Goal: Task Accomplishment & Management: Use online tool/utility

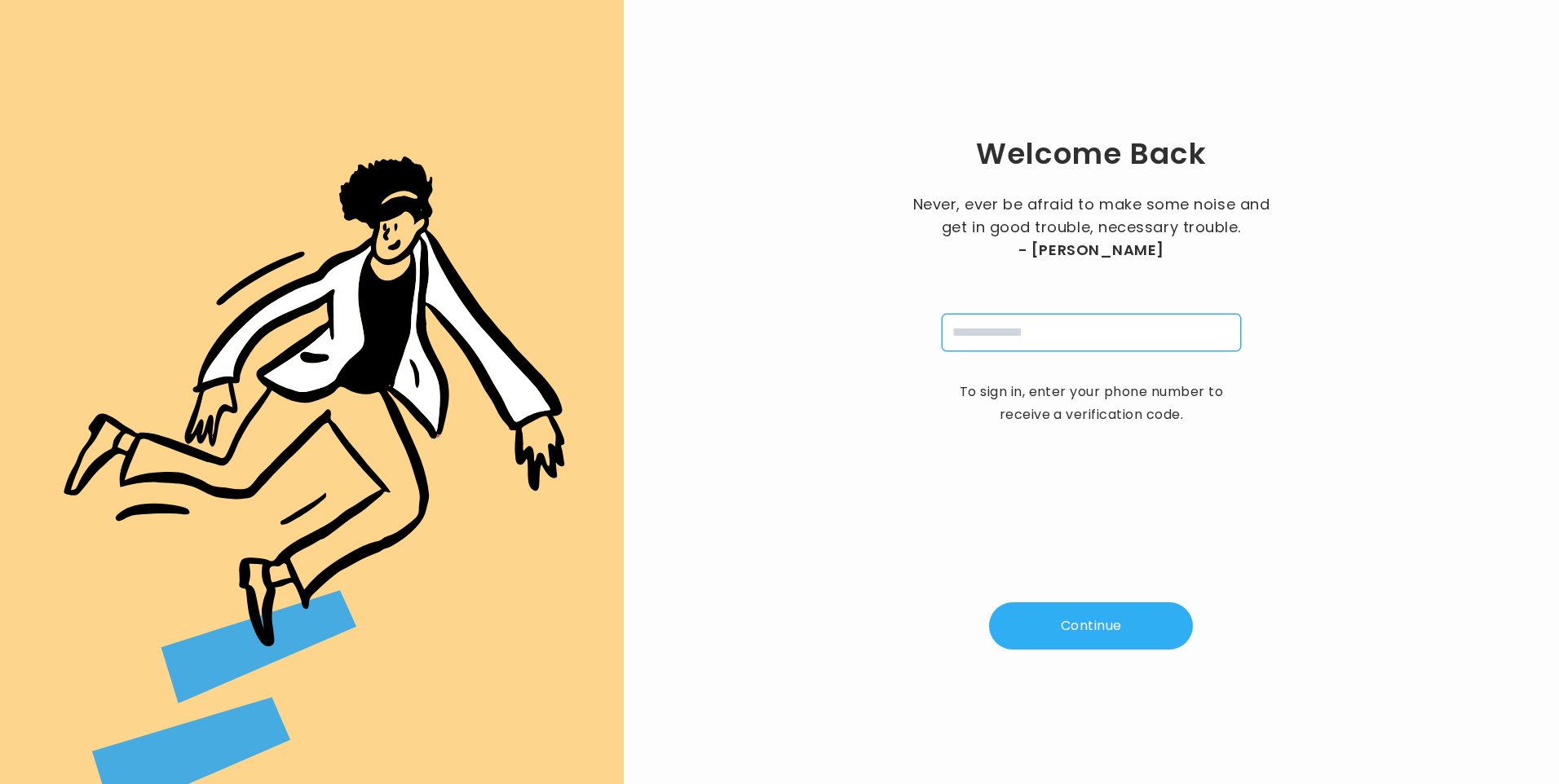
click at [1022, 332] on input "tel" at bounding box center [1091, 333] width 299 height 38
type input "**********"
click at [1066, 633] on button "Continue" at bounding box center [1091, 625] width 204 height 47
type input "*"
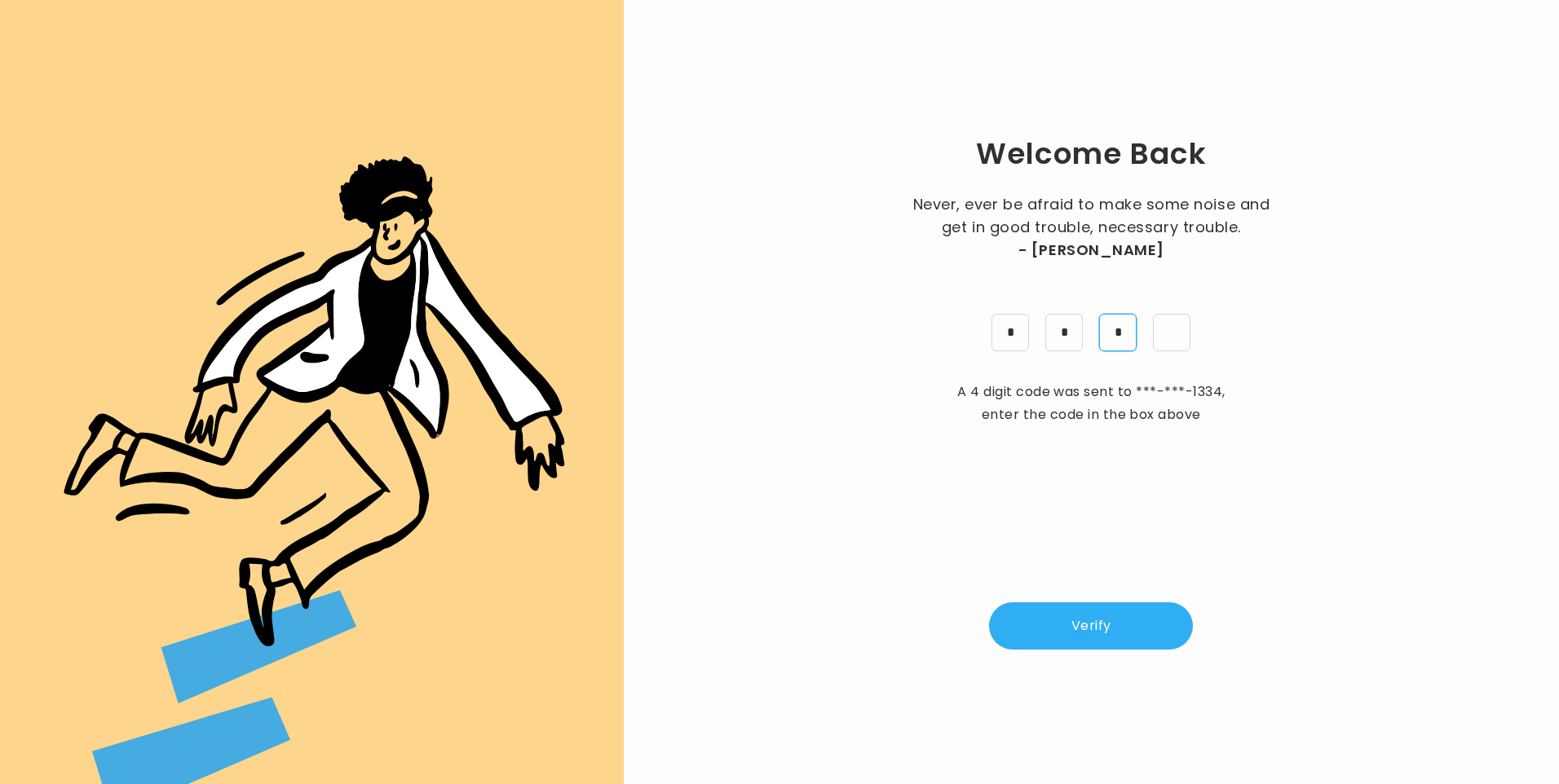
type input "*"
click at [1066, 627] on button "Verify" at bounding box center [1091, 625] width 204 height 47
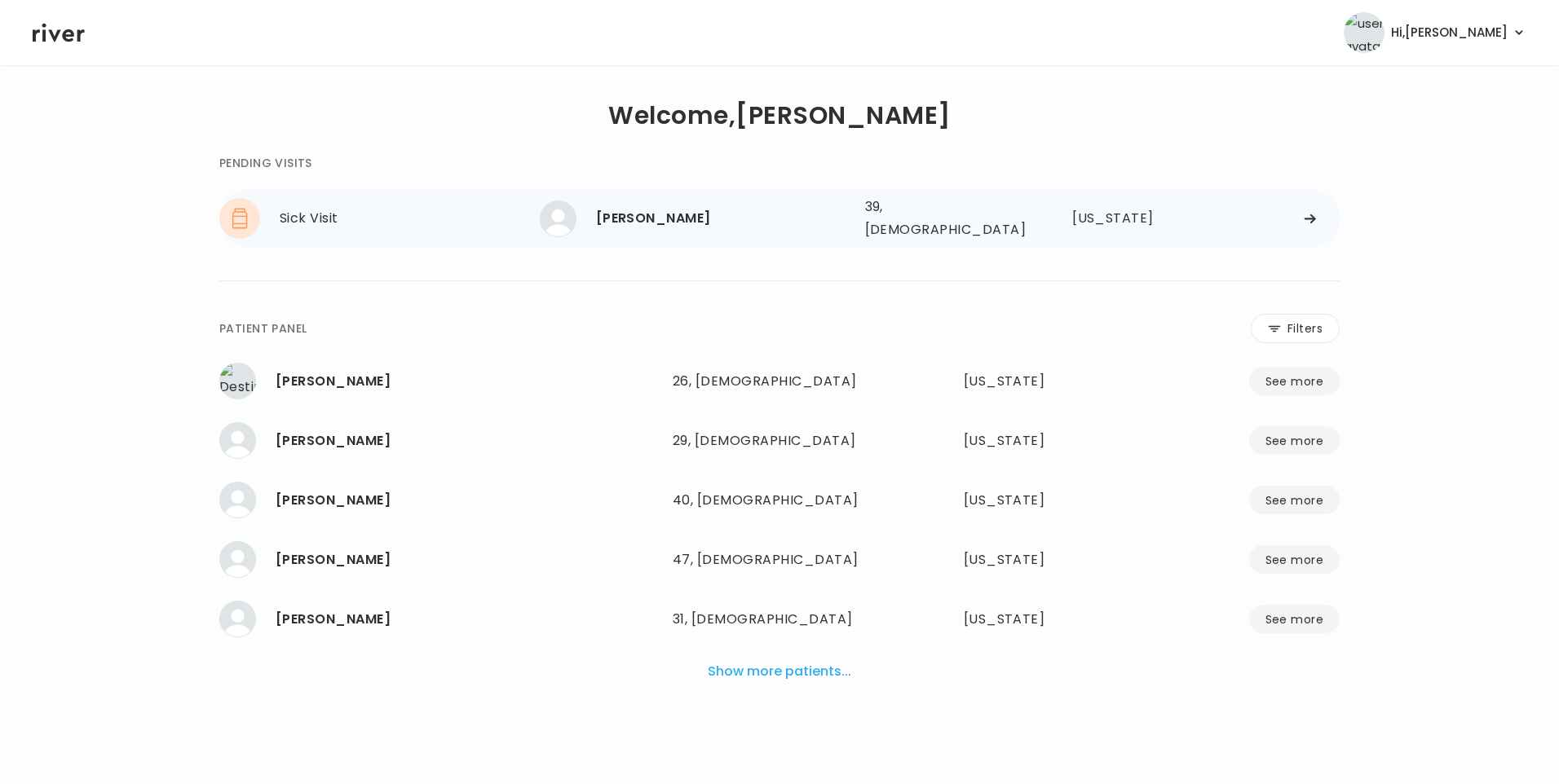
click at [681, 218] on div "[PERSON_NAME]" at bounding box center [724, 218] width 256 height 23
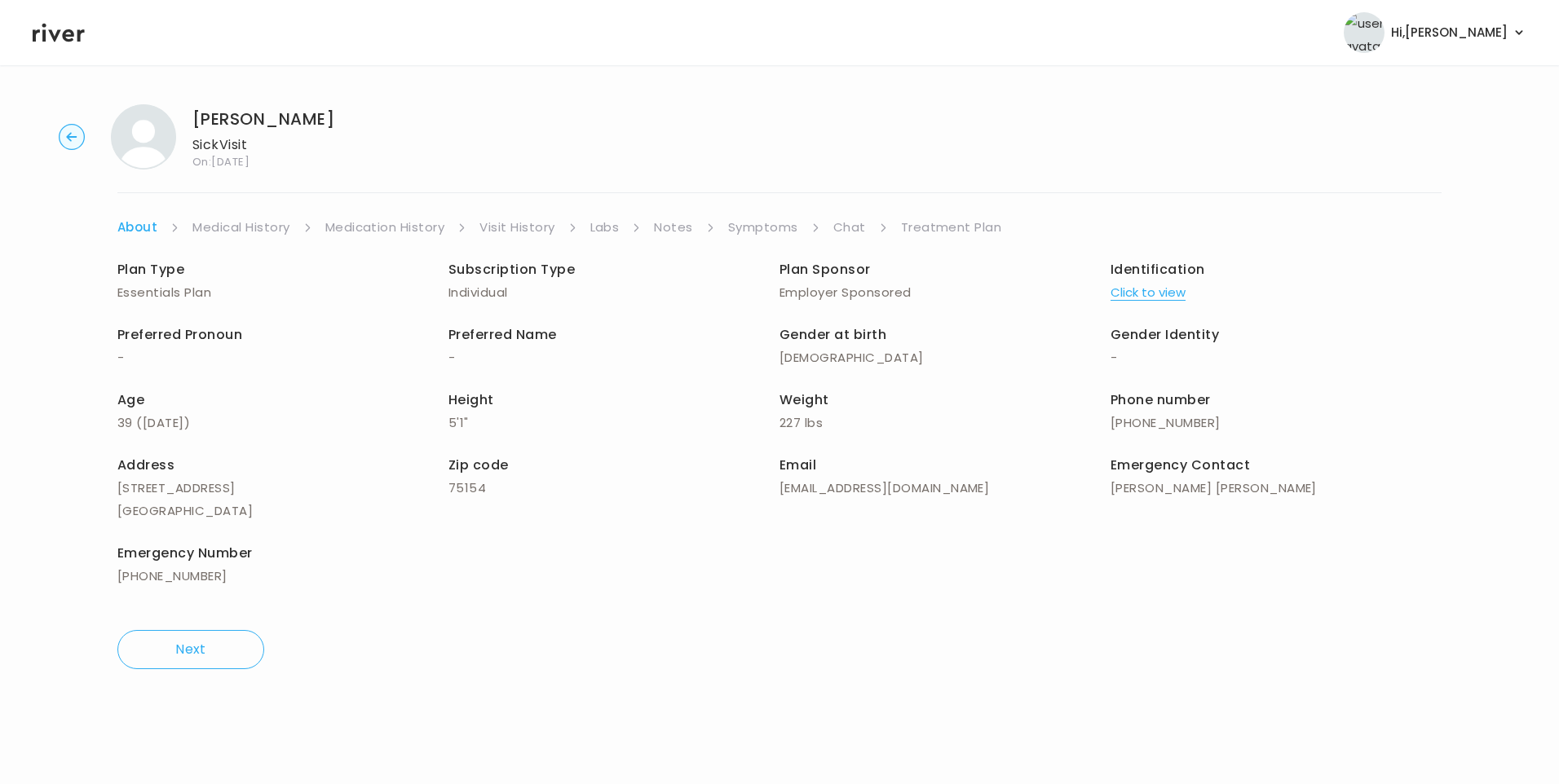
click at [854, 225] on link "Chat" at bounding box center [849, 227] width 33 height 23
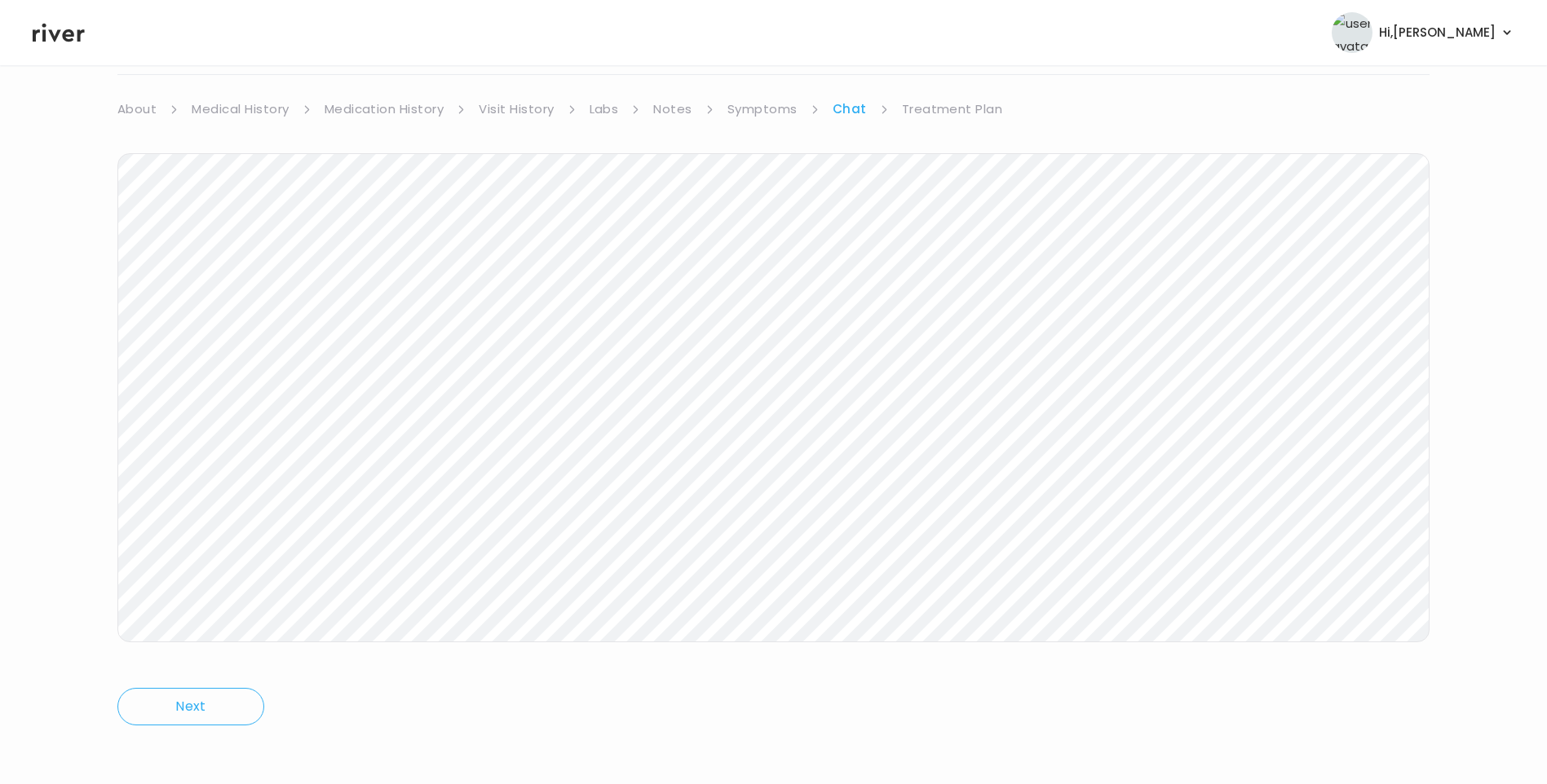
scroll to position [121, 0]
click at [76, 25] on icon at bounding box center [59, 32] width 52 height 24
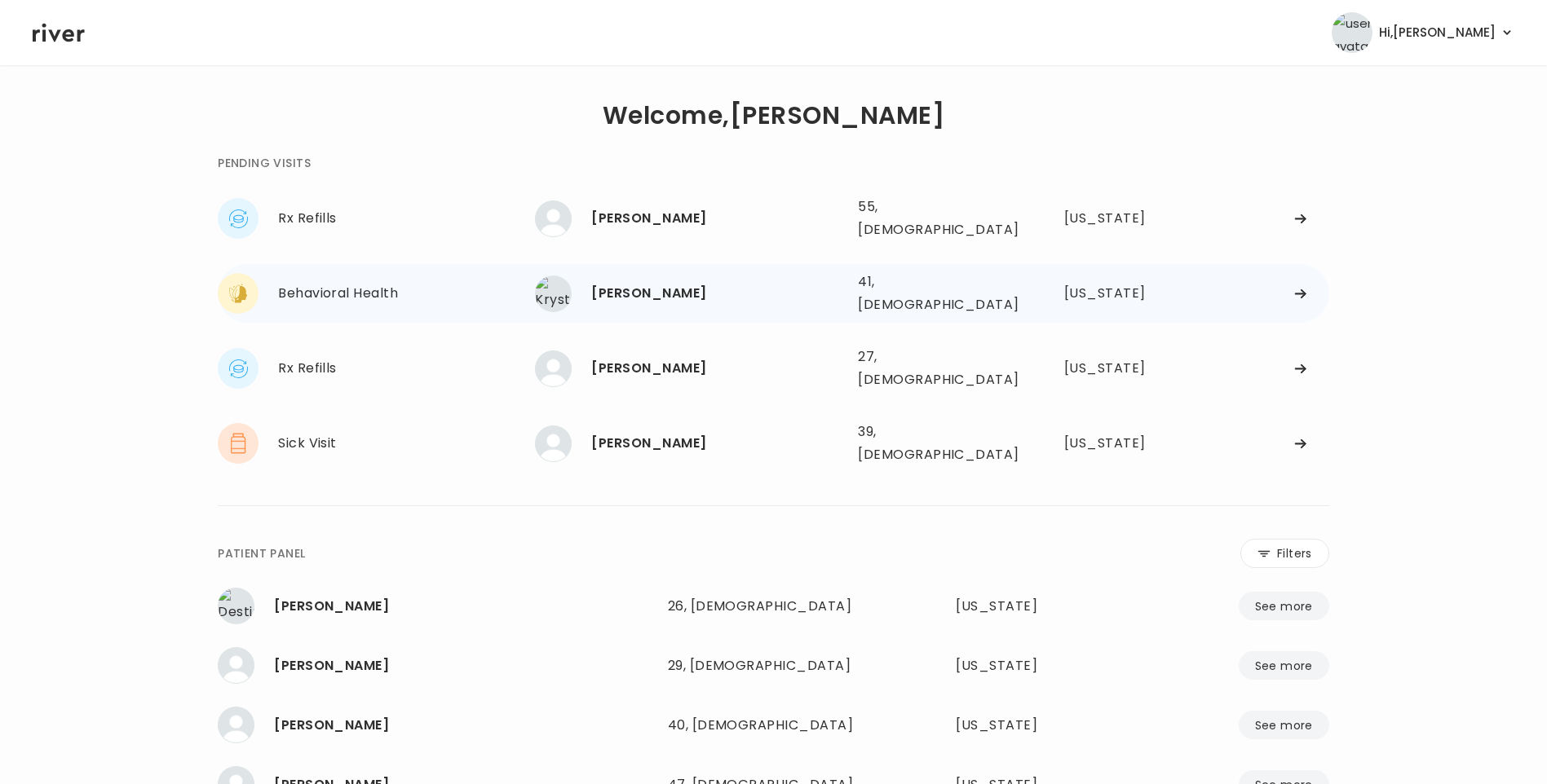
click at [640, 284] on div "[PERSON_NAME]" at bounding box center [718, 293] width 254 height 23
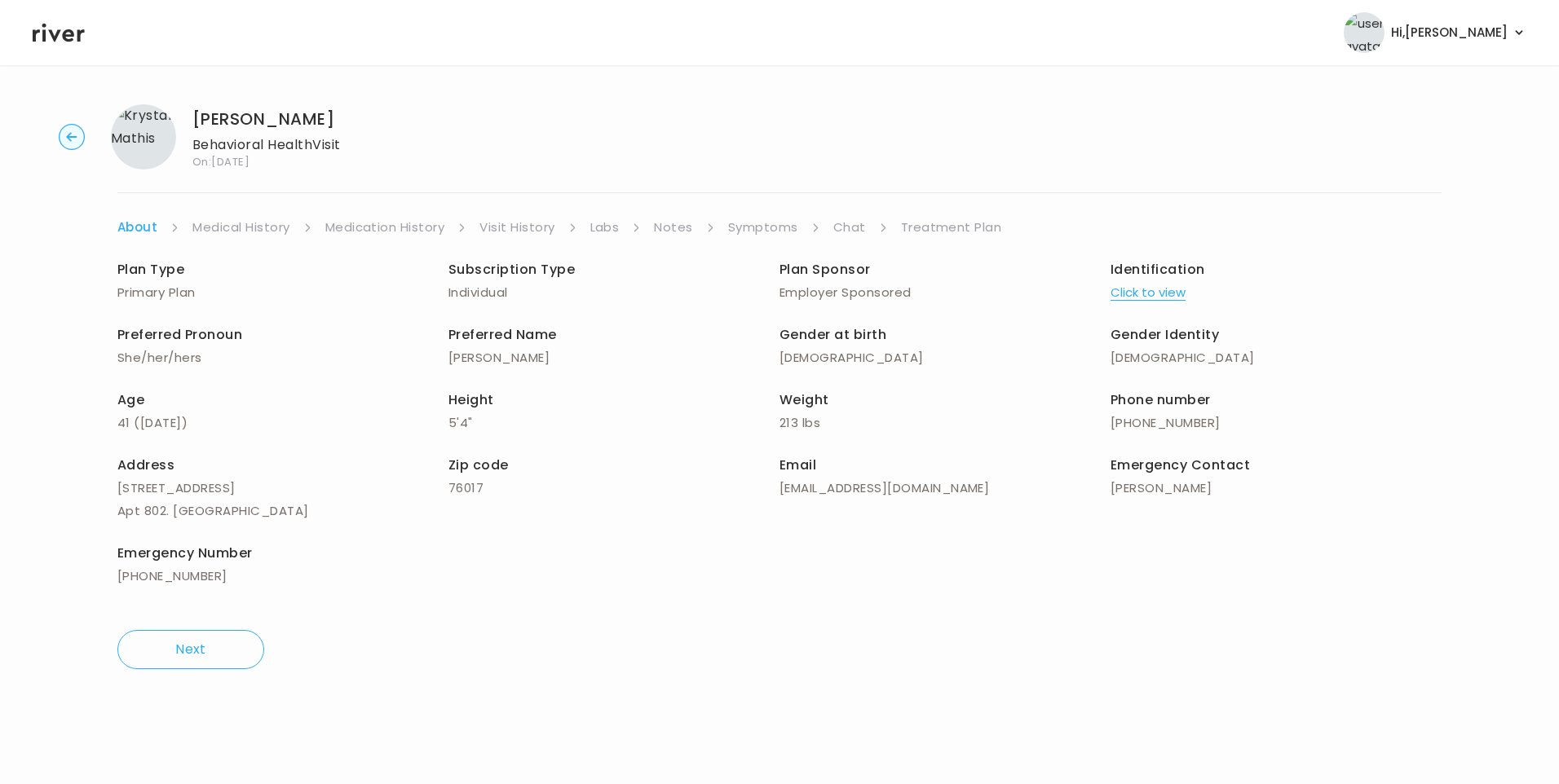
click at [524, 226] on link "Visit History" at bounding box center [516, 227] width 75 height 23
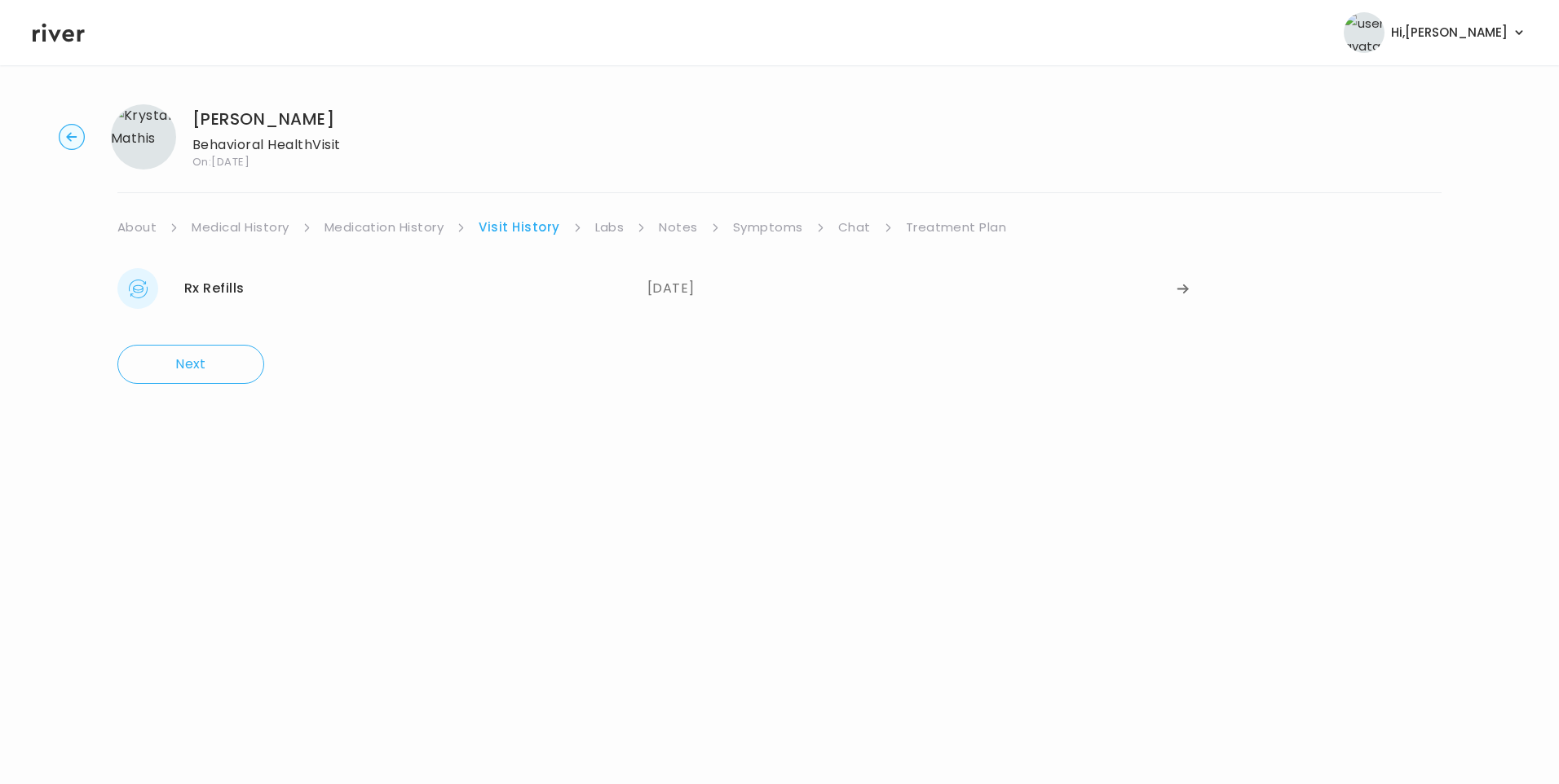
click at [698, 280] on div "09/19/2025" at bounding box center [912, 288] width 530 height 41
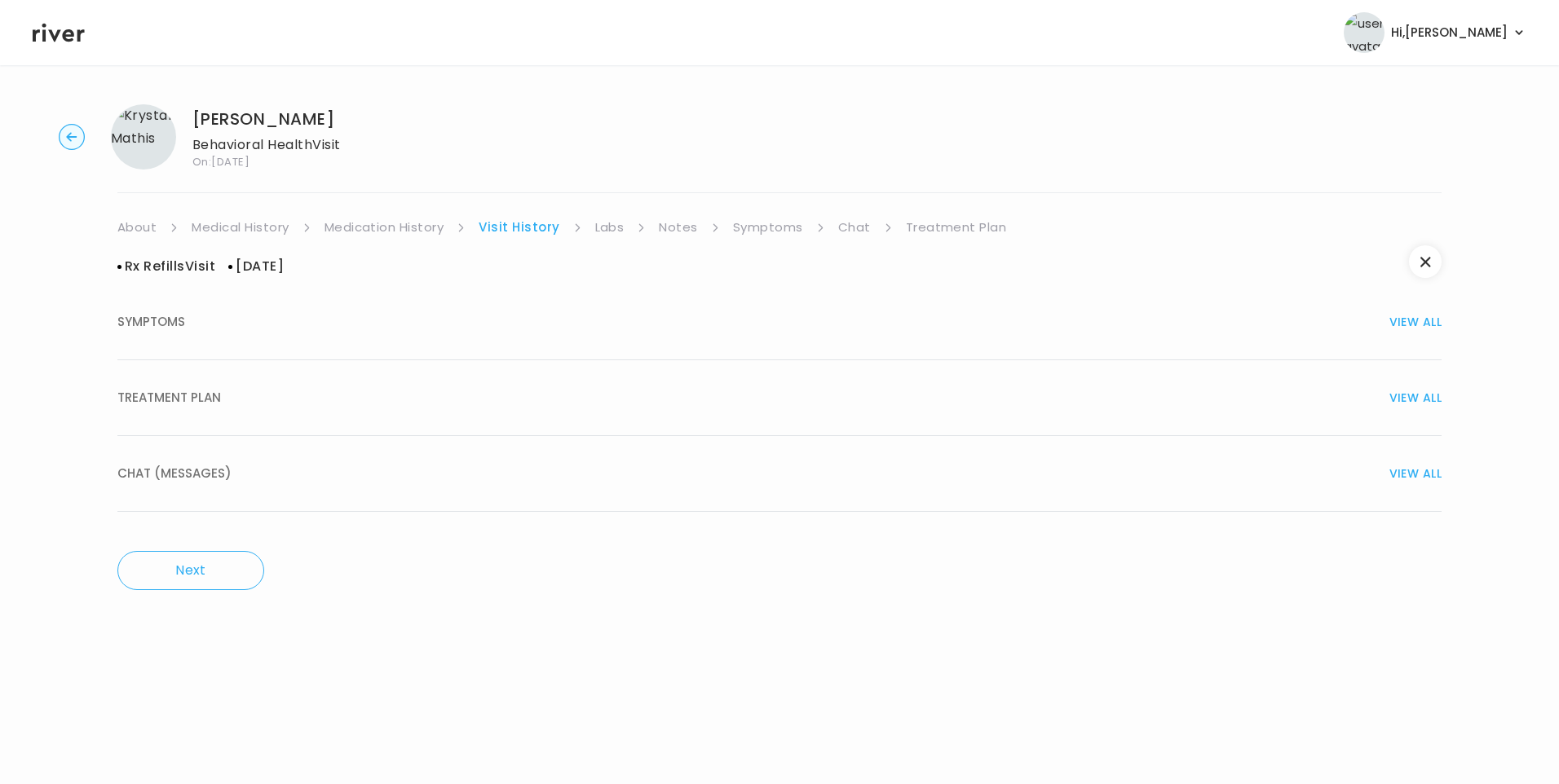
click at [220, 393] on div "TREATMENT PLAN VIEW ALL" at bounding box center [779, 397] width 1324 height 23
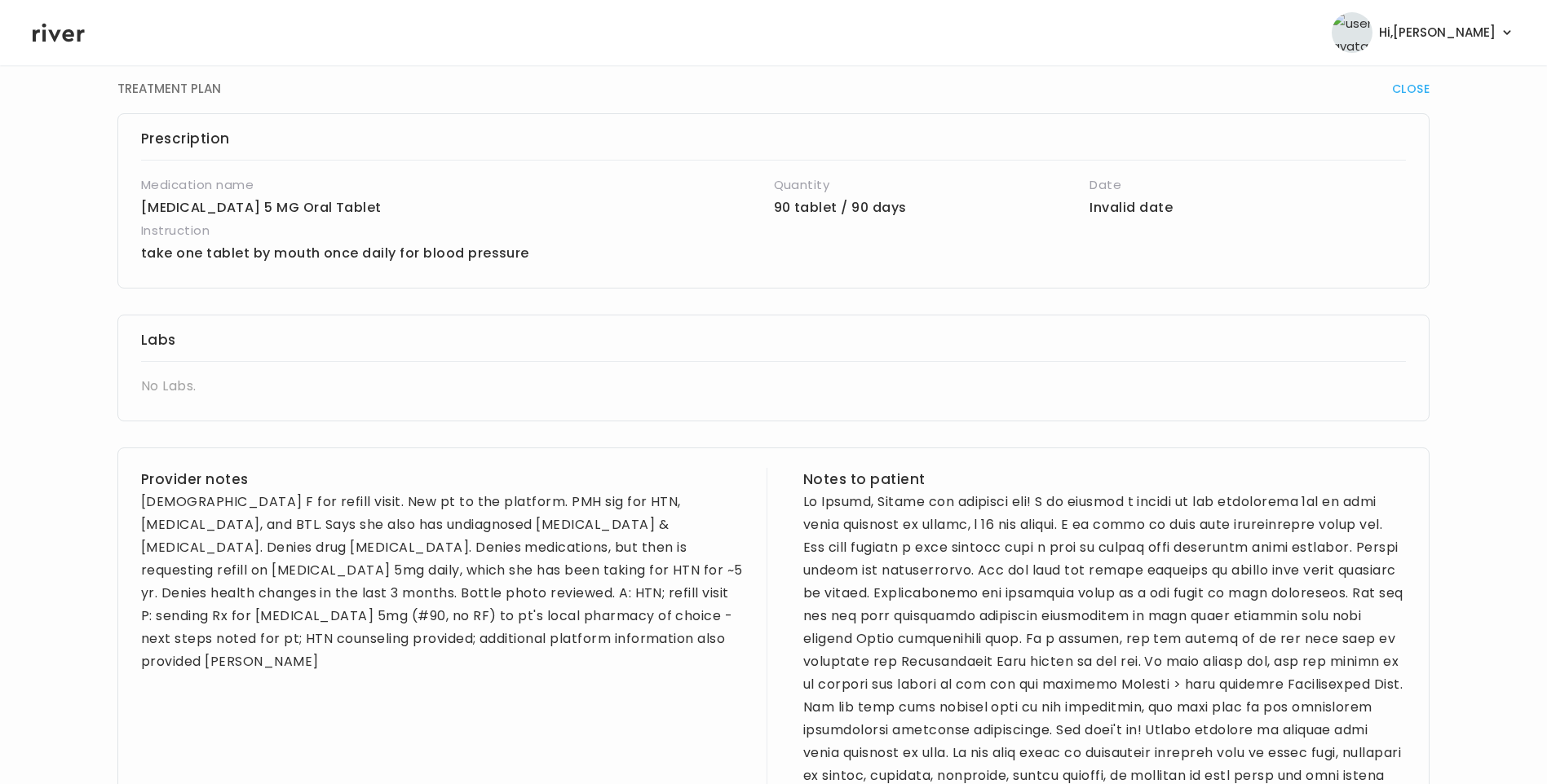
scroll to position [408, 0]
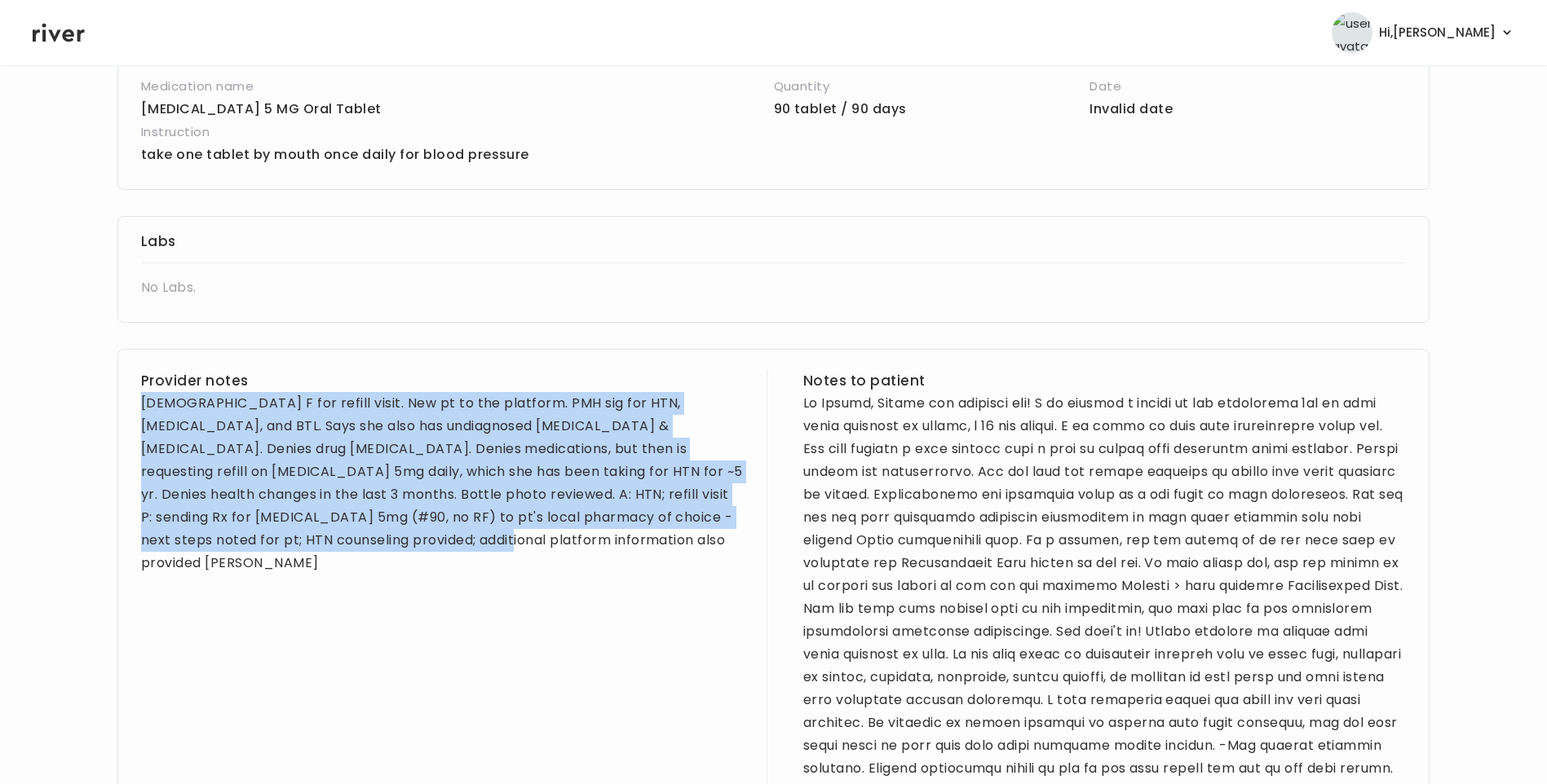
drag, startPoint x: 142, startPoint y: 399, endPoint x: 272, endPoint y: 555, distance: 203.1
copy div "41 yo F for refill visit. New pt to the platform. PMH sig for HTN, asthma, and …"
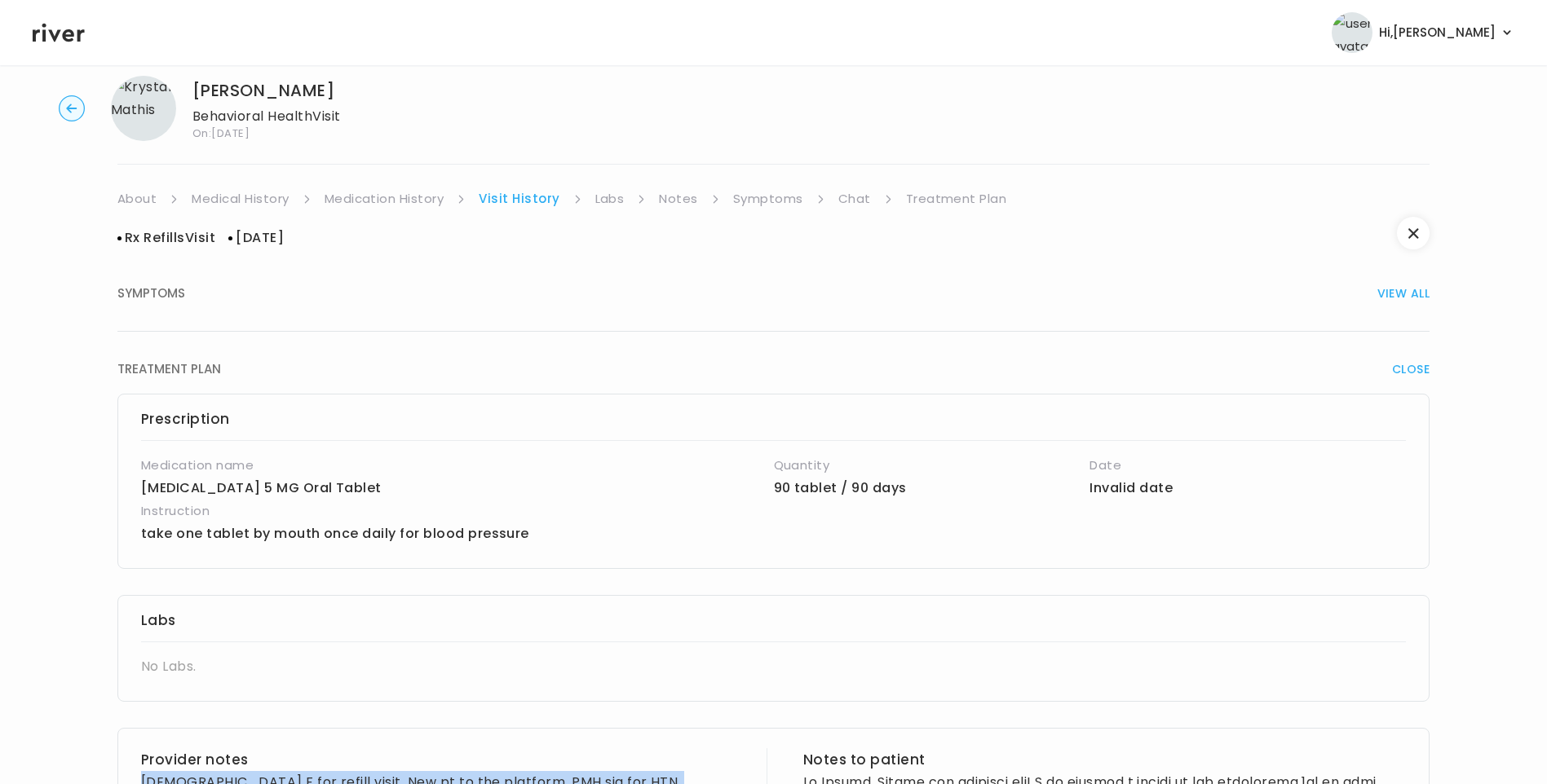
scroll to position [0, 0]
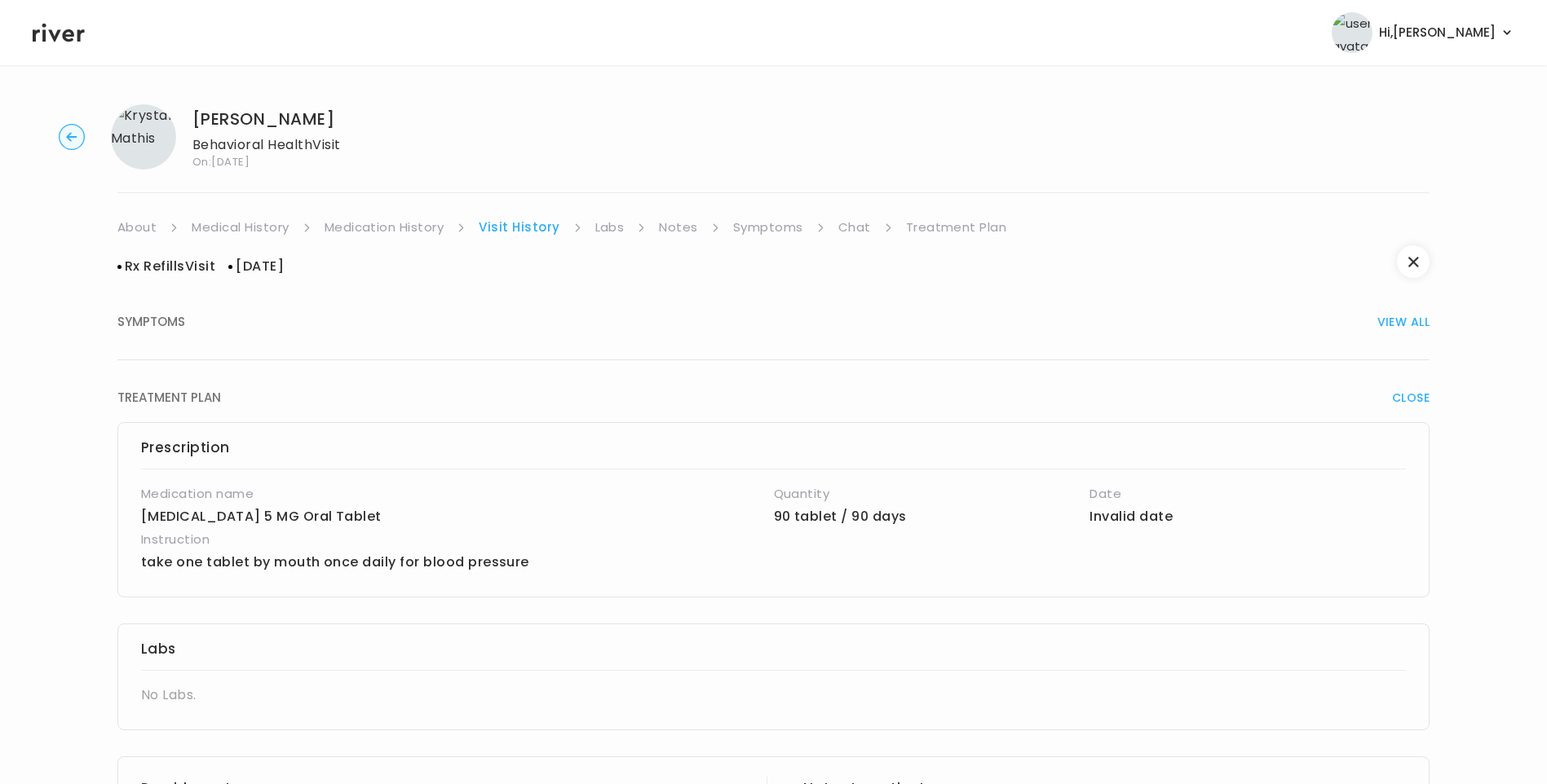
click at [135, 226] on link "About" at bounding box center [136, 227] width 39 height 23
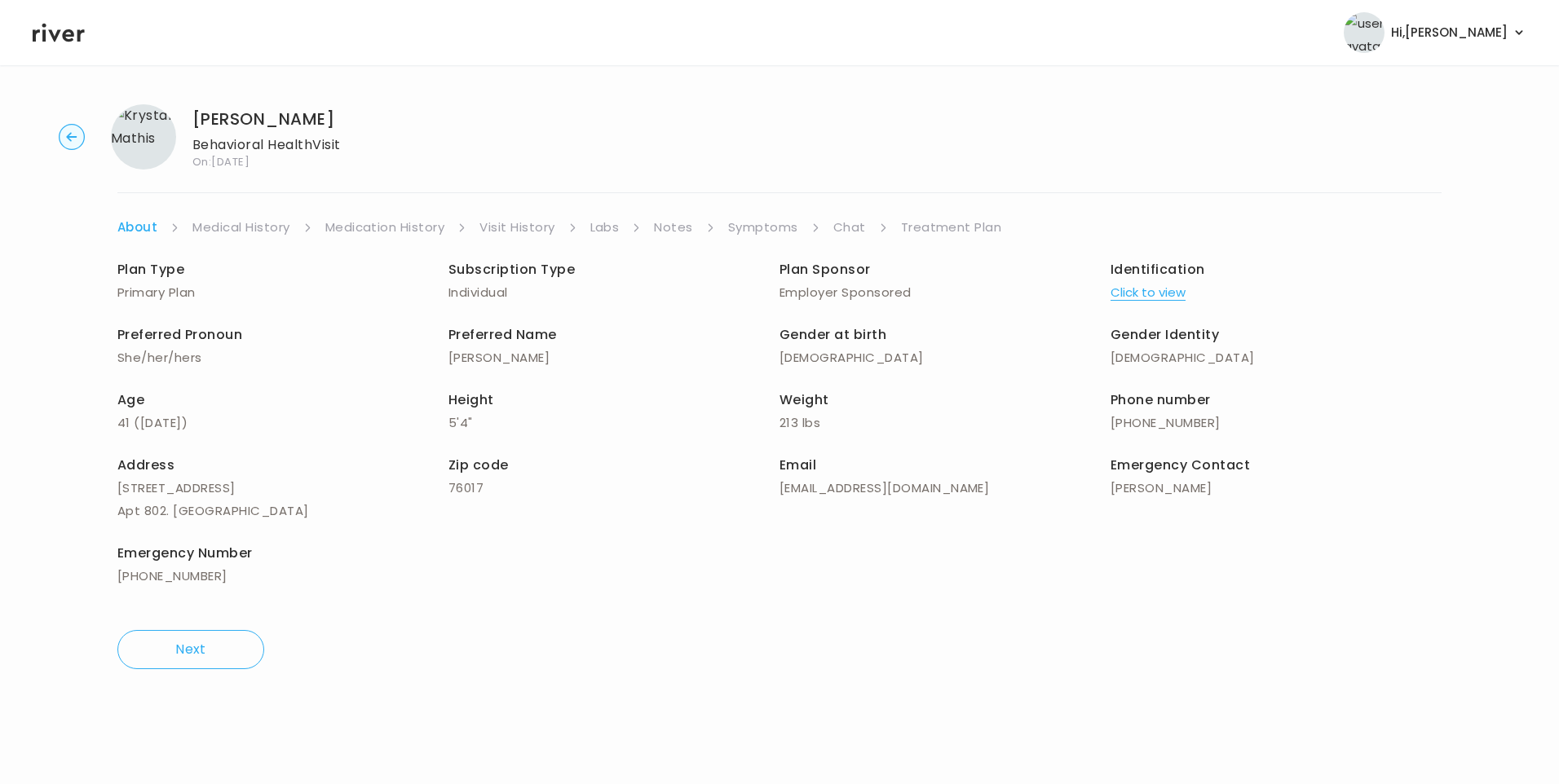
click at [259, 227] on link "Medical History" at bounding box center [240, 227] width 97 height 23
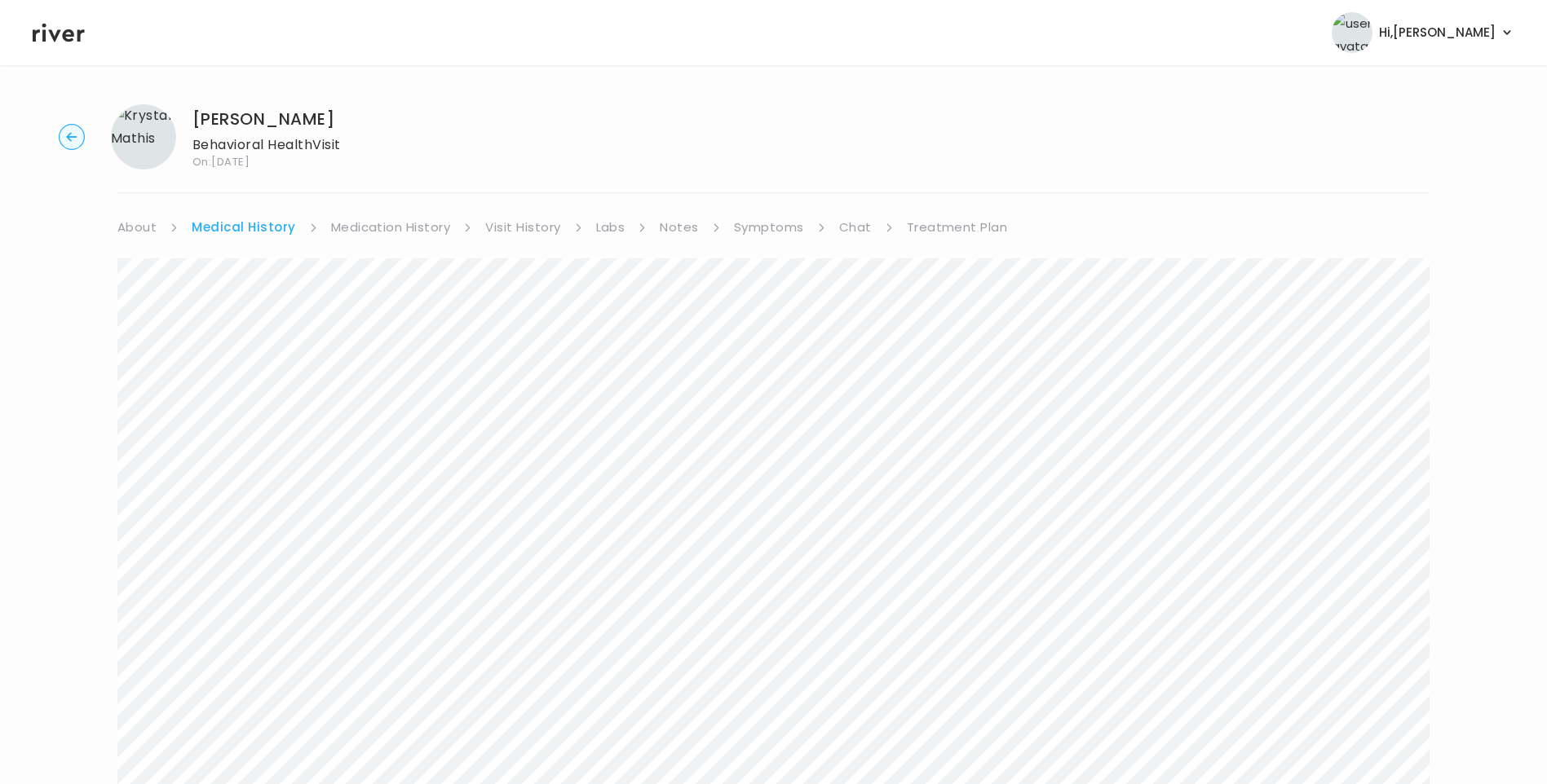
click at [368, 223] on link "Medication History" at bounding box center [391, 227] width 120 height 23
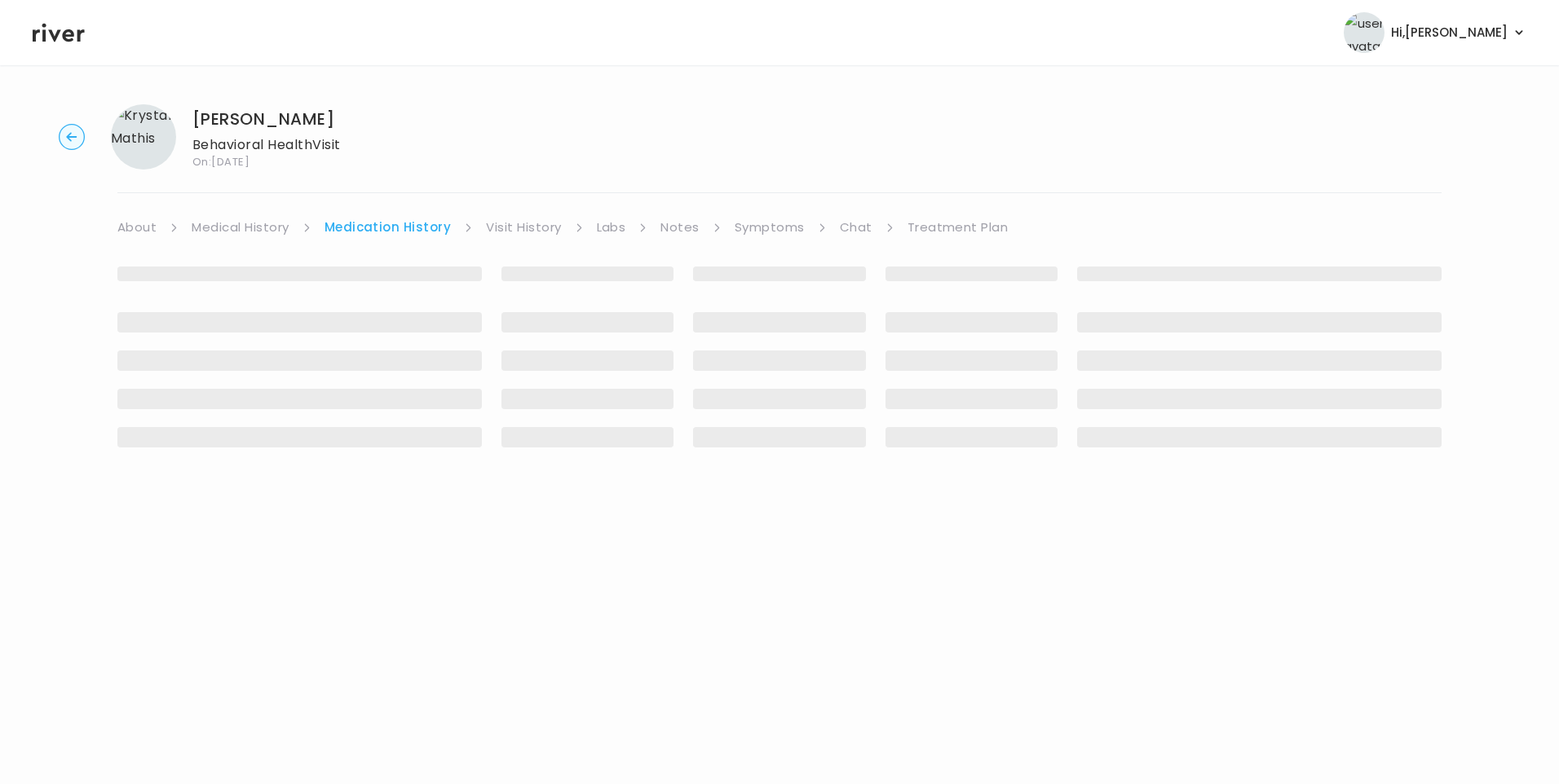
click at [248, 231] on link "Medical History" at bounding box center [240, 227] width 97 height 23
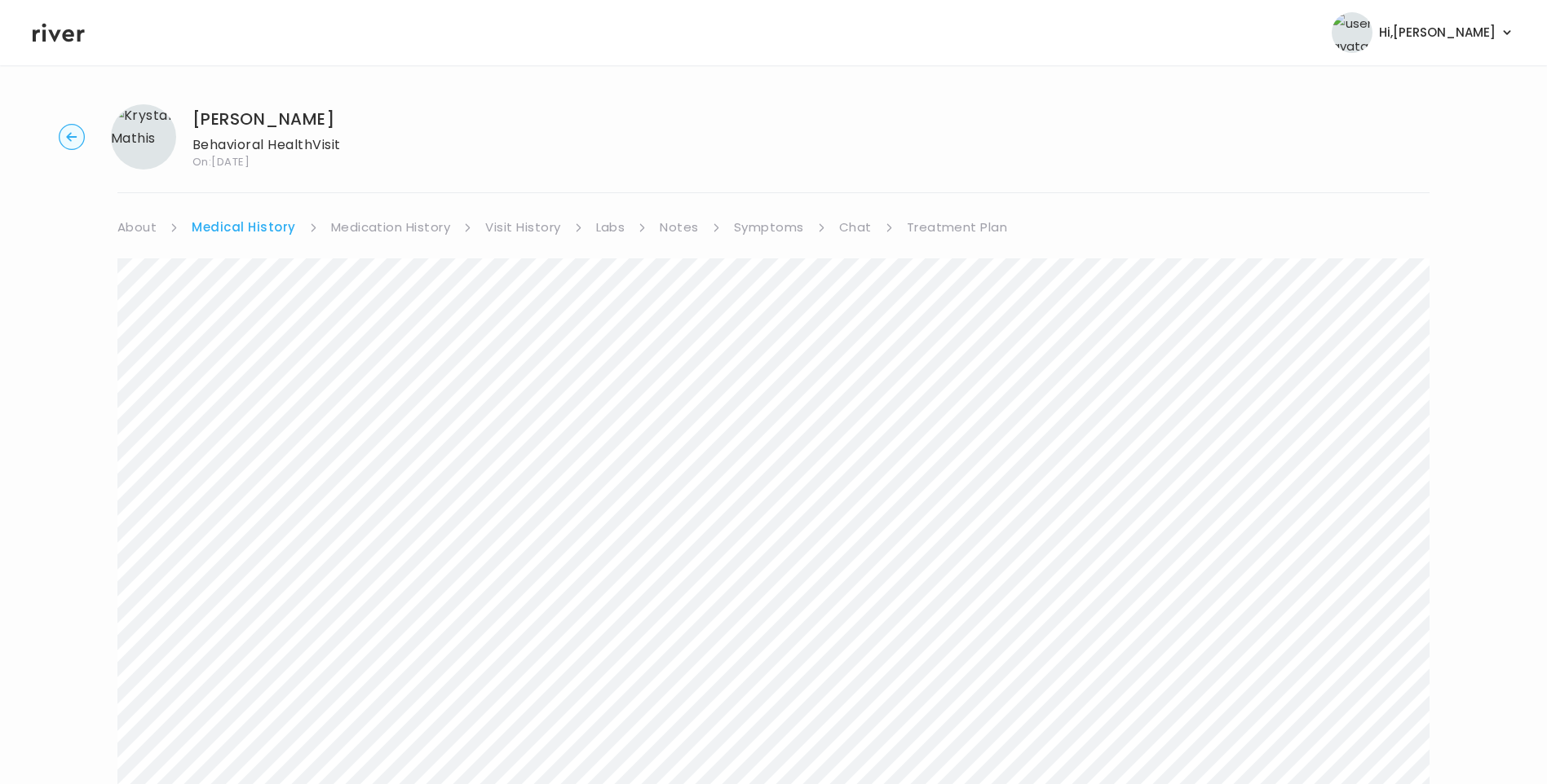
click at [791, 227] on link "Symptoms" at bounding box center [769, 227] width 70 height 23
click at [846, 219] on link "Chat" at bounding box center [852, 227] width 33 height 23
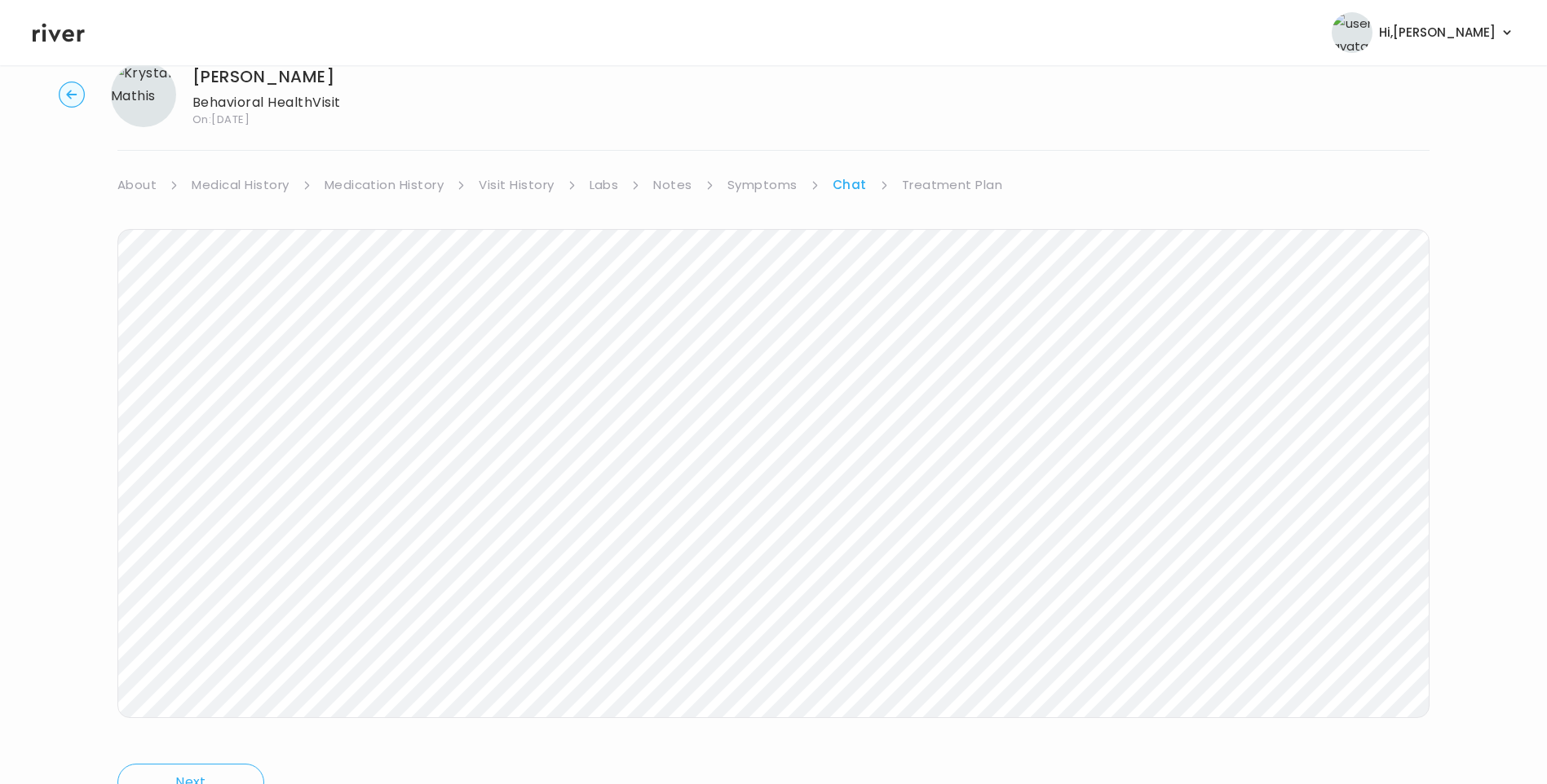
scroll to position [96, 0]
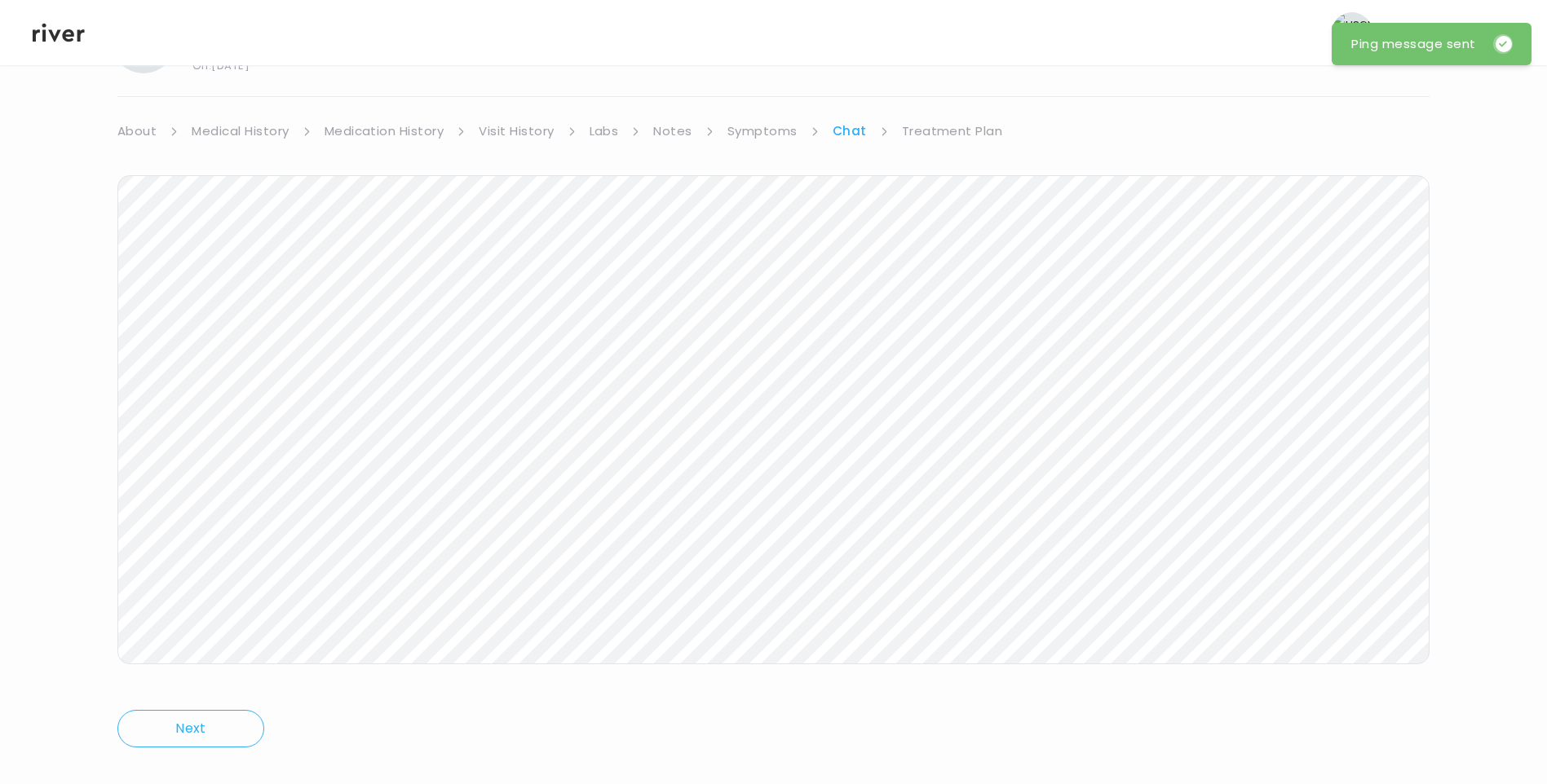
click at [949, 131] on link "Treatment Plan" at bounding box center [952, 131] width 101 height 23
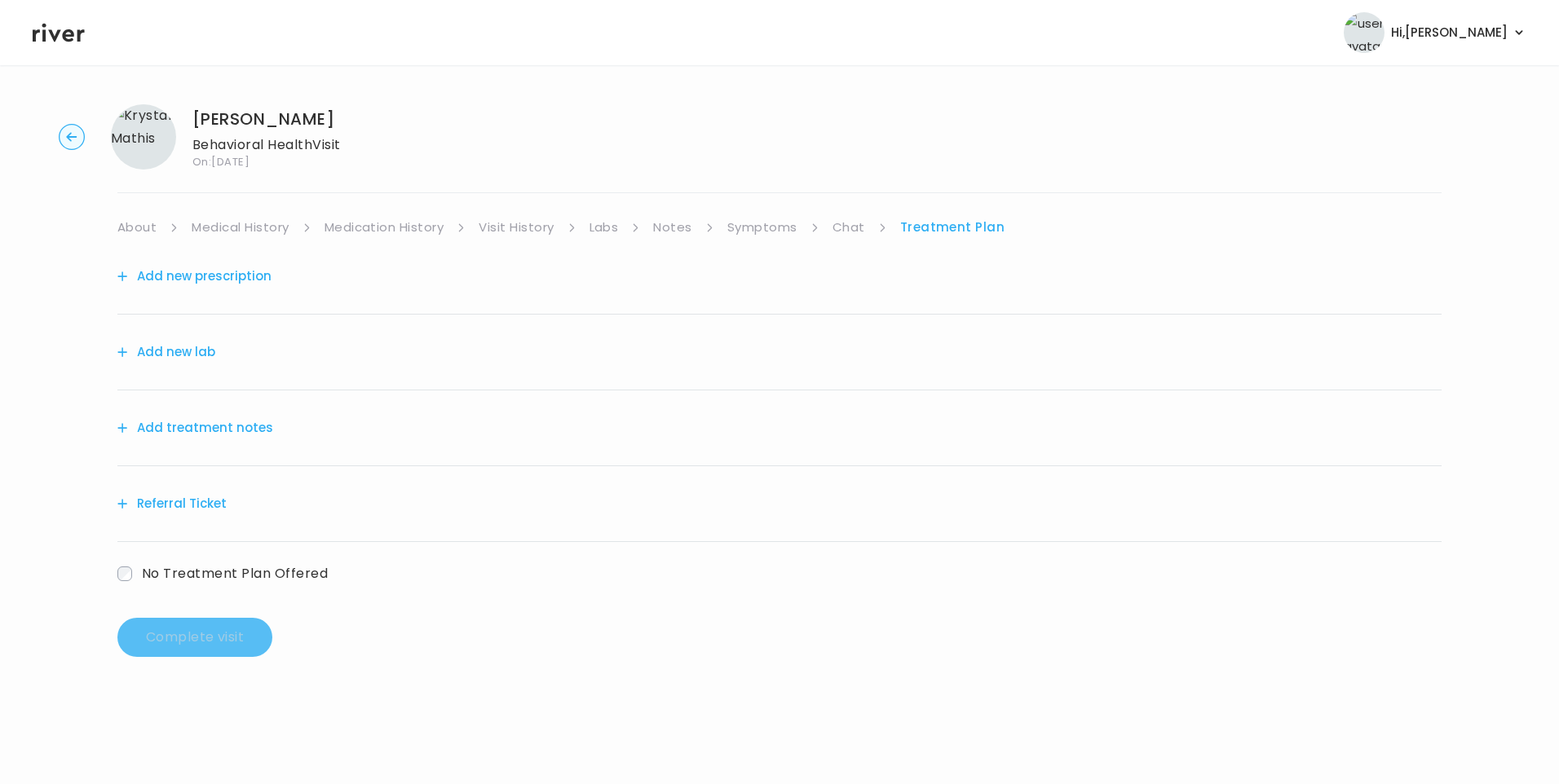
click at [220, 428] on button "Add treatment notes" at bounding box center [195, 428] width 156 height 23
click at [227, 430] on button "Add treatment notes" at bounding box center [195, 428] width 156 height 23
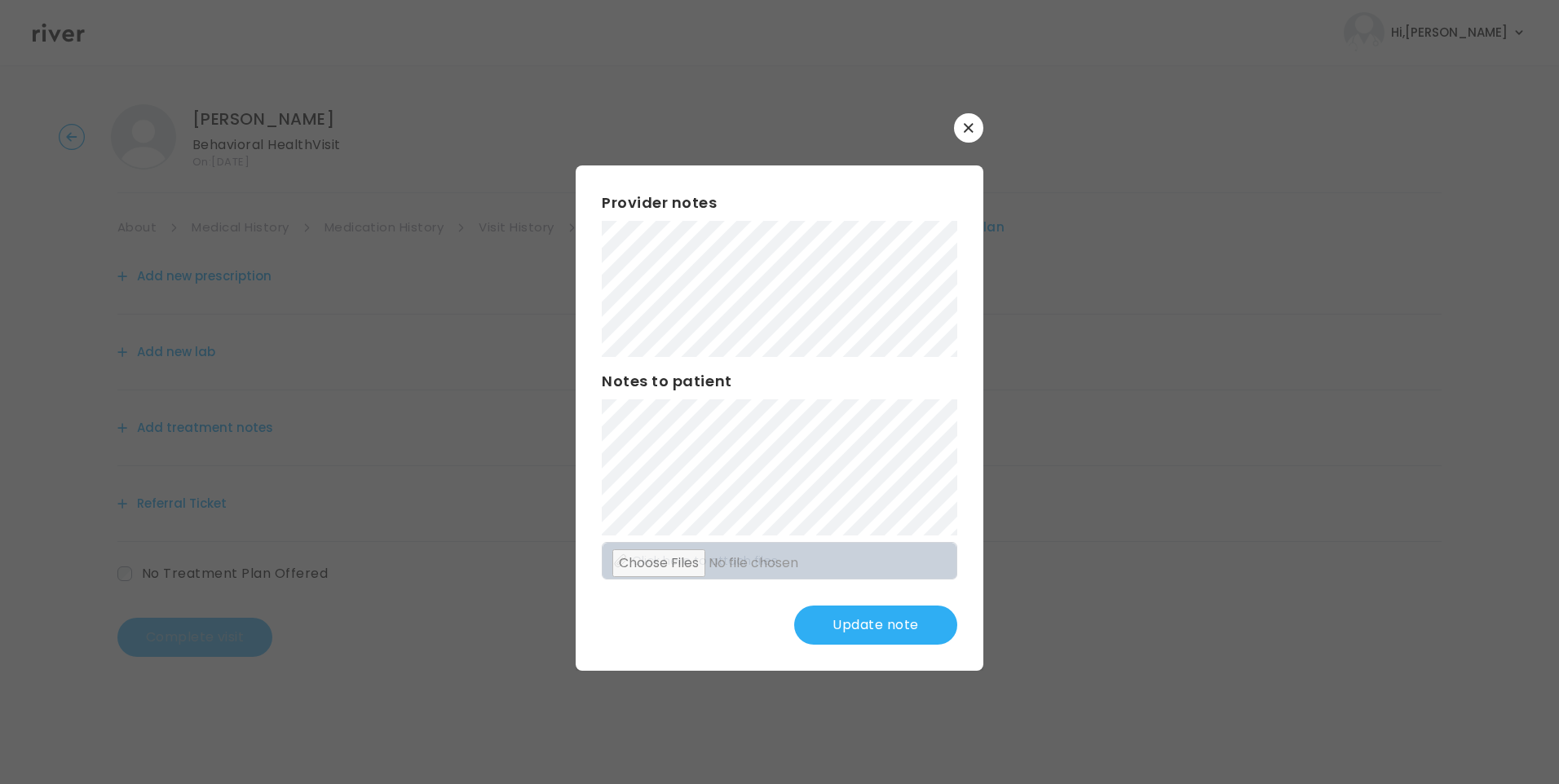
click at [1002, 712] on div "​ Provider notes Notes to patient Click here to attach files Update note" at bounding box center [779, 392] width 1559 height 784
click at [882, 614] on button "Update note" at bounding box center [875, 625] width 163 height 39
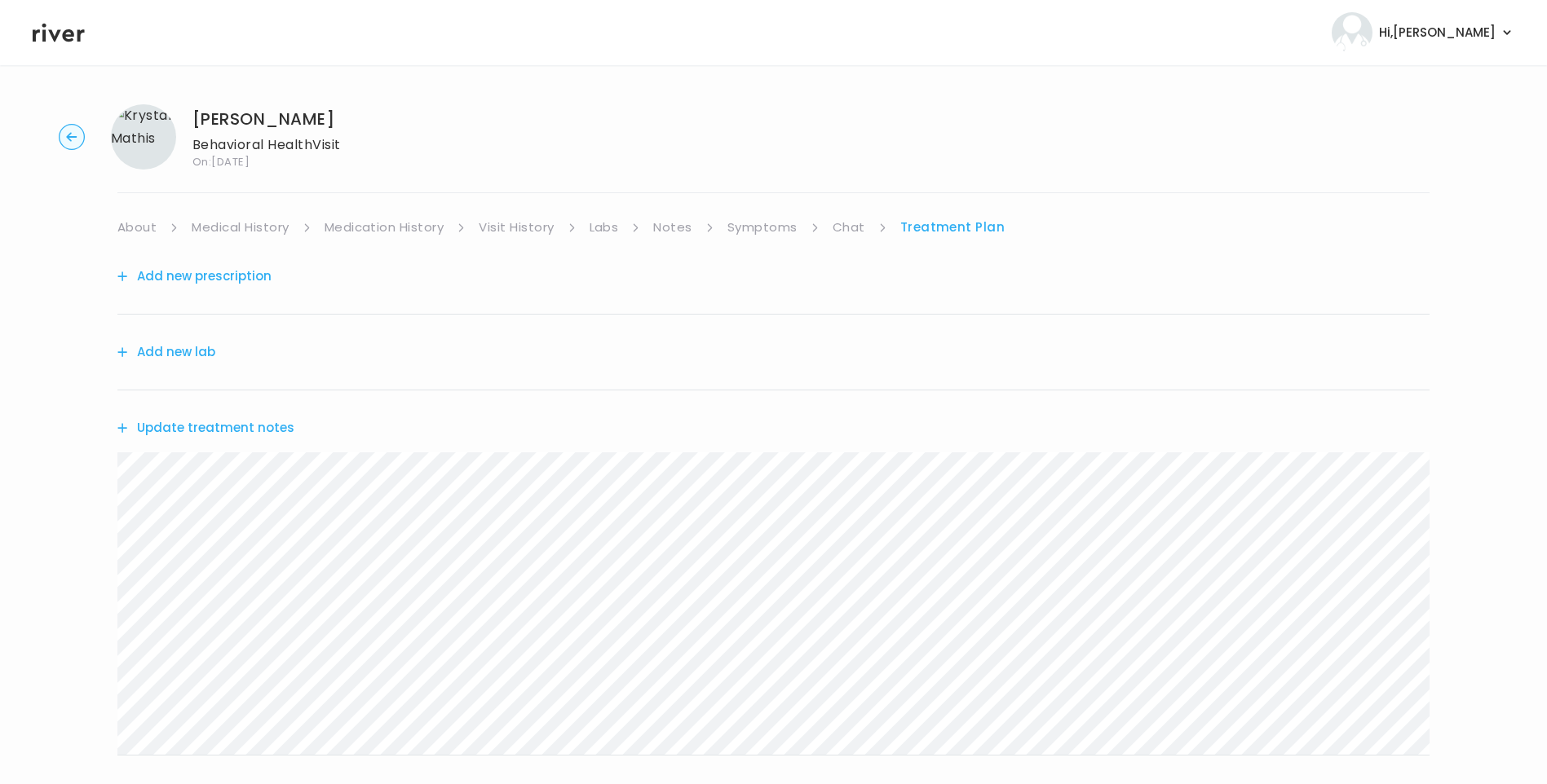
click at [253, 424] on button "Update treatment notes" at bounding box center [205, 428] width 177 height 23
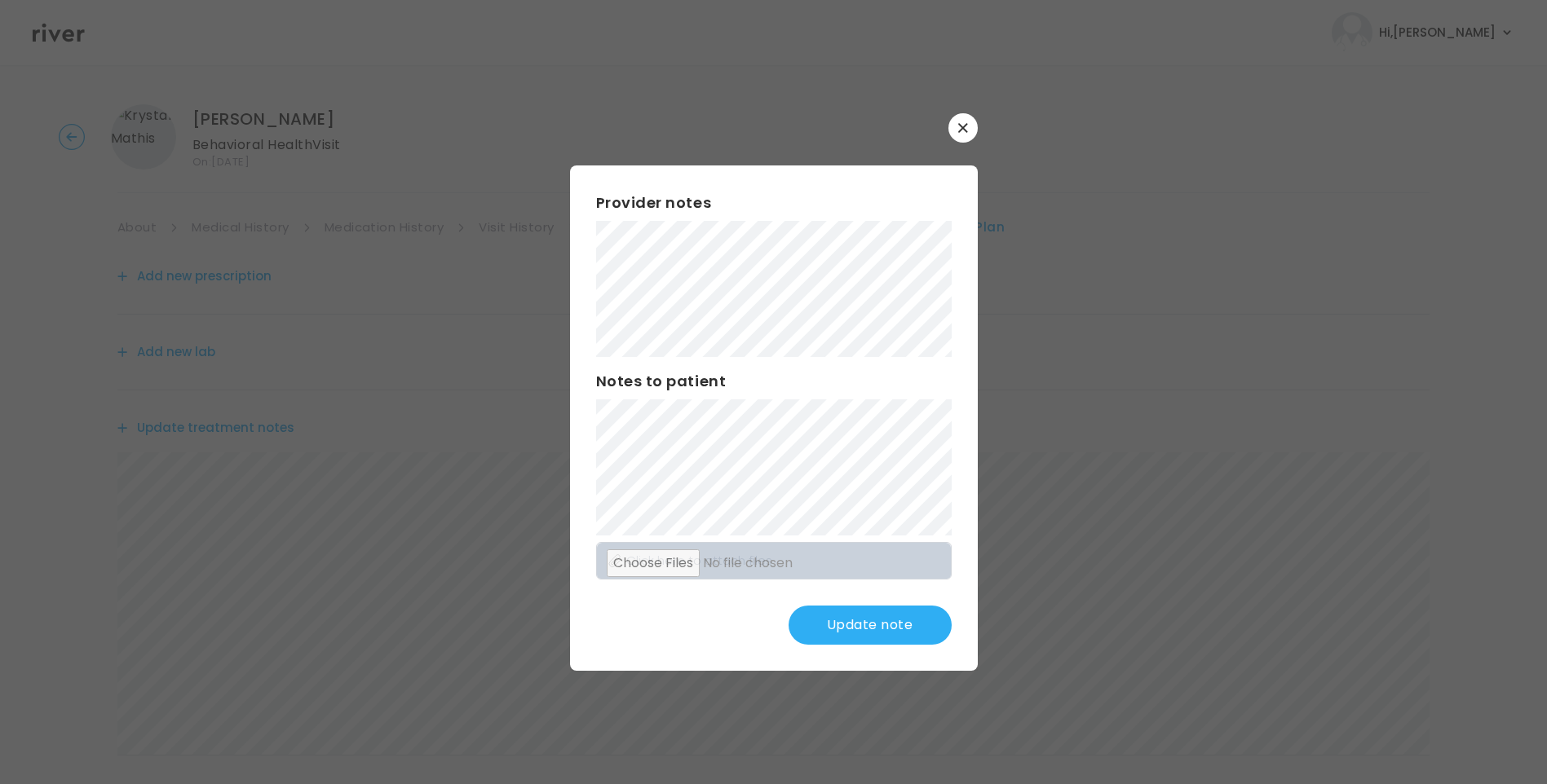
click at [865, 621] on button "Update note" at bounding box center [869, 625] width 163 height 39
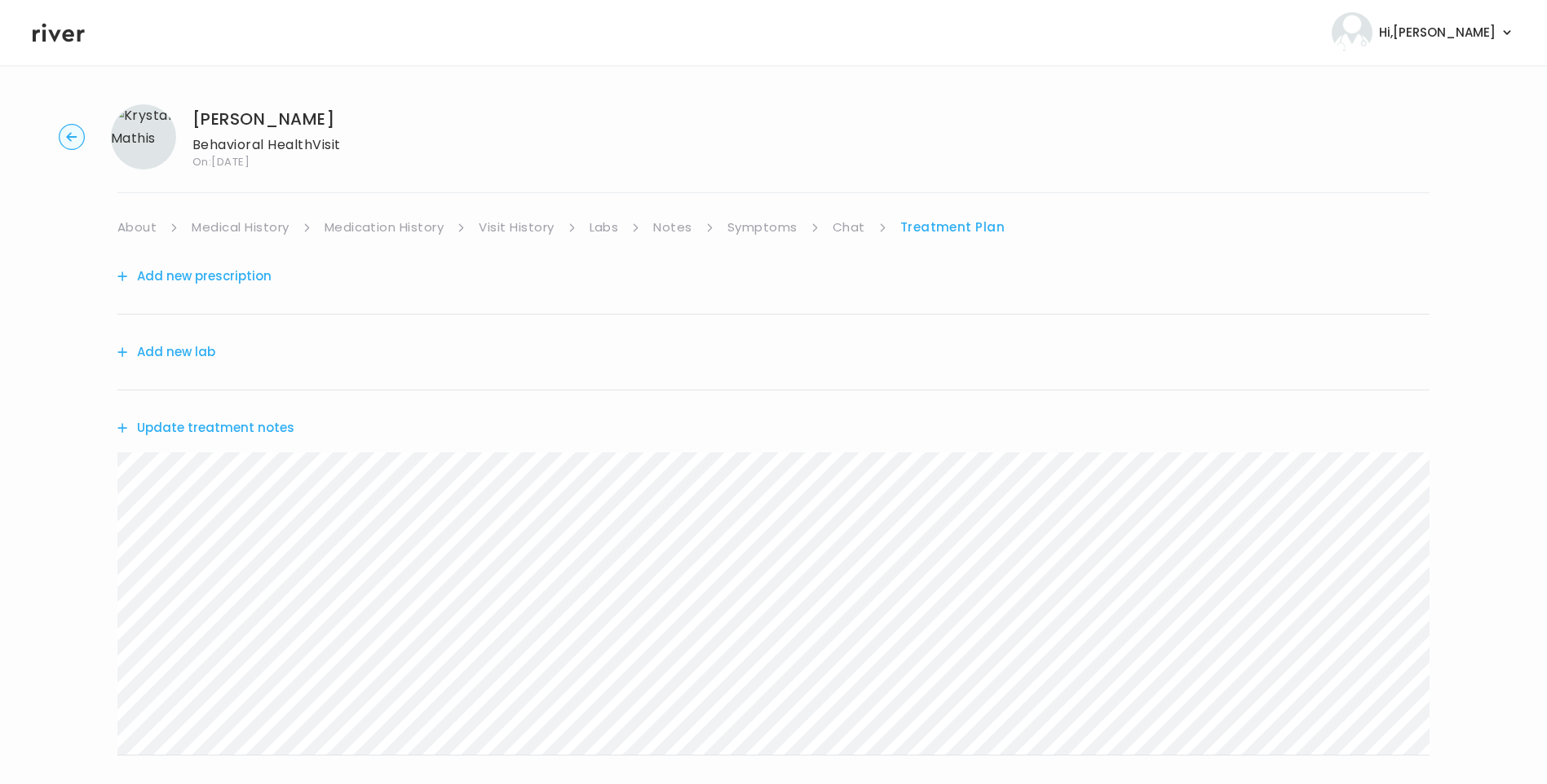
click at [271, 426] on button "Update treatment notes" at bounding box center [205, 428] width 177 height 23
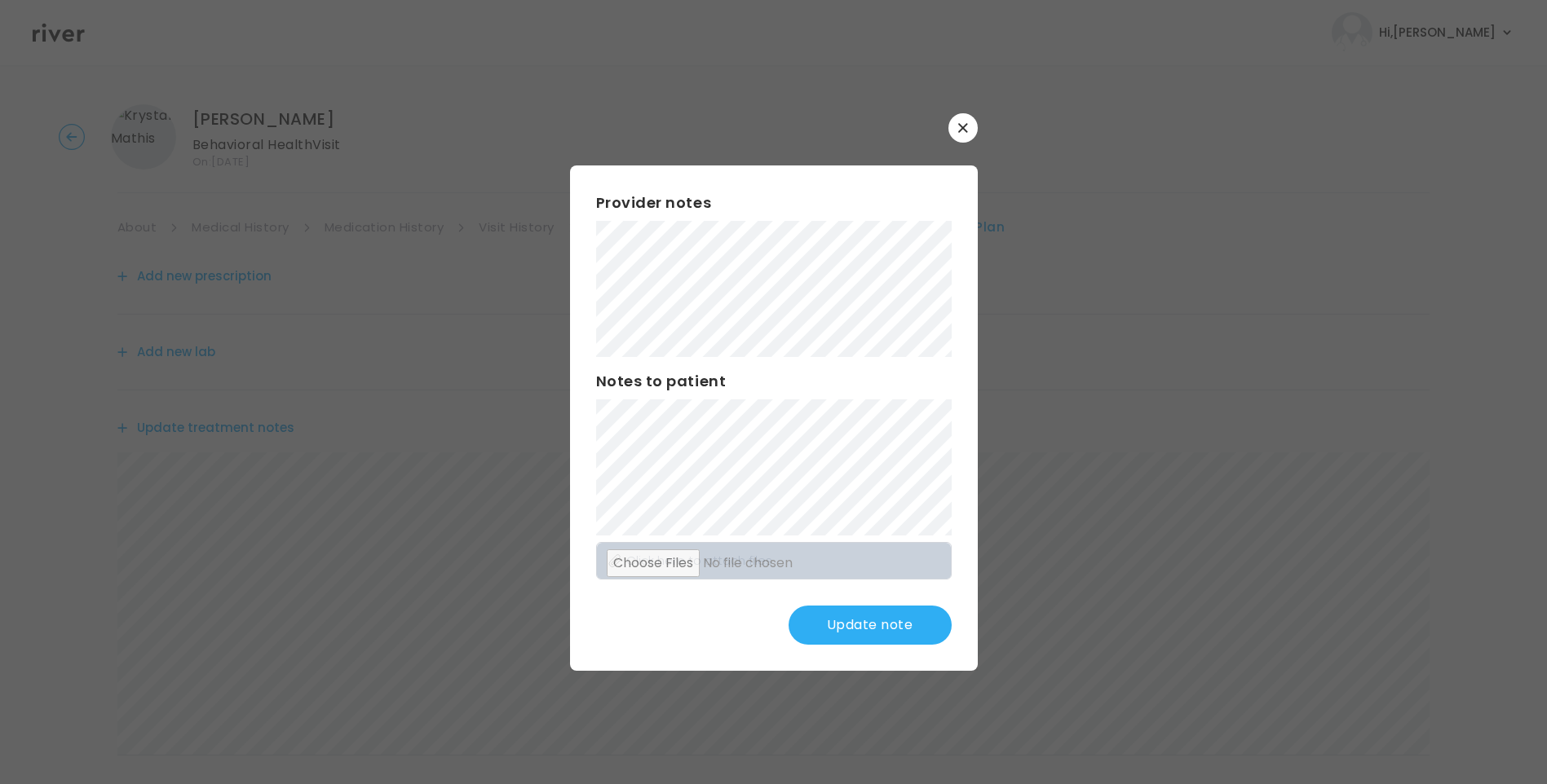
scroll to position [82, 0]
click at [880, 633] on button "Update note" at bounding box center [869, 625] width 163 height 39
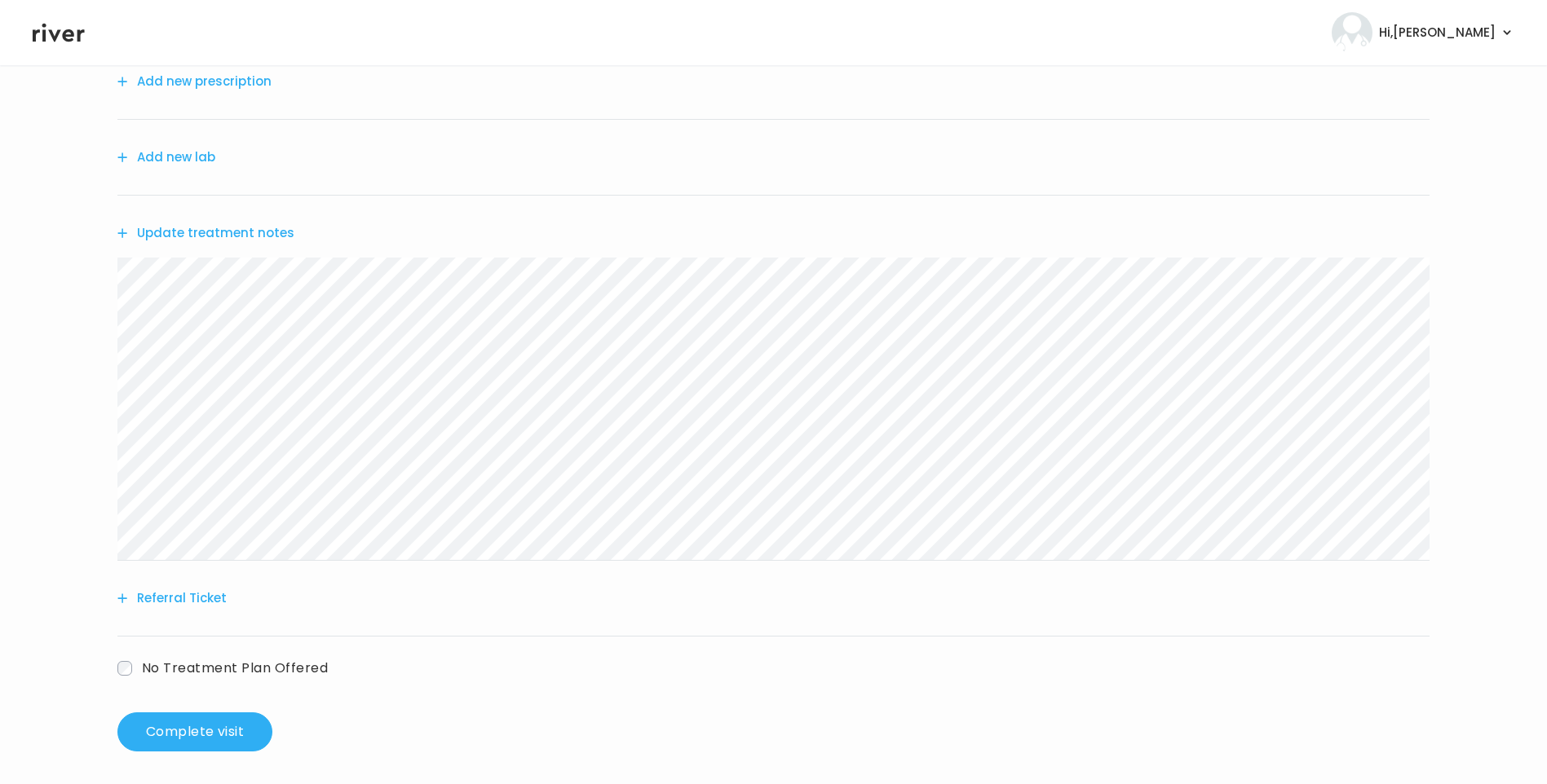
scroll to position [201, 0]
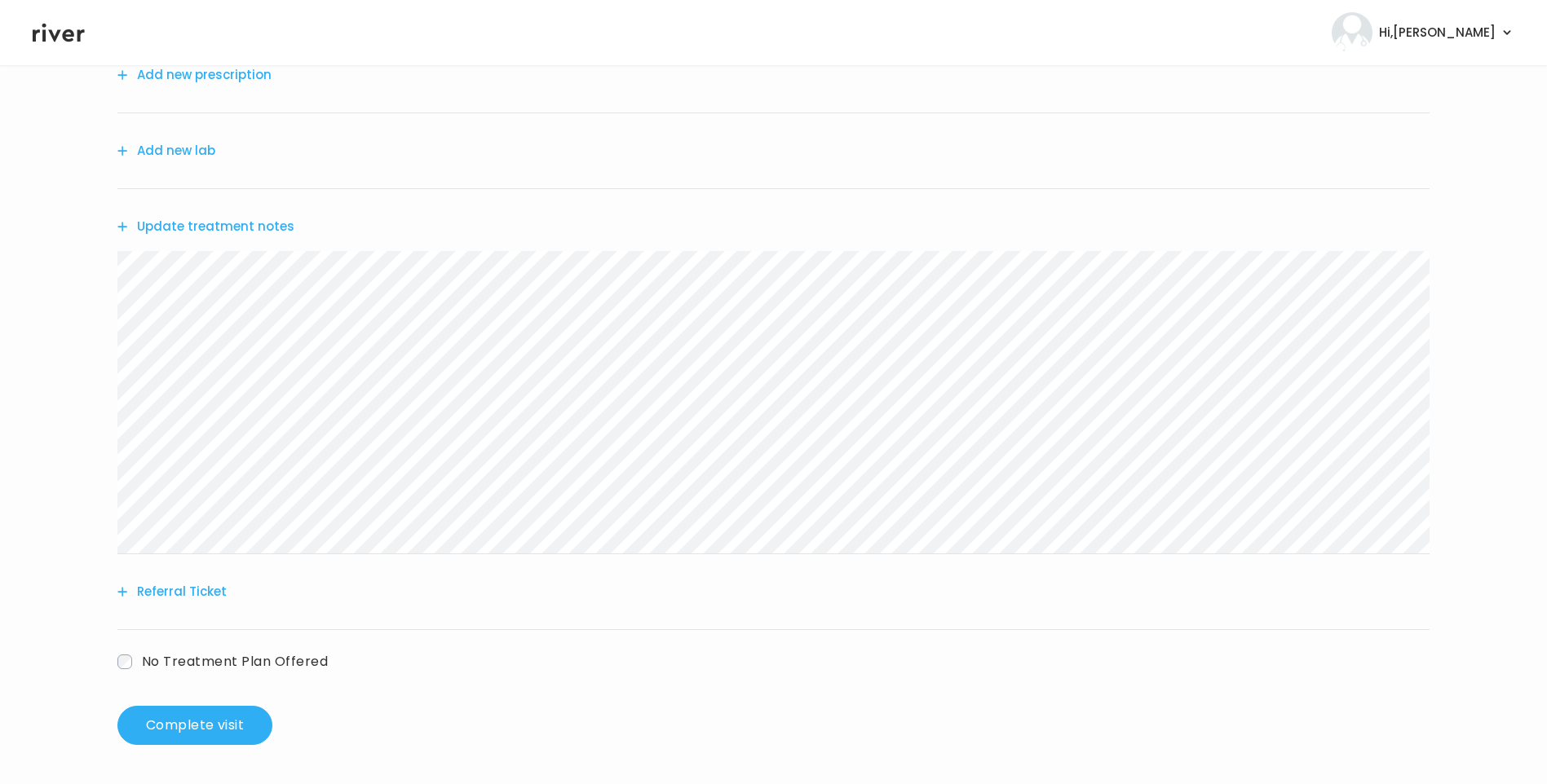
click at [231, 216] on button "Update treatment notes" at bounding box center [205, 226] width 177 height 23
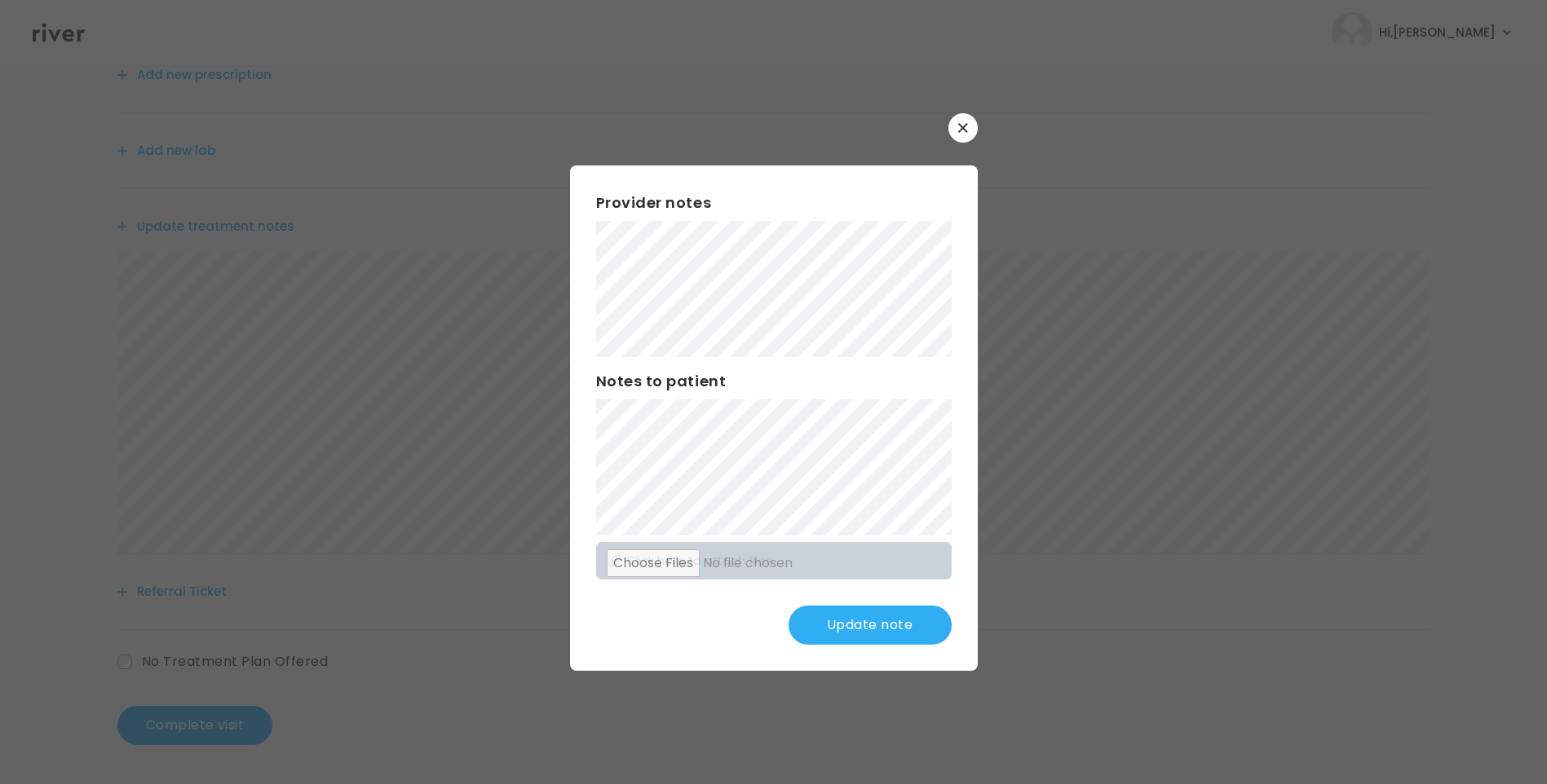
click at [900, 611] on button "Update note" at bounding box center [869, 625] width 163 height 39
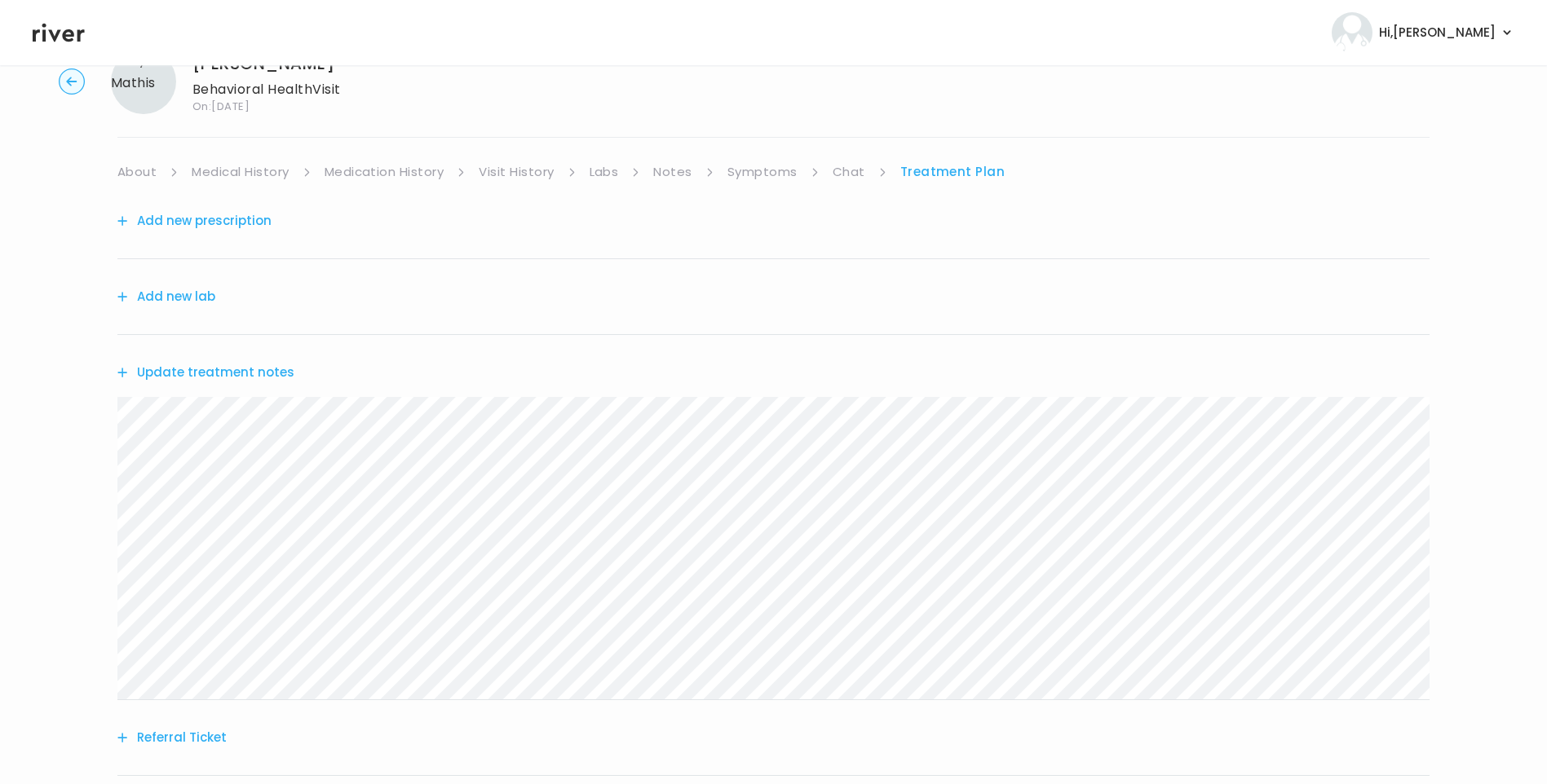
scroll to position [0, 0]
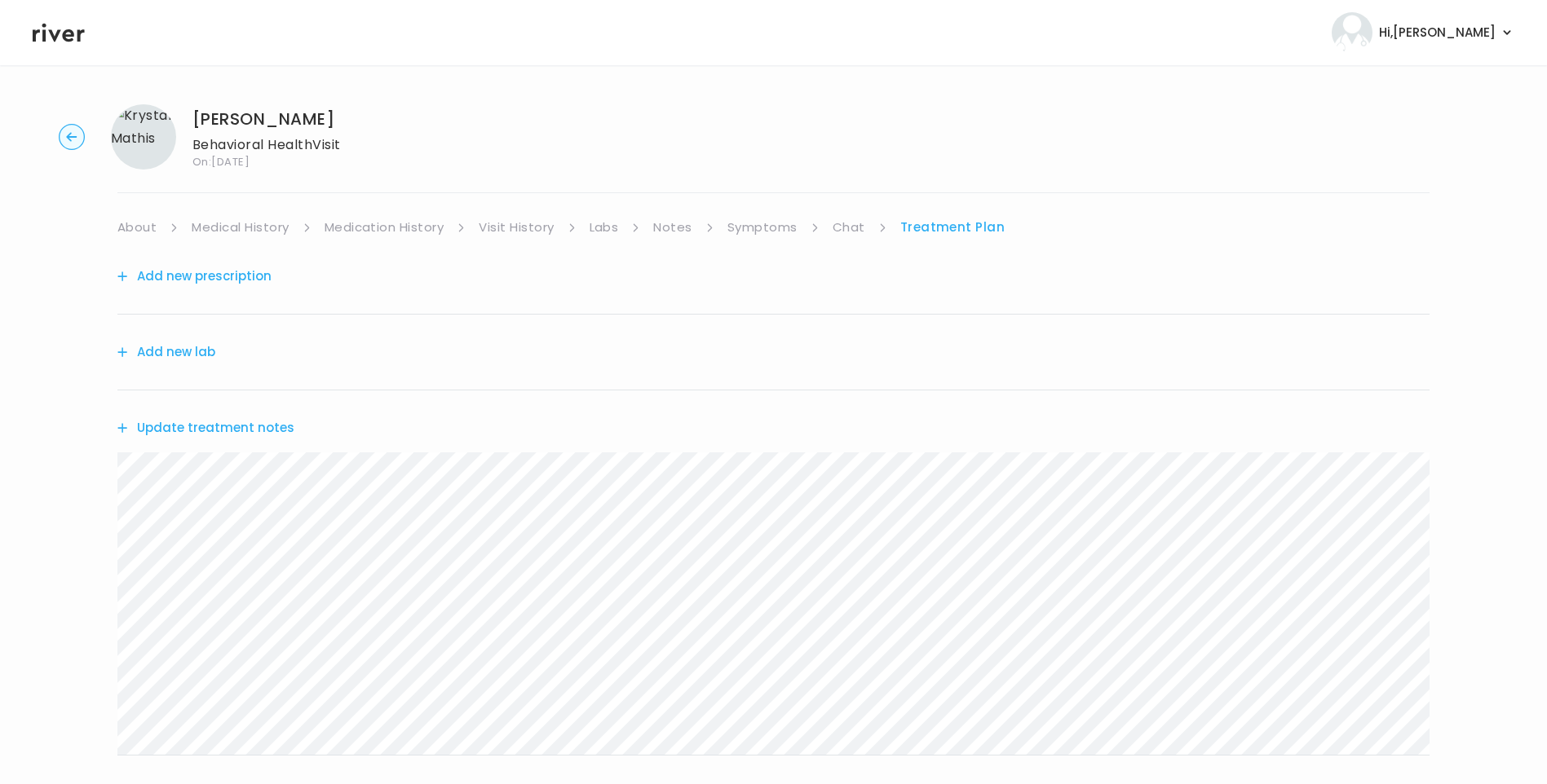
click at [864, 230] on li "Chat" at bounding box center [859, 227] width 55 height 23
click at [854, 224] on link "Chat" at bounding box center [848, 227] width 33 height 23
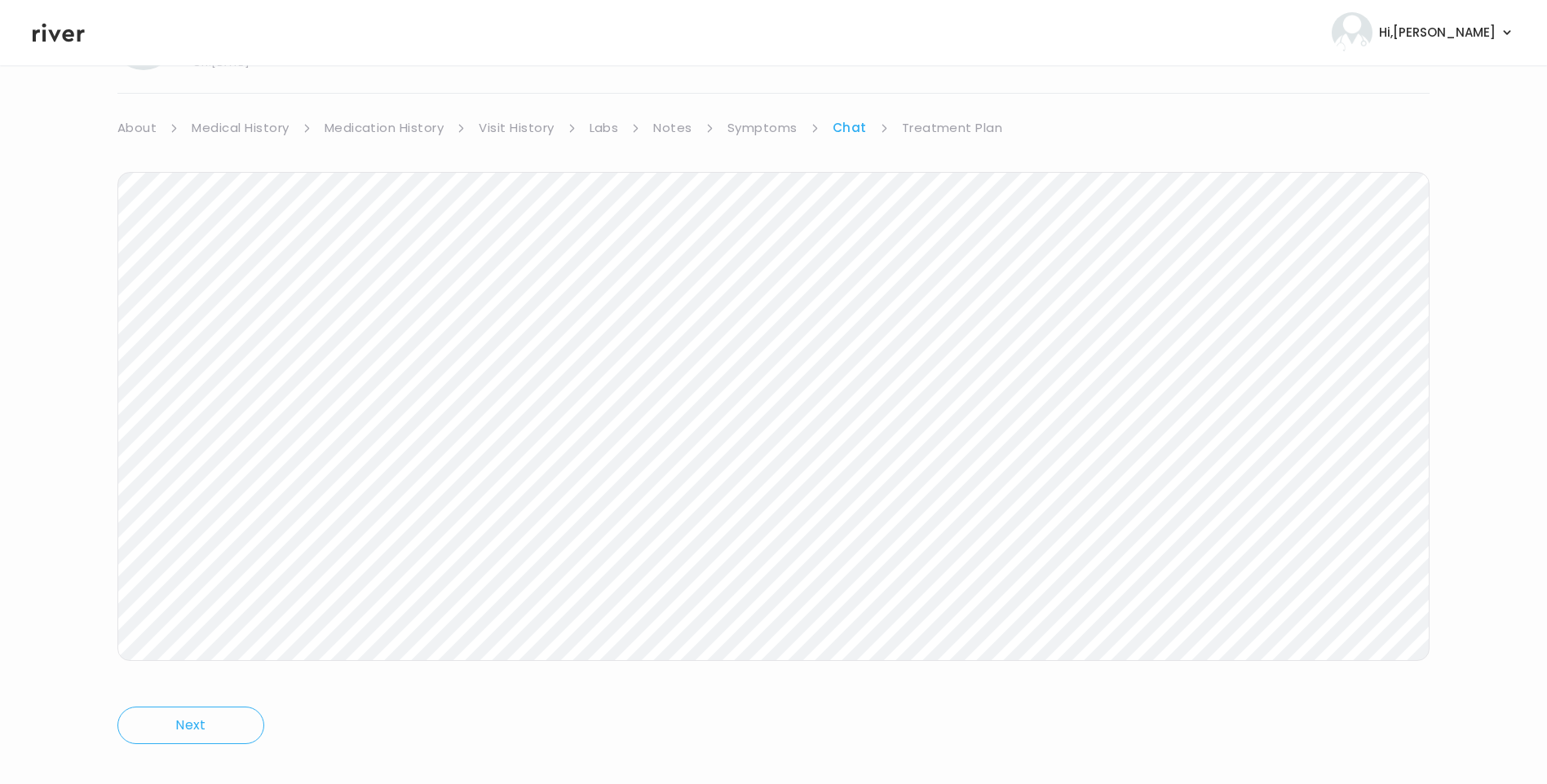
scroll to position [121, 0]
click at [69, 34] on icon at bounding box center [59, 32] width 52 height 24
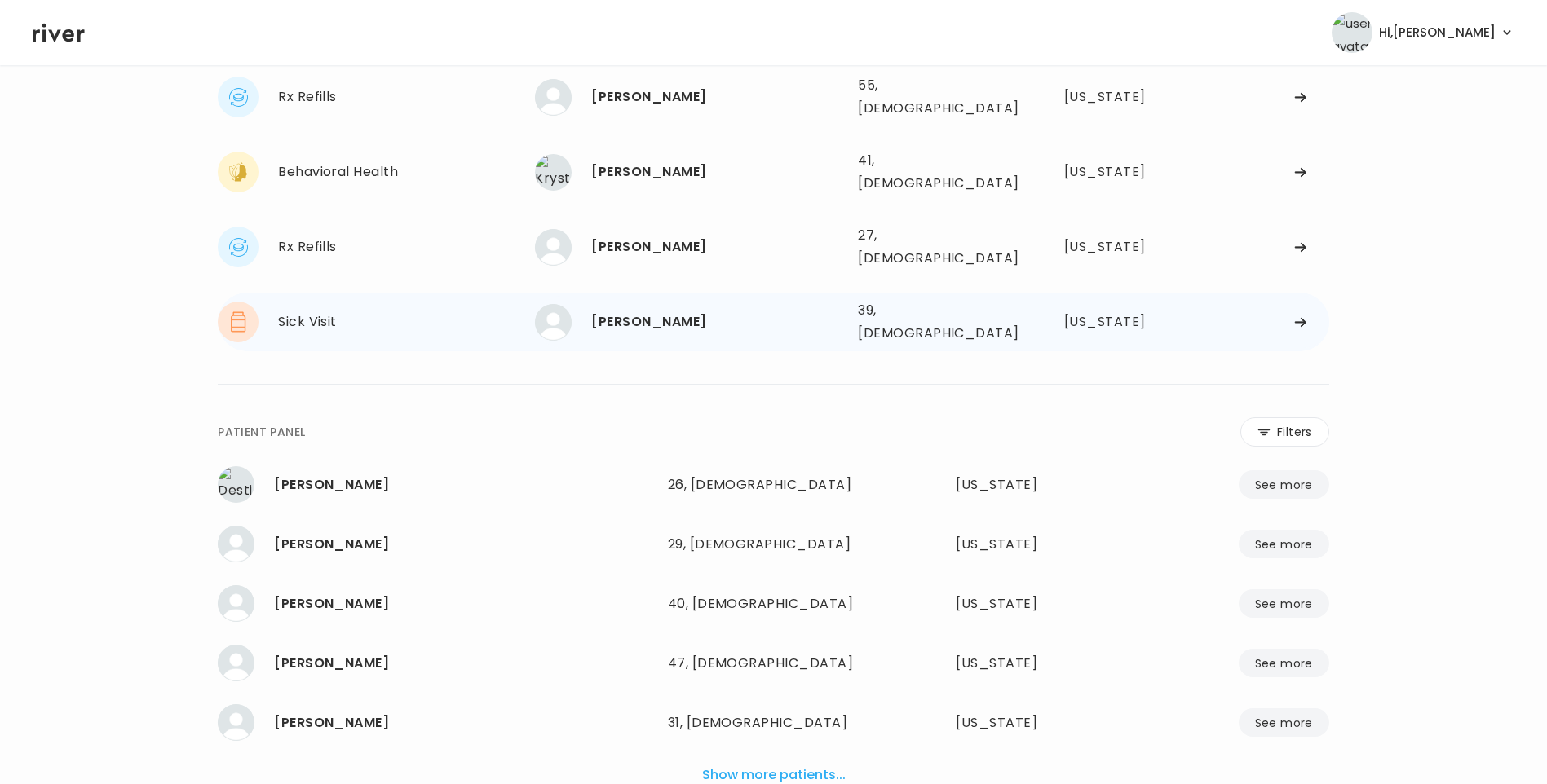
click at [695, 311] on div "[PERSON_NAME]" at bounding box center [718, 322] width 254 height 23
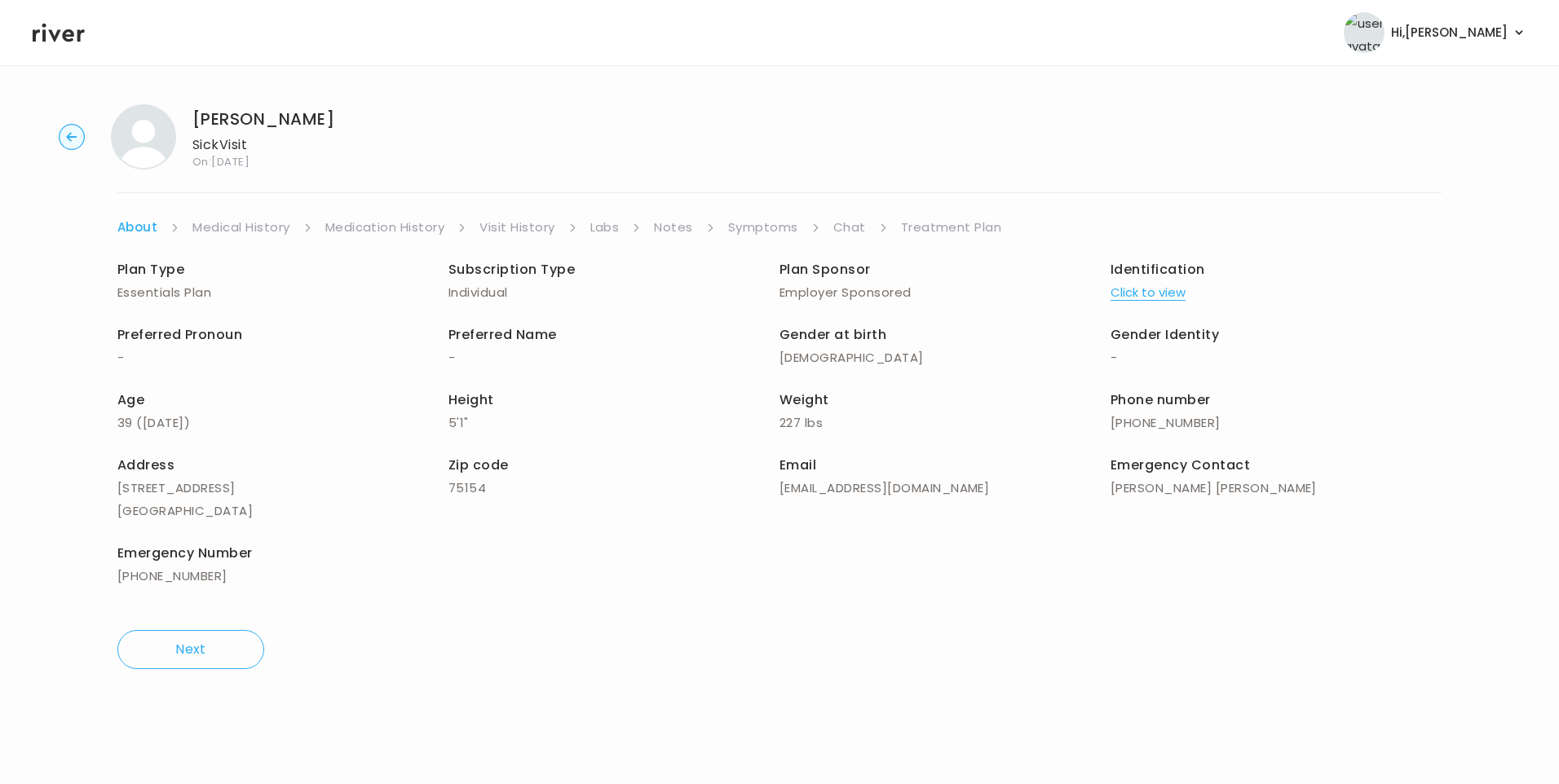
click at [855, 227] on link "Chat" at bounding box center [849, 227] width 33 height 23
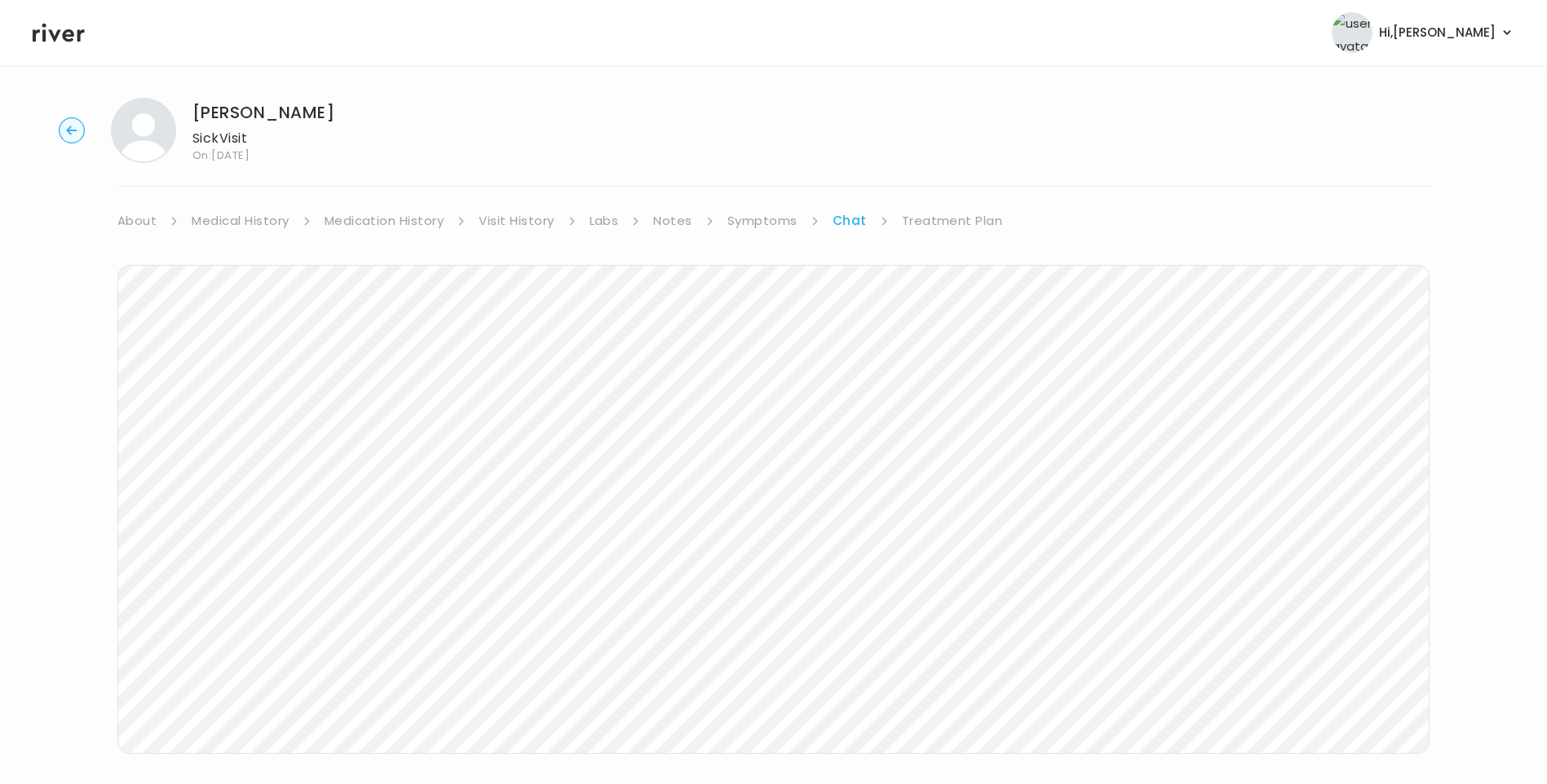
scroll to position [28, 0]
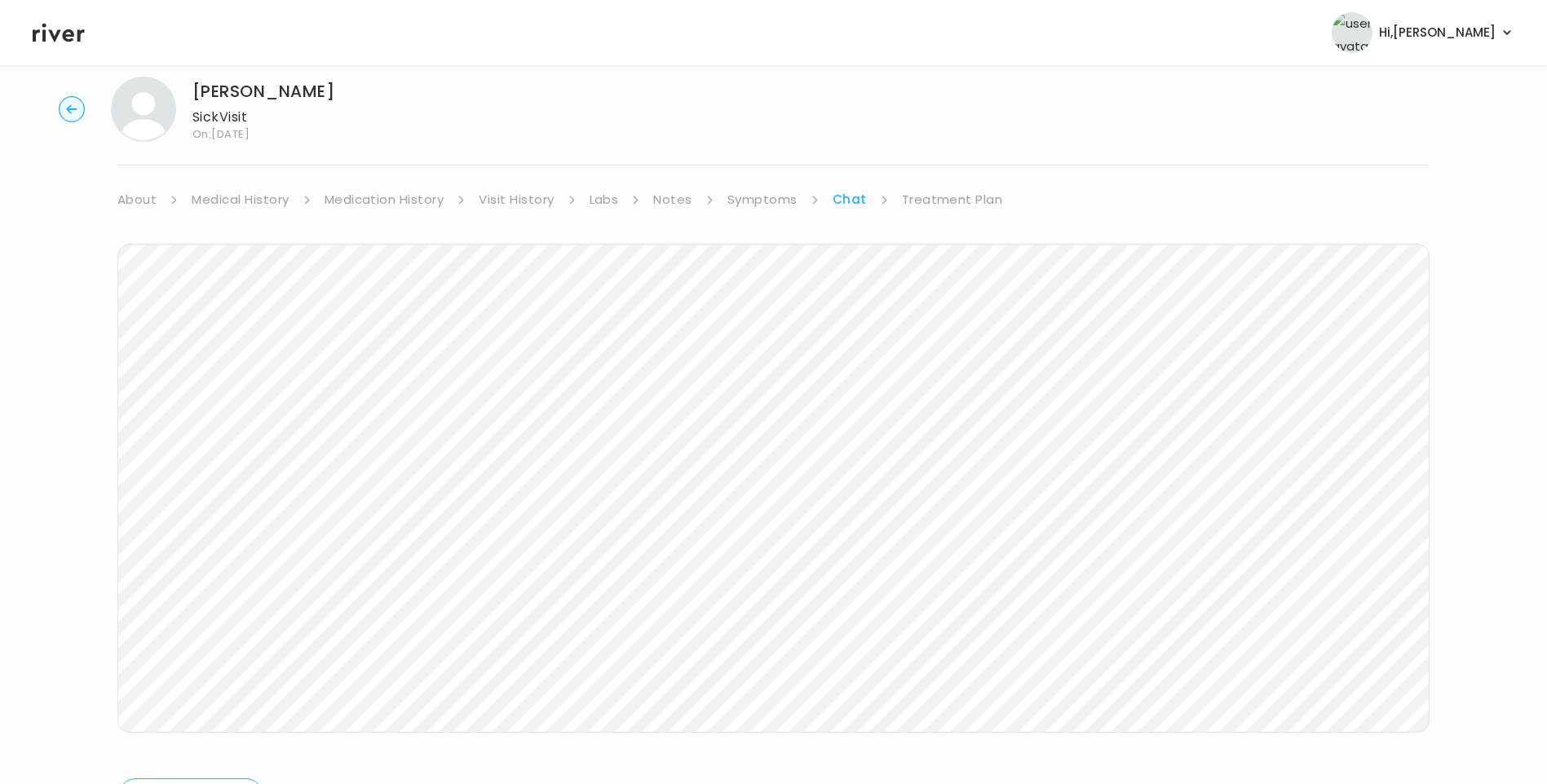
click at [51, 32] on icon at bounding box center [59, 33] width 52 height 19
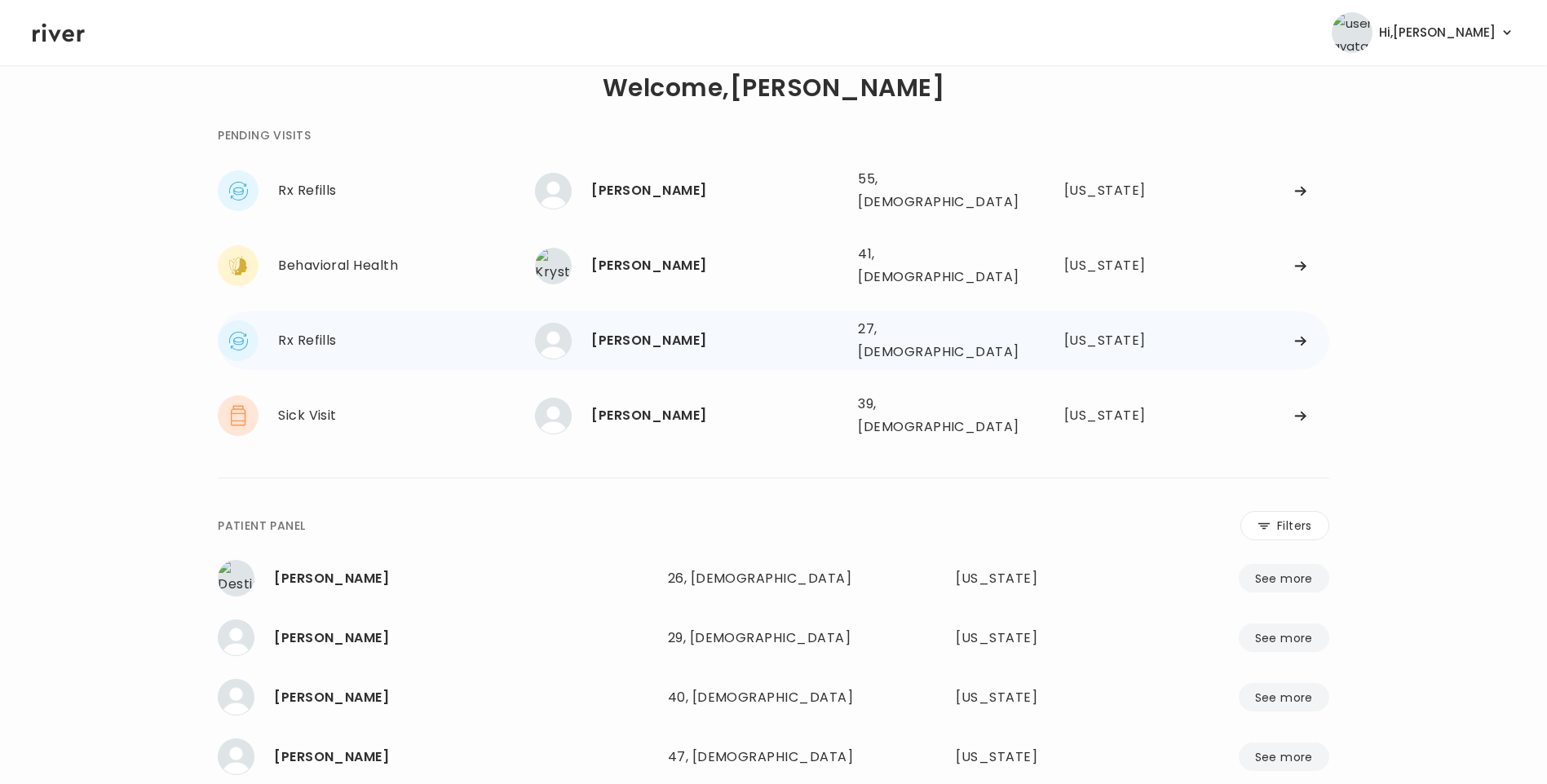
click at [710, 329] on div "Dominique Apolinar" at bounding box center [718, 340] width 254 height 23
drag, startPoint x: 710, startPoint y: 321, endPoint x: 663, endPoint y: 320, distance: 47.3
click at [663, 329] on div "Dominique Apolinar" at bounding box center [718, 340] width 254 height 23
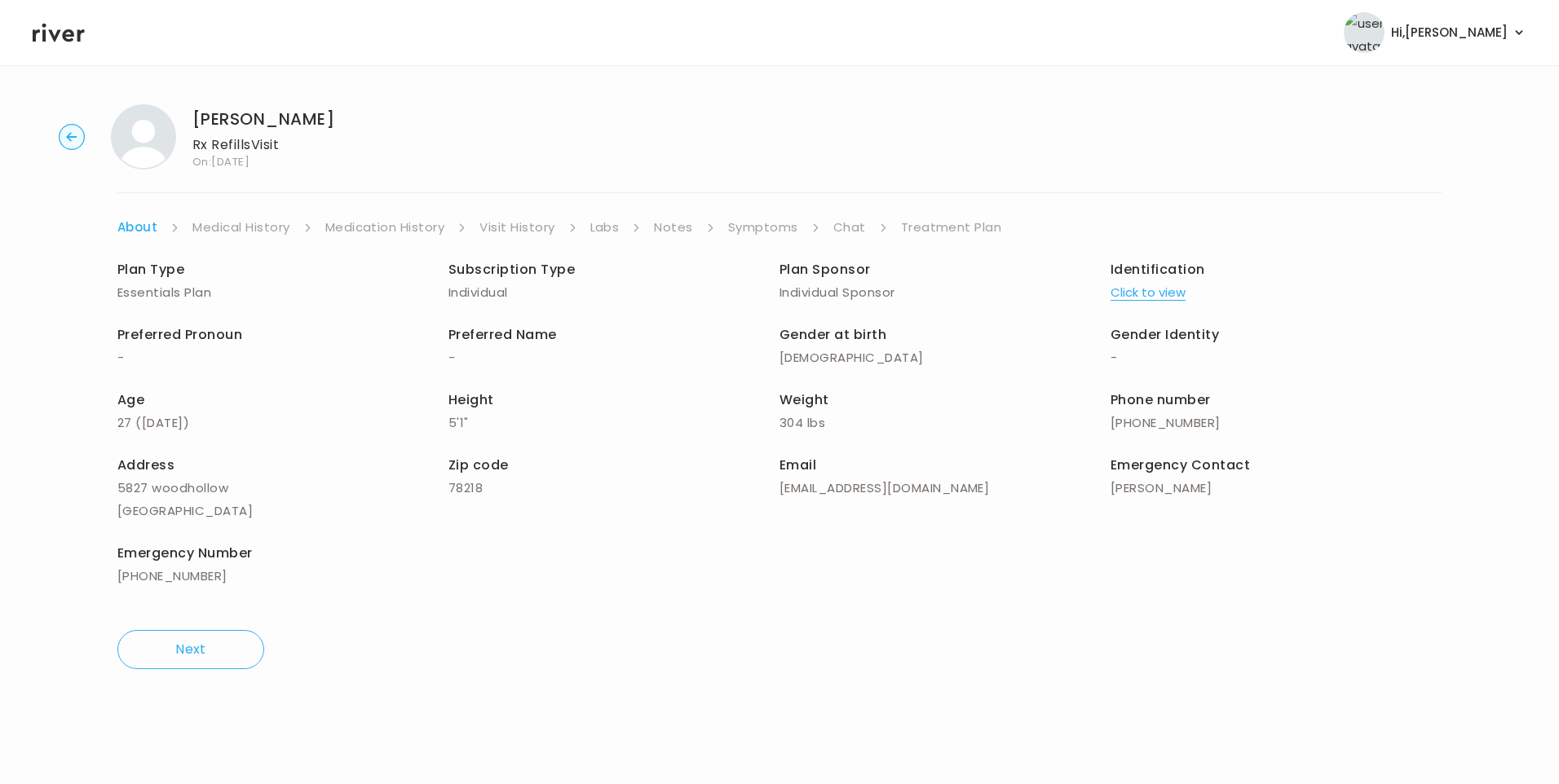
click at [519, 226] on link "Visit History" at bounding box center [516, 227] width 75 height 23
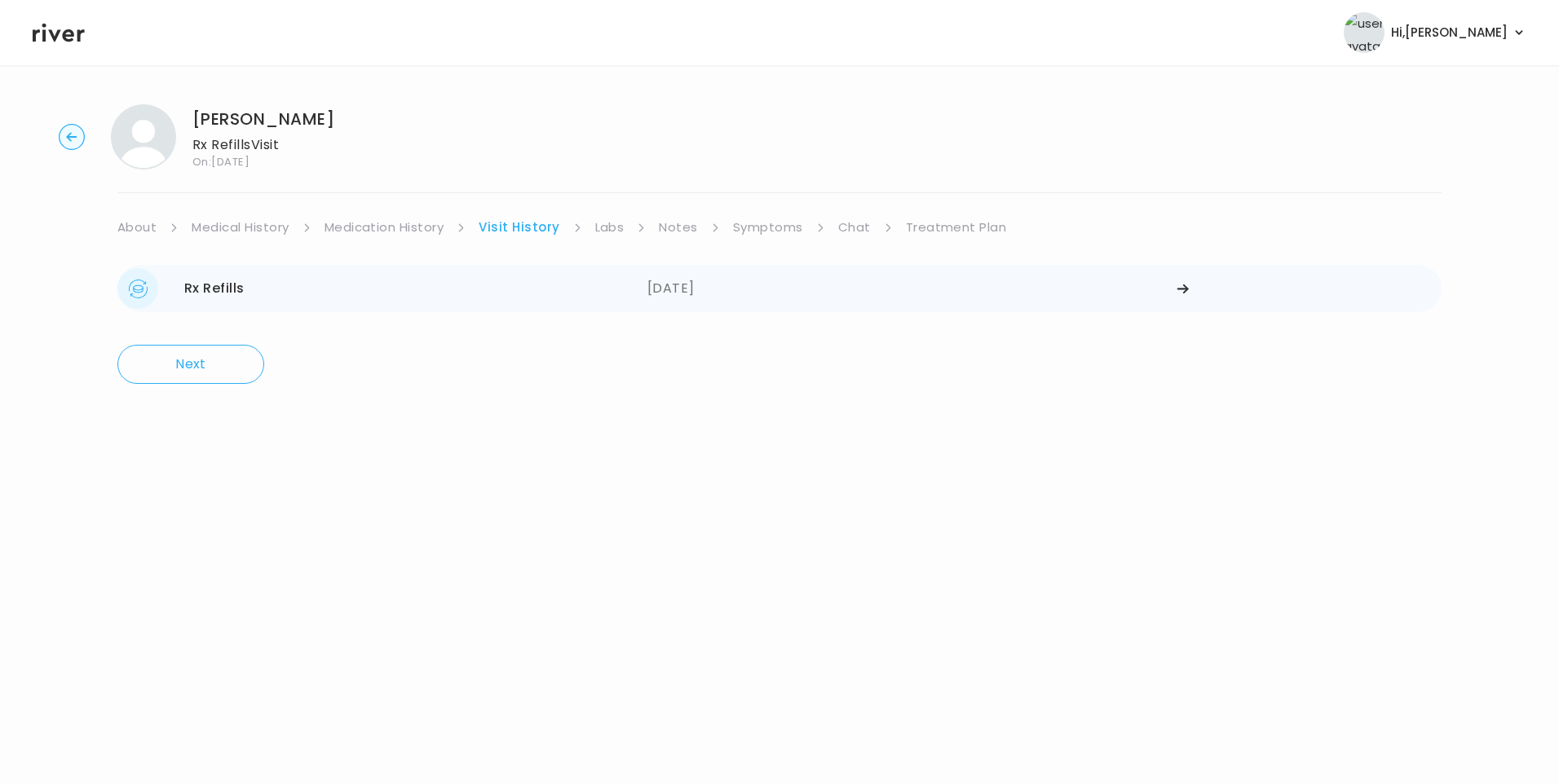
click at [656, 286] on div "09/20/2025" at bounding box center [912, 288] width 530 height 41
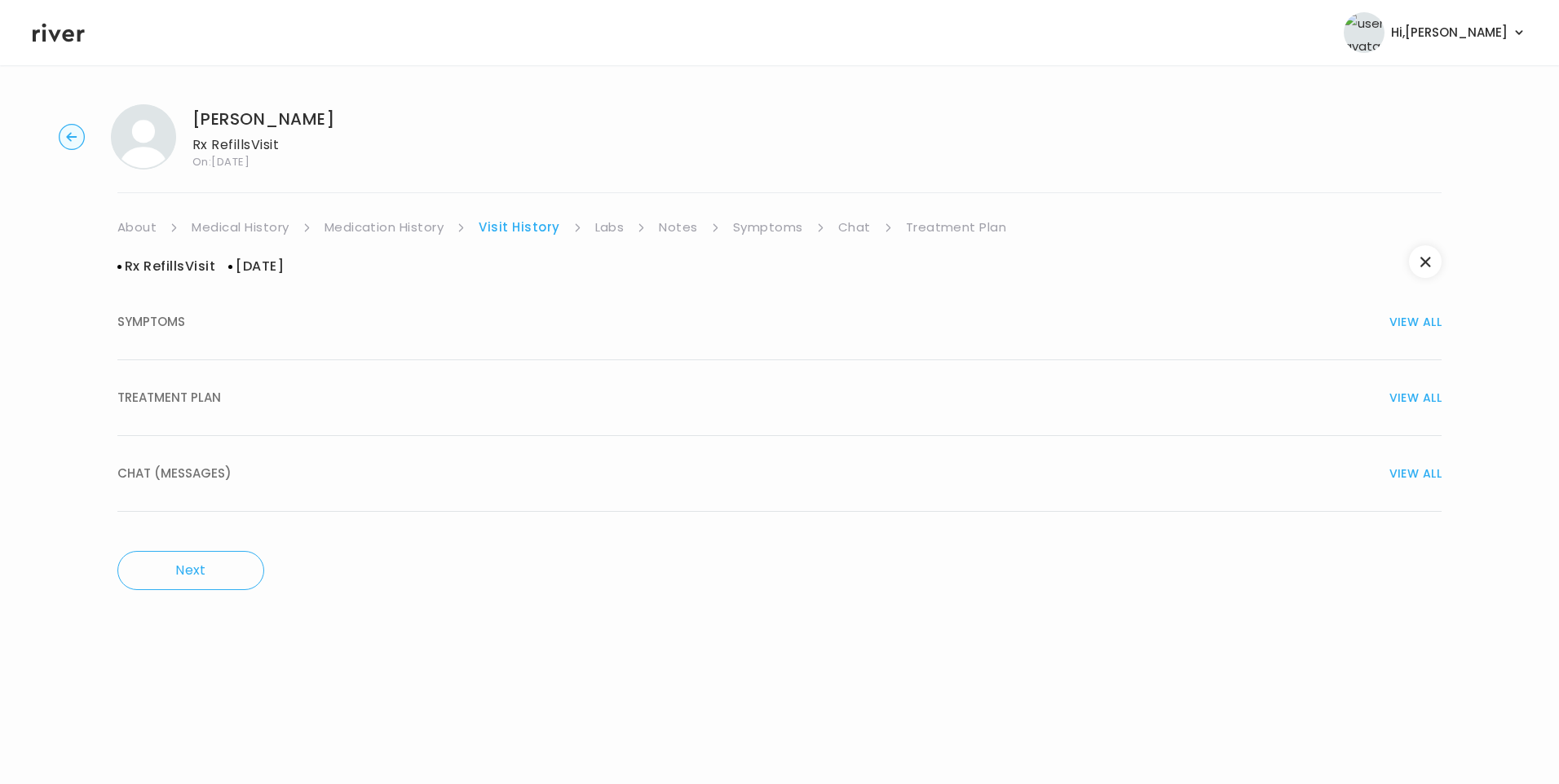
click at [241, 406] on div "TREATMENT PLAN VIEW ALL" at bounding box center [779, 397] width 1324 height 23
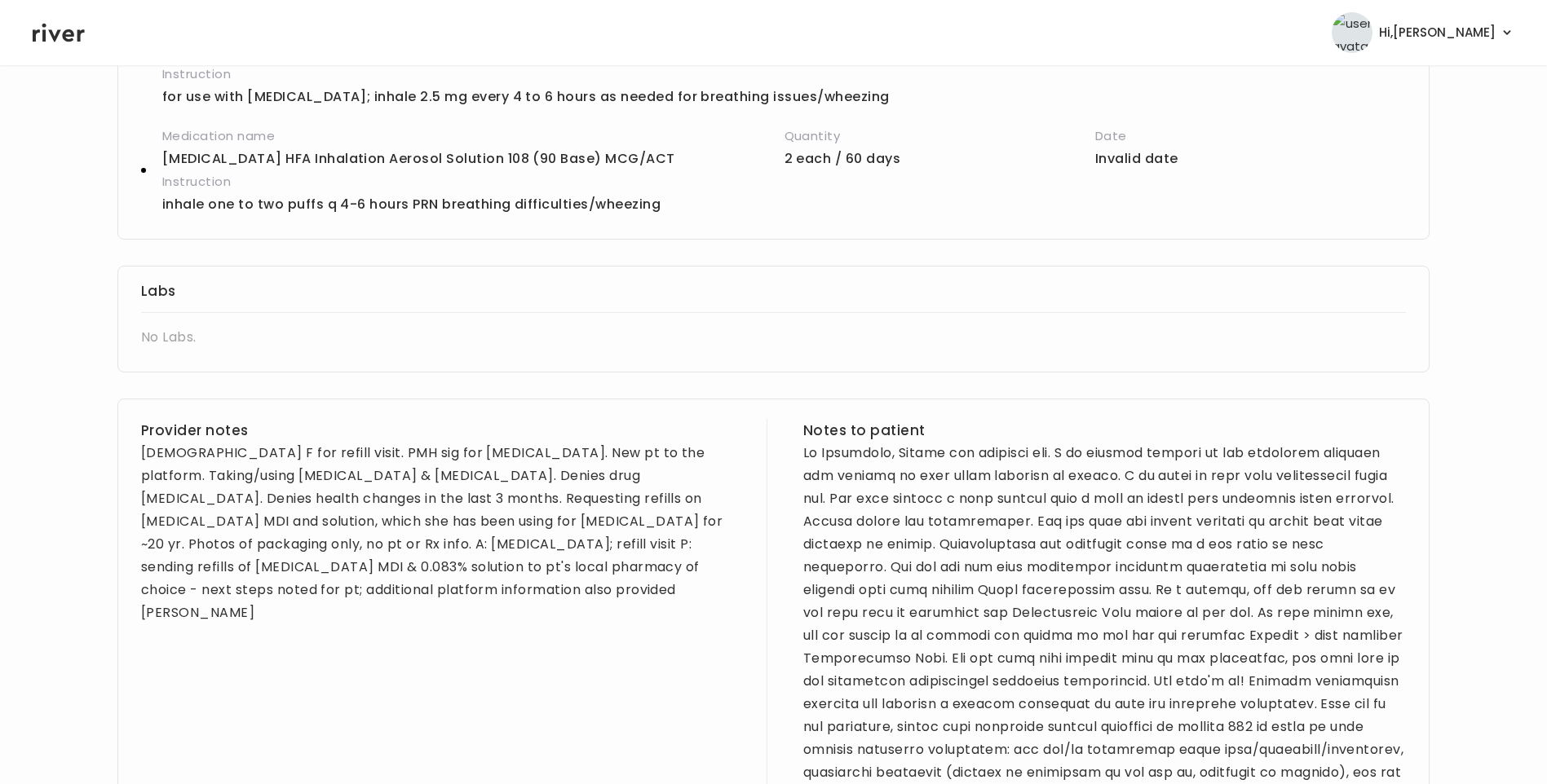
scroll to position [489, 0]
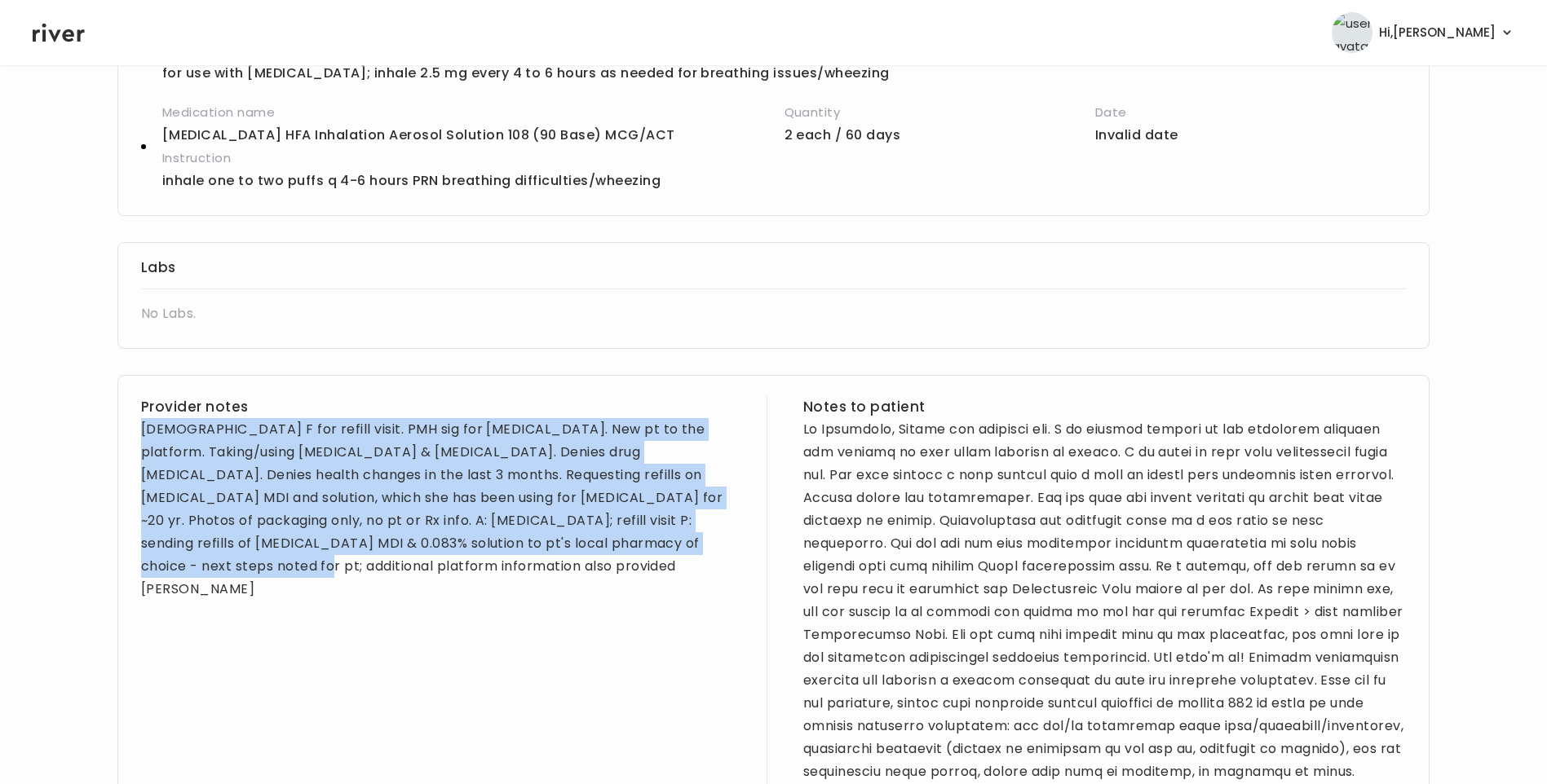
drag, startPoint x: 143, startPoint y: 428, endPoint x: 648, endPoint y: 559, distance: 522.2
click at [648, 559] on div "Provider notes 27 yo F for refill visit. PMH sig for asthma. New pt to the plat…" at bounding box center [442, 692] width 602 height 594
drag, startPoint x: 648, startPoint y: 559, endPoint x: 550, endPoint y: 497, distance: 115.8
copy div "27 yo F for refill visit. PMH sig for asthma. New pt to the platform. Taking/us…"
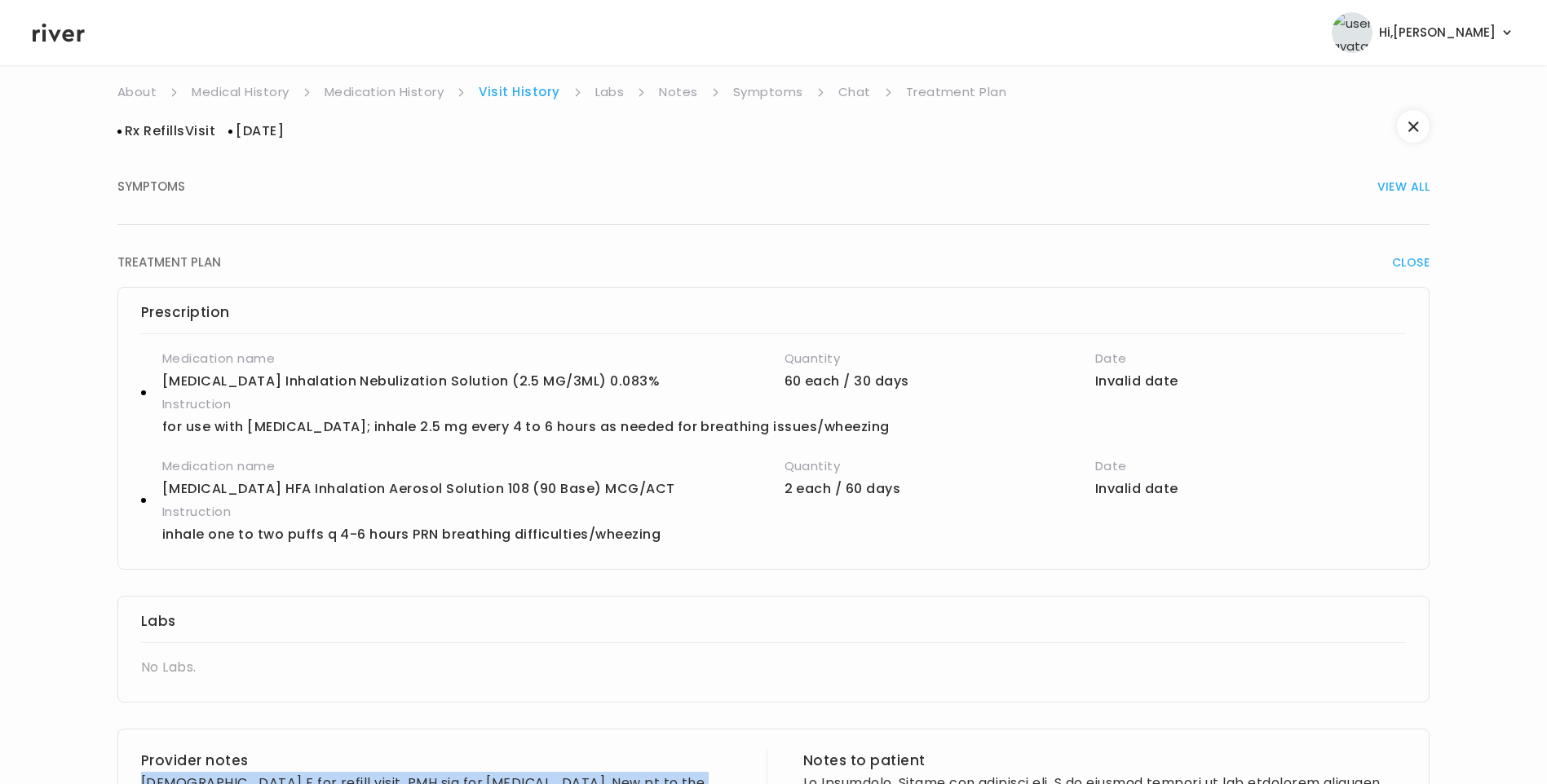
scroll to position [0, 0]
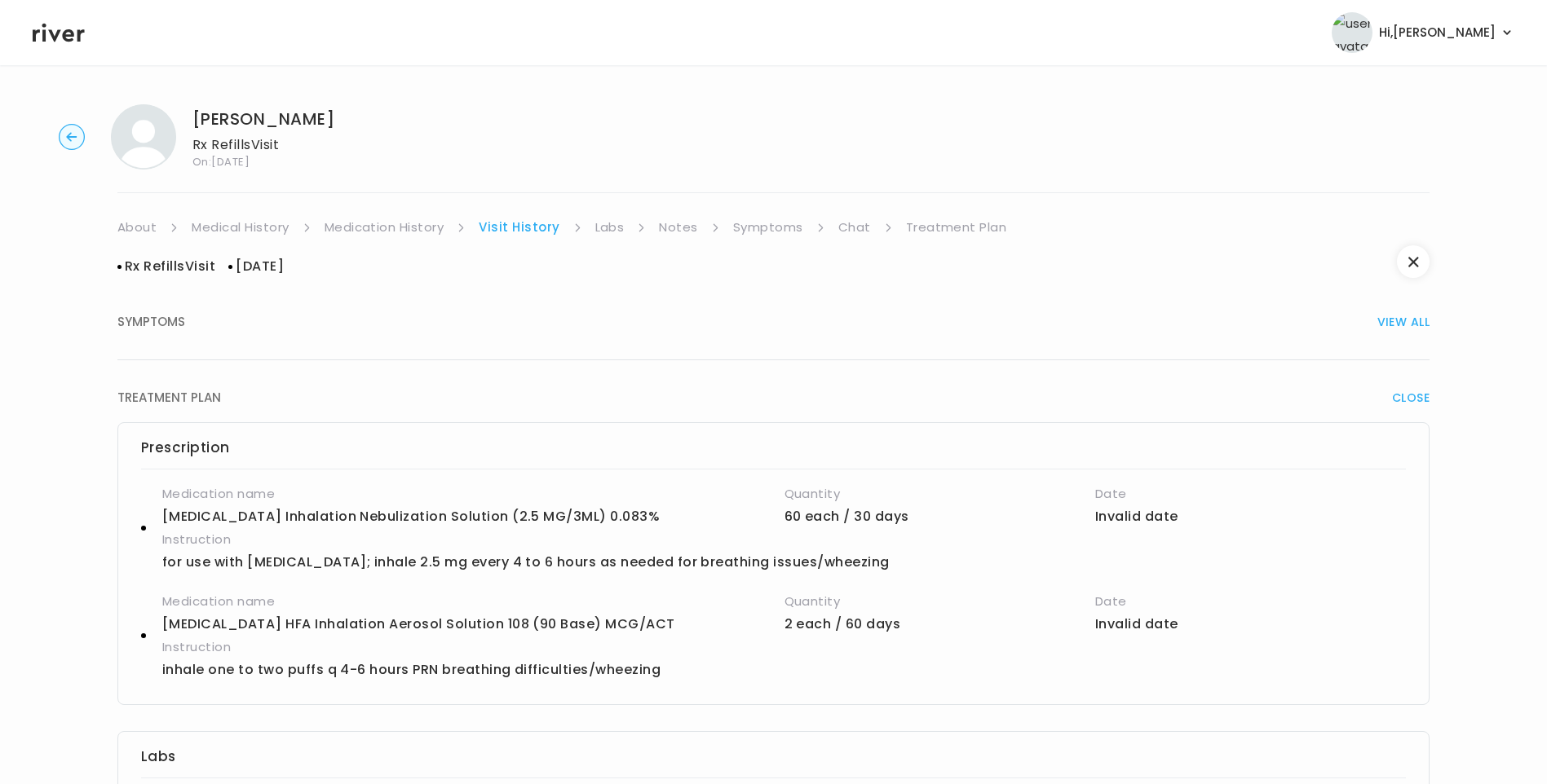
click at [232, 223] on link "Medical History" at bounding box center [240, 227] width 97 height 23
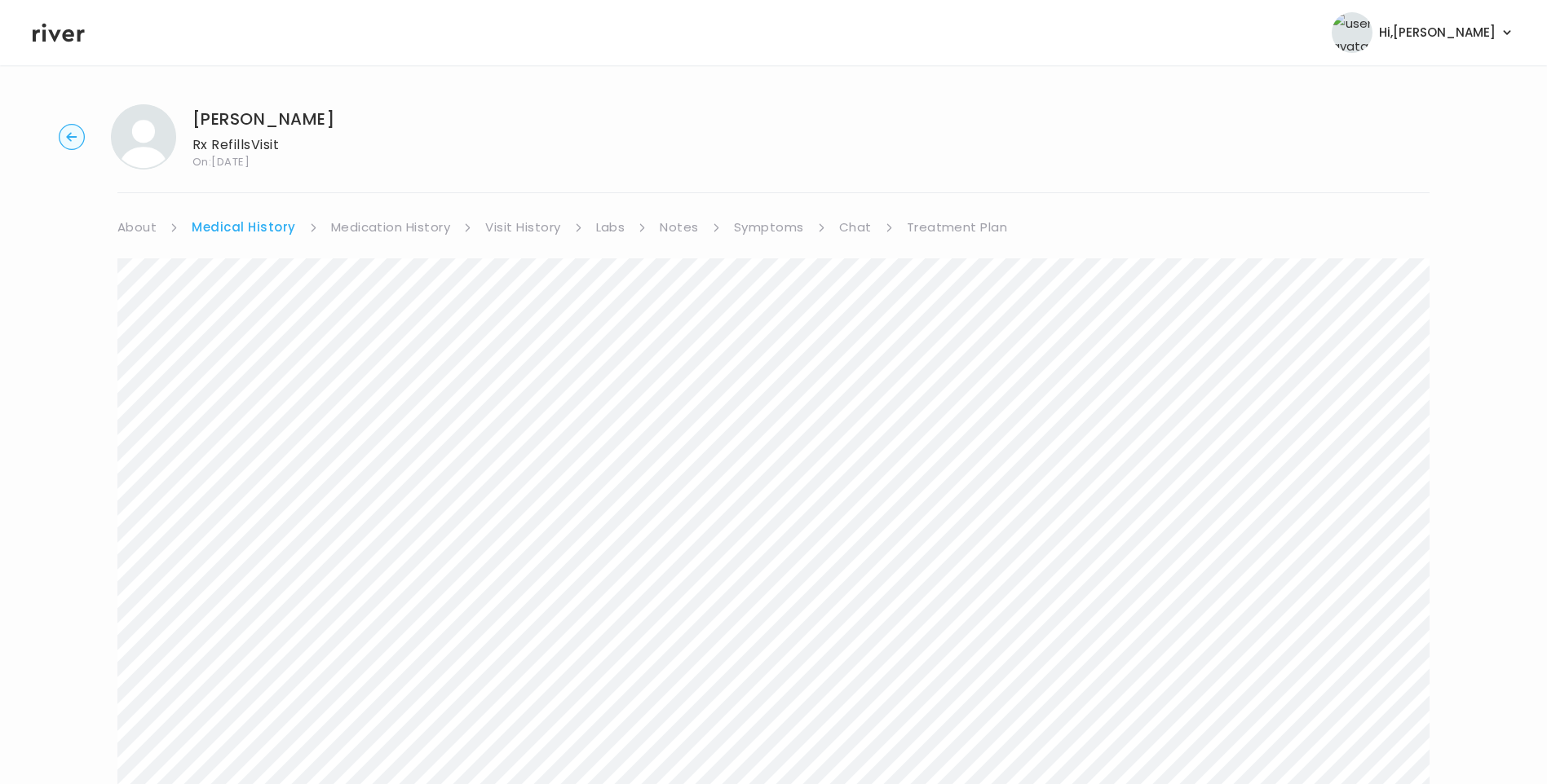
click at [779, 232] on link "Symptoms" at bounding box center [769, 227] width 70 height 23
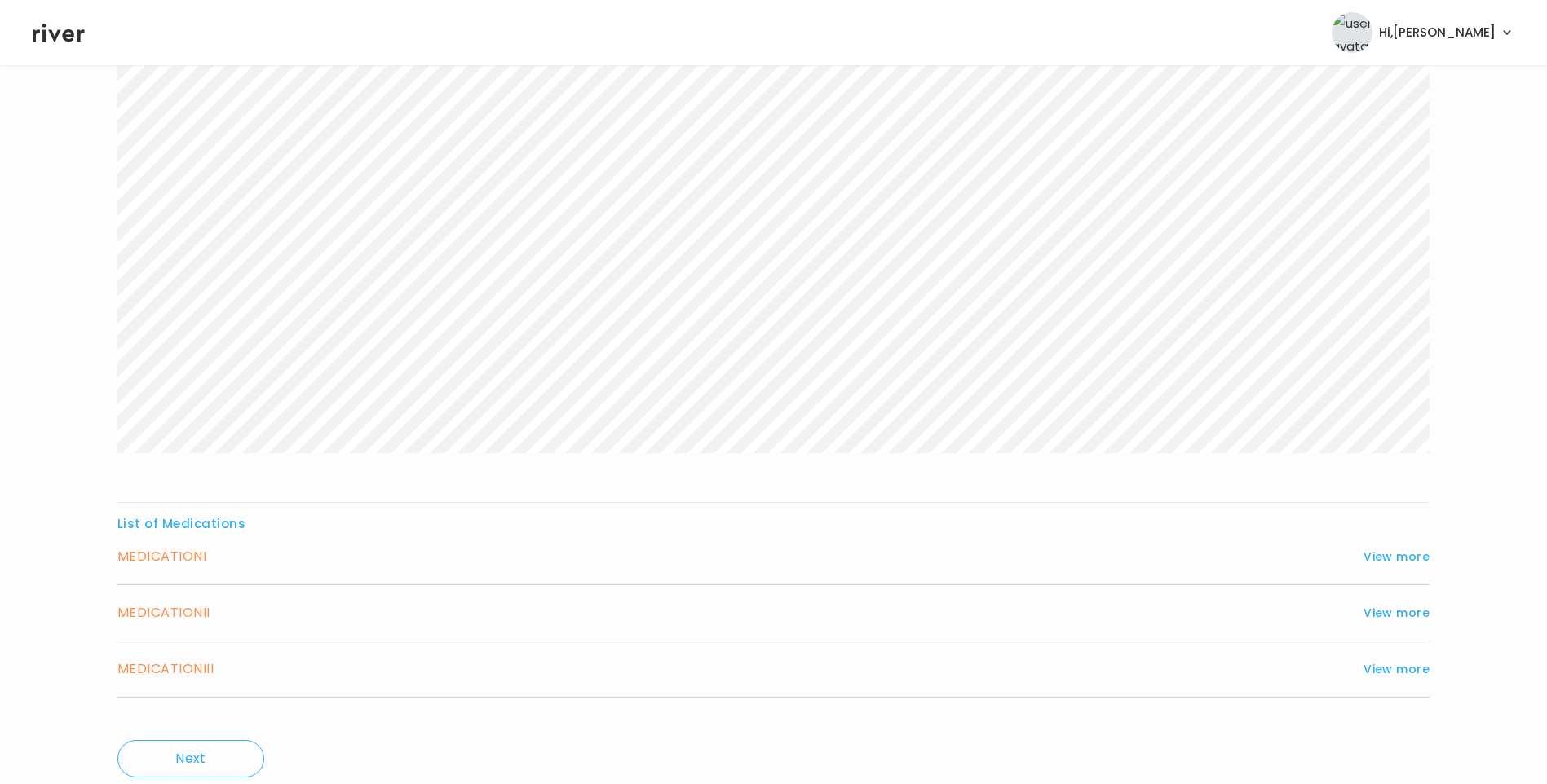
scroll to position [275, 0]
click at [1403, 496] on button "View more" at bounding box center [1396, 502] width 66 height 20
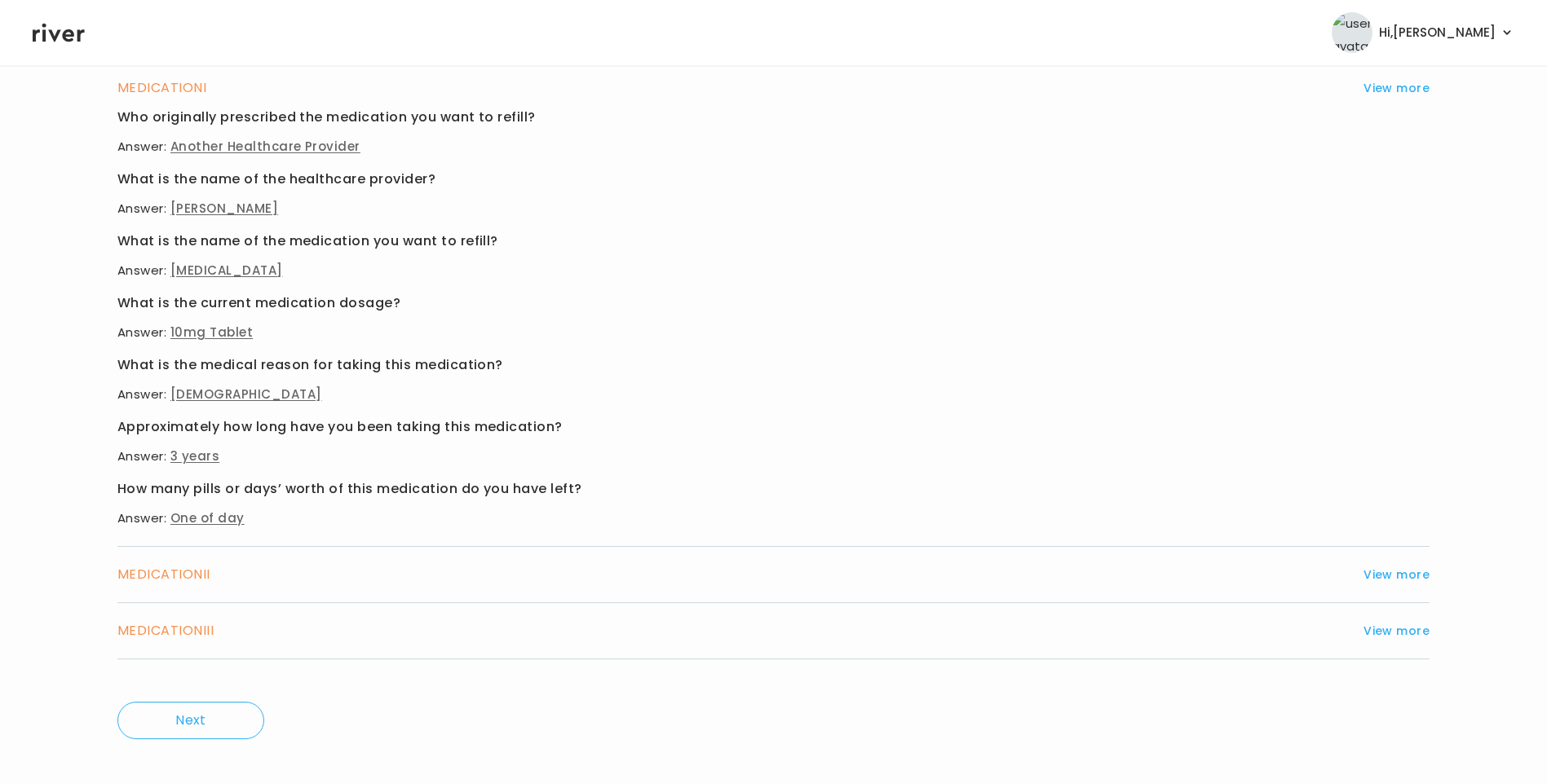
scroll to position [705, 0]
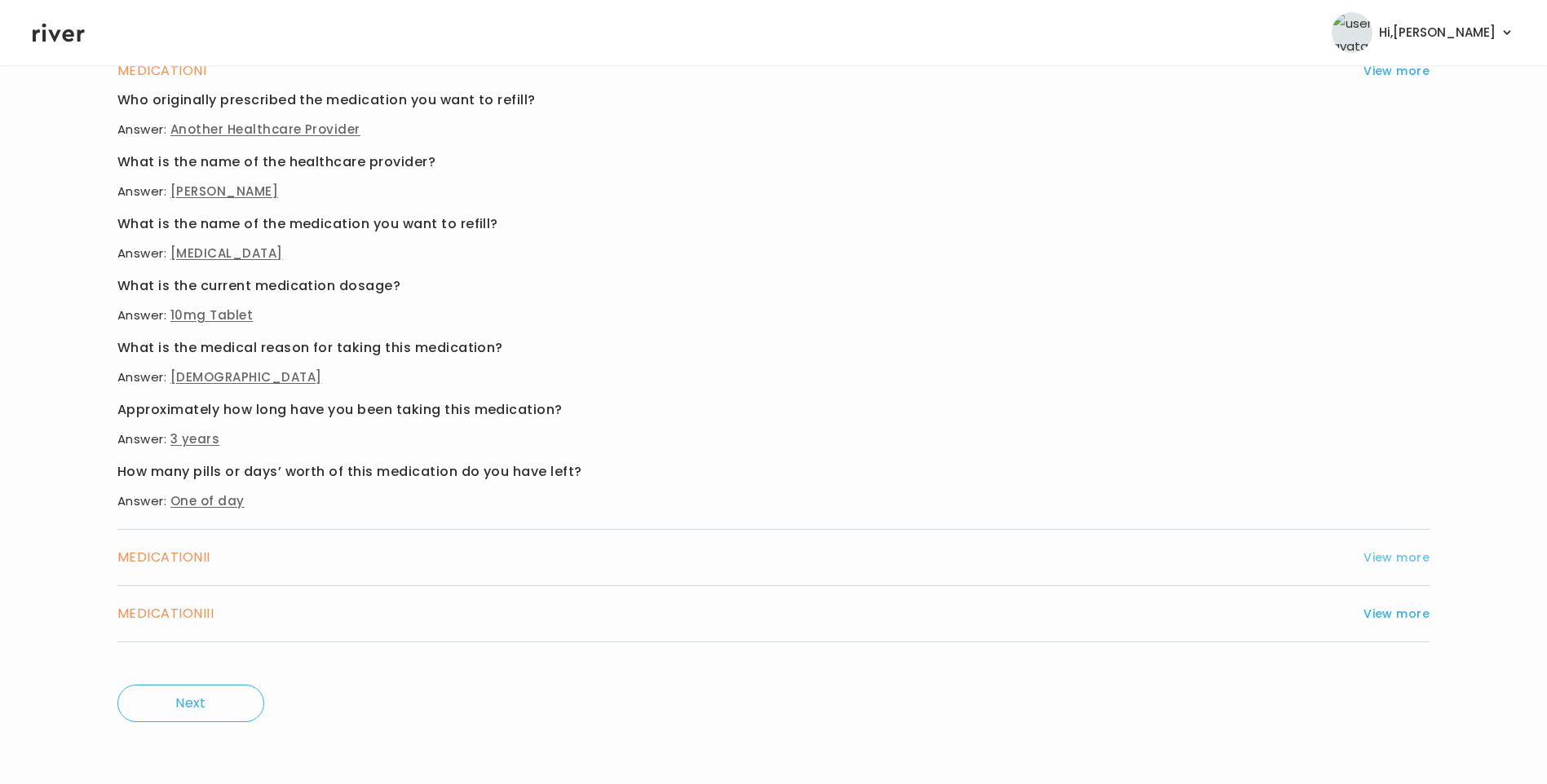
click at [1395, 554] on button "View more" at bounding box center [1396, 558] width 66 height 20
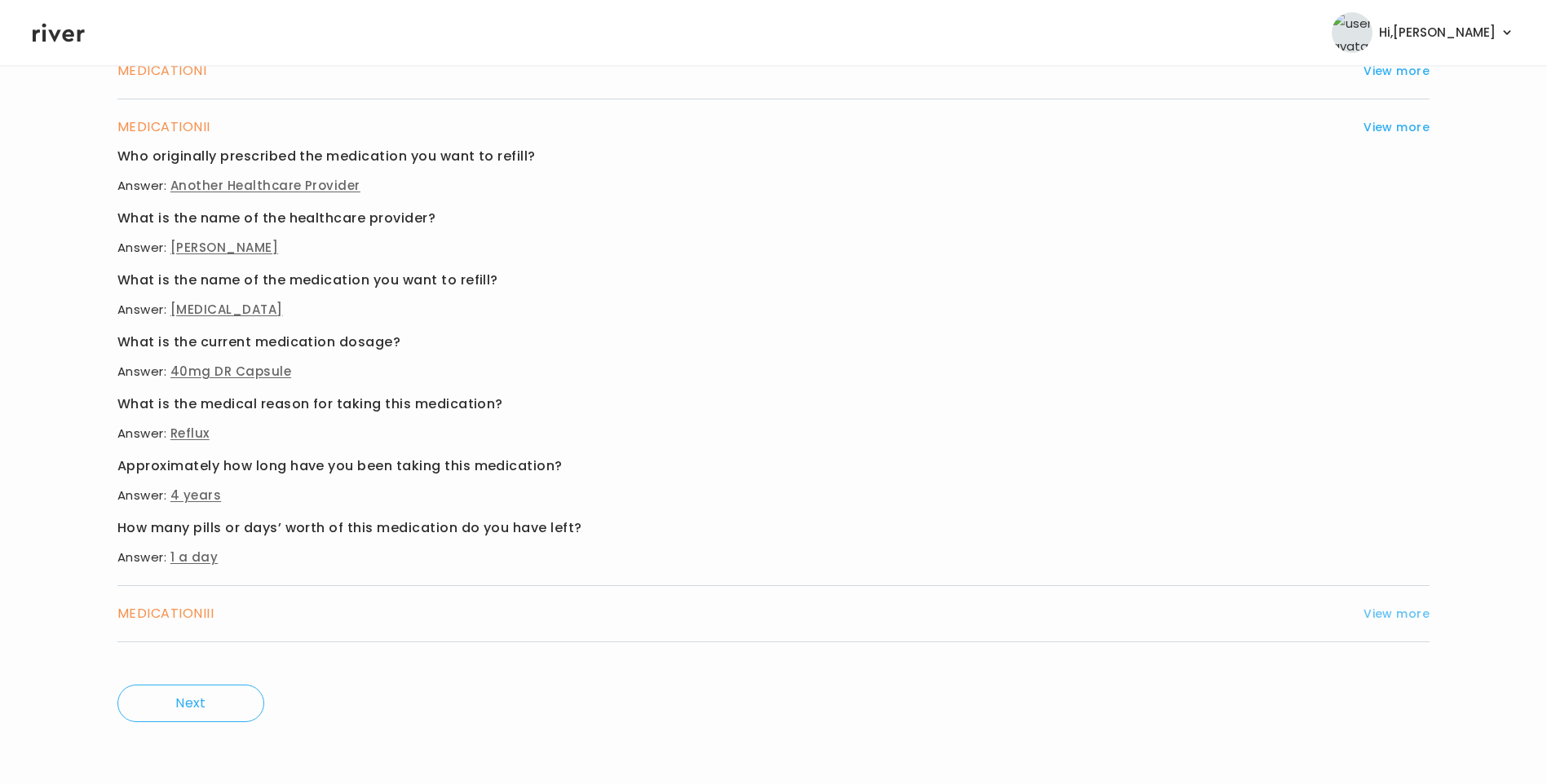
click at [1399, 611] on button "View more" at bounding box center [1396, 614] width 66 height 20
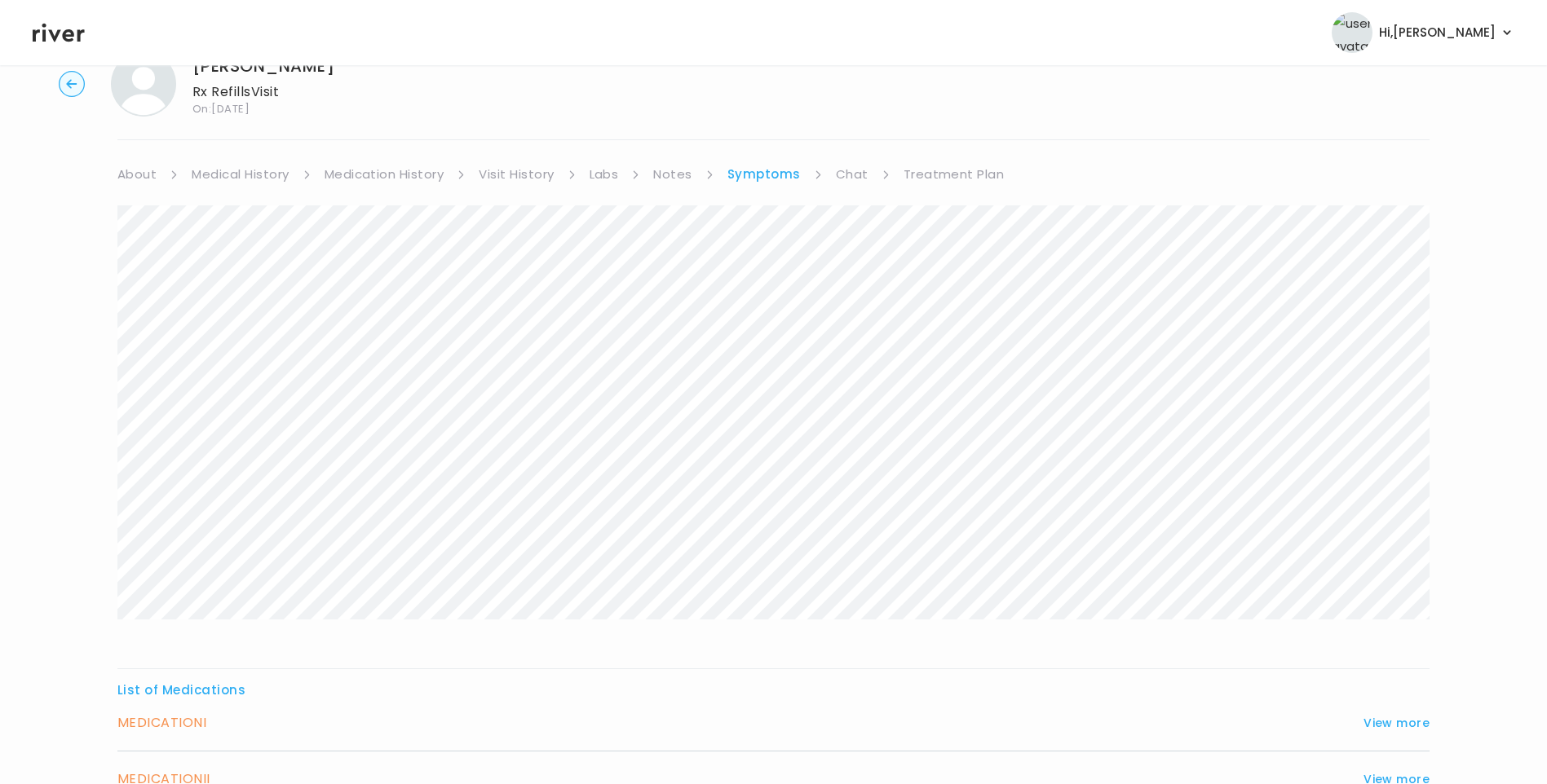
scroll to position [0, 0]
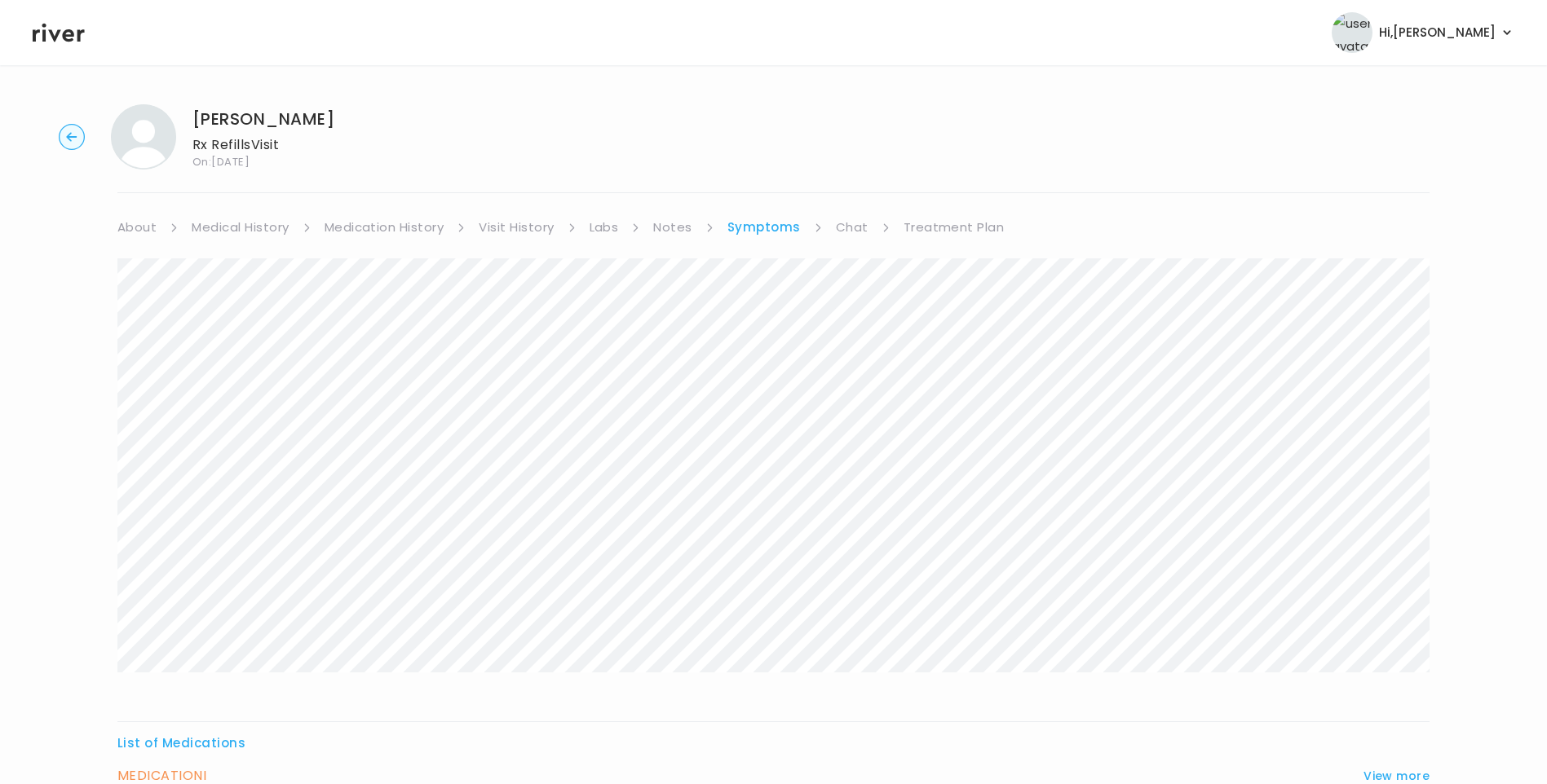
click at [929, 223] on link "Treatment Plan" at bounding box center [953, 227] width 101 height 23
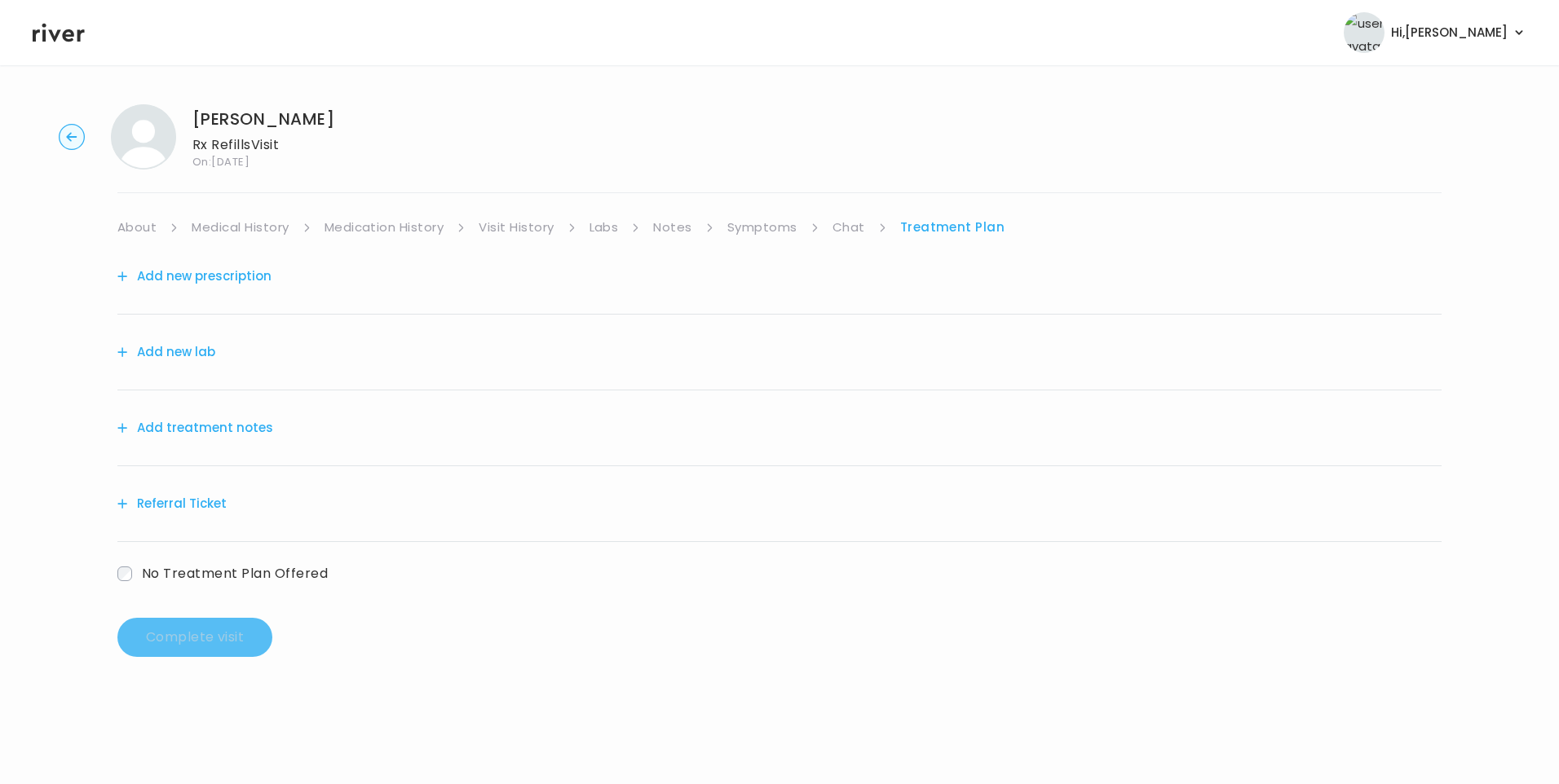
click at [227, 436] on button "Add treatment notes" at bounding box center [195, 428] width 156 height 23
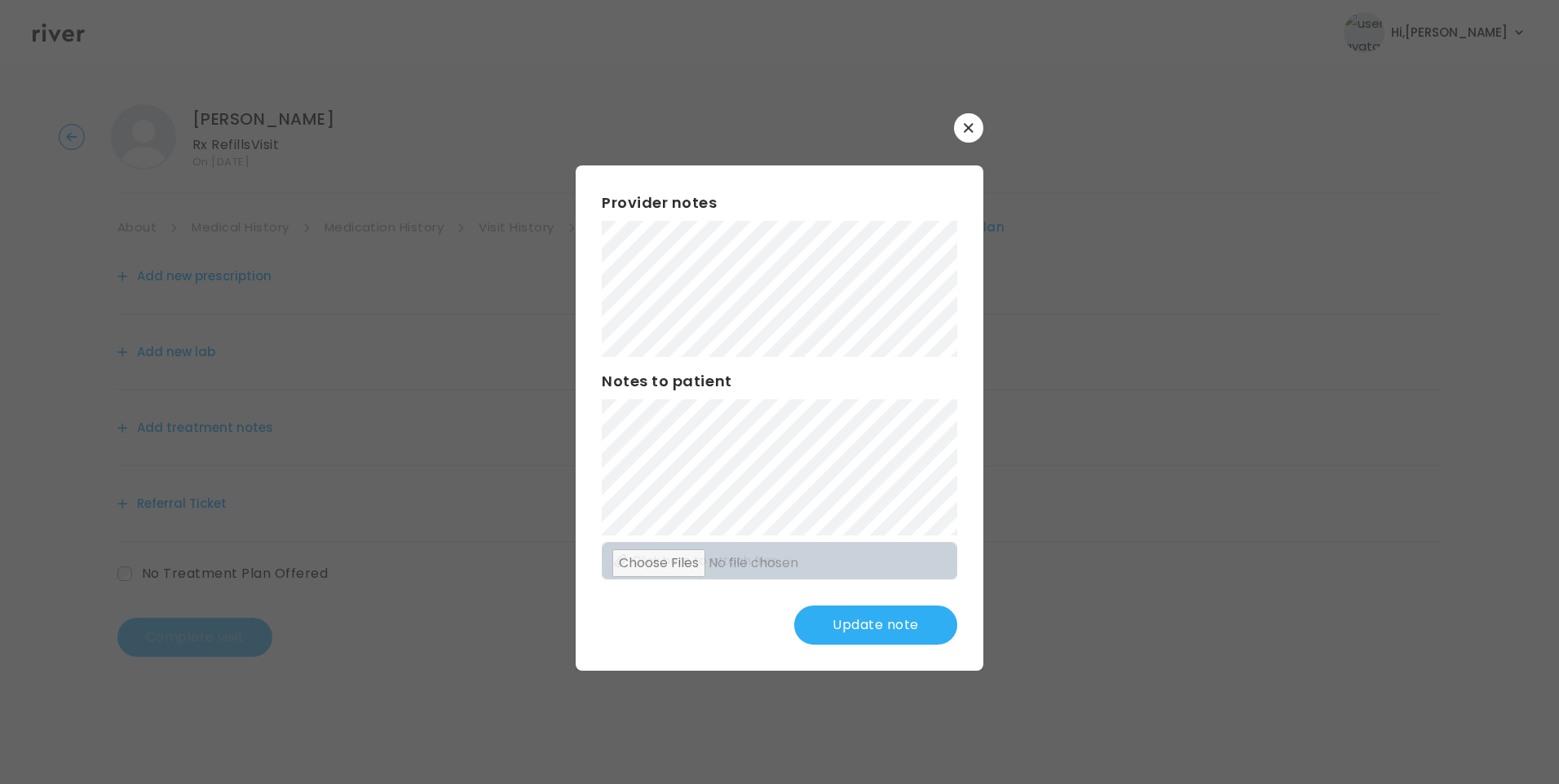
click at [880, 630] on button "Update note" at bounding box center [875, 625] width 163 height 39
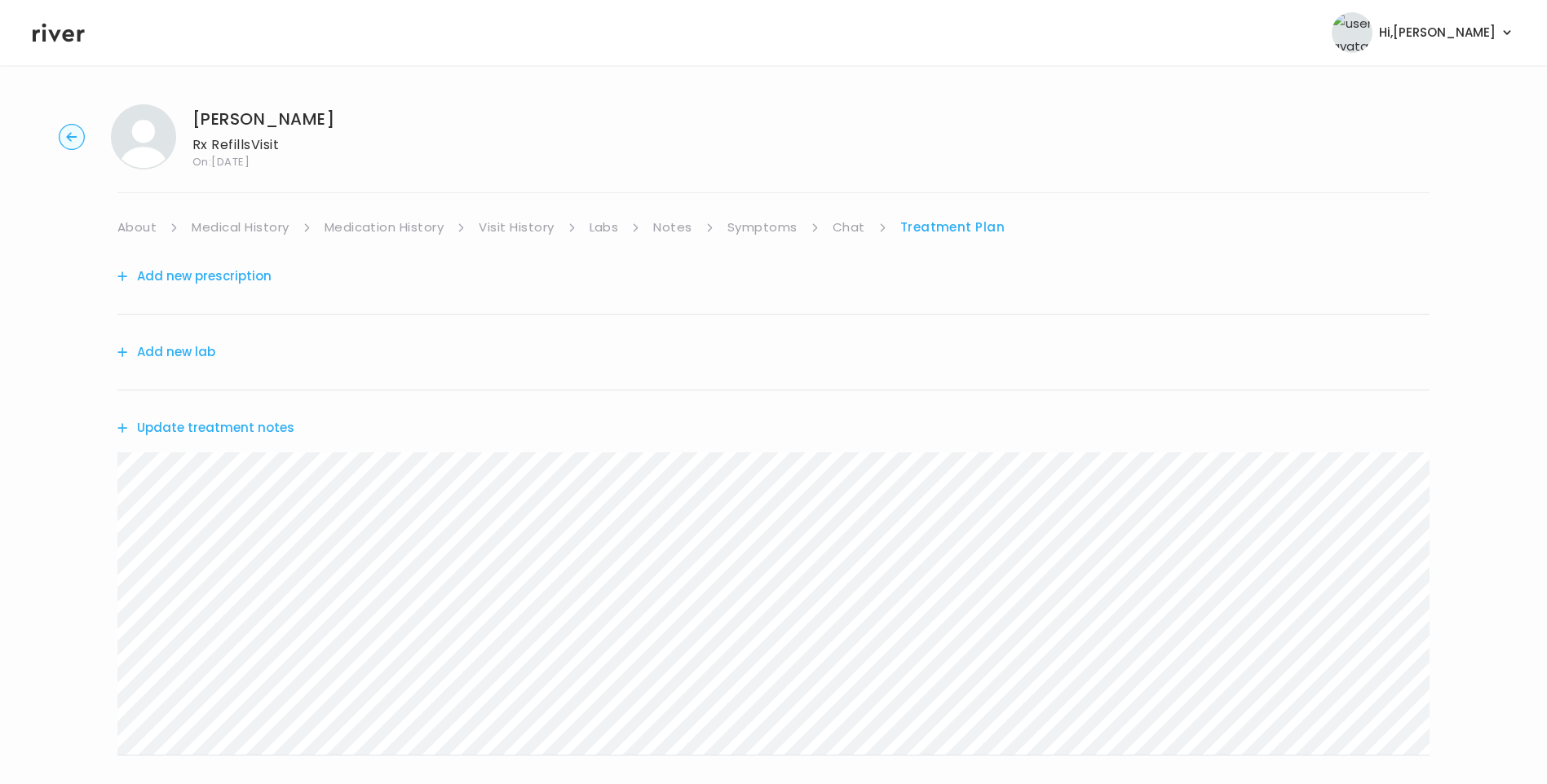
click at [505, 236] on link "Visit History" at bounding box center [516, 227] width 75 height 23
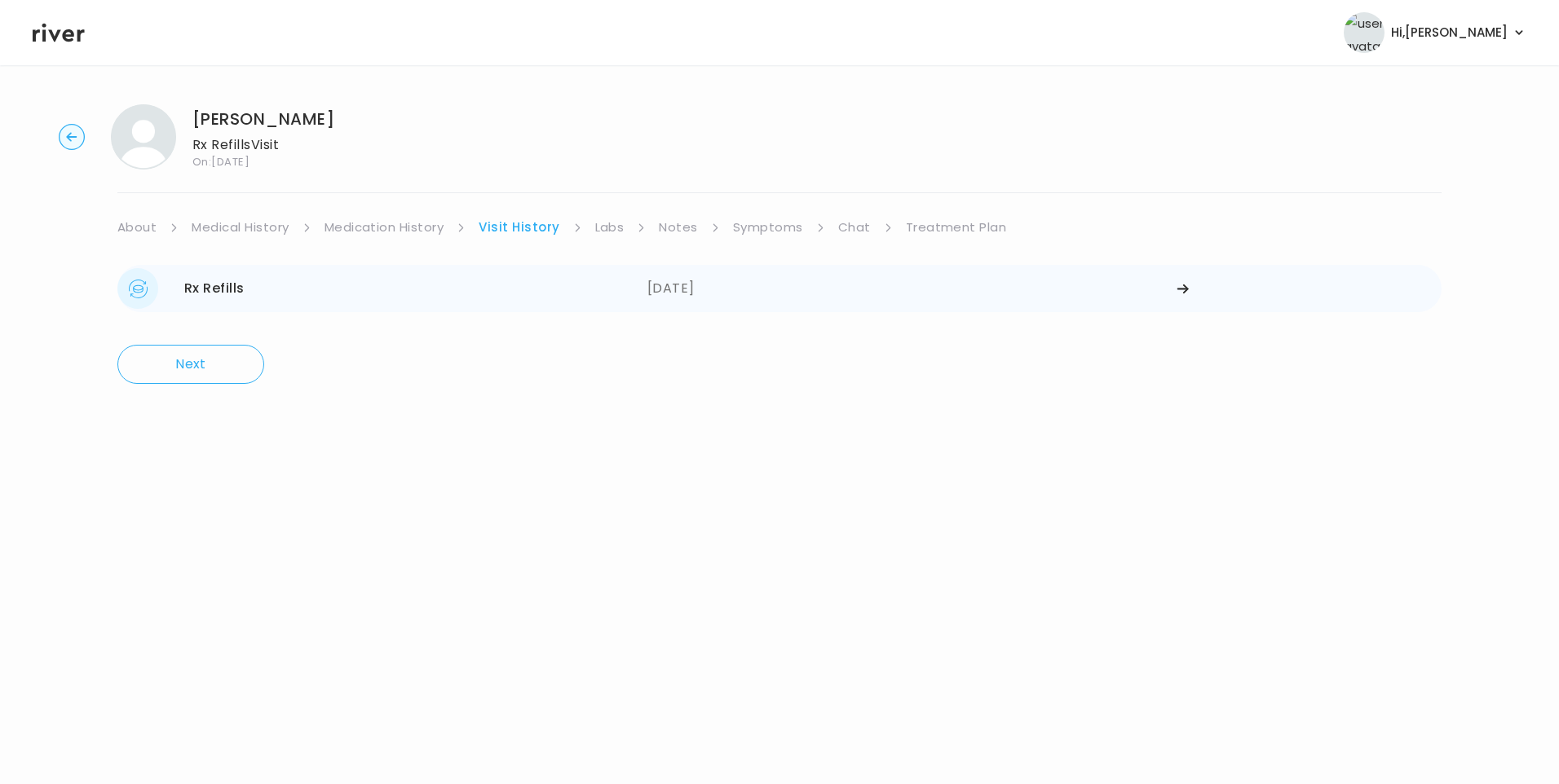
click at [604, 289] on div "Rx Refills 09/20/2025" at bounding box center [382, 288] width 530 height 41
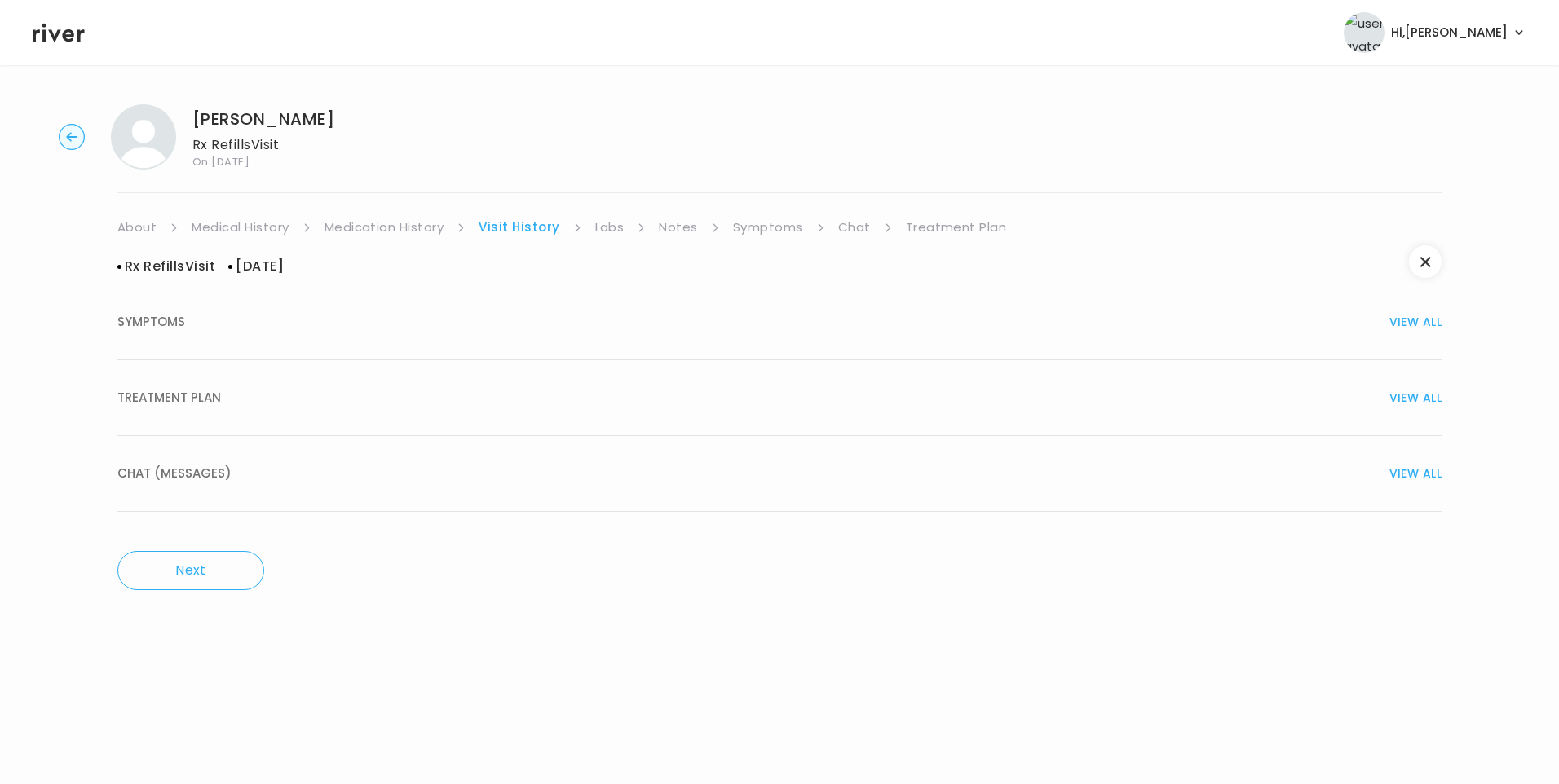
click at [276, 471] on div "CHAT (MESSAGES) VIEW ALL" at bounding box center [779, 473] width 1324 height 23
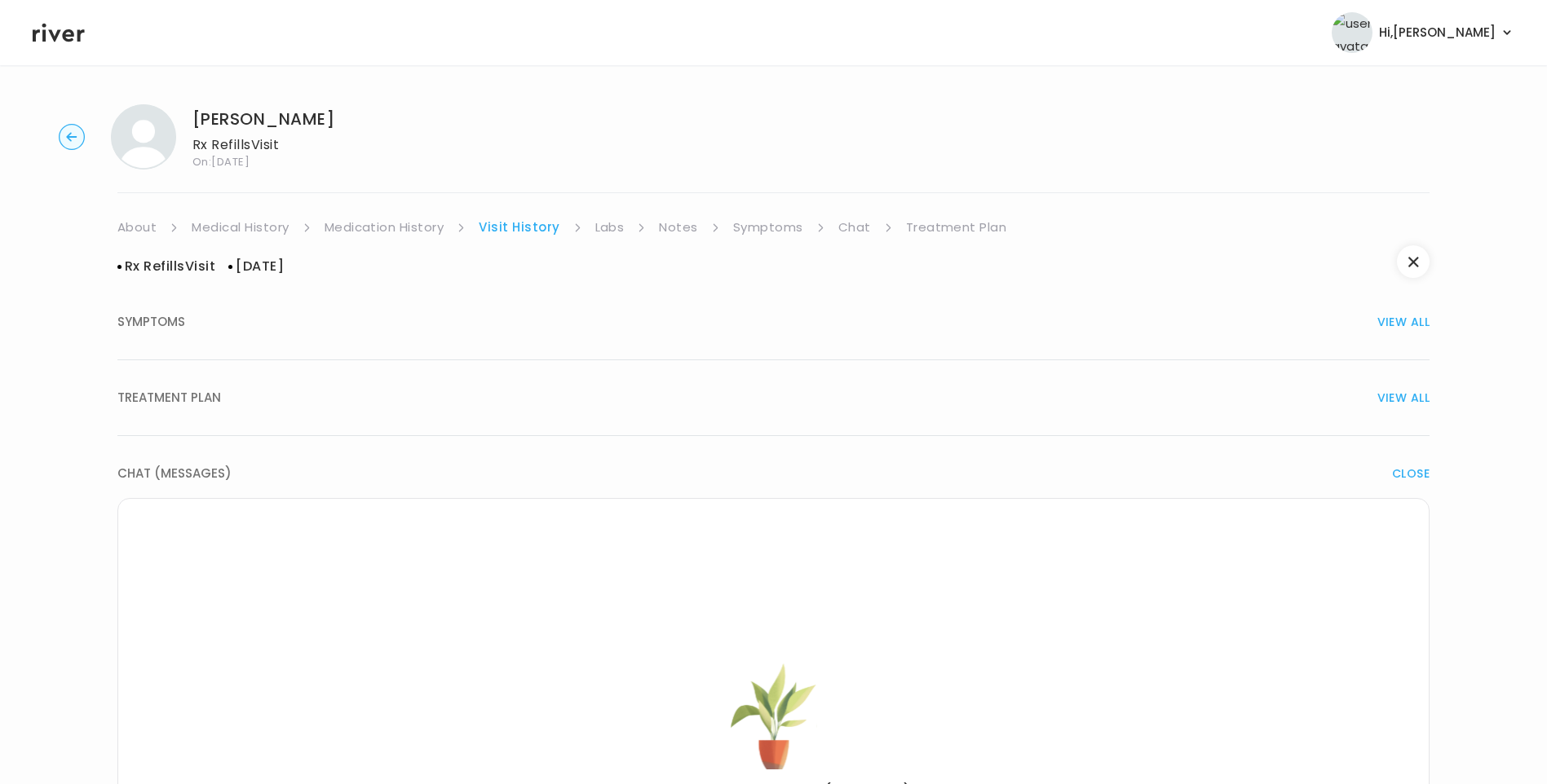
scroll to position [82, 0]
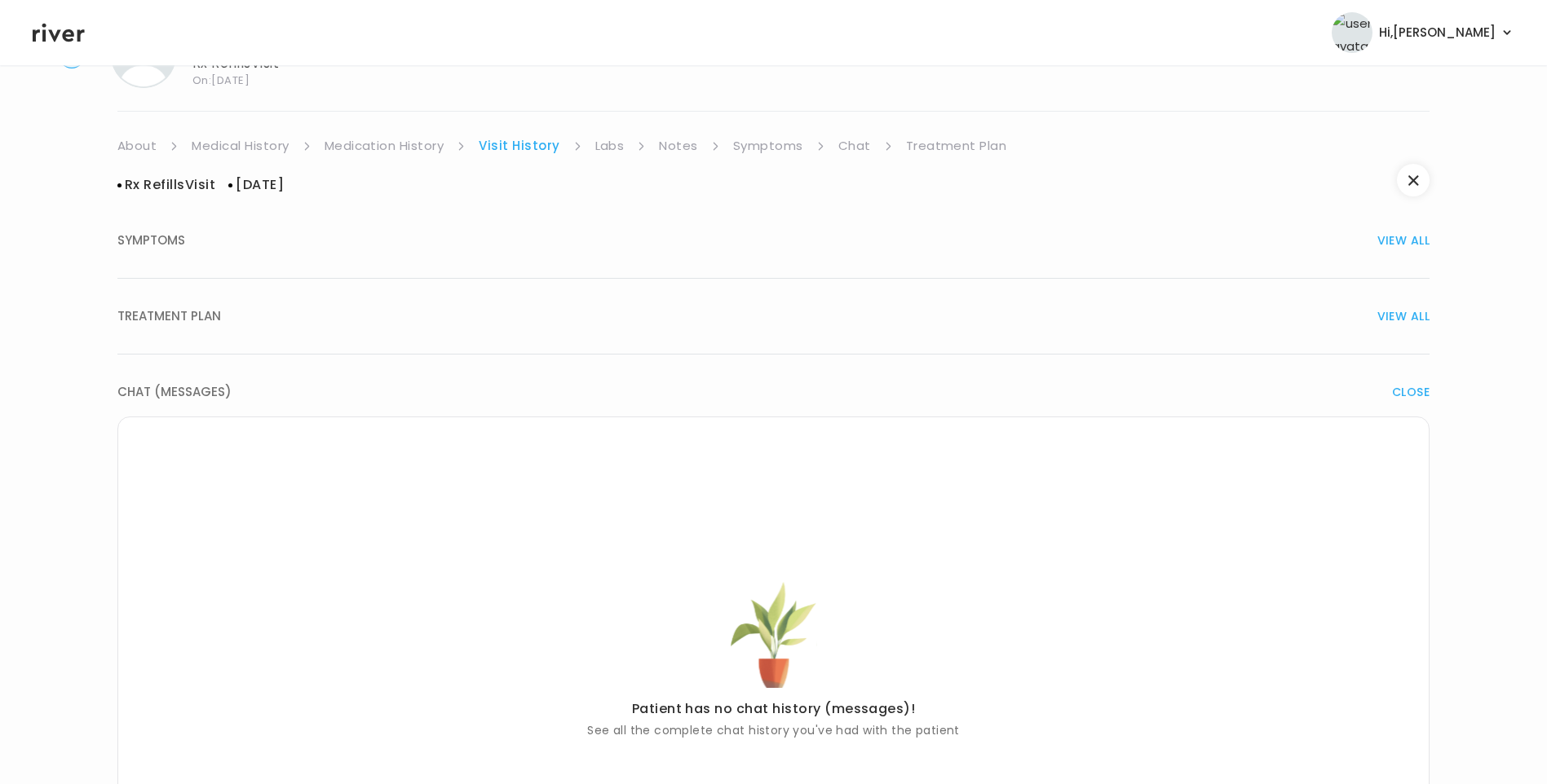
click at [275, 318] on div "TREATMENT PLAN VIEW ALL" at bounding box center [773, 316] width 1312 height 23
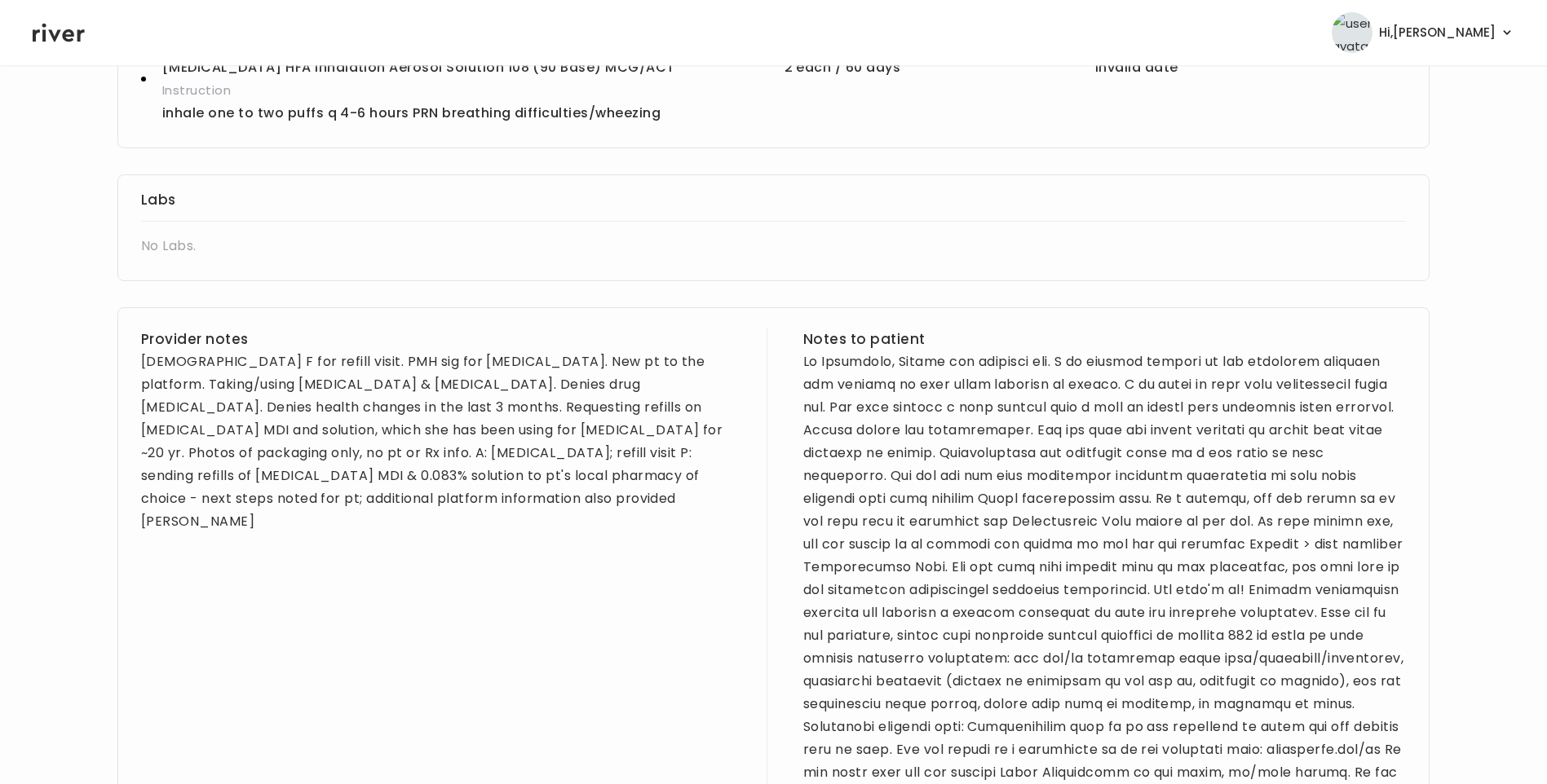
scroll to position [734, 0]
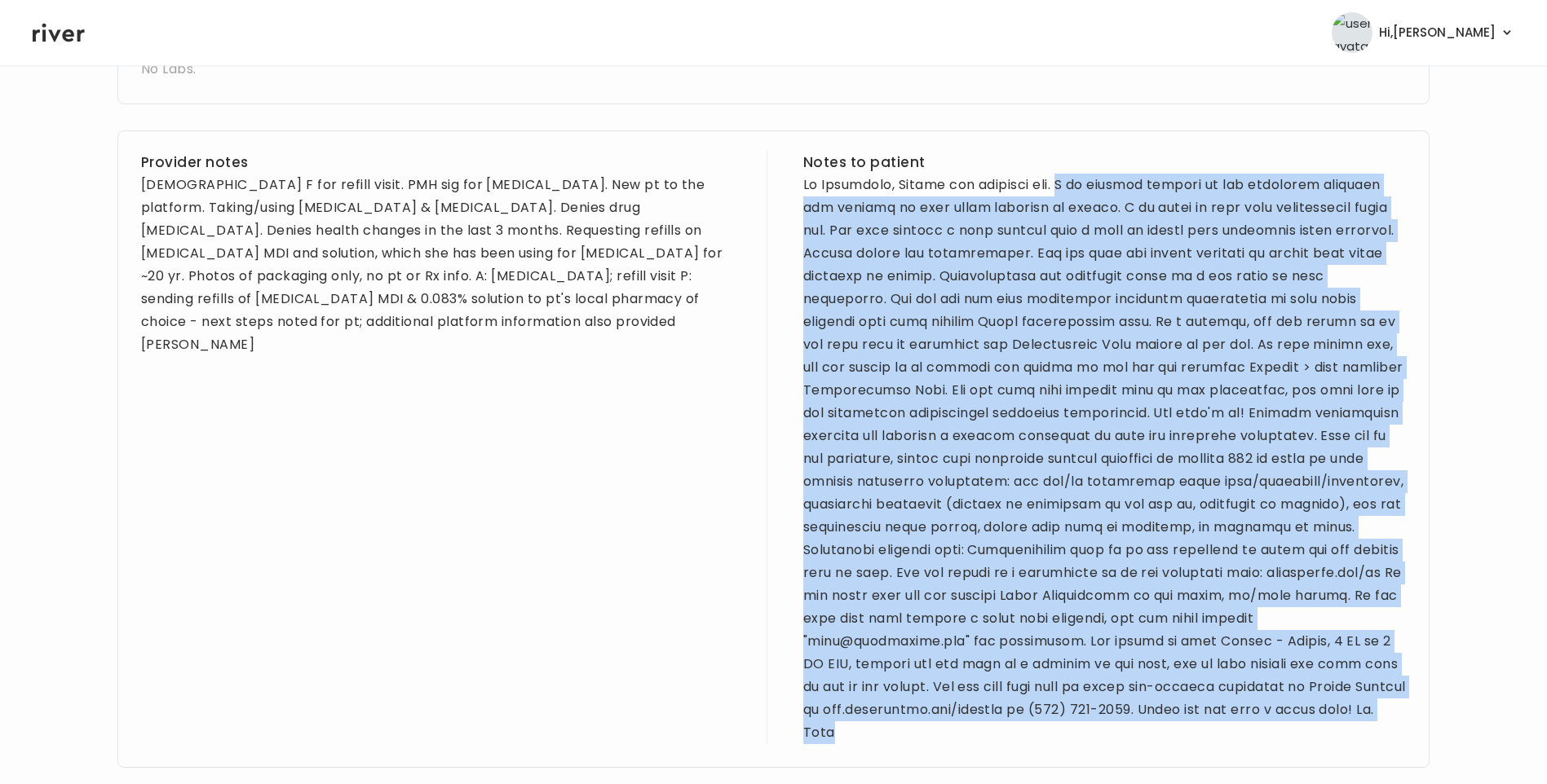
drag, startPoint x: 1071, startPoint y: 183, endPoint x: 1161, endPoint y: 739, distance: 563.2
click at [1161, 739] on div at bounding box center [1104, 459] width 602 height 571
drag, startPoint x: 1161, startPoint y: 739, endPoint x: 1067, endPoint y: 503, distance: 254.3
copy div "I am sending refills of the albuterol solution and inhaler to your local pharma…"
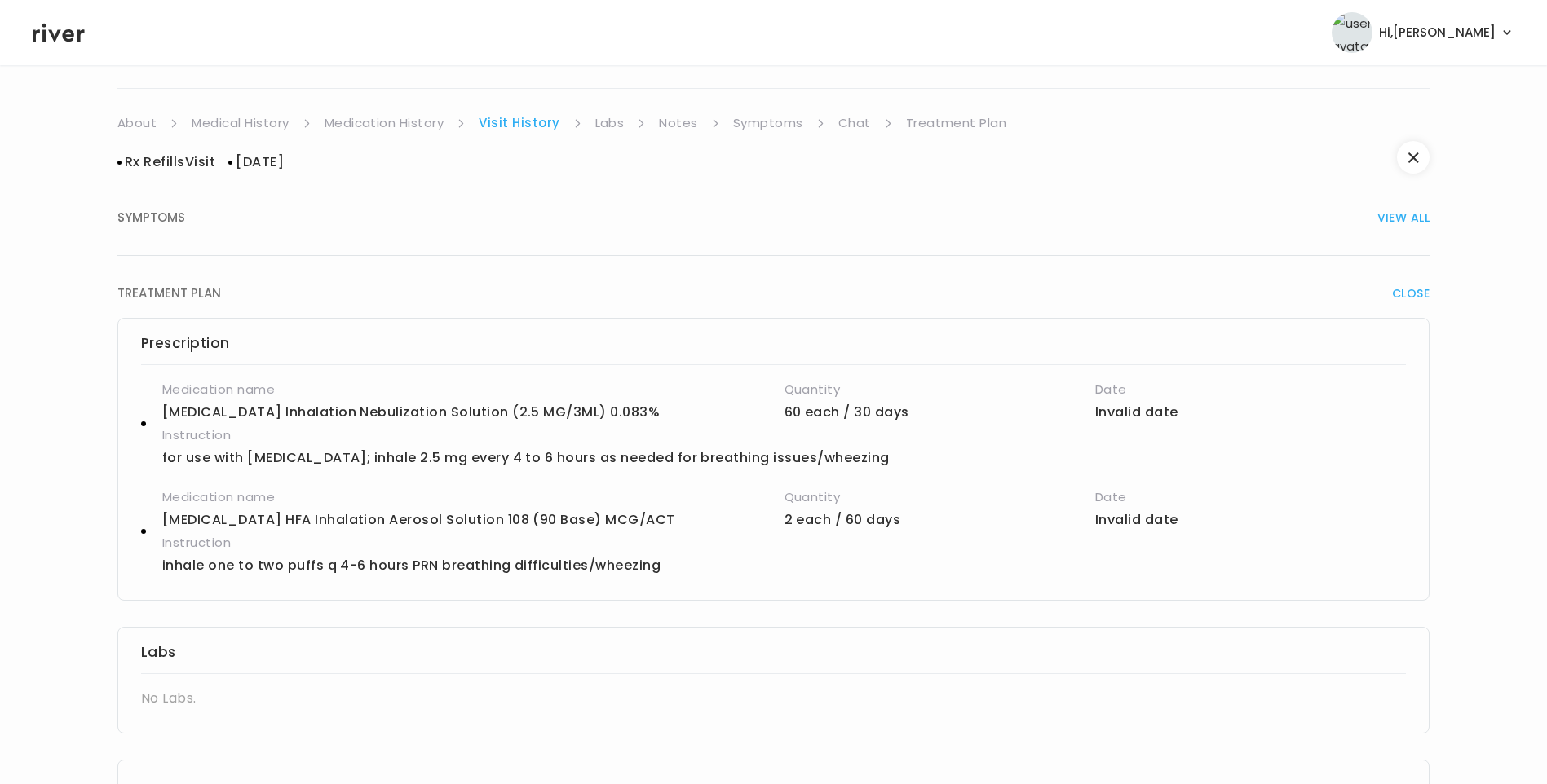
scroll to position [0, 0]
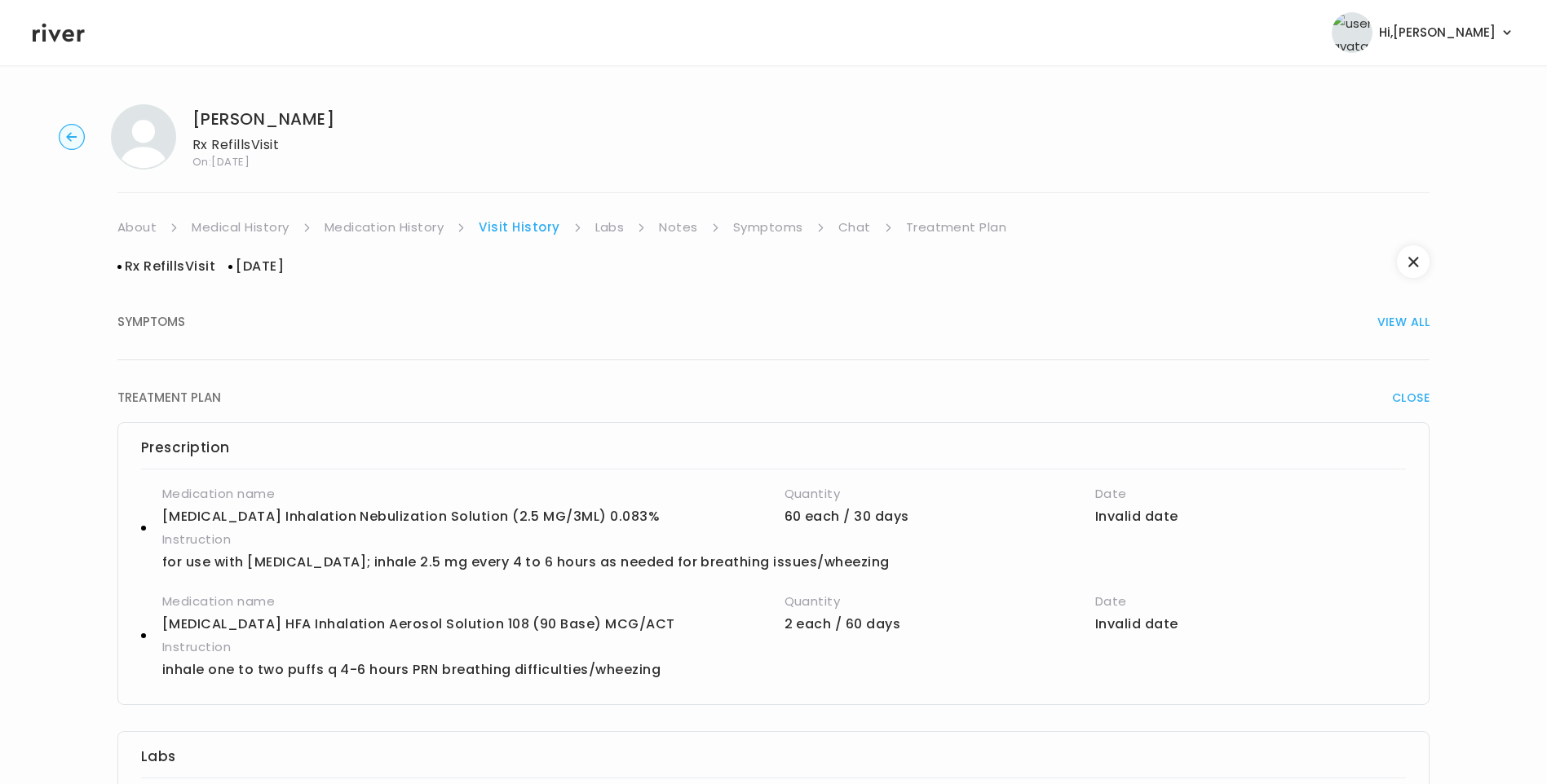
click at [956, 228] on link "Treatment Plan" at bounding box center [956, 227] width 101 height 23
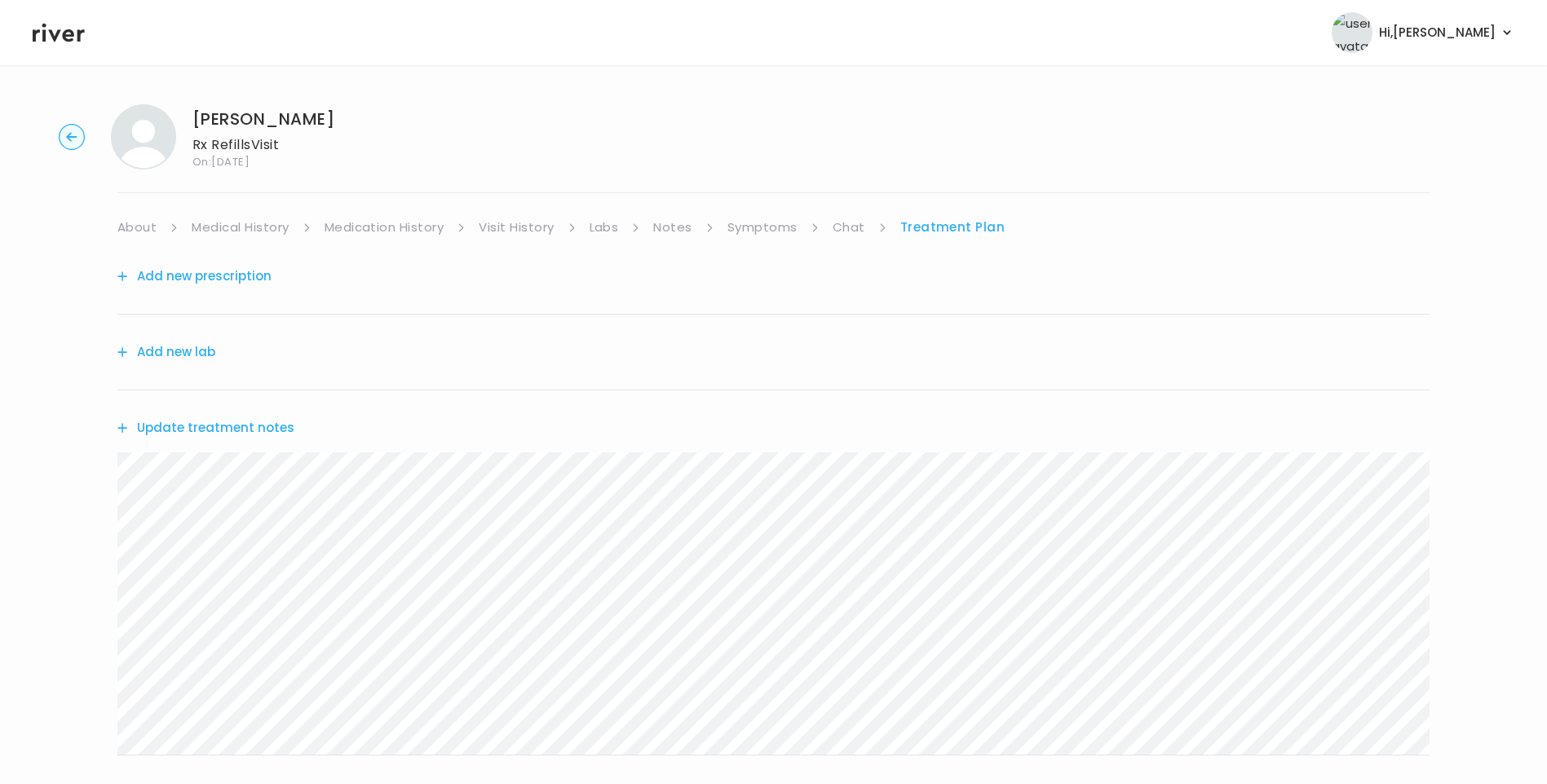
click at [260, 430] on button "Update treatment notes" at bounding box center [205, 428] width 177 height 23
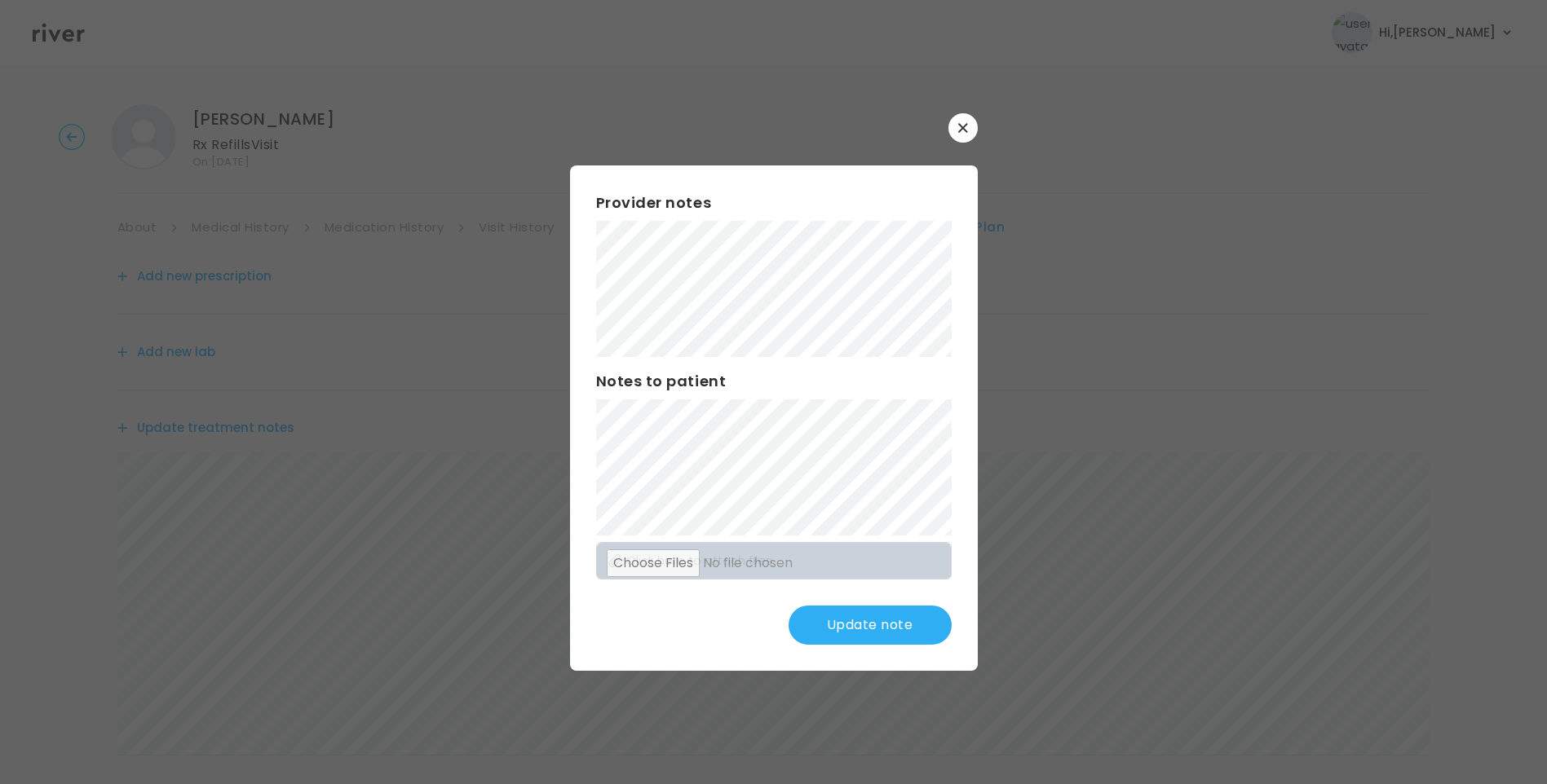
click at [593, 480] on div "Provider notes Notes to patient Click here to attach files Update note" at bounding box center [774, 417] width 408 height 505
click at [830, 616] on button "Update note" at bounding box center [869, 625] width 163 height 39
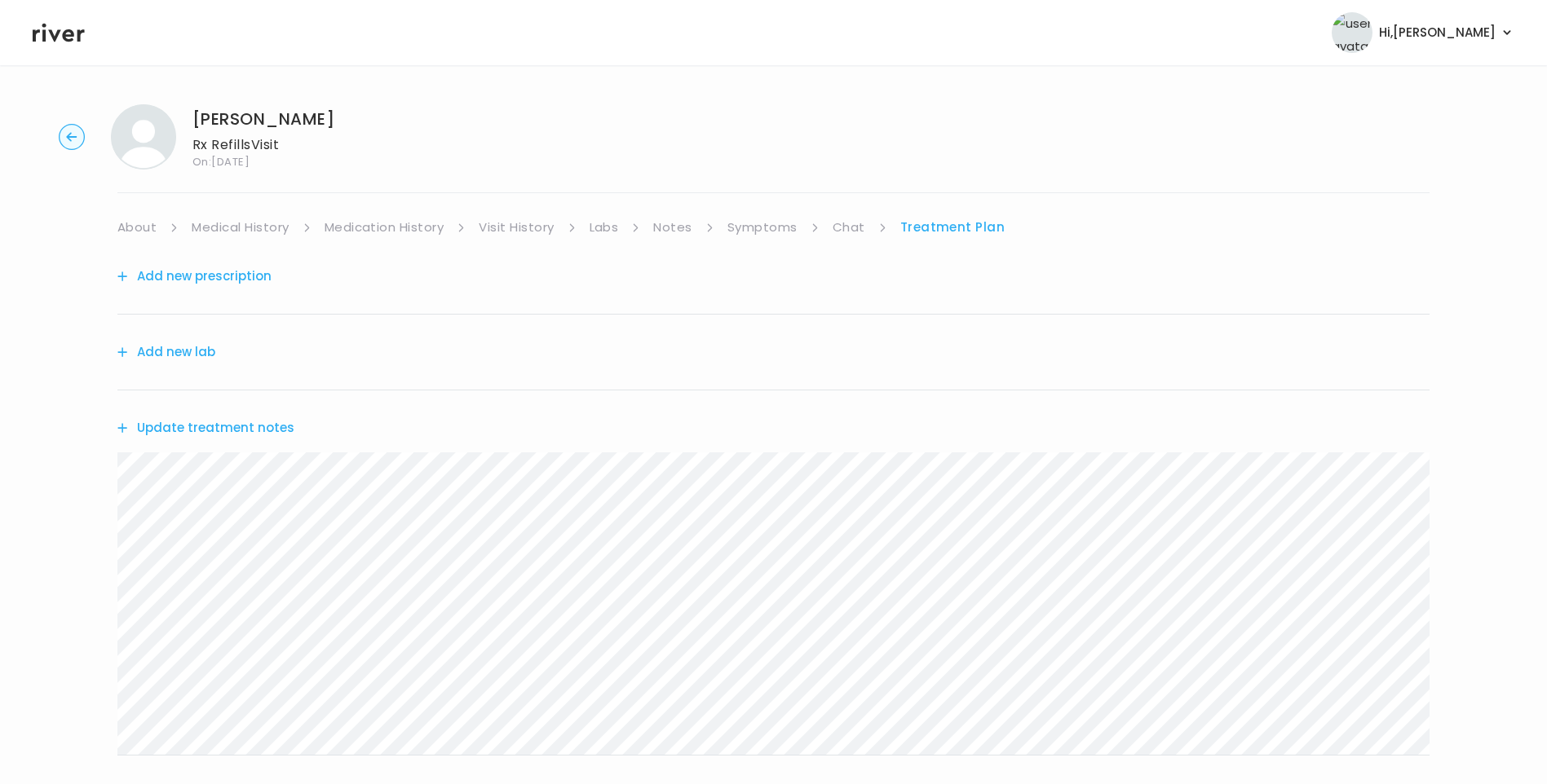
click at [788, 227] on link "Symptoms" at bounding box center [762, 227] width 70 height 23
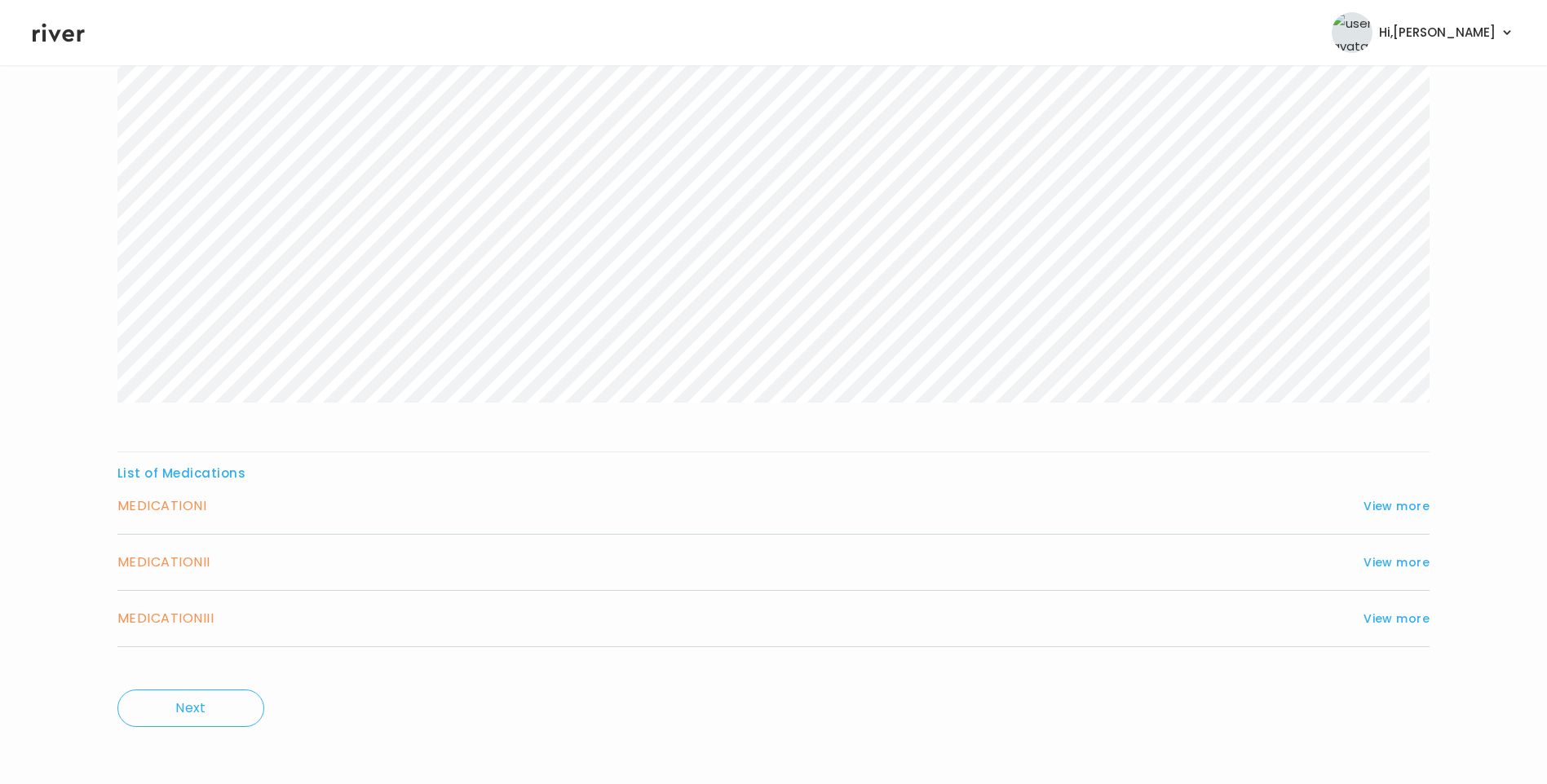
scroll to position [275, 0]
click at [1374, 607] on button "View more" at bounding box center [1396, 614] width 66 height 20
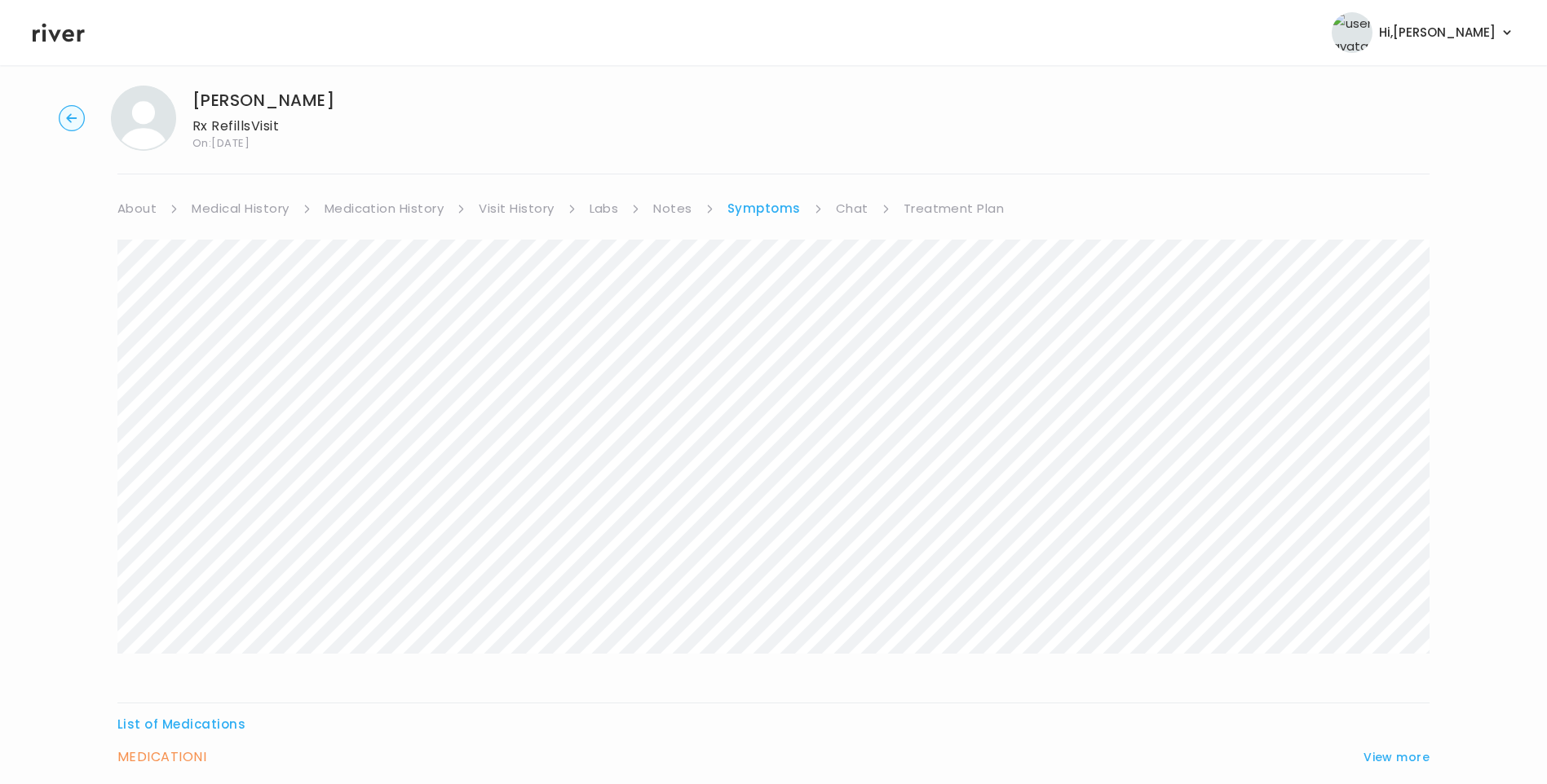
scroll to position [0, 0]
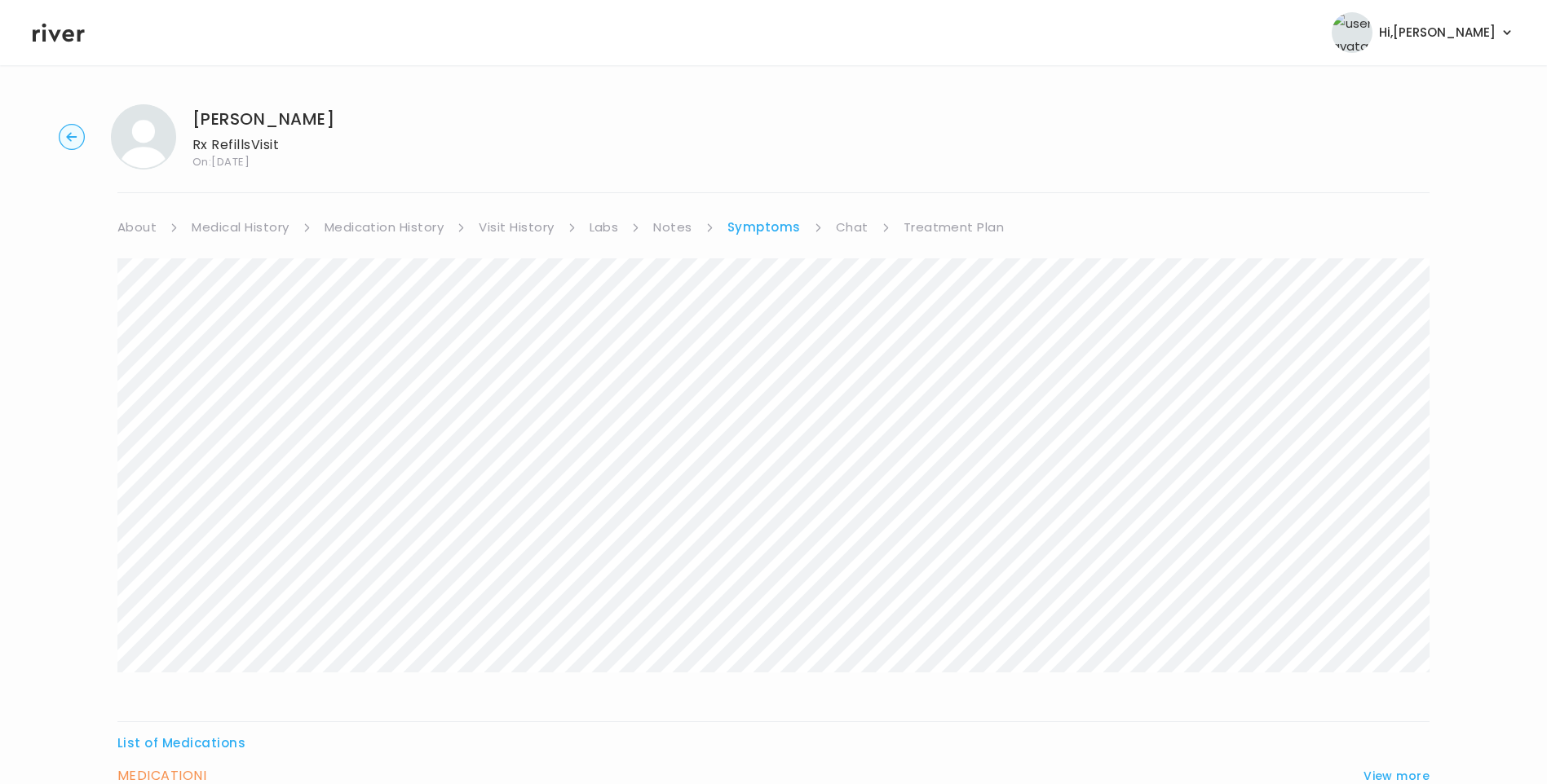
click at [931, 227] on link "Treatment Plan" at bounding box center [953, 227] width 101 height 23
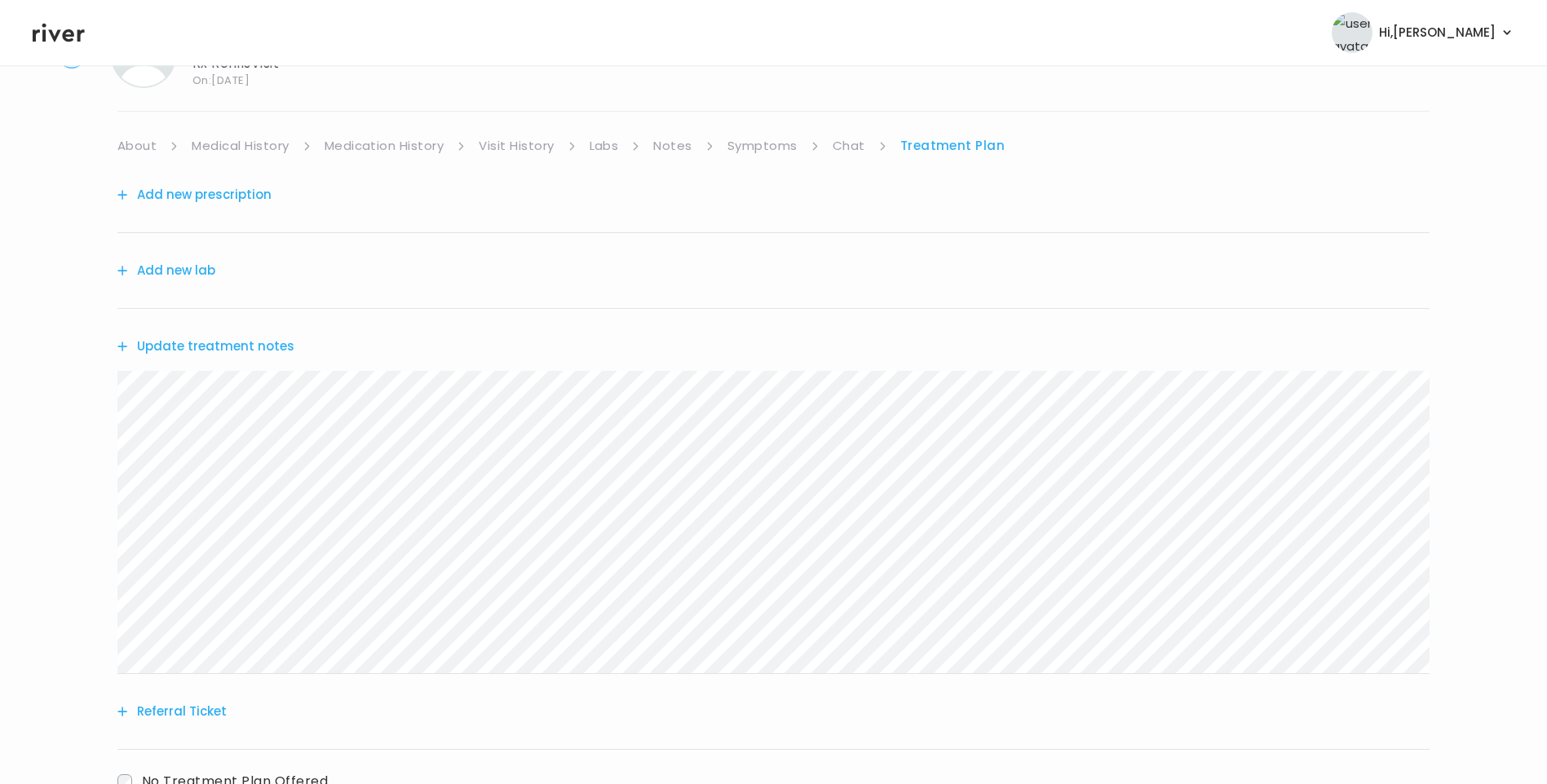
click at [273, 351] on button "Update treatment notes" at bounding box center [205, 346] width 177 height 23
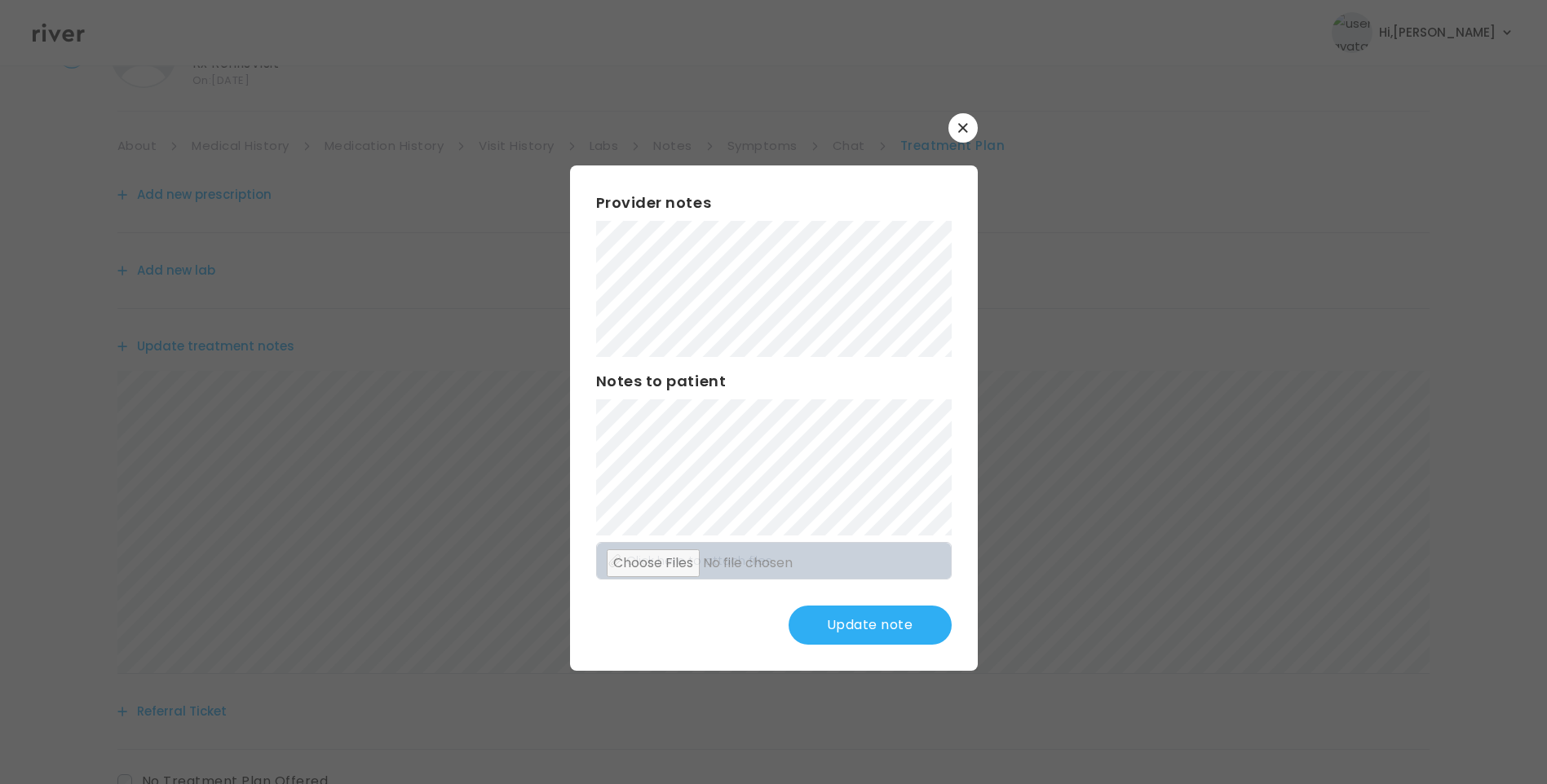
click at [869, 615] on button "Update note" at bounding box center [869, 625] width 163 height 39
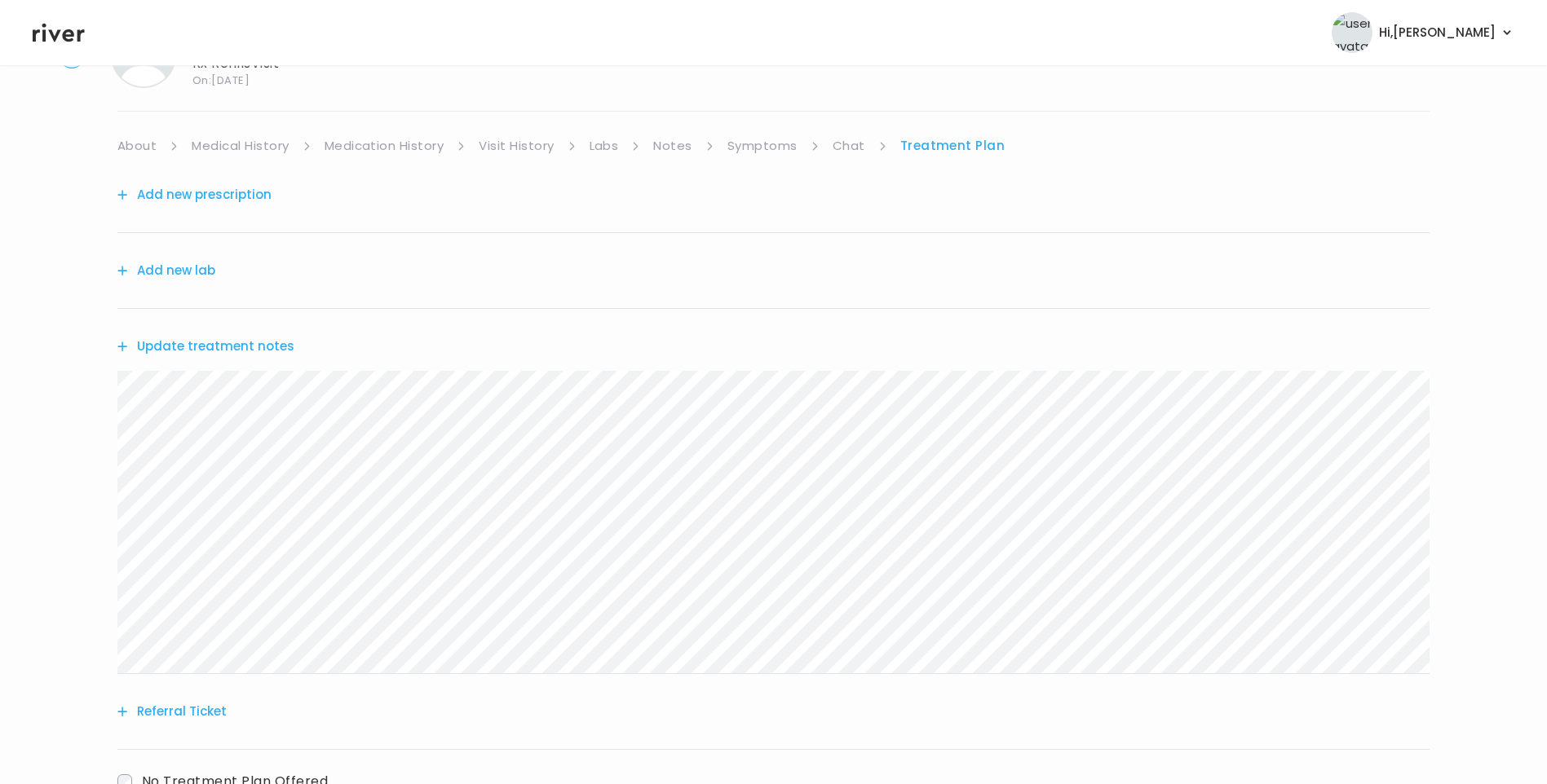
click at [414, 143] on link "Medication History" at bounding box center [384, 146] width 120 height 23
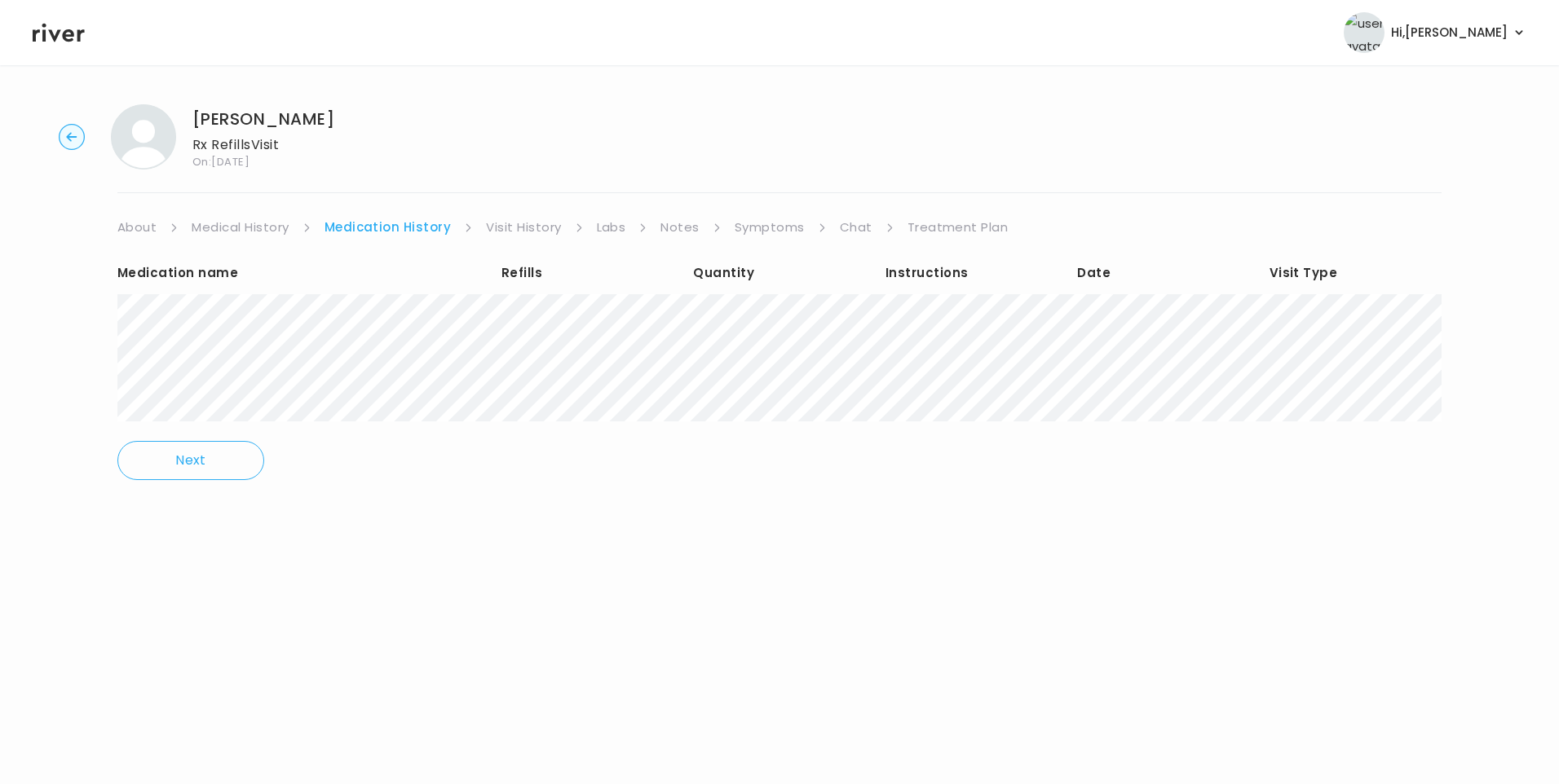
click at [924, 232] on link "Treatment Plan" at bounding box center [957, 227] width 101 height 23
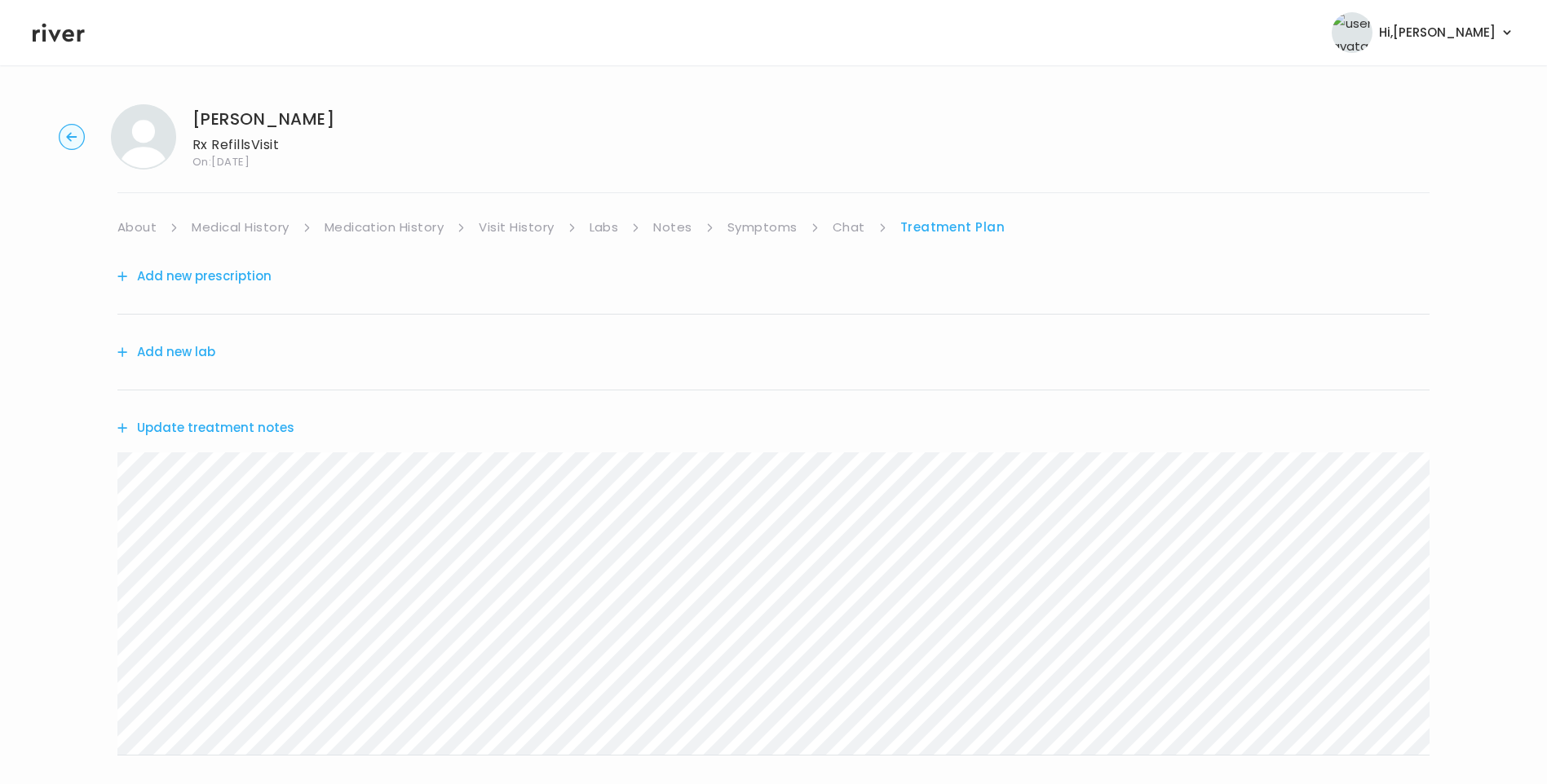
click at [280, 430] on button "Update treatment notes" at bounding box center [205, 428] width 177 height 23
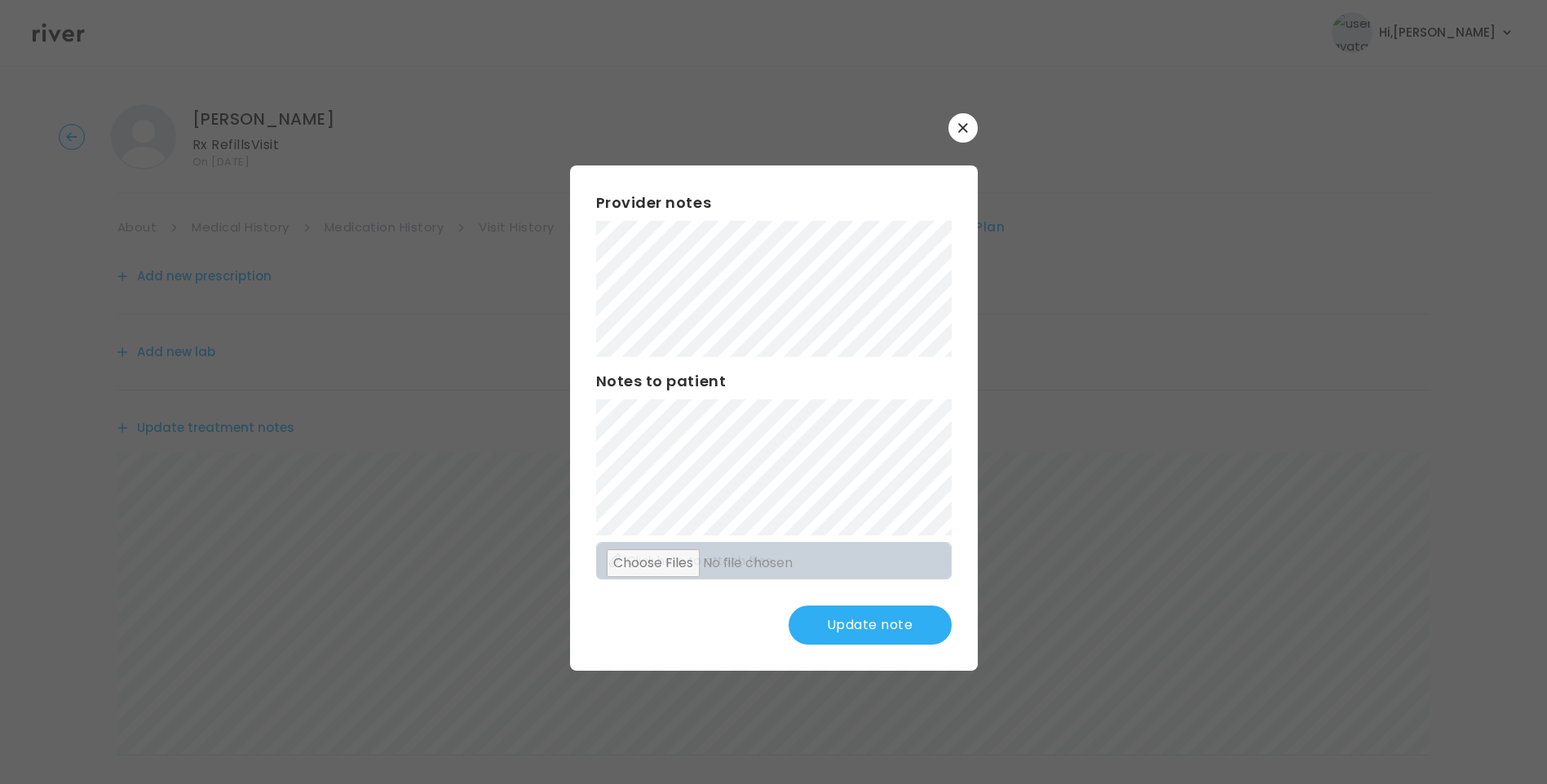
click at [814, 619] on button "Update note" at bounding box center [869, 625] width 163 height 39
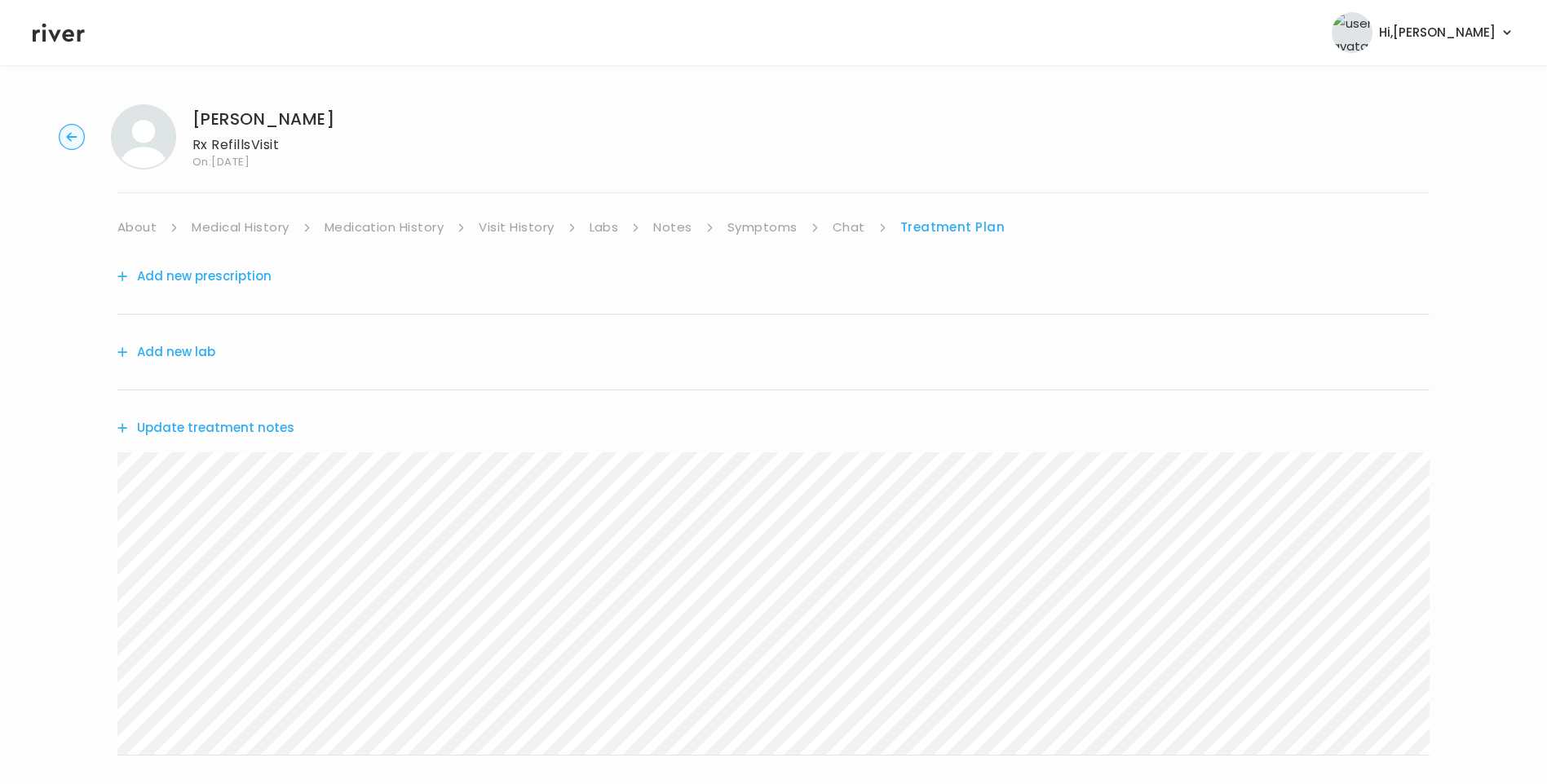
click at [264, 433] on button "Update treatment notes" at bounding box center [205, 428] width 177 height 23
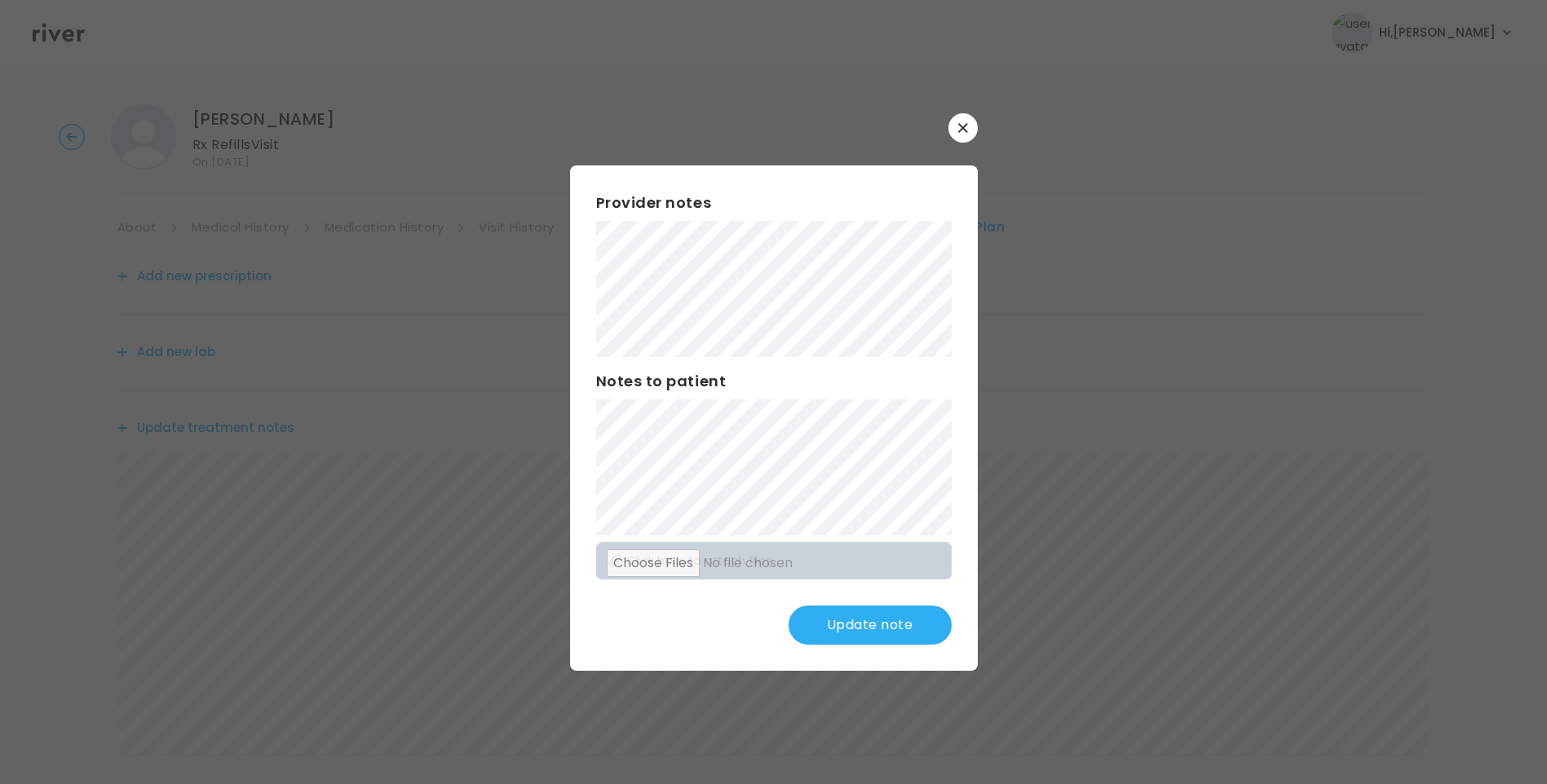
click at [899, 626] on button "Update note" at bounding box center [869, 625] width 163 height 39
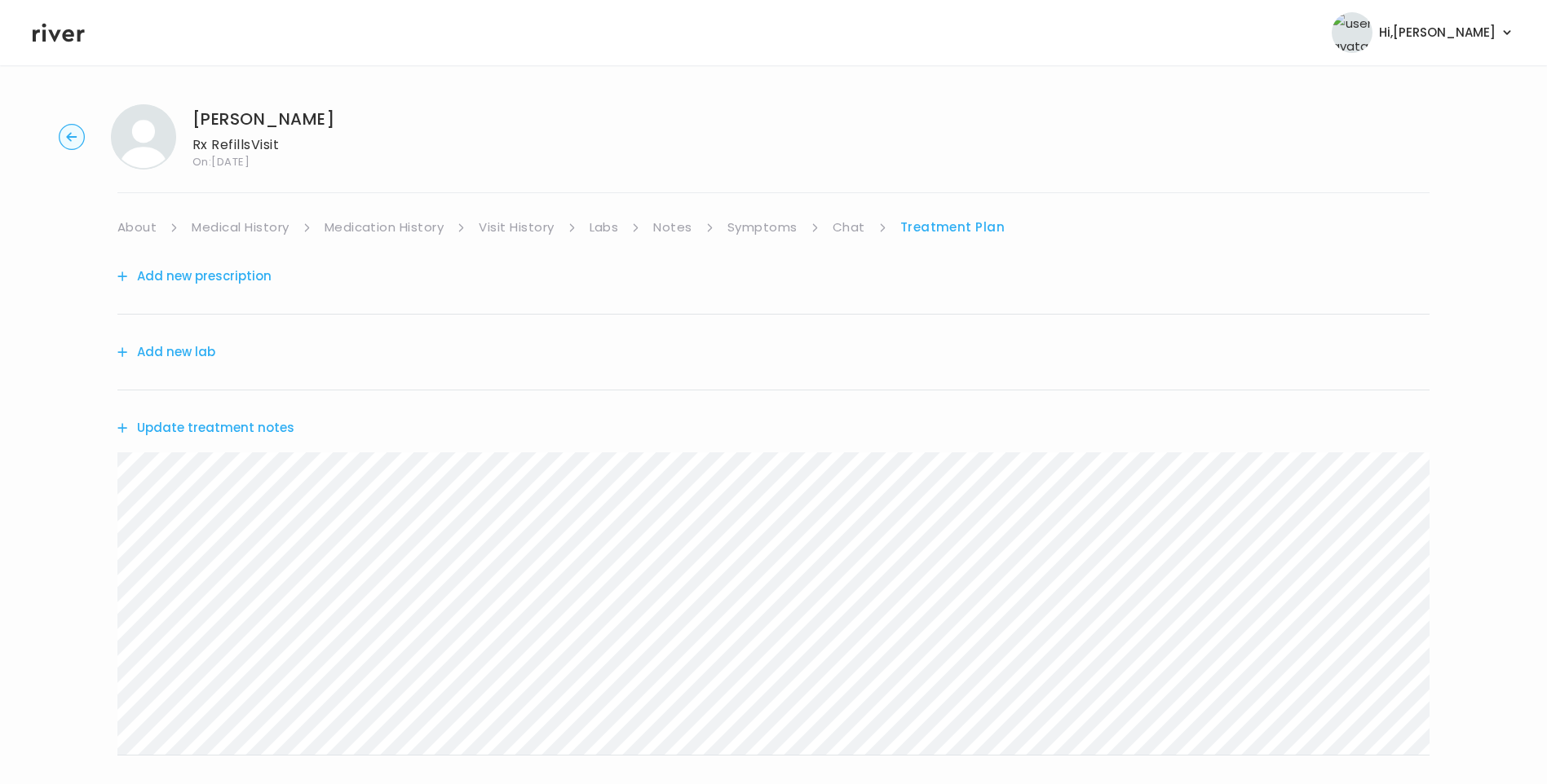
click at [250, 275] on button "Add new prescription" at bounding box center [194, 276] width 154 height 23
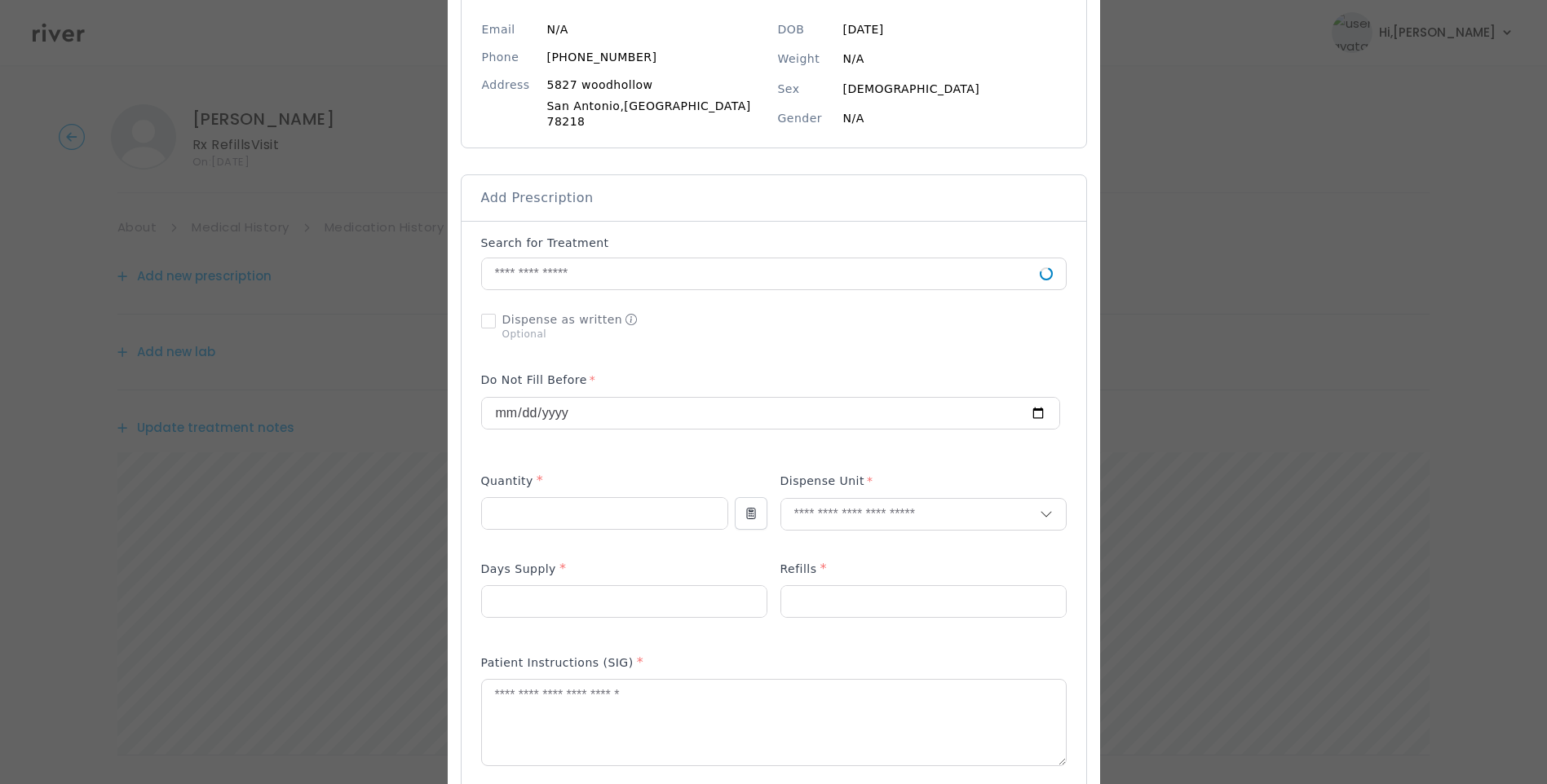
scroll to position [245, 0]
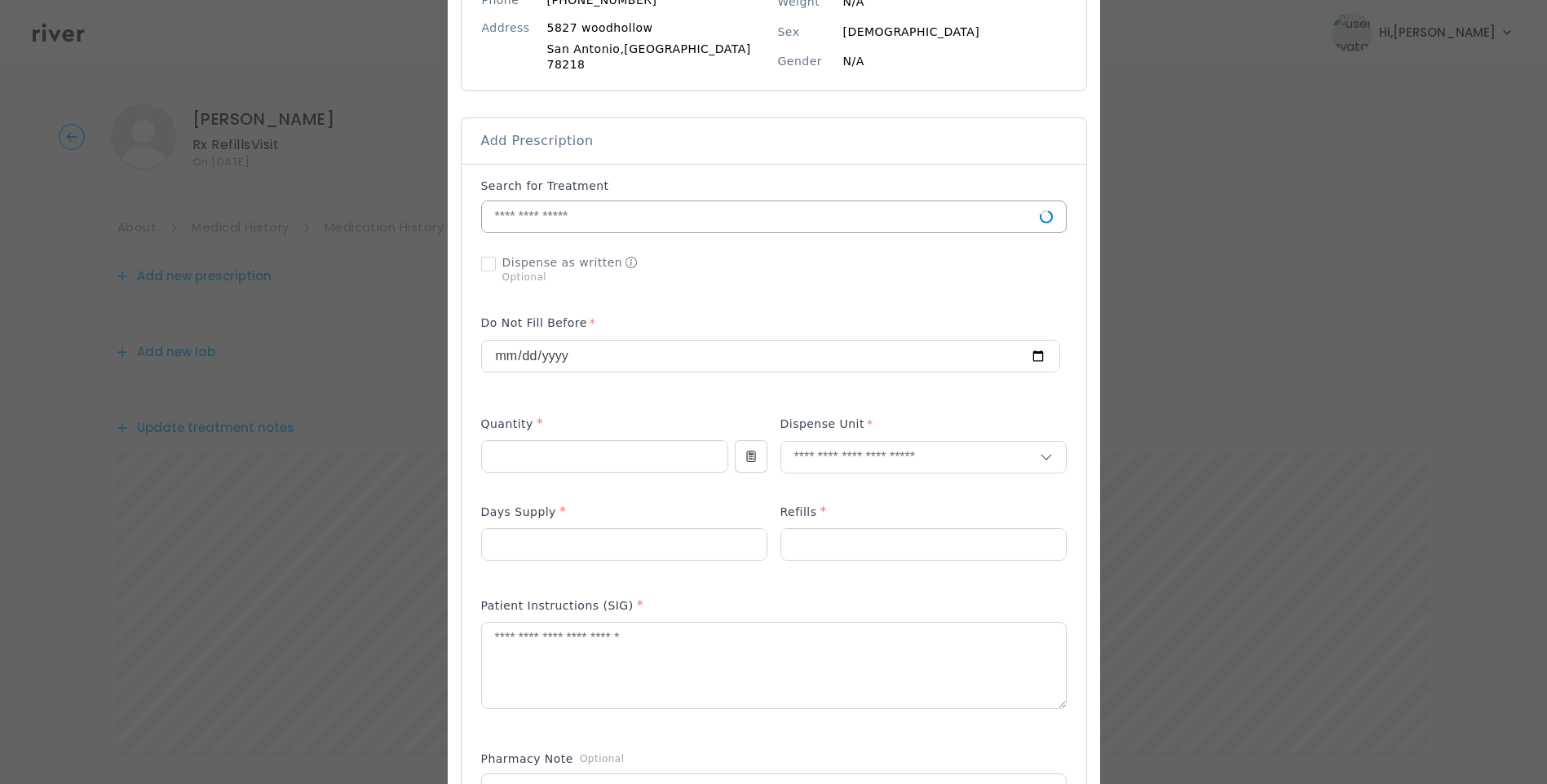
click at [532, 207] on input "text" at bounding box center [761, 216] width 558 height 31
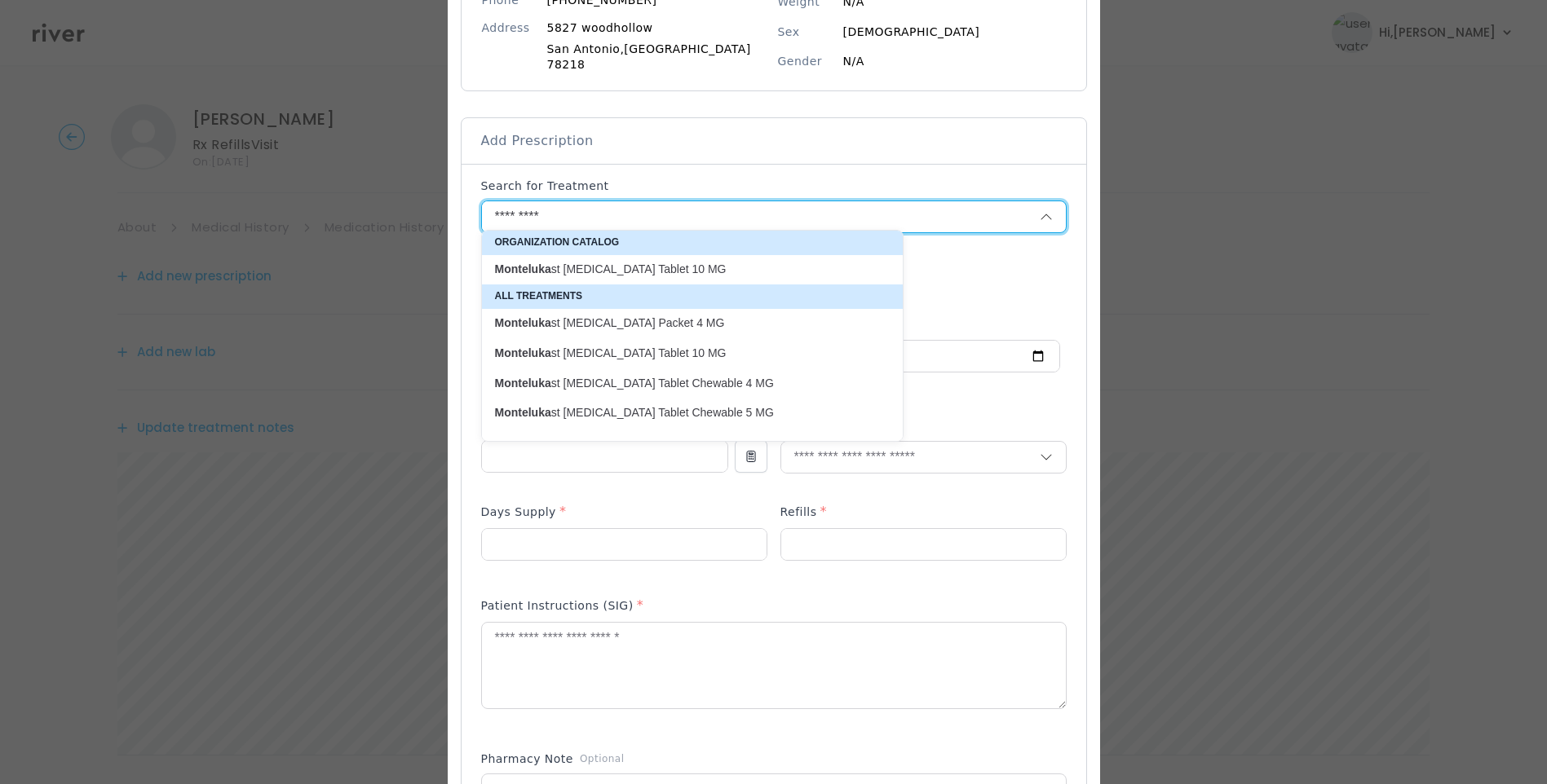
click at [647, 262] on p "Monteluka st Sodium Oral Tablet 10 MG" at bounding box center [682, 269] width 375 height 15
type input "**********"
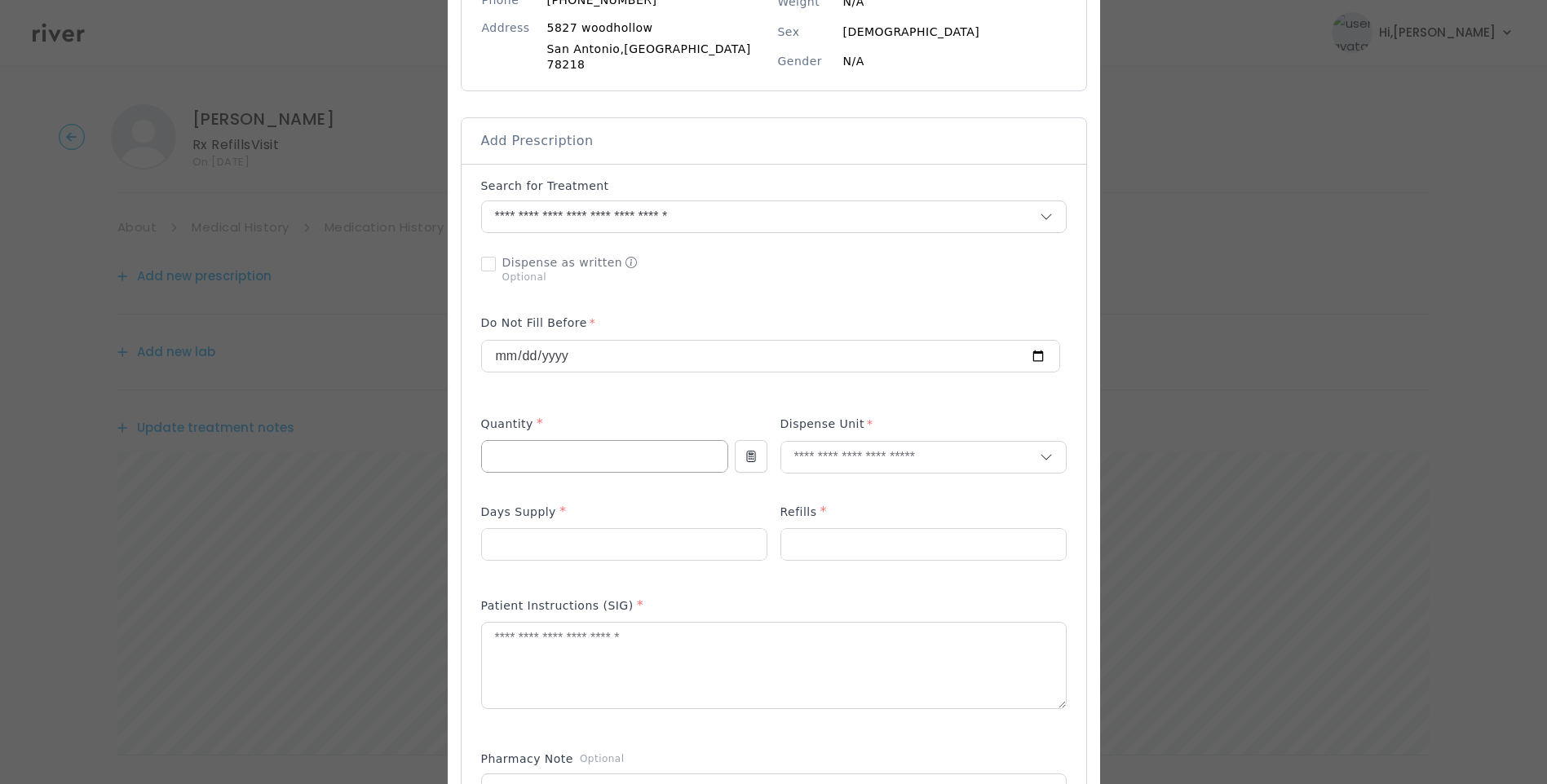
click at [547, 450] on input "number" at bounding box center [604, 456] width 245 height 31
type input "**"
click at [543, 529] on input "number" at bounding box center [624, 544] width 285 height 31
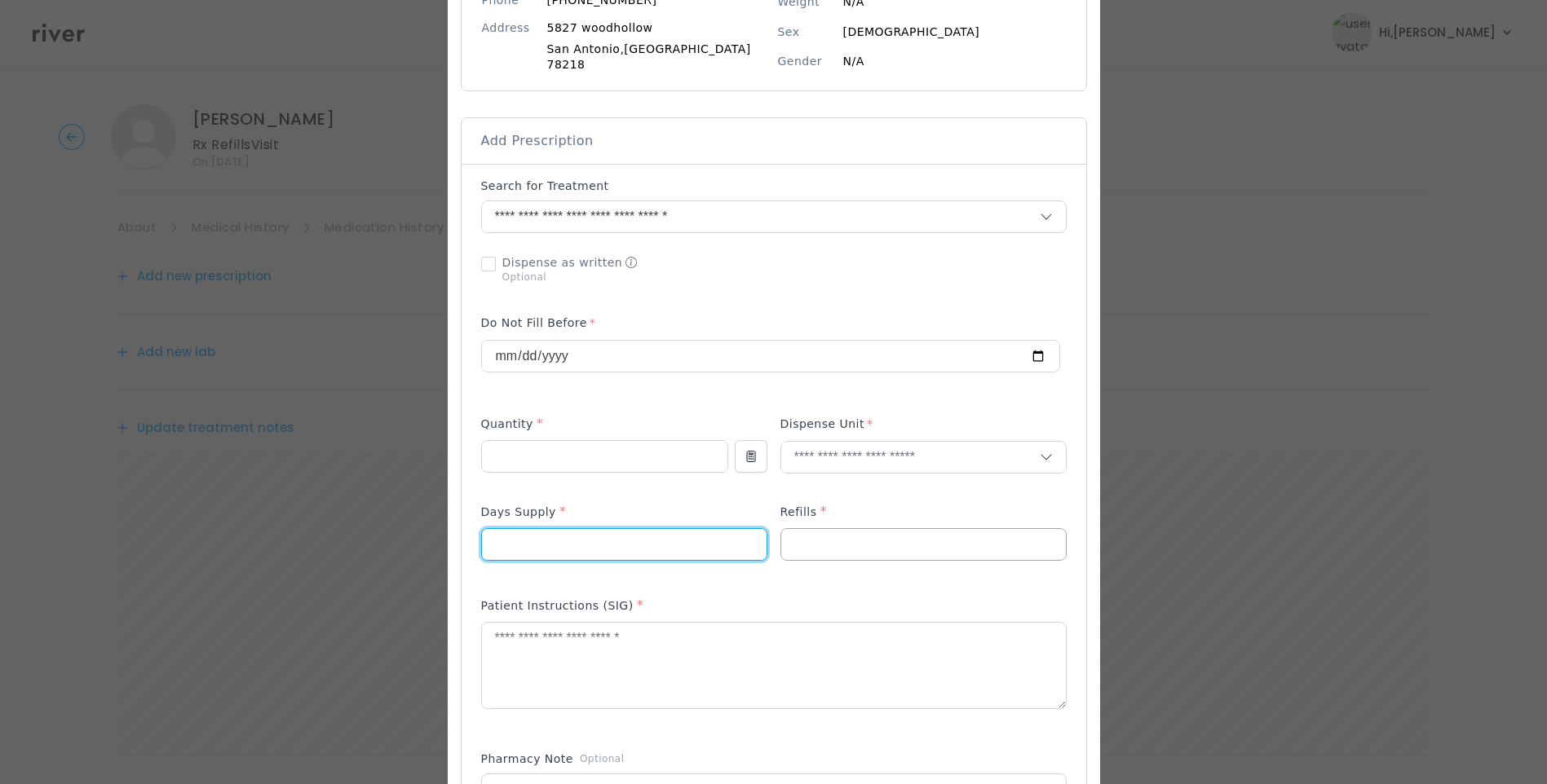
type input "**"
click at [814, 546] on input "number" at bounding box center [923, 544] width 285 height 31
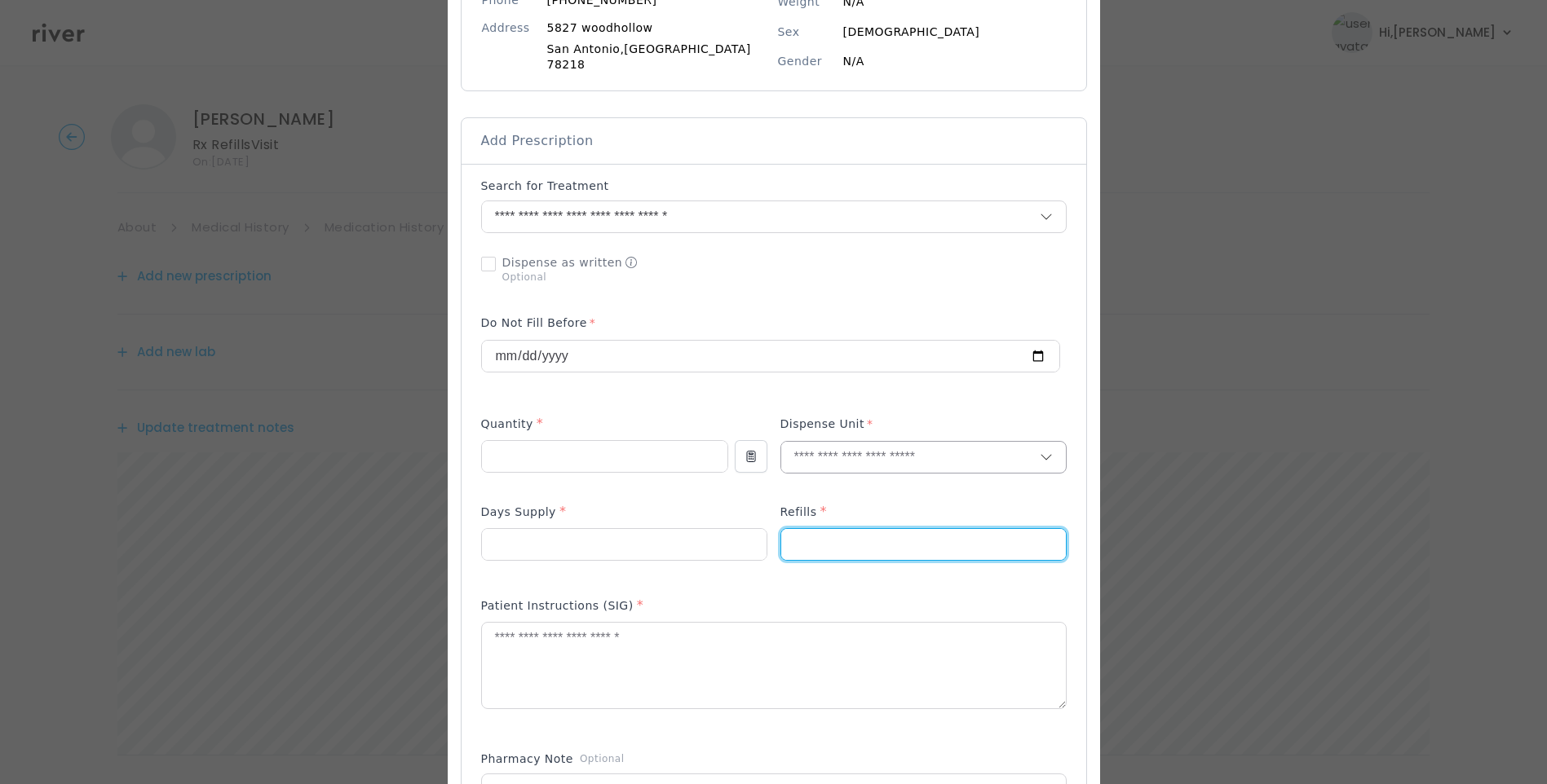
type input "*"
click at [810, 457] on input "text" at bounding box center [910, 457] width 258 height 31
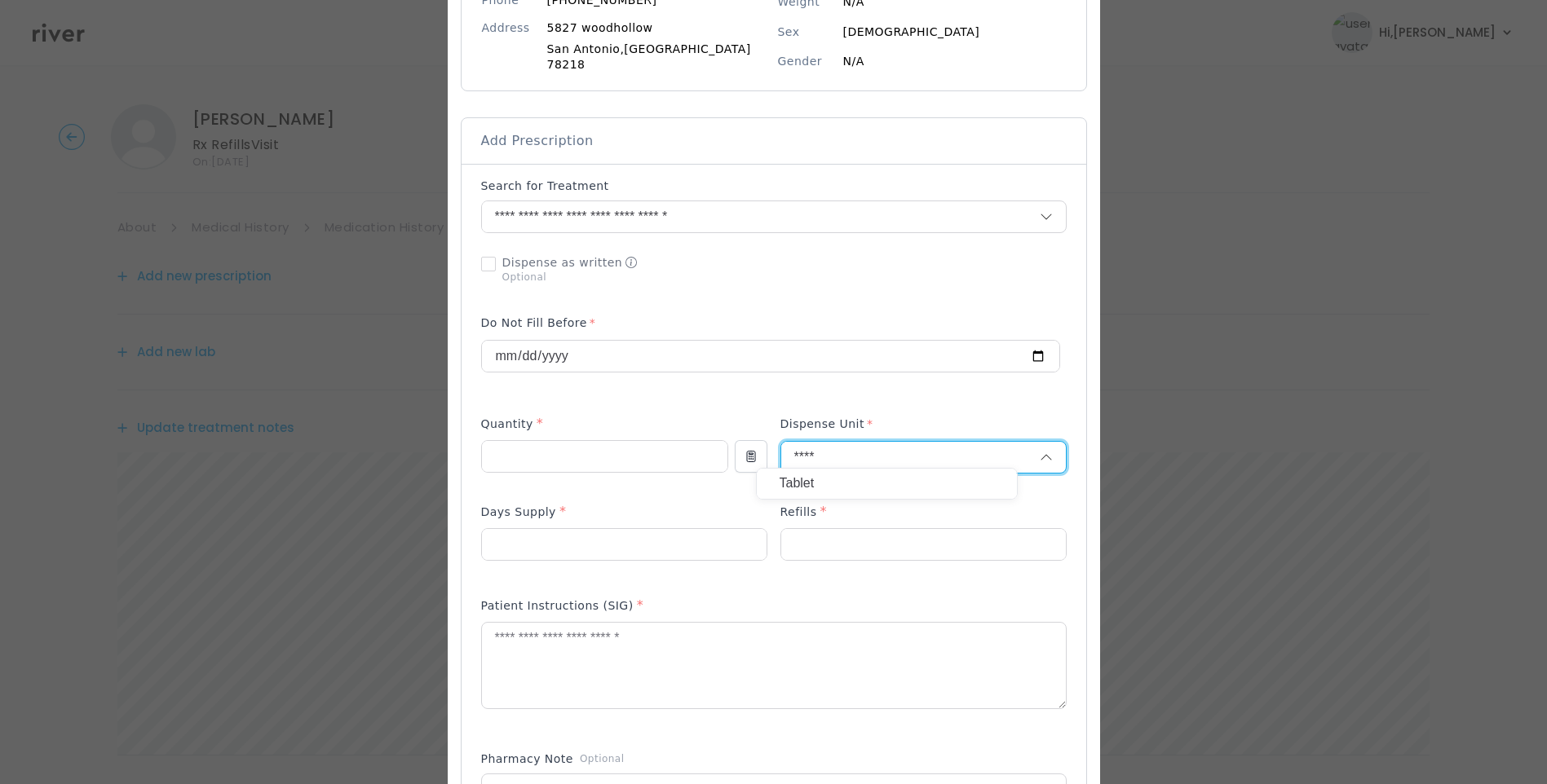
type input "****"
click at [816, 488] on p "Tablet" at bounding box center [886, 484] width 214 height 24
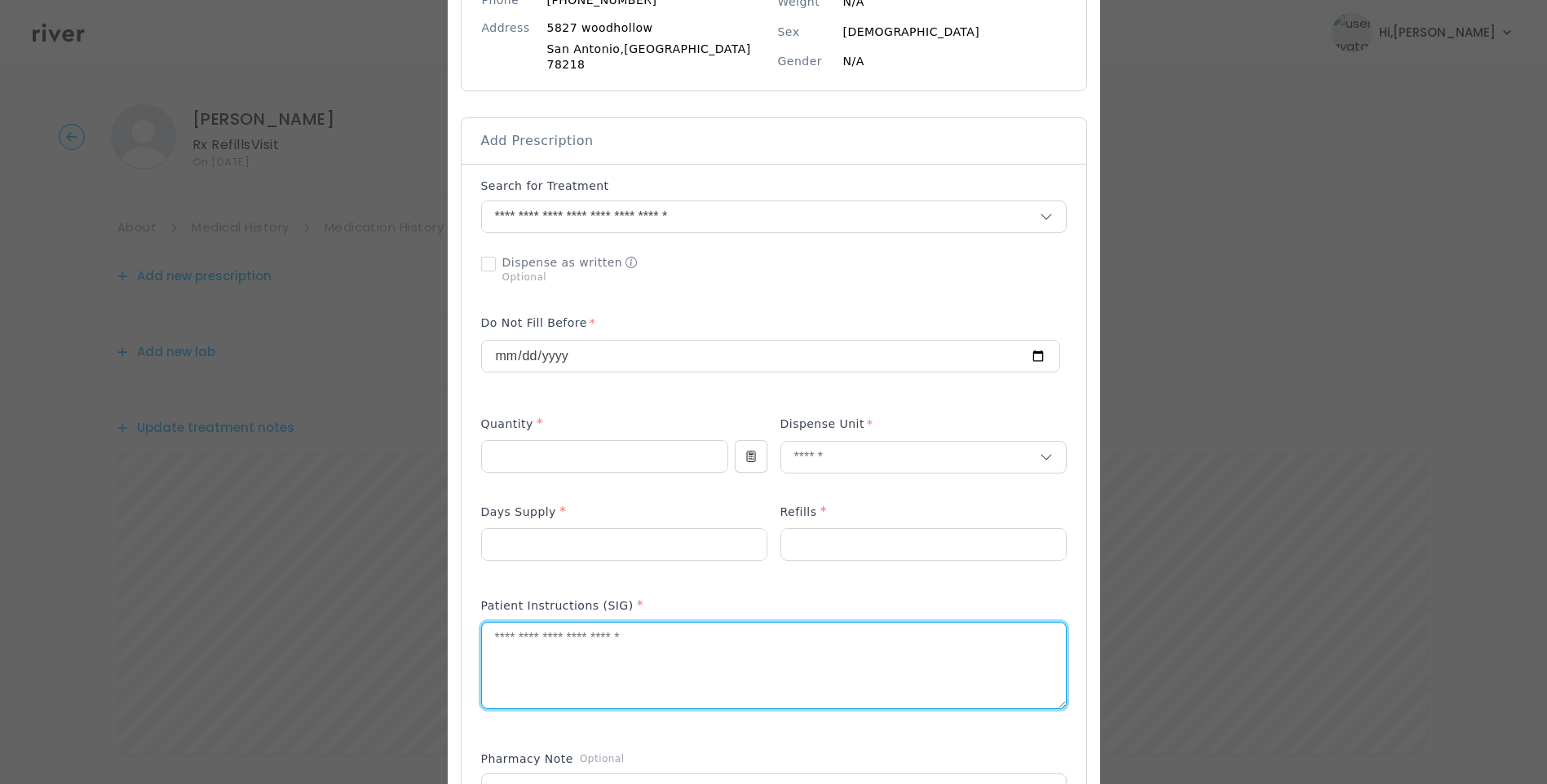
click at [723, 653] on textarea at bounding box center [774, 666] width 584 height 86
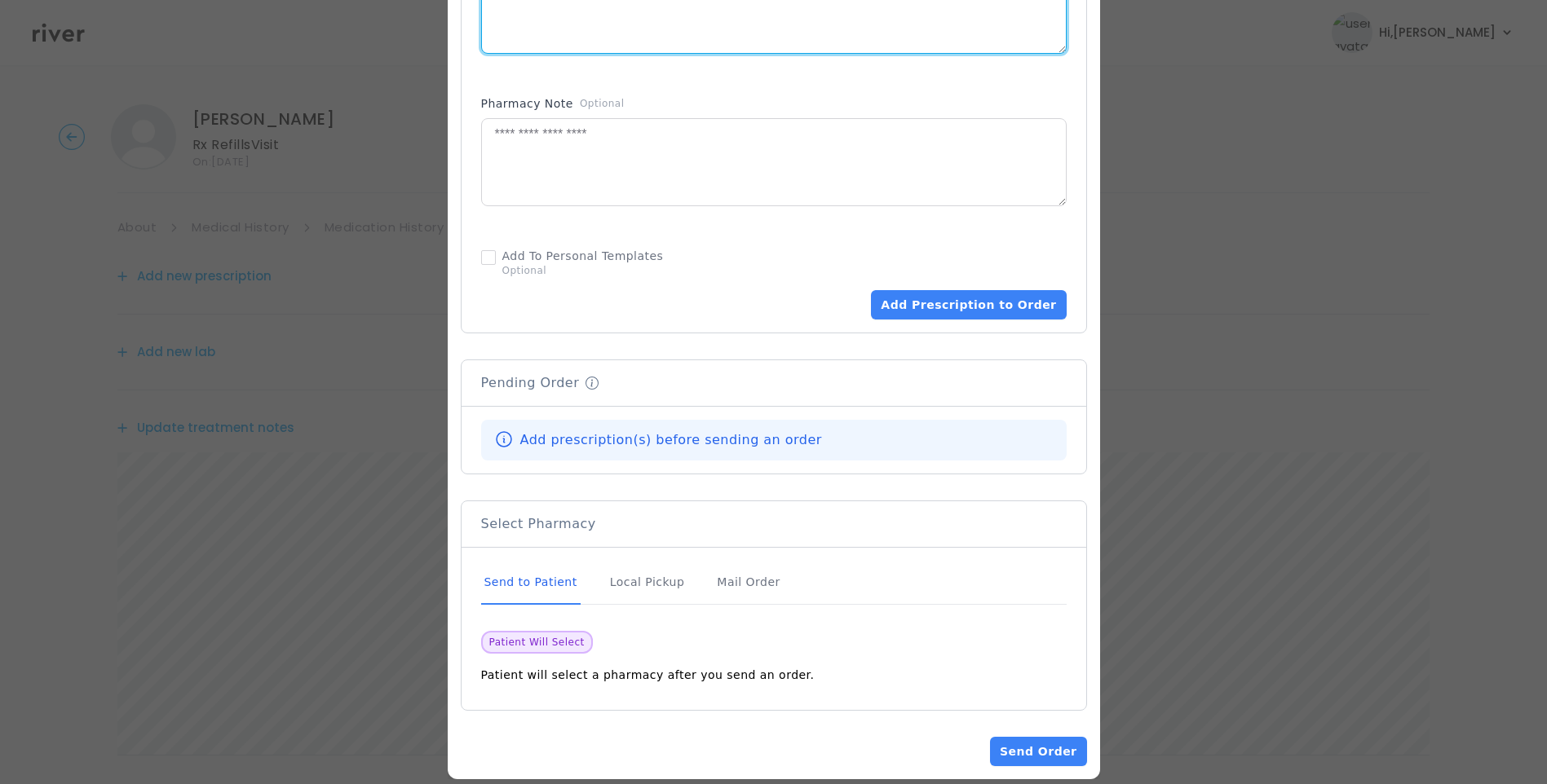
scroll to position [913, 0]
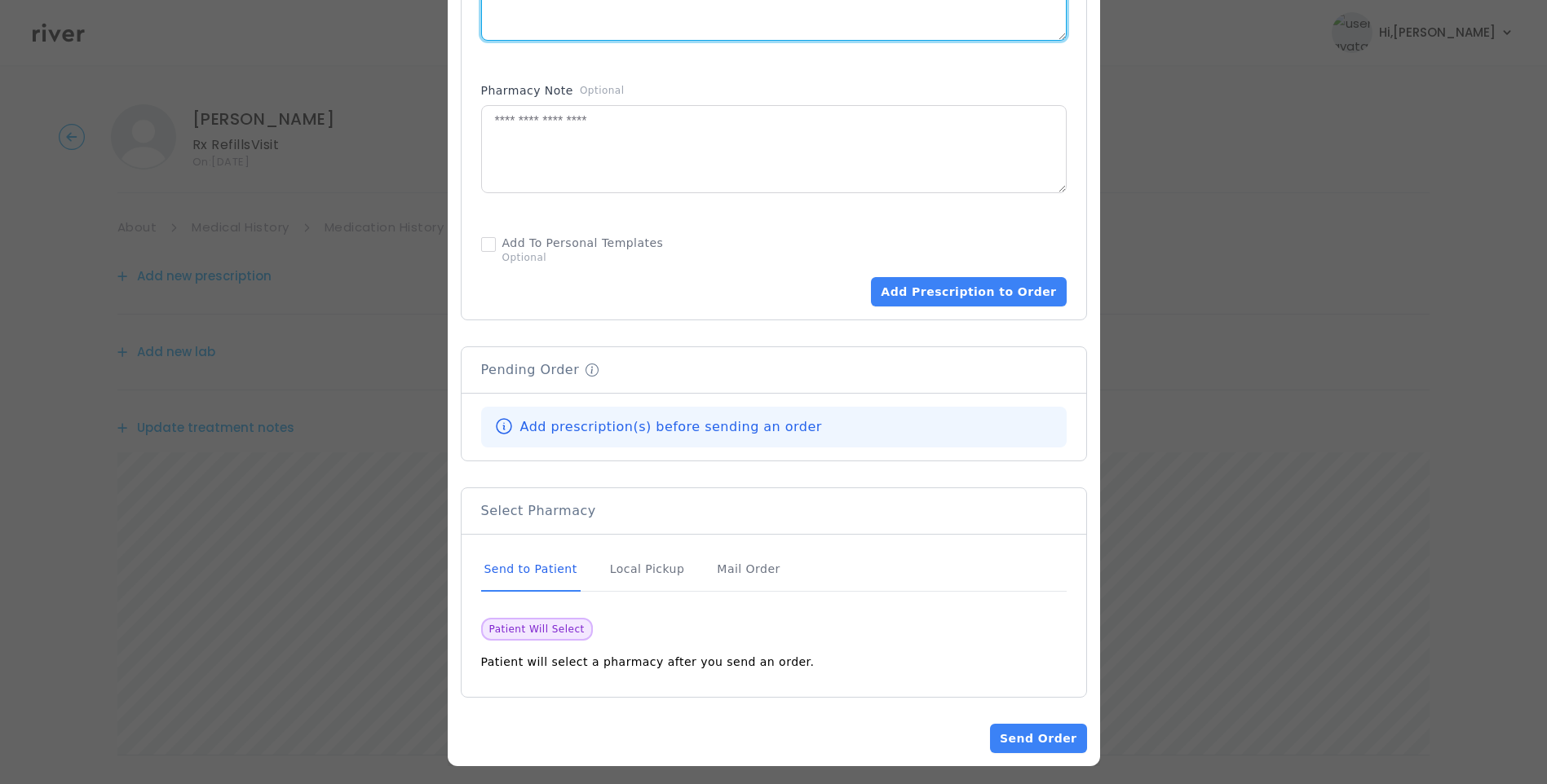
type textarea "**********"
click at [549, 563] on div "Send to Patient" at bounding box center [530, 570] width 99 height 44
click at [952, 267] on div "Add Prescription to Order" at bounding box center [773, 267] width 585 height 78
click at [961, 285] on button "Add Prescription to Order" at bounding box center [968, 291] width 195 height 29
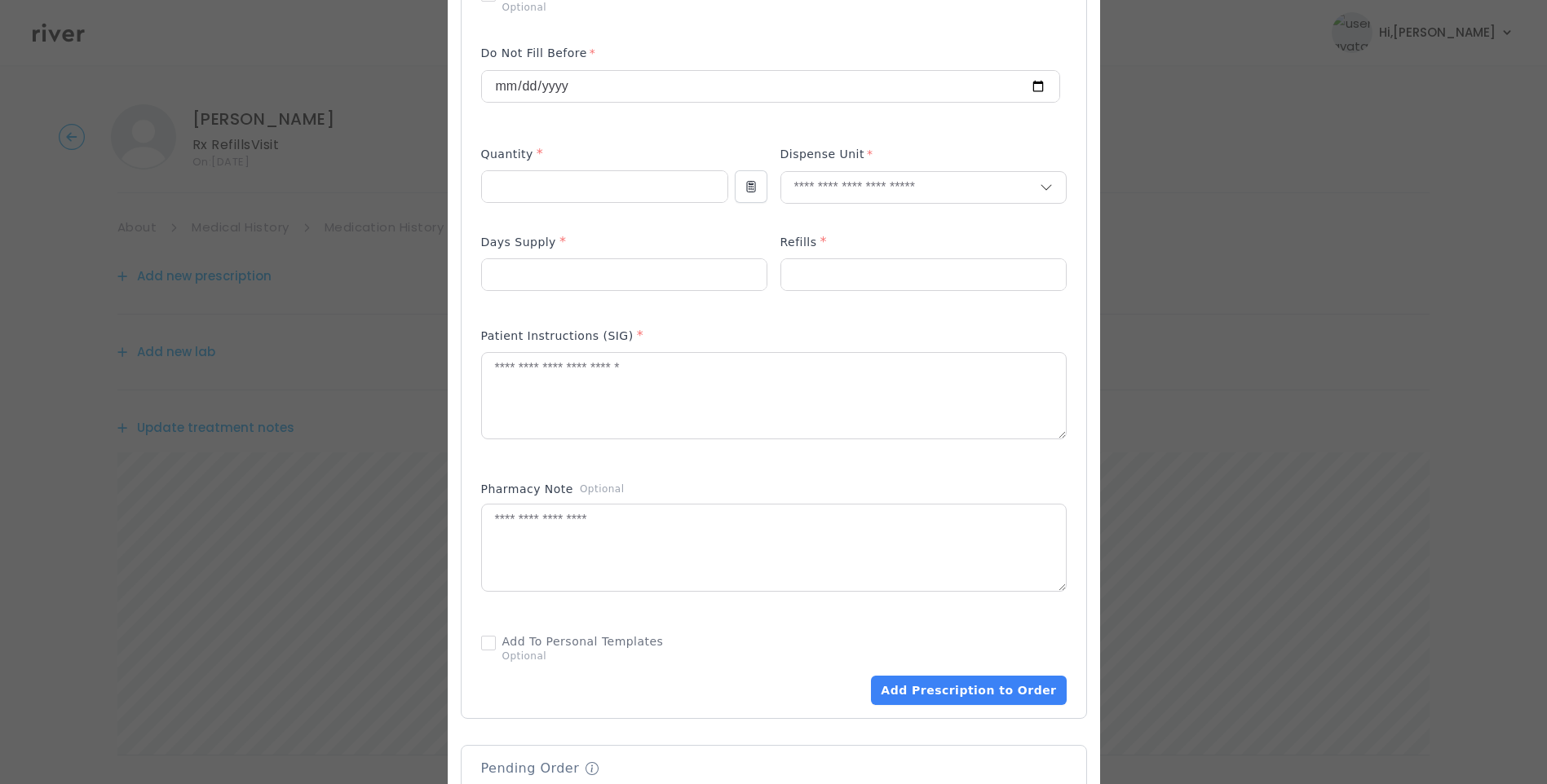
scroll to position [421, 0]
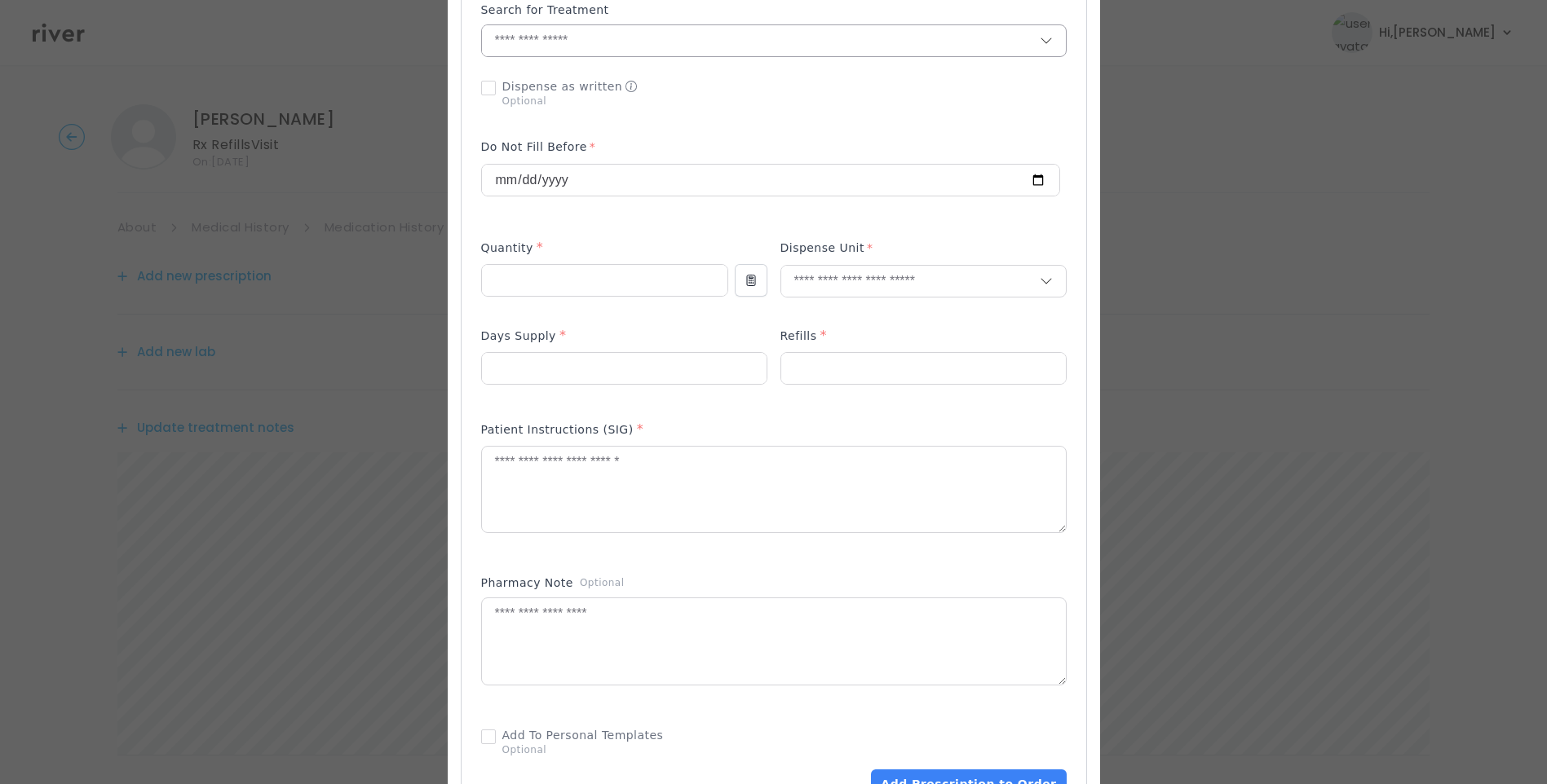
click at [604, 38] on input "text" at bounding box center [761, 40] width 558 height 31
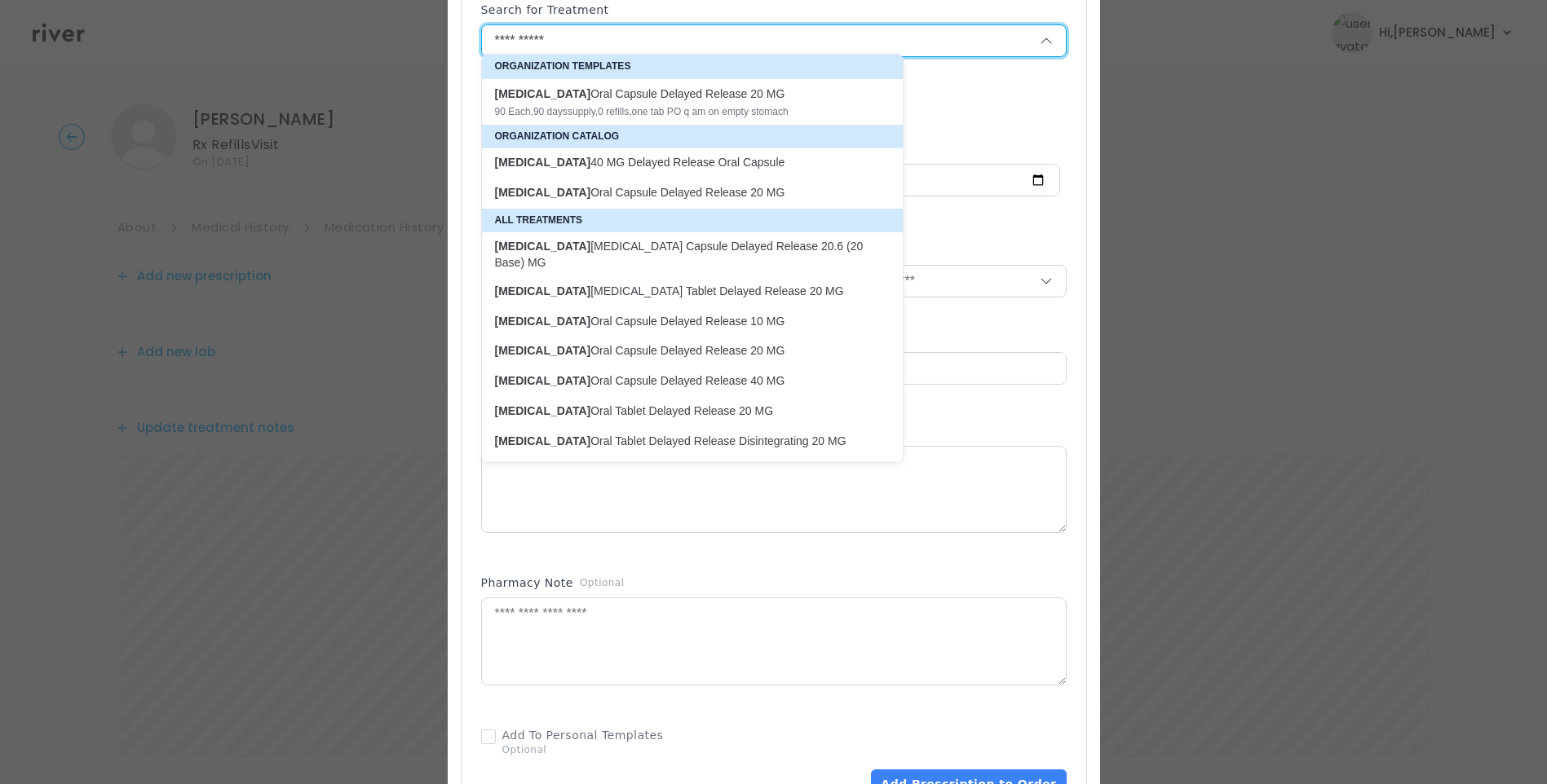
click at [725, 386] on p "Omeprazole Oral Capsule Delayed Release 40 MG" at bounding box center [682, 380] width 375 height 15
type input "**********"
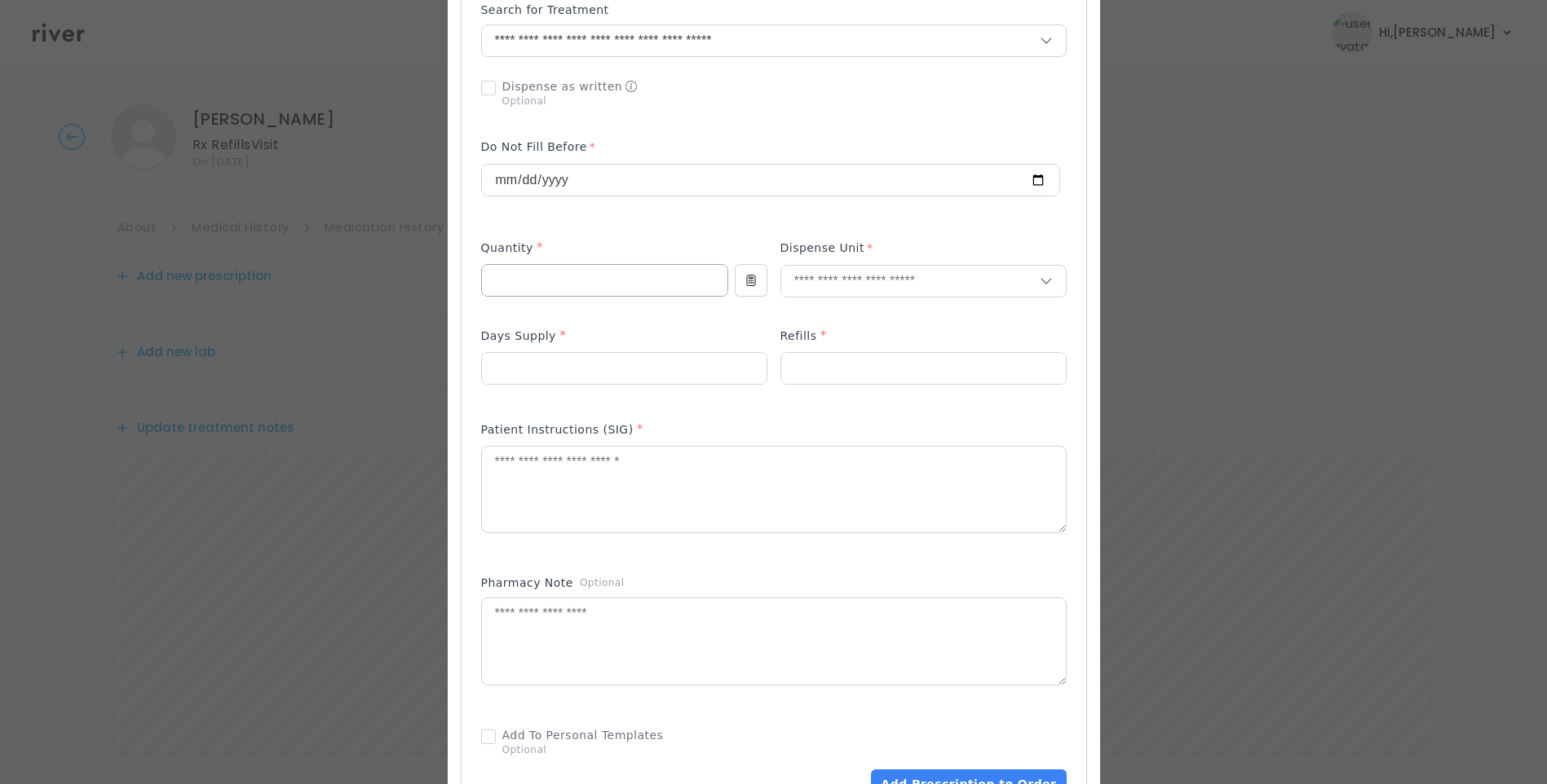
click at [567, 281] on input "number" at bounding box center [604, 280] width 245 height 31
type input "**"
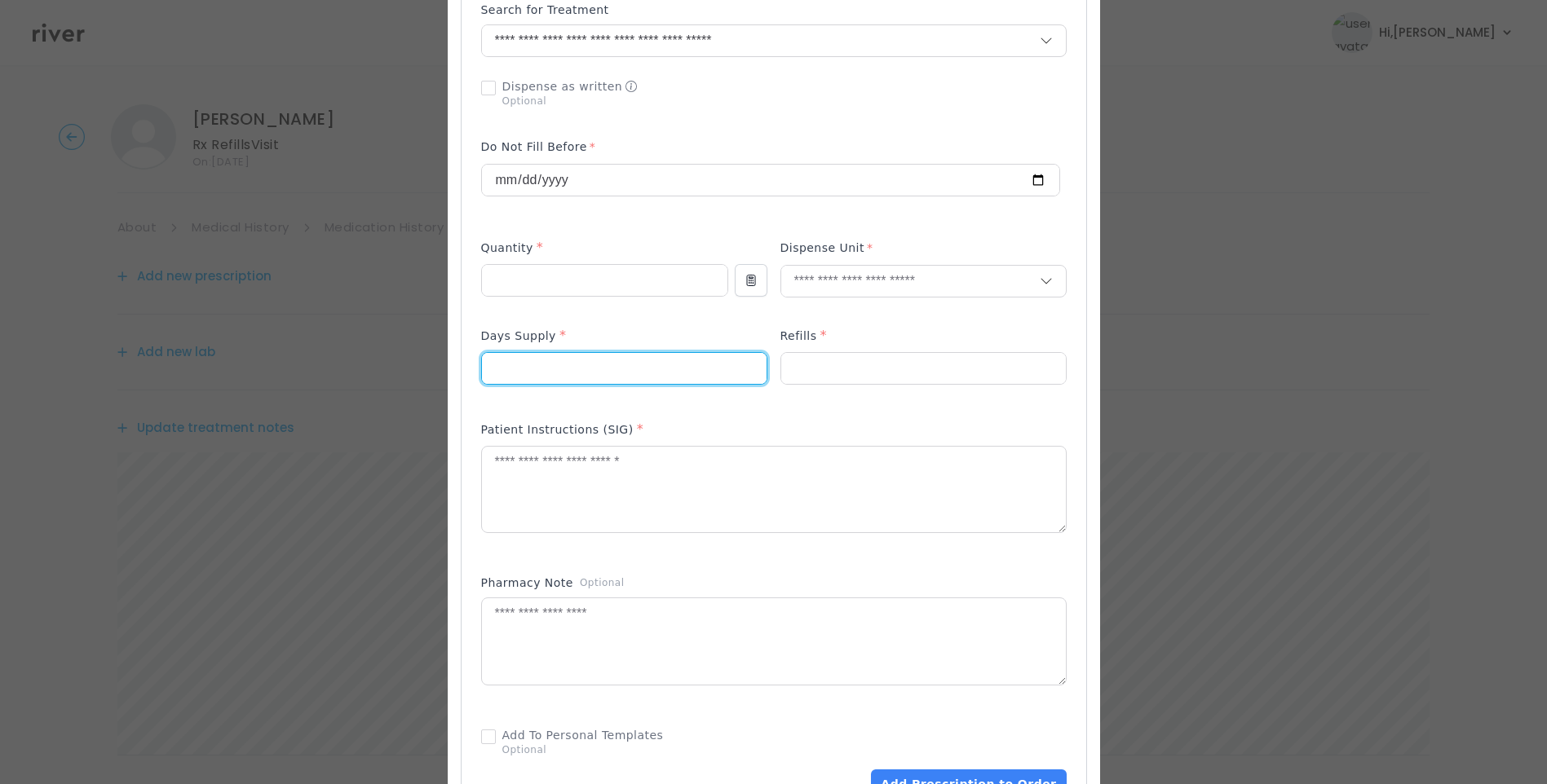
click at [576, 353] on input "number" at bounding box center [624, 368] width 285 height 31
type input "**"
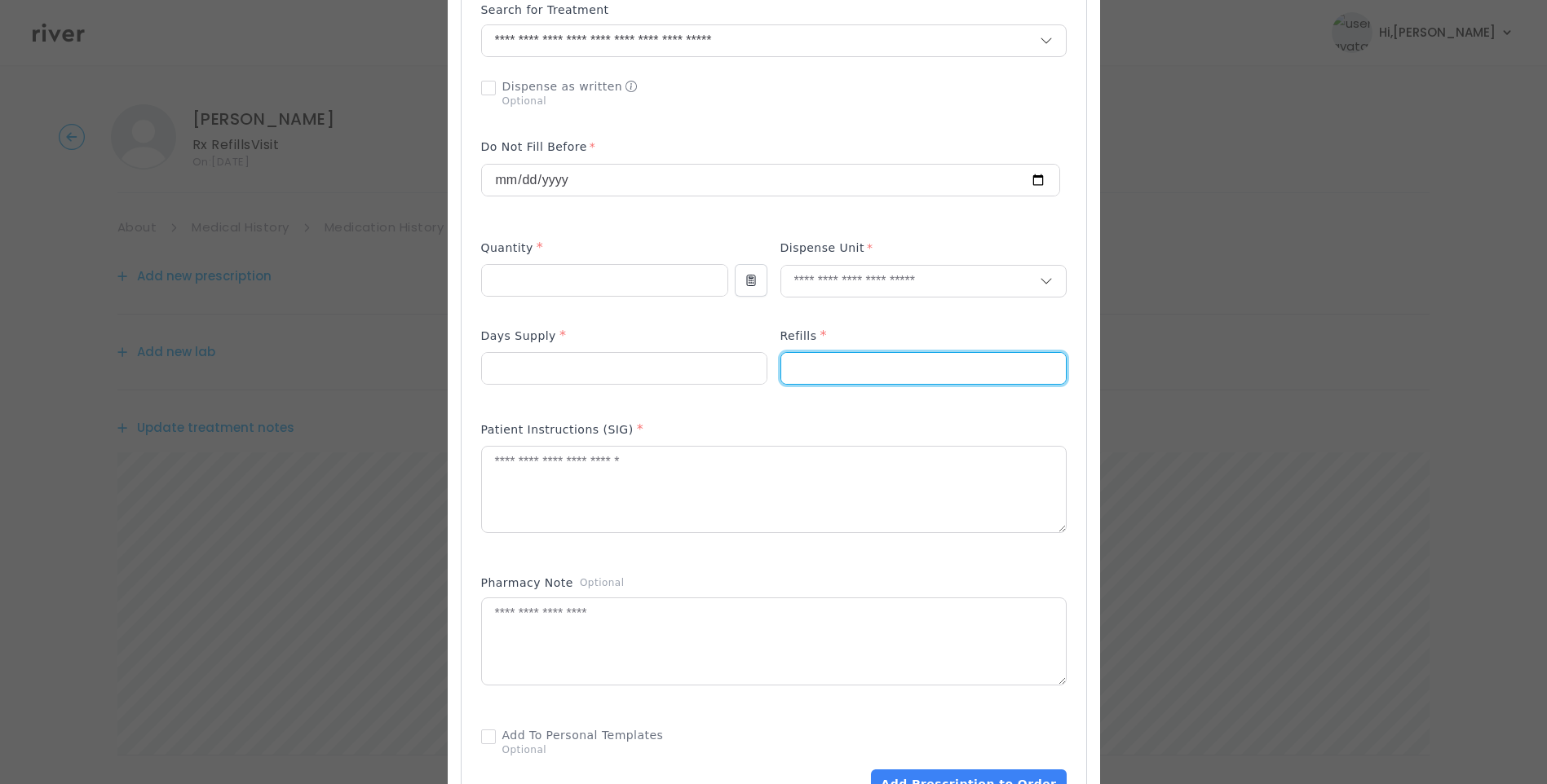
click at [819, 353] on input "number" at bounding box center [923, 368] width 285 height 31
type input "*"
click at [809, 282] on input "text" at bounding box center [910, 281] width 258 height 31
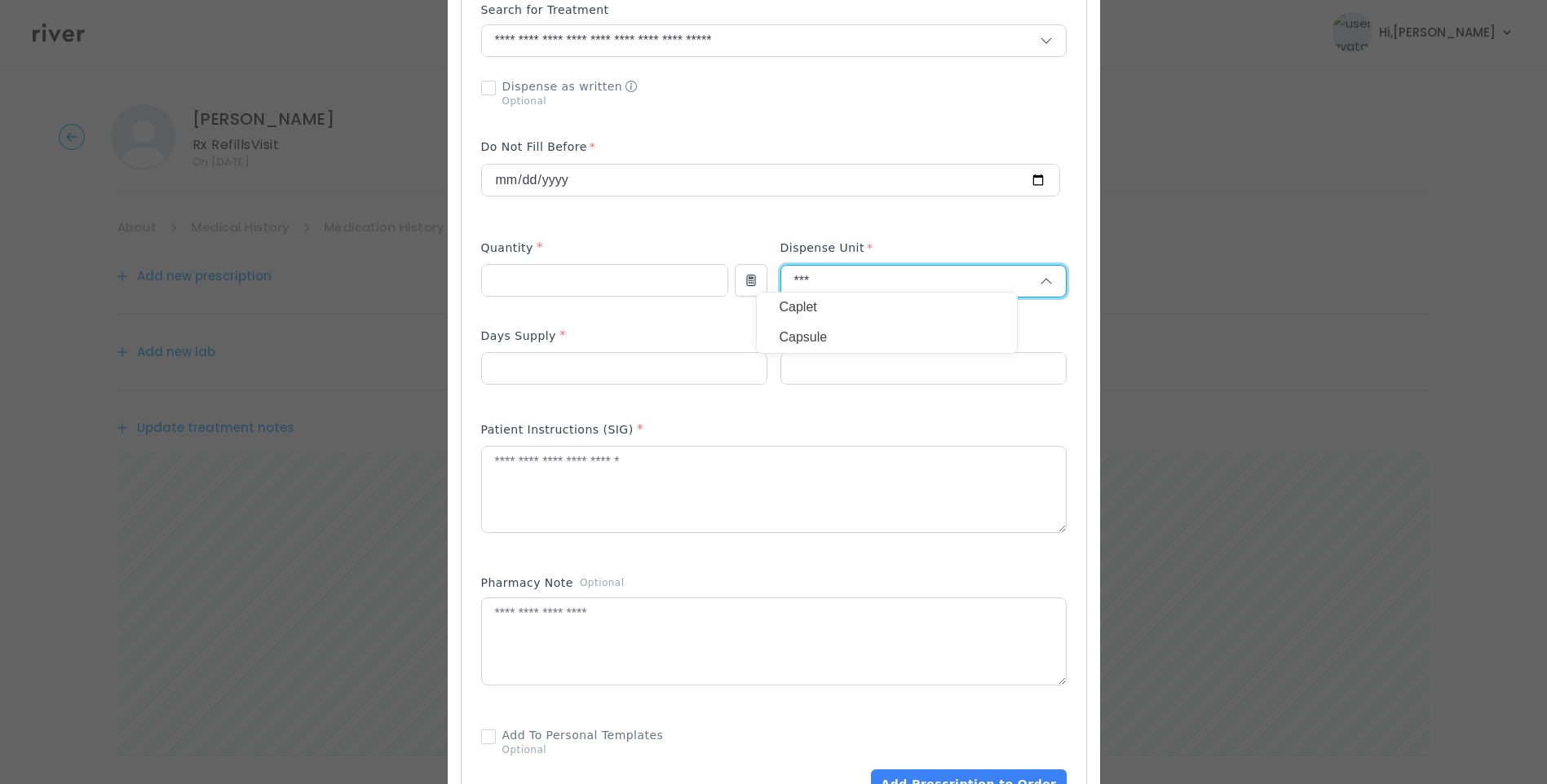
type input "***"
click at [870, 329] on p "Capsule" at bounding box center [886, 338] width 214 height 24
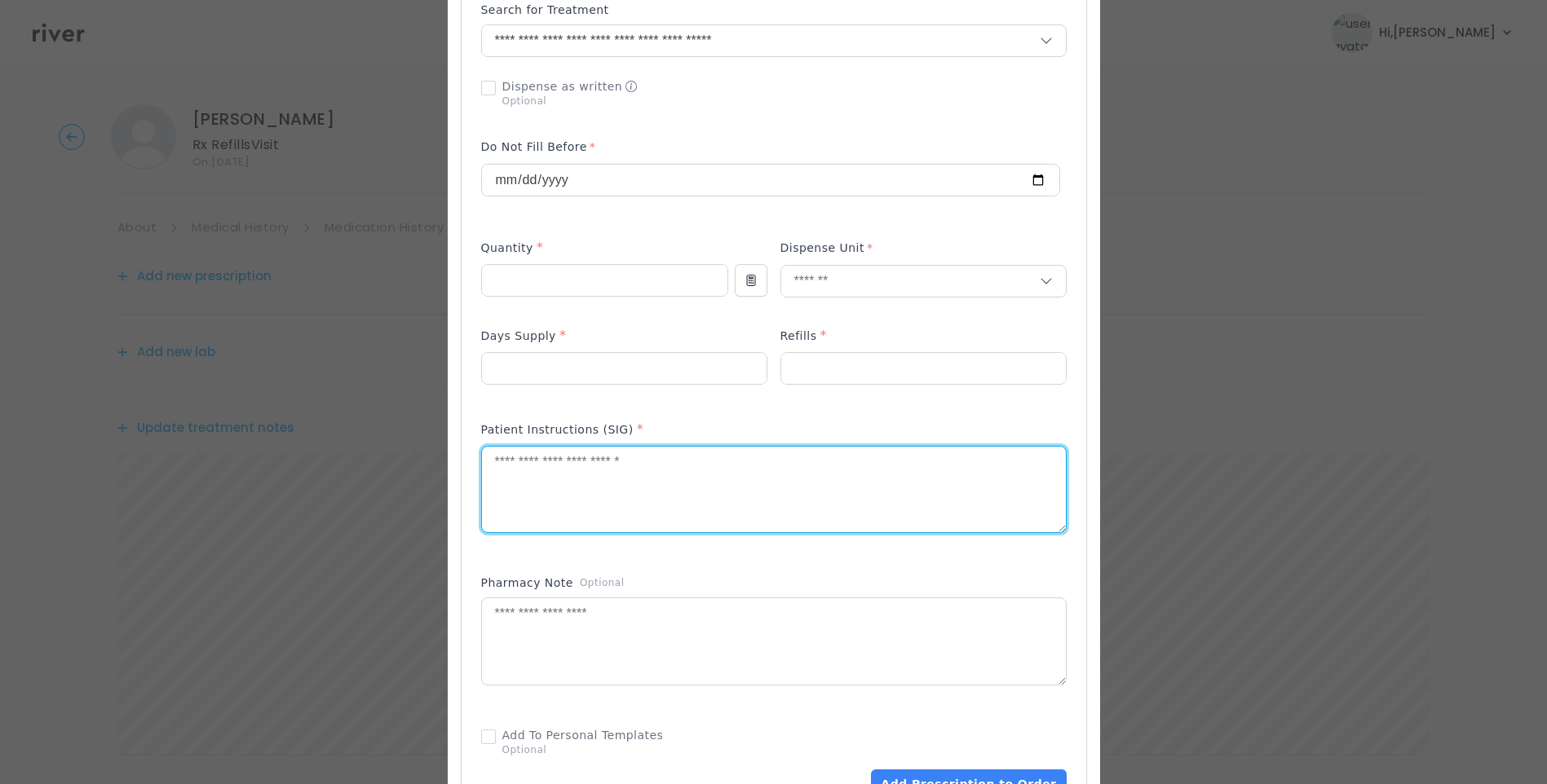
click at [801, 479] on textarea at bounding box center [774, 490] width 584 height 86
click at [901, 459] on textarea "**********" at bounding box center [774, 490] width 584 height 86
click at [885, 478] on textarea "**********" at bounding box center [774, 490] width 584 height 86
click at [856, 456] on textarea "**********" at bounding box center [774, 490] width 584 height 86
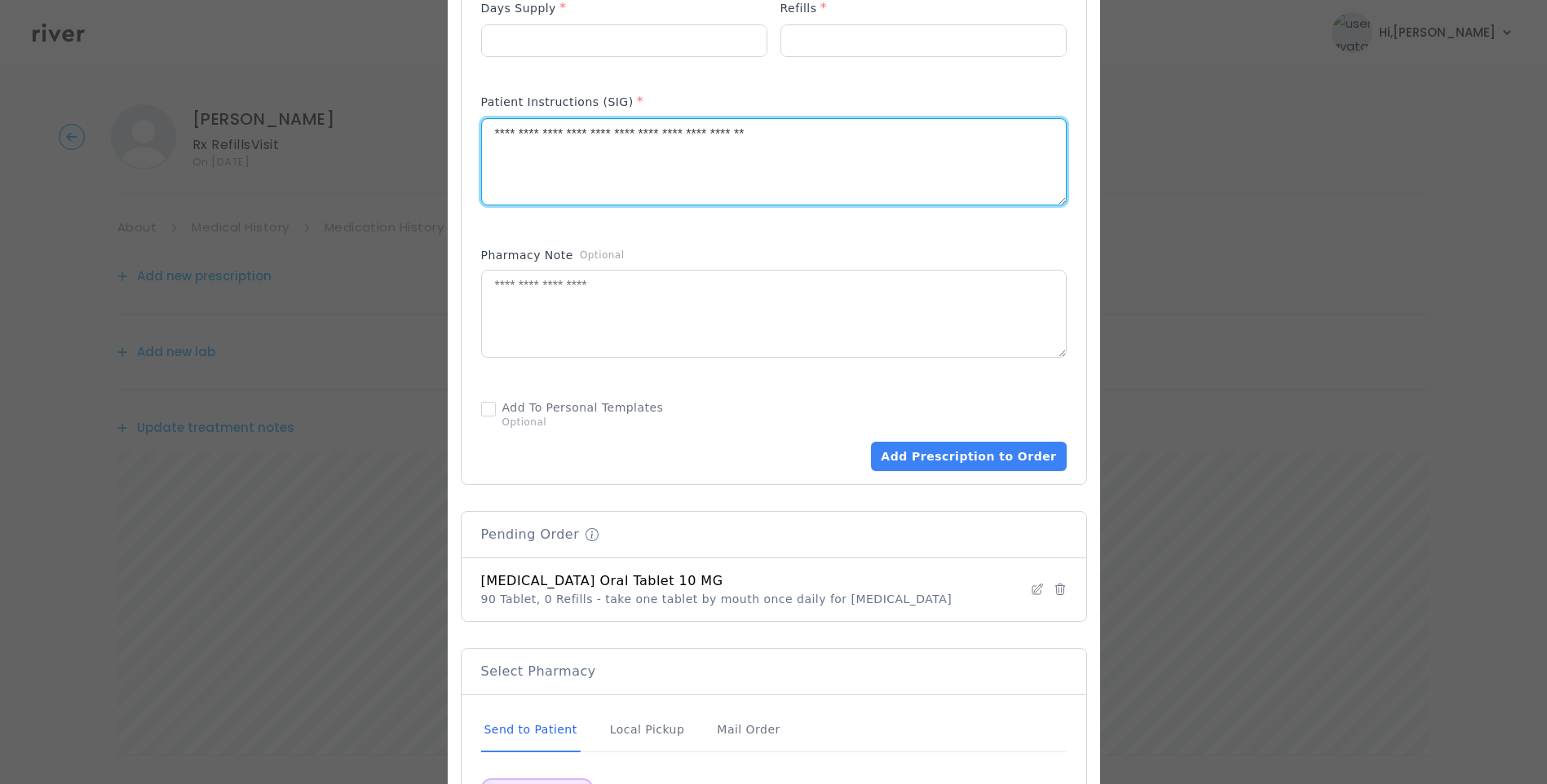
scroll to position [910, 0]
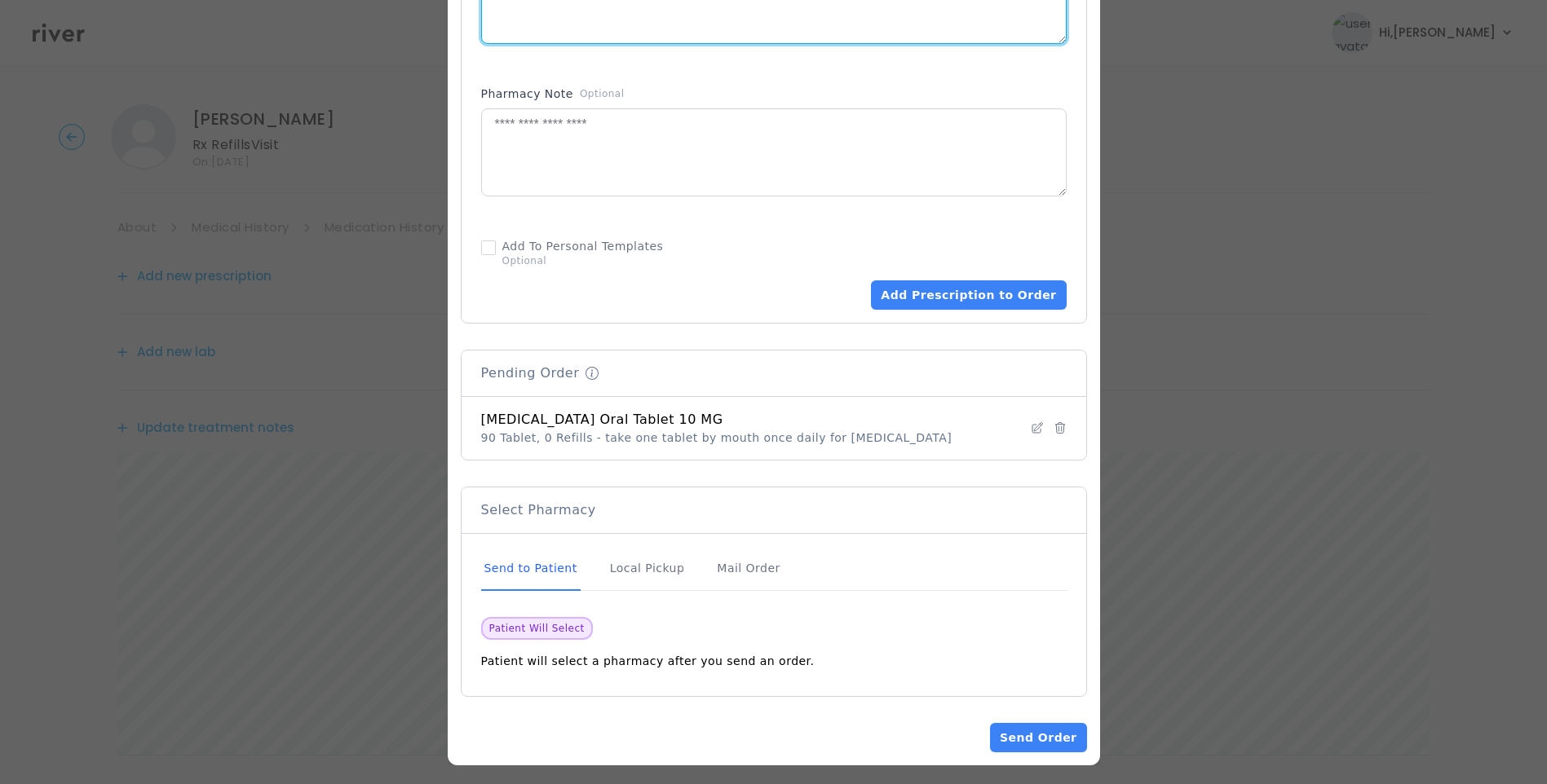
type textarea "**********"
click at [548, 556] on div "Send to Patient" at bounding box center [530, 569] width 99 height 44
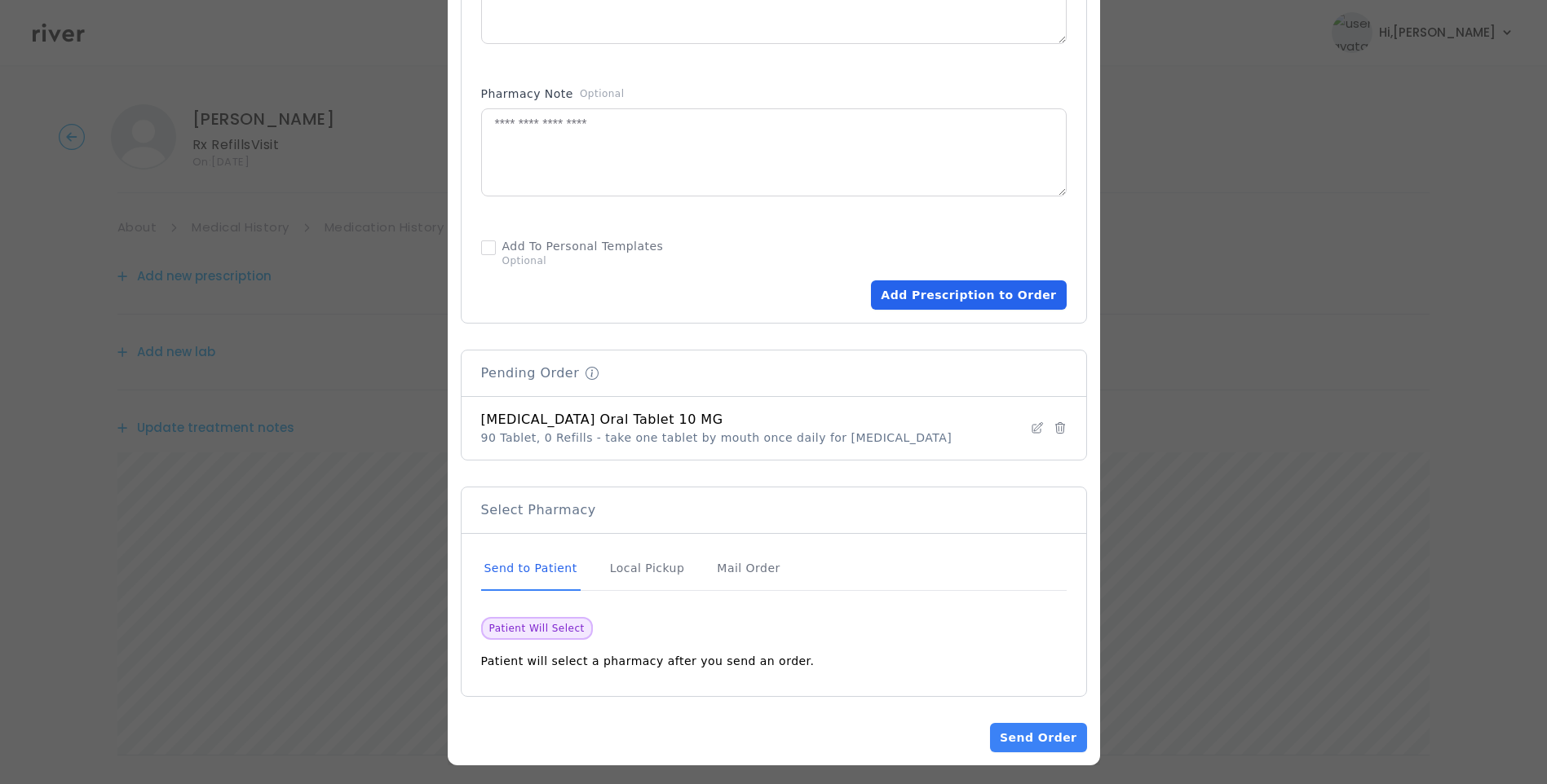
click at [983, 286] on button "Add Prescription to Order" at bounding box center [968, 294] width 195 height 29
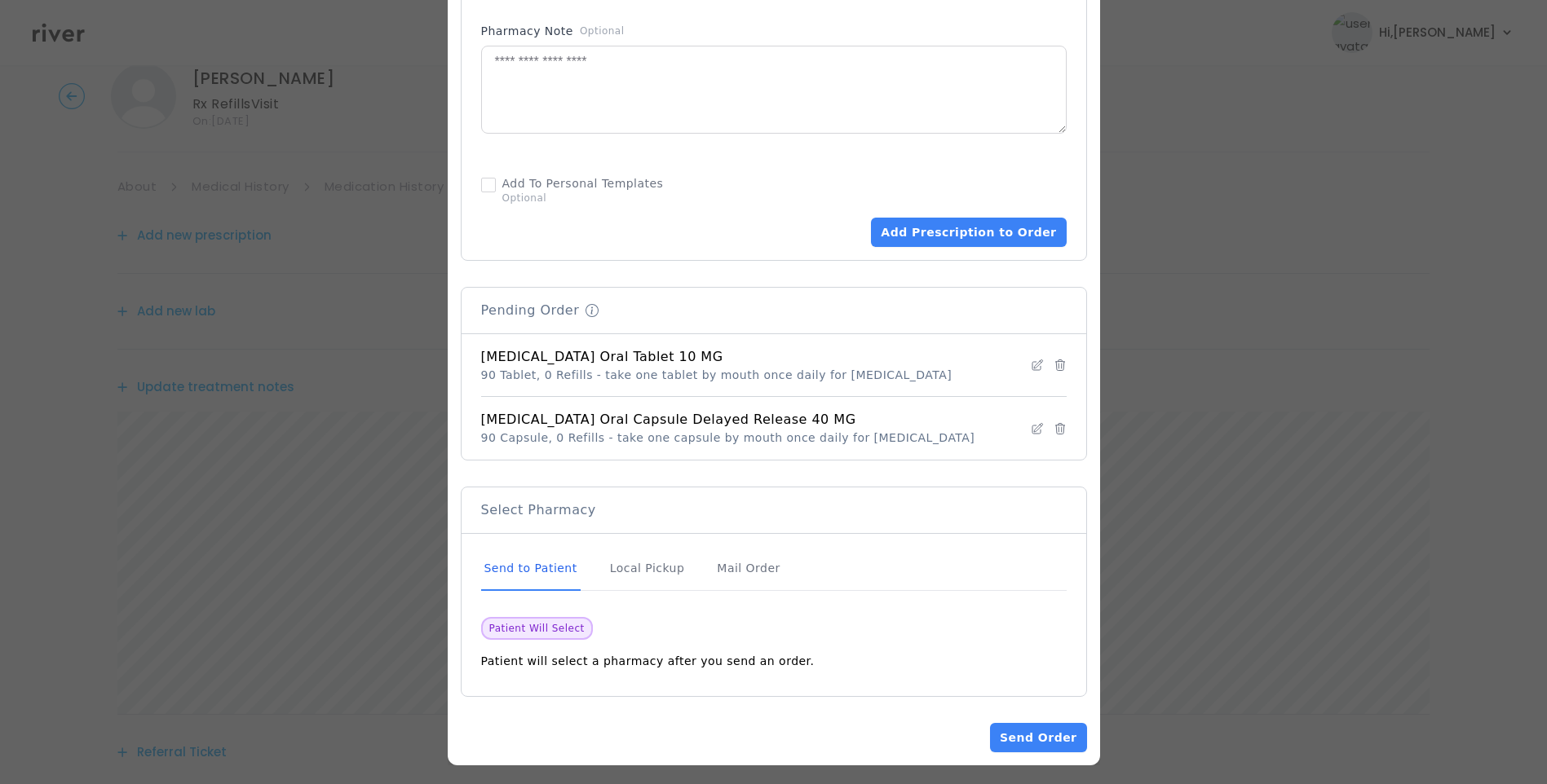
scroll to position [82, 0]
click at [997, 732] on button "Send Order" at bounding box center [1038, 737] width 96 height 29
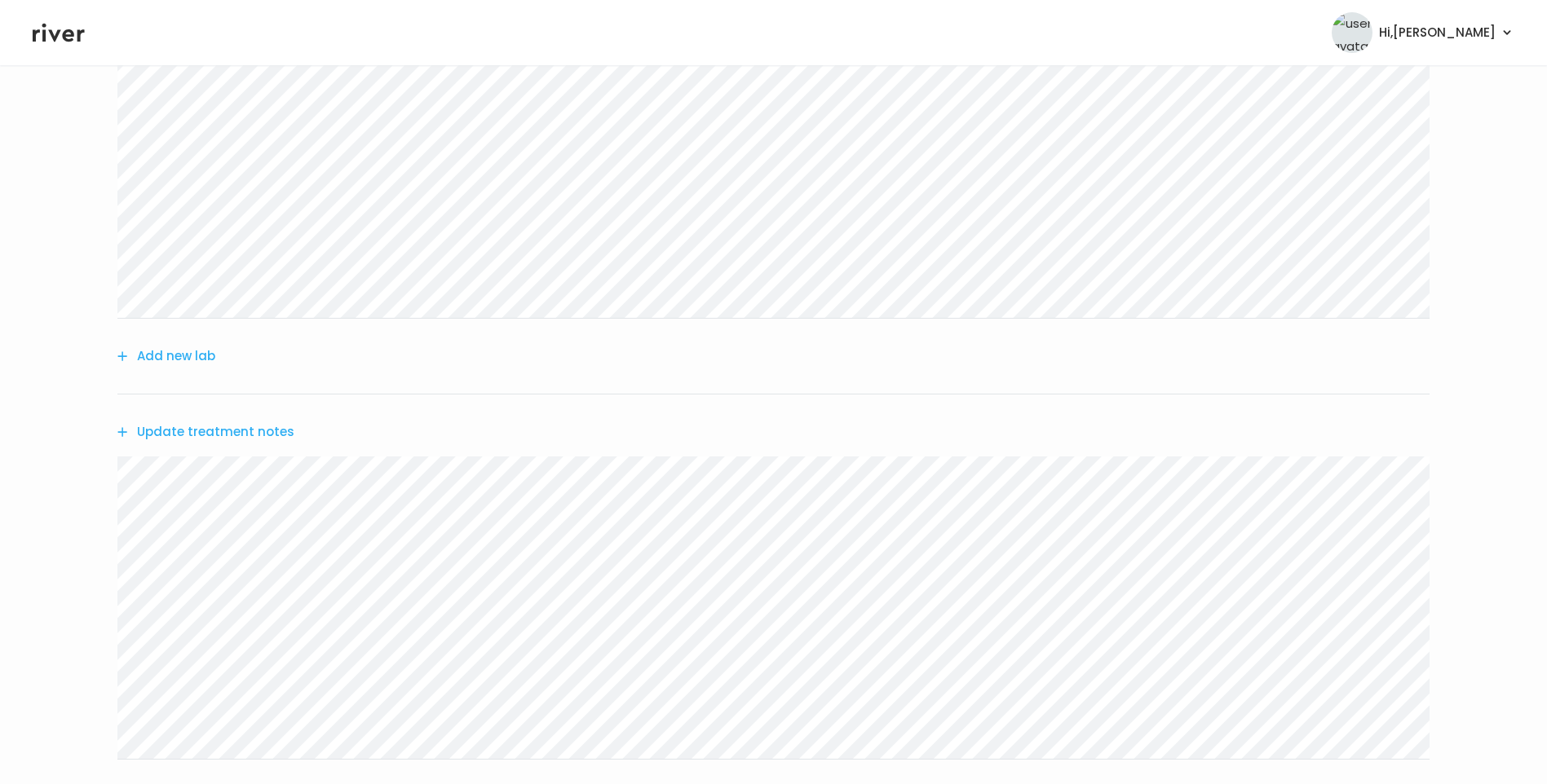
scroll to position [326, 0]
click at [264, 435] on button "Update treatment notes" at bounding box center [205, 431] width 177 height 23
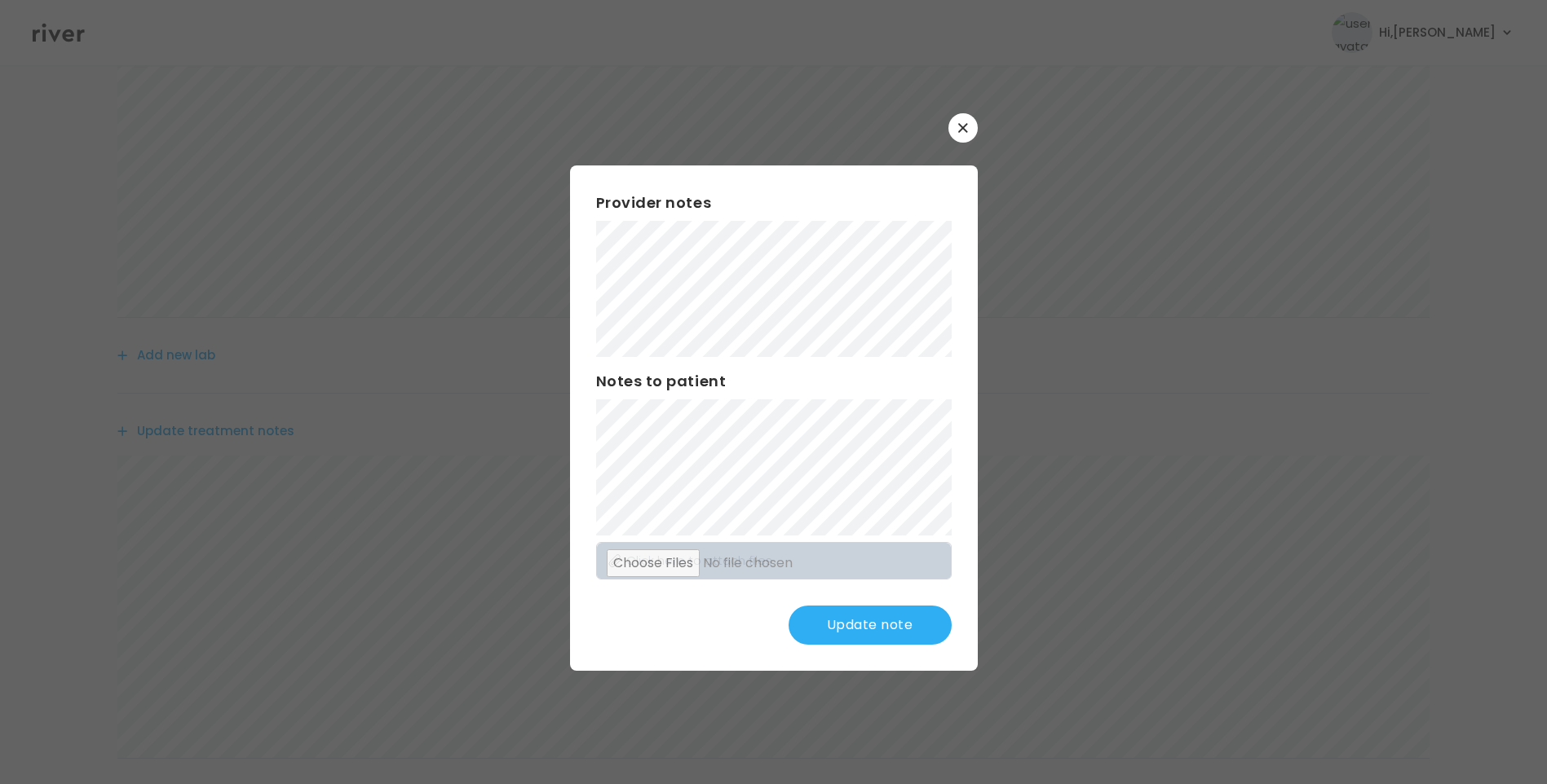
click at [876, 620] on button "Update note" at bounding box center [869, 625] width 163 height 39
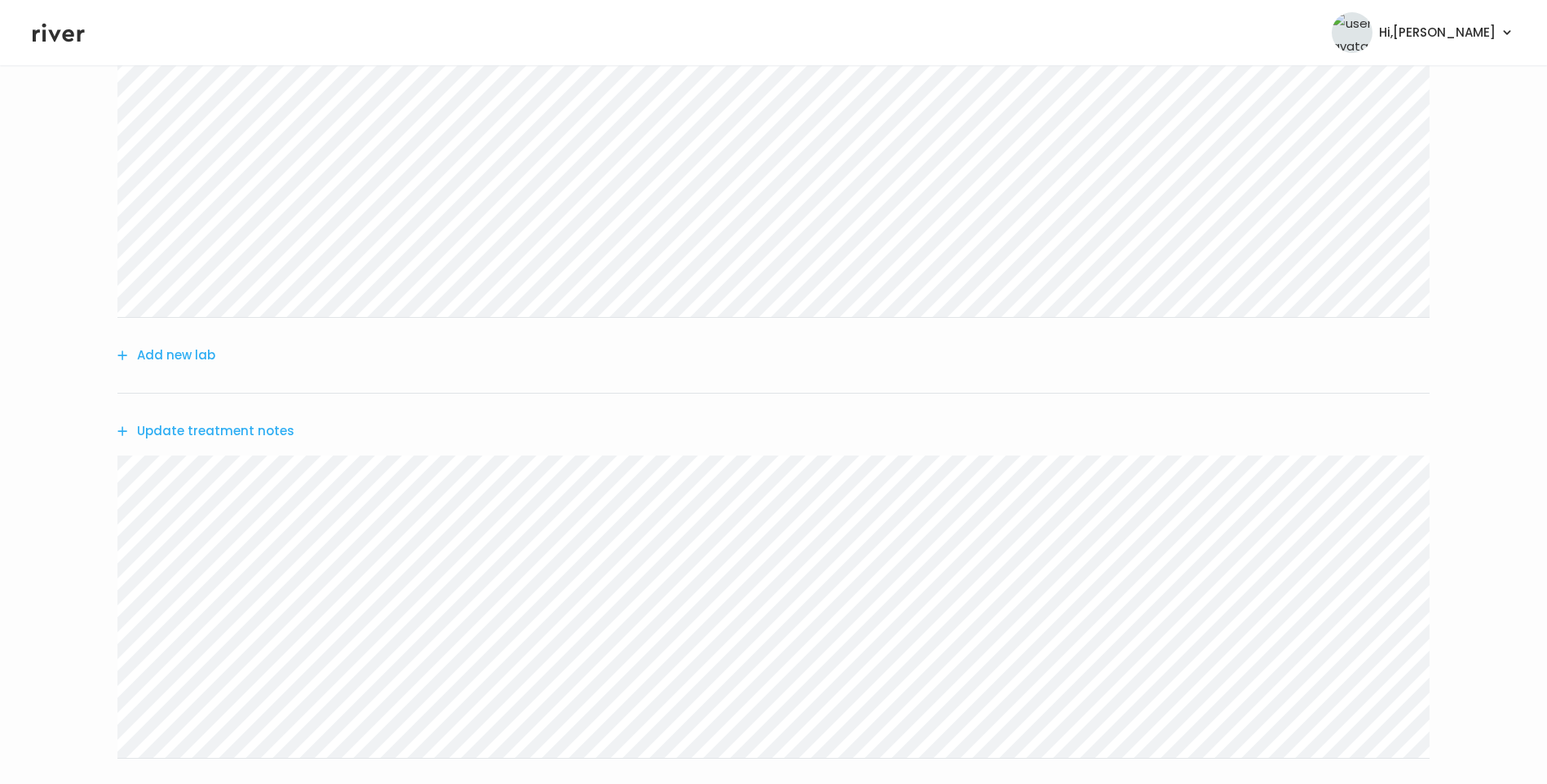
click at [224, 426] on button "Update treatment notes" at bounding box center [205, 431] width 177 height 23
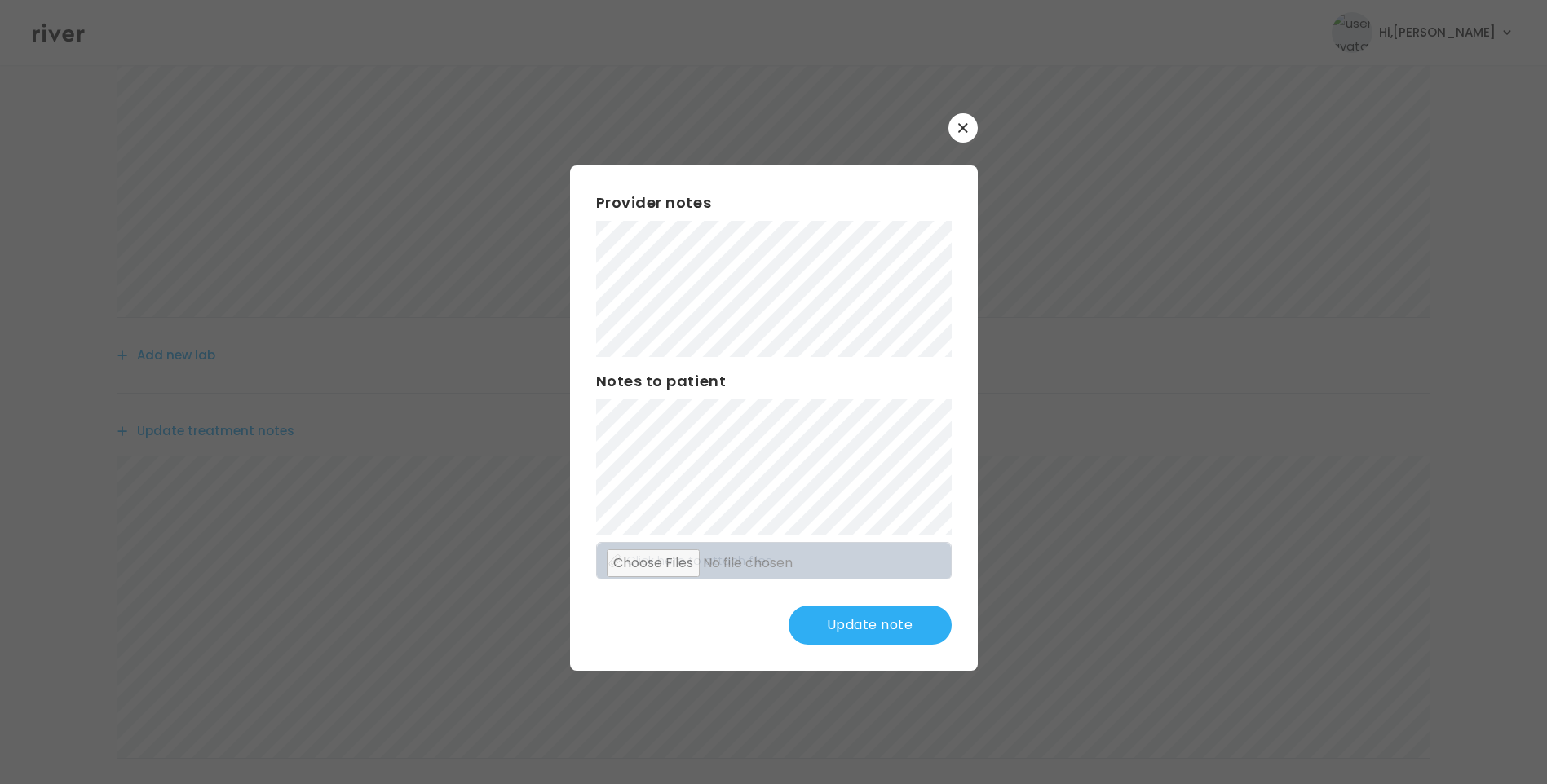
click at [881, 621] on button "Update note" at bounding box center [869, 625] width 163 height 39
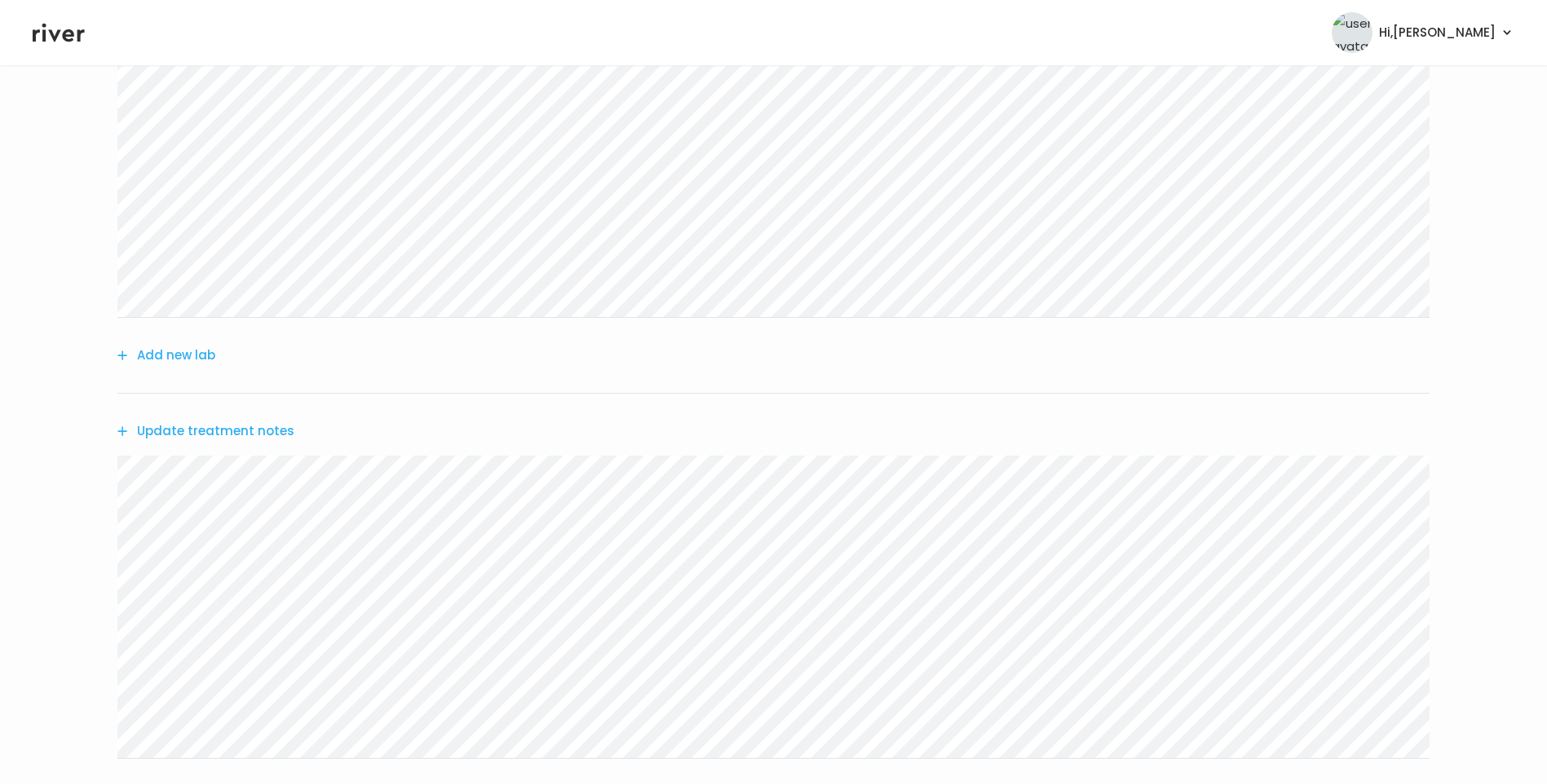
click at [278, 439] on button "Update treatment notes" at bounding box center [205, 431] width 177 height 23
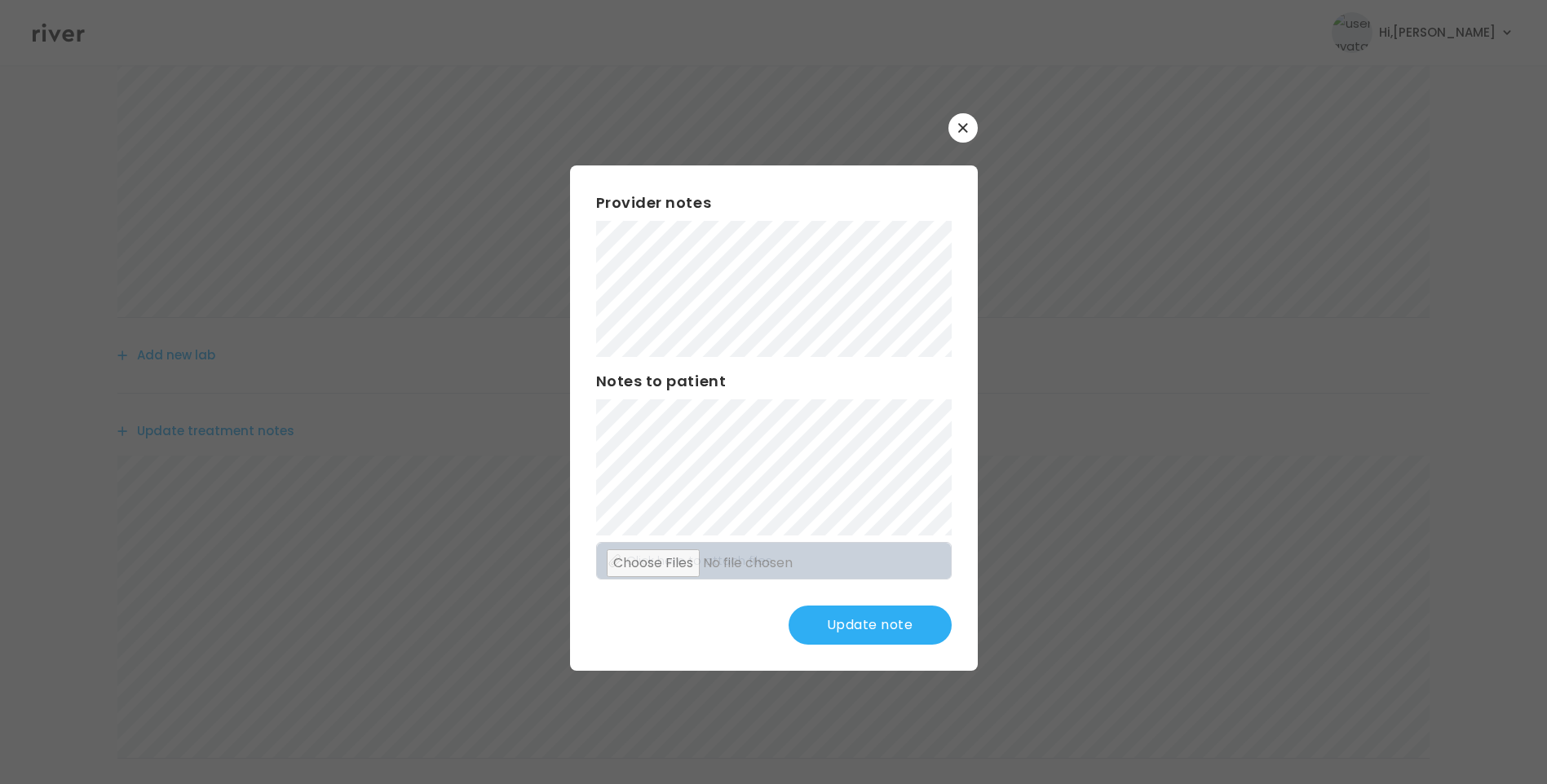
click at [847, 623] on button "Update note" at bounding box center [869, 625] width 163 height 39
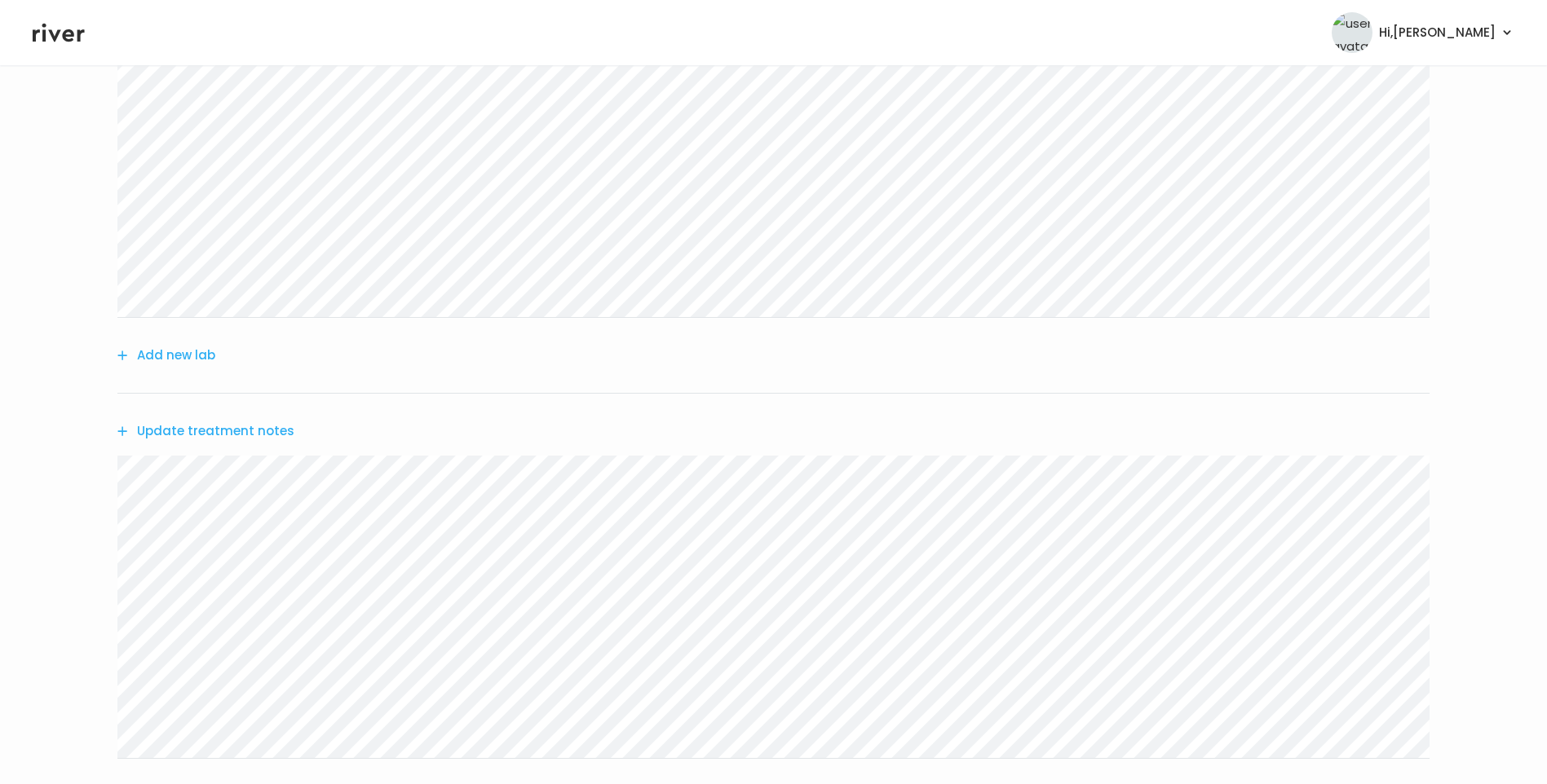
click at [277, 429] on button "Update treatment notes" at bounding box center [205, 431] width 177 height 23
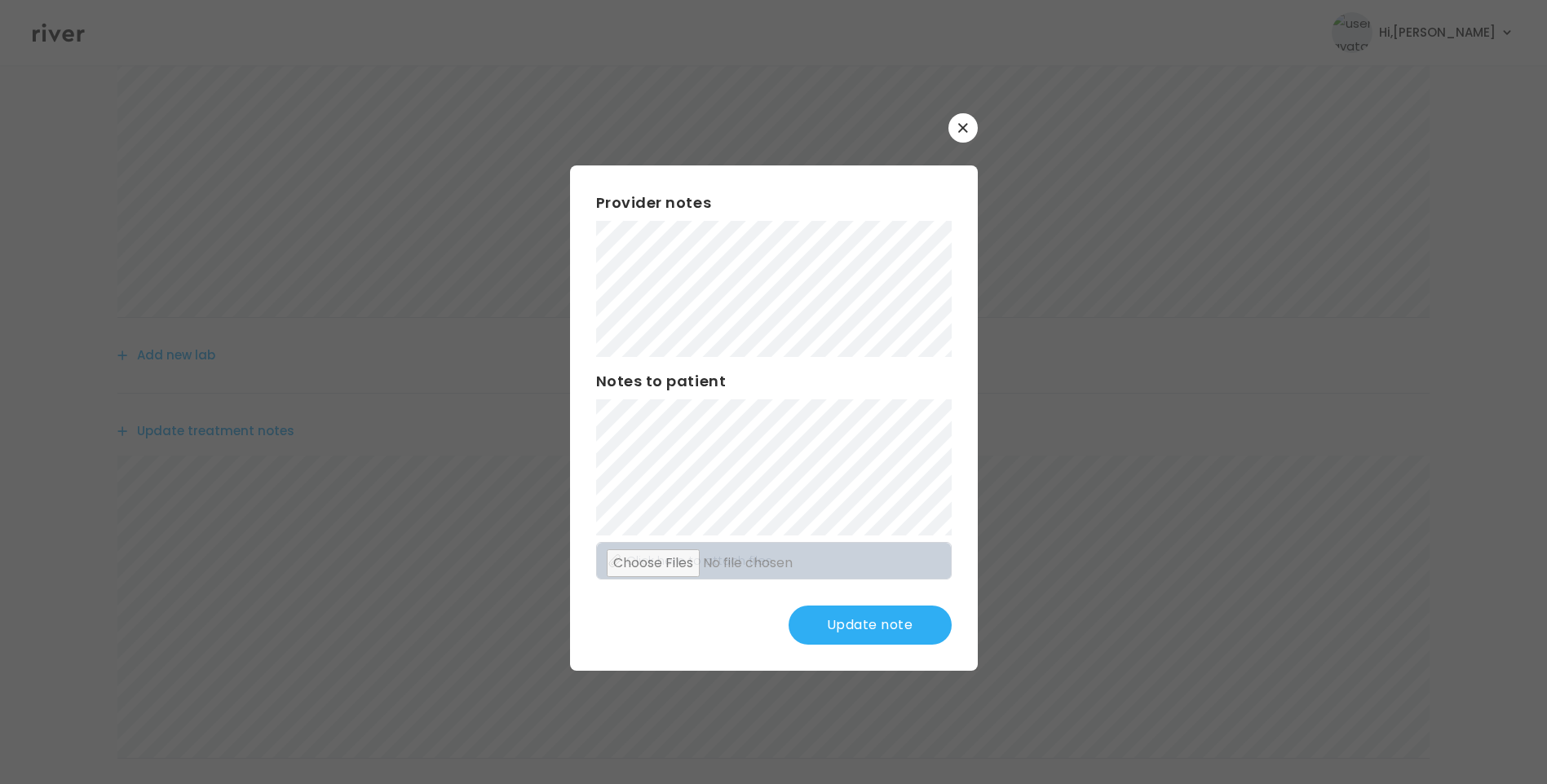
click at [849, 633] on button "Update note" at bounding box center [869, 625] width 163 height 39
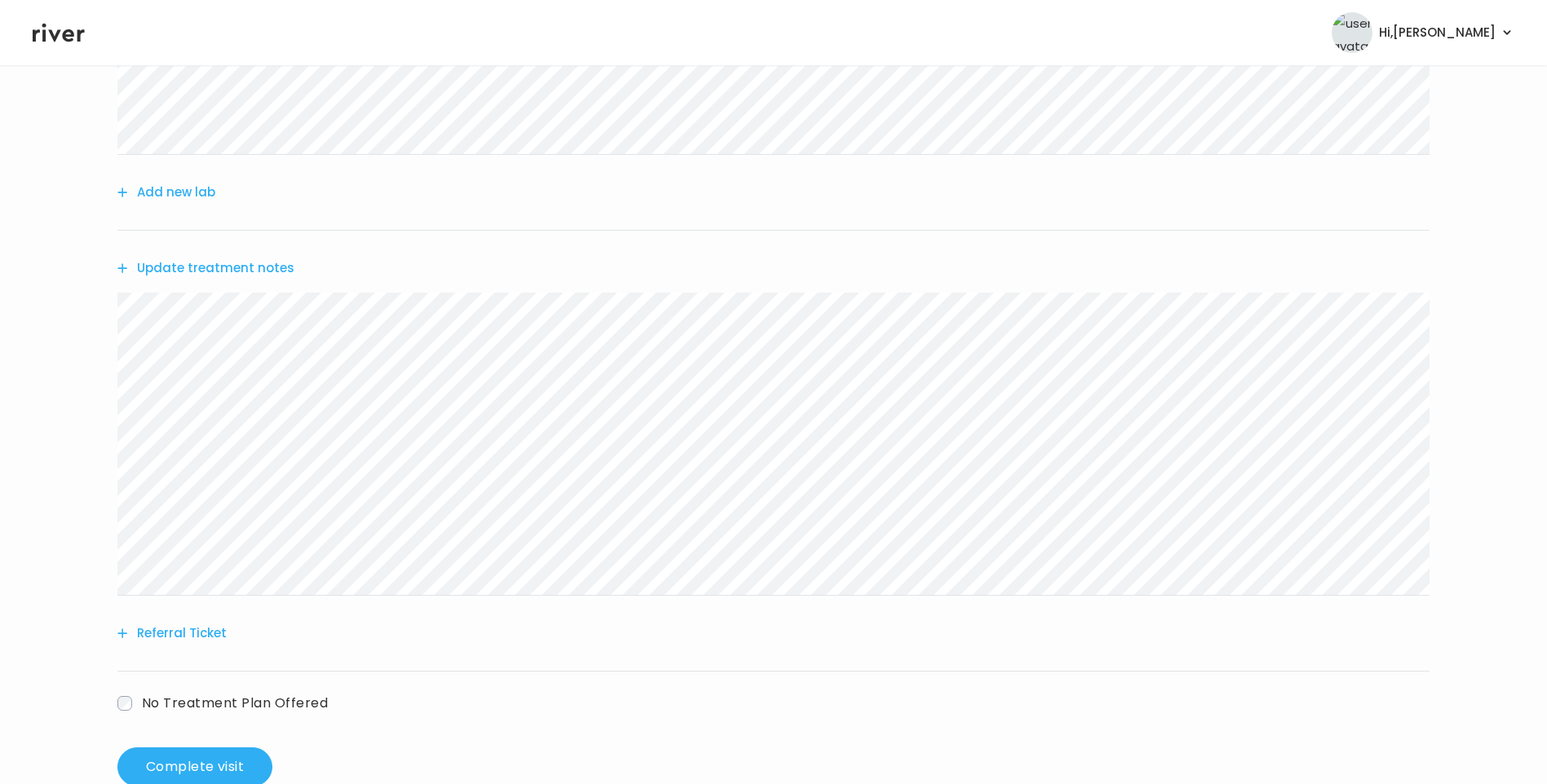
scroll to position [531, 0]
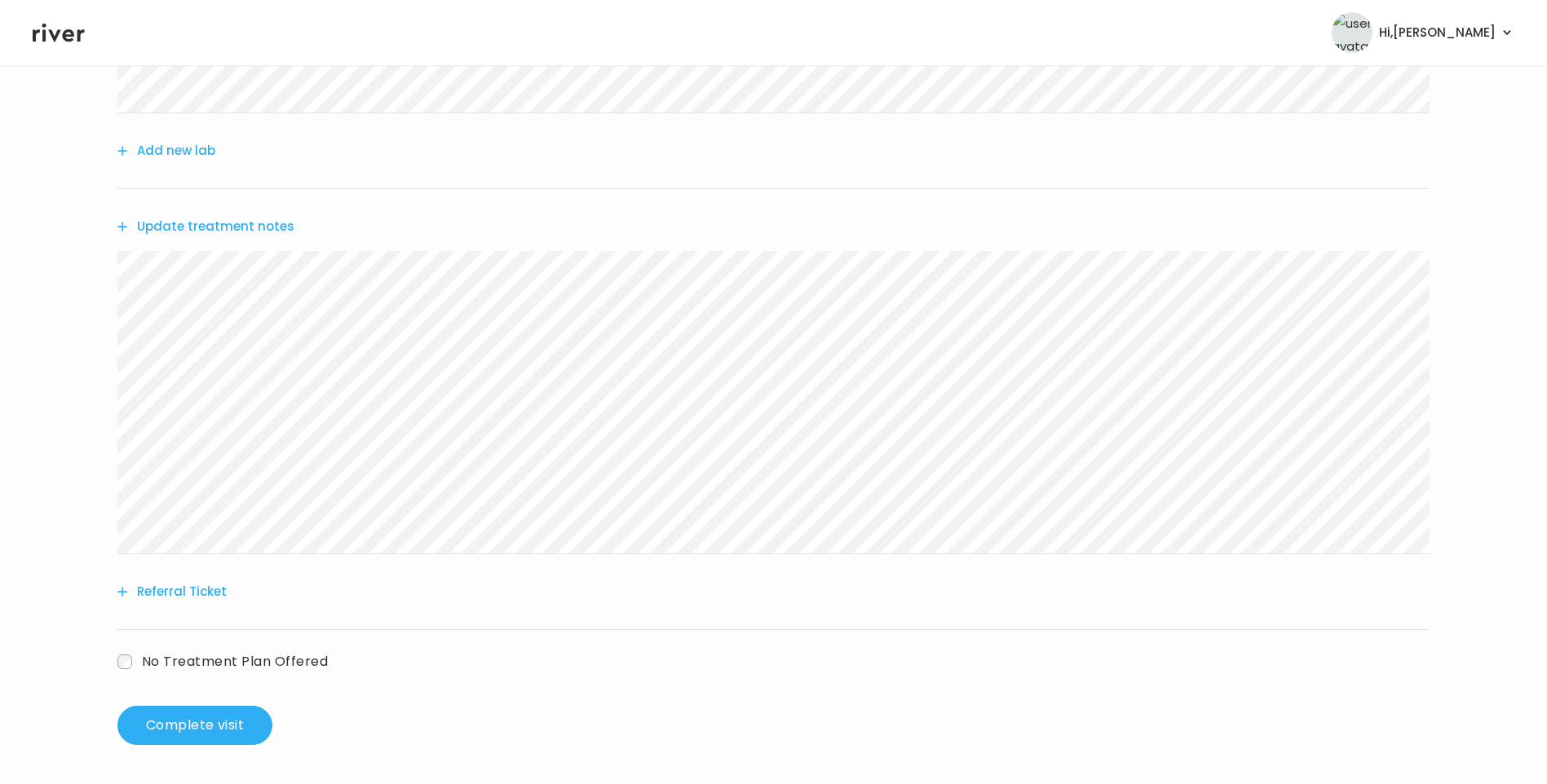
click at [252, 230] on button "Update treatment notes" at bounding box center [205, 226] width 177 height 23
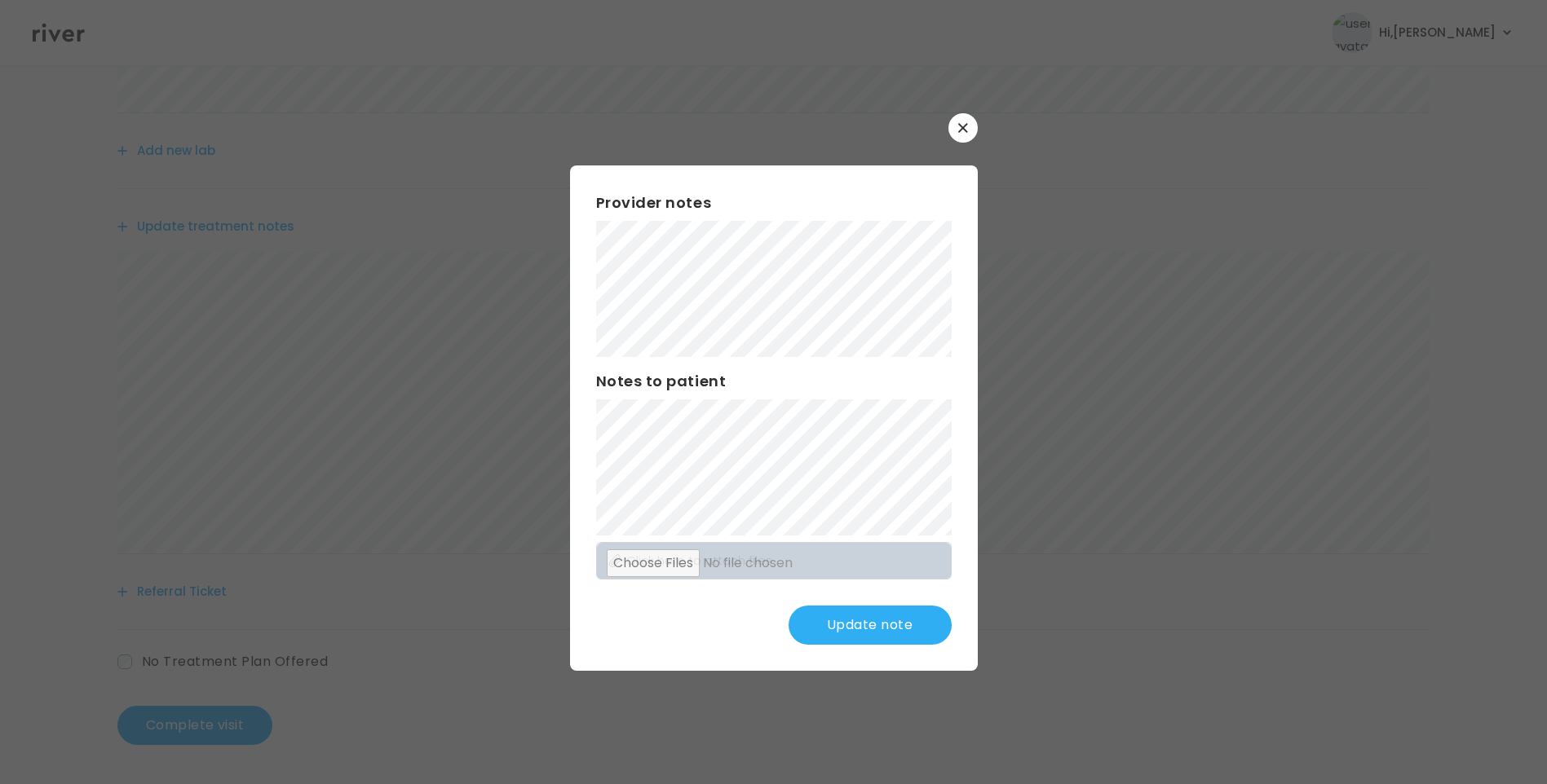
click at [911, 624] on button "Update note" at bounding box center [869, 625] width 163 height 39
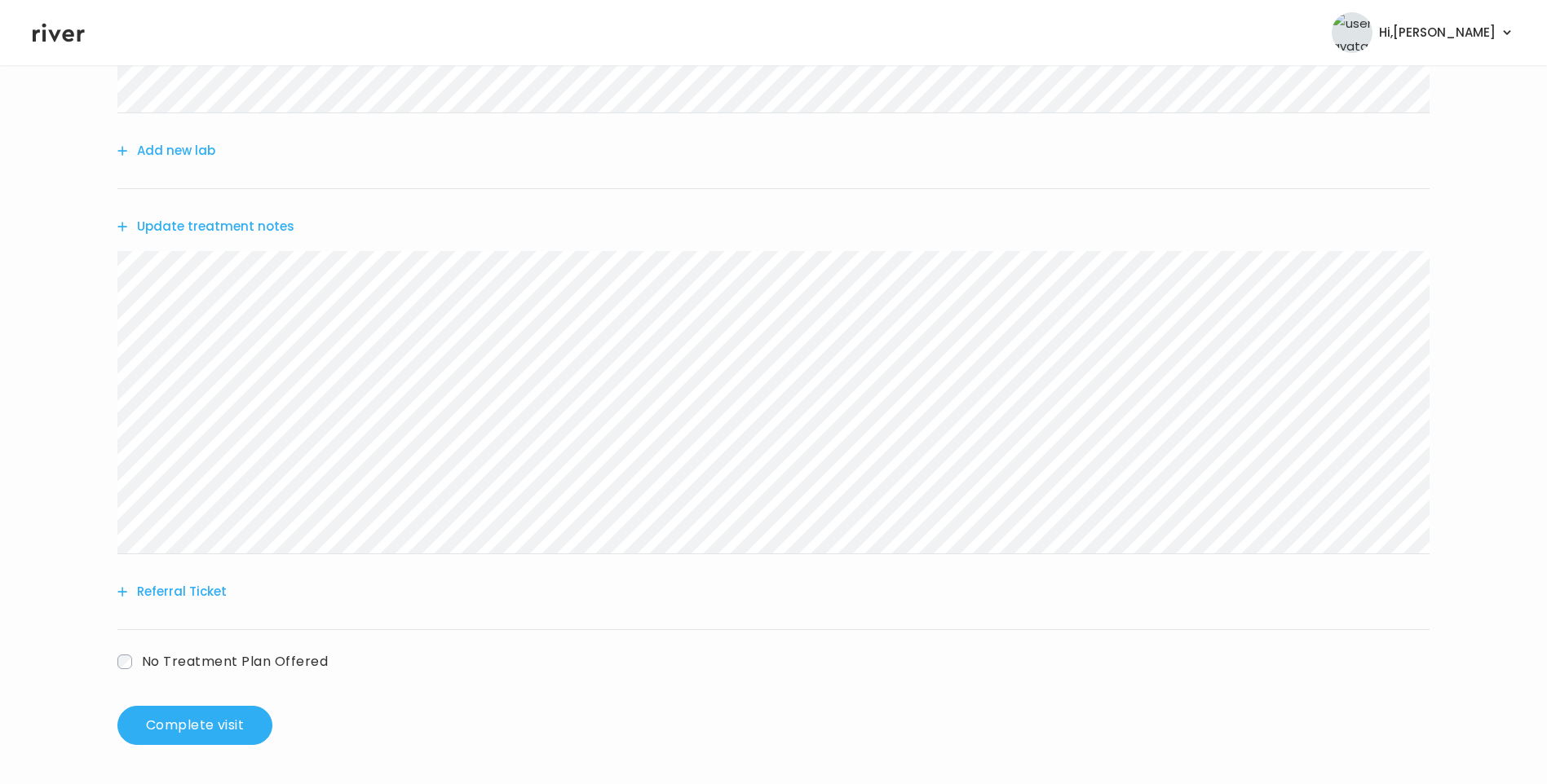
click at [272, 230] on button "Update treatment notes" at bounding box center [205, 226] width 177 height 23
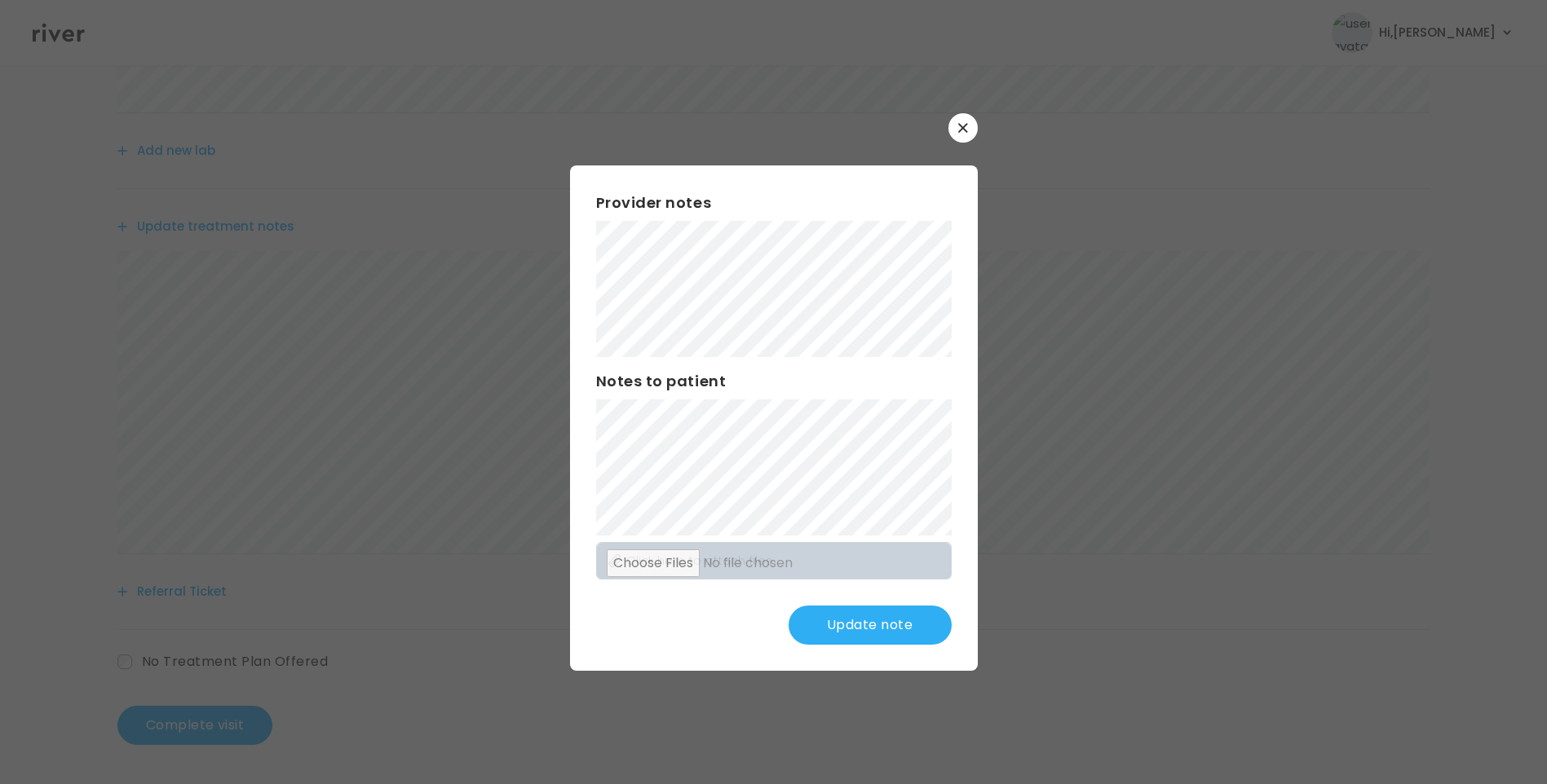
click at [871, 620] on button "Update note" at bounding box center [869, 625] width 163 height 39
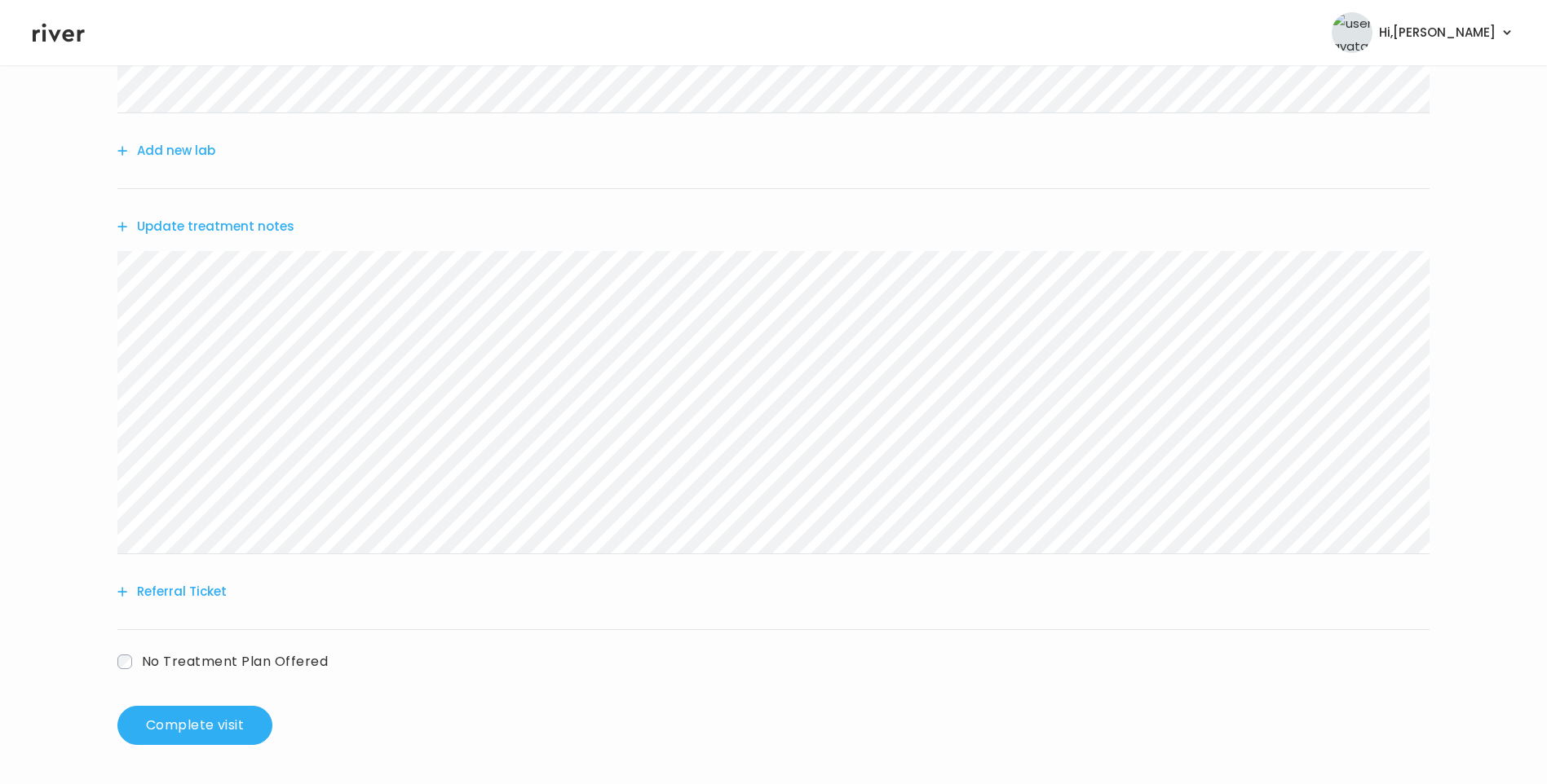
click at [189, 223] on button "Update treatment notes" at bounding box center [205, 226] width 177 height 23
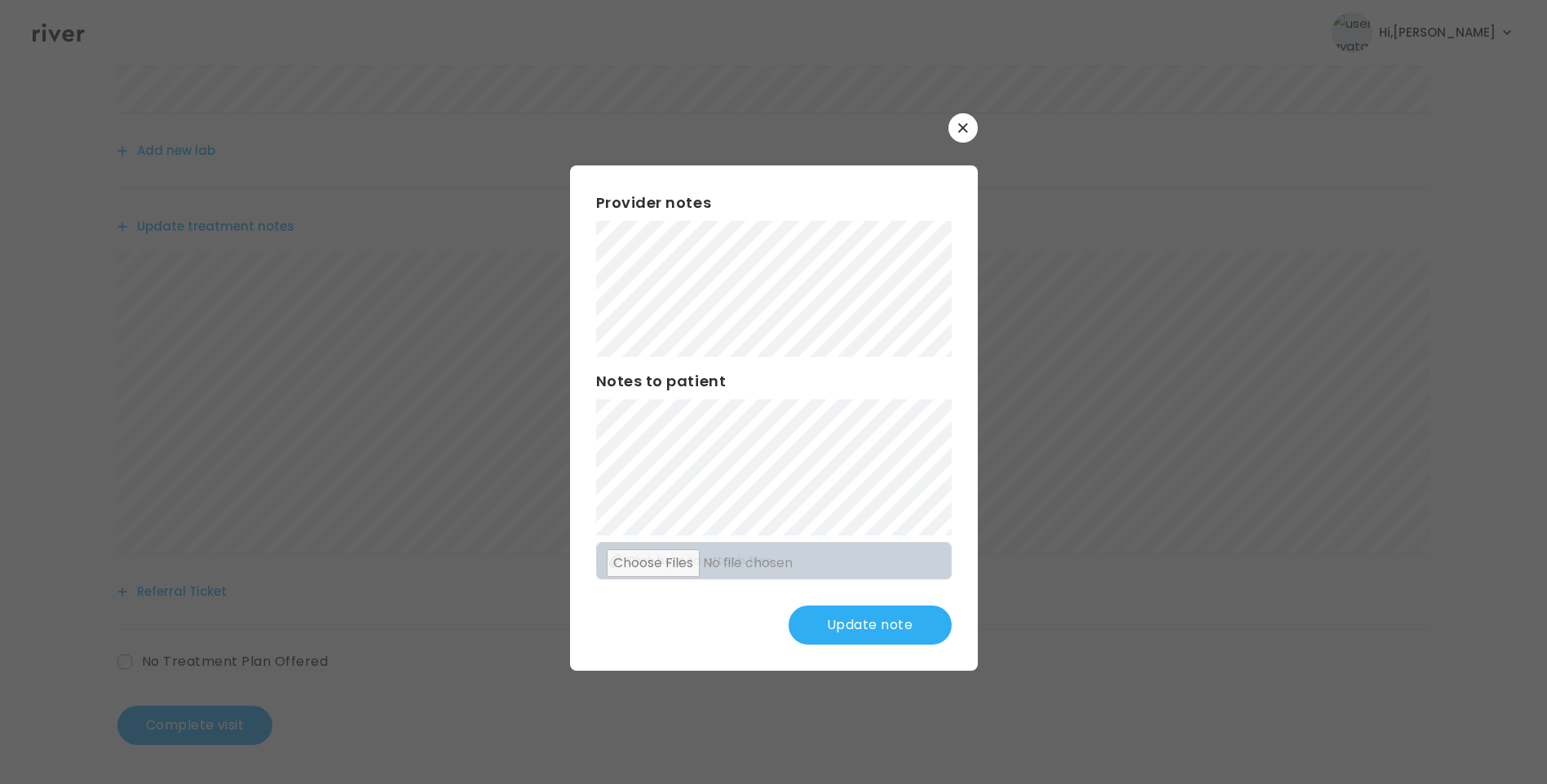
click at [854, 628] on button "Update note" at bounding box center [869, 625] width 163 height 39
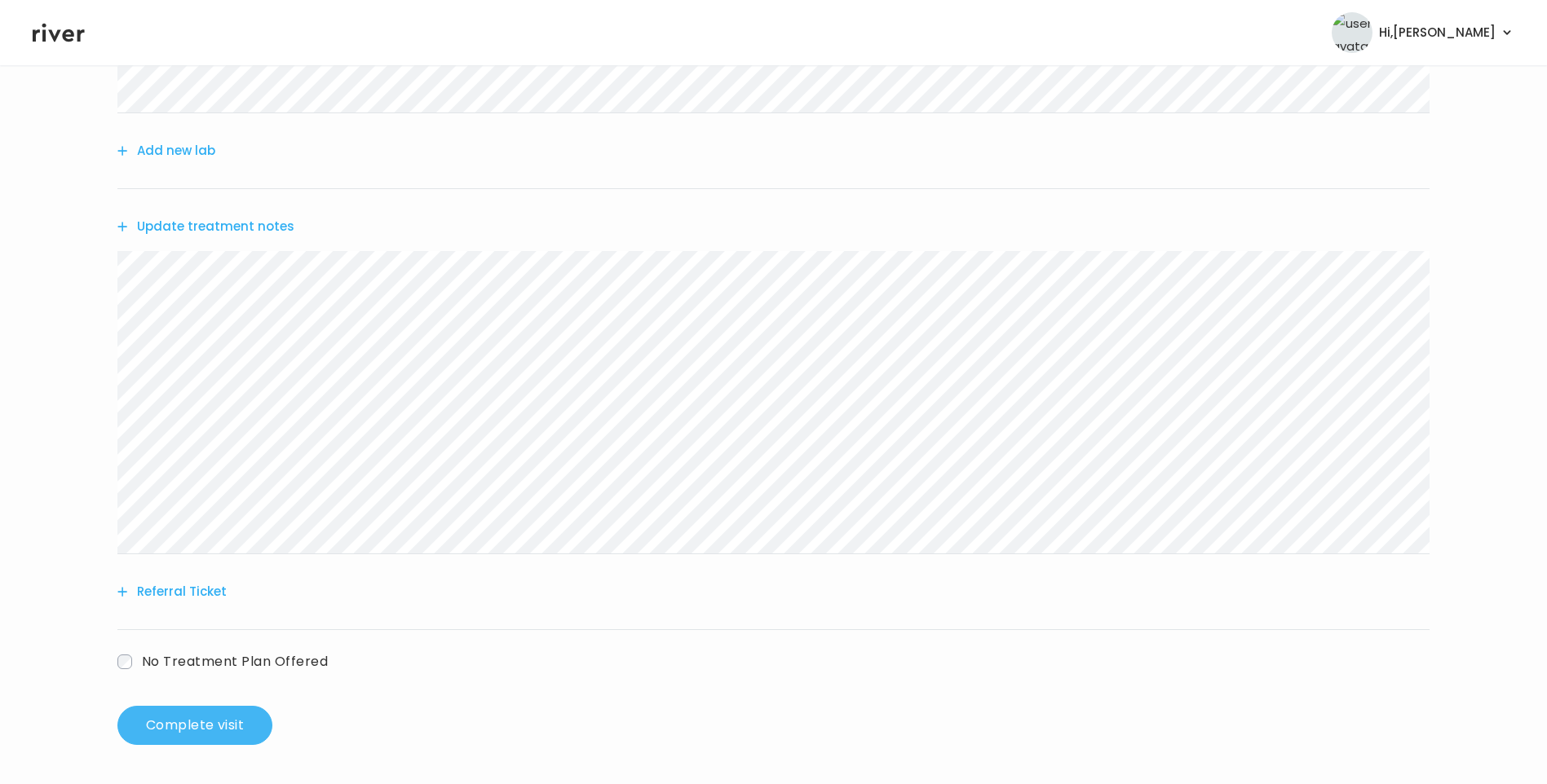
click at [166, 726] on button "Complete visit" at bounding box center [194, 725] width 155 height 39
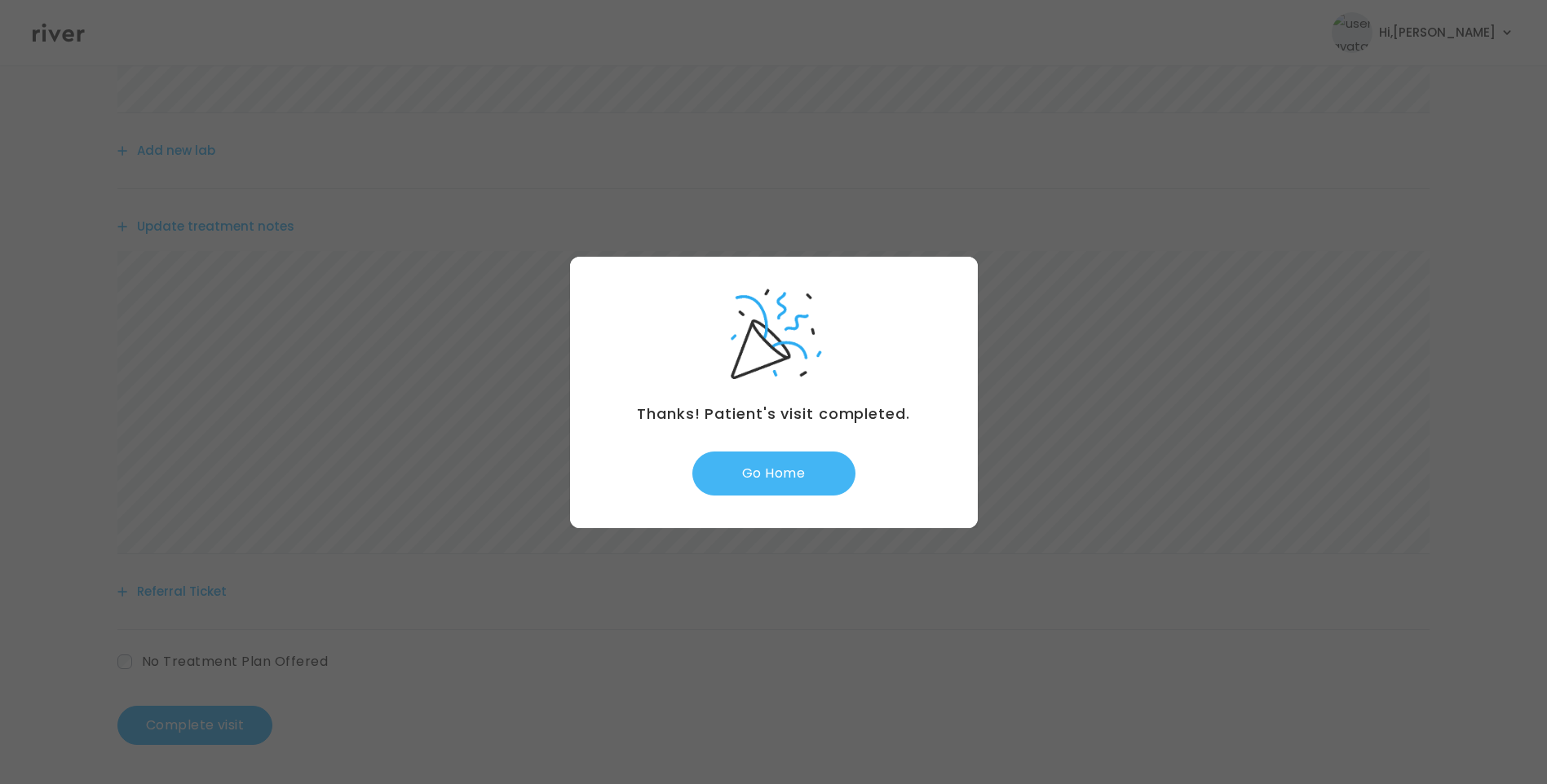
drag, startPoint x: 801, startPoint y: 470, endPoint x: 805, endPoint y: 479, distance: 10.2
click at [802, 475] on button "Go Home" at bounding box center [773, 474] width 163 height 44
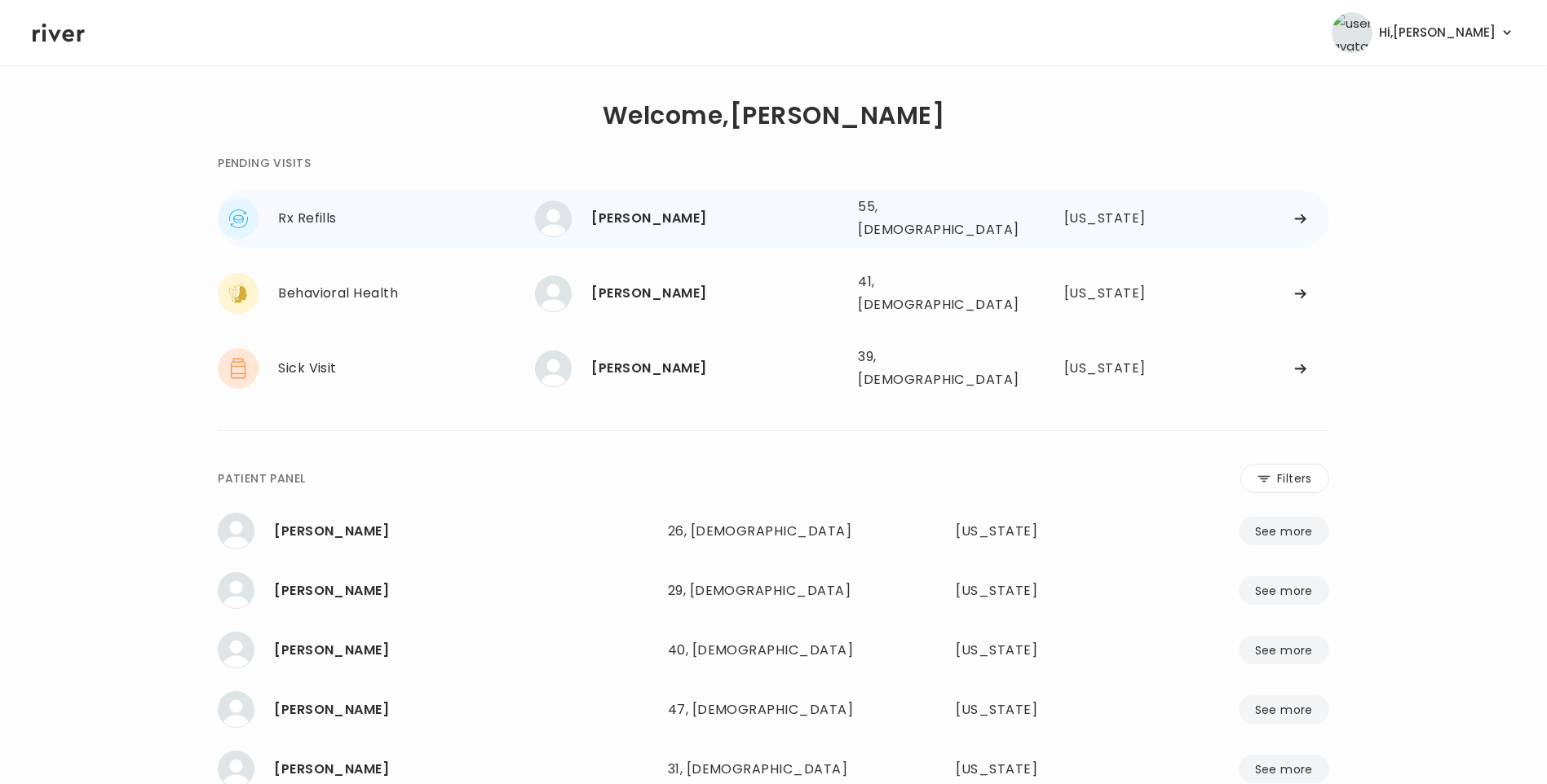
click at [686, 207] on div "[PERSON_NAME]" at bounding box center [718, 218] width 254 height 23
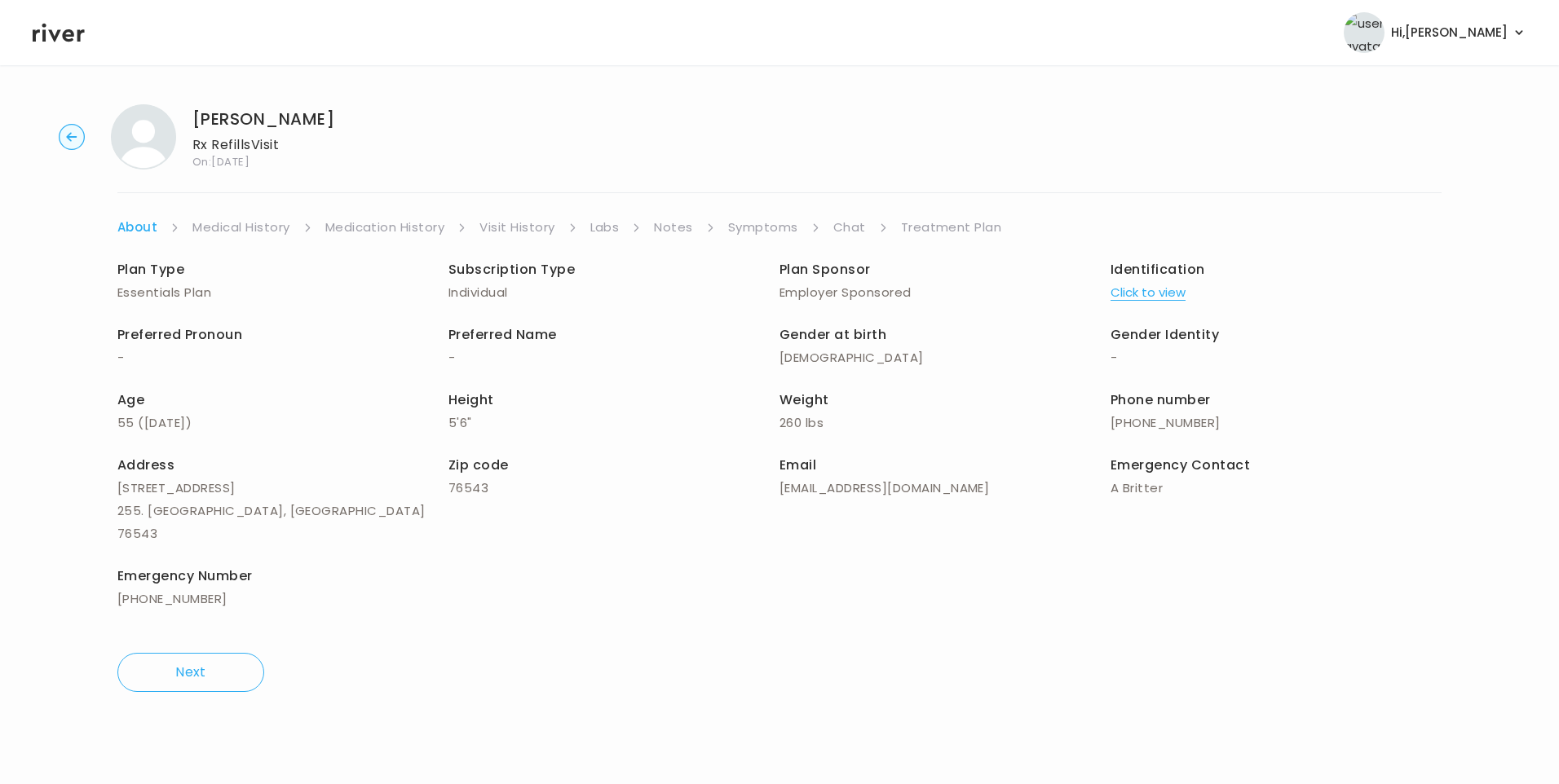
click at [767, 231] on link "Symptoms" at bounding box center [763, 227] width 70 height 23
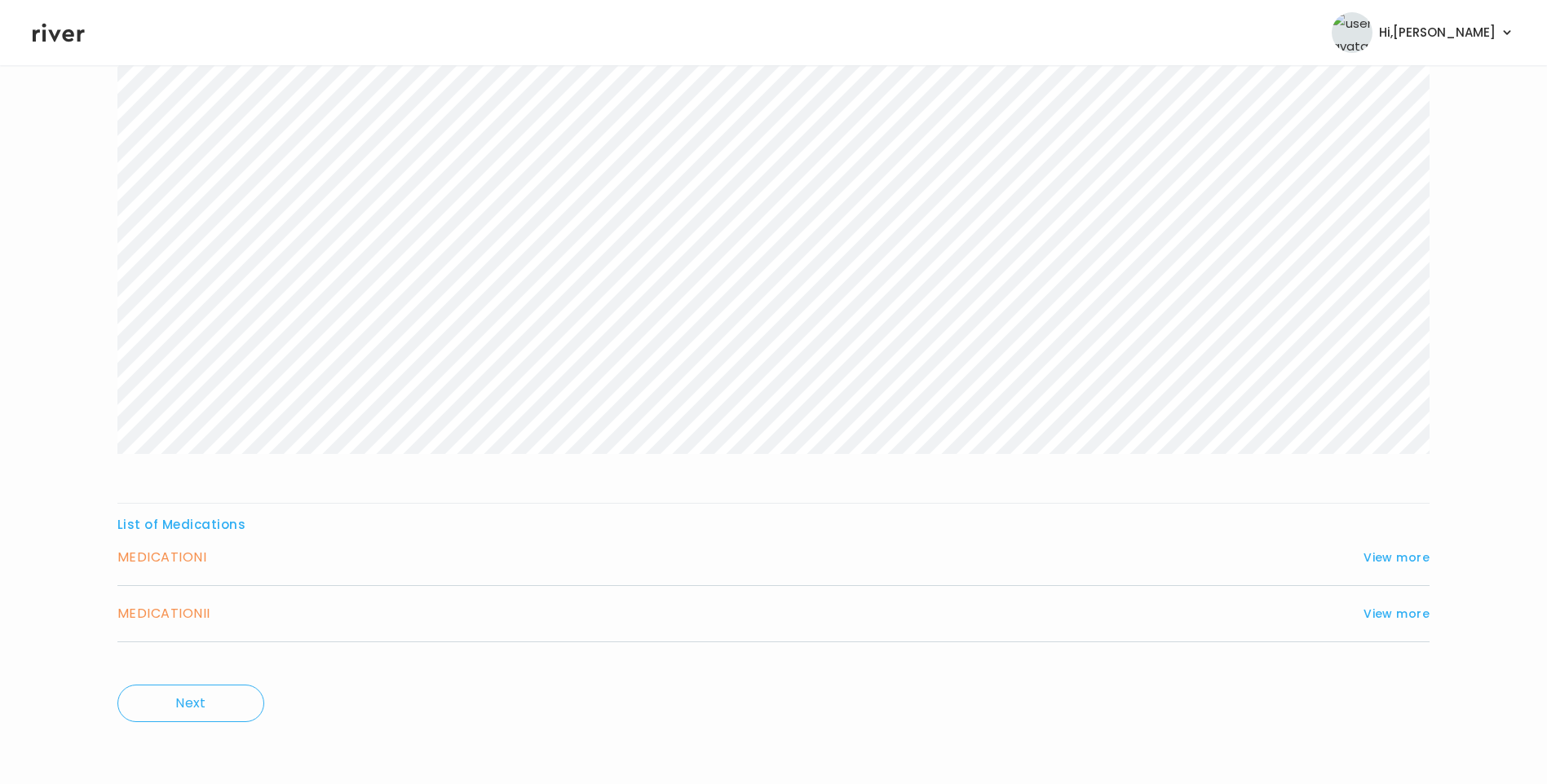
scroll to position [137, 0]
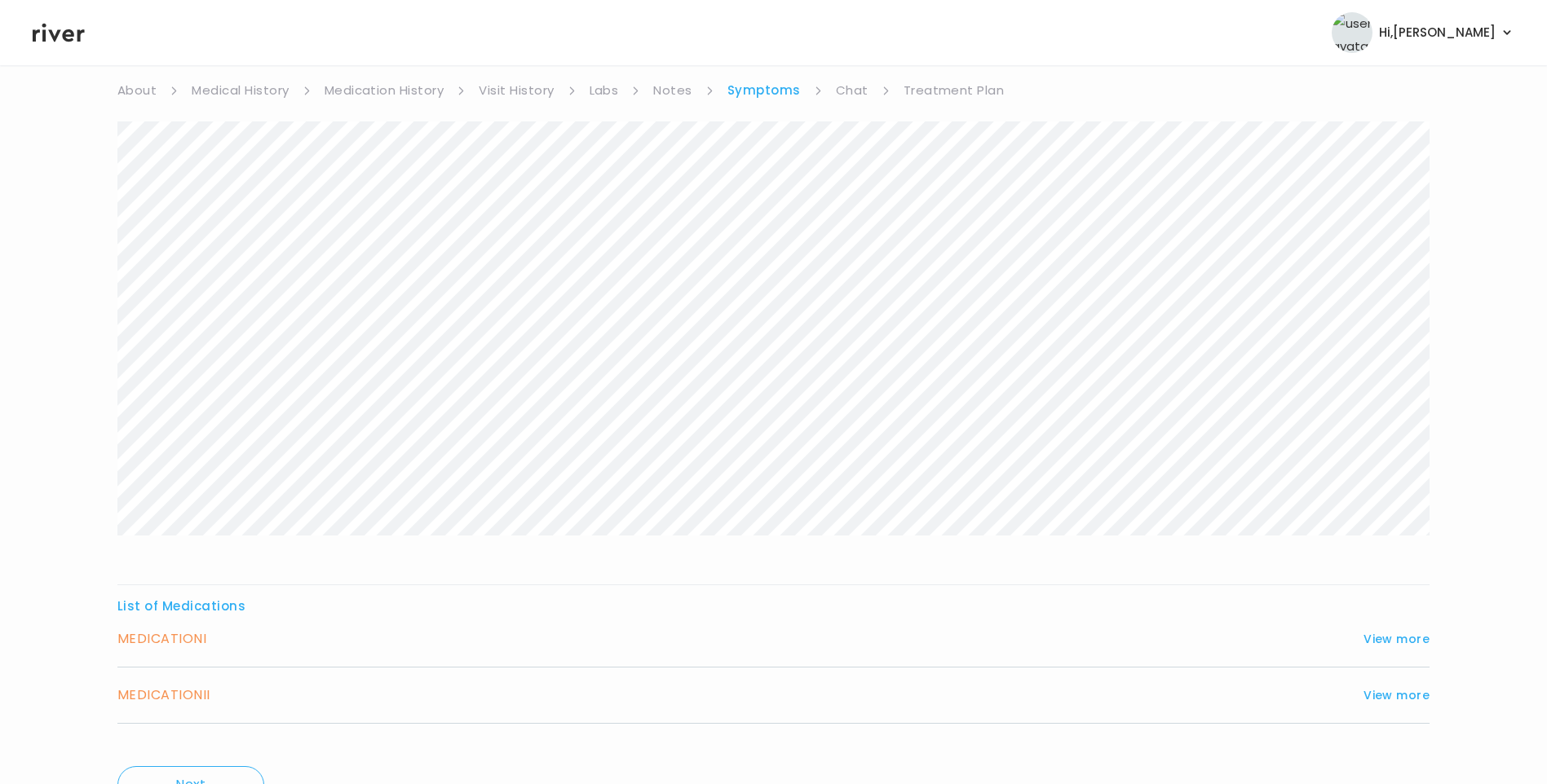
click at [1406, 649] on div "MEDICATION I View more" at bounding box center [773, 639] width 1312 height 23
click at [1396, 638] on button "View more" at bounding box center [1396, 639] width 66 height 20
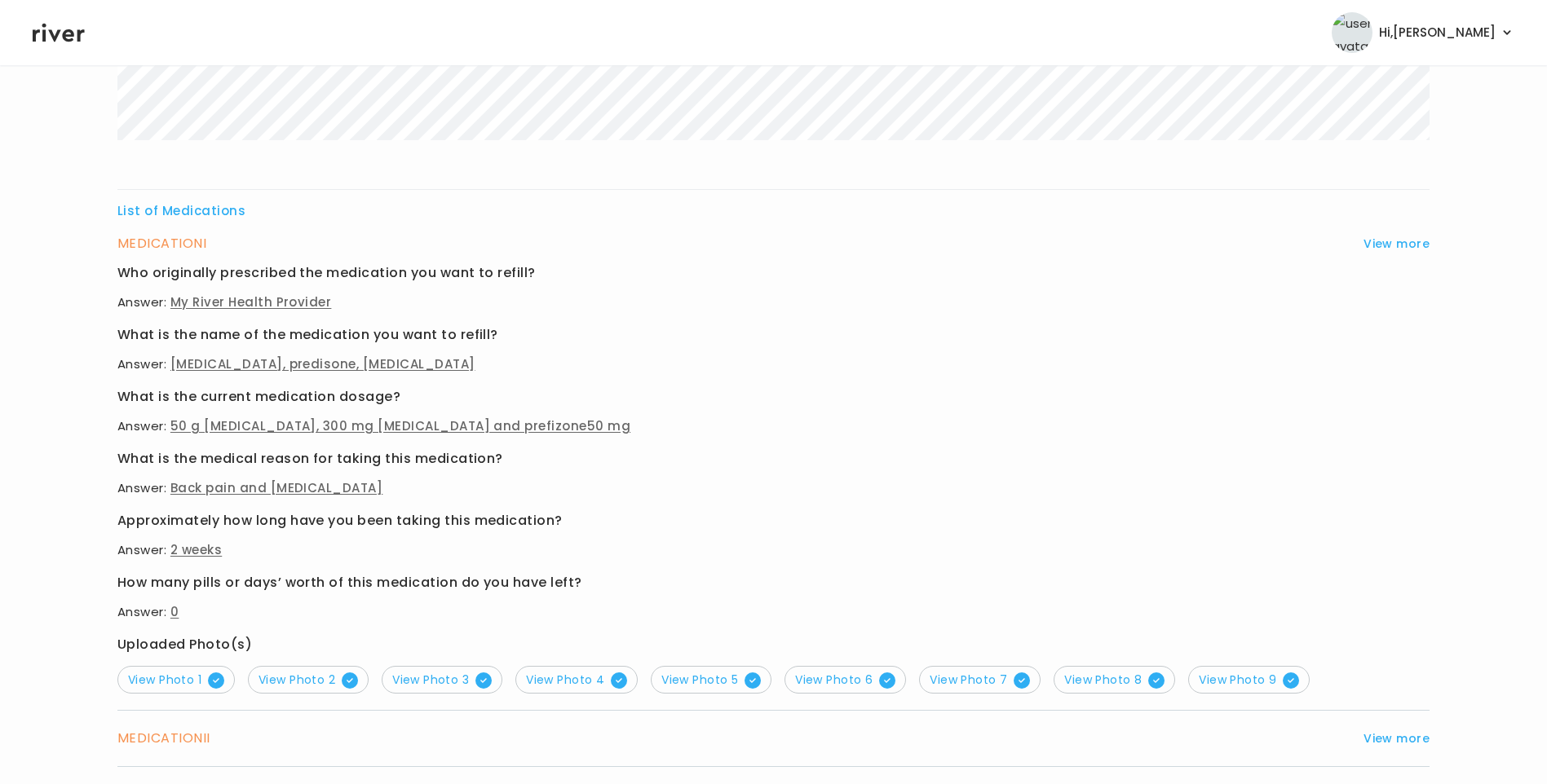
scroll to position [545, 0]
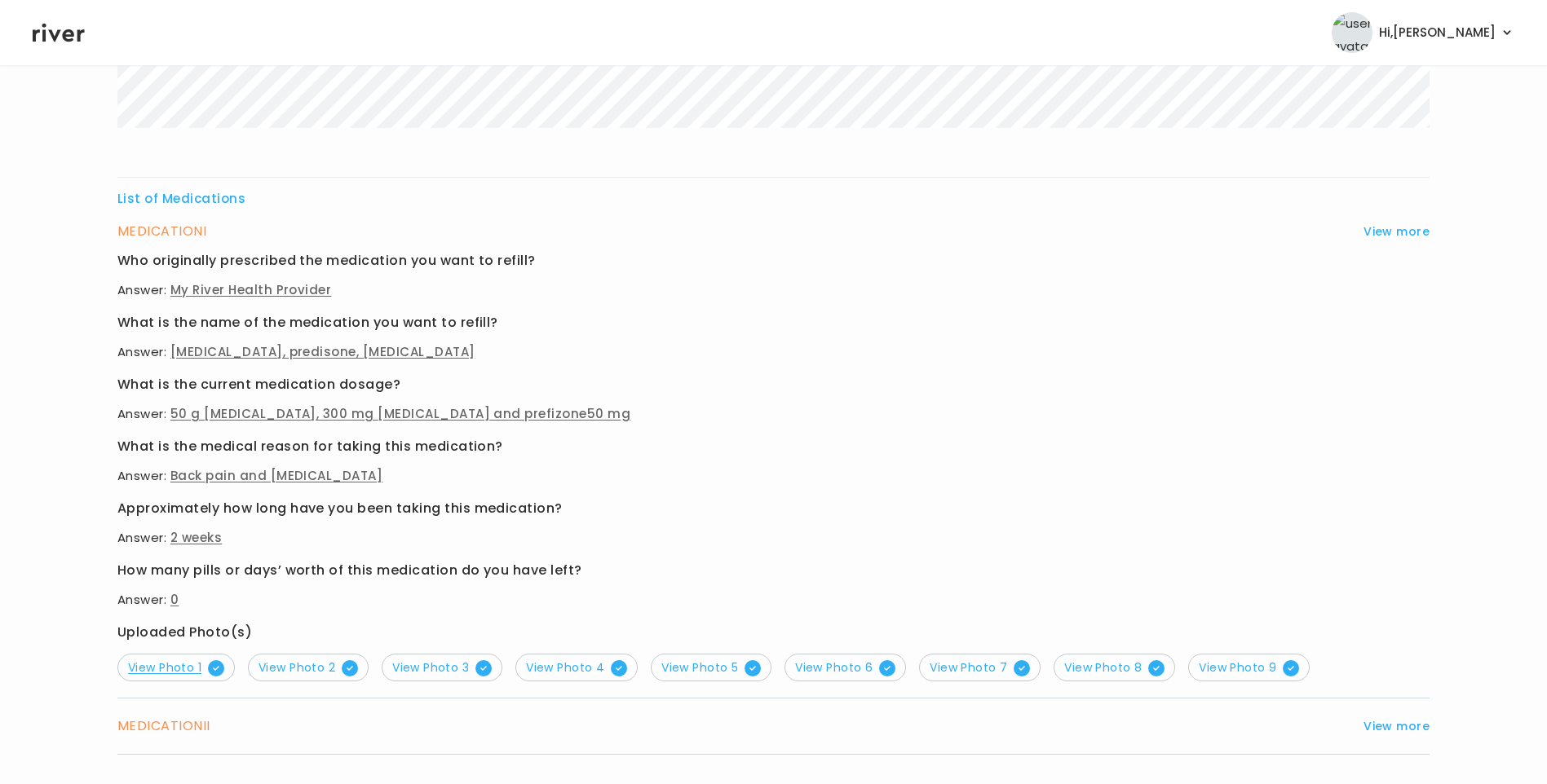
click at [174, 669] on span "View Photo 1" at bounding box center [176, 668] width 96 height 16
click at [310, 667] on span "View Photo 2" at bounding box center [307, 668] width 99 height 16
click at [441, 658] on button "View Photo 3" at bounding box center [442, 668] width 121 height 28
click at [581, 673] on span "View Photo 4" at bounding box center [576, 668] width 101 height 16
click at [735, 666] on span "View Photo 5" at bounding box center [710, 668] width 99 height 16
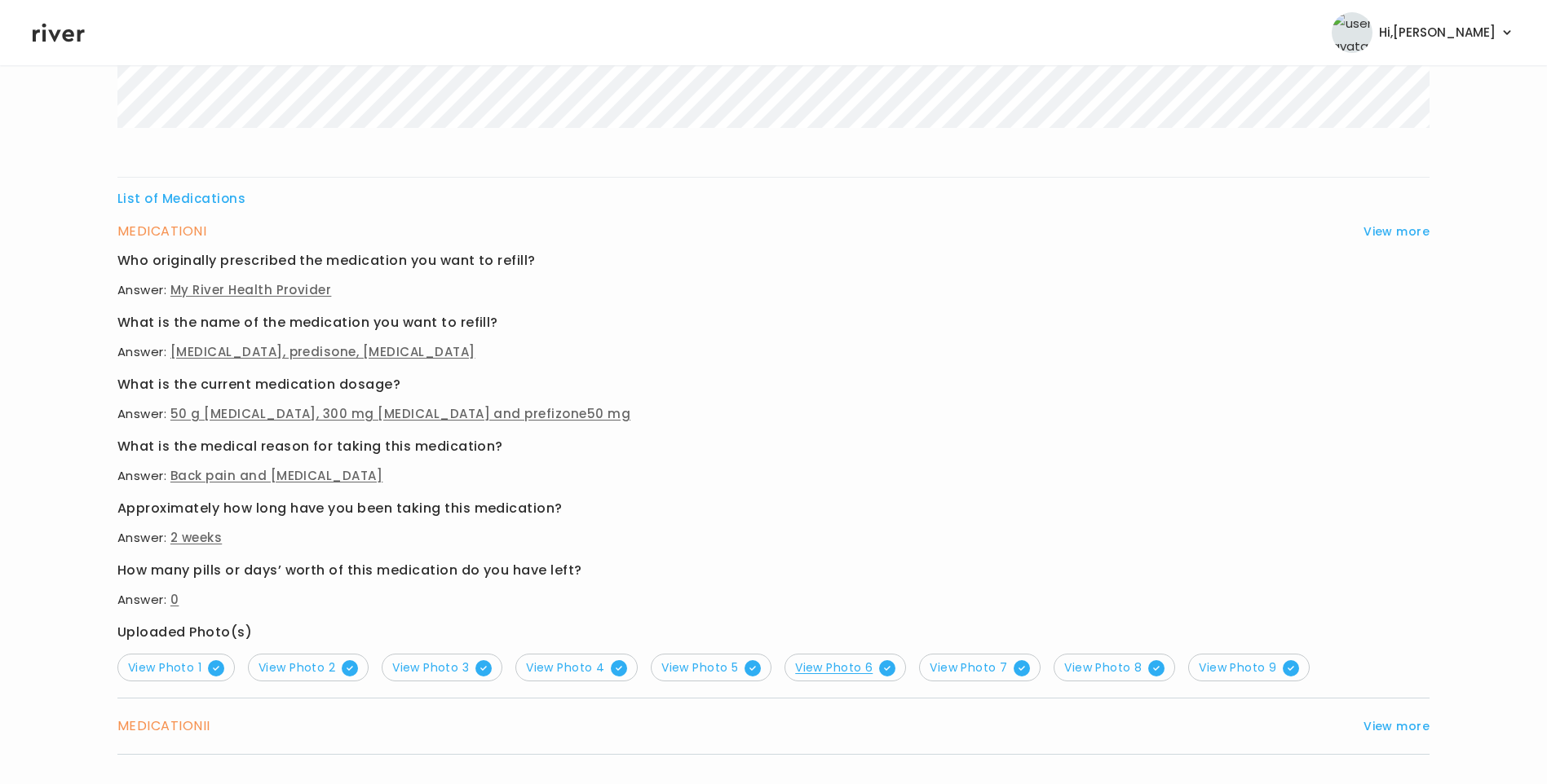
click at [825, 673] on span "View Photo 6" at bounding box center [845, 668] width 100 height 16
click at [971, 669] on span "View Photo 7" at bounding box center [979, 668] width 100 height 16
click at [1081, 669] on span "View Photo 8" at bounding box center [1114, 668] width 100 height 16
click at [1227, 660] on span "View Photo 9" at bounding box center [1248, 668] width 100 height 16
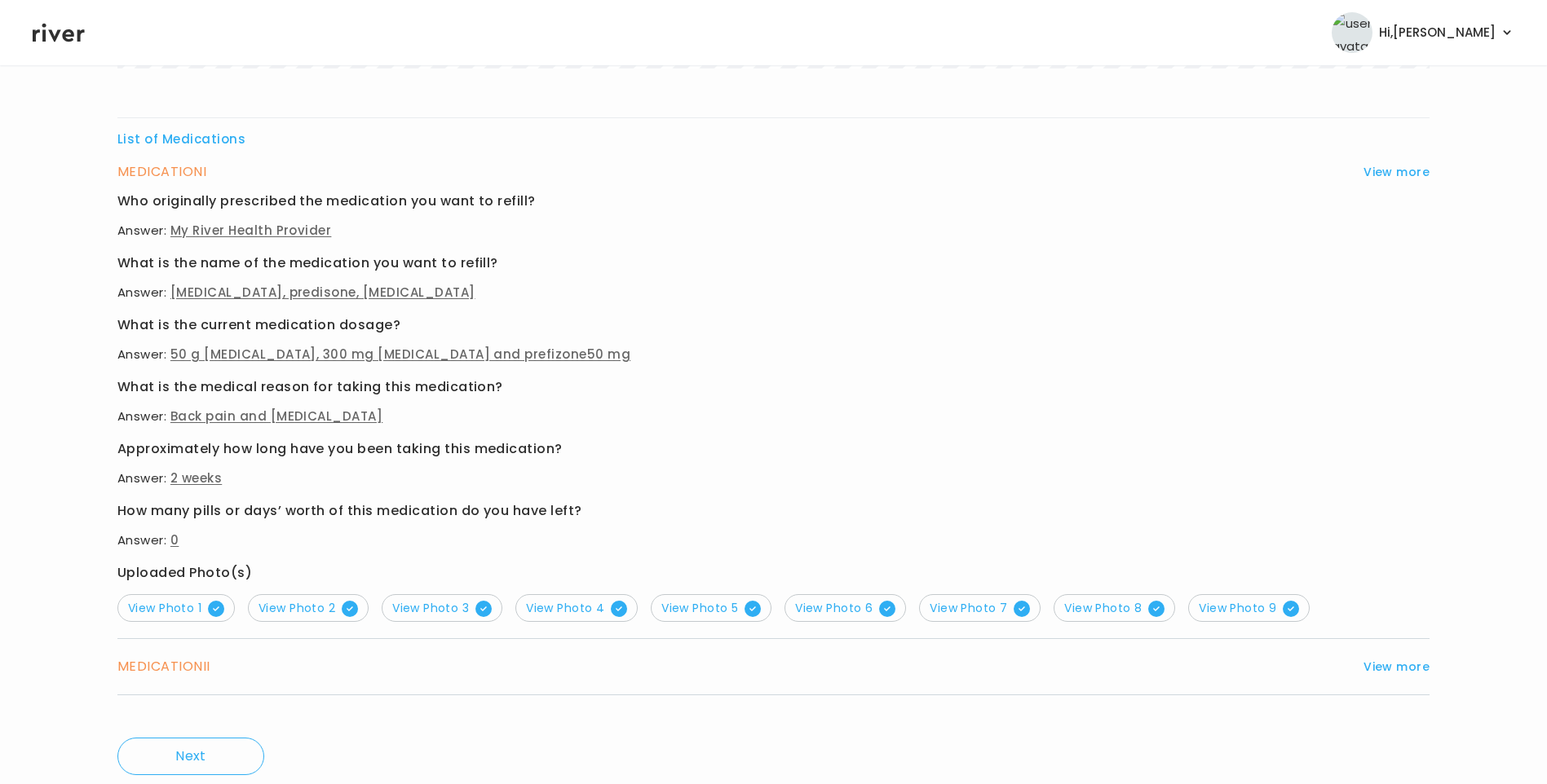
scroll to position [657, 0]
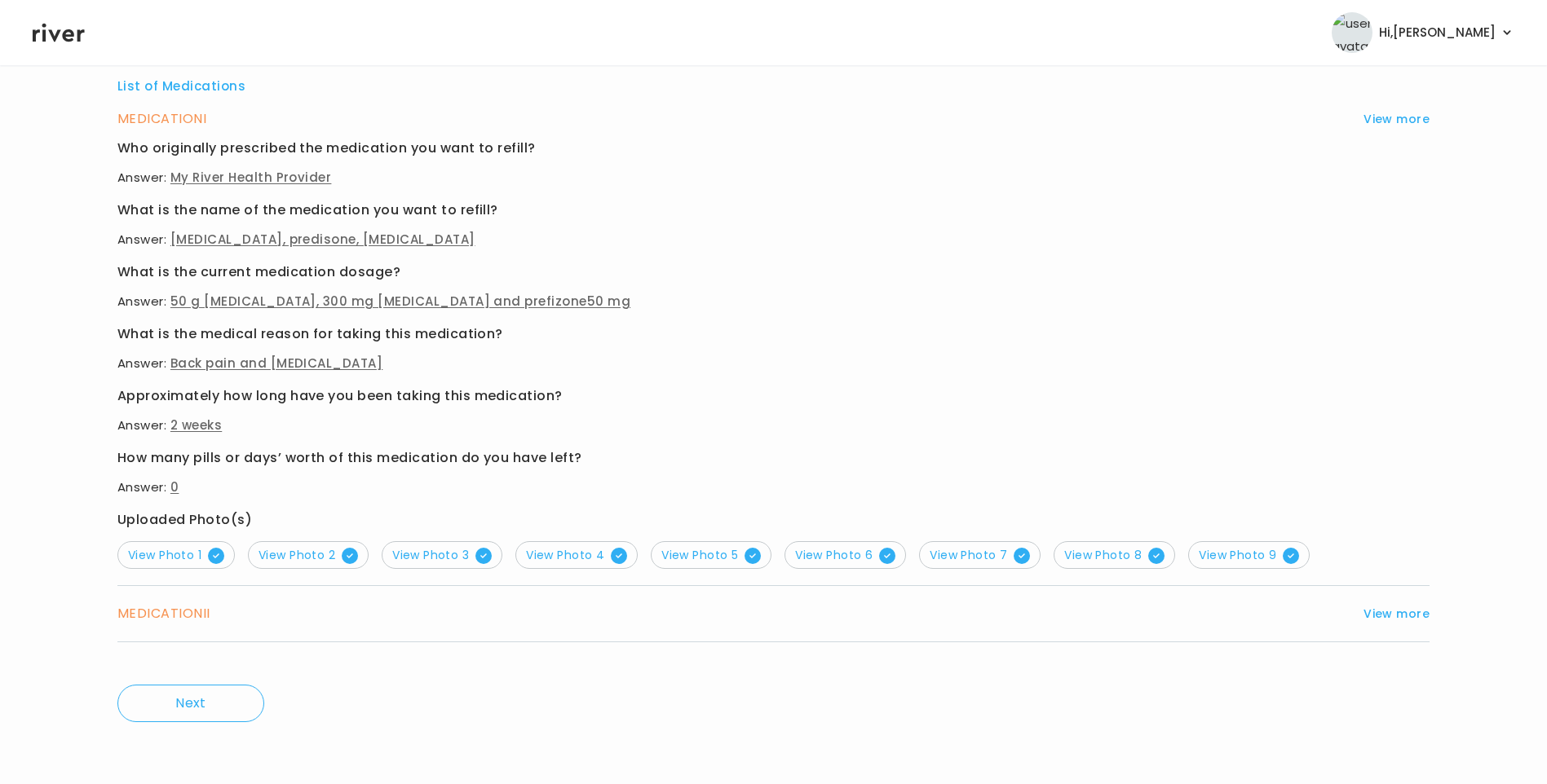
click at [1383, 617] on button "View more" at bounding box center [1396, 614] width 66 height 20
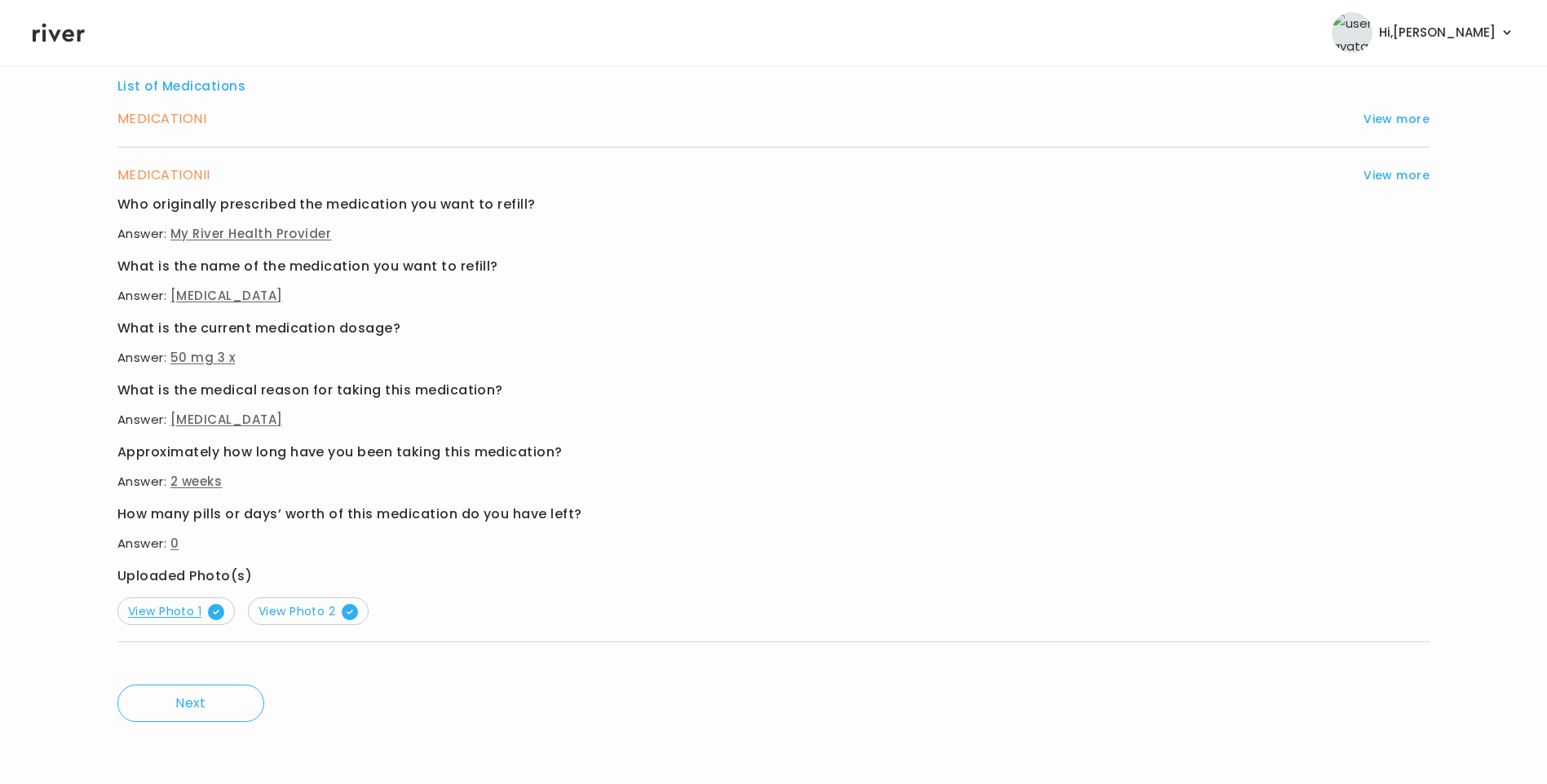
click at [183, 615] on span "View Photo 1" at bounding box center [176, 611] width 96 height 16
click at [278, 608] on span "View Photo 2" at bounding box center [307, 611] width 99 height 16
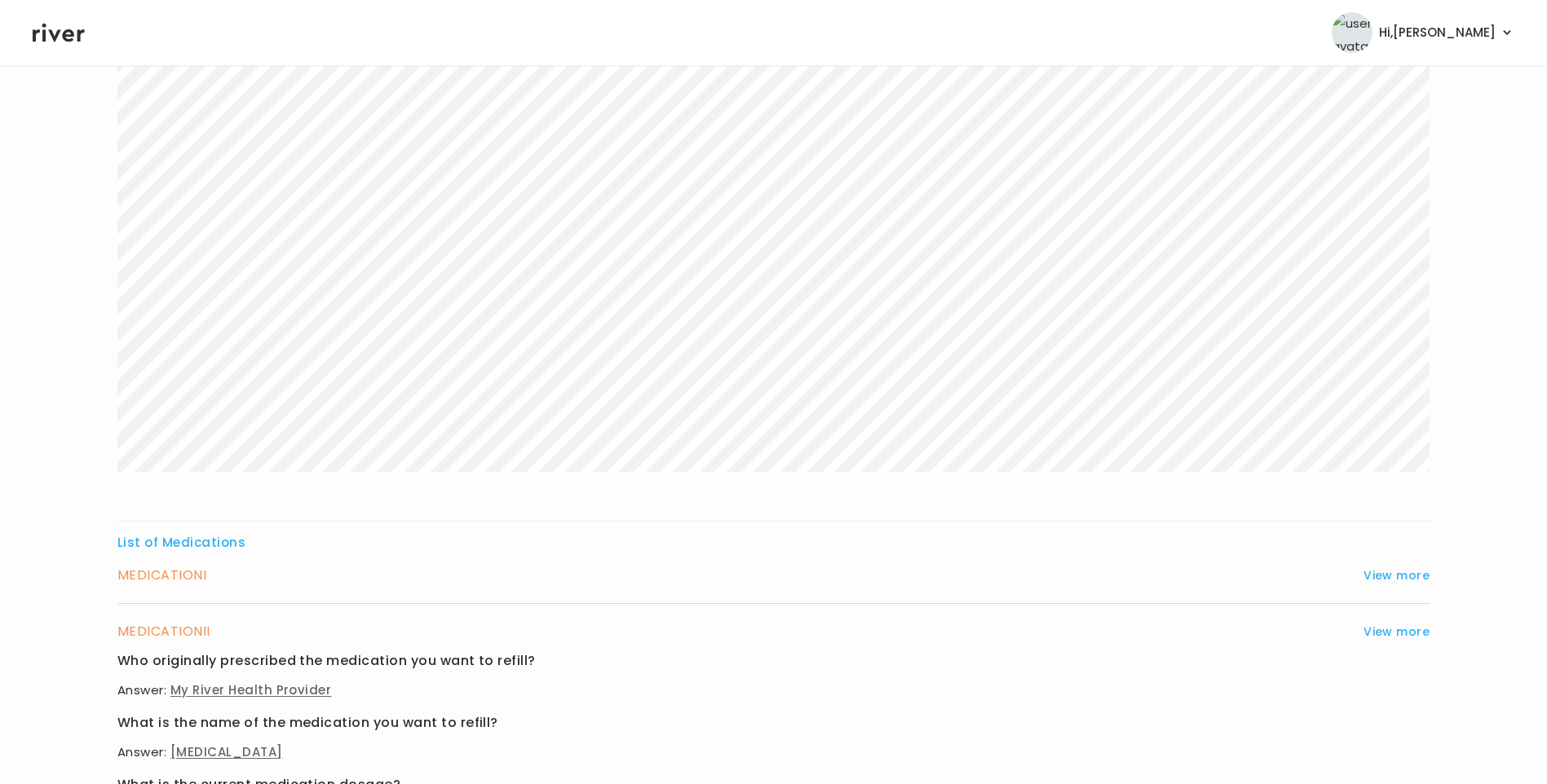
scroll to position [0, 0]
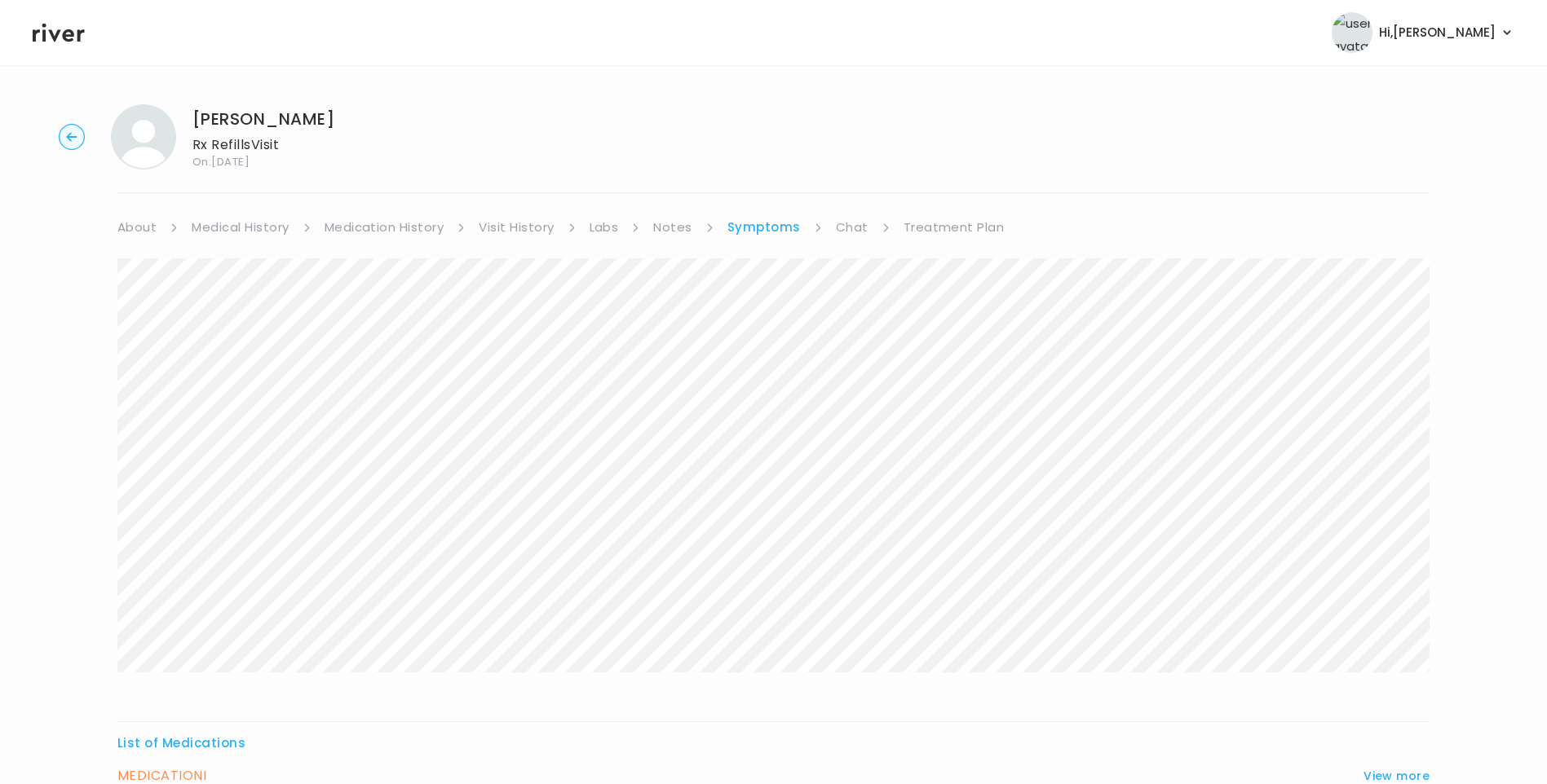
click at [518, 232] on link "Visit History" at bounding box center [516, 227] width 75 height 23
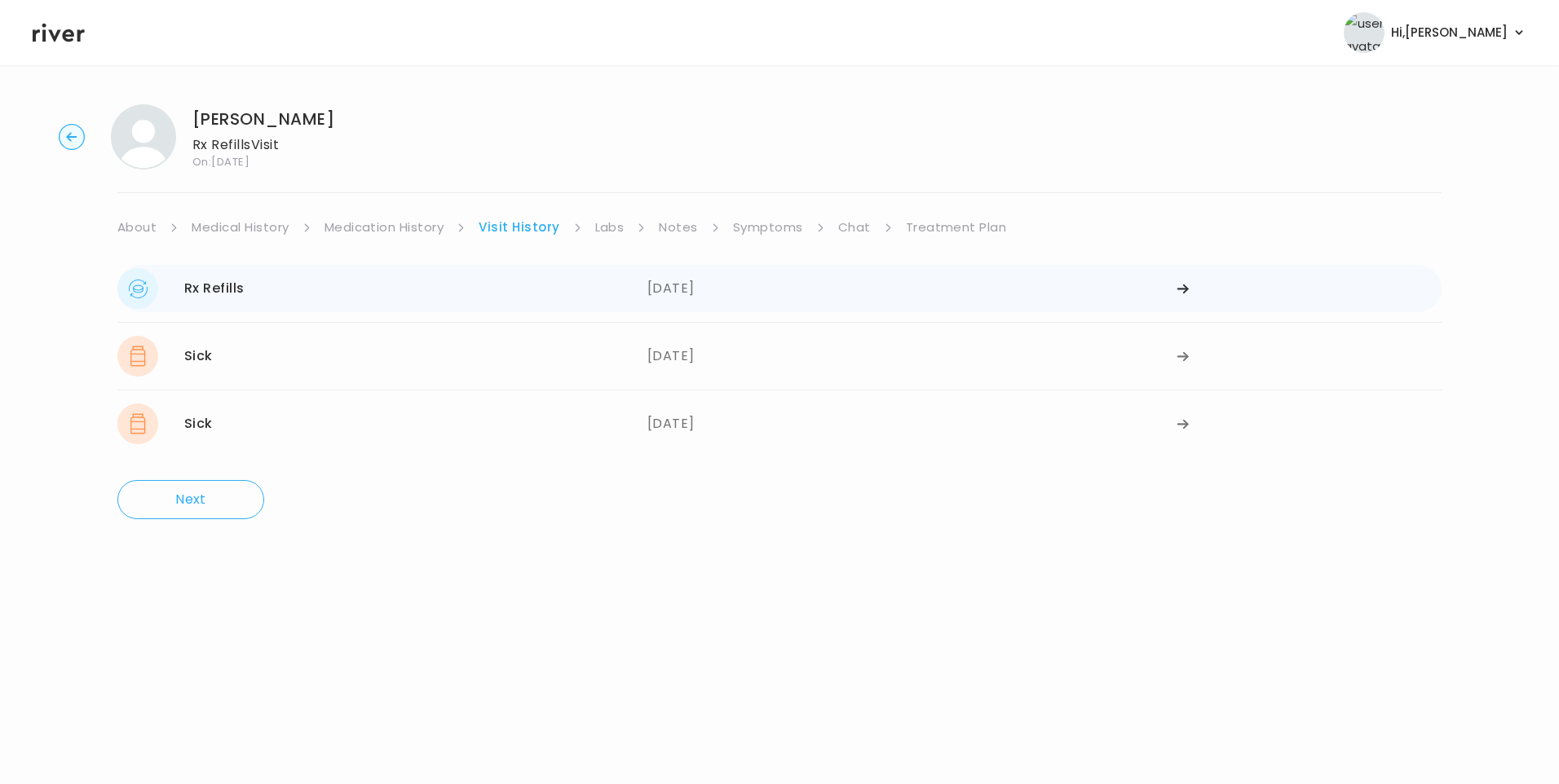
click at [407, 289] on div "Rx Refills [DATE]" at bounding box center [382, 288] width 530 height 41
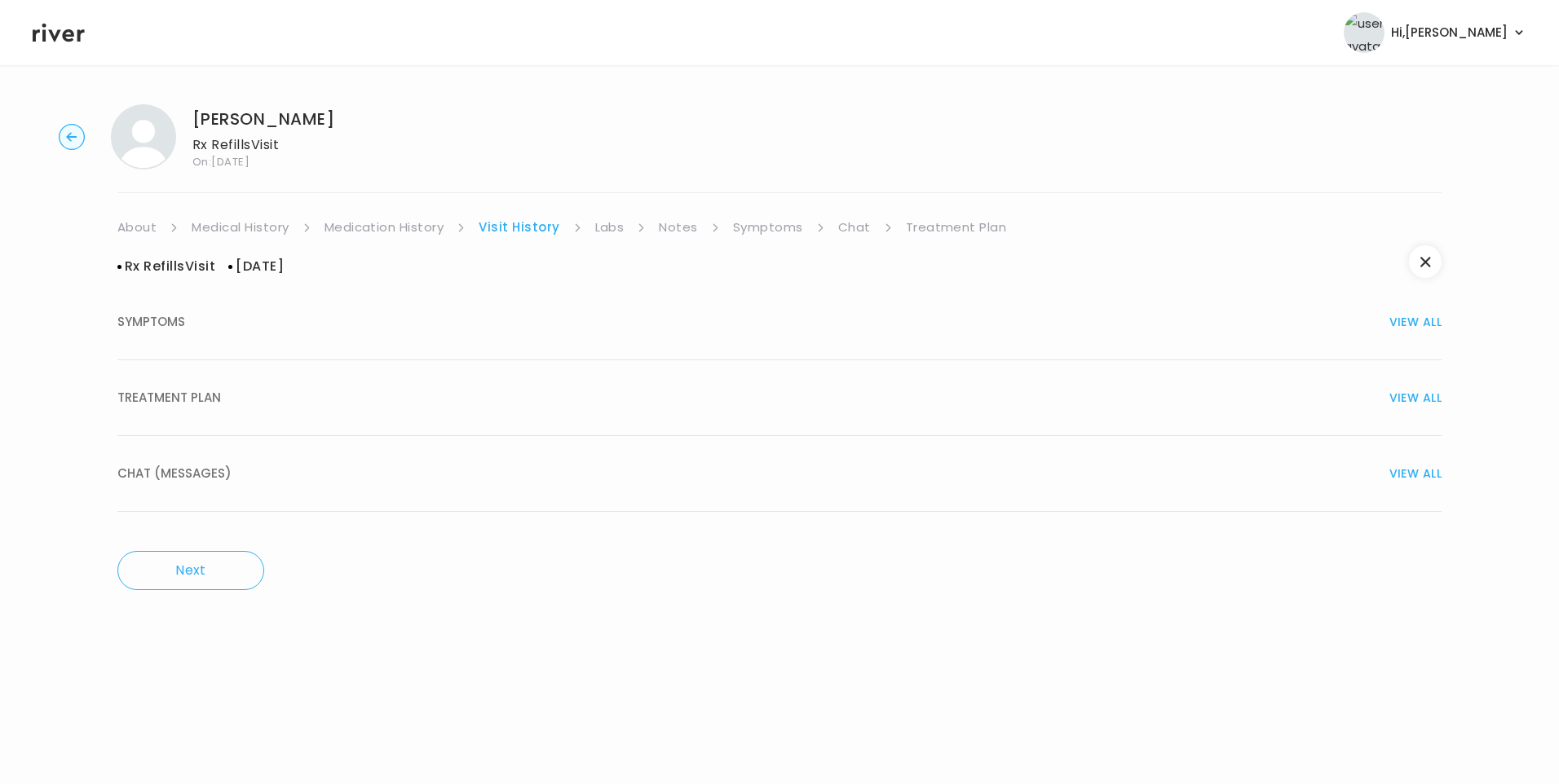
drag, startPoint x: 216, startPoint y: 383, endPoint x: 235, endPoint y: 389, distance: 19.6
click at [218, 384] on button "TREATMENT PLAN VIEW ALL" at bounding box center [779, 398] width 1324 height 76
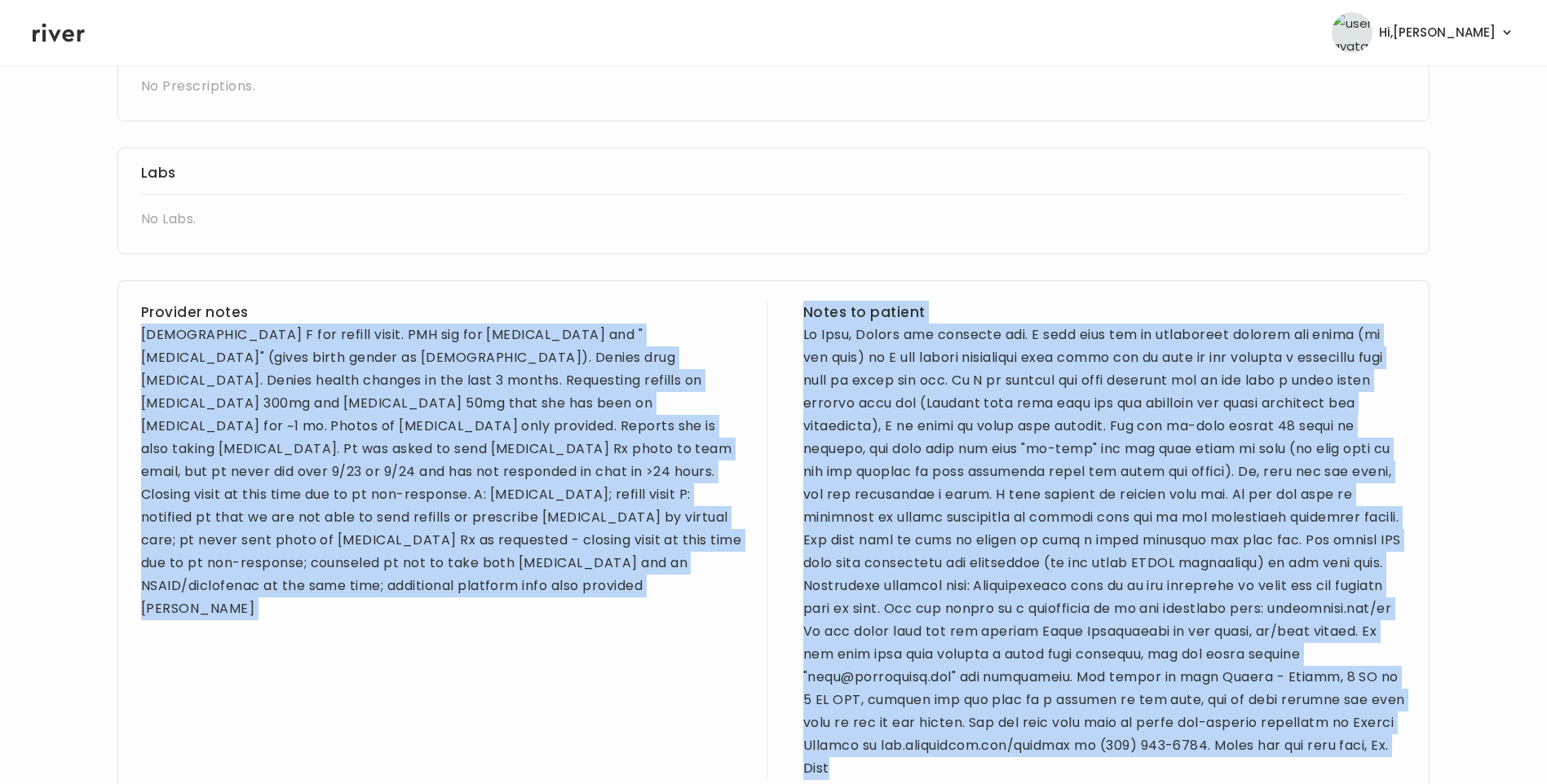
scroll to position [647, 0]
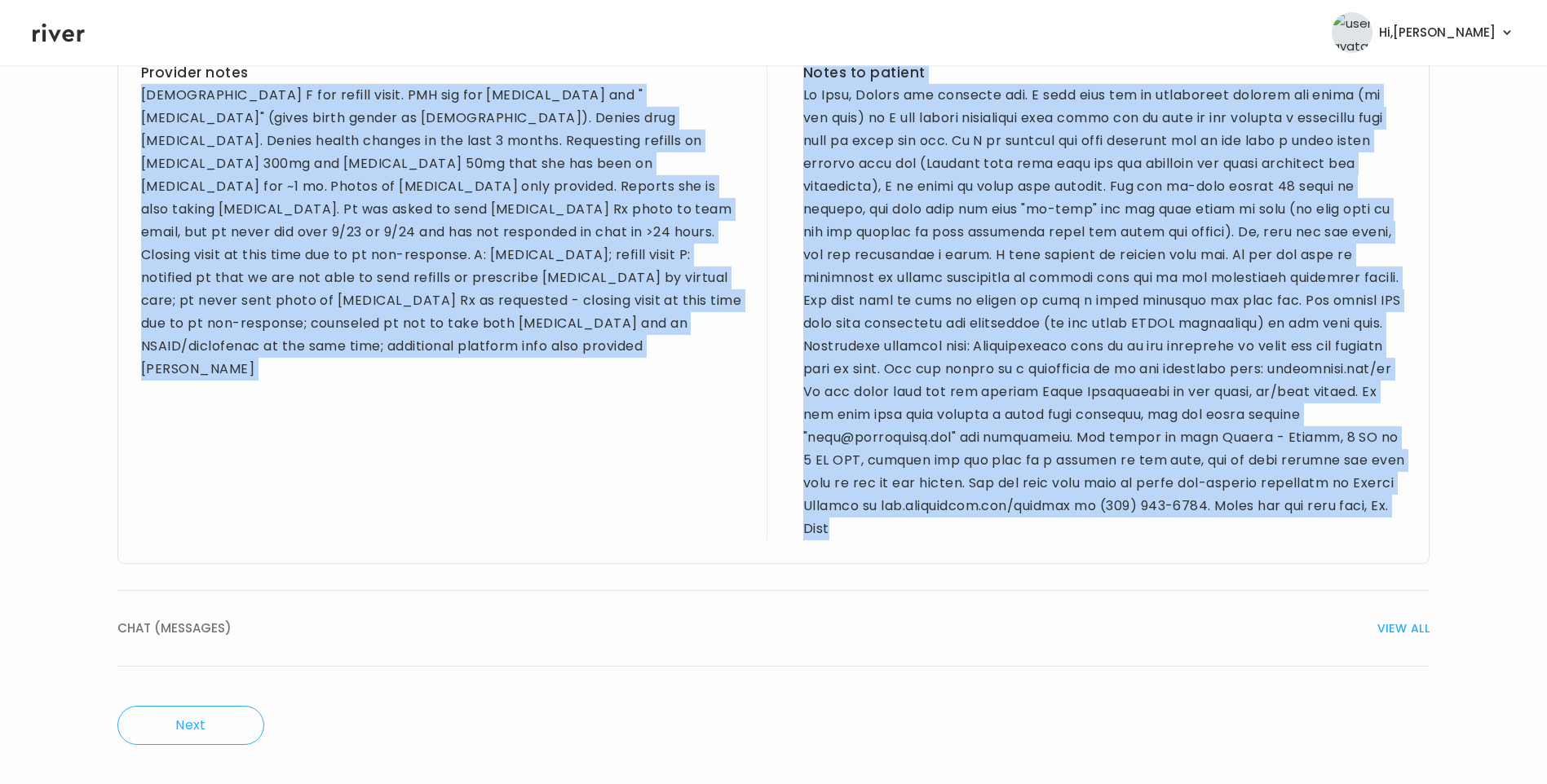
drag, startPoint x: 143, startPoint y: 339, endPoint x: 962, endPoint y: 530, distance: 841.2
click at [962, 530] on div "Provider notes [DEMOGRAPHIC_DATA] F for refill visit. PMH sig for [MEDICAL_DATA…" at bounding box center [773, 302] width 1312 height 523
drag, startPoint x: 962, startPoint y: 530, endPoint x: 890, endPoint y: 320, distance: 221.5
copy div "55 yo F for refill visit. PMH sig for arthritis and "Circumcision" (gives birth…"
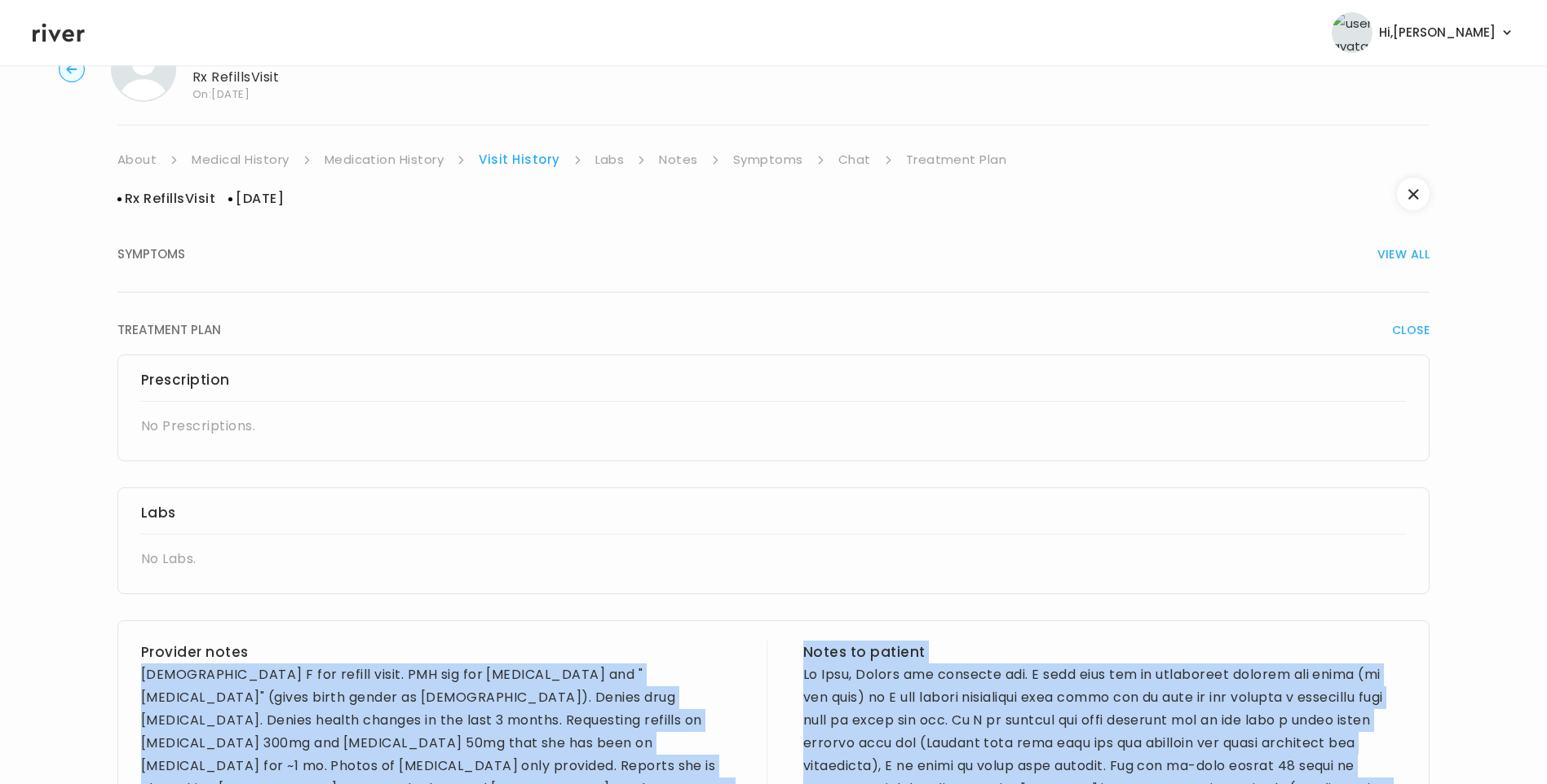
scroll to position [0, 0]
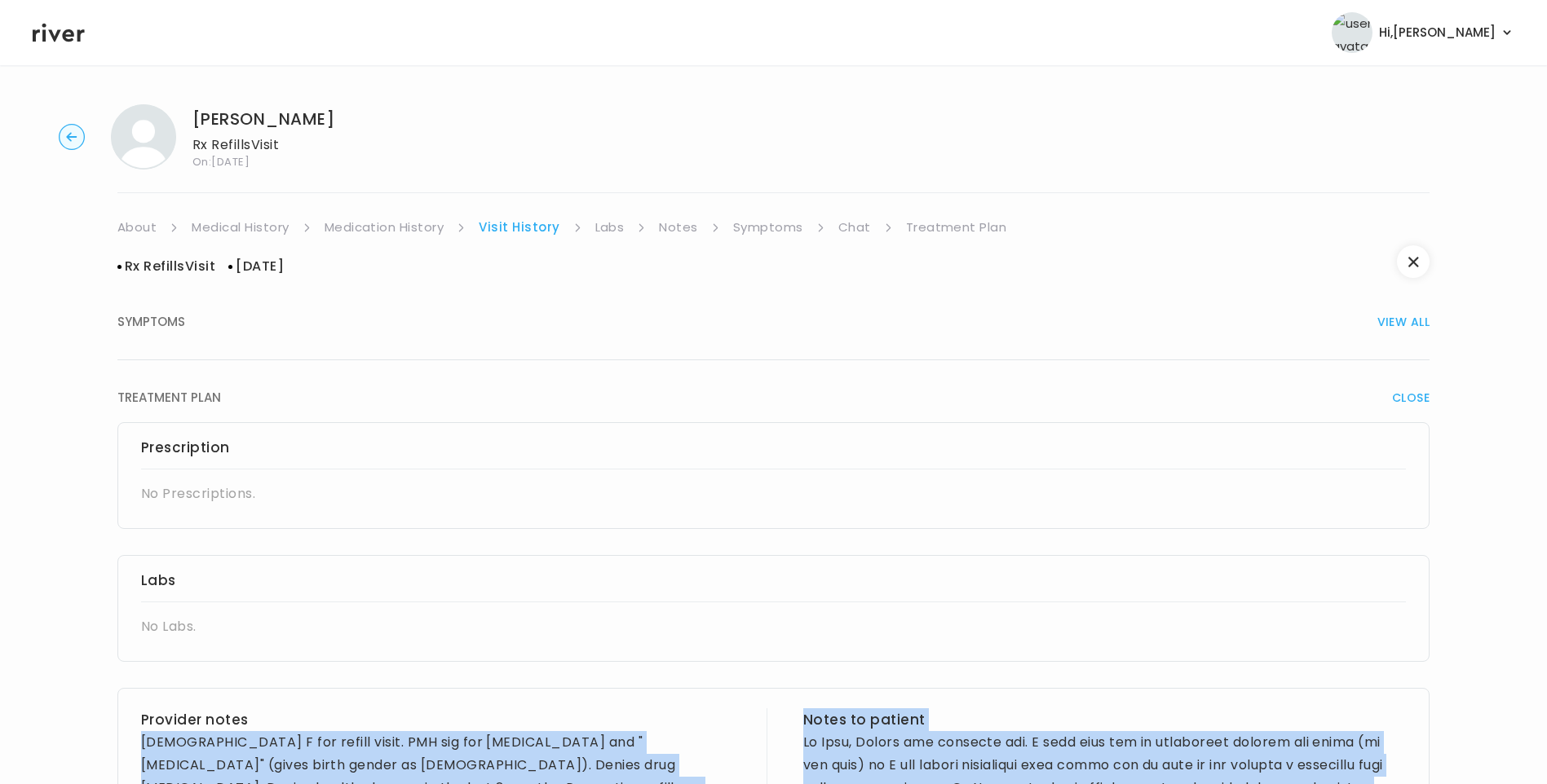
click at [935, 226] on link "Treatment Plan" at bounding box center [956, 227] width 101 height 23
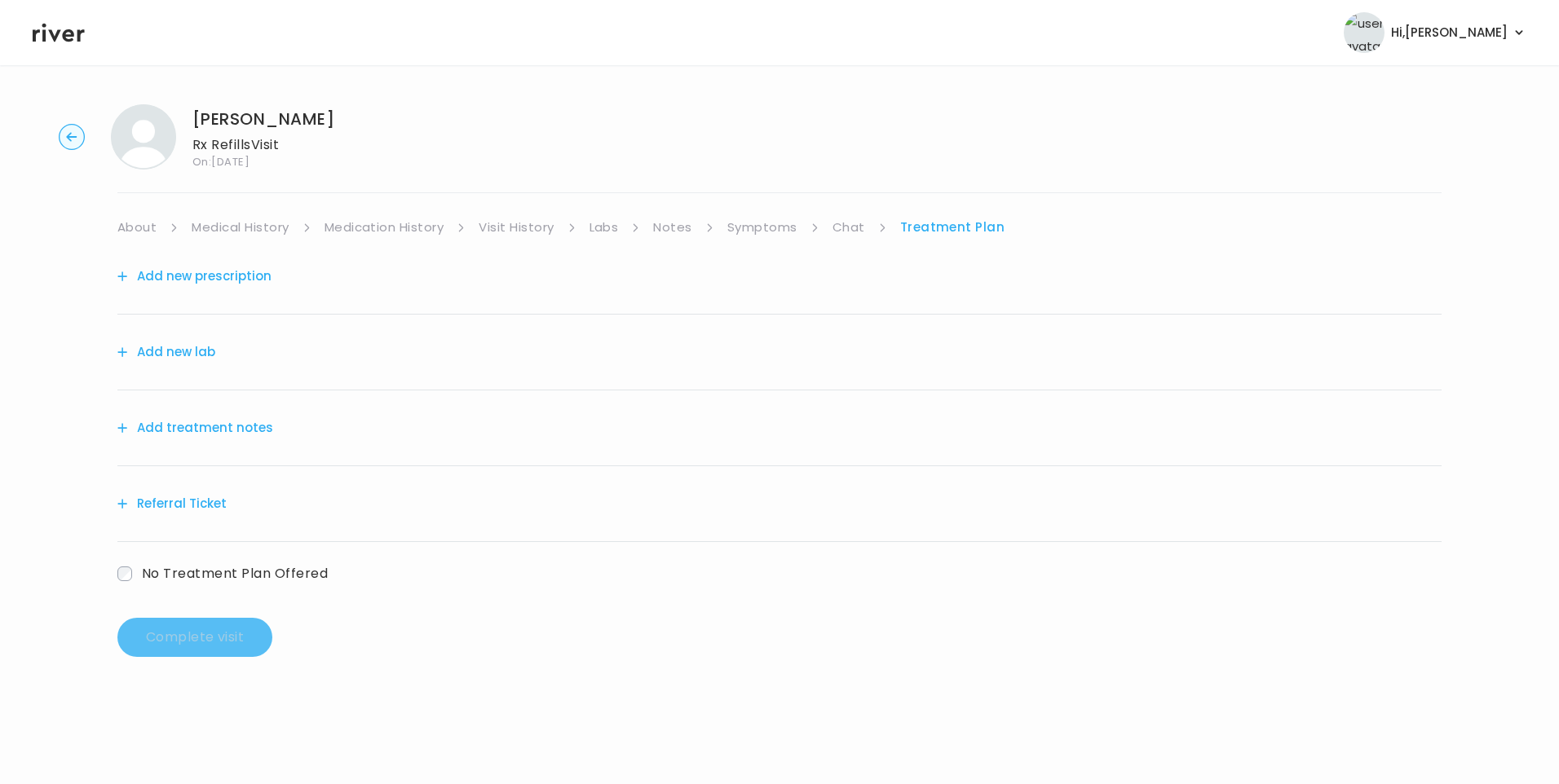
click at [236, 423] on button "Add treatment notes" at bounding box center [195, 428] width 156 height 23
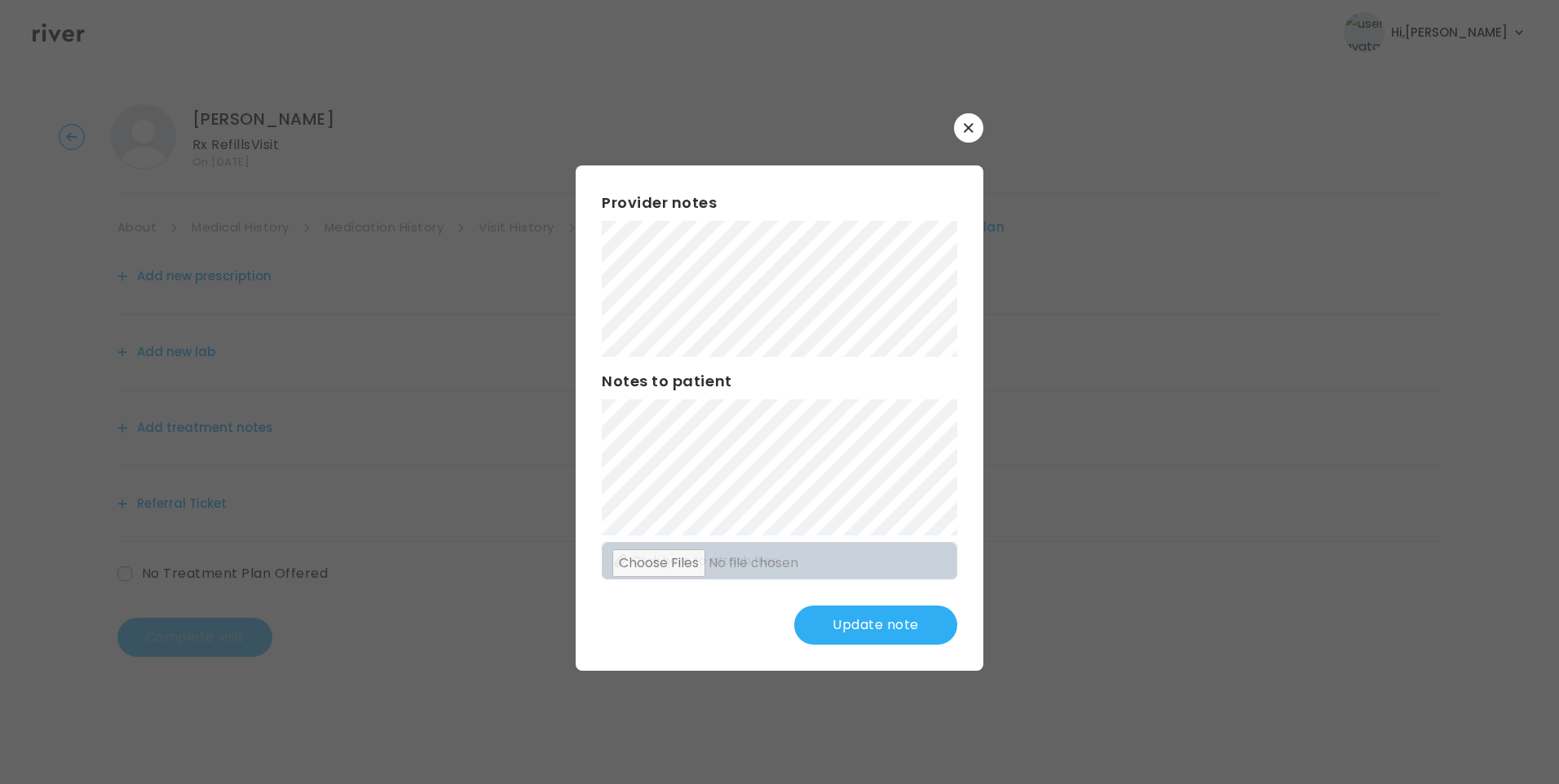
click at [900, 622] on button "Update note" at bounding box center [875, 625] width 163 height 39
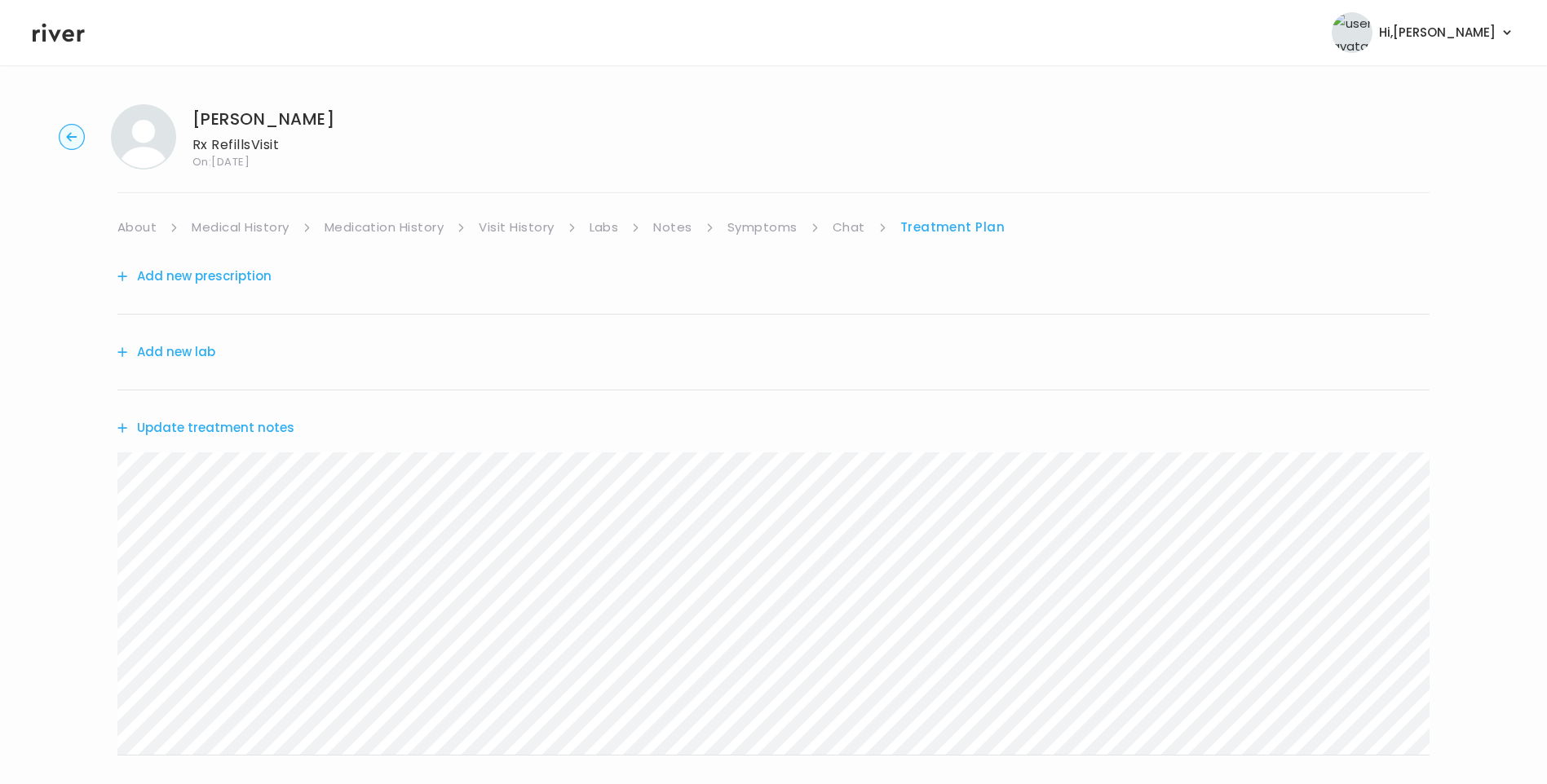
click at [240, 429] on button "Update treatment notes" at bounding box center [205, 428] width 177 height 23
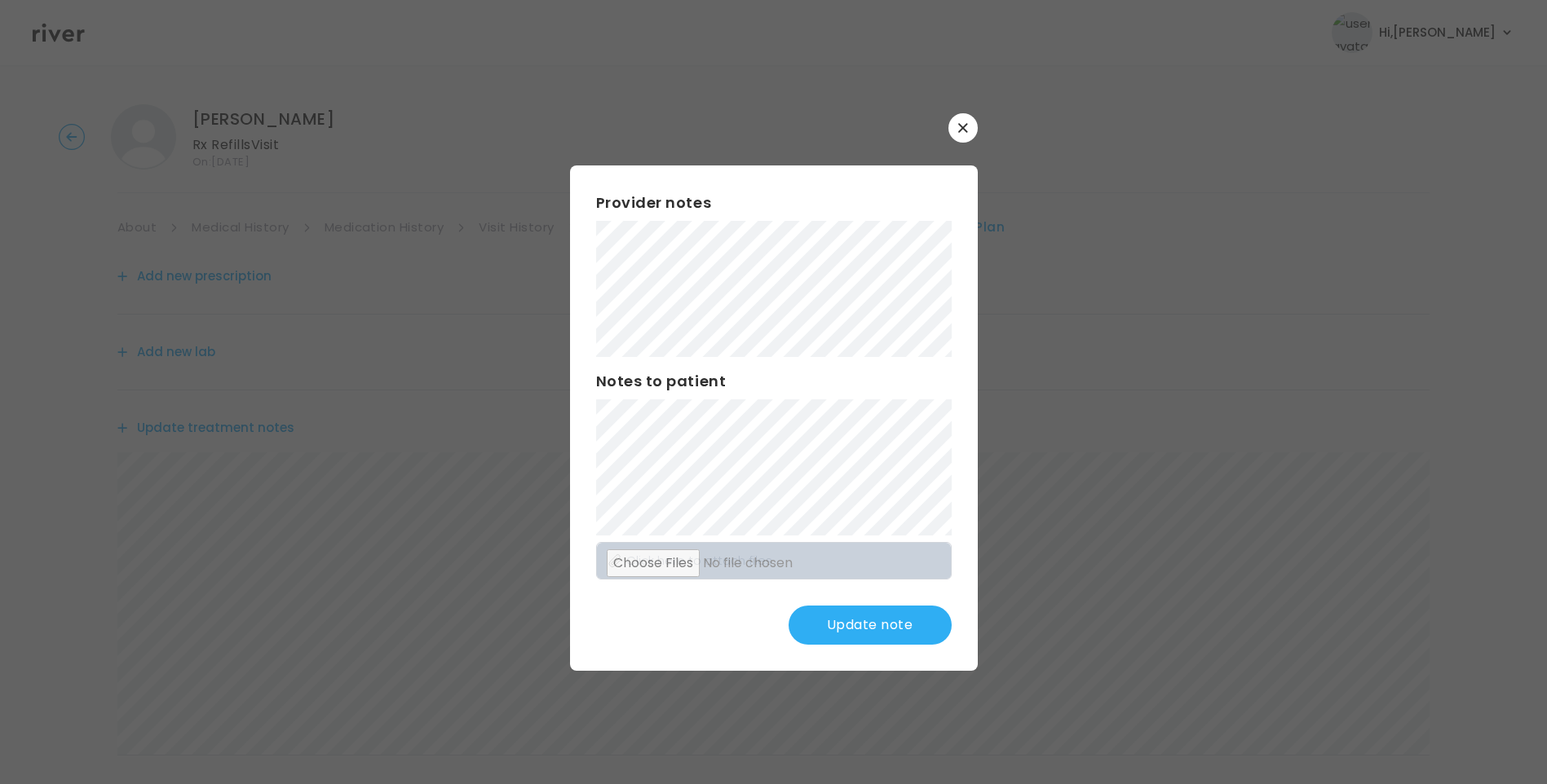
click at [534, 275] on div "​ Provider notes Notes to patient Click here to attach files Update note" at bounding box center [773, 392] width 1547 height 784
click at [868, 616] on button "Update note" at bounding box center [869, 625] width 163 height 39
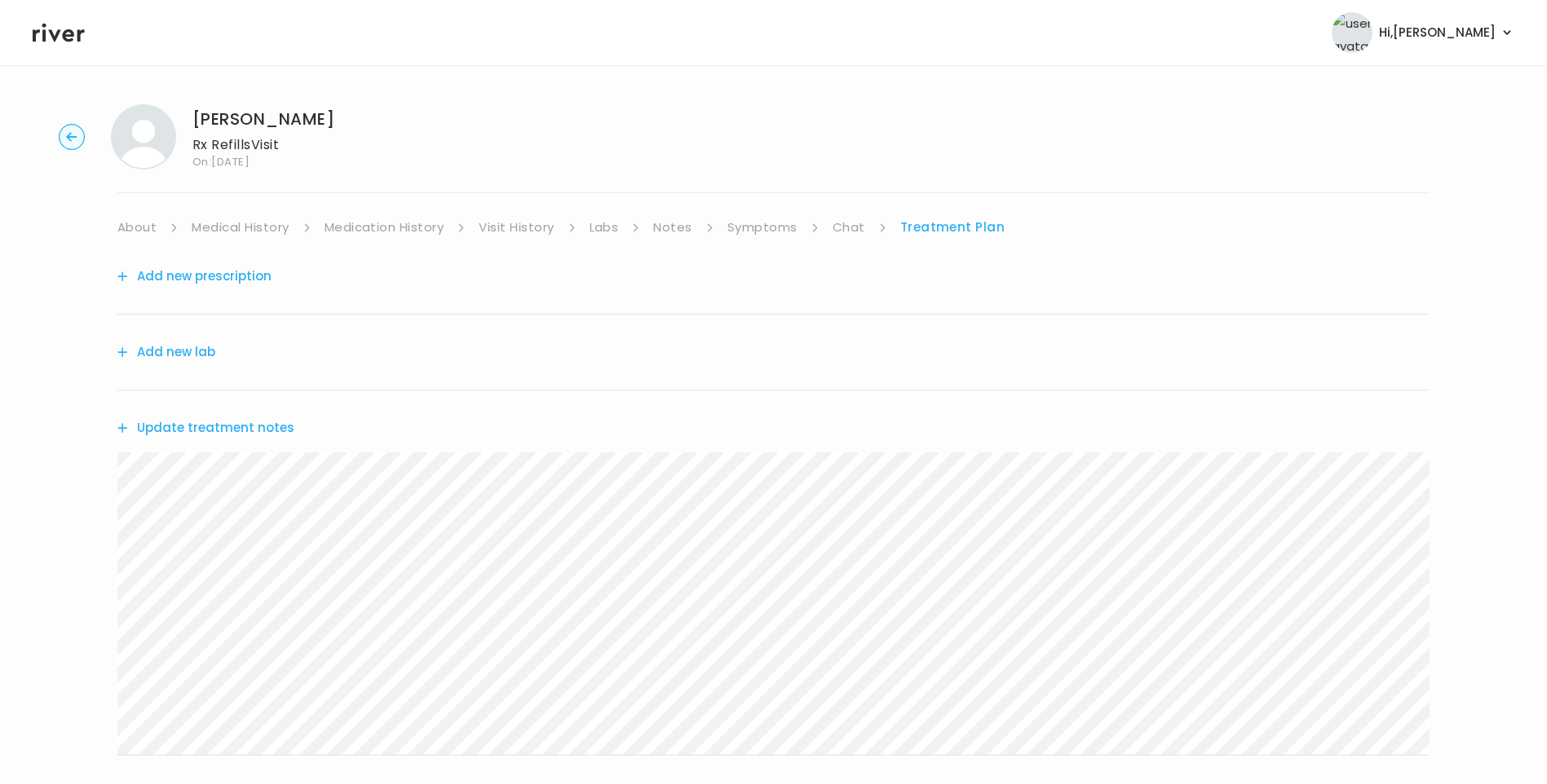
click at [254, 421] on button "Update treatment notes" at bounding box center [205, 428] width 177 height 23
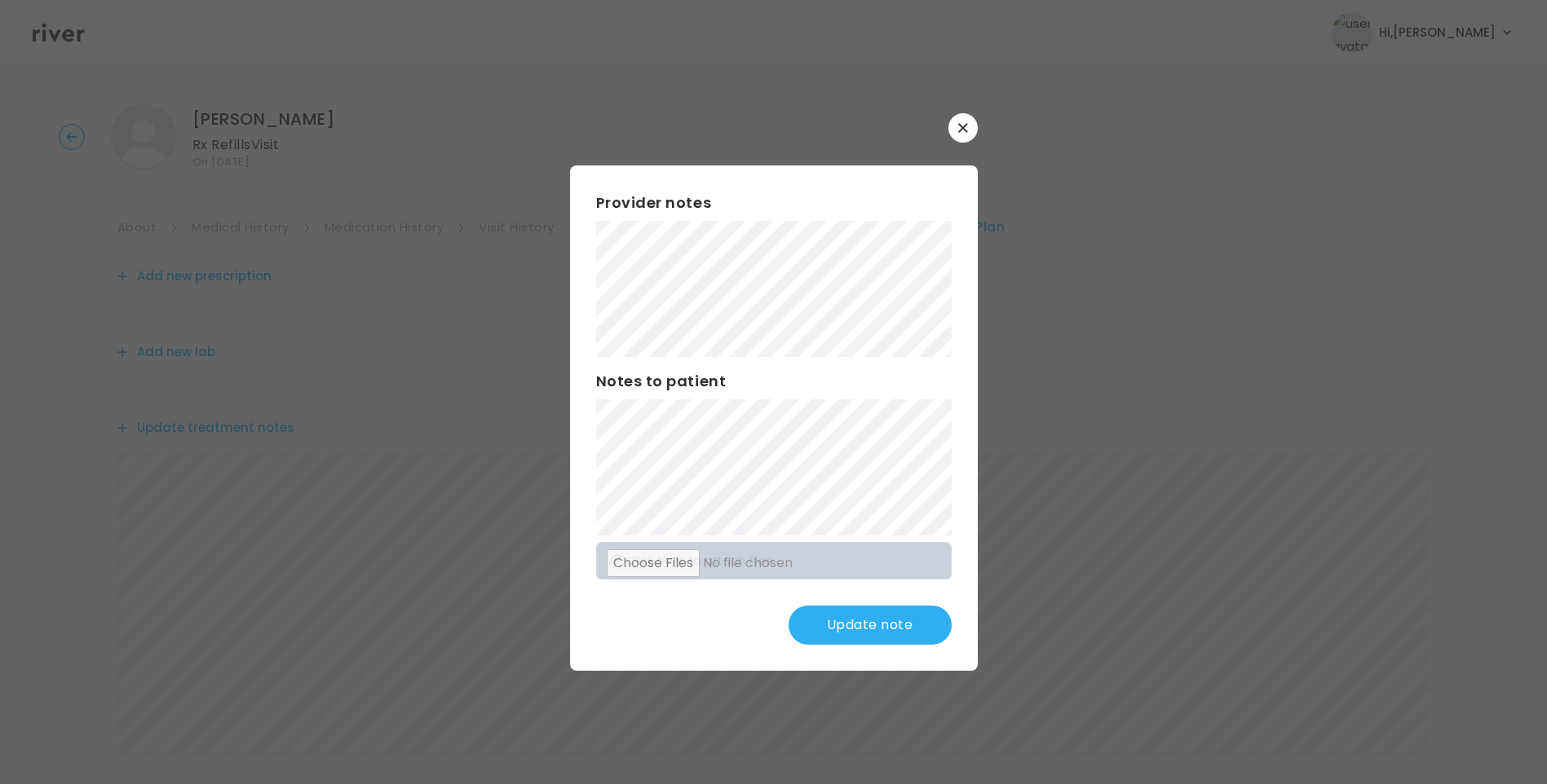
drag, startPoint x: 873, startPoint y: 628, endPoint x: 893, endPoint y: 634, distance: 20.6
click at [875, 628] on button "Update note" at bounding box center [869, 625] width 163 height 39
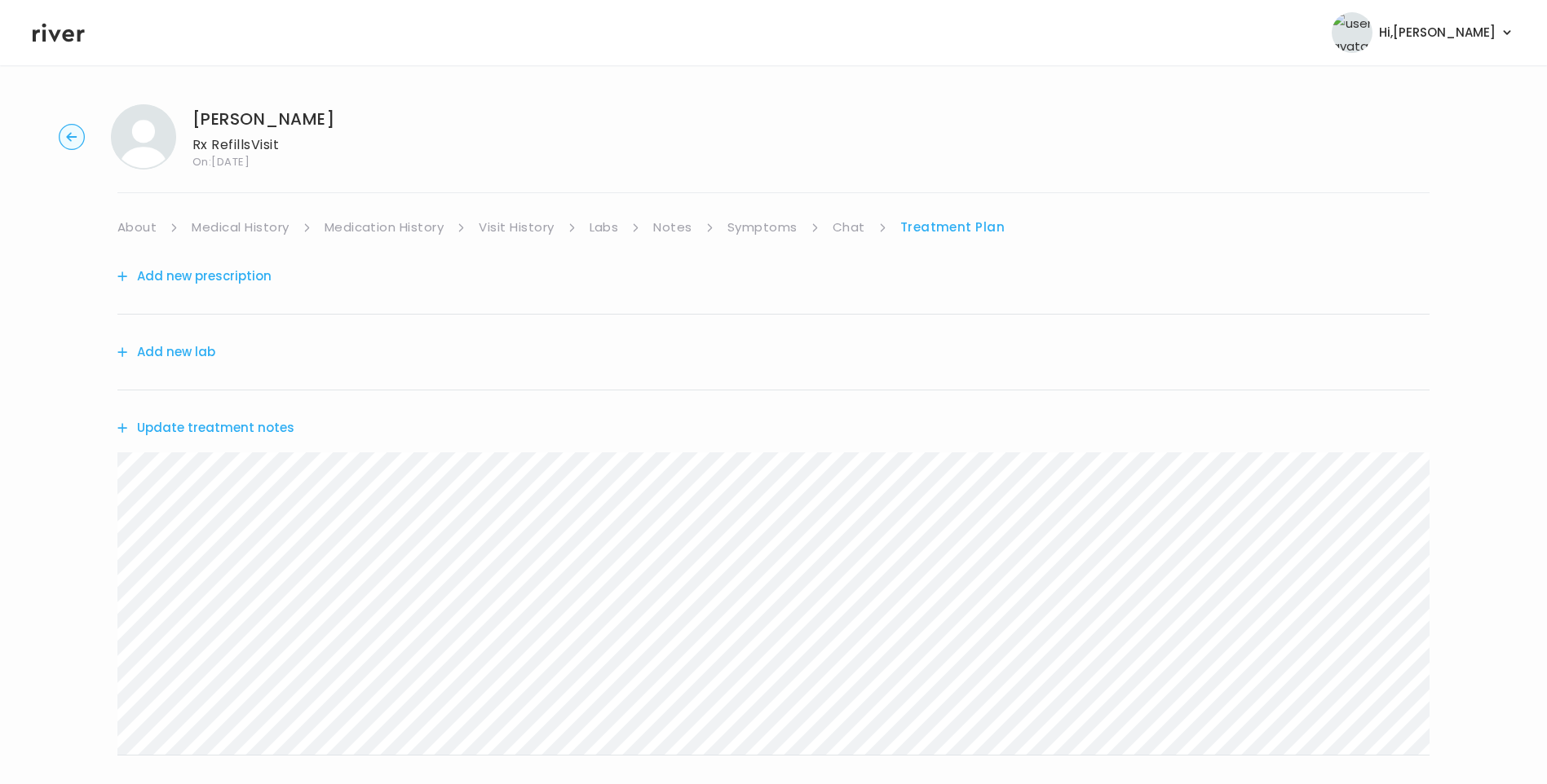
click at [263, 429] on button "Update treatment notes" at bounding box center [205, 428] width 177 height 23
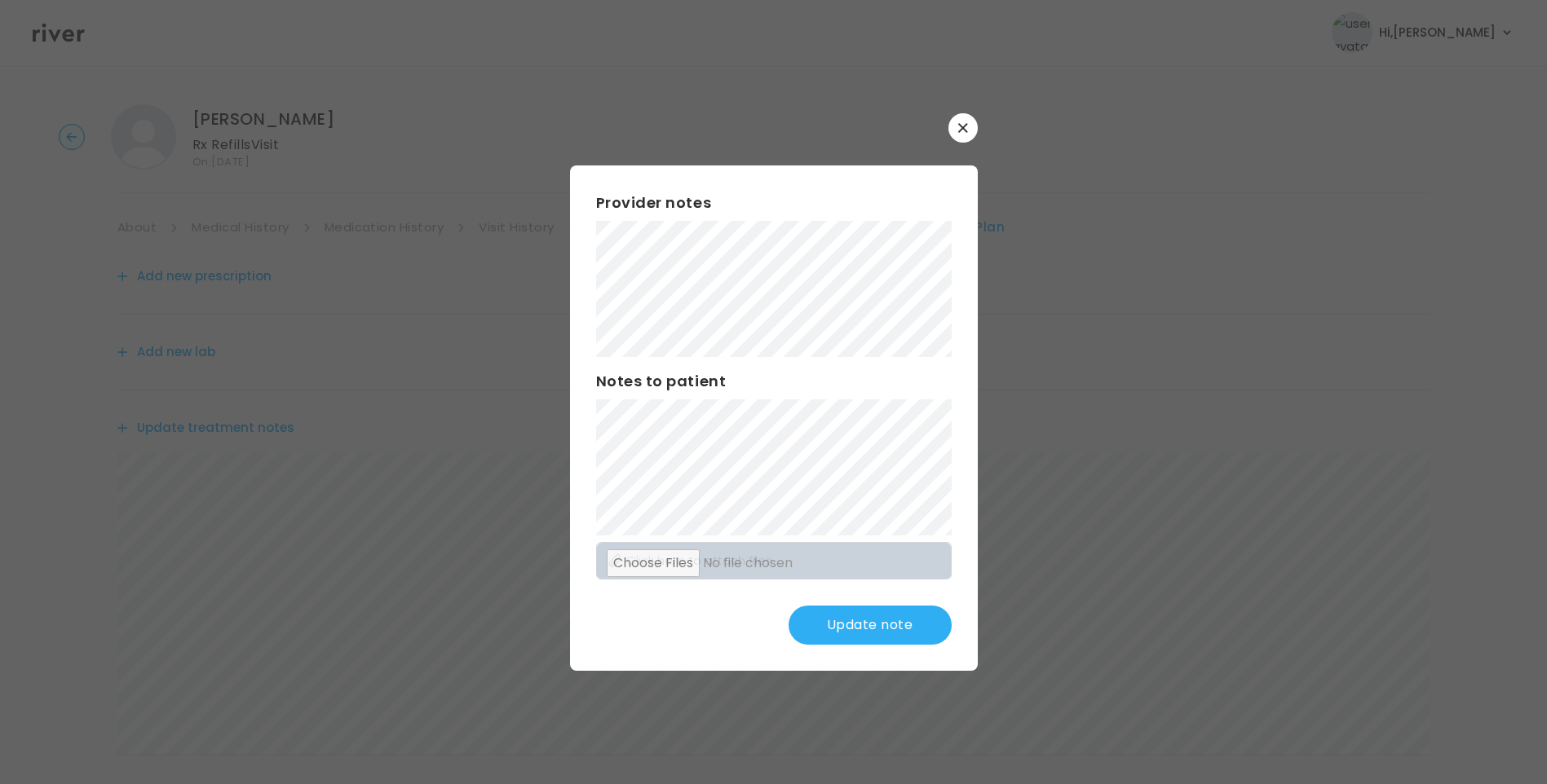
click at [846, 635] on div "Provider notes Notes to patient Click here to attach files Update note" at bounding box center [774, 417] width 408 height 505
click at [895, 620] on button "Update note" at bounding box center [869, 625] width 163 height 39
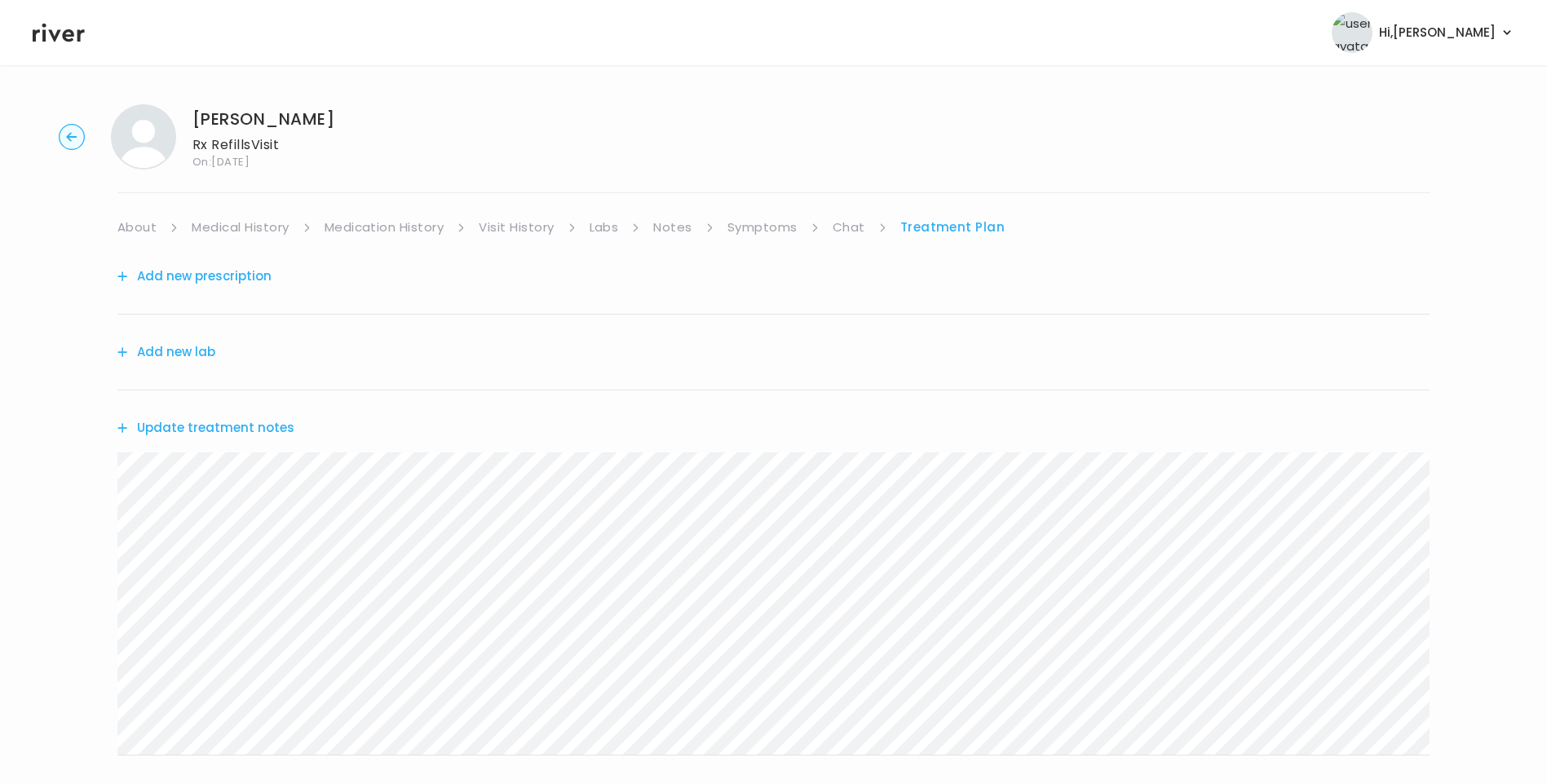
click at [771, 219] on link "Symptoms" at bounding box center [762, 227] width 70 height 23
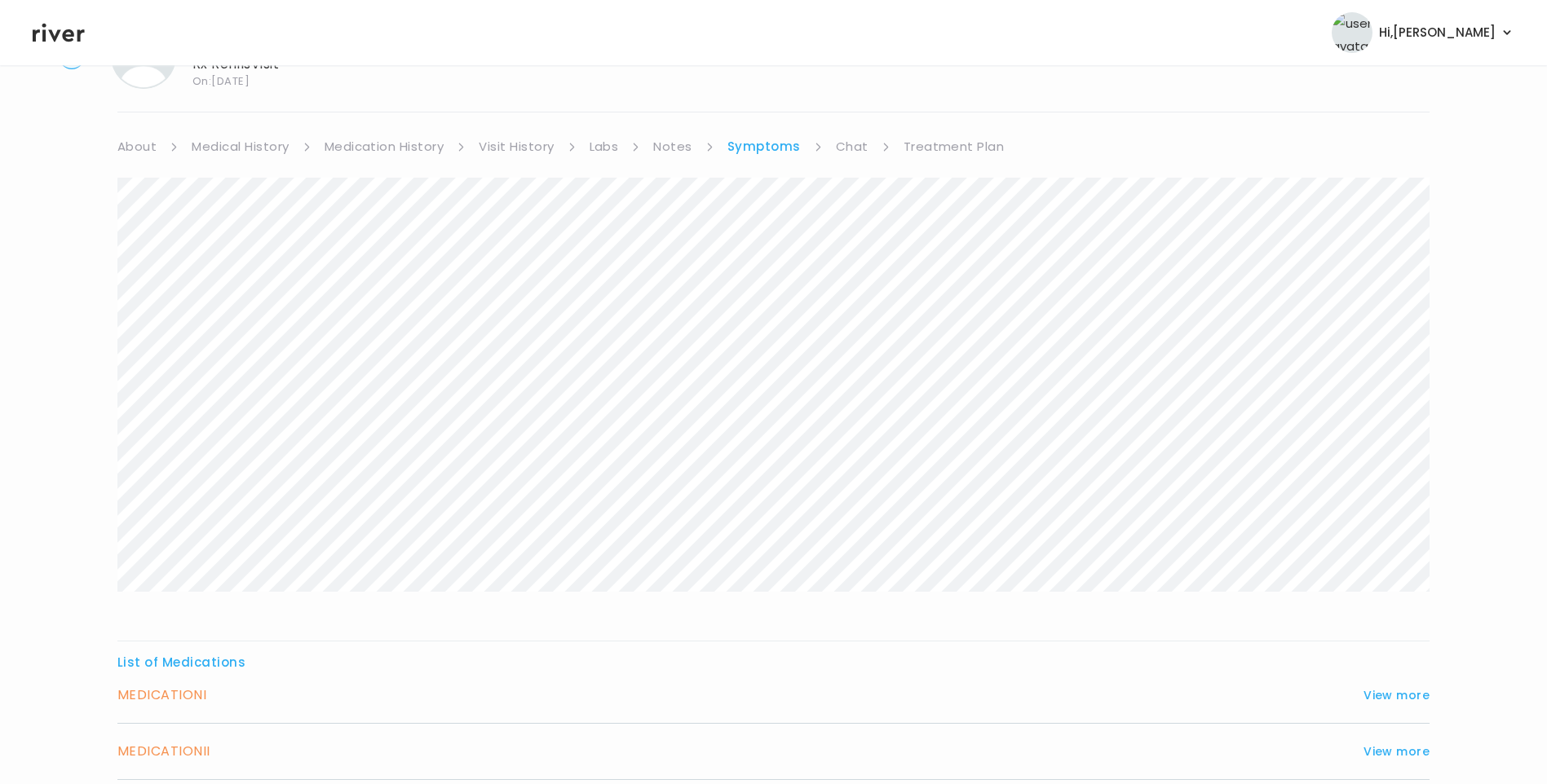
scroll to position [218, 0]
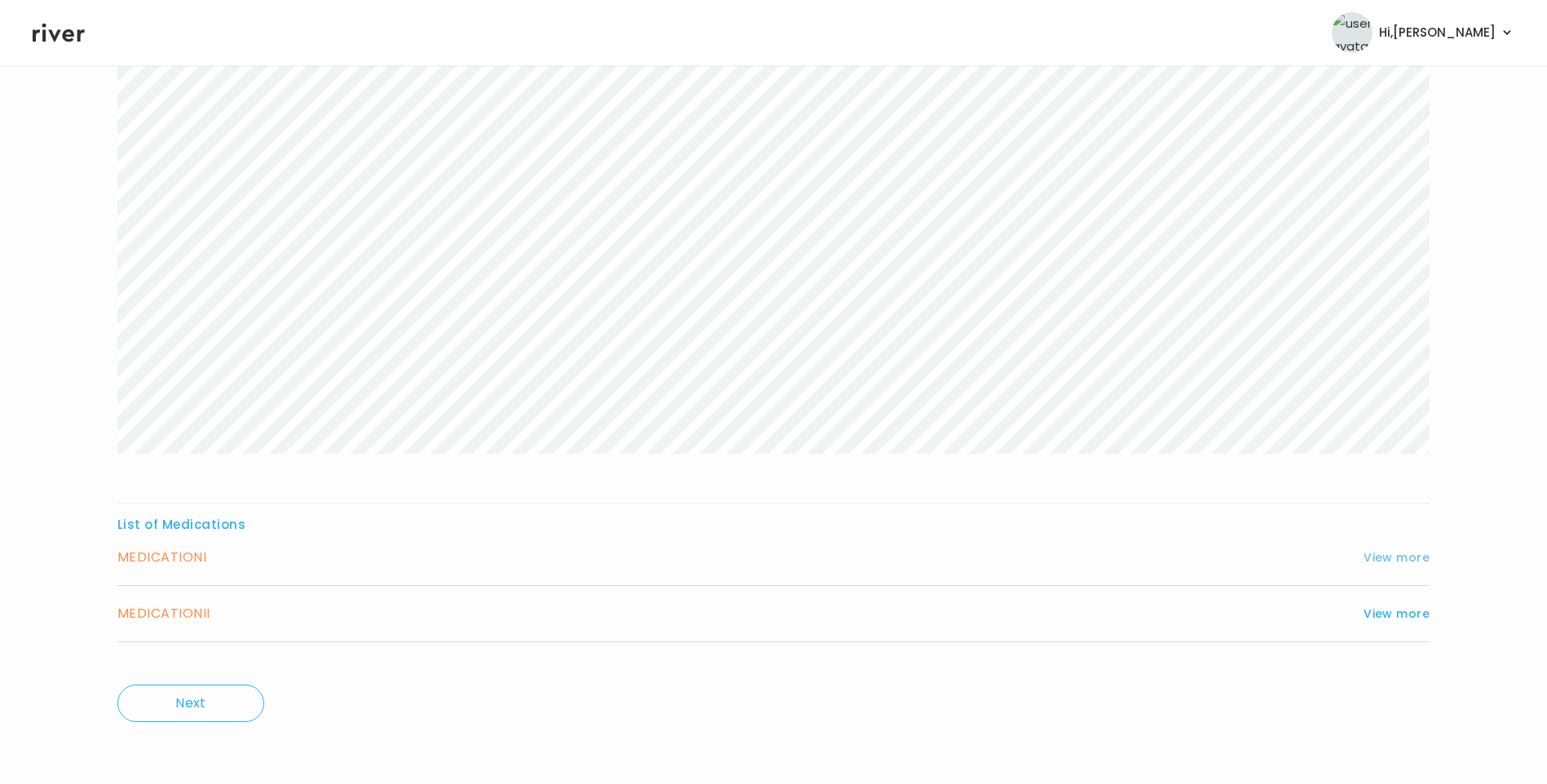
click at [1387, 555] on button "View more" at bounding box center [1396, 558] width 66 height 20
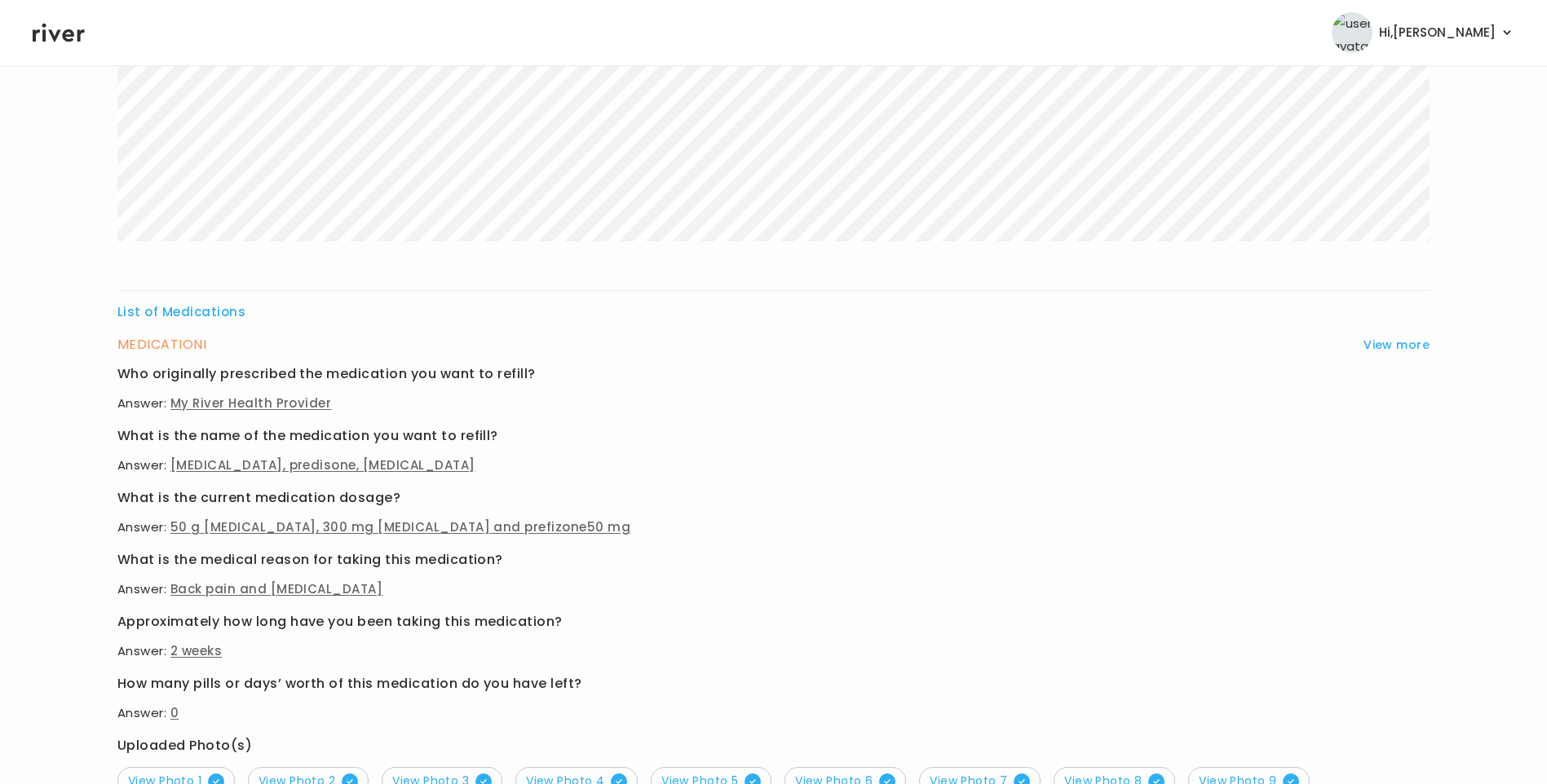
scroll to position [657, 0]
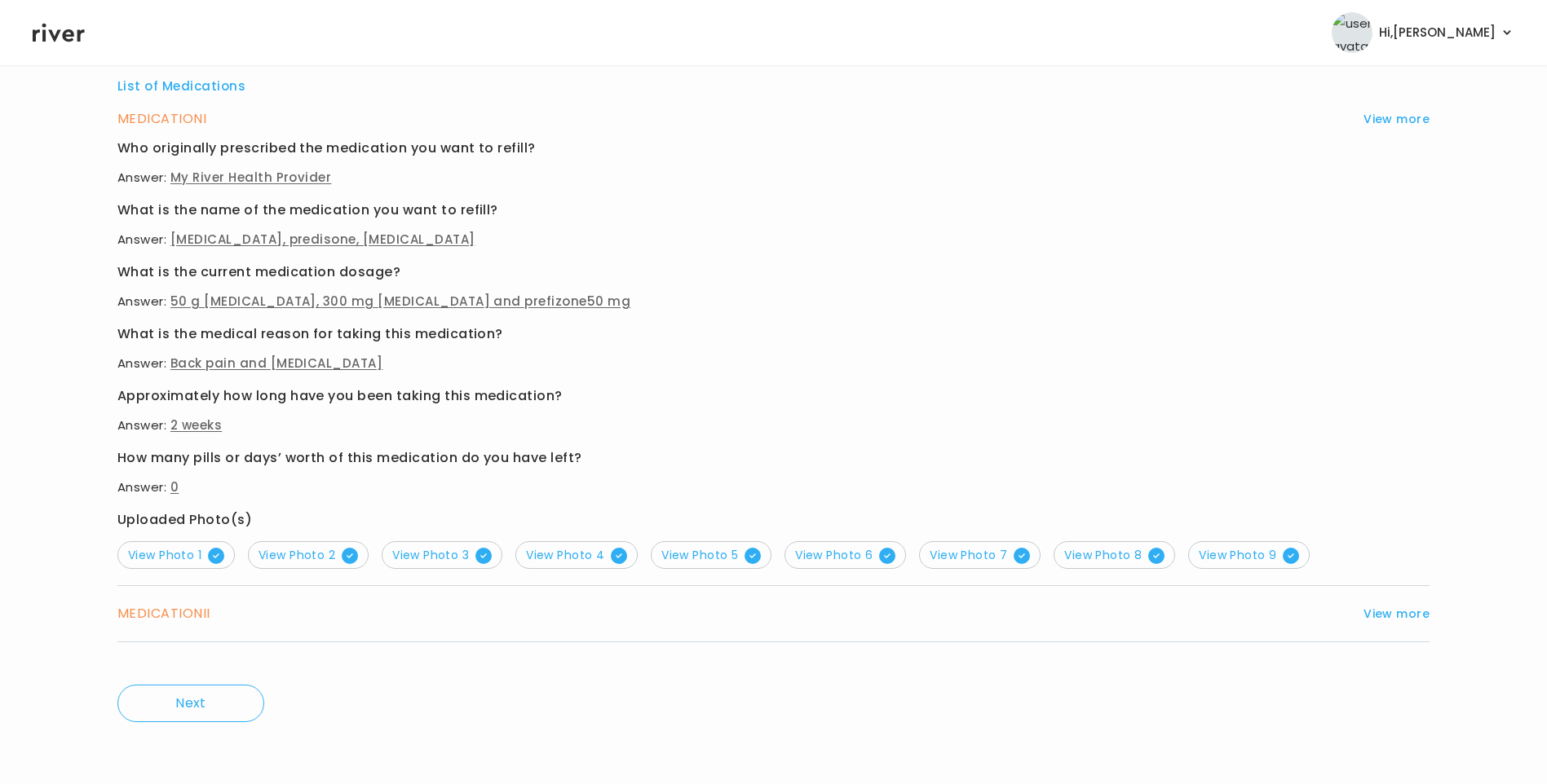
click at [690, 544] on button "View Photo 5" at bounding box center [711, 555] width 121 height 28
click at [813, 557] on span "View Photo 6" at bounding box center [845, 555] width 100 height 16
click at [573, 558] on span "View Photo 4" at bounding box center [576, 555] width 101 height 16
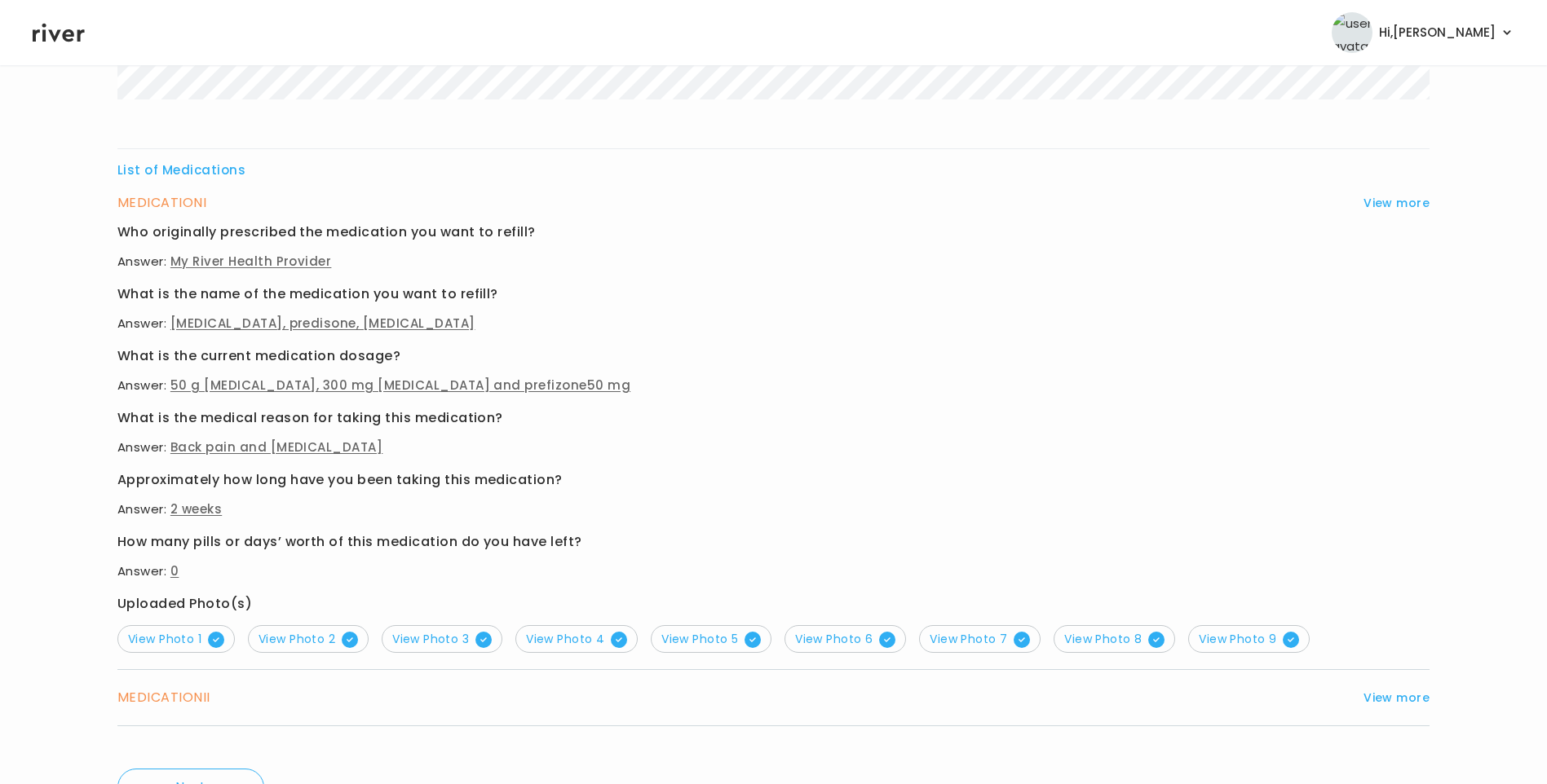
scroll to position [652, 0]
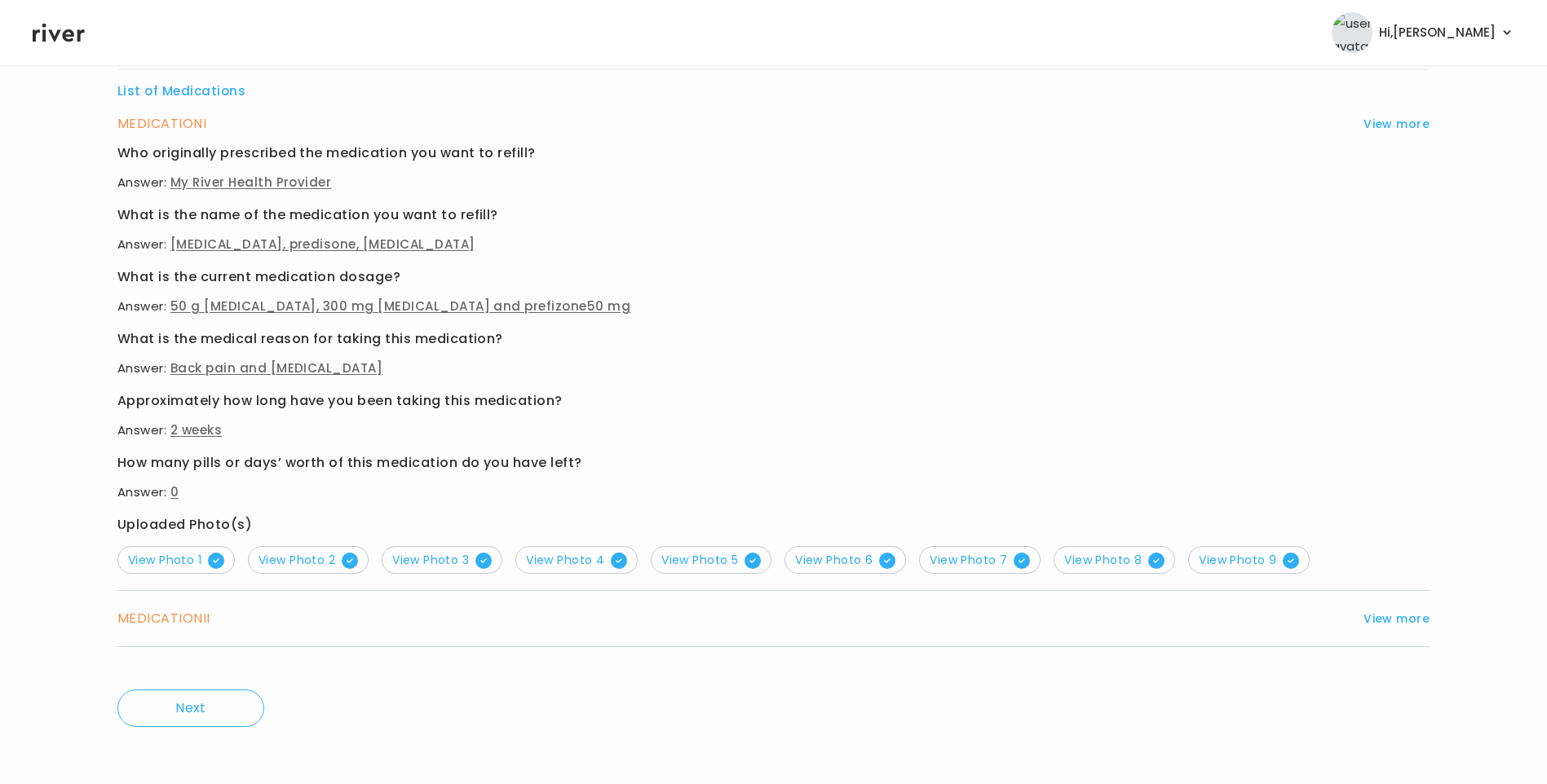
drag, startPoint x: 1400, startPoint y: 611, endPoint x: 1389, endPoint y: 610, distance: 10.7
click at [1398, 611] on button "View more" at bounding box center [1396, 619] width 66 height 20
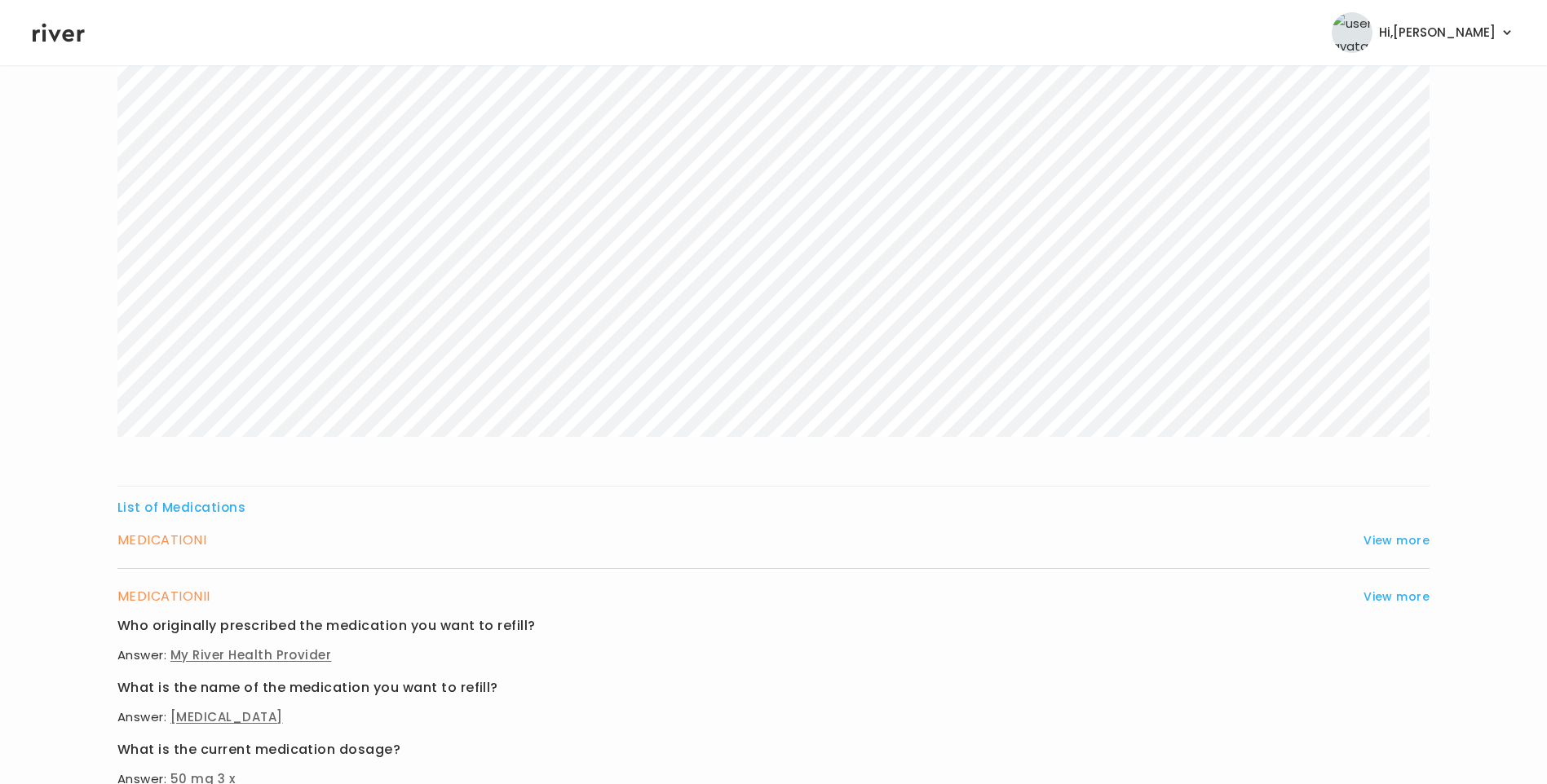
scroll to position [0, 0]
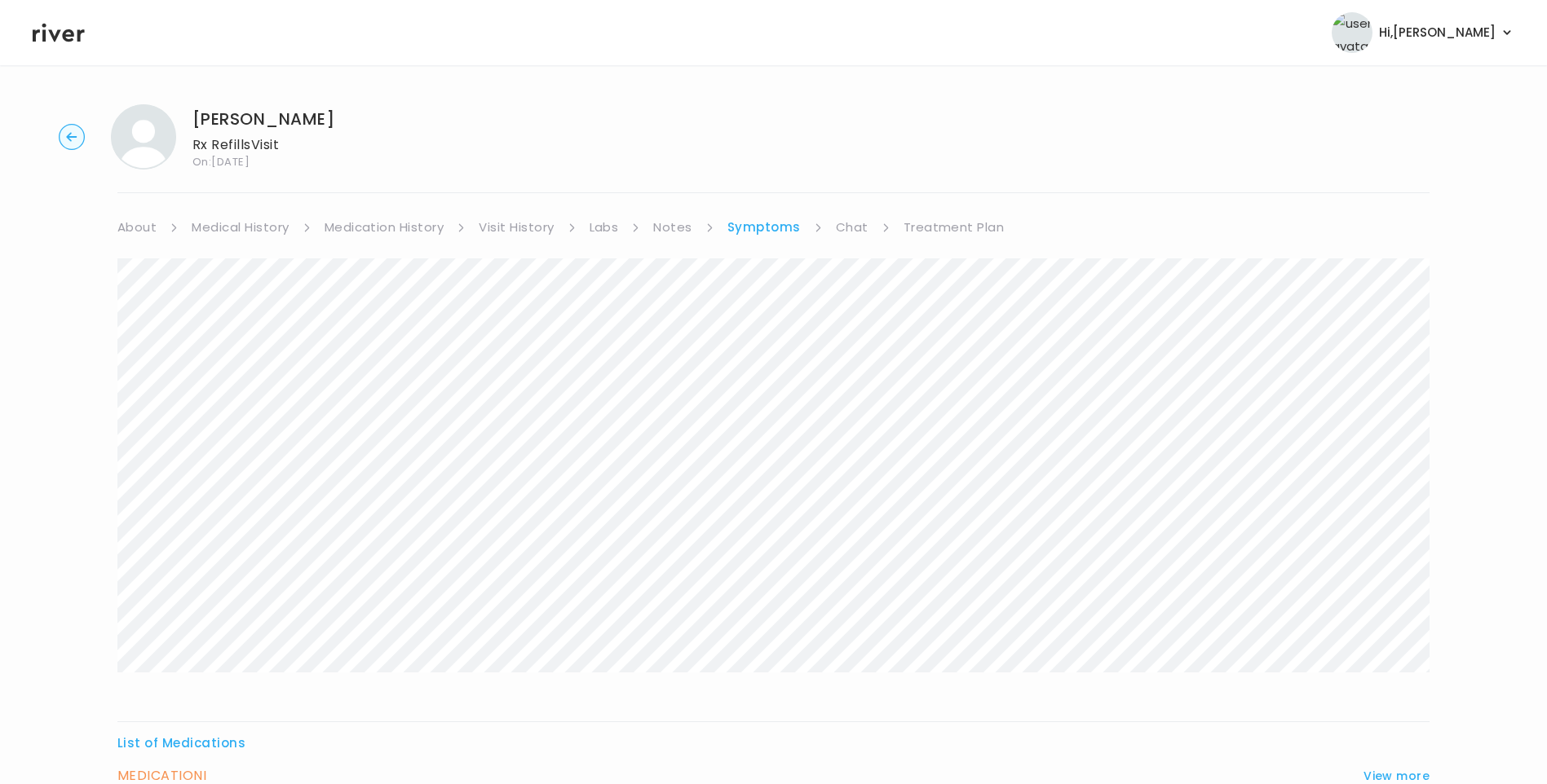
click at [951, 229] on link "Treatment Plan" at bounding box center [953, 227] width 101 height 23
click at [259, 426] on button "Update treatment notes" at bounding box center [205, 428] width 177 height 23
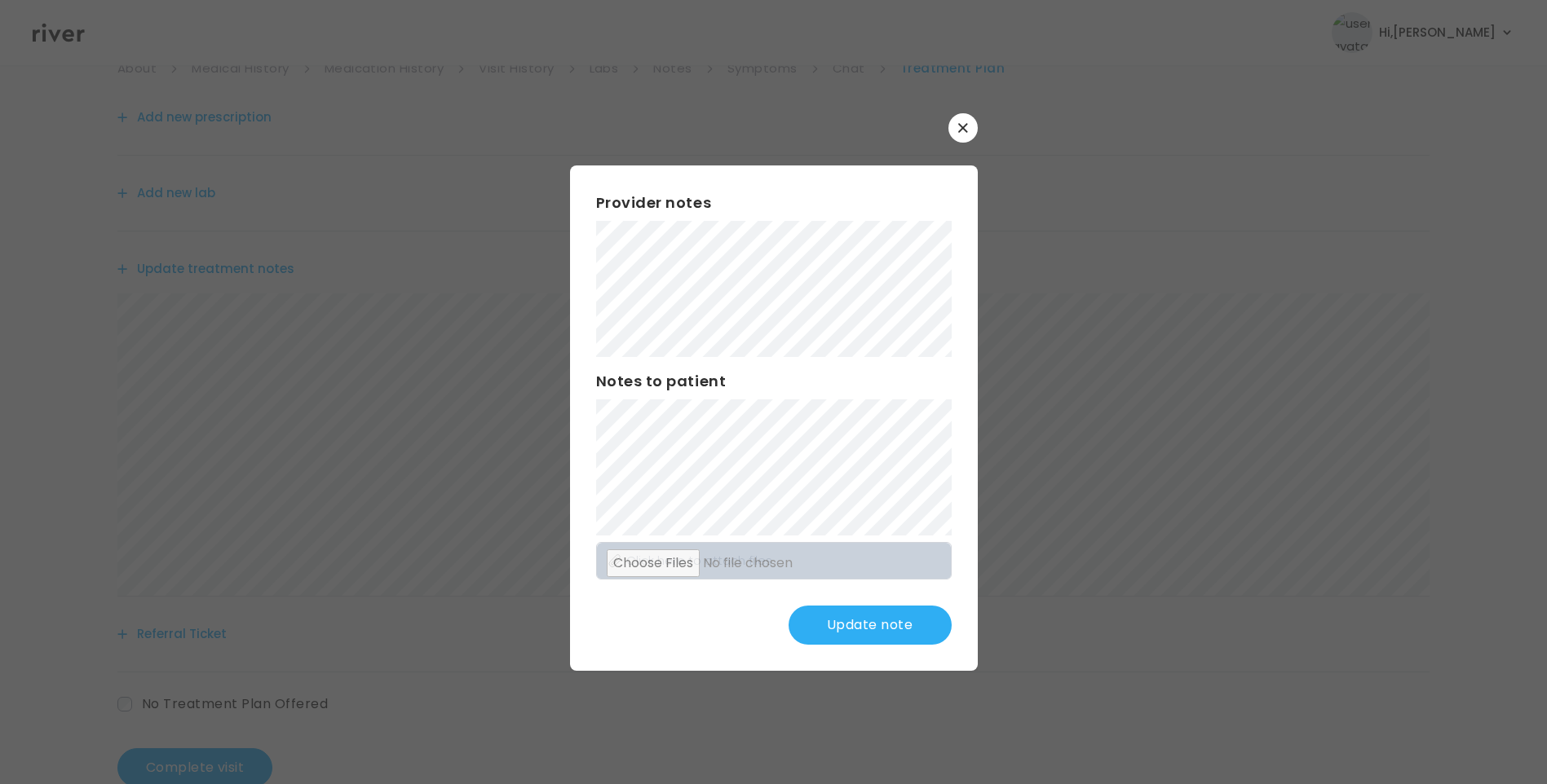
scroll to position [163, 0]
click at [855, 617] on button "Update note" at bounding box center [869, 625] width 163 height 39
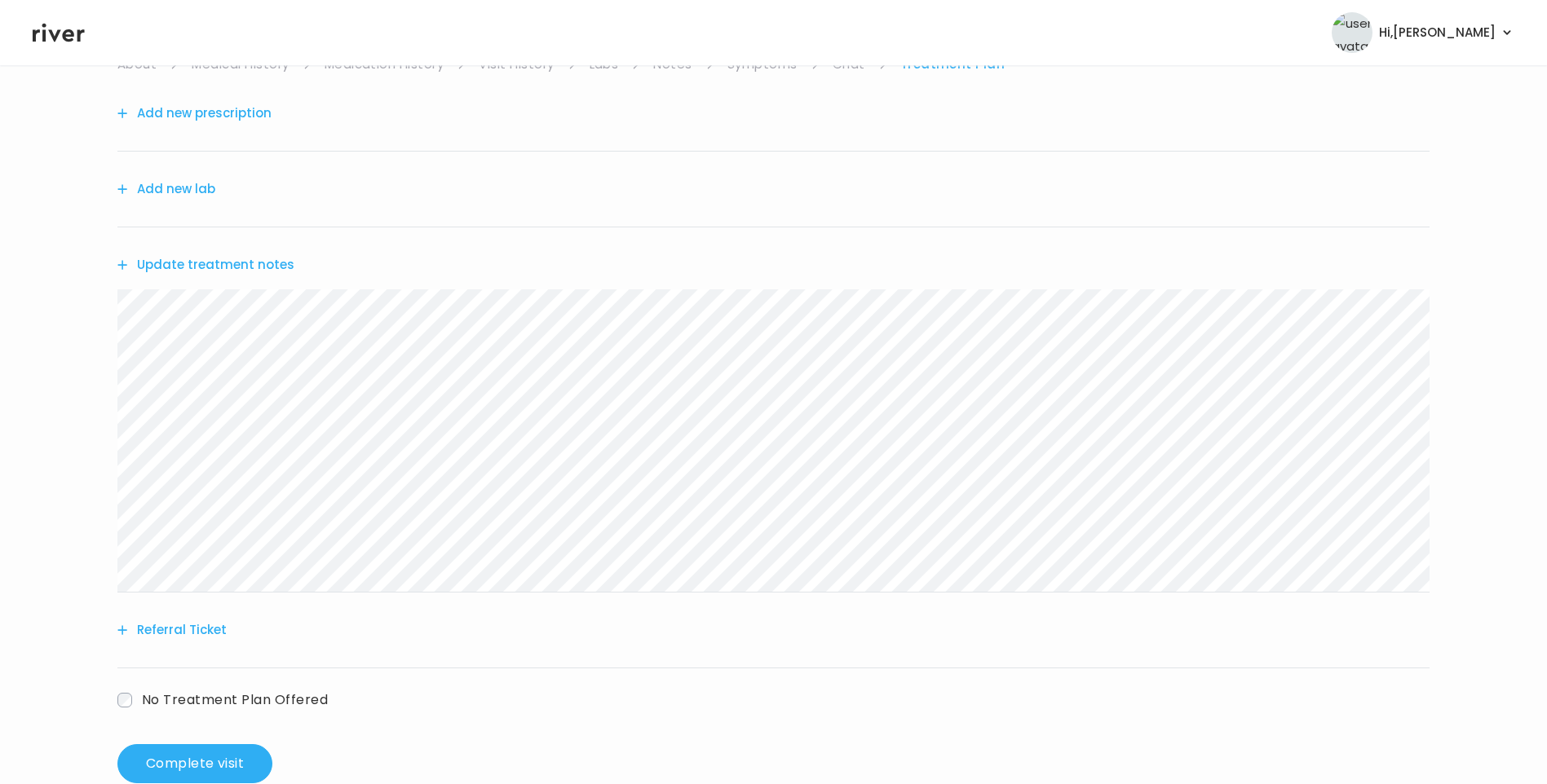
scroll to position [0, 0]
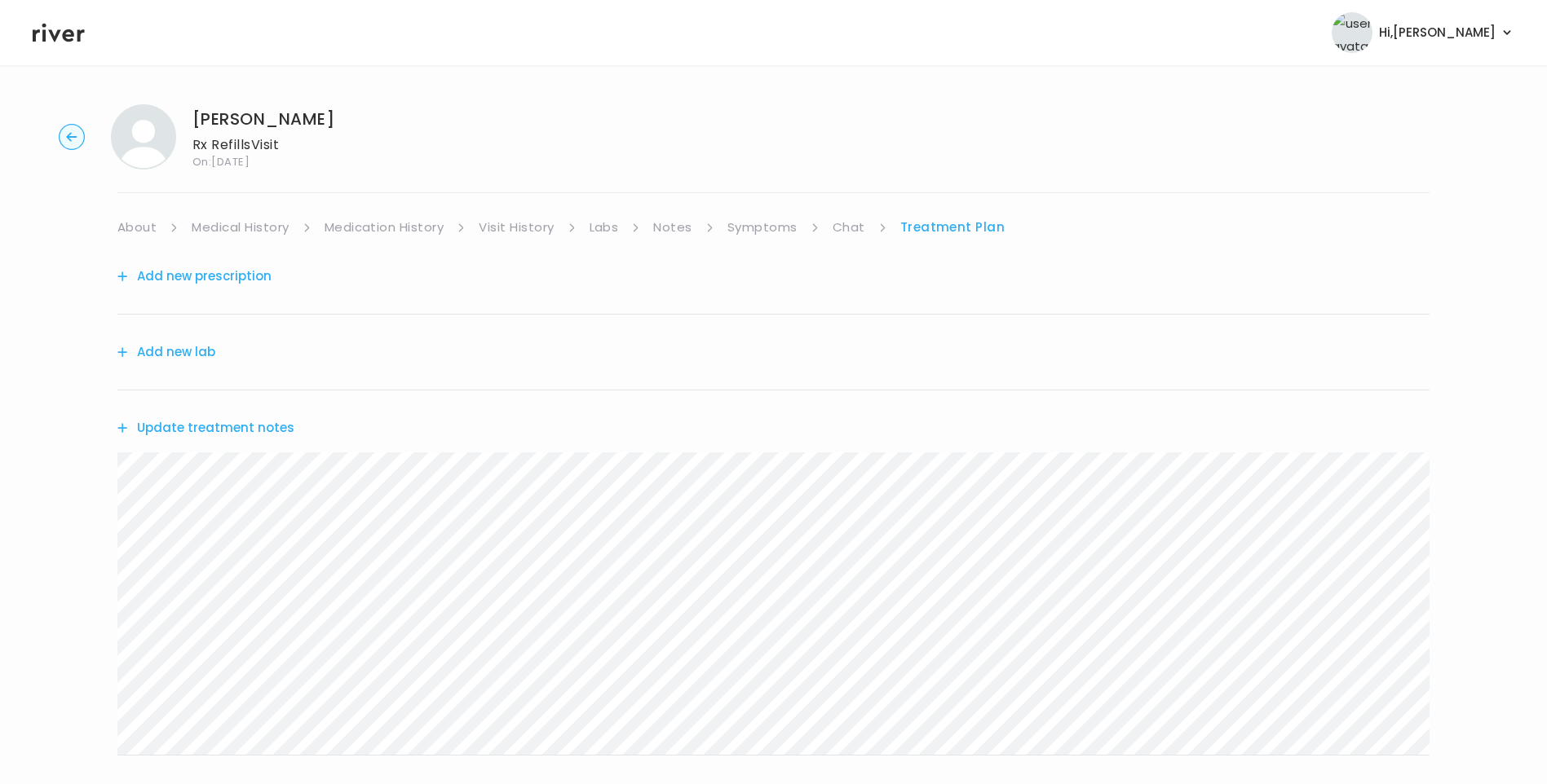
click at [241, 276] on button "Add new prescription" at bounding box center [194, 276] width 154 height 23
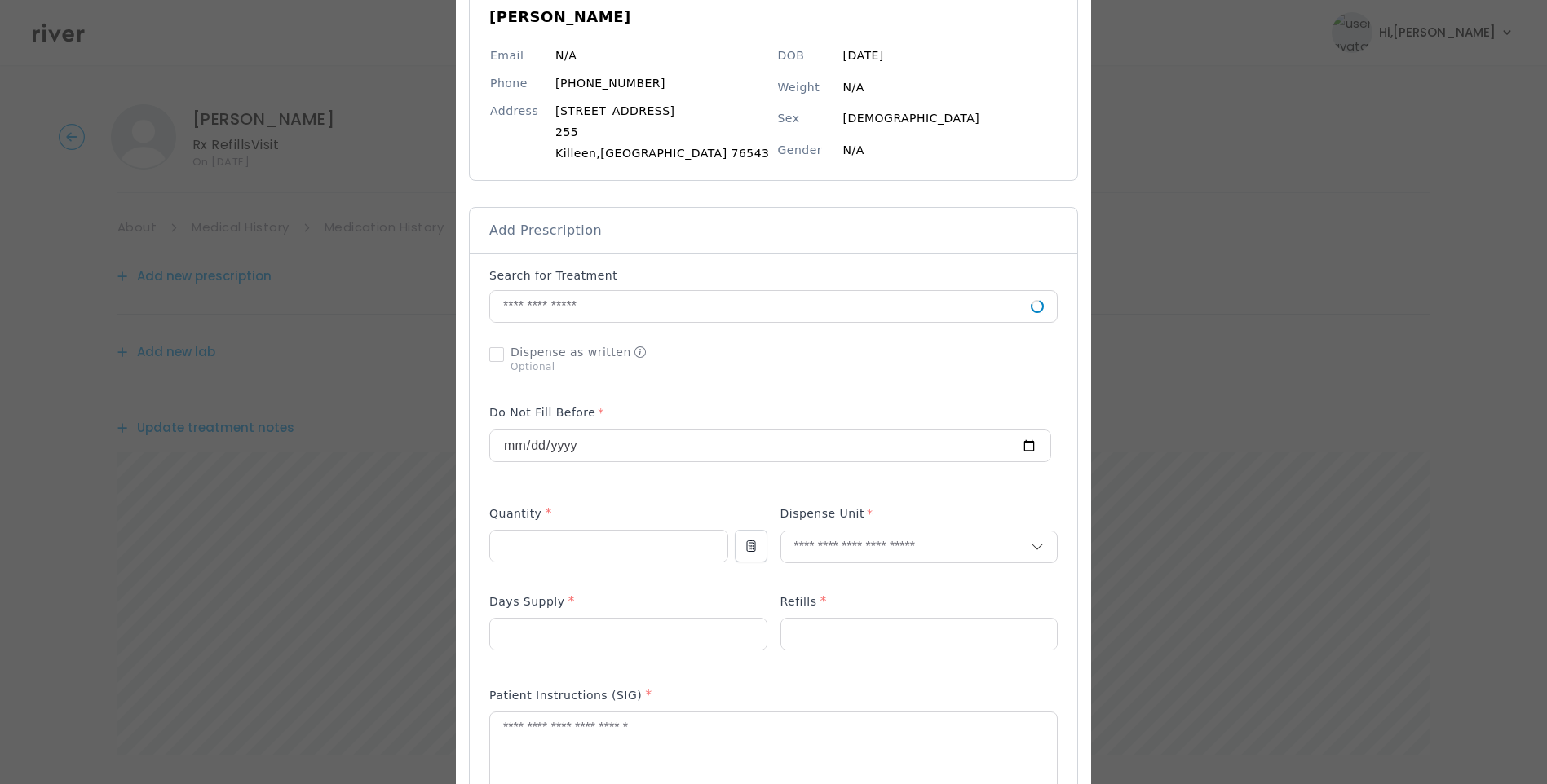
scroll to position [163, 0]
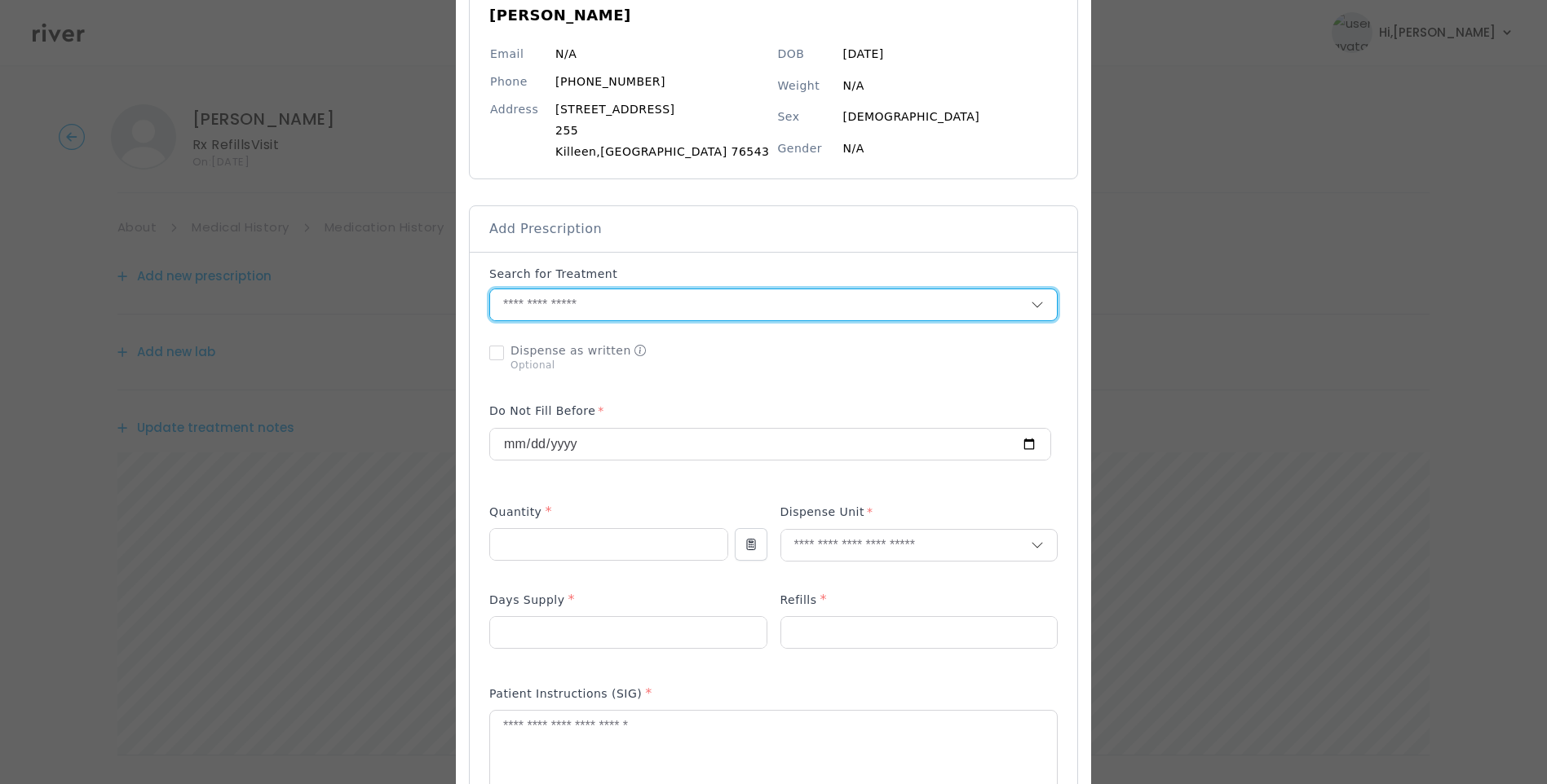
click at [602, 305] on input "text" at bounding box center [760, 304] width 541 height 31
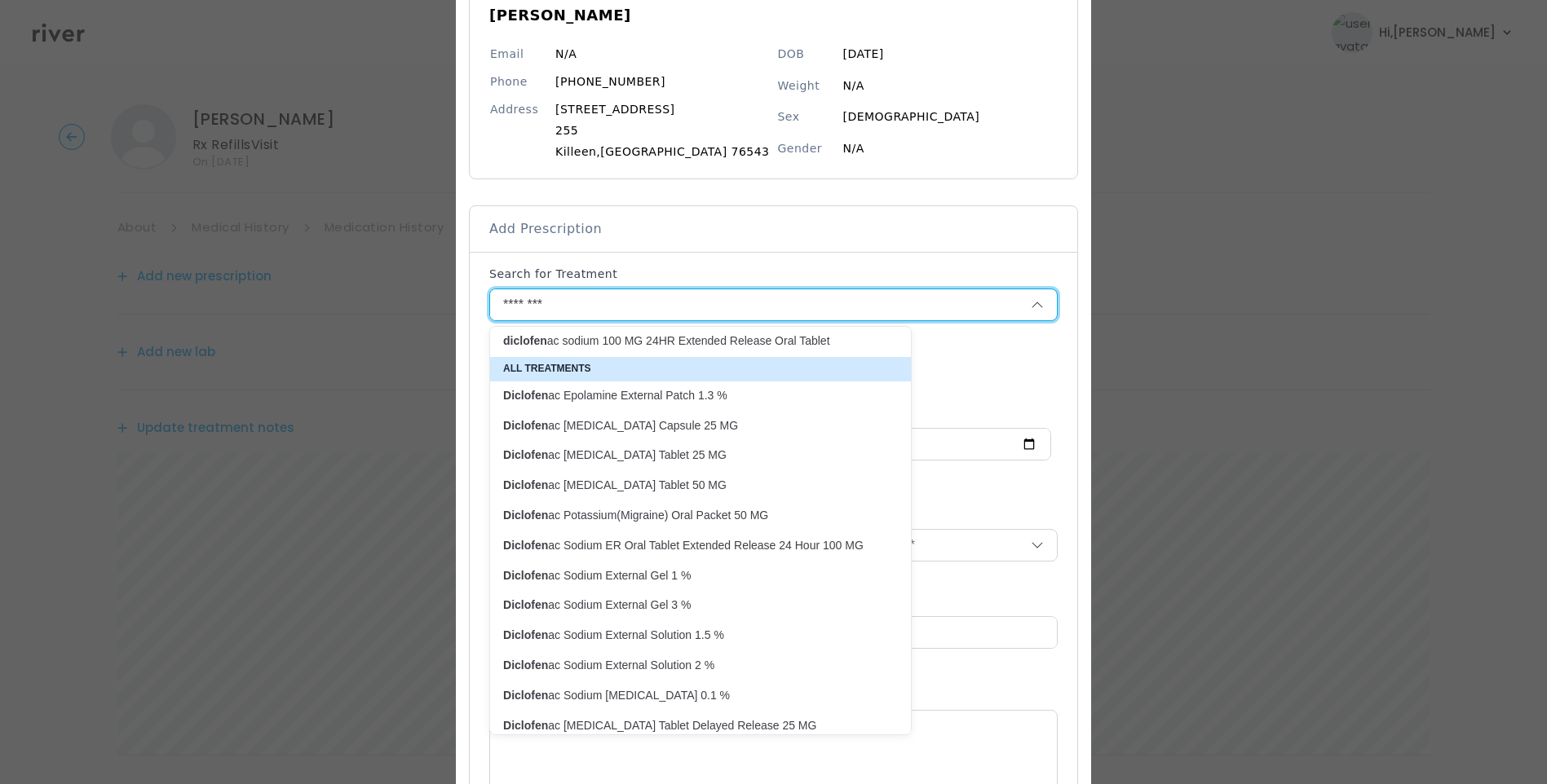
scroll to position [90, 0]
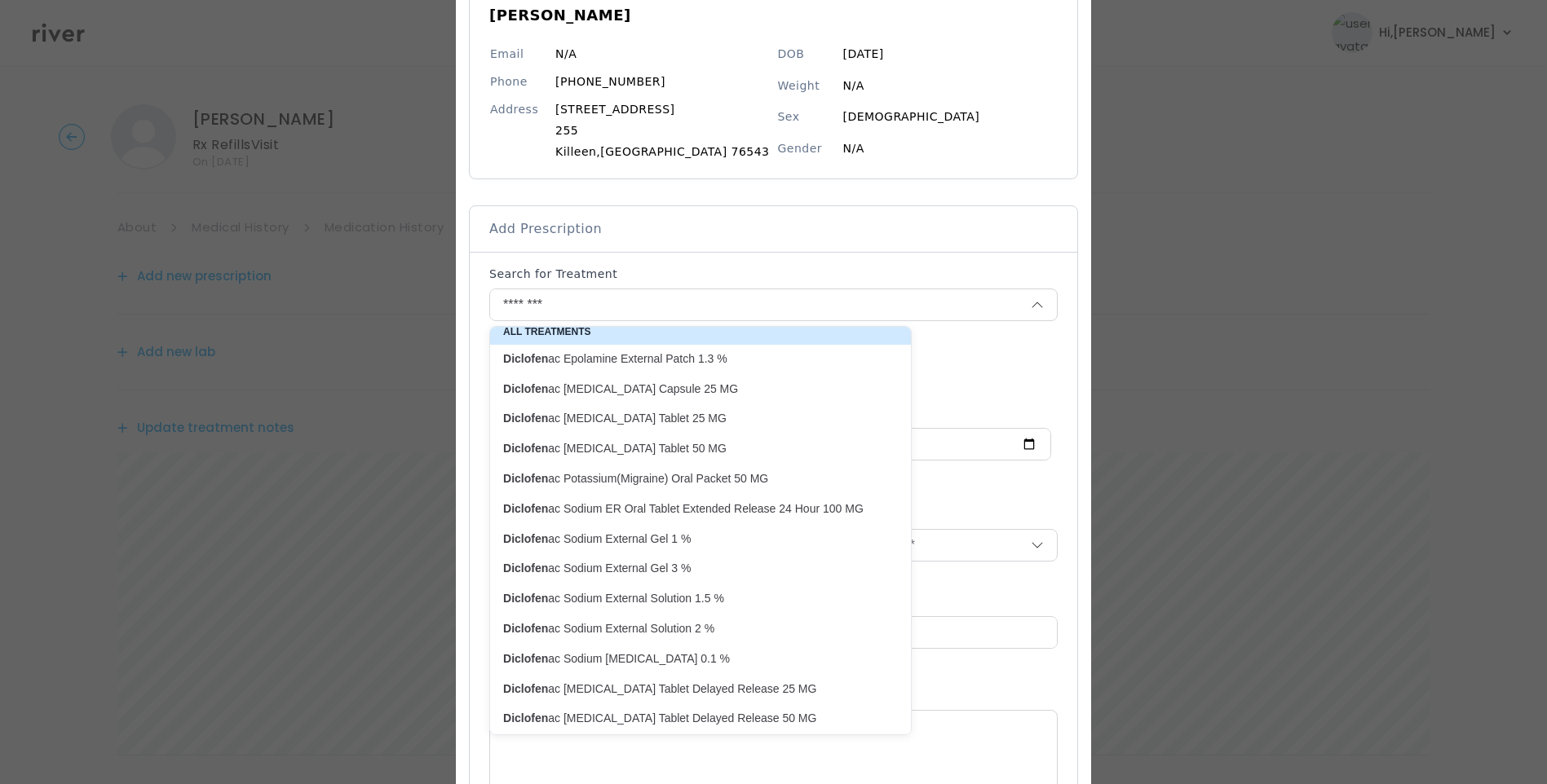
click at [771, 714] on p "Diclofen ac Sodium Oral Tablet Delayed Release 50 MG" at bounding box center [690, 718] width 375 height 15
type input "**********"
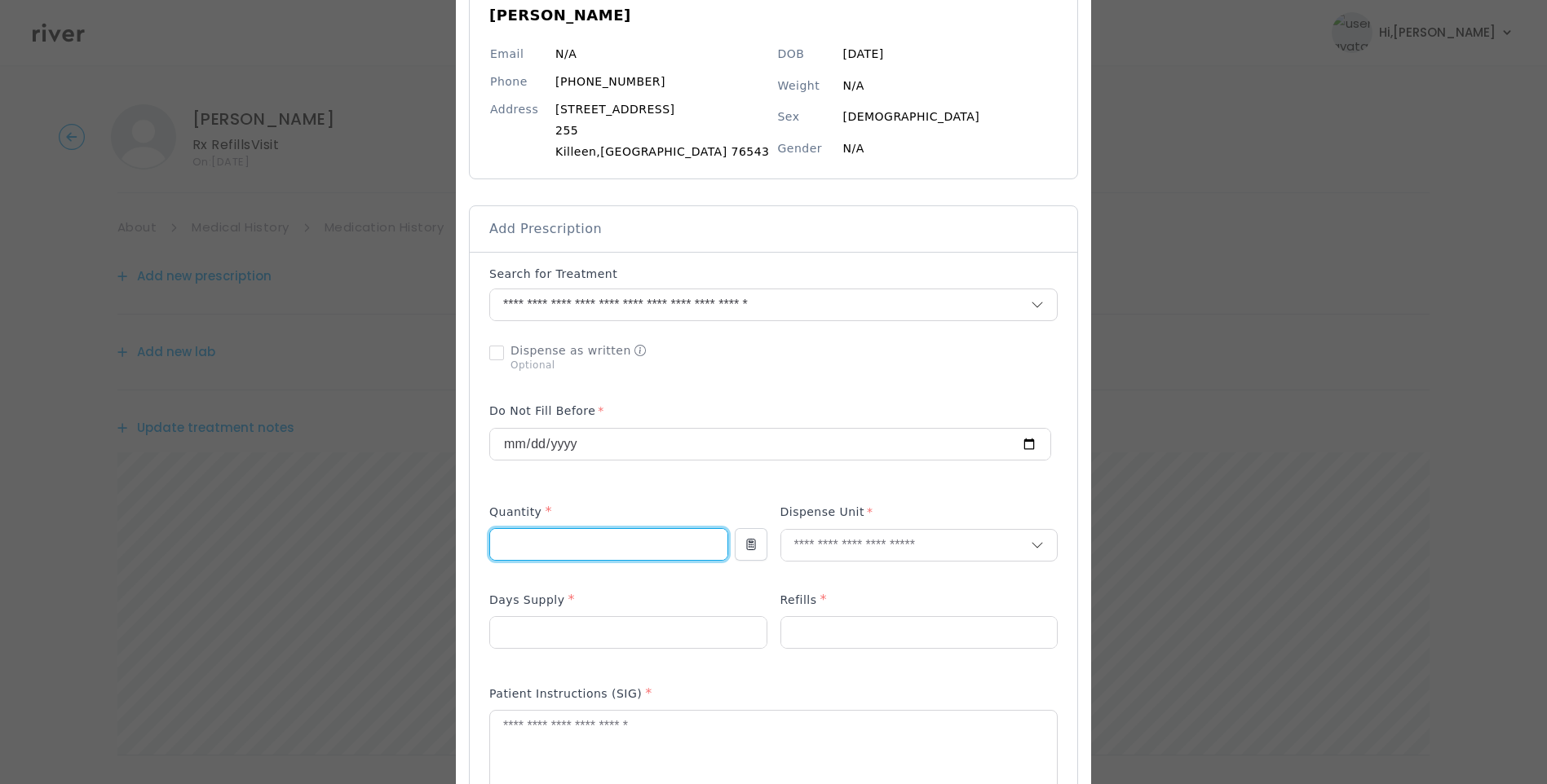
click at [560, 540] on input "number" at bounding box center [608, 544] width 236 height 31
type input "**"
drag, startPoint x: 631, startPoint y: 615, endPoint x: 636, endPoint y: 627, distance: 13.2
click at [631, 617] on div "Days Supply *" at bounding box center [627, 628] width 277 height 77
click at [628, 633] on input "number" at bounding box center [628, 632] width 276 height 31
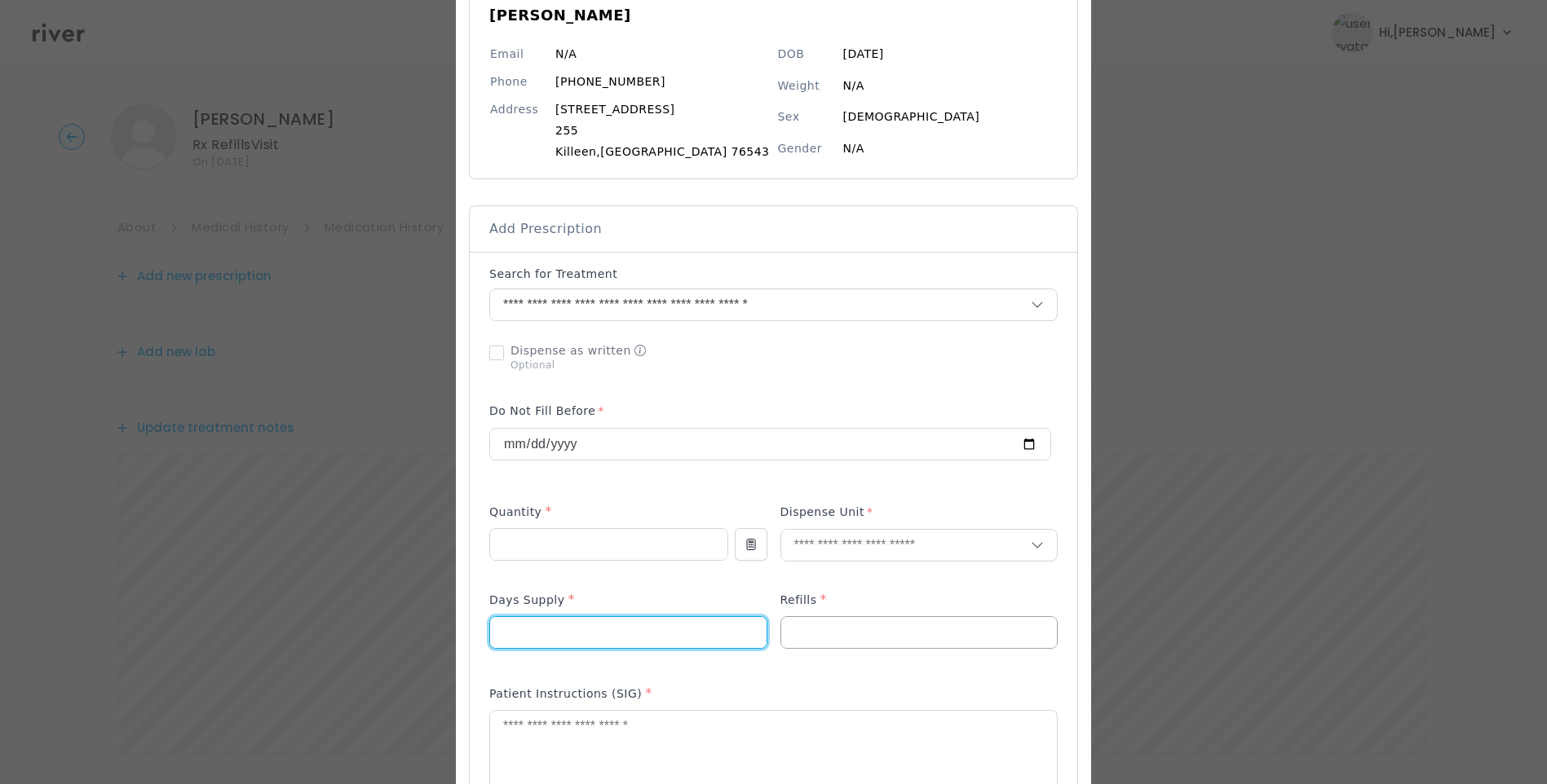
type input "**"
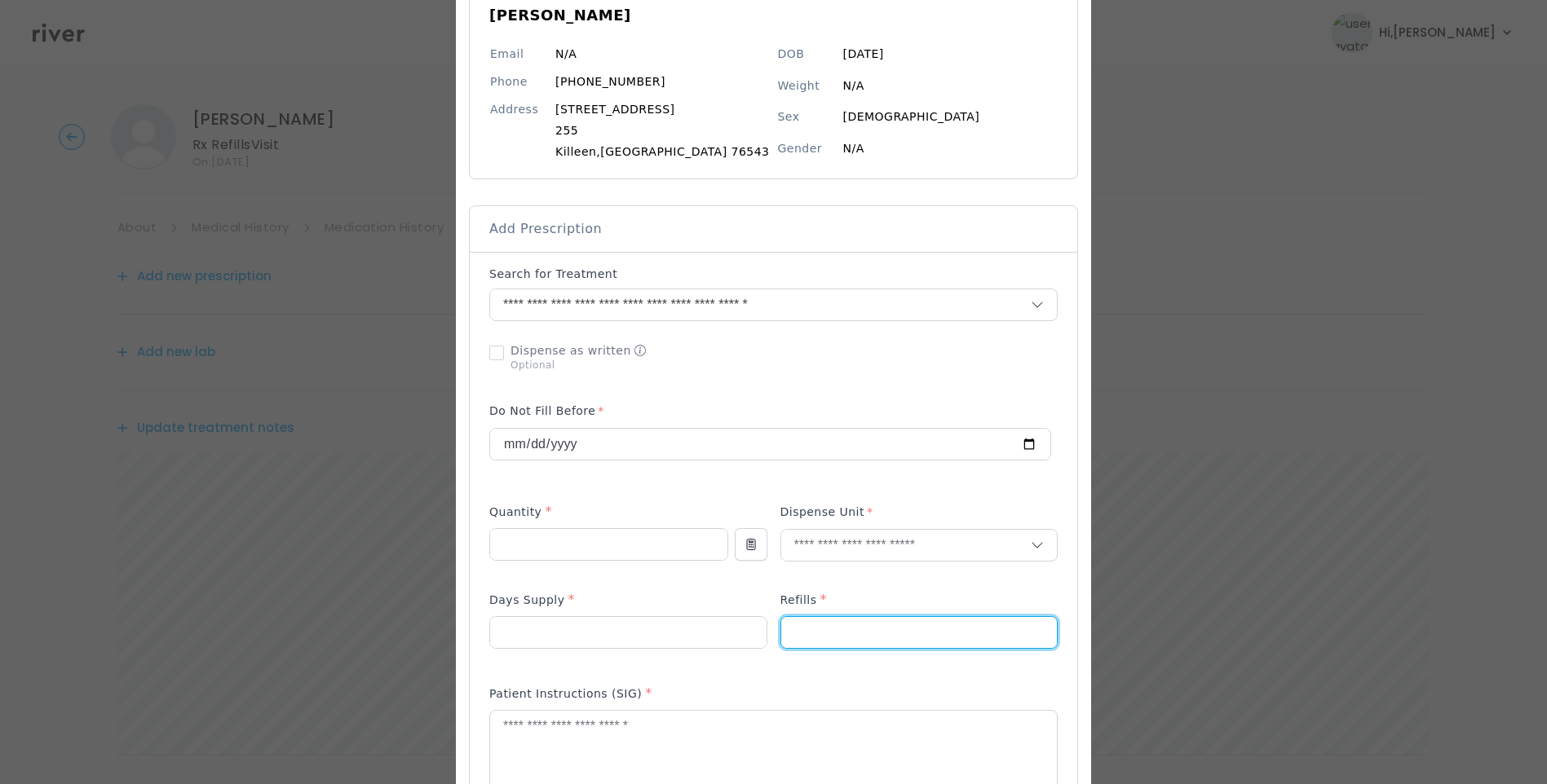
click at [807, 640] on input "number" at bounding box center [919, 632] width 276 height 31
type input "*"
click at [805, 558] on input "text" at bounding box center [905, 545] width 249 height 31
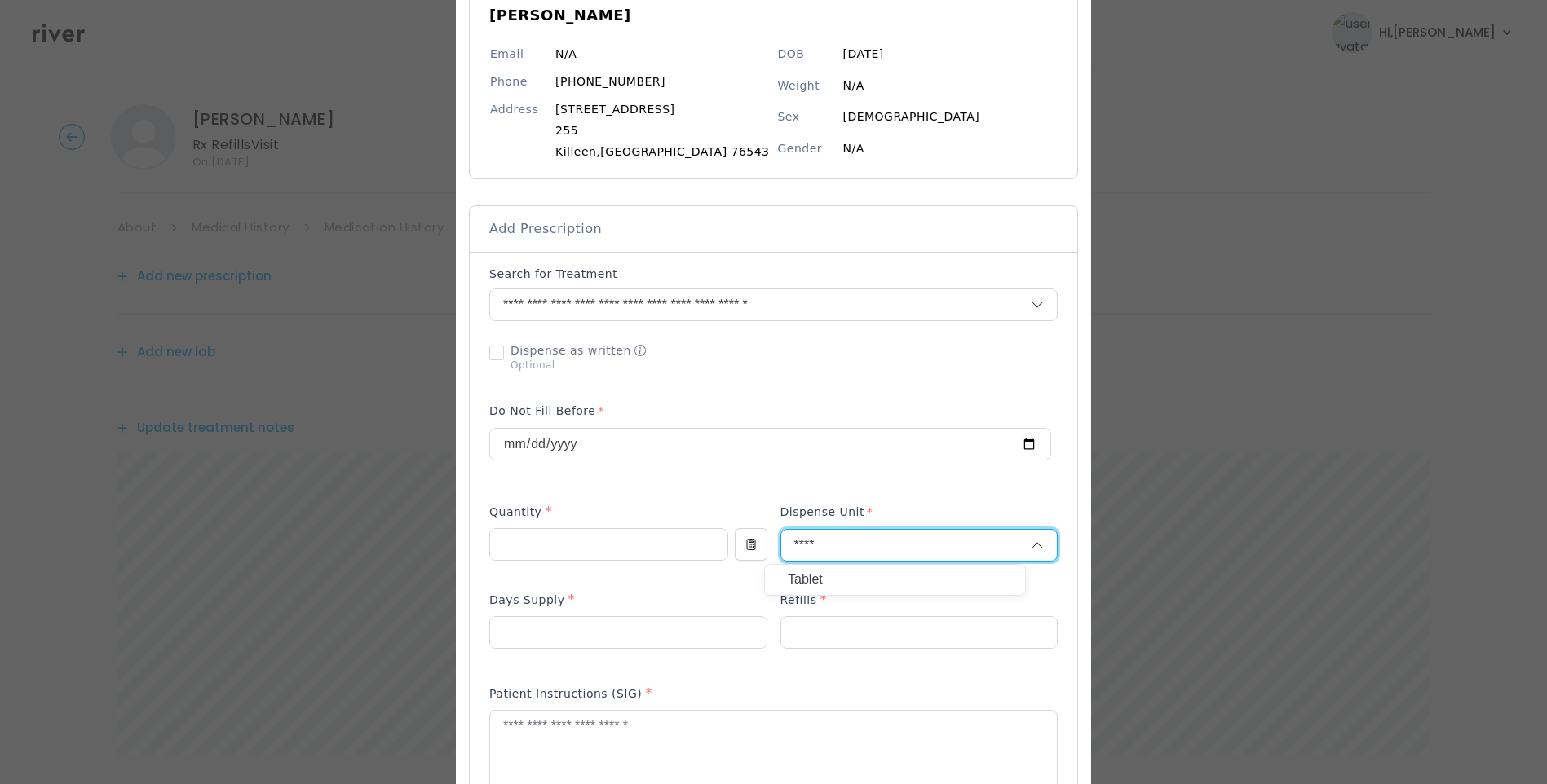
type input "****"
click at [812, 577] on p "Tablet" at bounding box center [895, 580] width 214 height 24
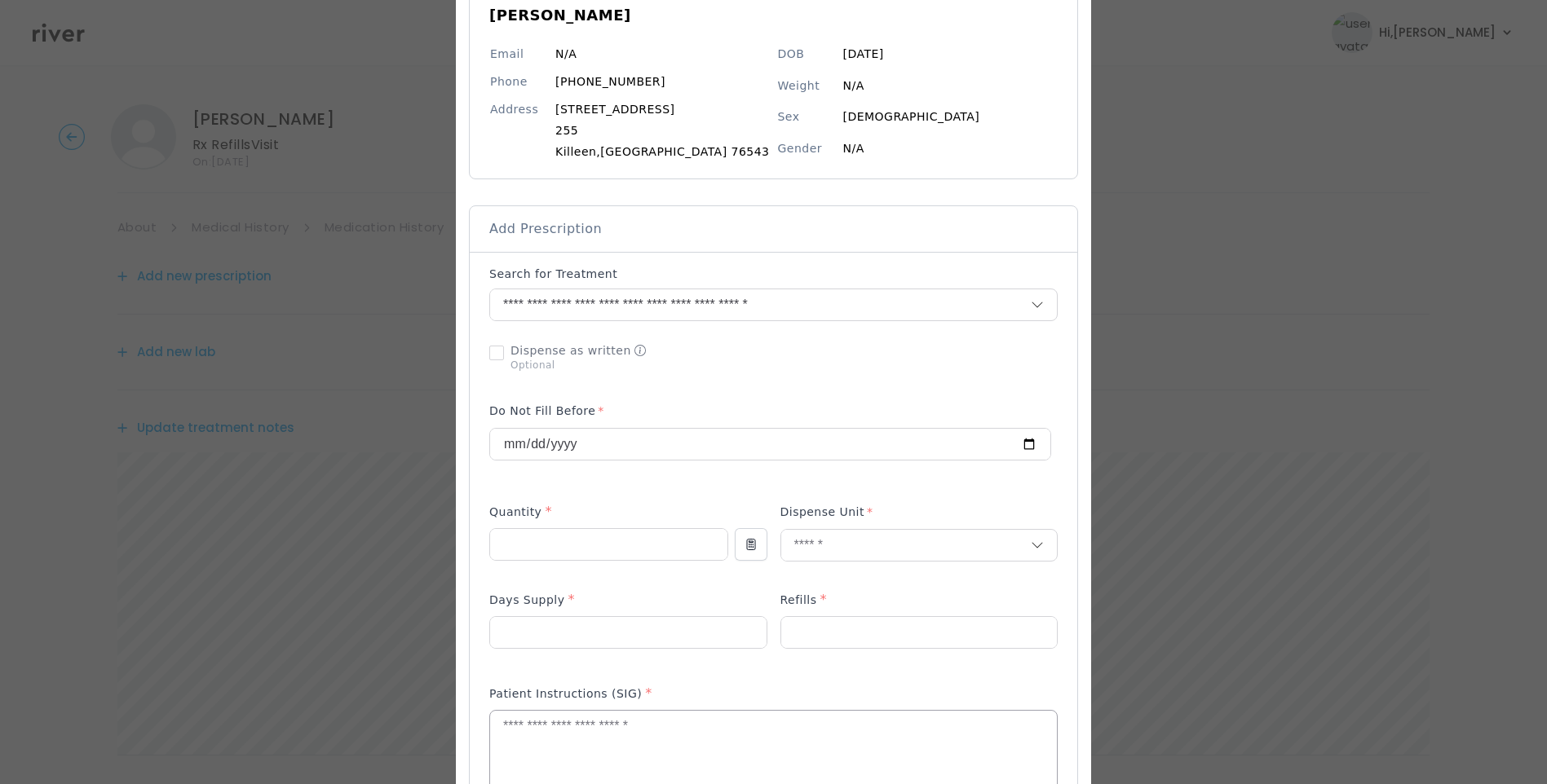
click at [617, 753] on textarea at bounding box center [773, 754] width 567 height 86
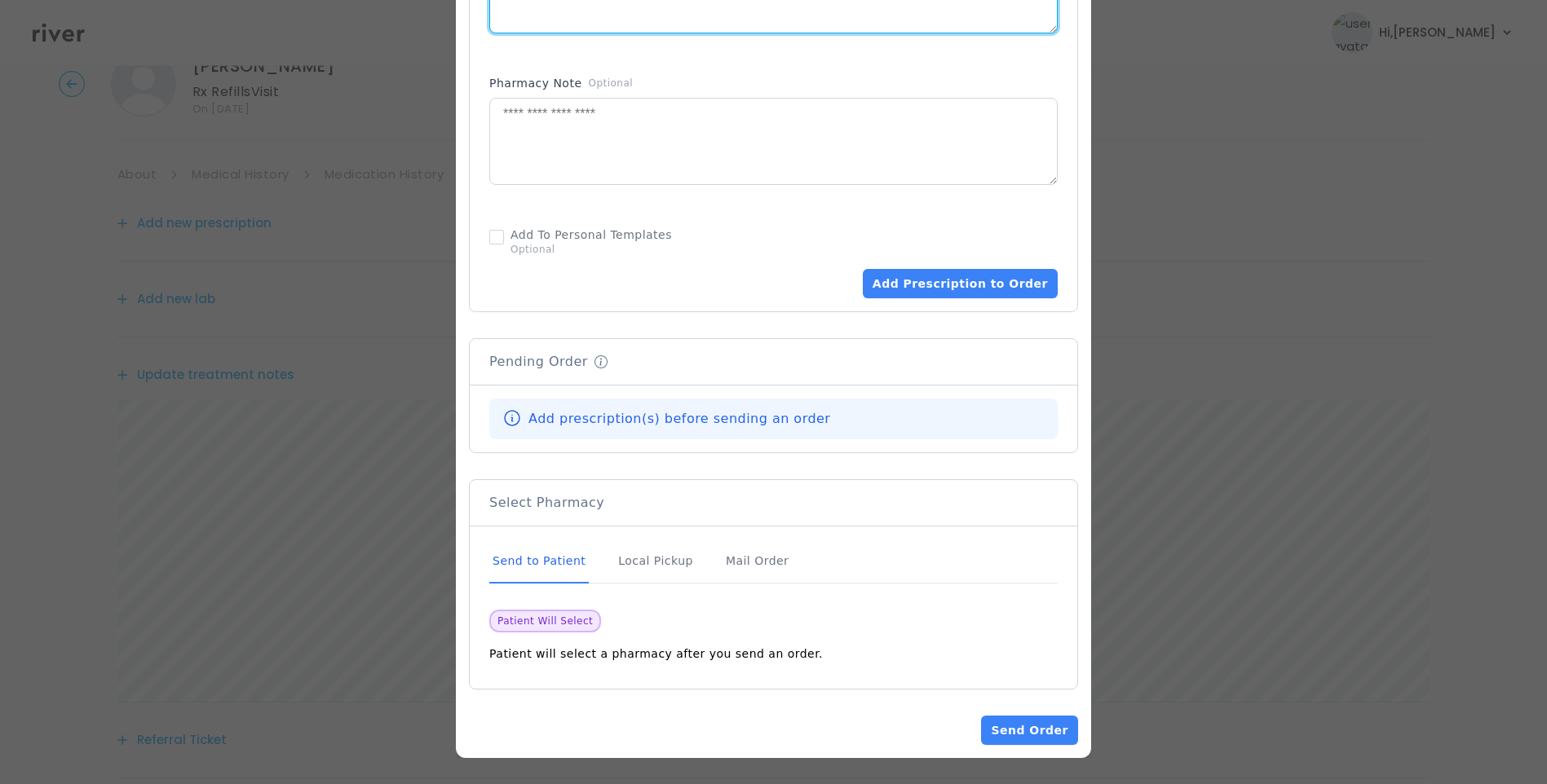
scroll to position [82, 0]
type textarea "**********"
click at [569, 567] on div "Send to Patient" at bounding box center [538, 562] width 99 height 44
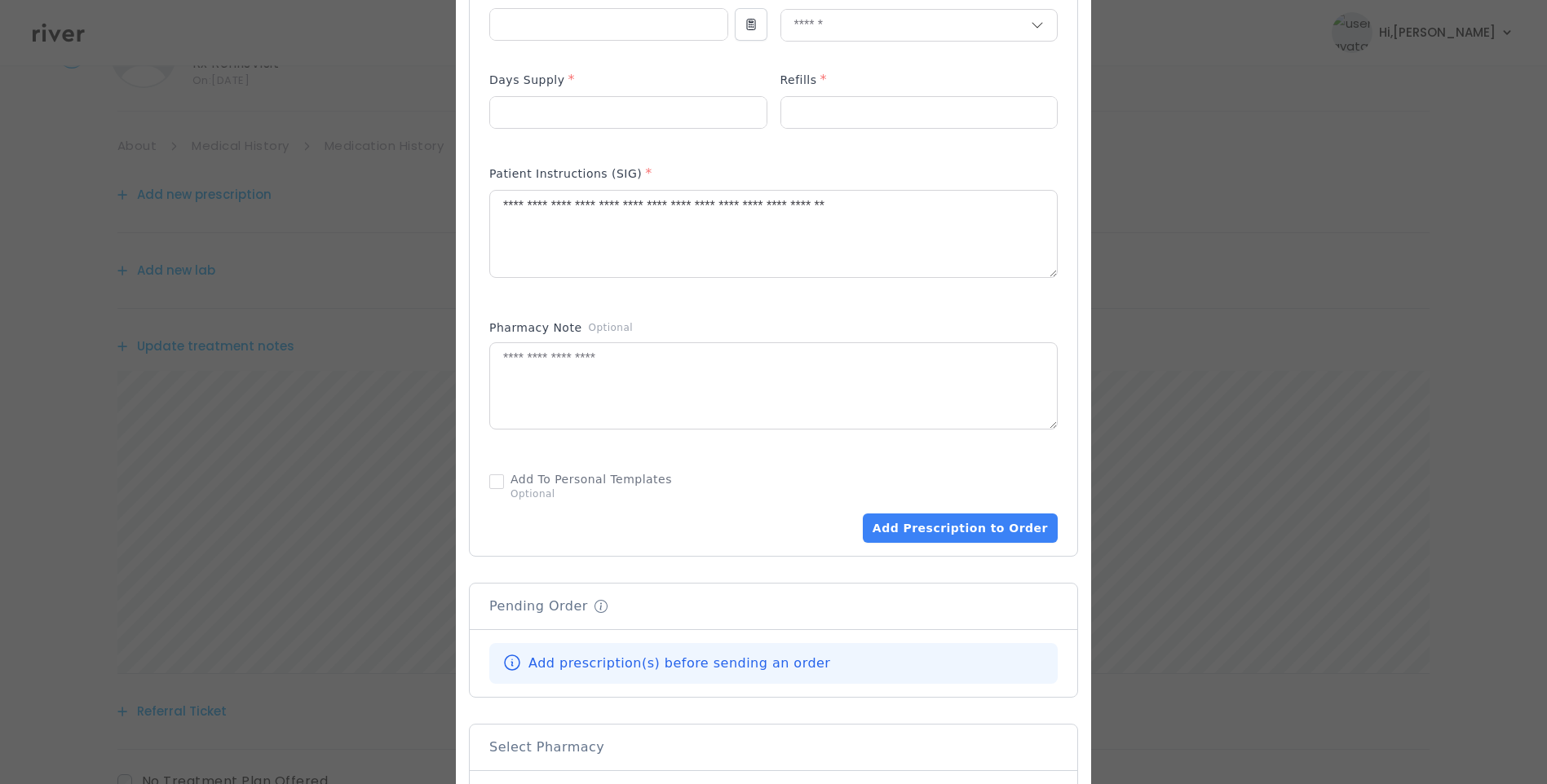
scroll to position [928, 0]
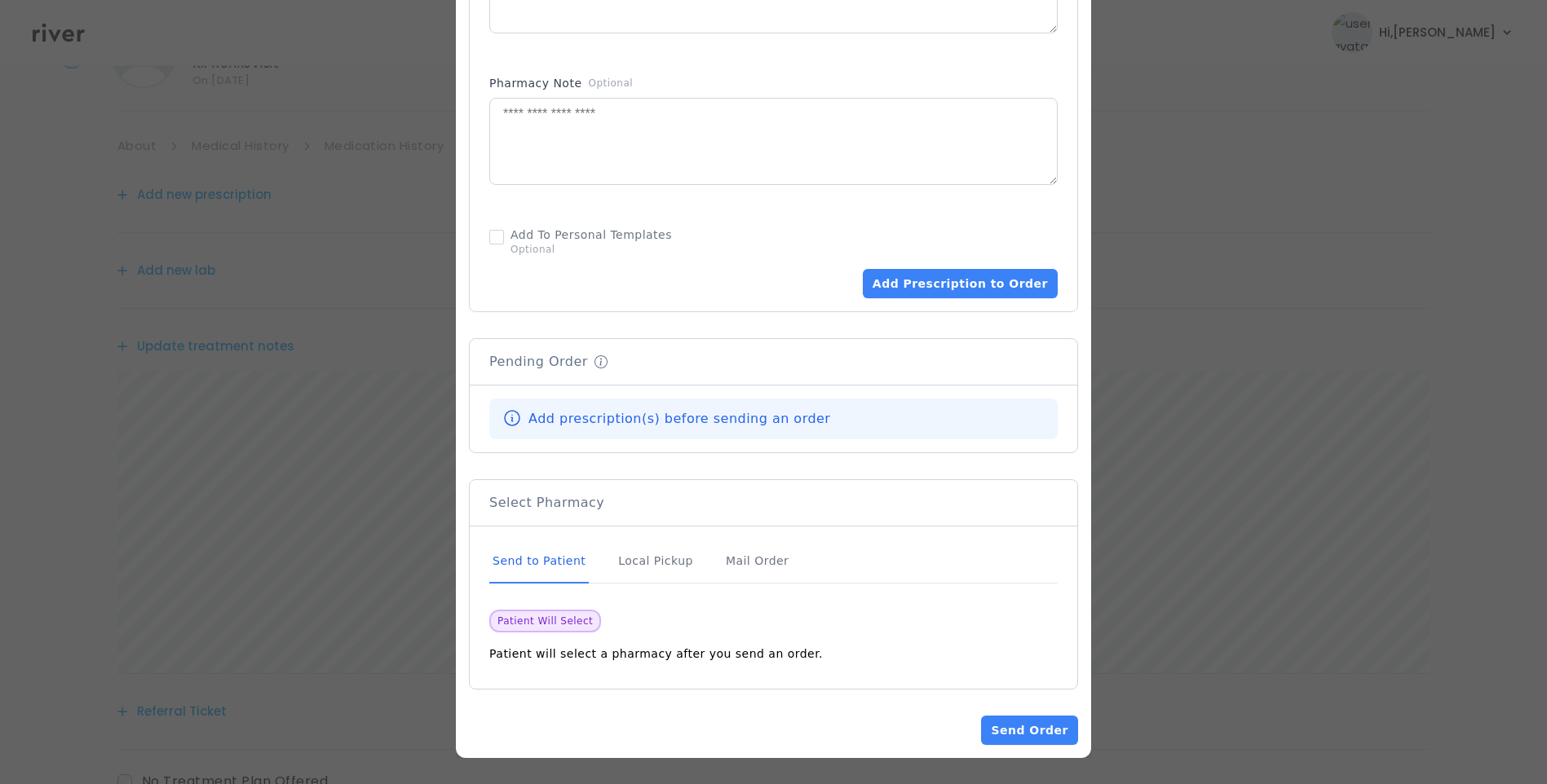
drag, startPoint x: 554, startPoint y: 563, endPoint x: 567, endPoint y: 550, distance: 18.5
click at [554, 563] on div "Send to Patient" at bounding box center [538, 562] width 99 height 44
click at [932, 285] on button "Add Prescription to Order" at bounding box center [960, 283] width 195 height 29
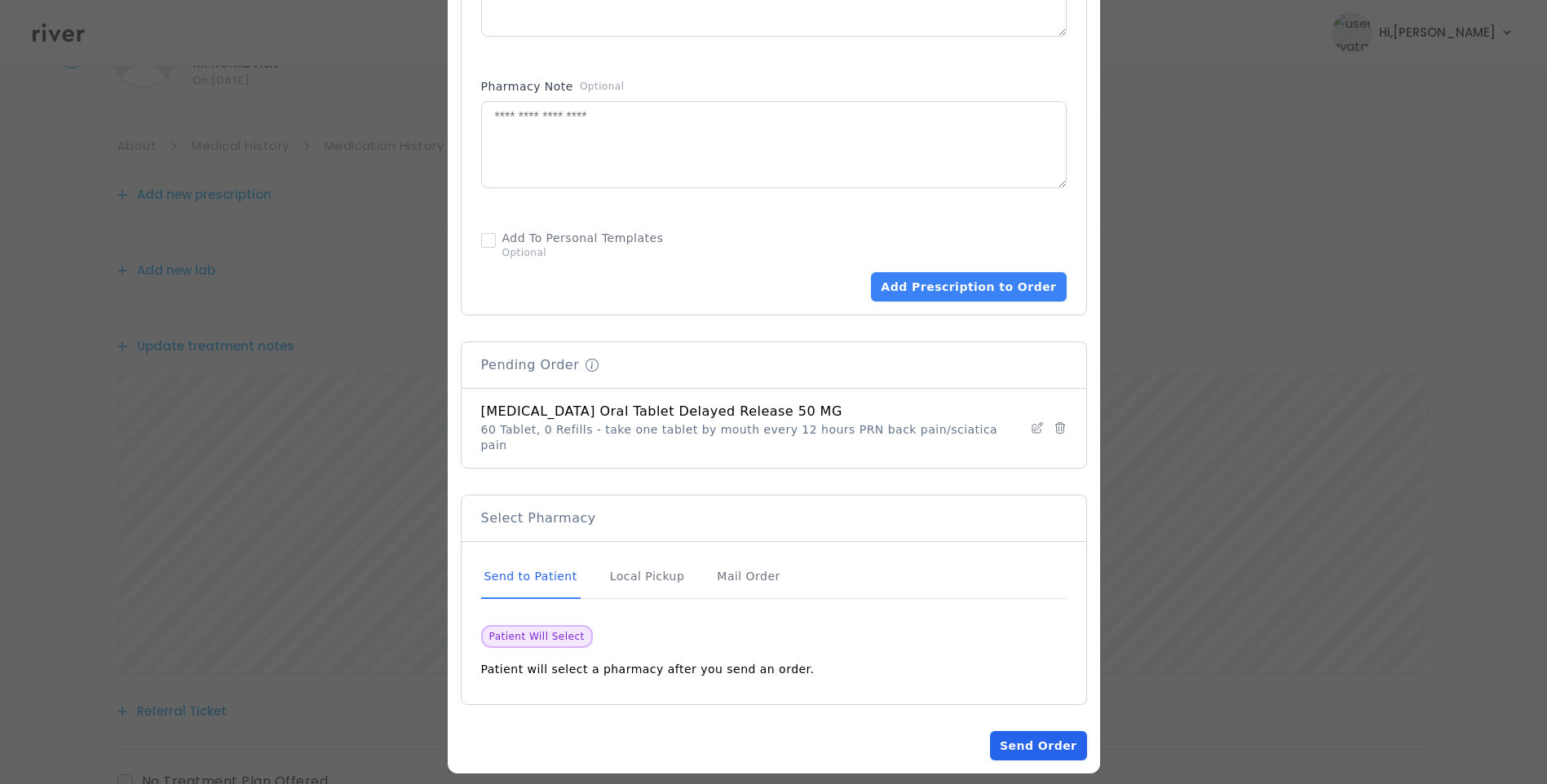
click at [1006, 731] on button "Send Order" at bounding box center [1038, 745] width 96 height 29
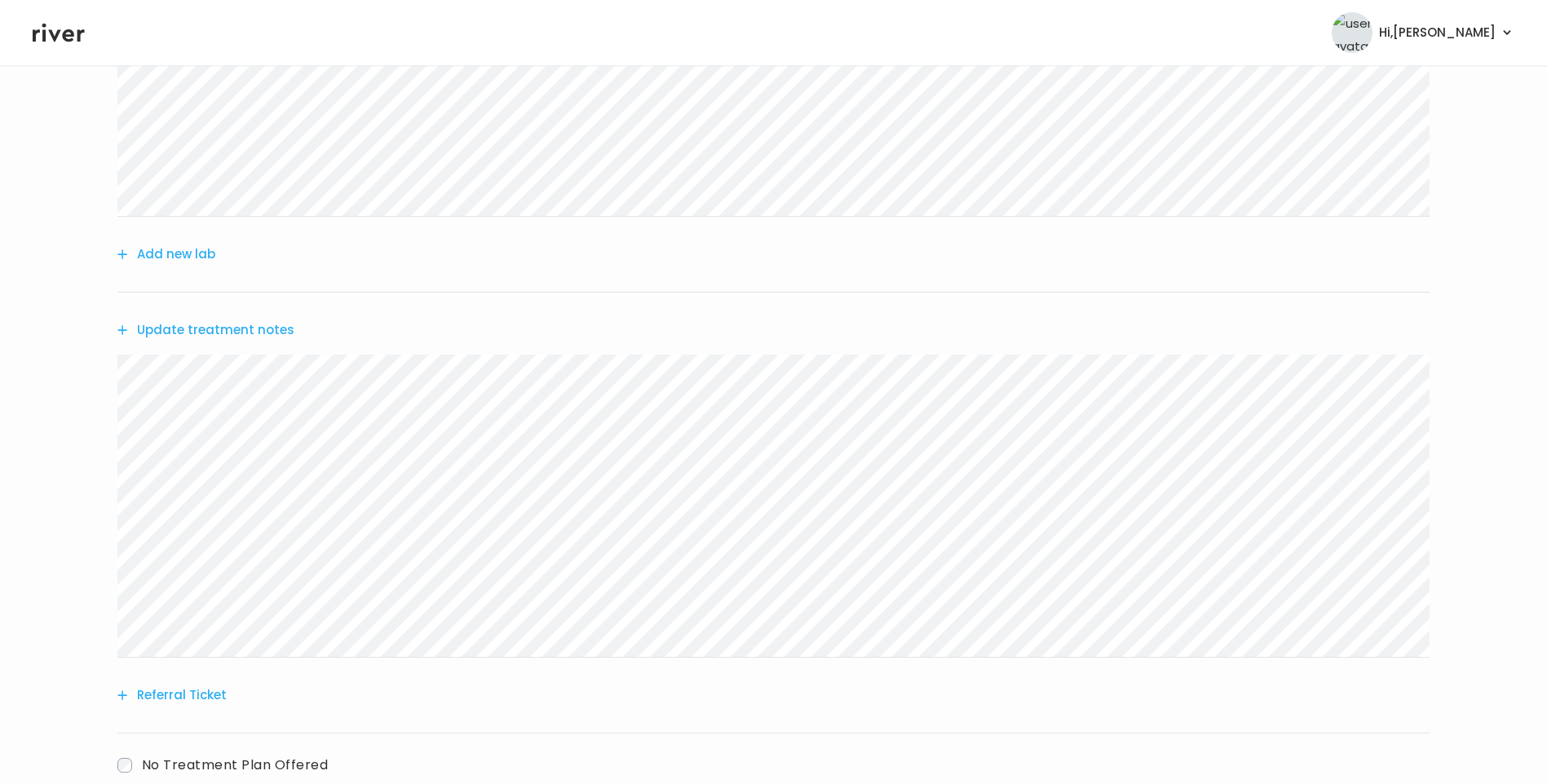
scroll to position [368, 0]
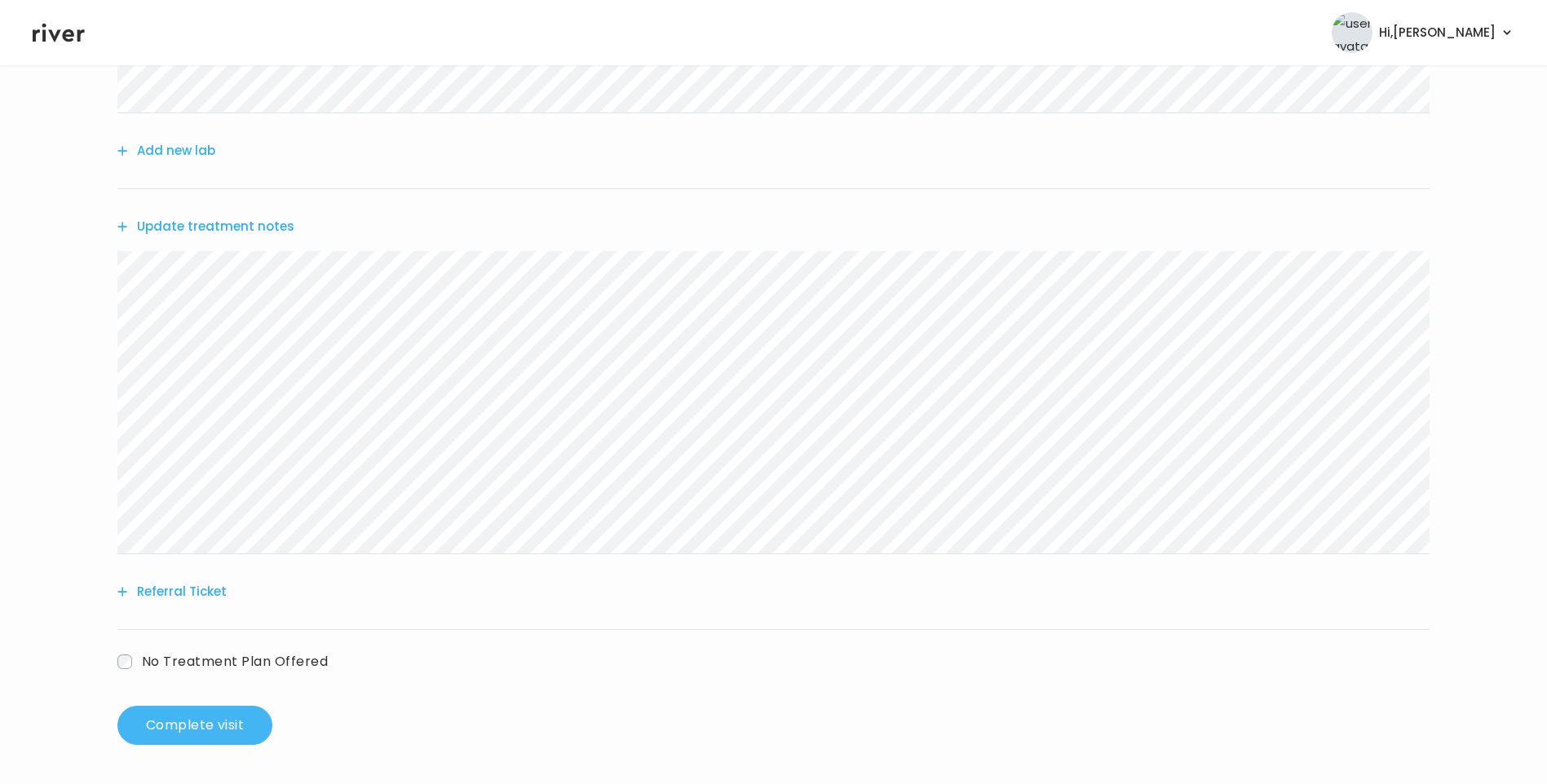
click at [214, 726] on button "Complete visit" at bounding box center [194, 725] width 155 height 39
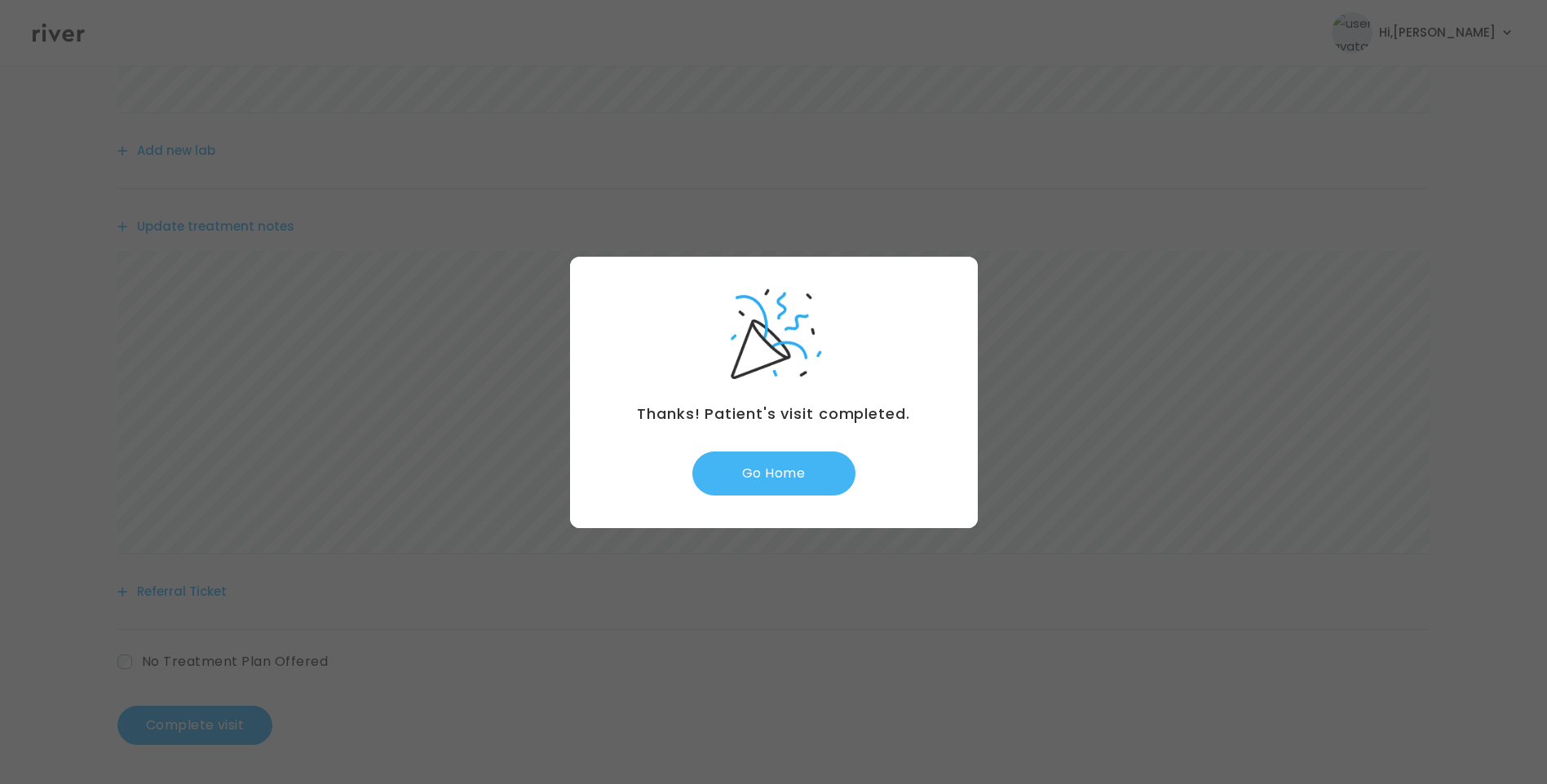
click at [800, 484] on button "Go Home" at bounding box center [773, 474] width 163 height 44
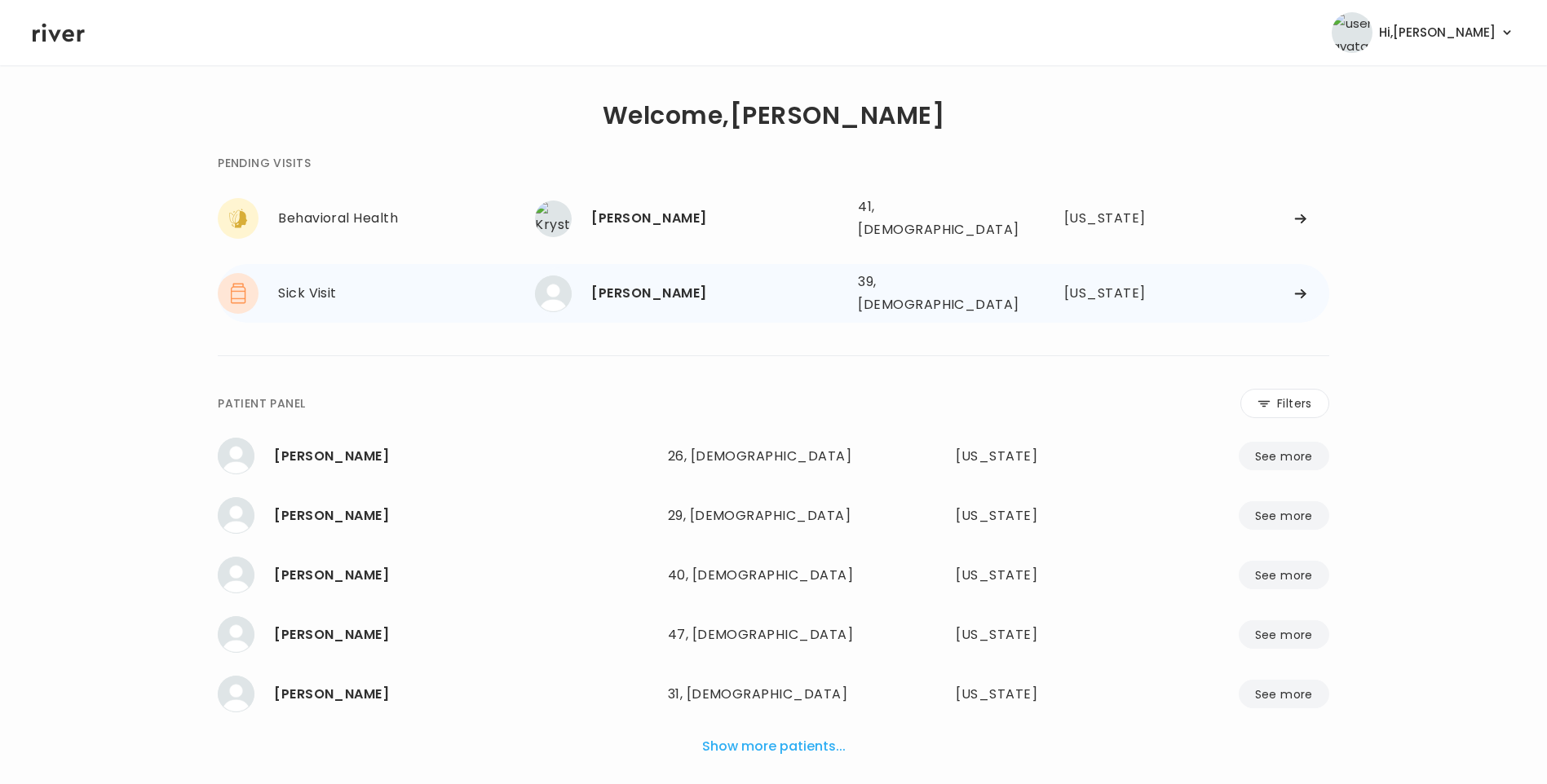
click at [693, 282] on div "[PERSON_NAME]" at bounding box center [718, 293] width 254 height 23
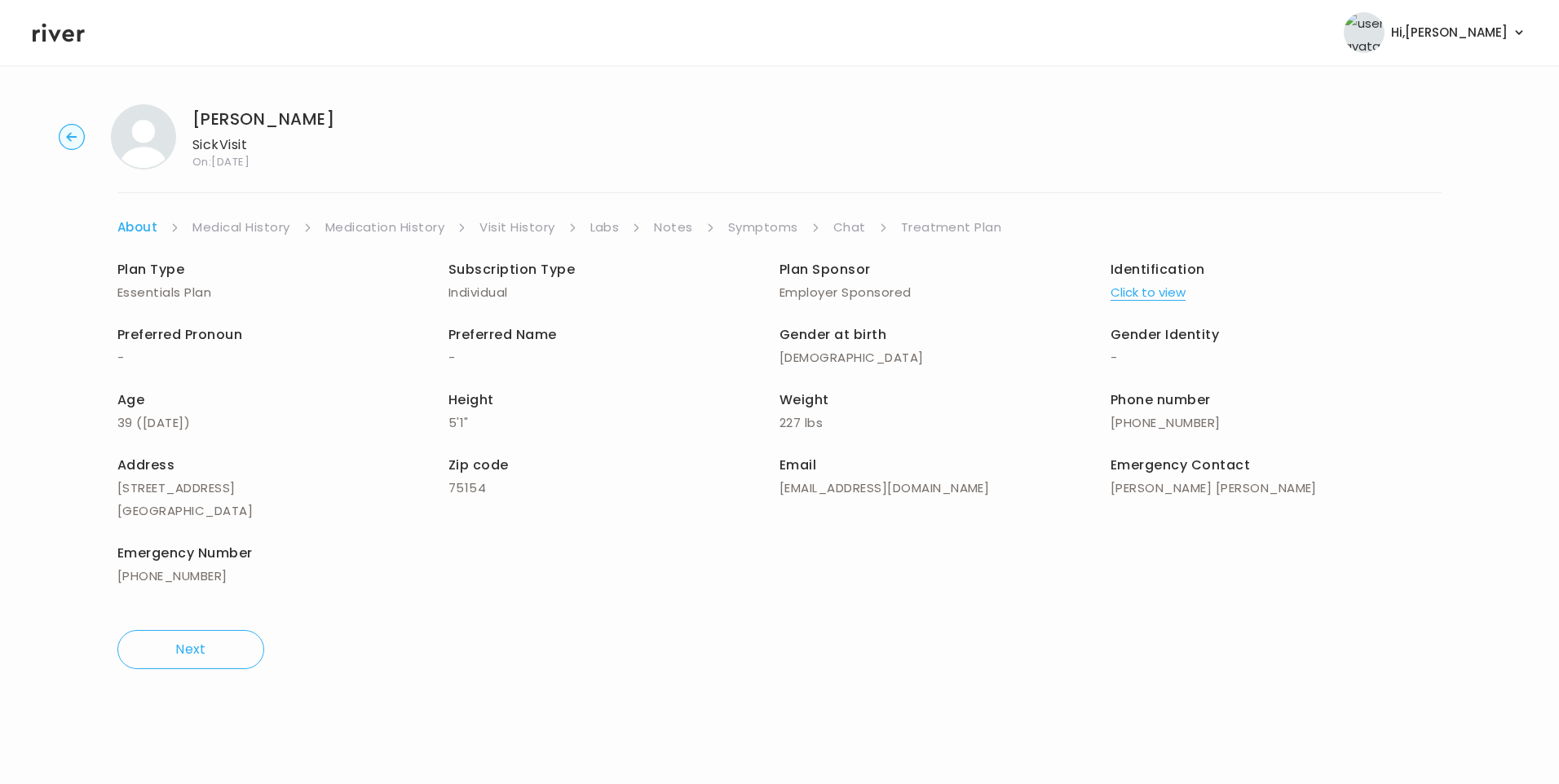
click at [852, 229] on link "Chat" at bounding box center [849, 227] width 33 height 23
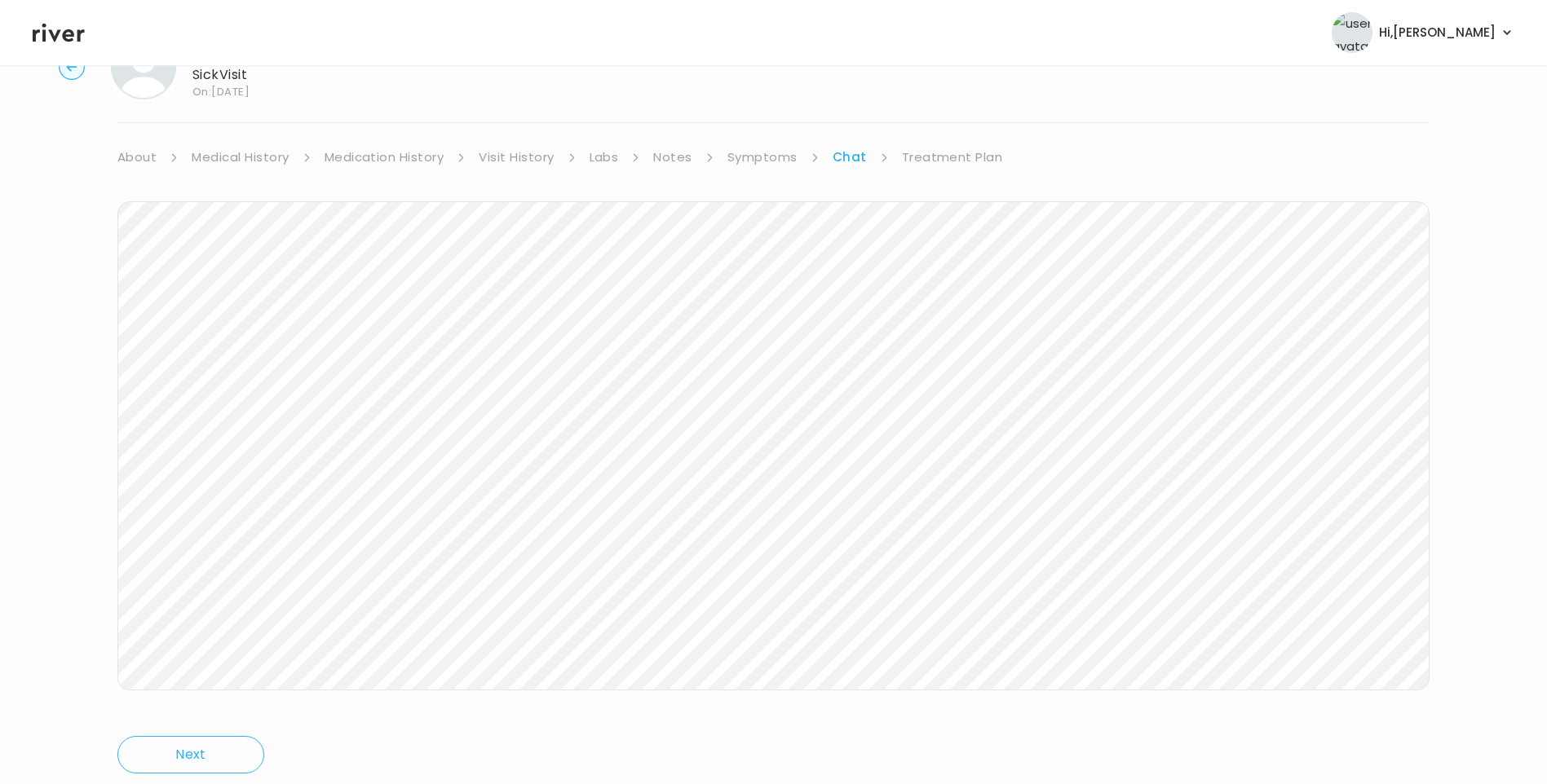
scroll to position [121, 0]
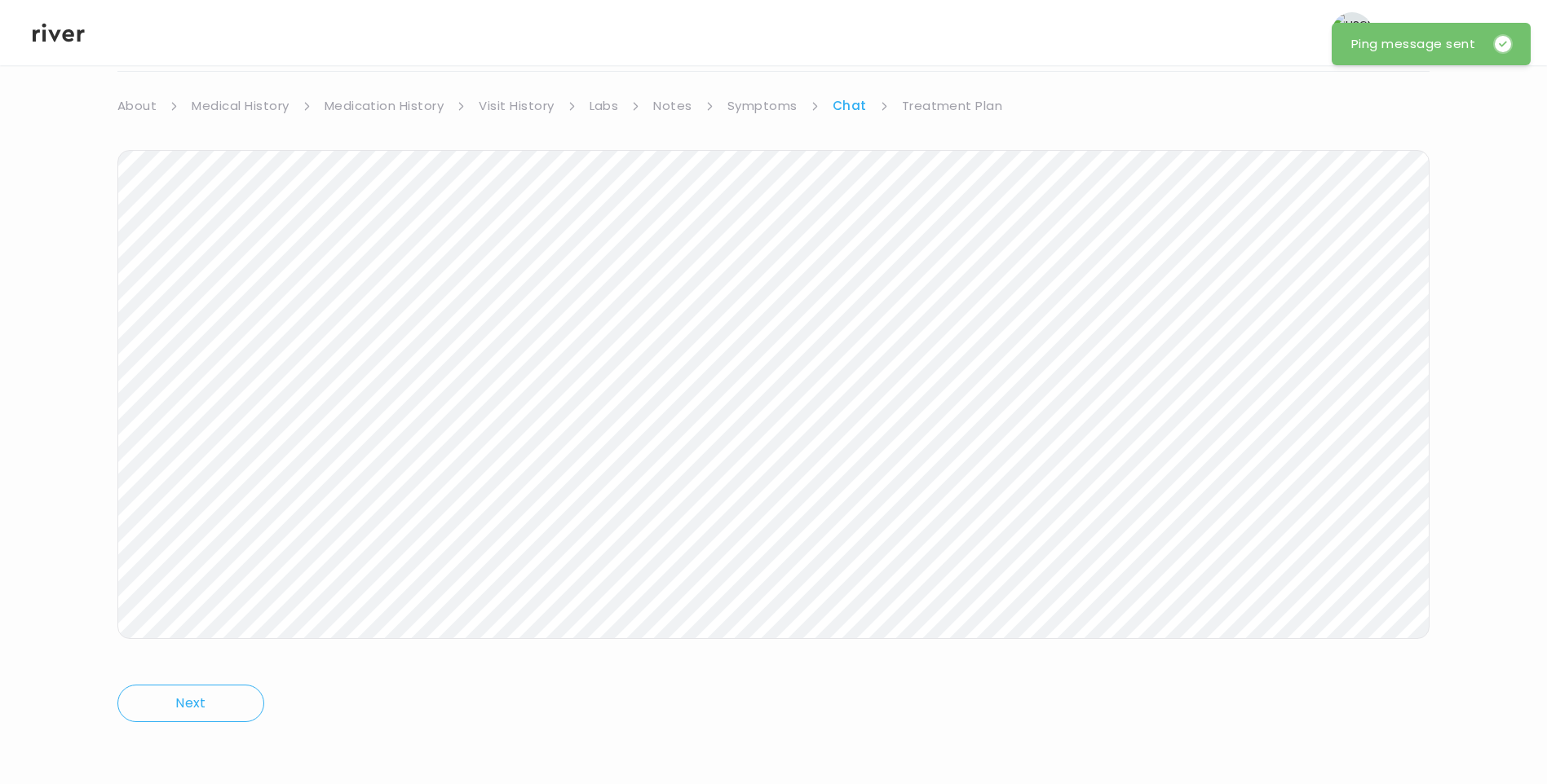
click at [63, 35] on icon at bounding box center [59, 33] width 52 height 19
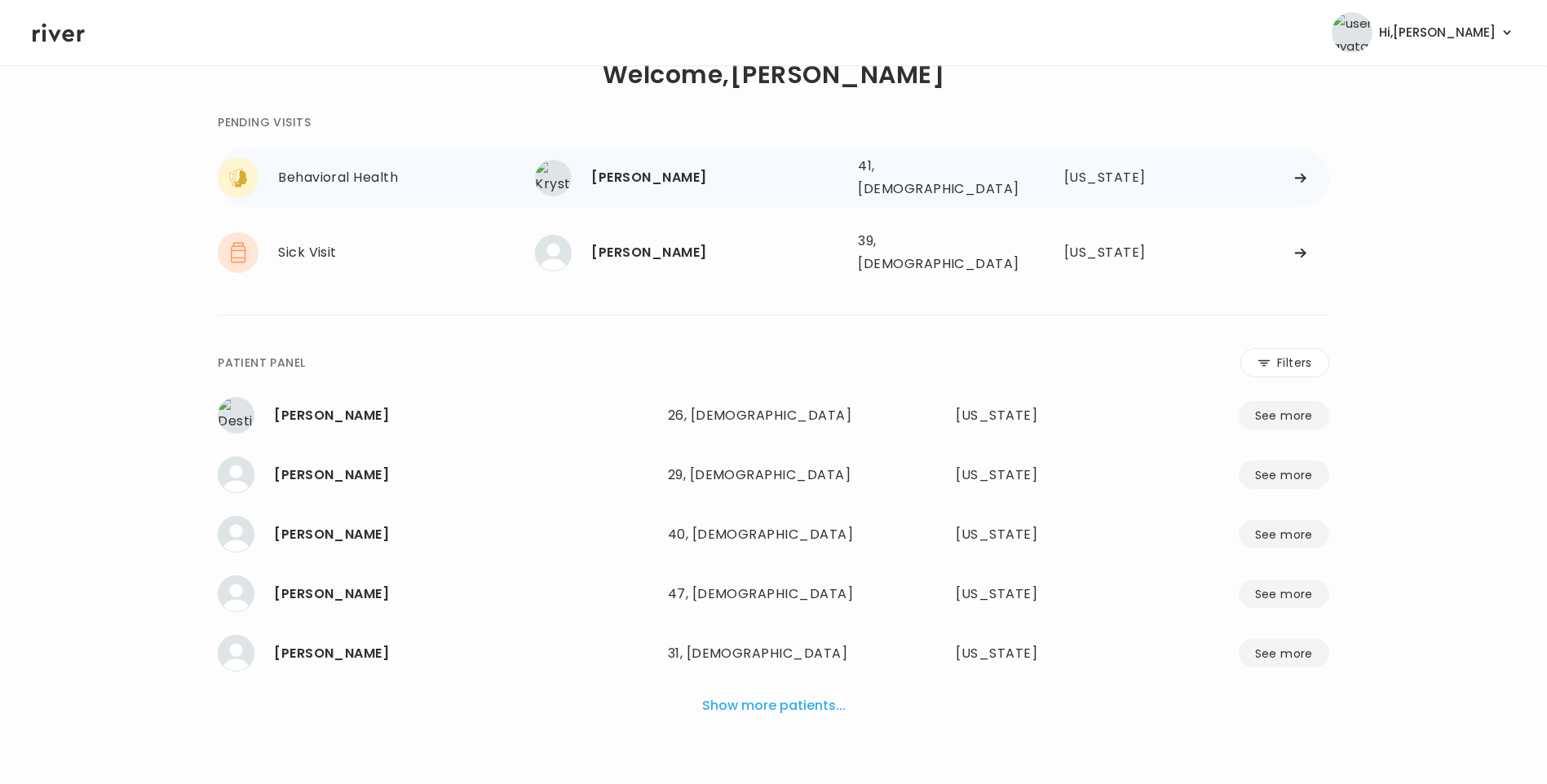
click at [651, 179] on div "[PERSON_NAME]" at bounding box center [718, 177] width 254 height 23
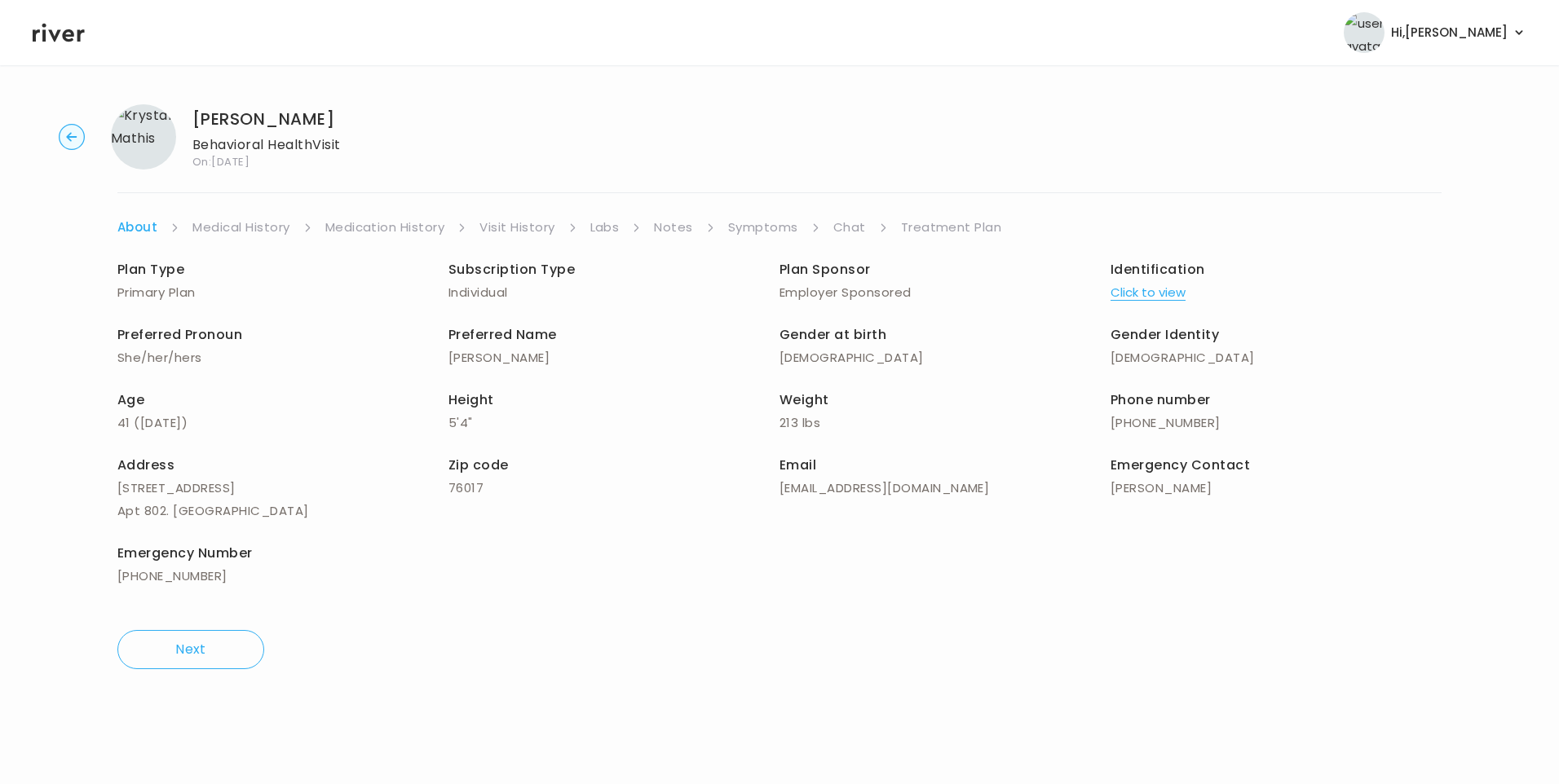
click at [844, 230] on link "Chat" at bounding box center [849, 227] width 33 height 23
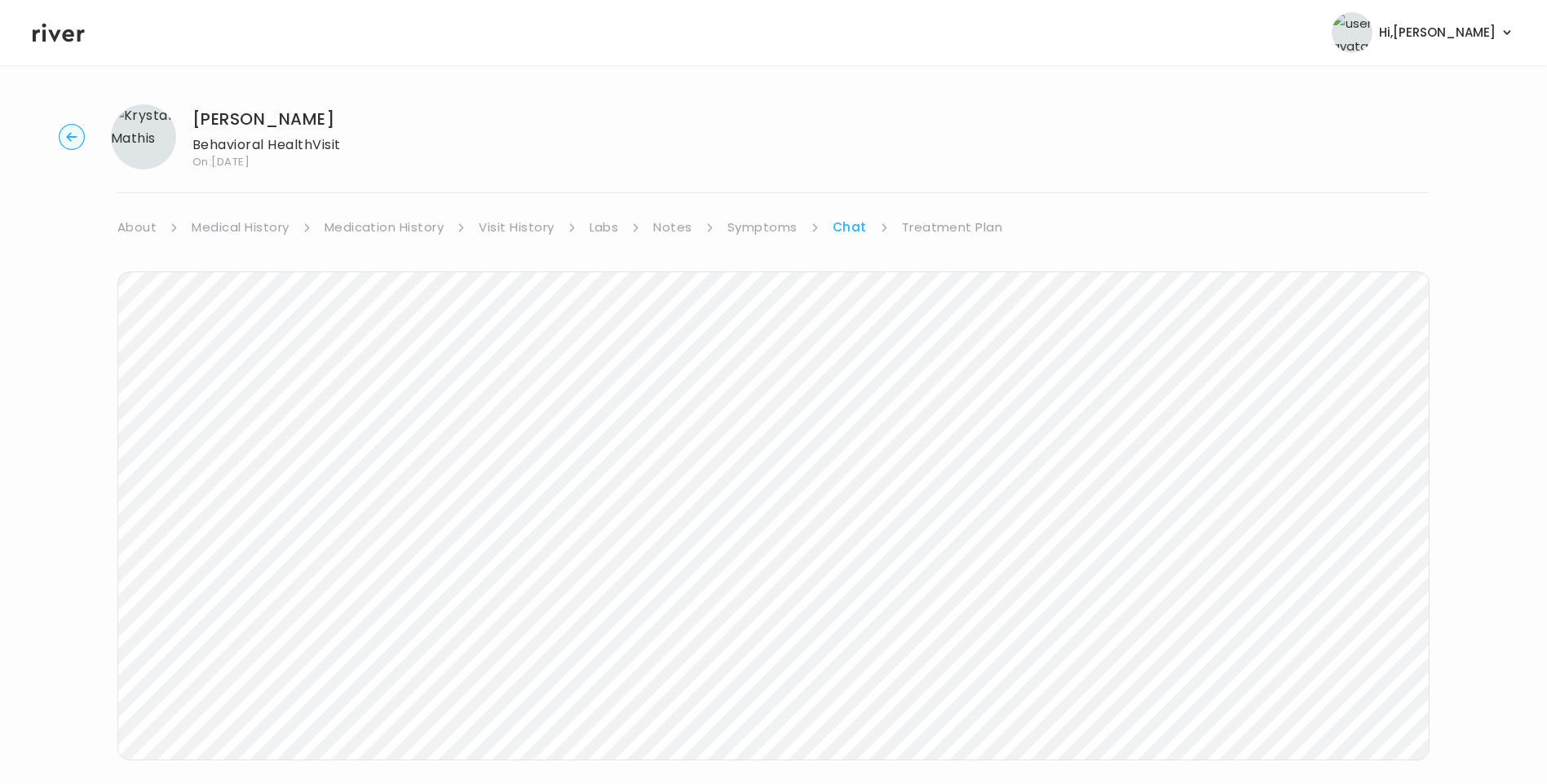
click at [65, 47] on header "Hi, [PERSON_NAME] Profile Logout" at bounding box center [773, 32] width 1547 height 65
click at [62, 34] on icon at bounding box center [59, 32] width 52 height 24
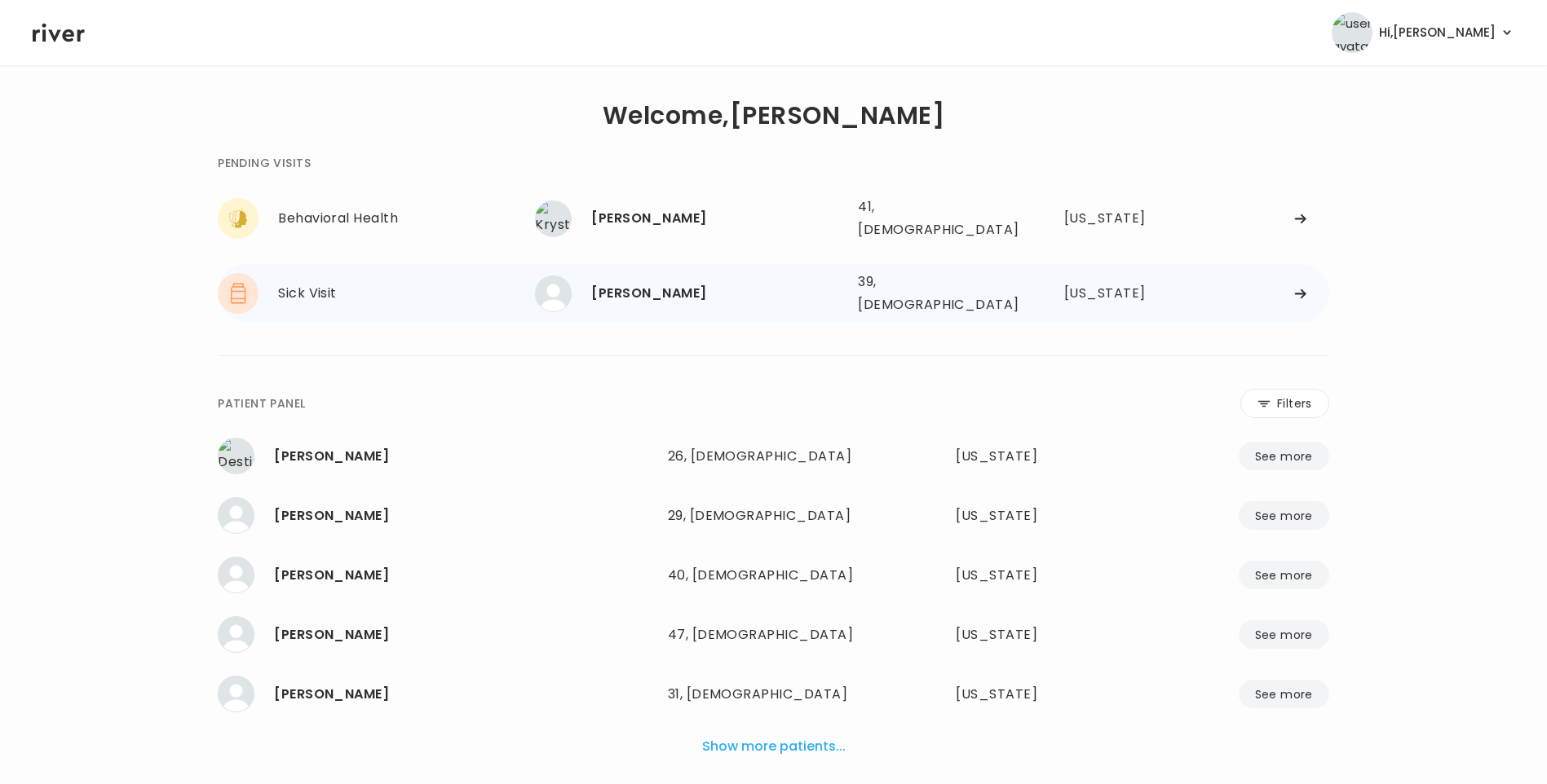
click at [685, 283] on div "[PERSON_NAME]" at bounding box center [718, 293] width 254 height 23
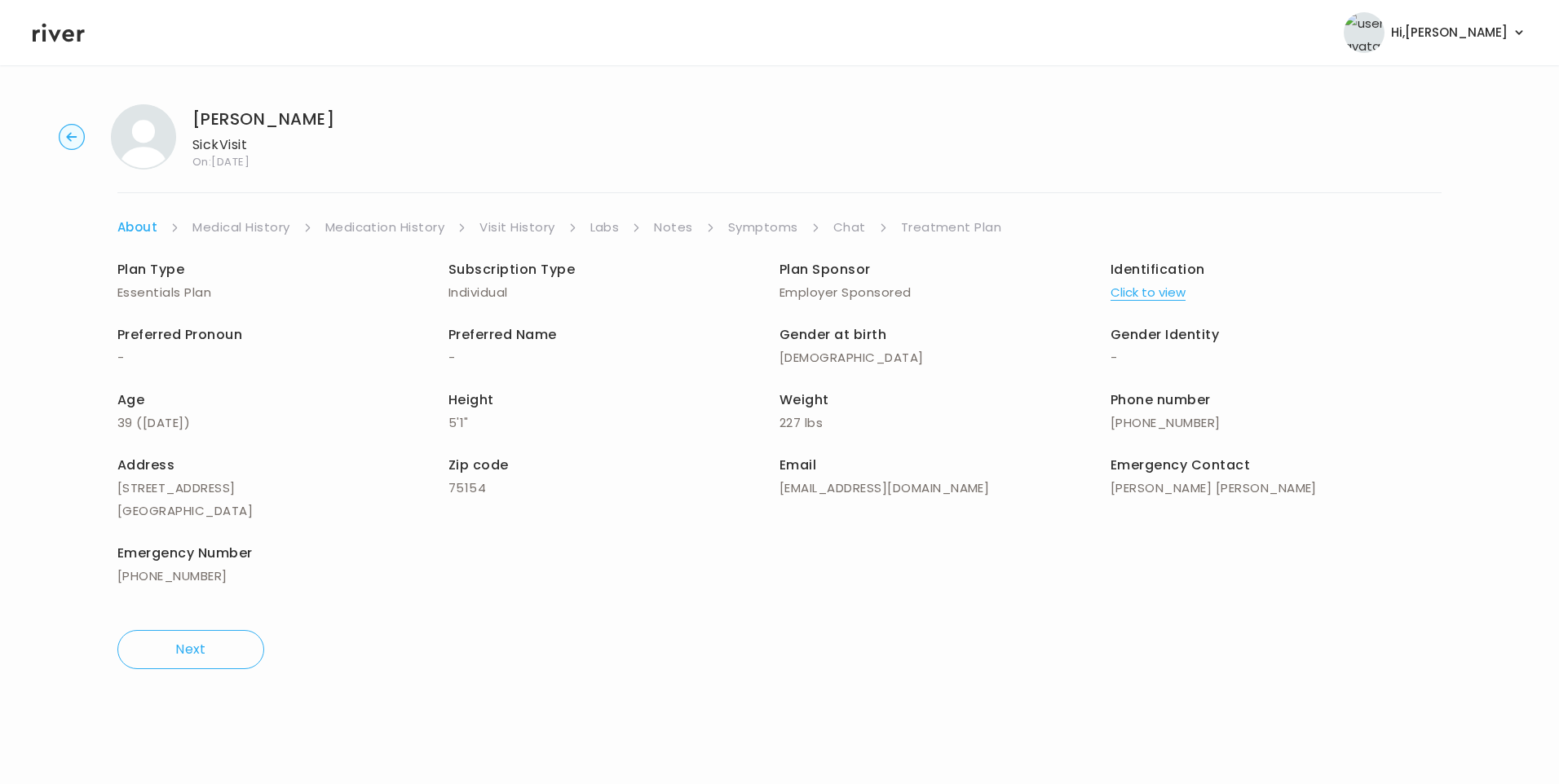
click at [846, 226] on link "Chat" at bounding box center [849, 227] width 33 height 23
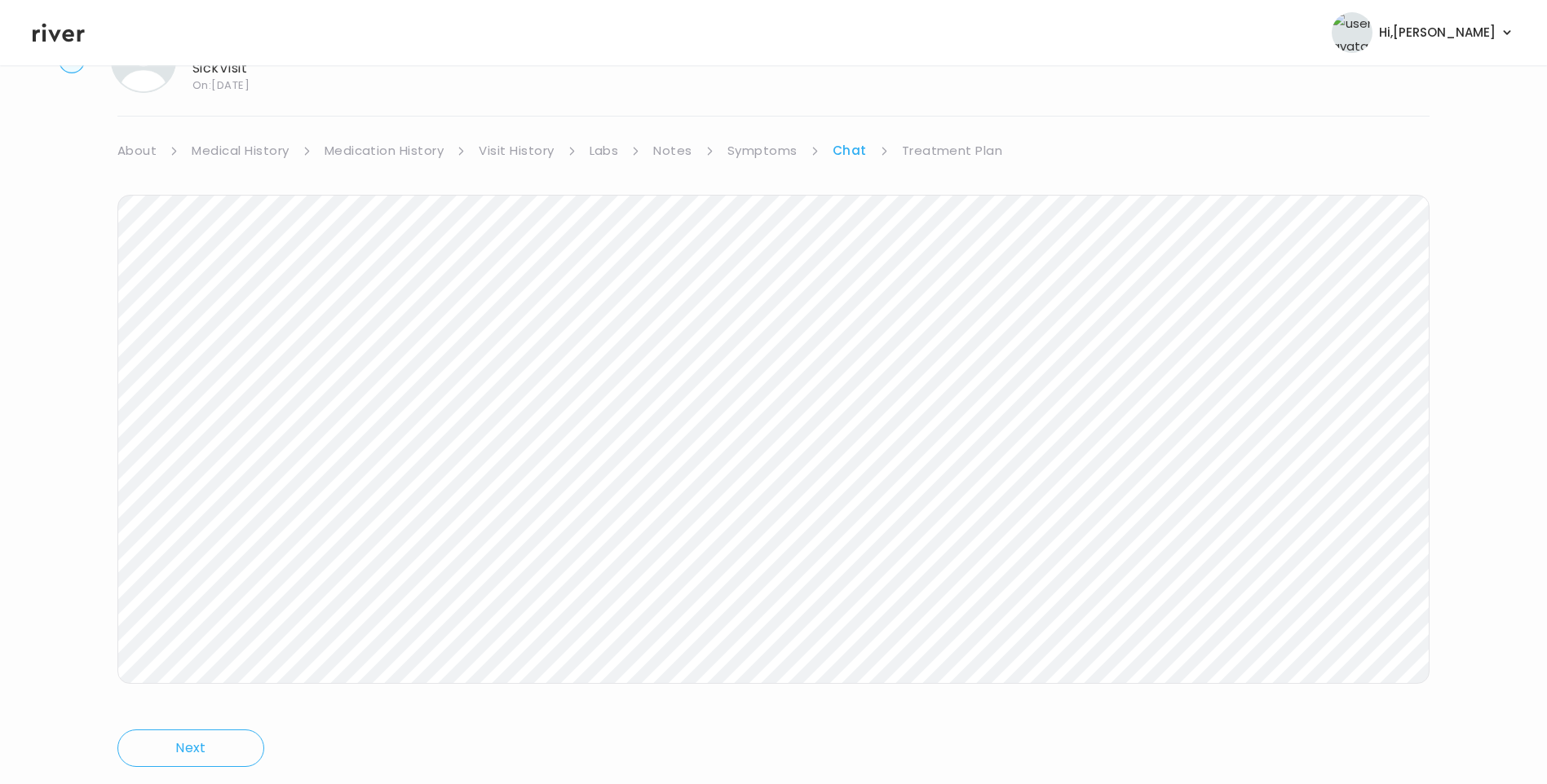
scroll to position [121, 0]
click at [77, 28] on icon at bounding box center [59, 32] width 52 height 24
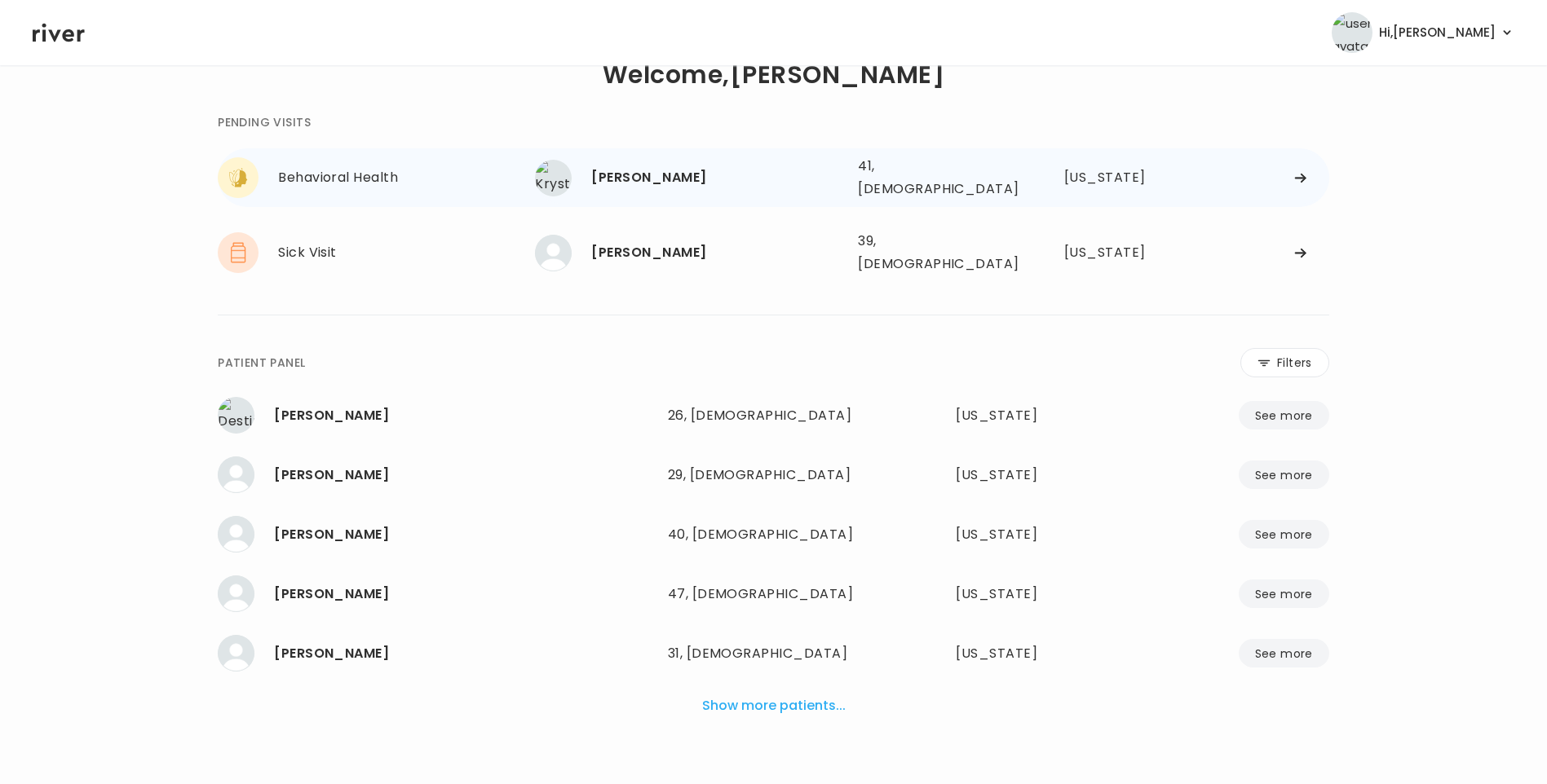
click at [643, 172] on div "[PERSON_NAME]" at bounding box center [718, 177] width 254 height 23
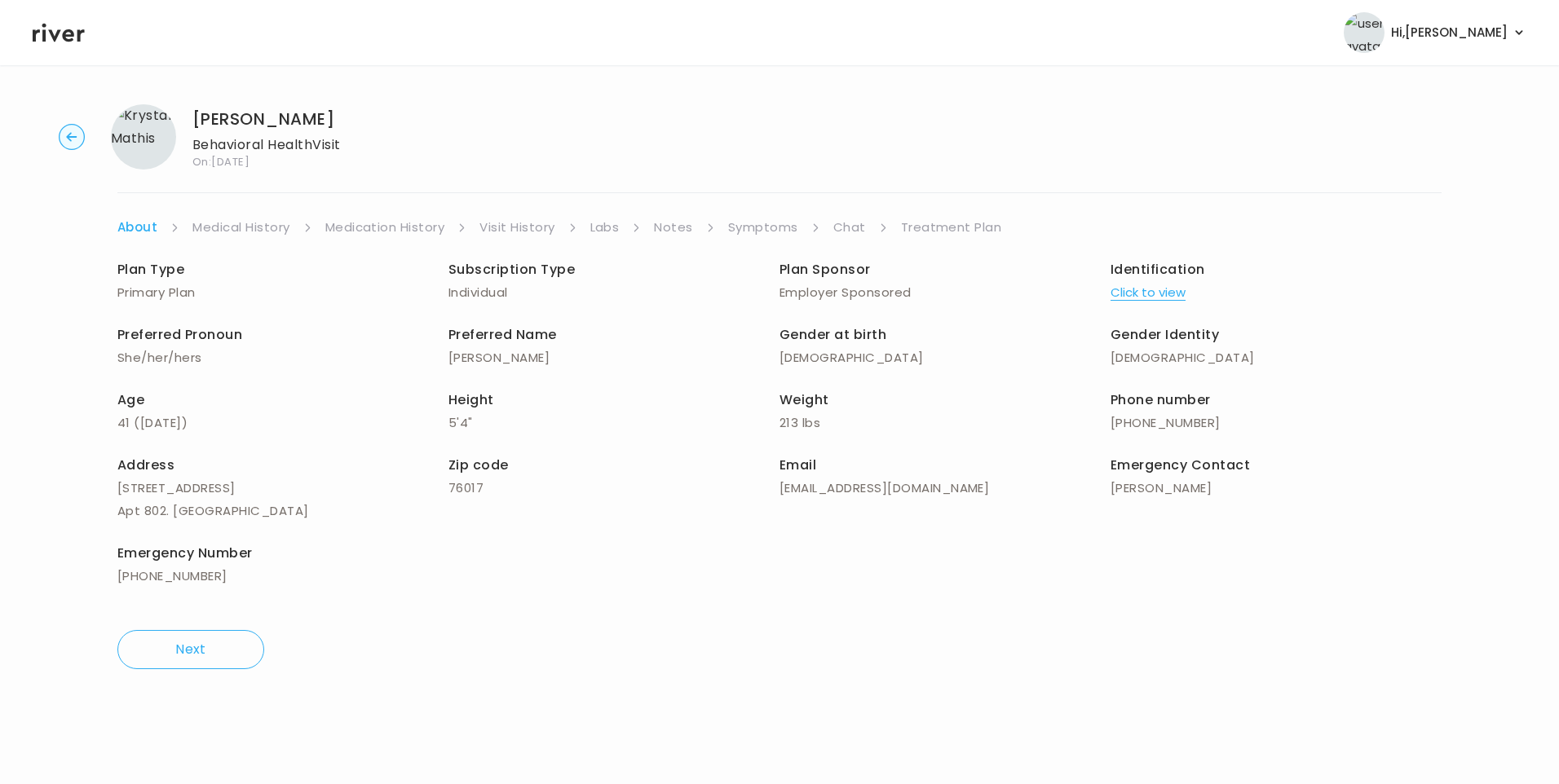
click at [838, 226] on link "Chat" at bounding box center [849, 227] width 33 height 23
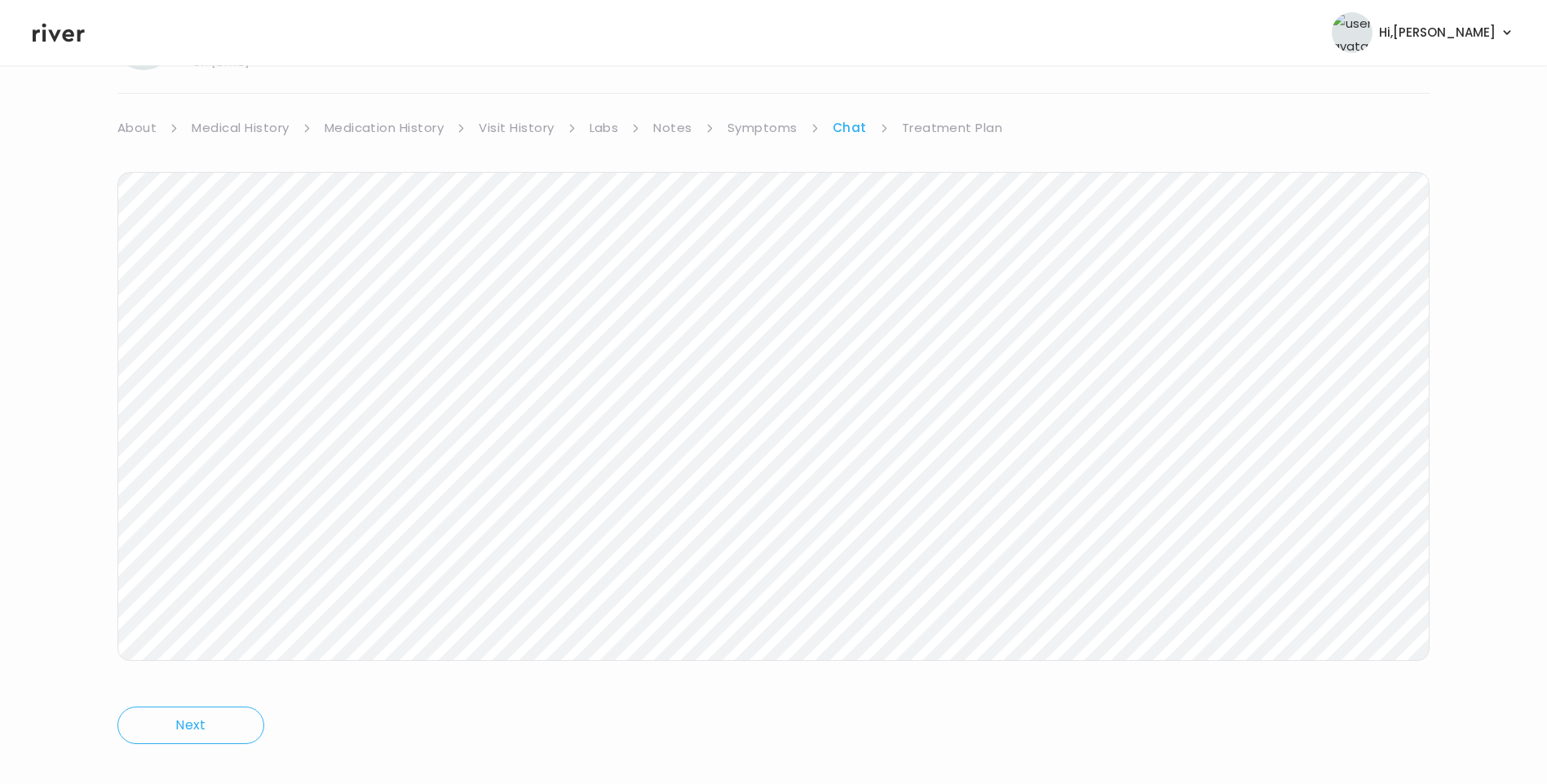
scroll to position [121, 0]
click at [68, 45] on header "Hi, [PERSON_NAME] Profile Logout" at bounding box center [773, 32] width 1547 height 65
click at [63, 37] on icon at bounding box center [59, 33] width 52 height 19
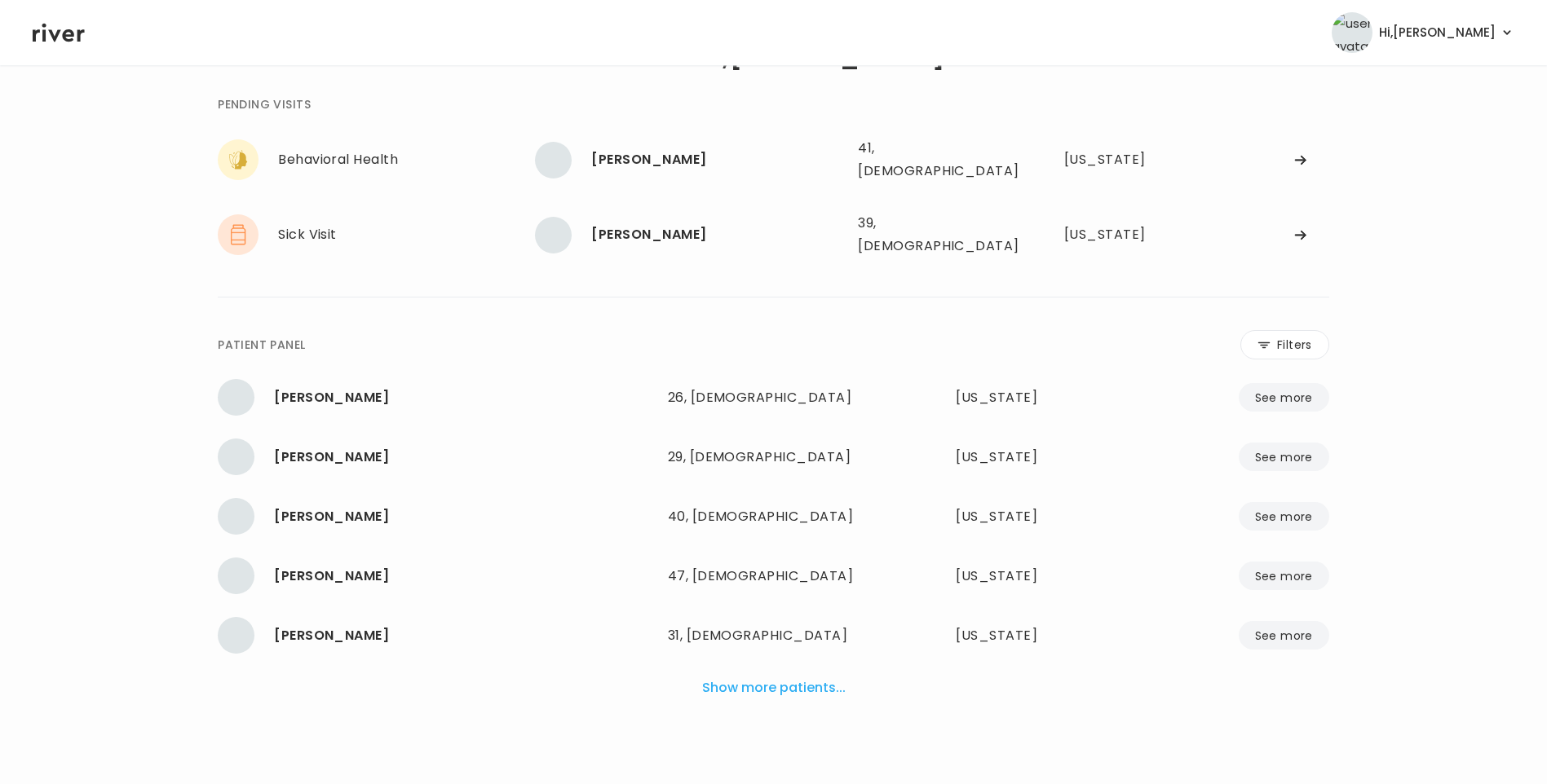
scroll to position [41, 0]
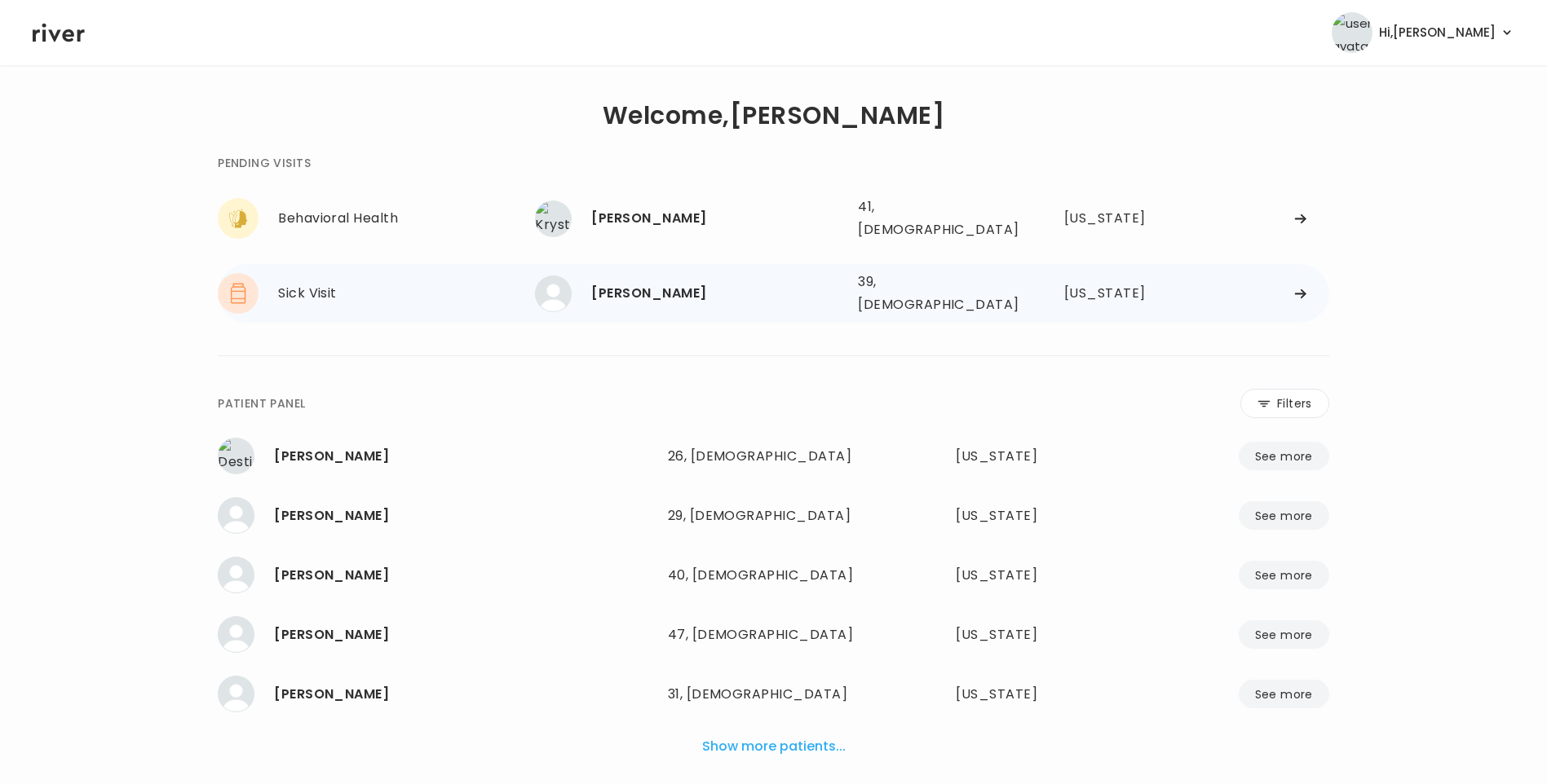
click at [660, 282] on div "[PERSON_NAME]" at bounding box center [718, 293] width 254 height 23
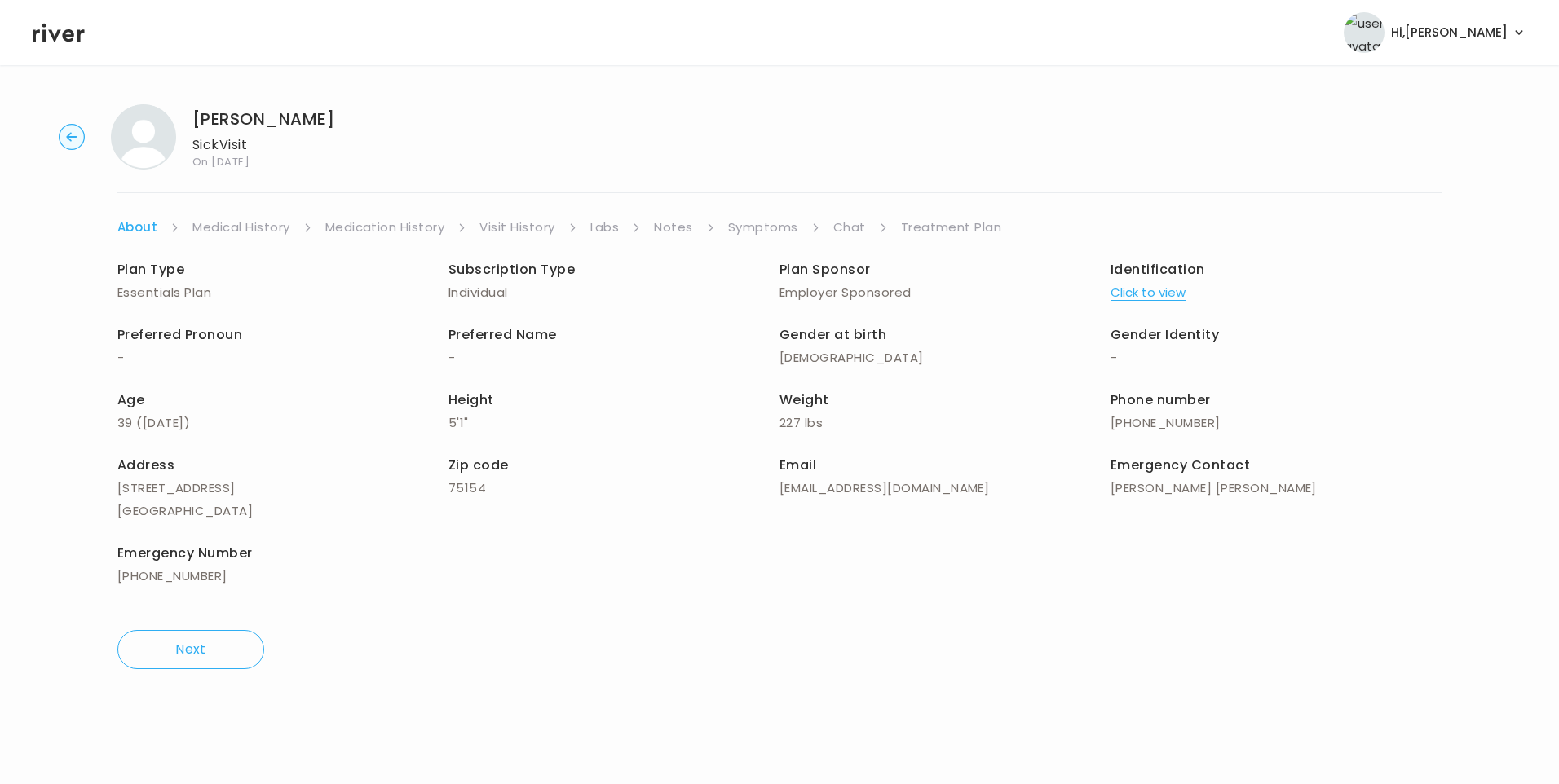
click at [843, 228] on link "Chat" at bounding box center [849, 227] width 33 height 23
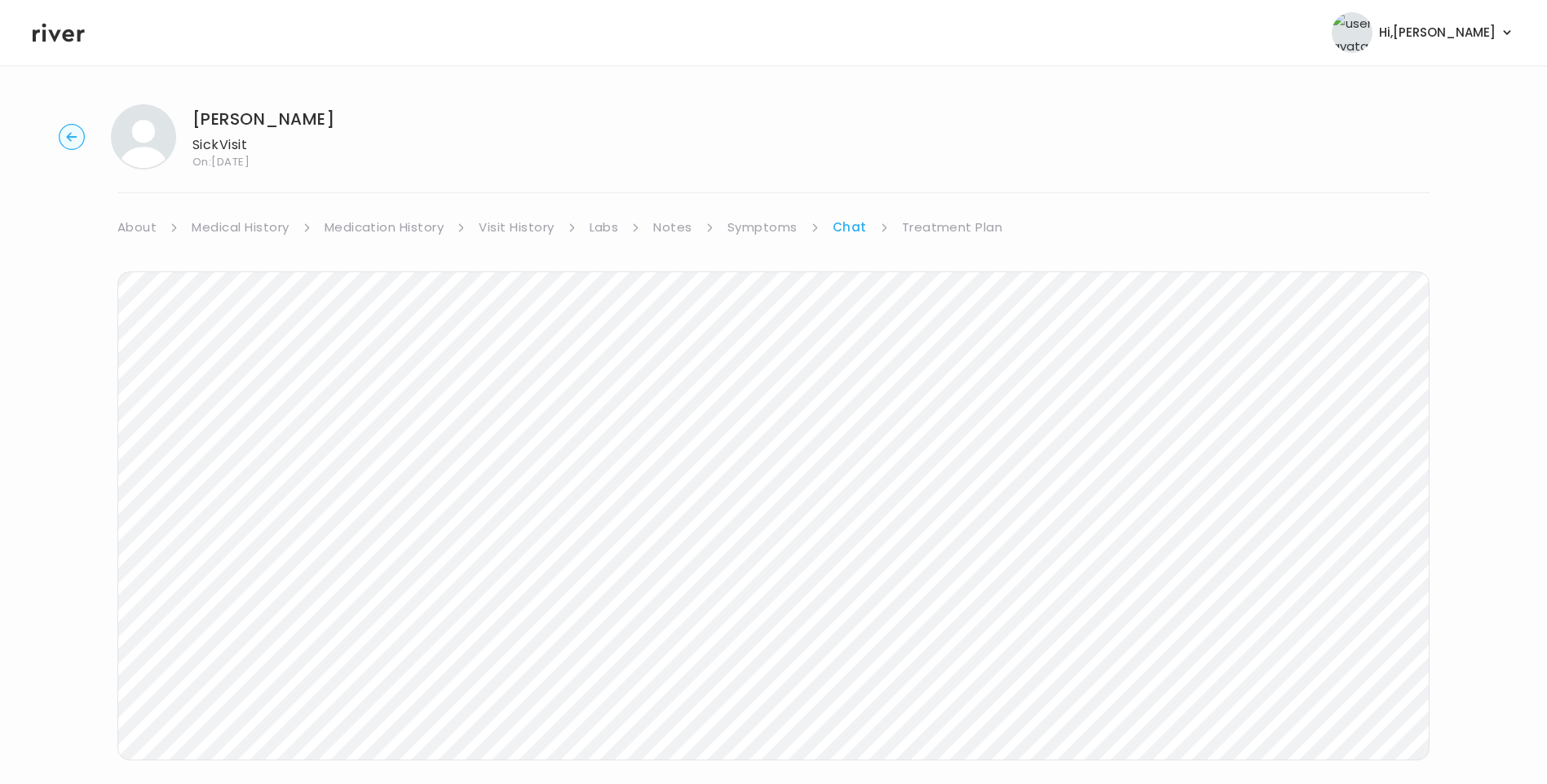
click at [57, 33] on icon at bounding box center [59, 33] width 52 height 19
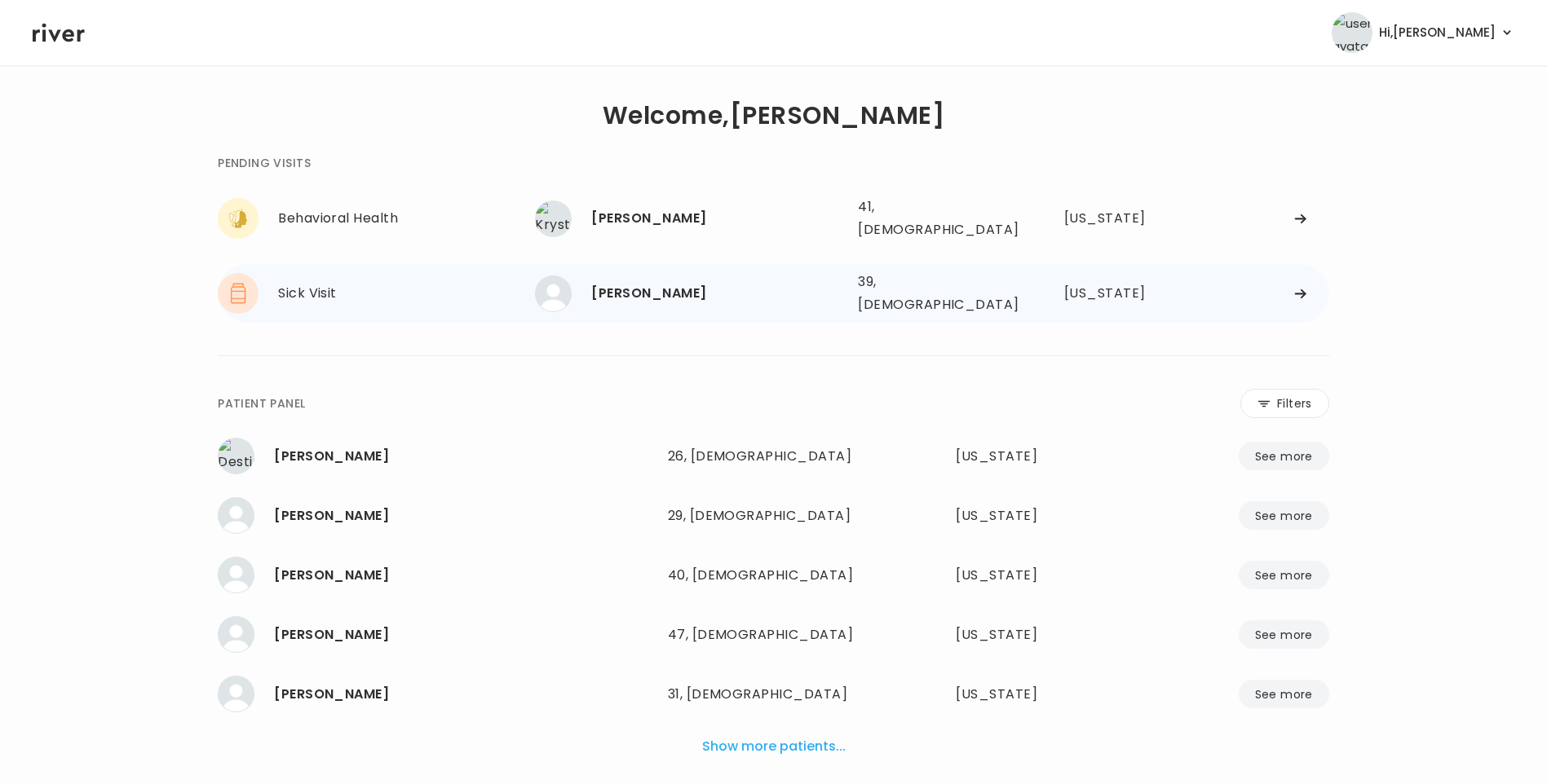
click at [674, 286] on div "[PERSON_NAME]" at bounding box center [718, 293] width 254 height 23
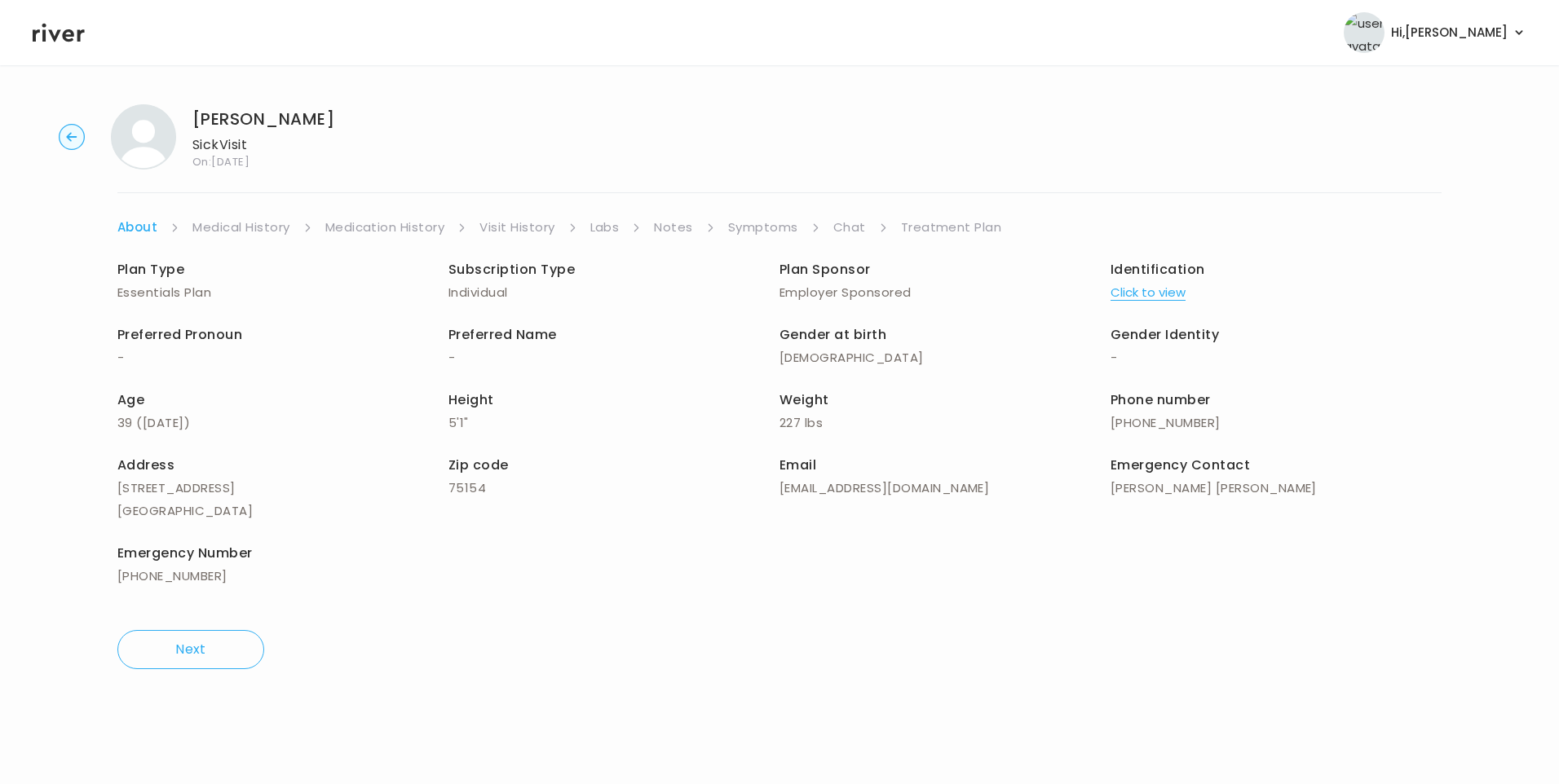
click at [844, 231] on link "Chat" at bounding box center [849, 227] width 33 height 23
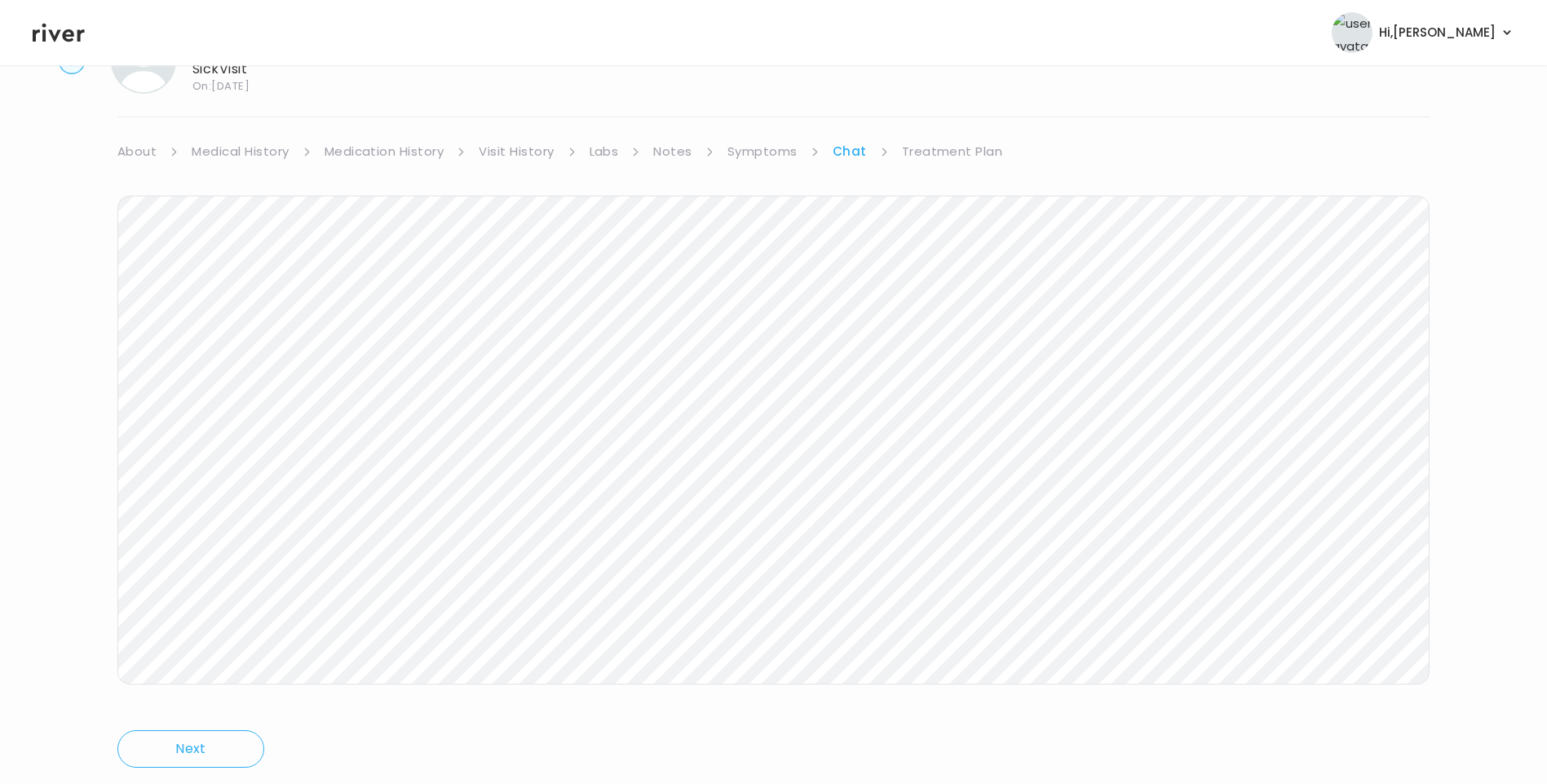
scroll to position [121, 0]
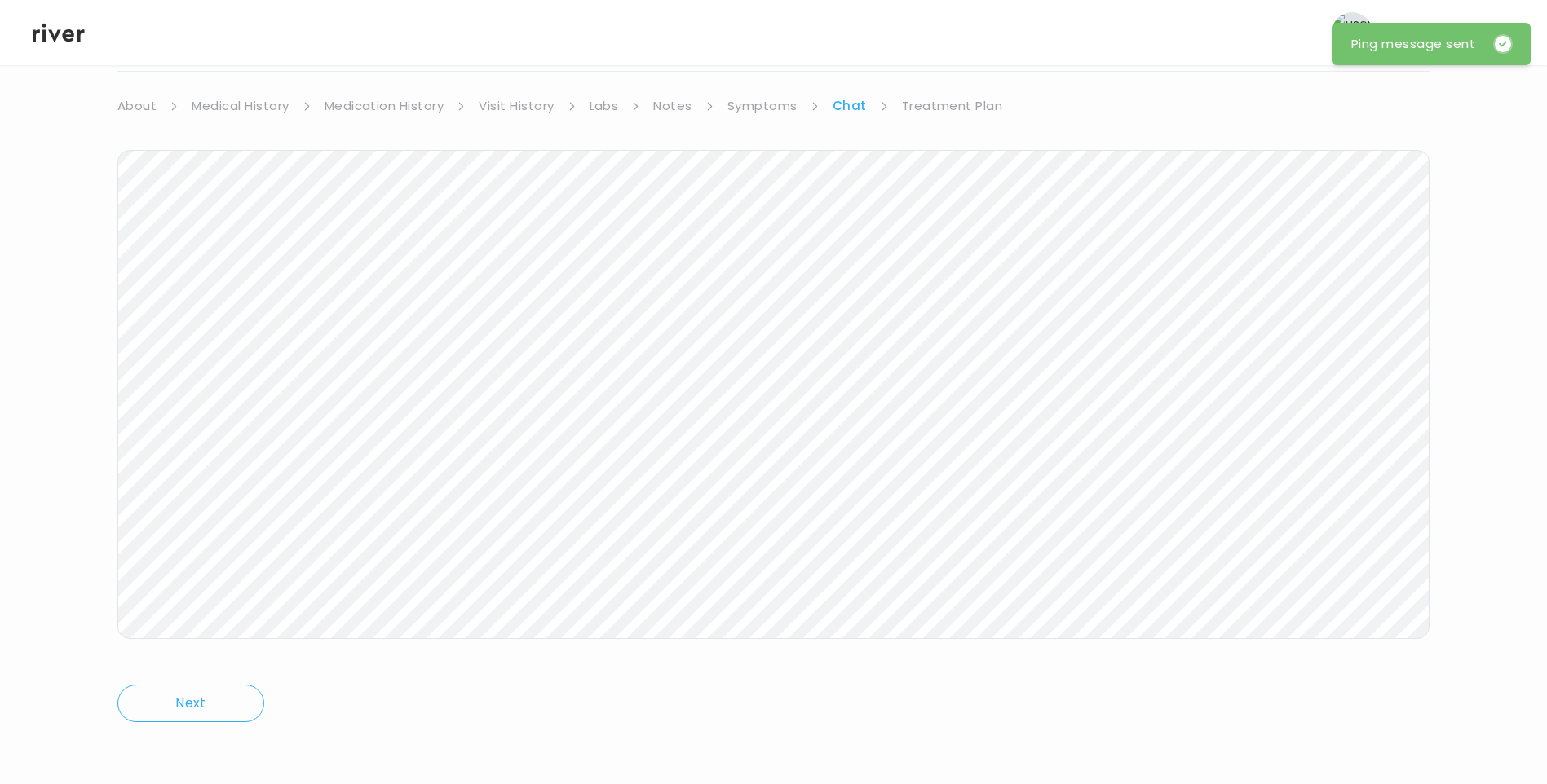
click at [64, 28] on icon at bounding box center [59, 32] width 52 height 24
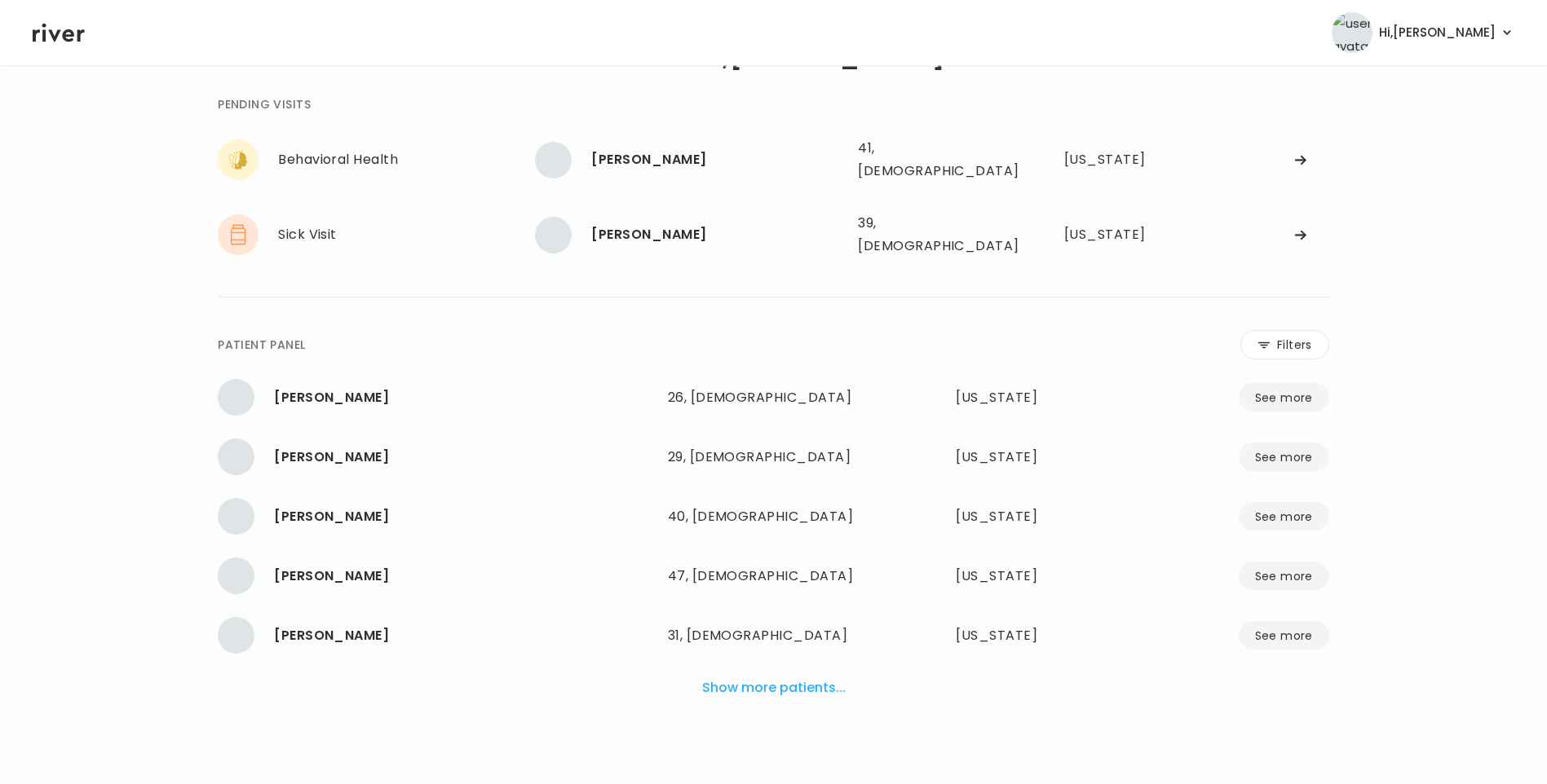
scroll to position [41, 0]
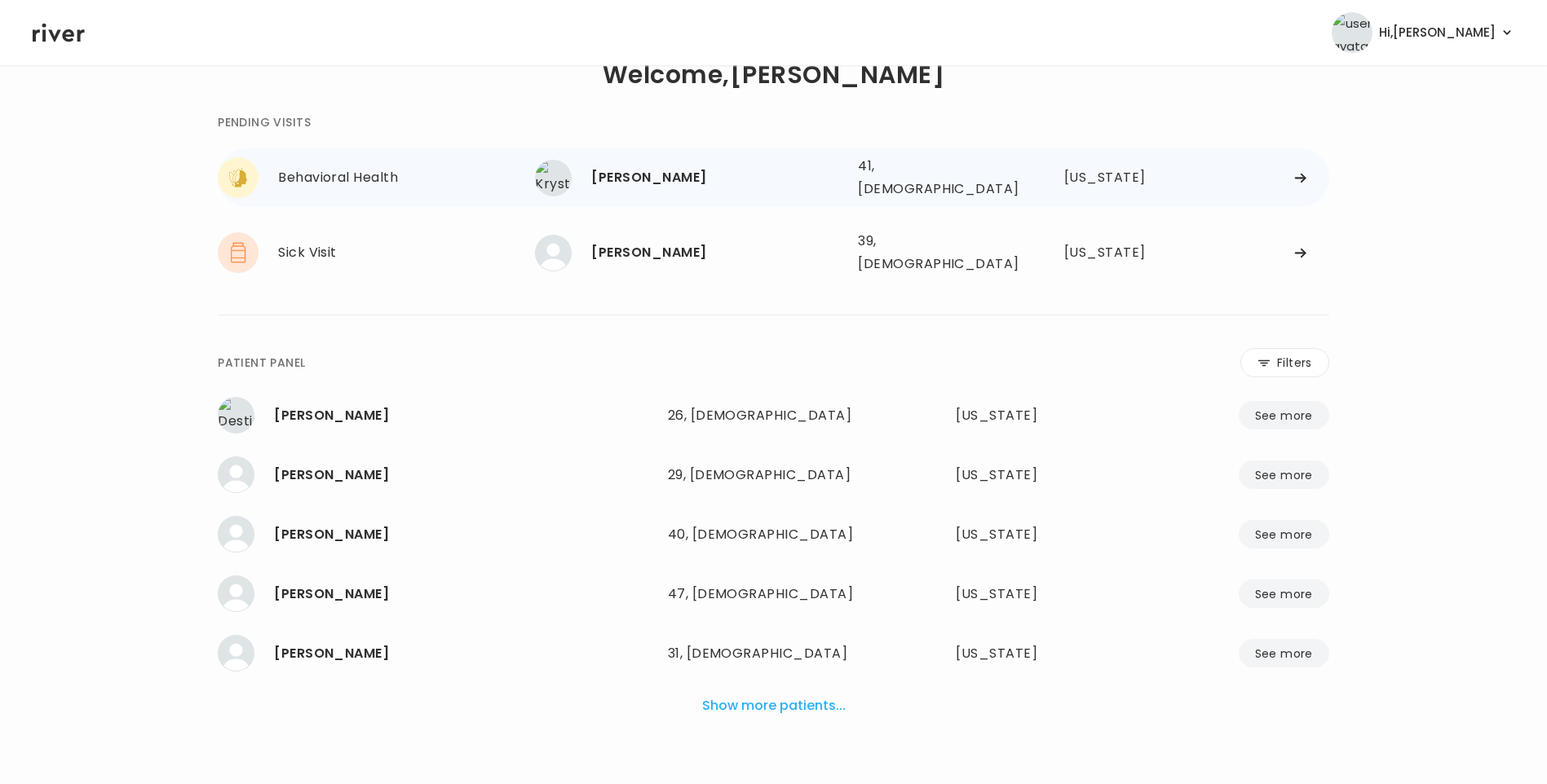
click at [608, 168] on div "[PERSON_NAME]" at bounding box center [718, 177] width 254 height 23
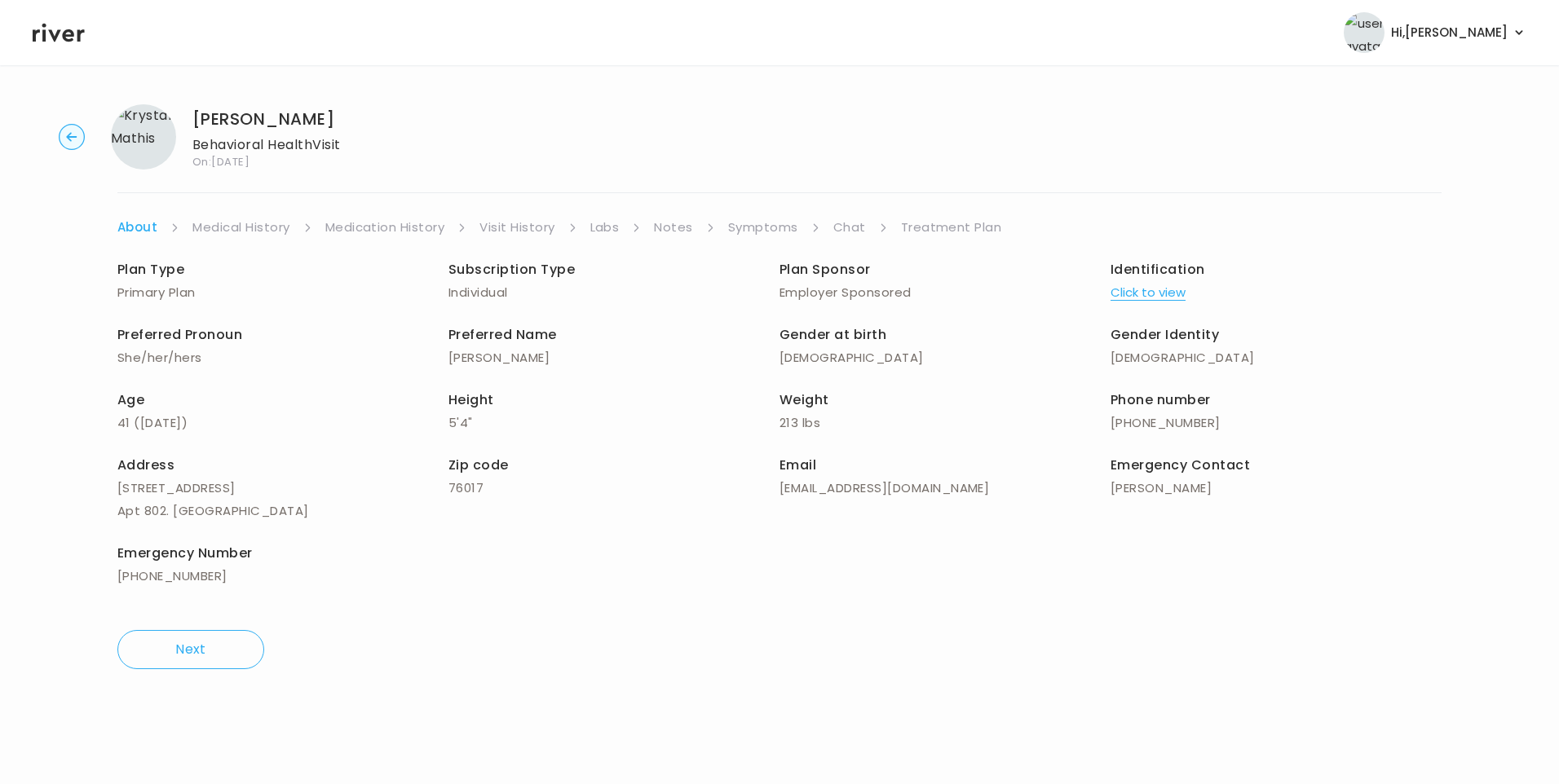
click at [845, 223] on link "Chat" at bounding box center [849, 227] width 33 height 23
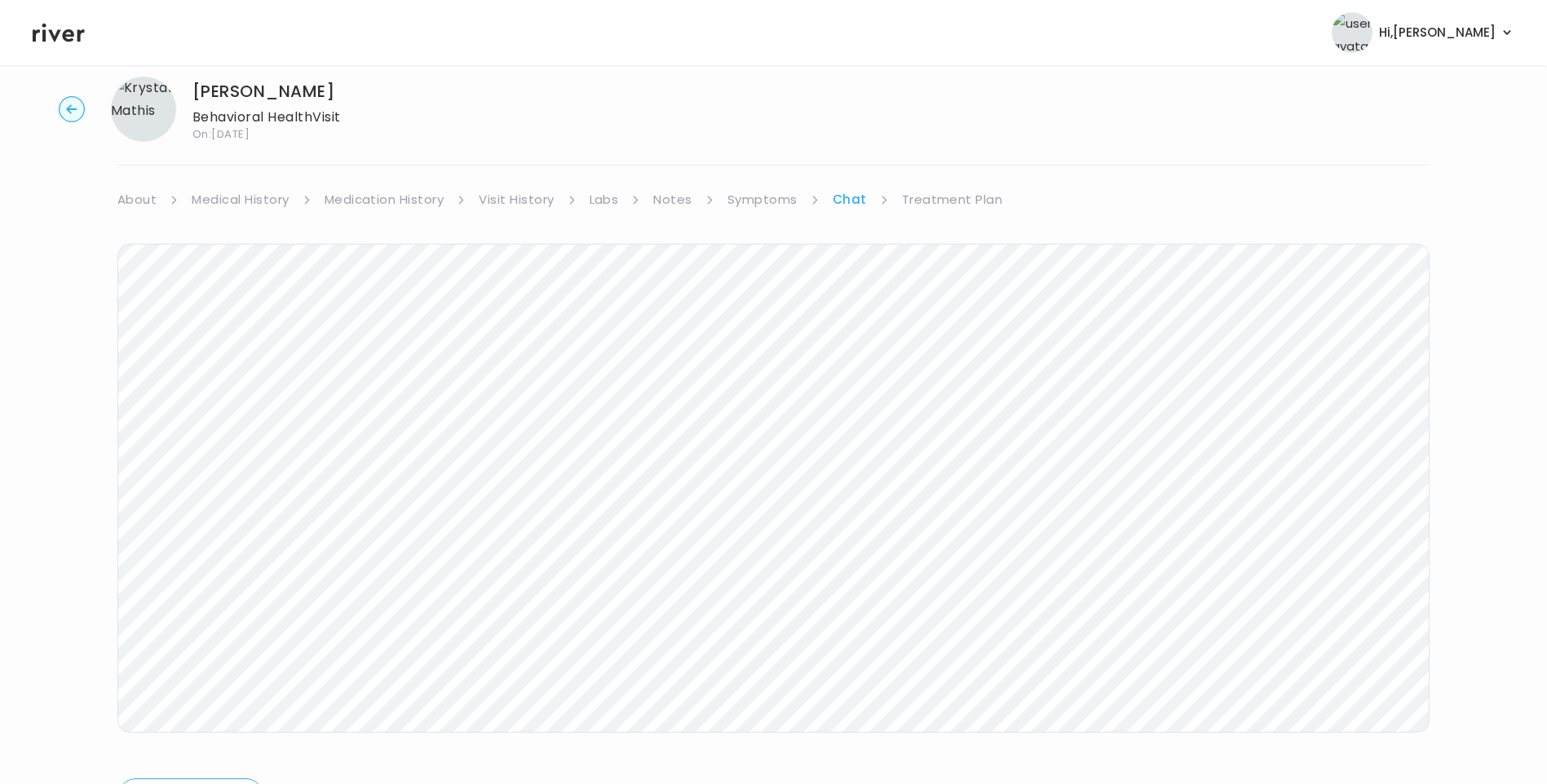
scroll to position [121, 0]
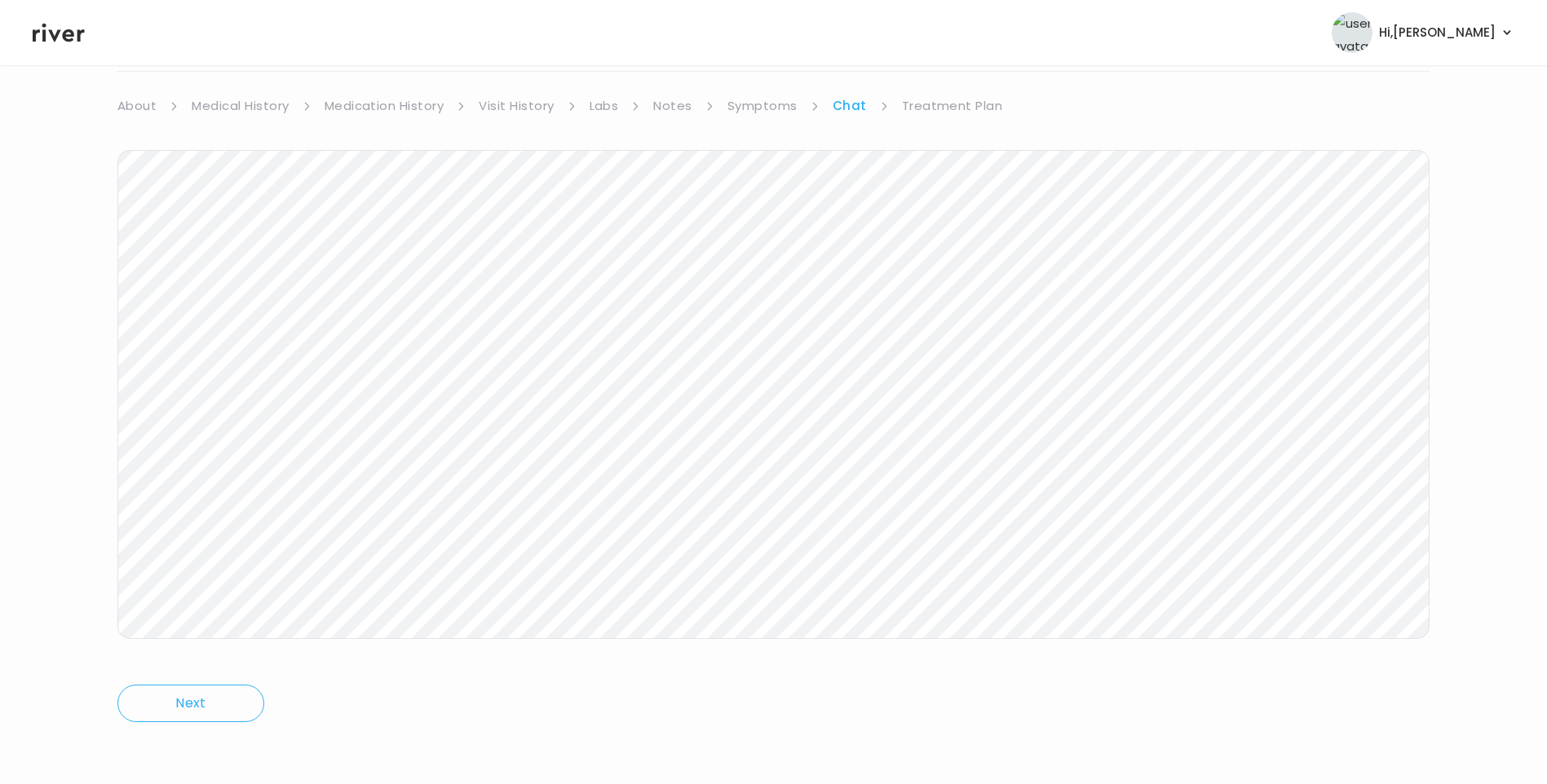
click at [59, 39] on icon at bounding box center [59, 32] width 52 height 24
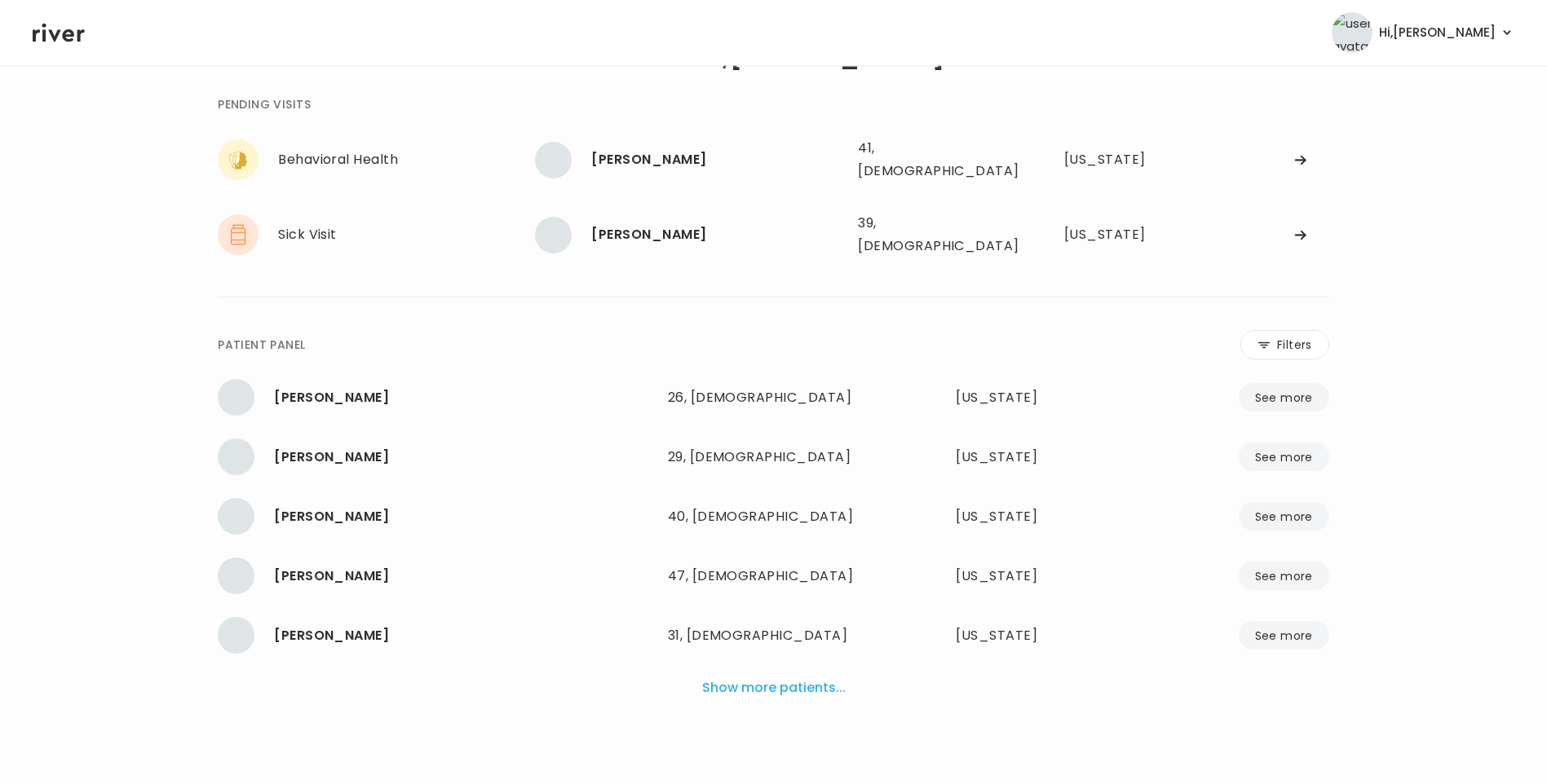
scroll to position [41, 0]
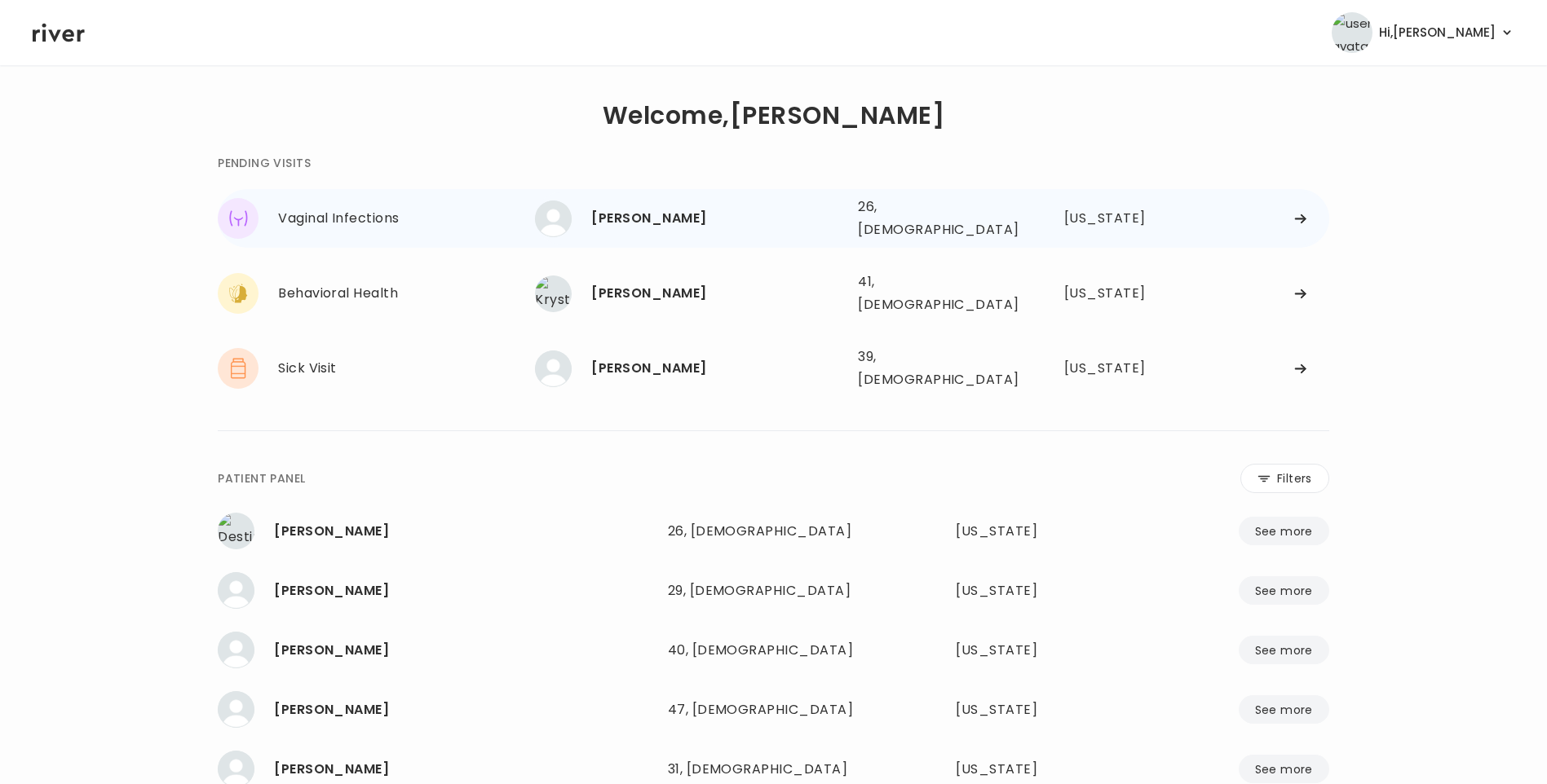
click at [646, 212] on div "[PERSON_NAME]" at bounding box center [718, 218] width 254 height 23
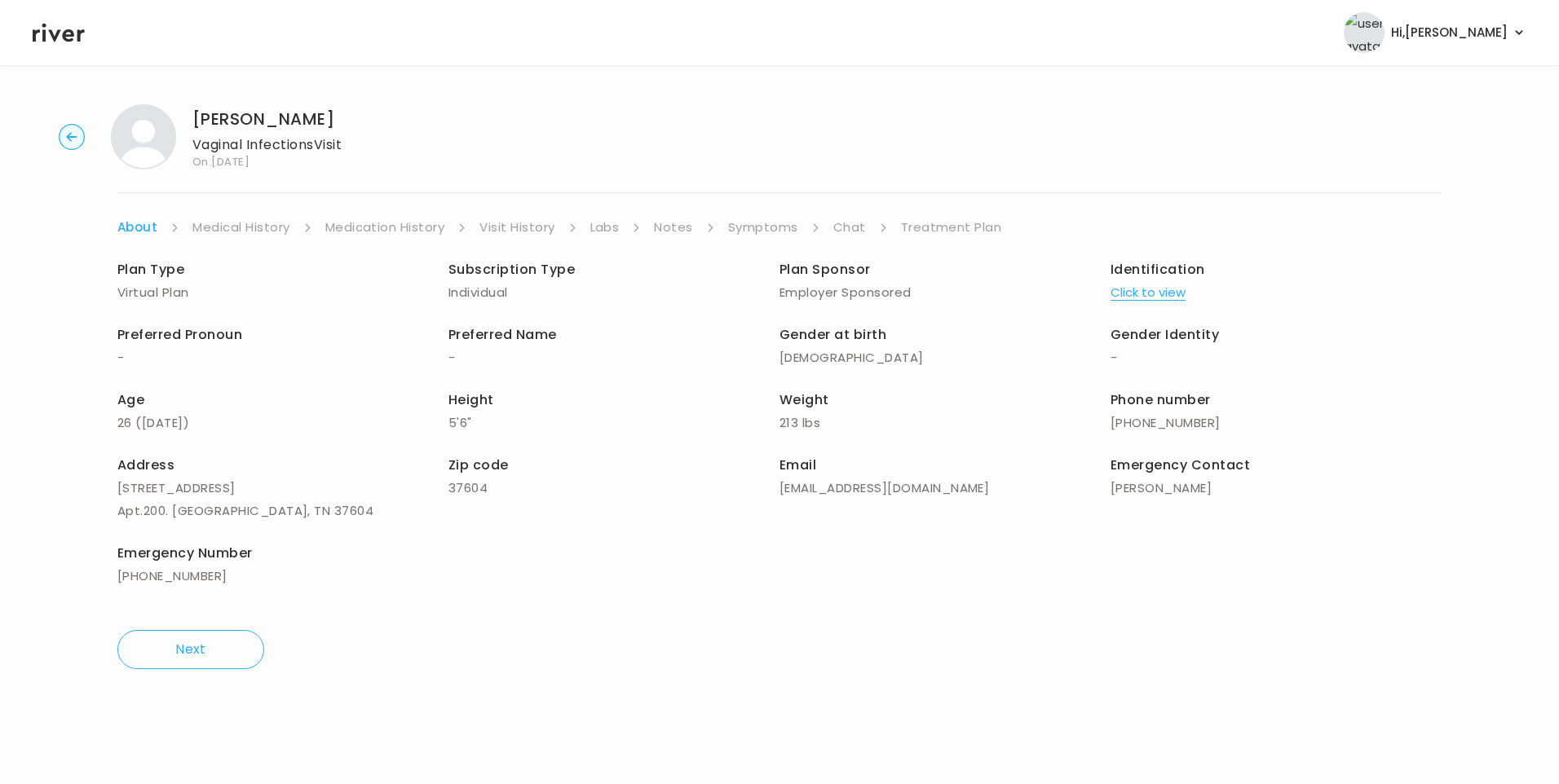
click at [525, 228] on link "Visit History" at bounding box center [516, 227] width 75 height 23
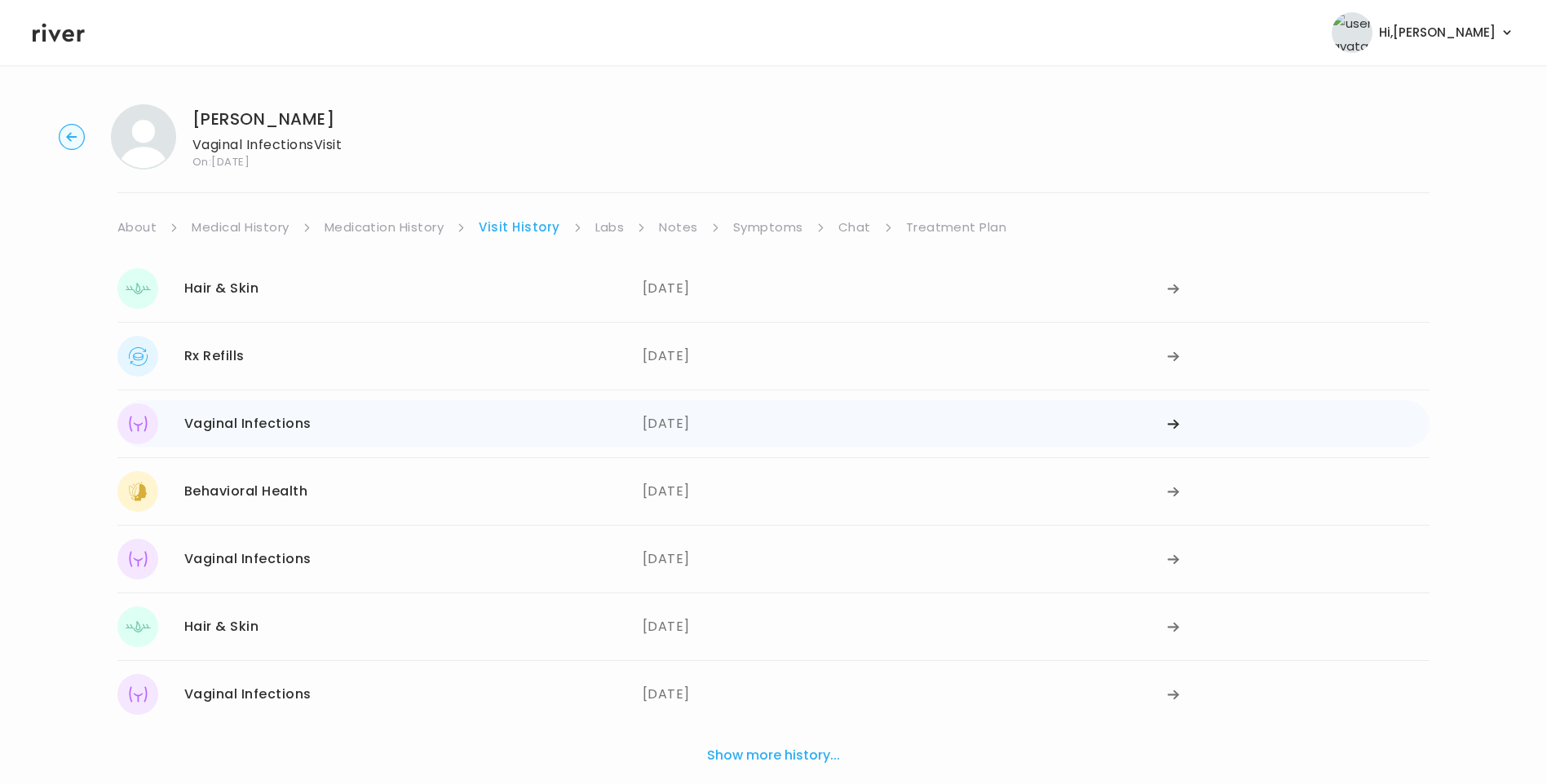
click at [685, 433] on div "[DATE]" at bounding box center [904, 424] width 525 height 41
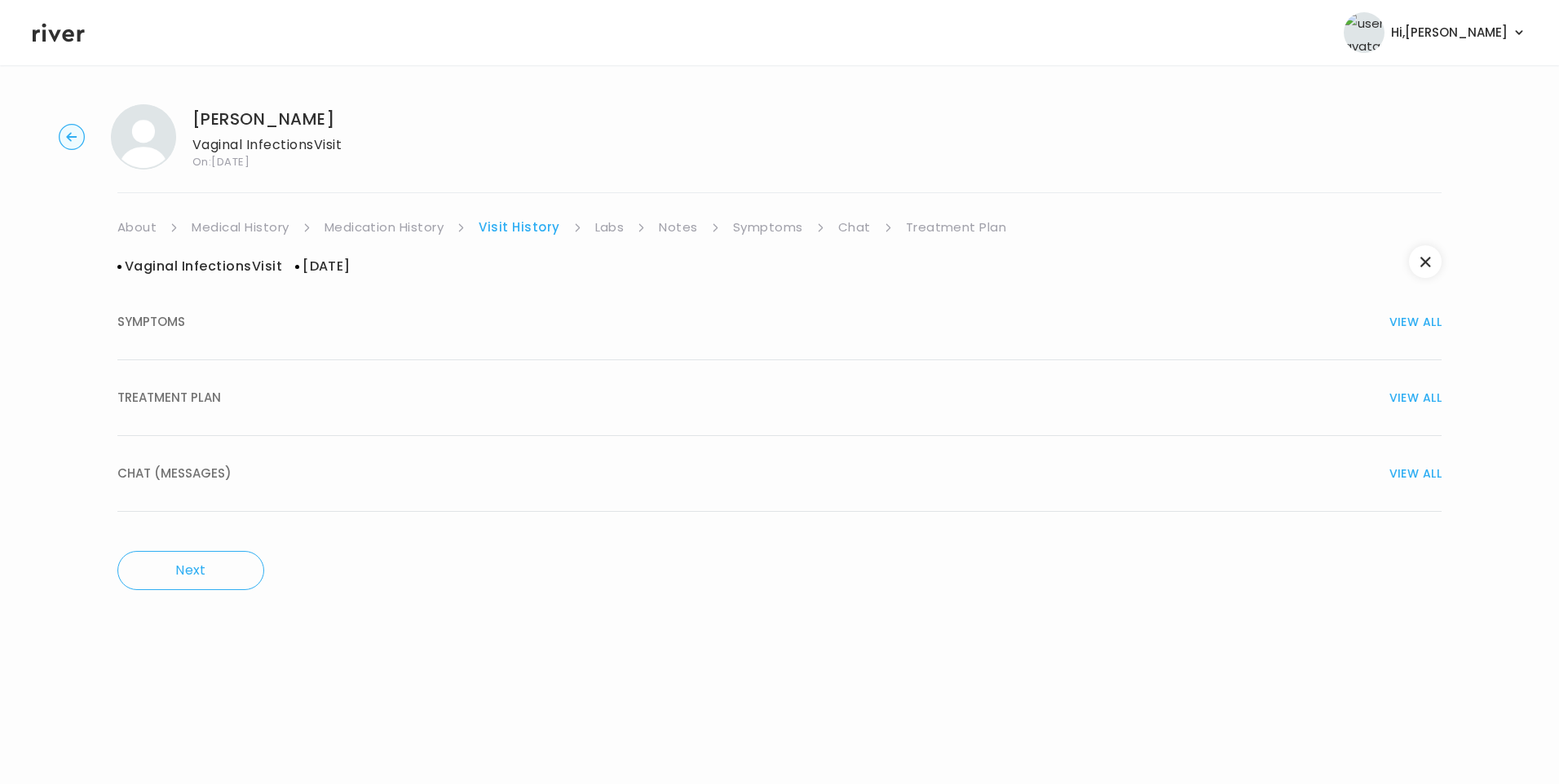
click at [260, 411] on button "TREATMENT PLAN VIEW ALL" at bounding box center [779, 398] width 1324 height 76
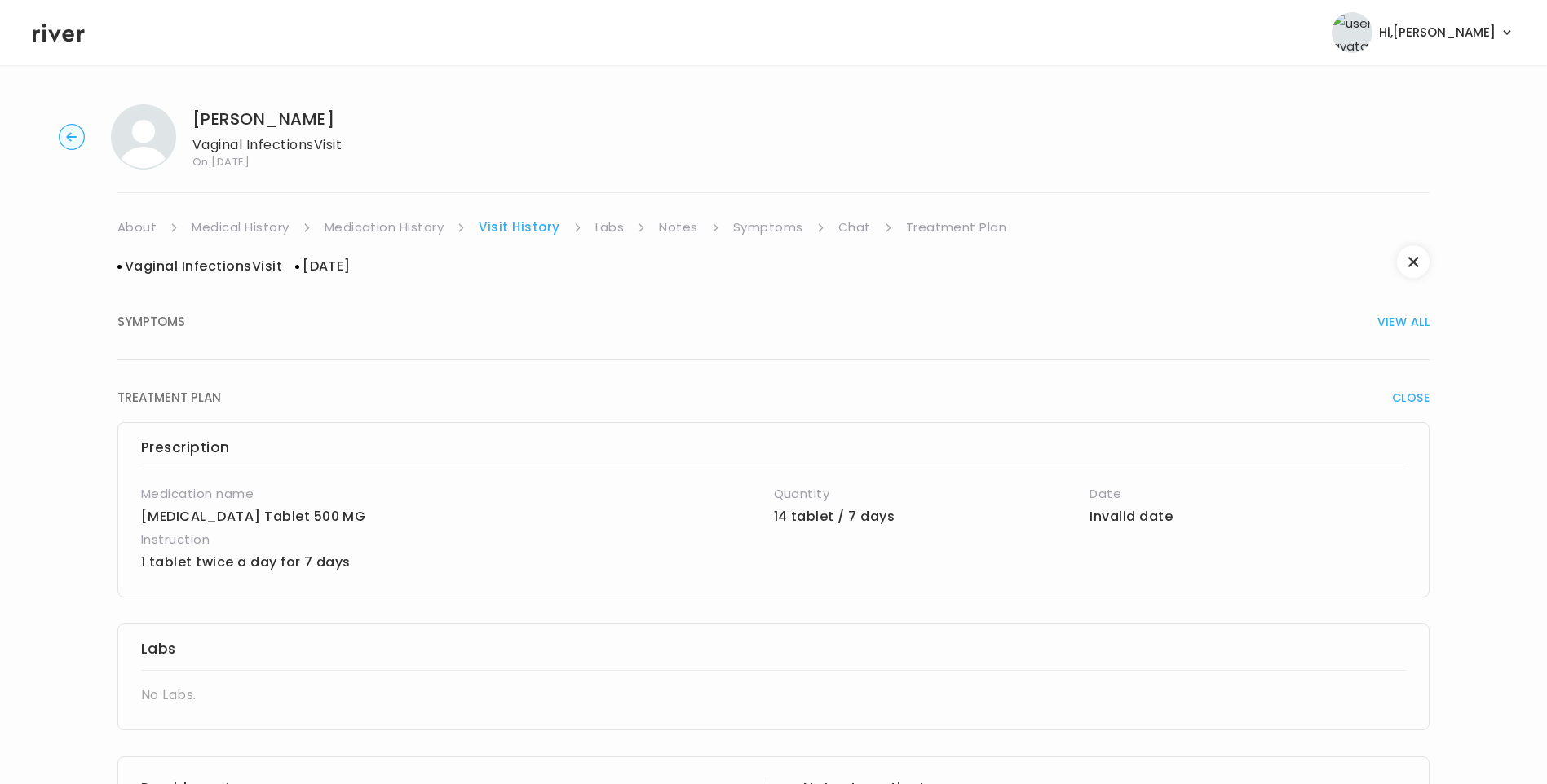
click at [126, 231] on link "About" at bounding box center [136, 227] width 39 height 23
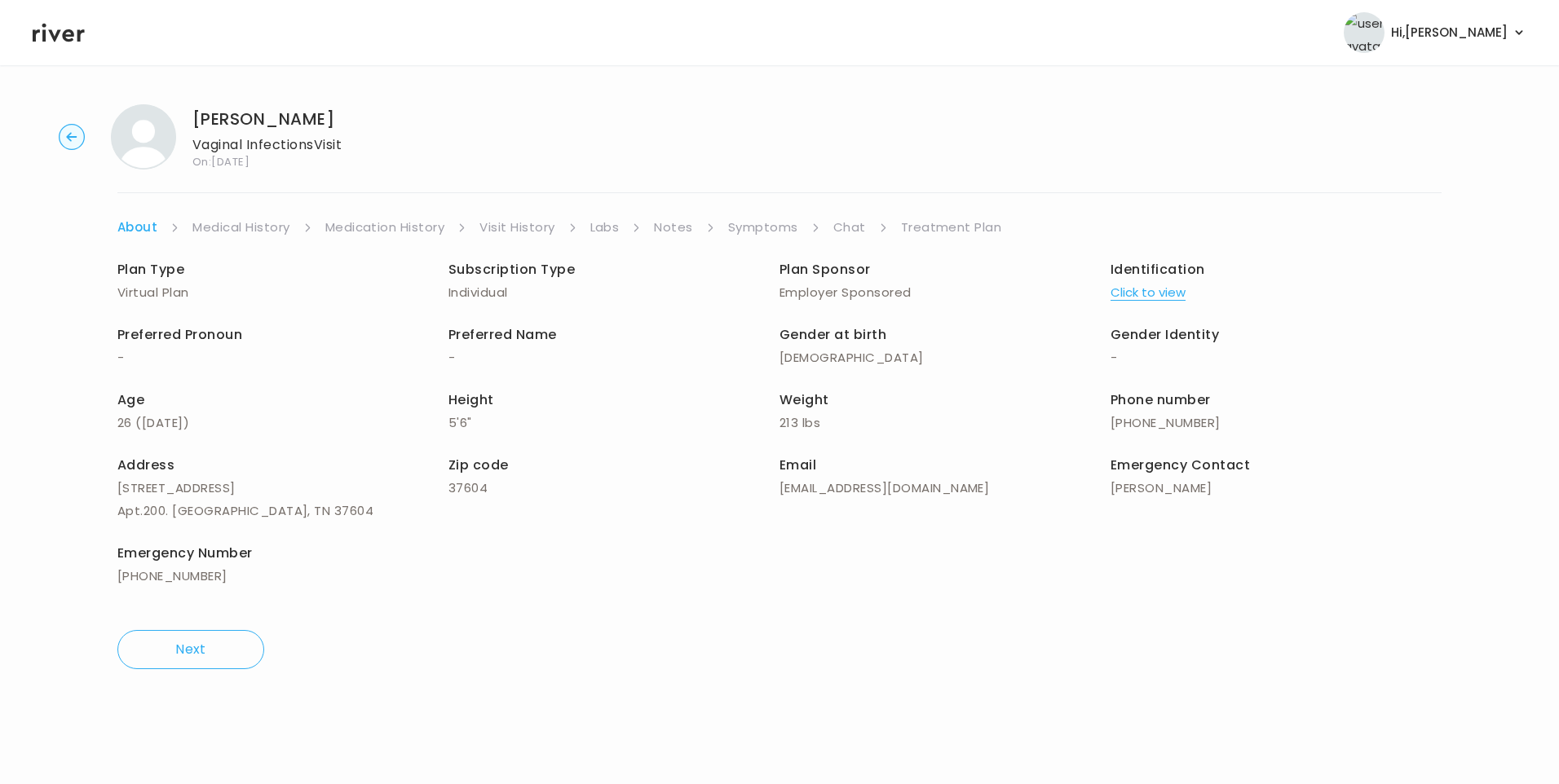
click at [781, 227] on link "Symptoms" at bounding box center [763, 227] width 70 height 23
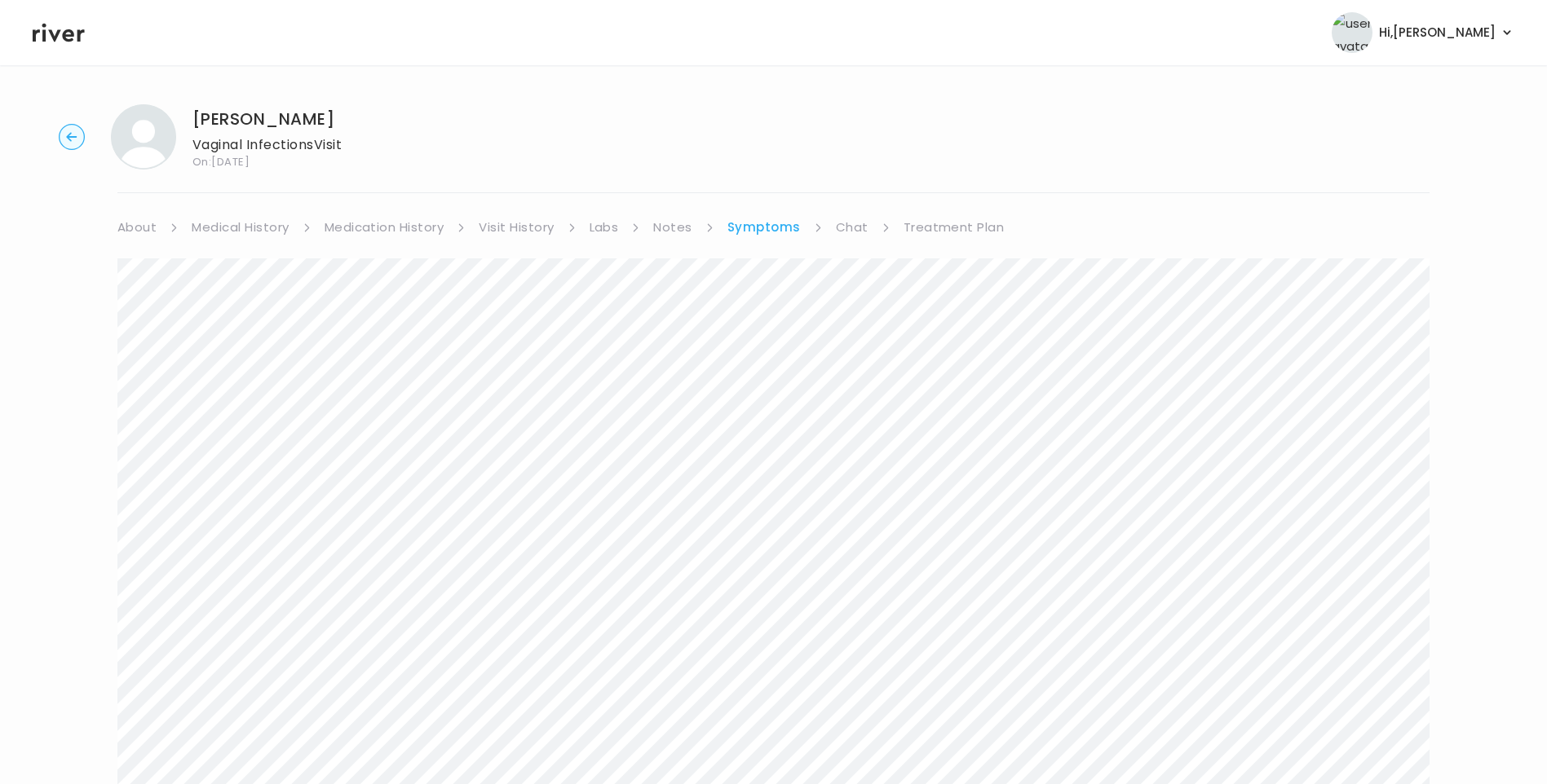
click at [371, 230] on link "Medication History" at bounding box center [384, 227] width 120 height 23
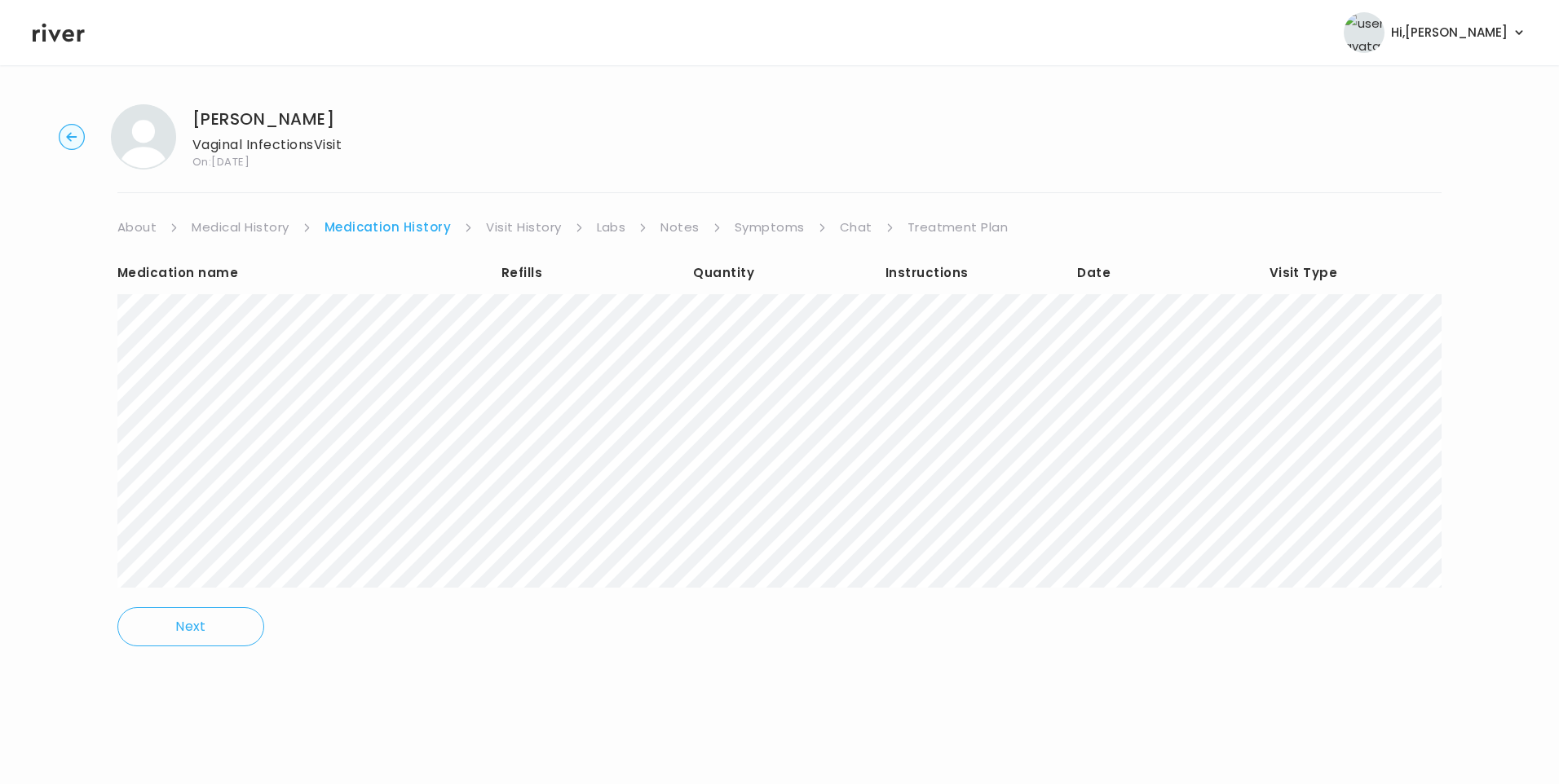
click at [519, 229] on link "Visit History" at bounding box center [523, 227] width 75 height 23
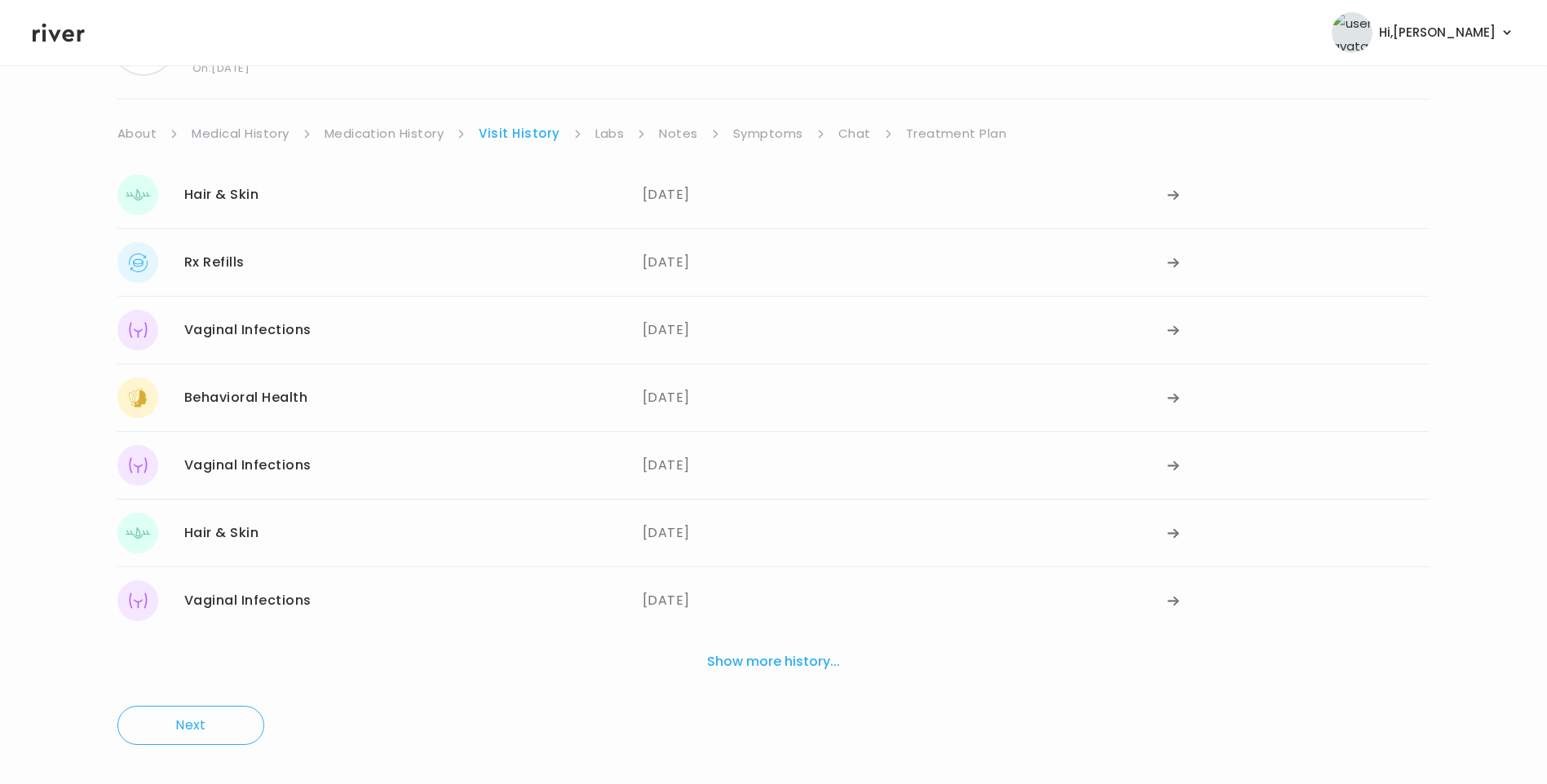
click at [748, 664] on button "Show more history..." at bounding box center [773, 662] width 146 height 36
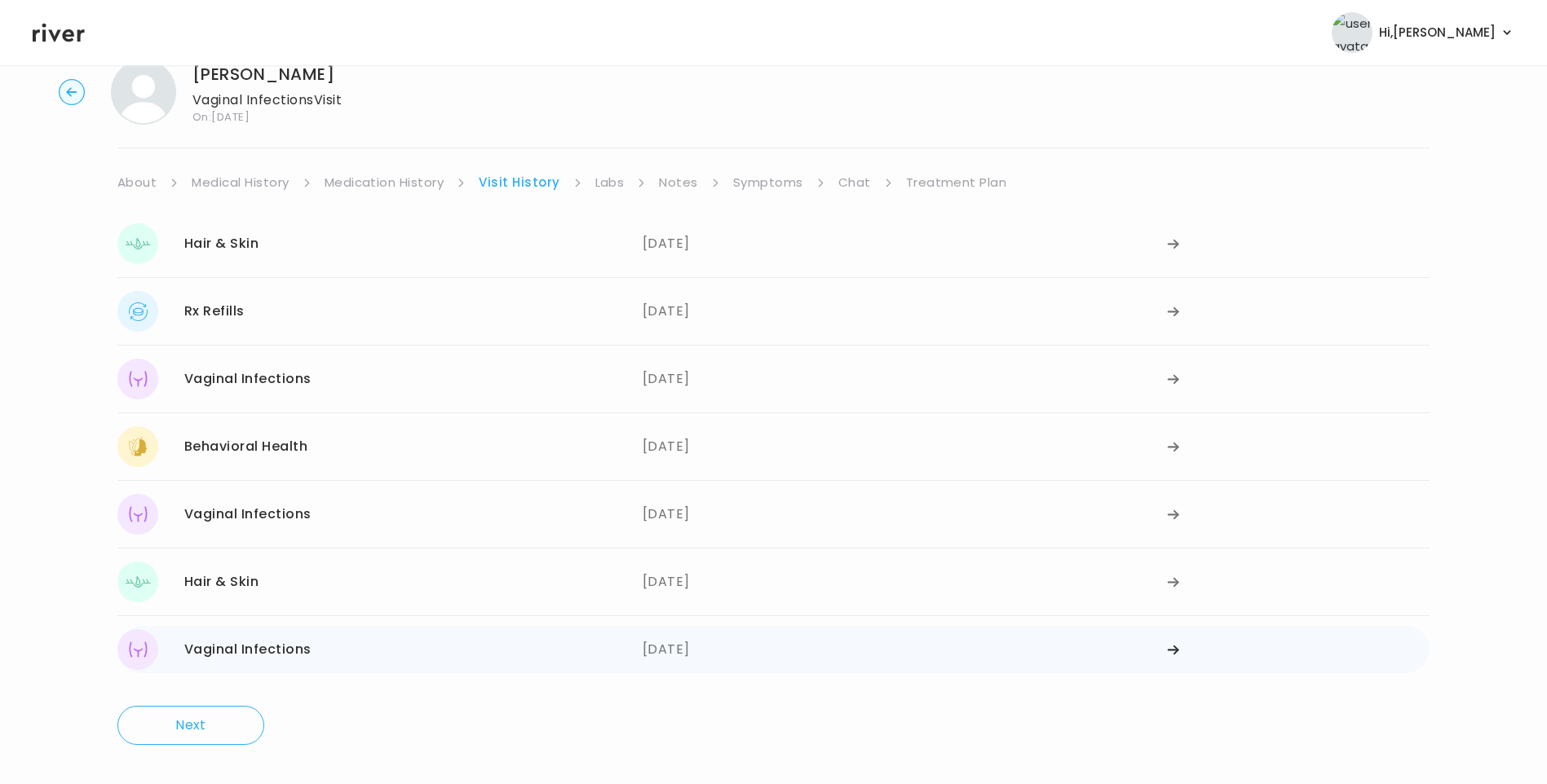
click at [702, 653] on div "[DATE]" at bounding box center [904, 649] width 525 height 41
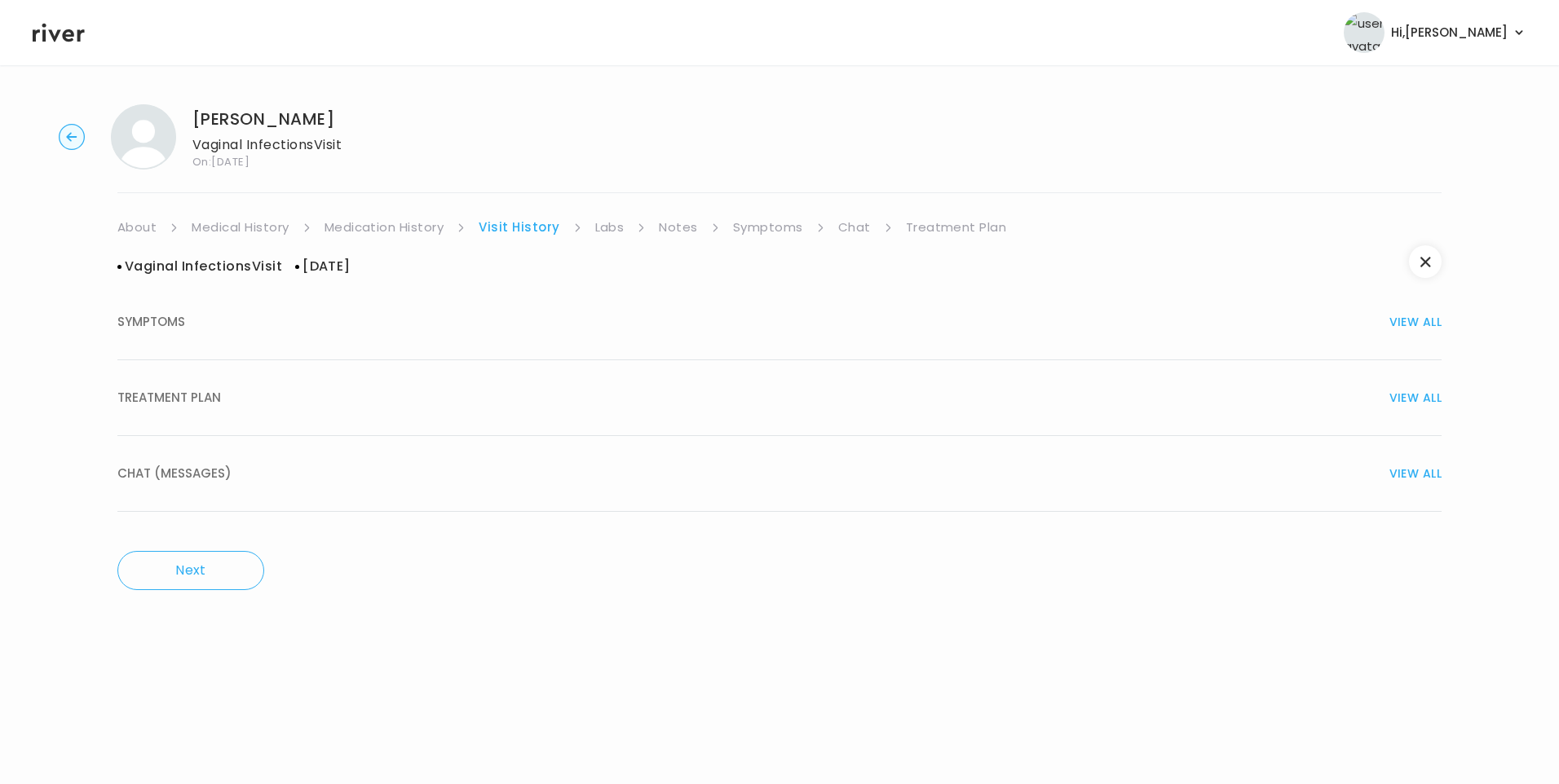
click at [162, 401] on span "TREATMENT PLAN" at bounding box center [169, 397] width 104 height 23
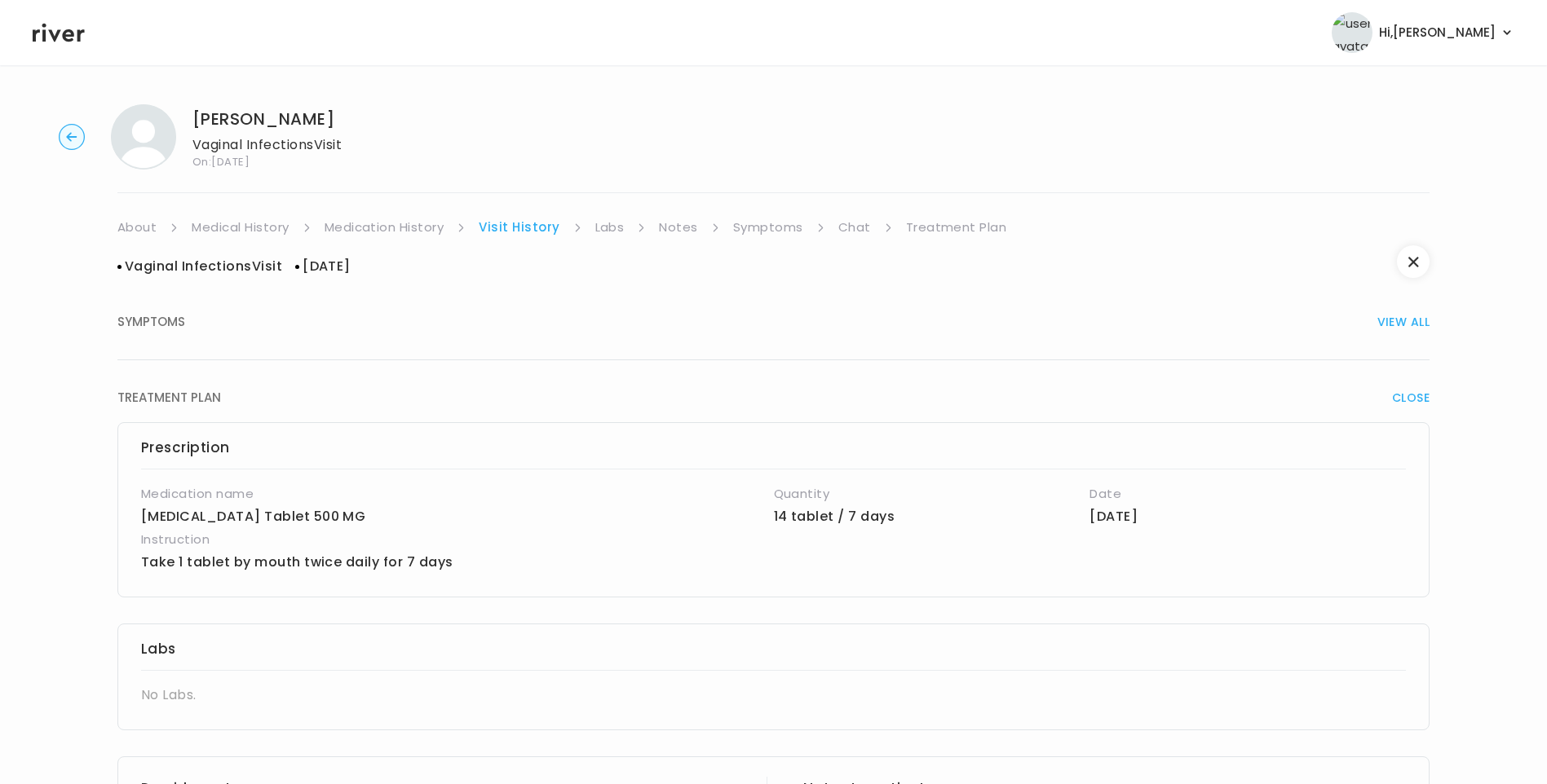
click at [409, 226] on link "Medication History" at bounding box center [384, 227] width 120 height 23
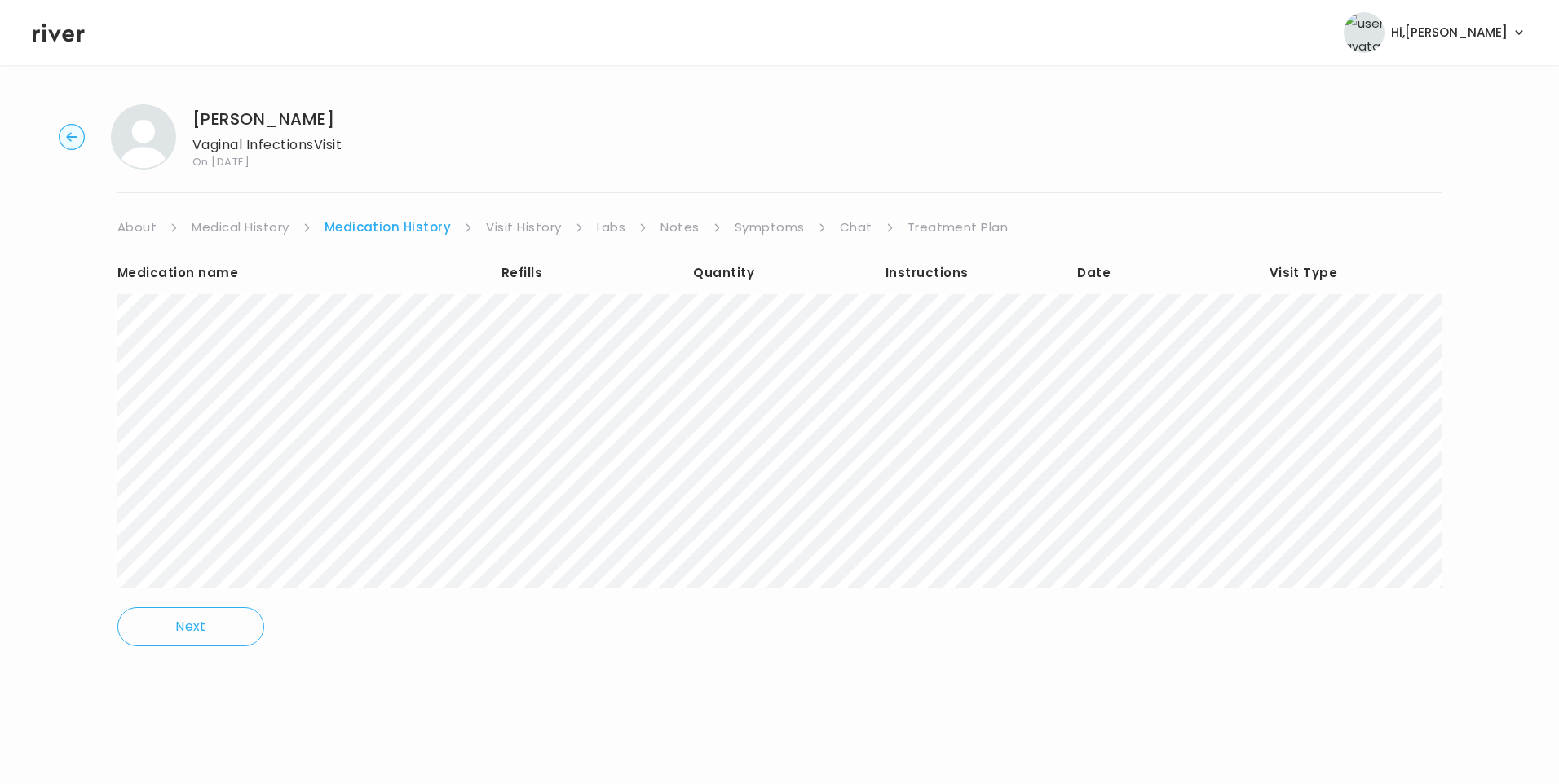
click at [518, 228] on link "Visit History" at bounding box center [523, 227] width 75 height 23
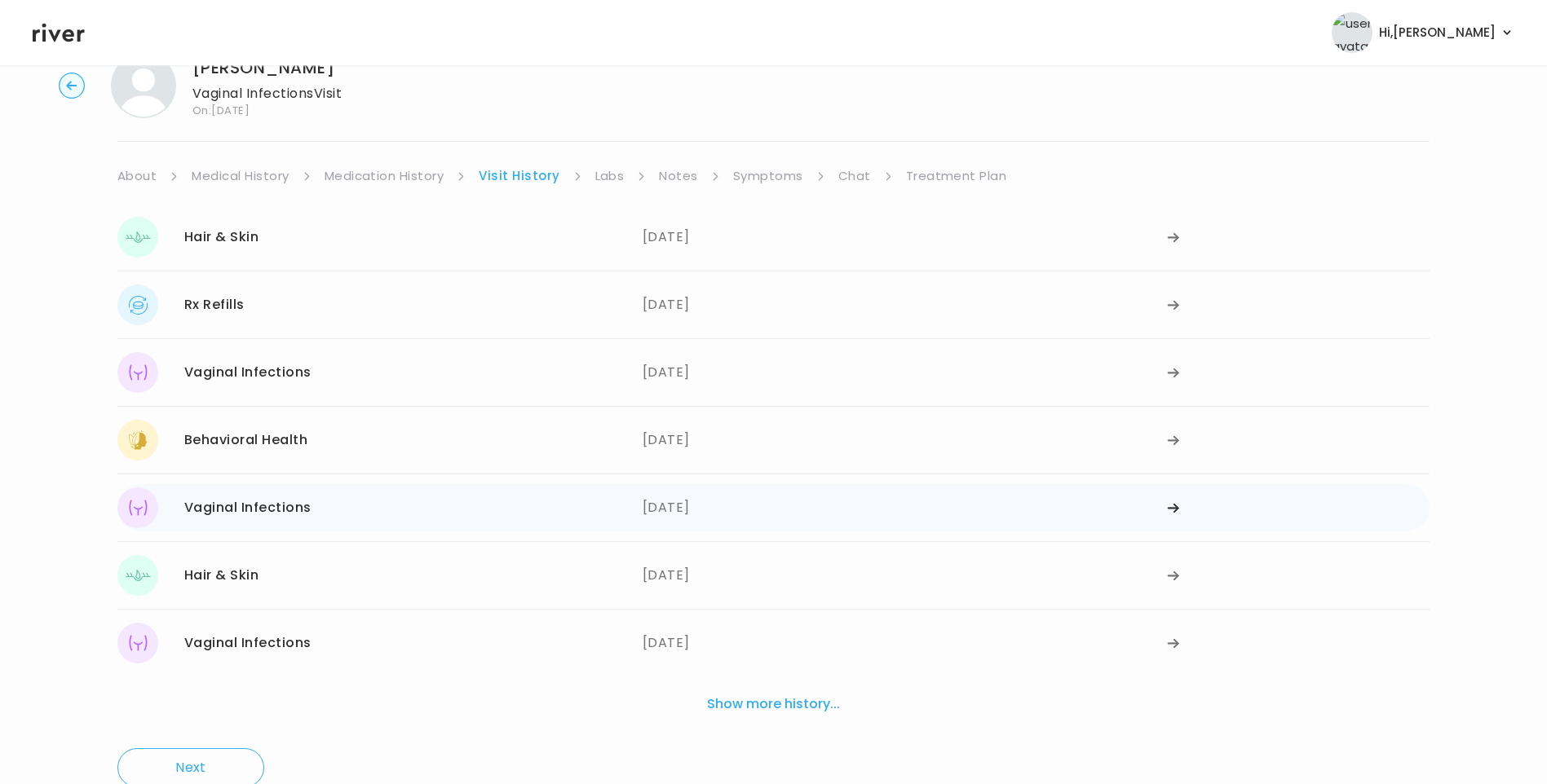
scroll to position [94, 0]
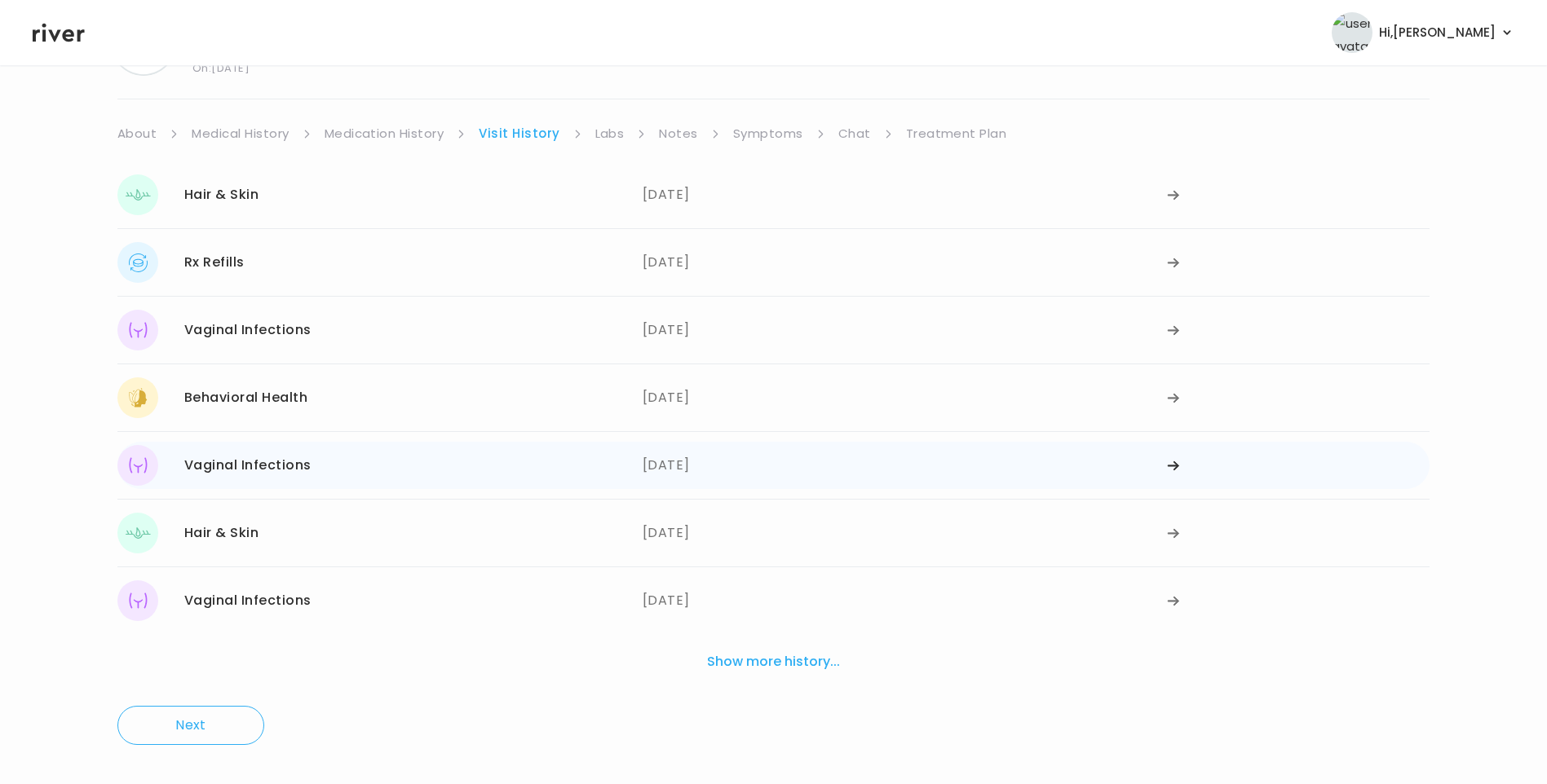
click at [698, 468] on div "[DATE]" at bounding box center [904, 465] width 525 height 41
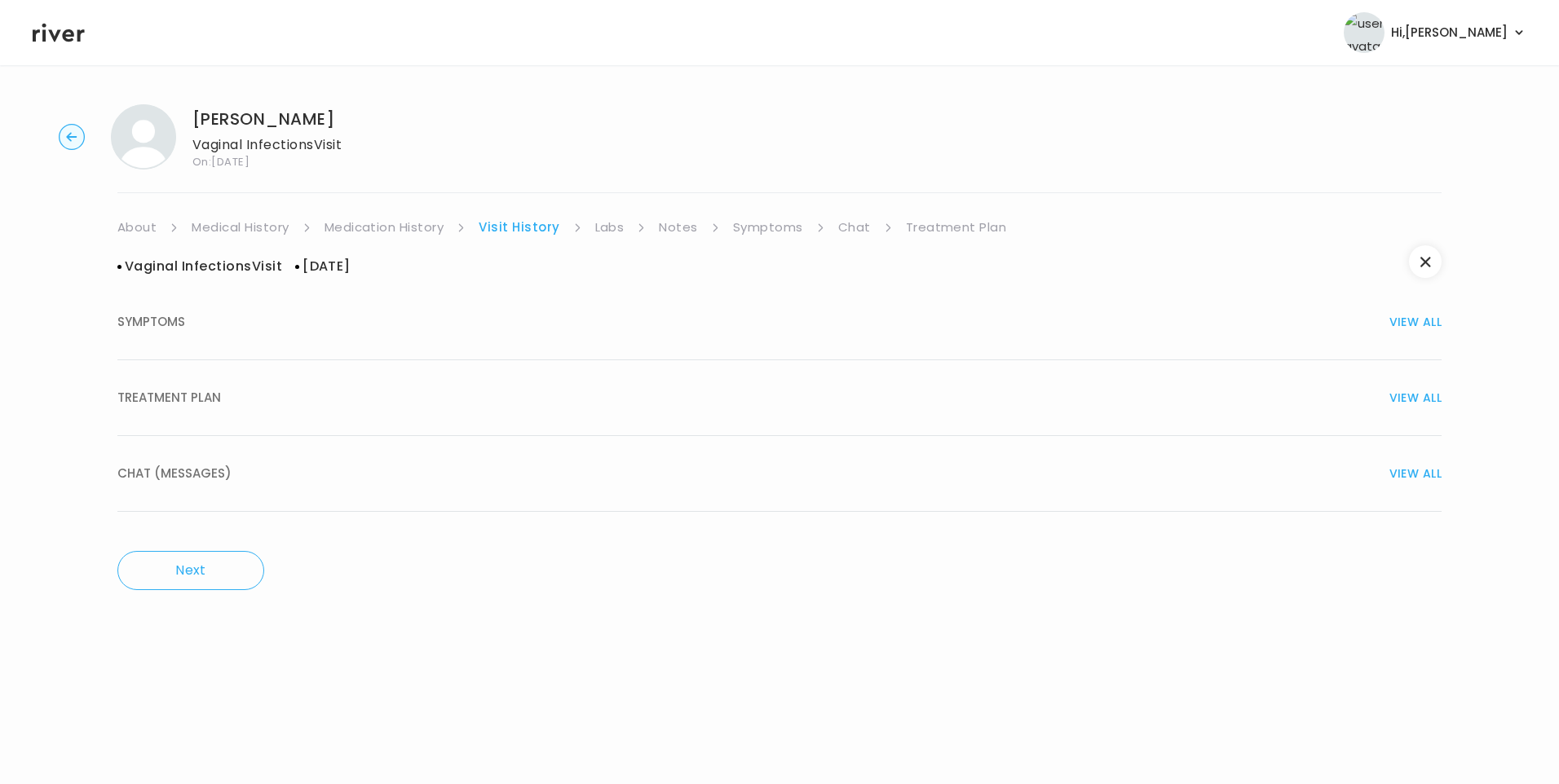
click at [245, 399] on div "TREATMENT PLAN VIEW ALL" at bounding box center [779, 397] width 1324 height 23
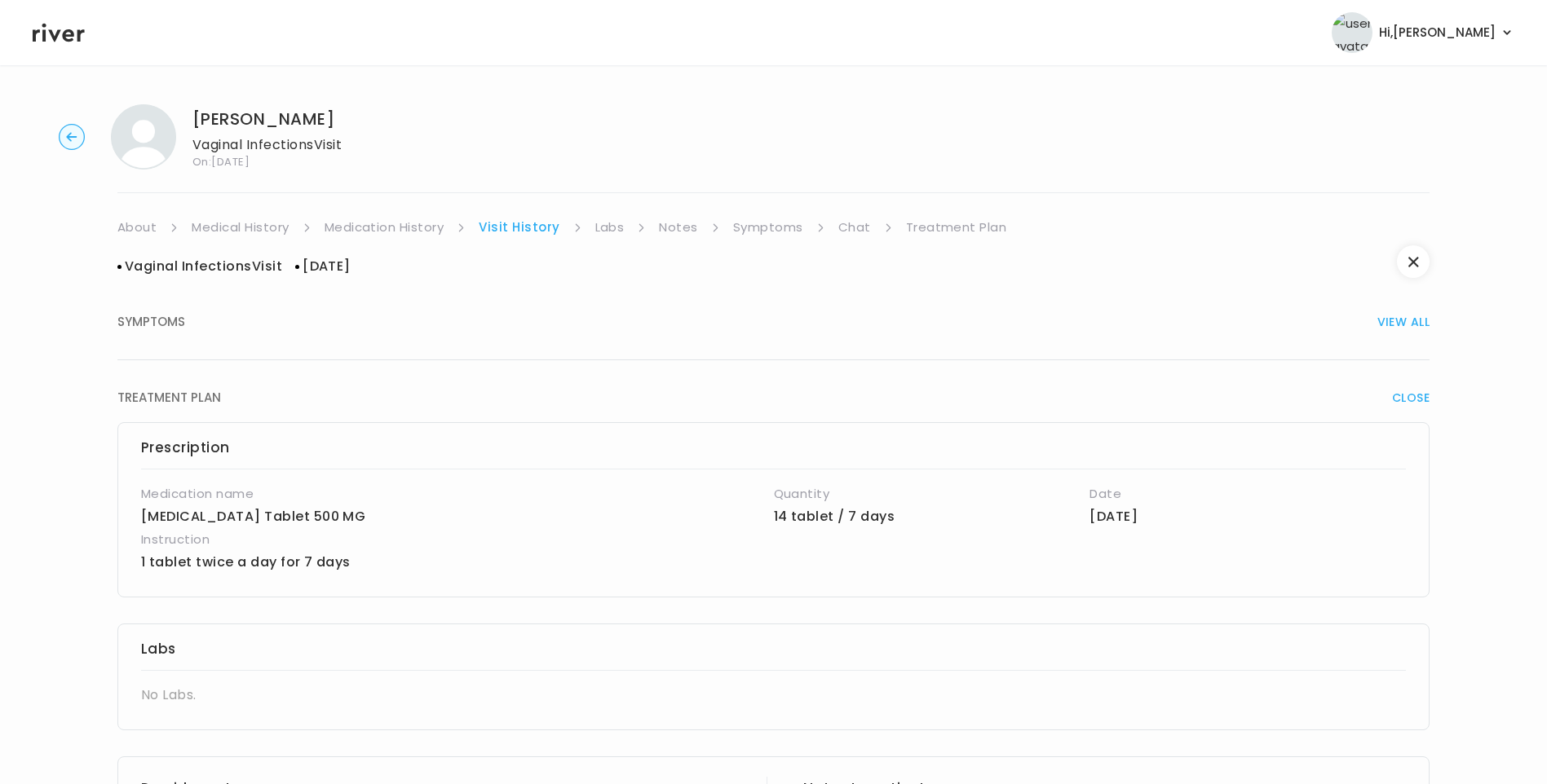
click at [778, 229] on link "Symptoms" at bounding box center [768, 227] width 70 height 23
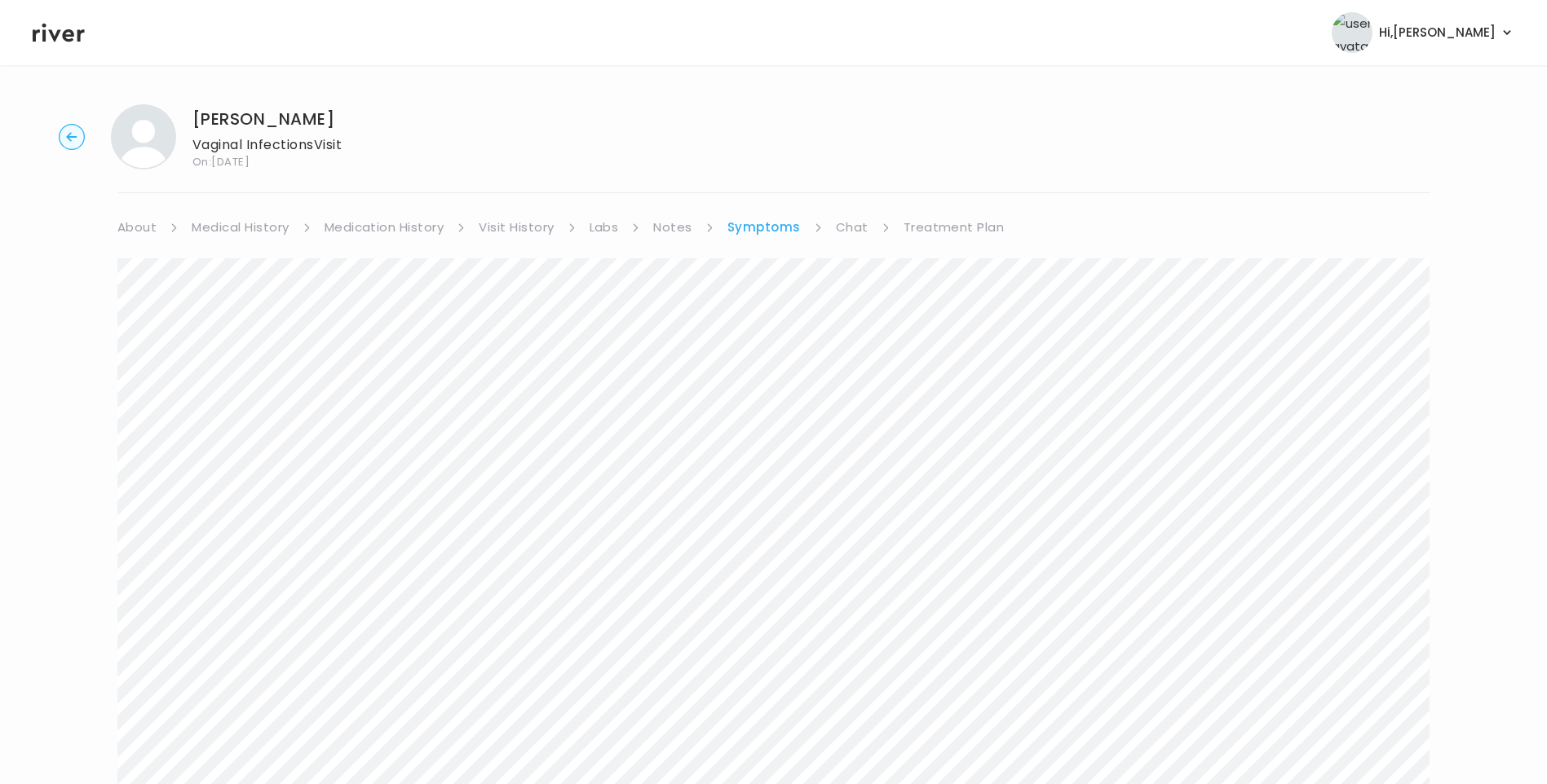
click at [851, 231] on link "Chat" at bounding box center [852, 227] width 33 height 23
click at [130, 231] on link "About" at bounding box center [136, 227] width 39 height 23
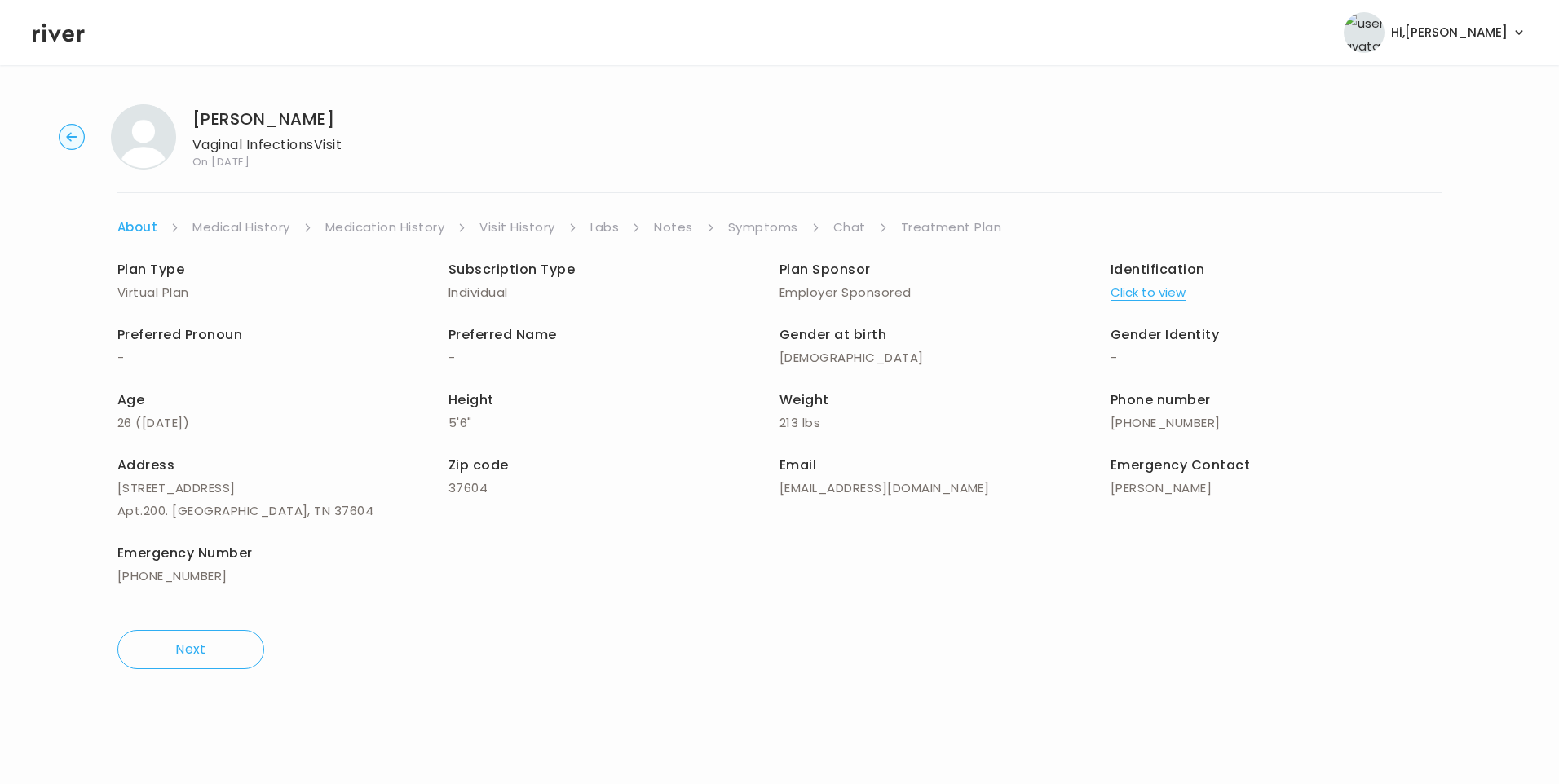
click at [854, 225] on link "Chat" at bounding box center [849, 227] width 33 height 23
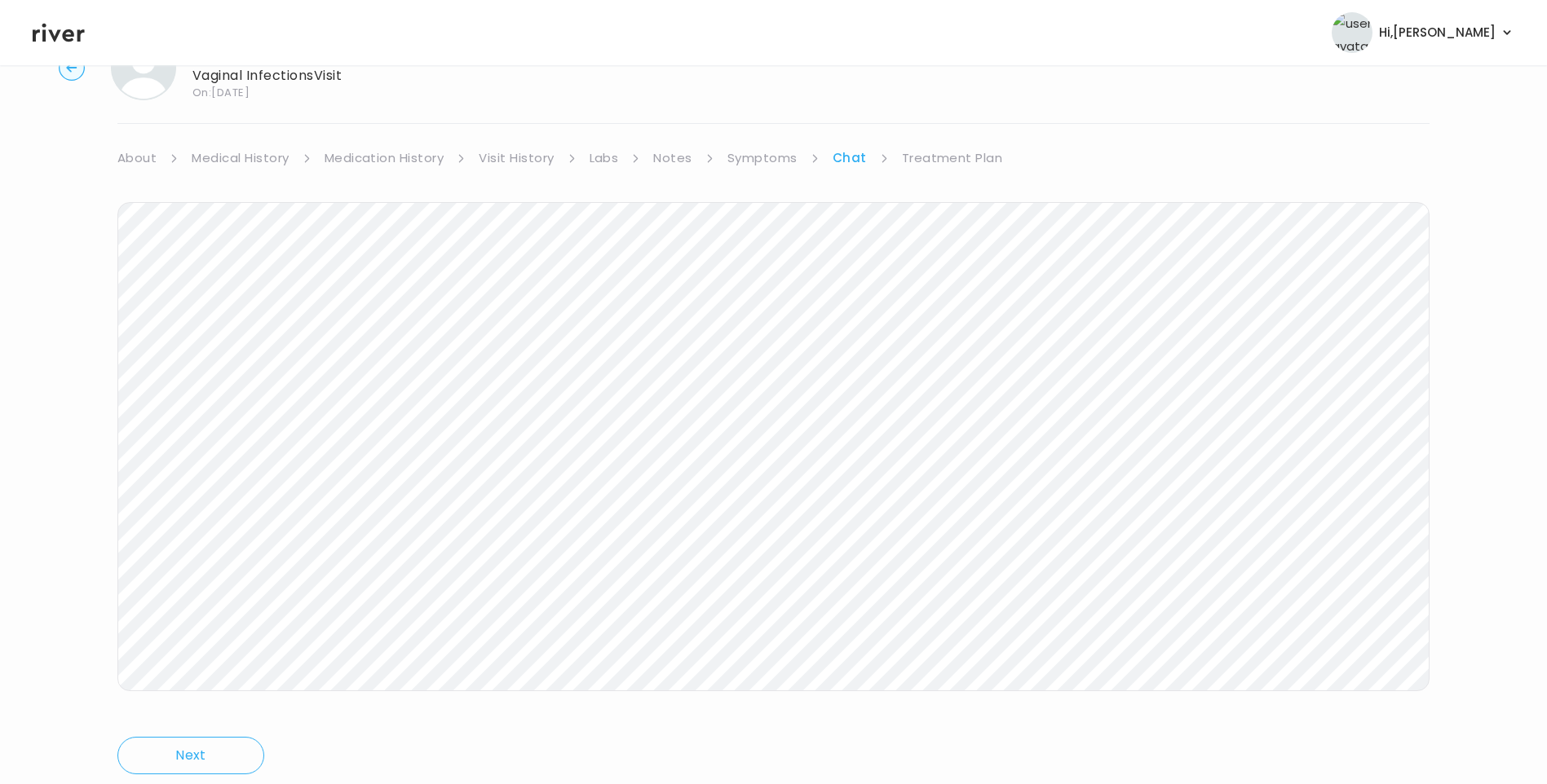
scroll to position [40, 0]
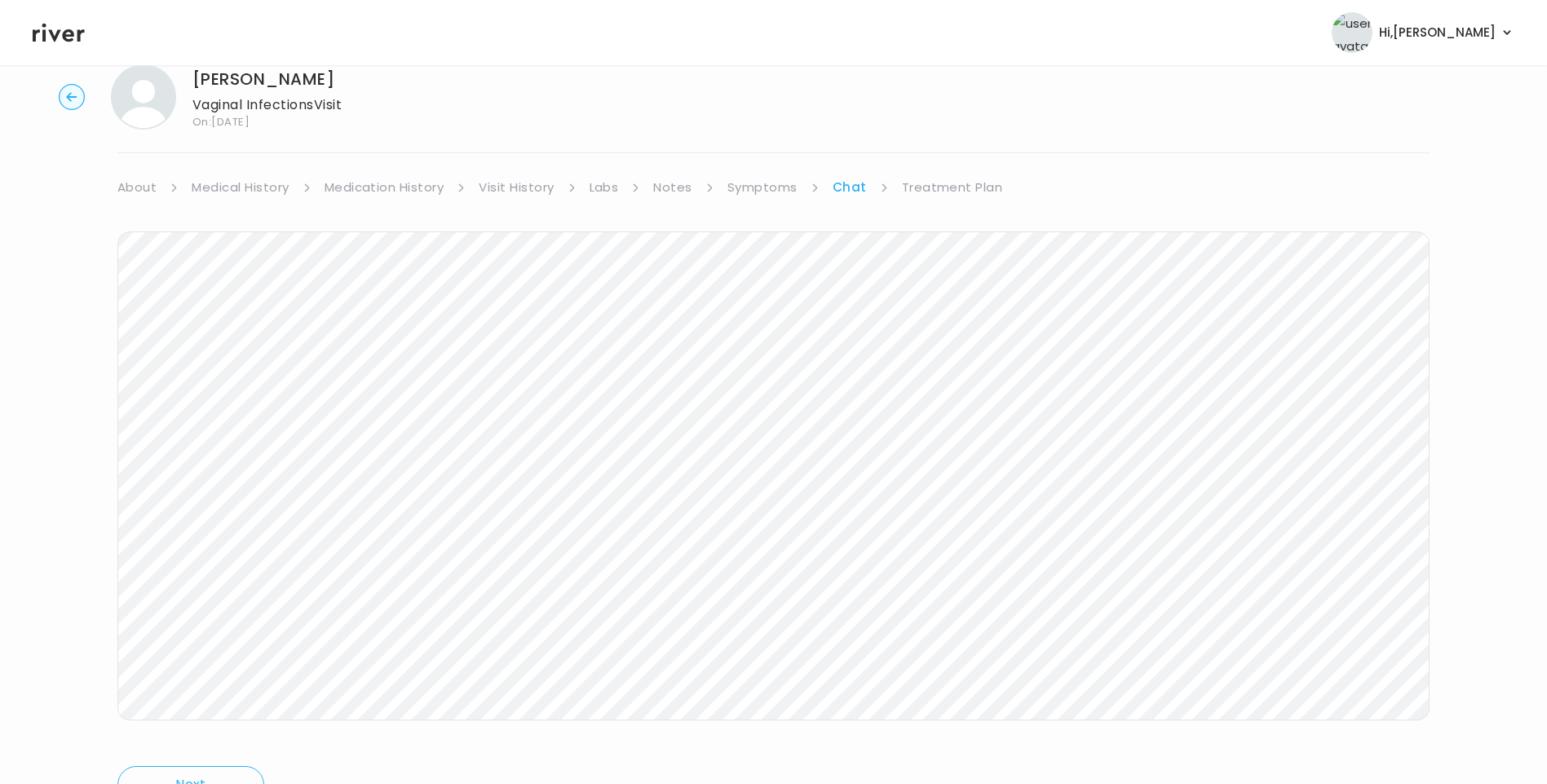
click at [63, 432] on div "[PERSON_NAME] Vaginal Infections Visit On: [DATE] About Medical History Medicat…" at bounding box center [773, 445] width 1547 height 788
click at [516, 187] on link "Visit History" at bounding box center [516, 187] width 75 height 23
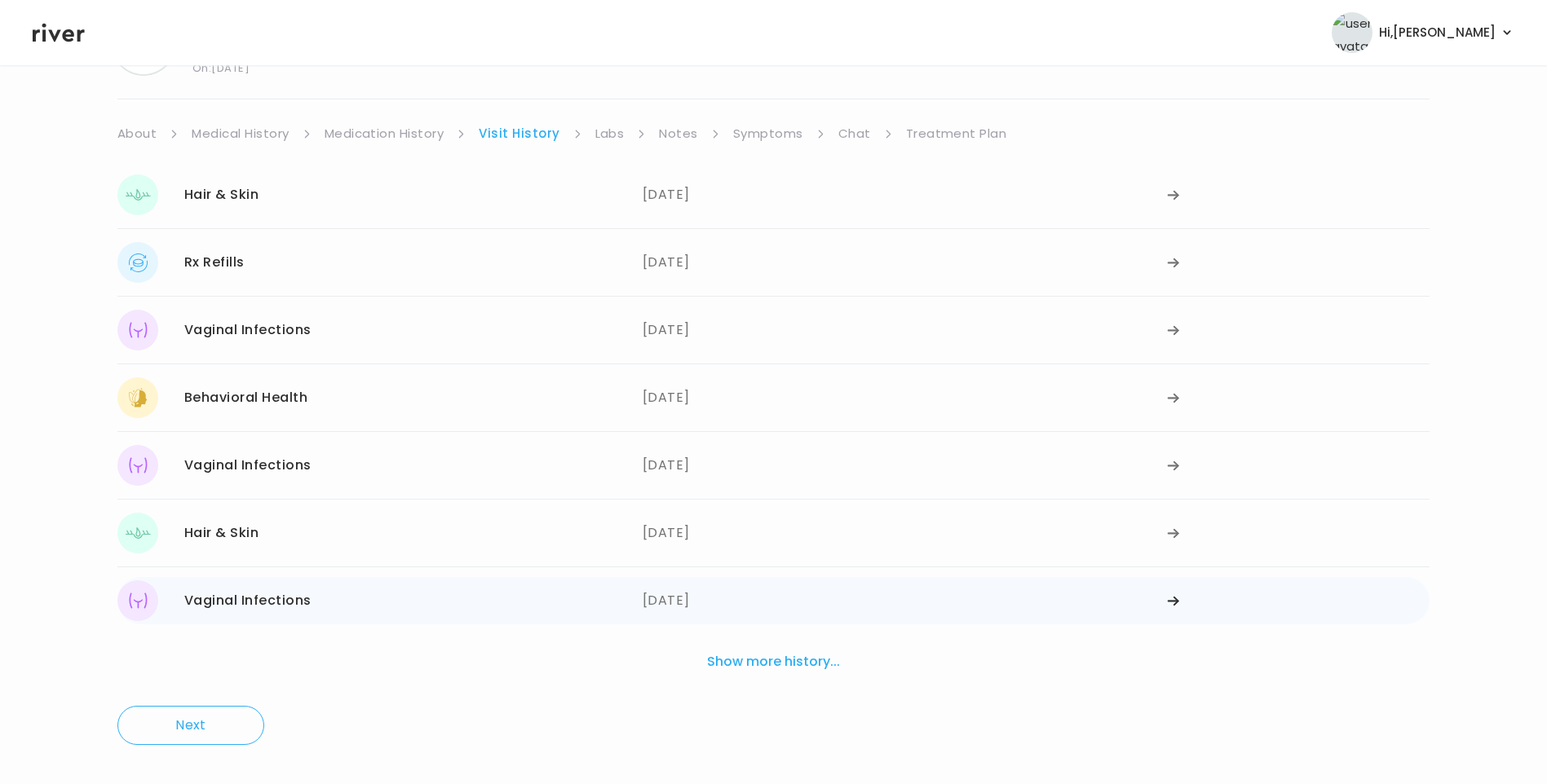
click at [766, 664] on button "Show more history..." at bounding box center [773, 662] width 146 height 36
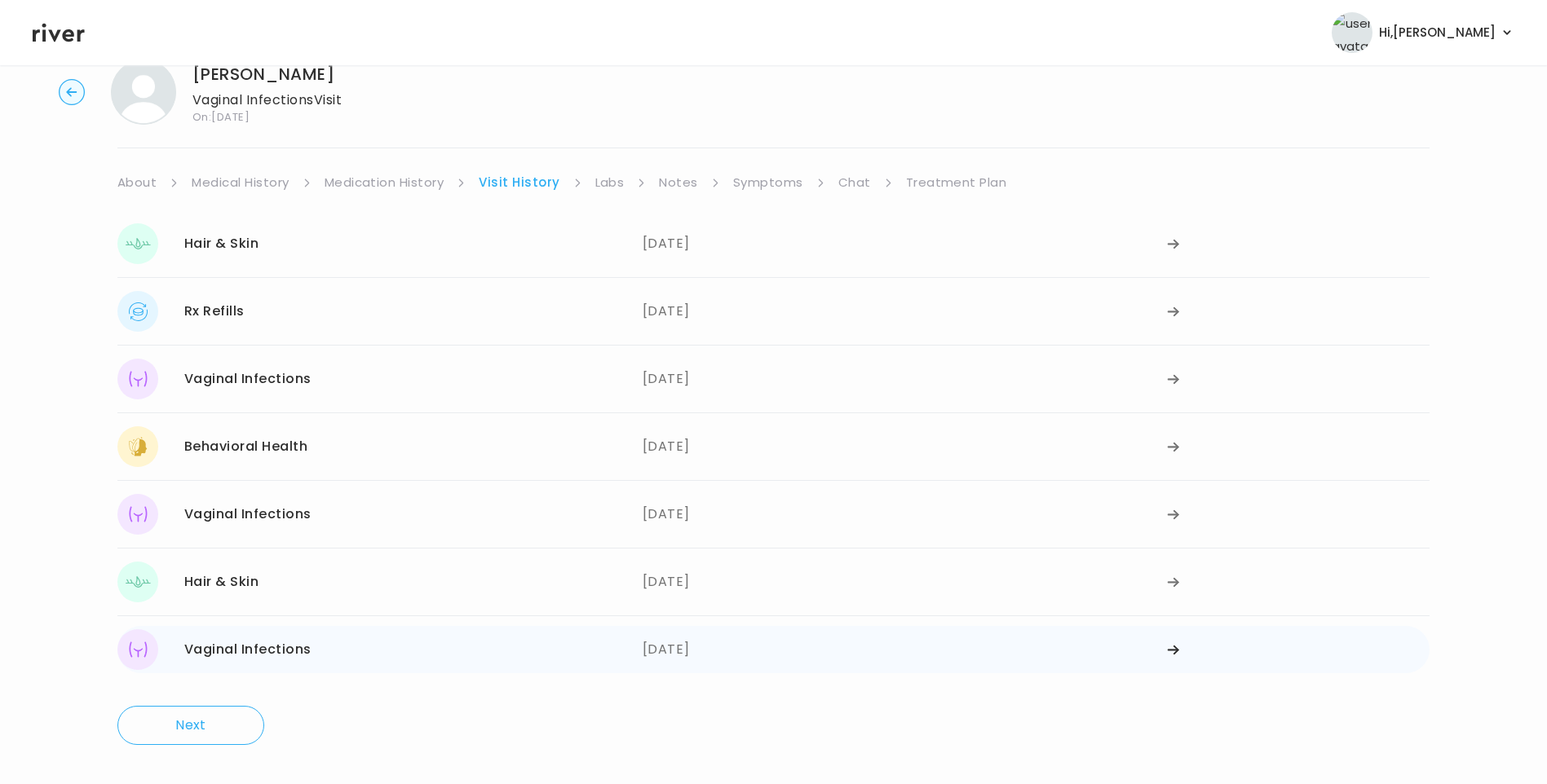
scroll to position [45, 0]
click at [669, 514] on div "04/08/2025" at bounding box center [904, 514] width 525 height 41
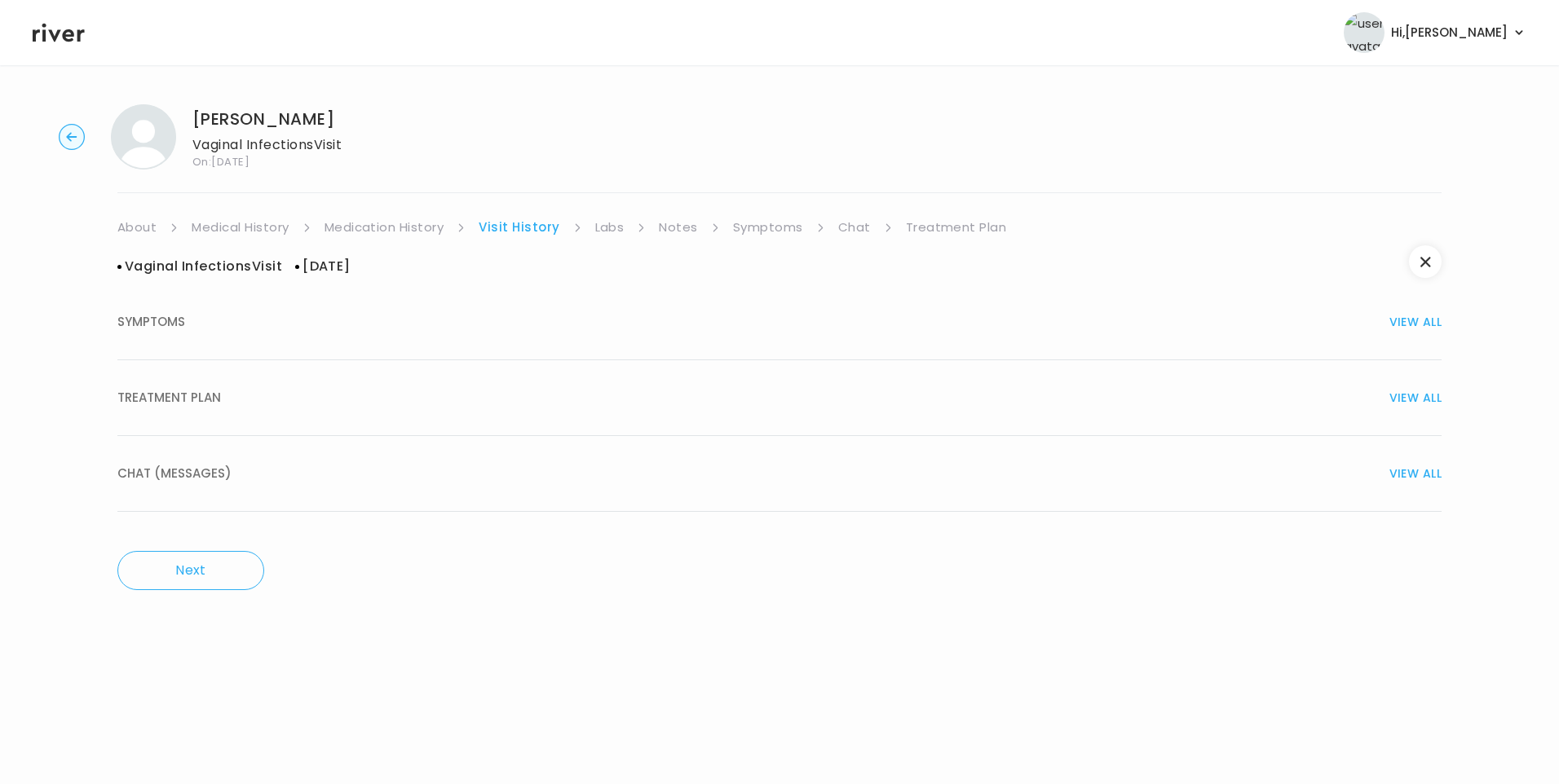
drag, startPoint x: 307, startPoint y: 399, endPoint x: 320, endPoint y: 406, distance: 15.3
click at [307, 400] on div "TREATMENT PLAN VIEW ALL" at bounding box center [779, 397] width 1324 height 23
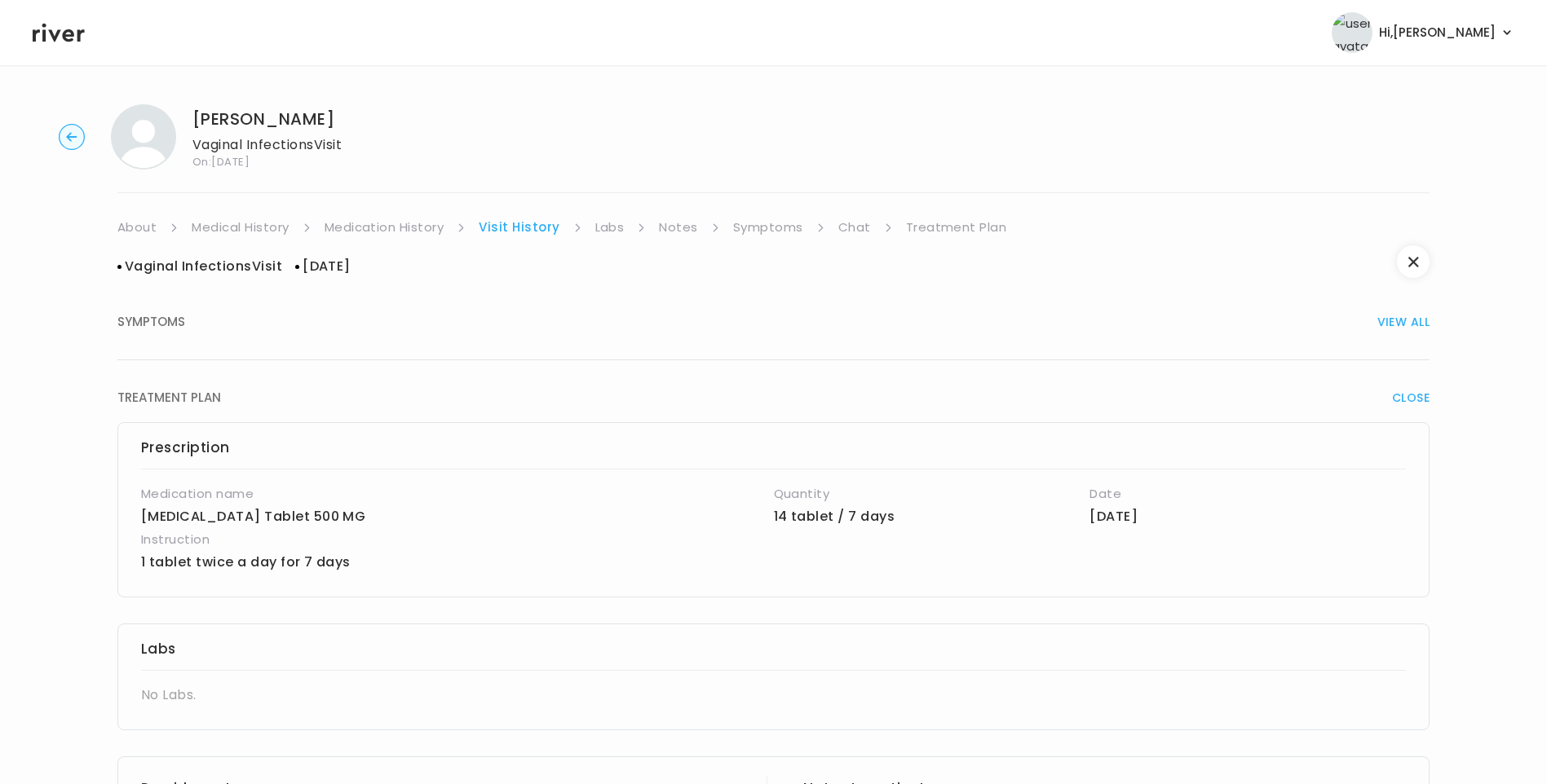
click at [382, 231] on link "Medication History" at bounding box center [384, 227] width 120 height 23
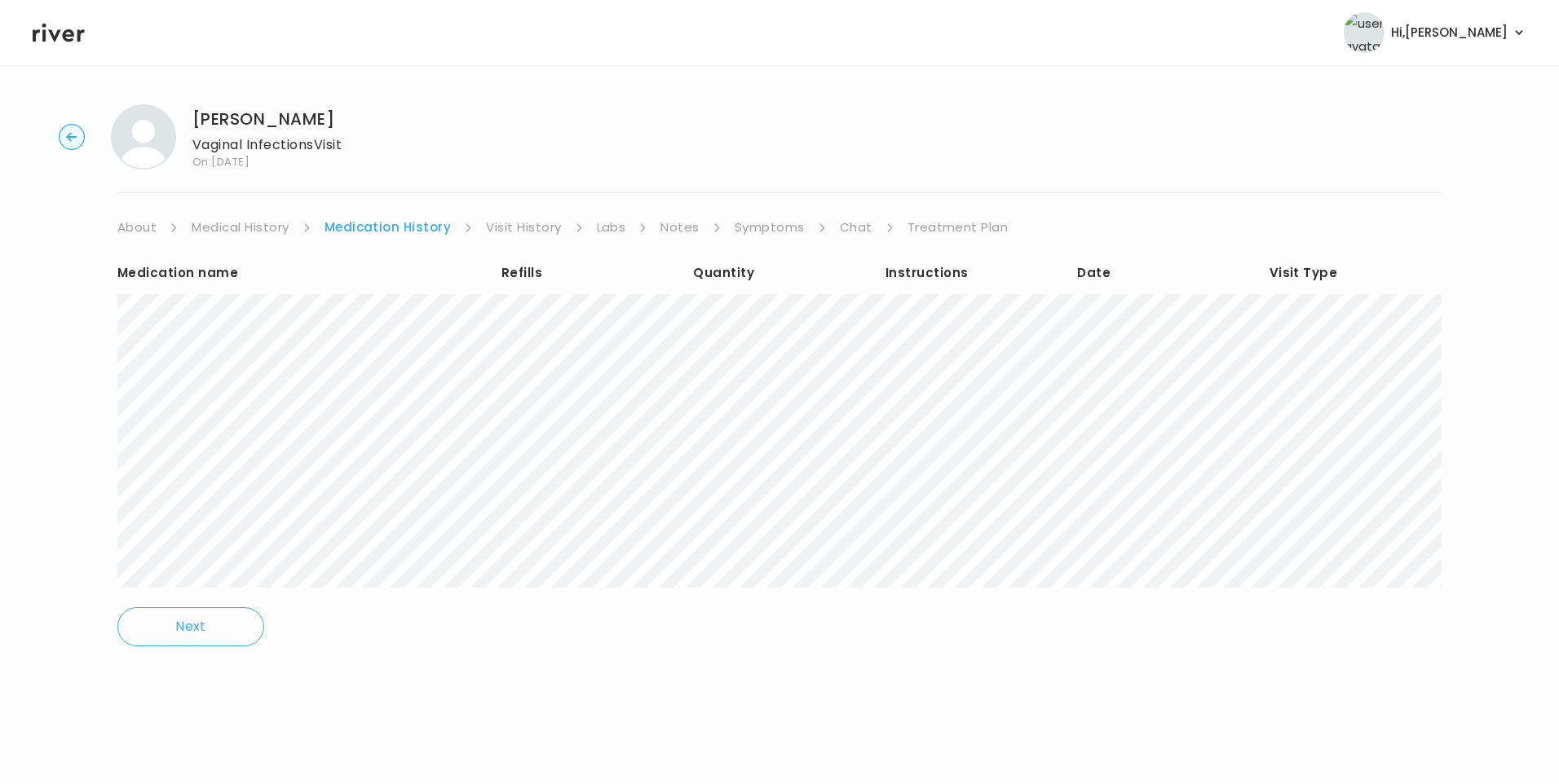
click at [848, 226] on link "Chat" at bounding box center [856, 227] width 33 height 23
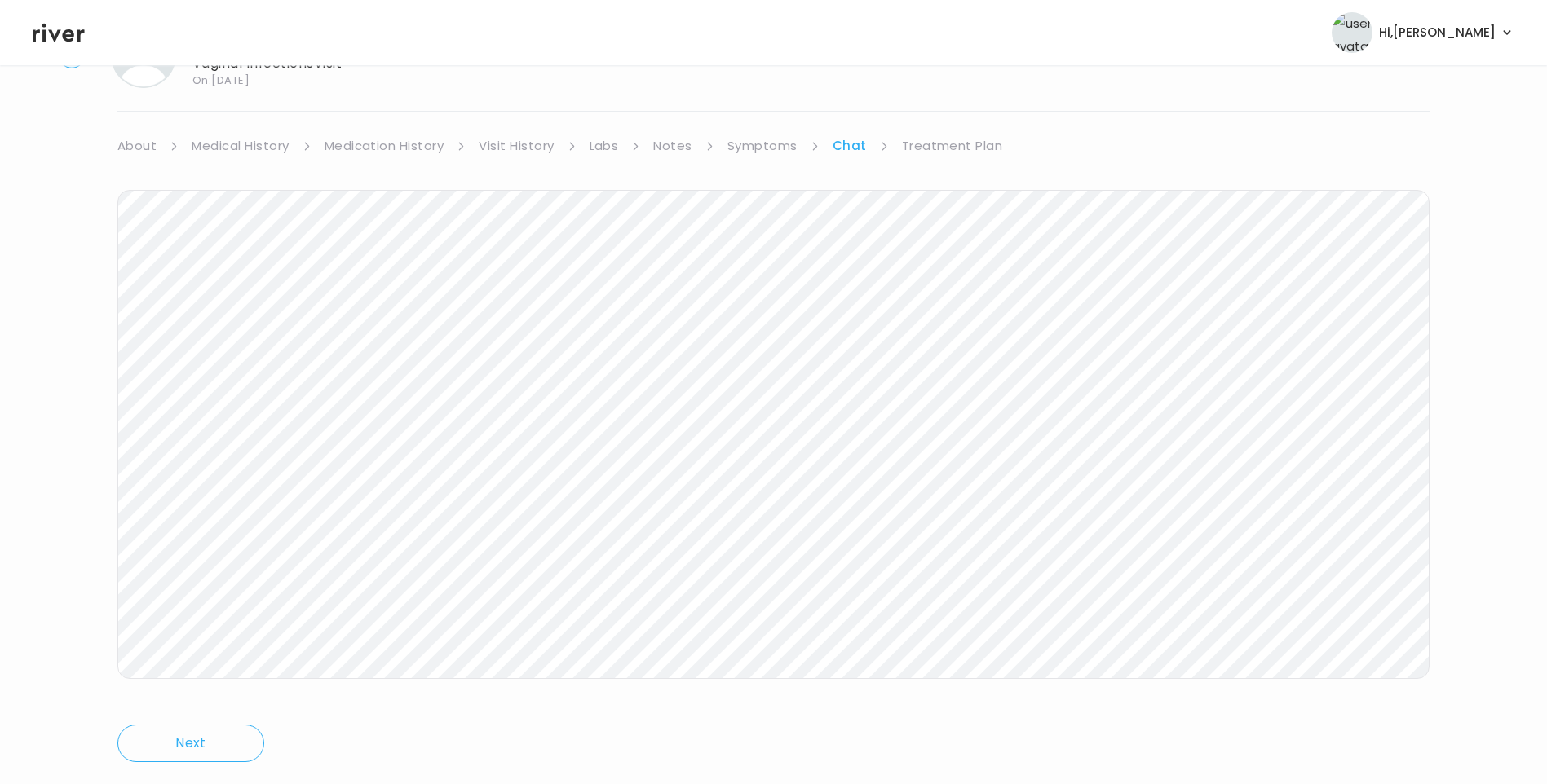
scroll to position [121, 0]
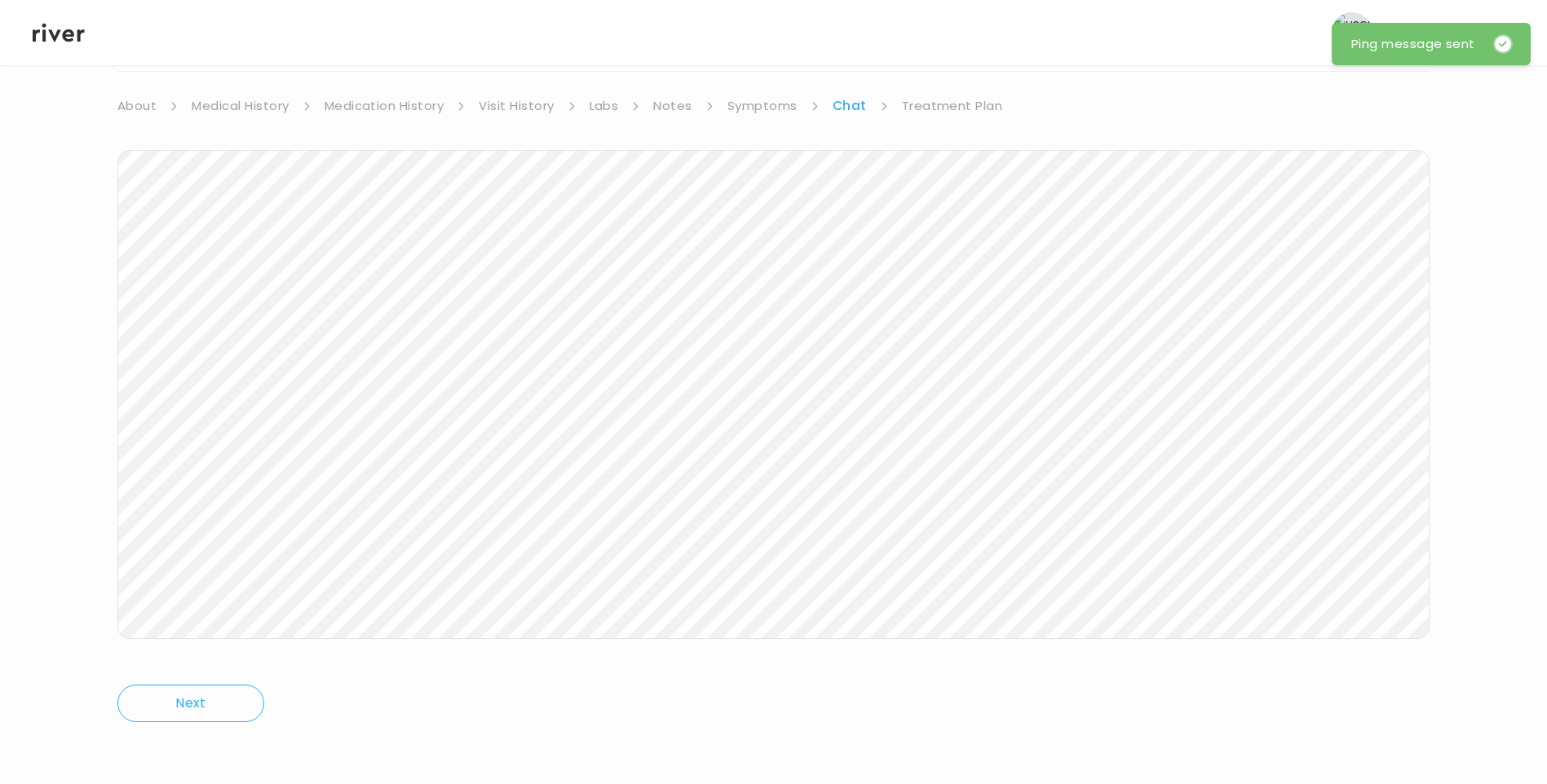
click at [510, 107] on link "Visit History" at bounding box center [516, 106] width 75 height 23
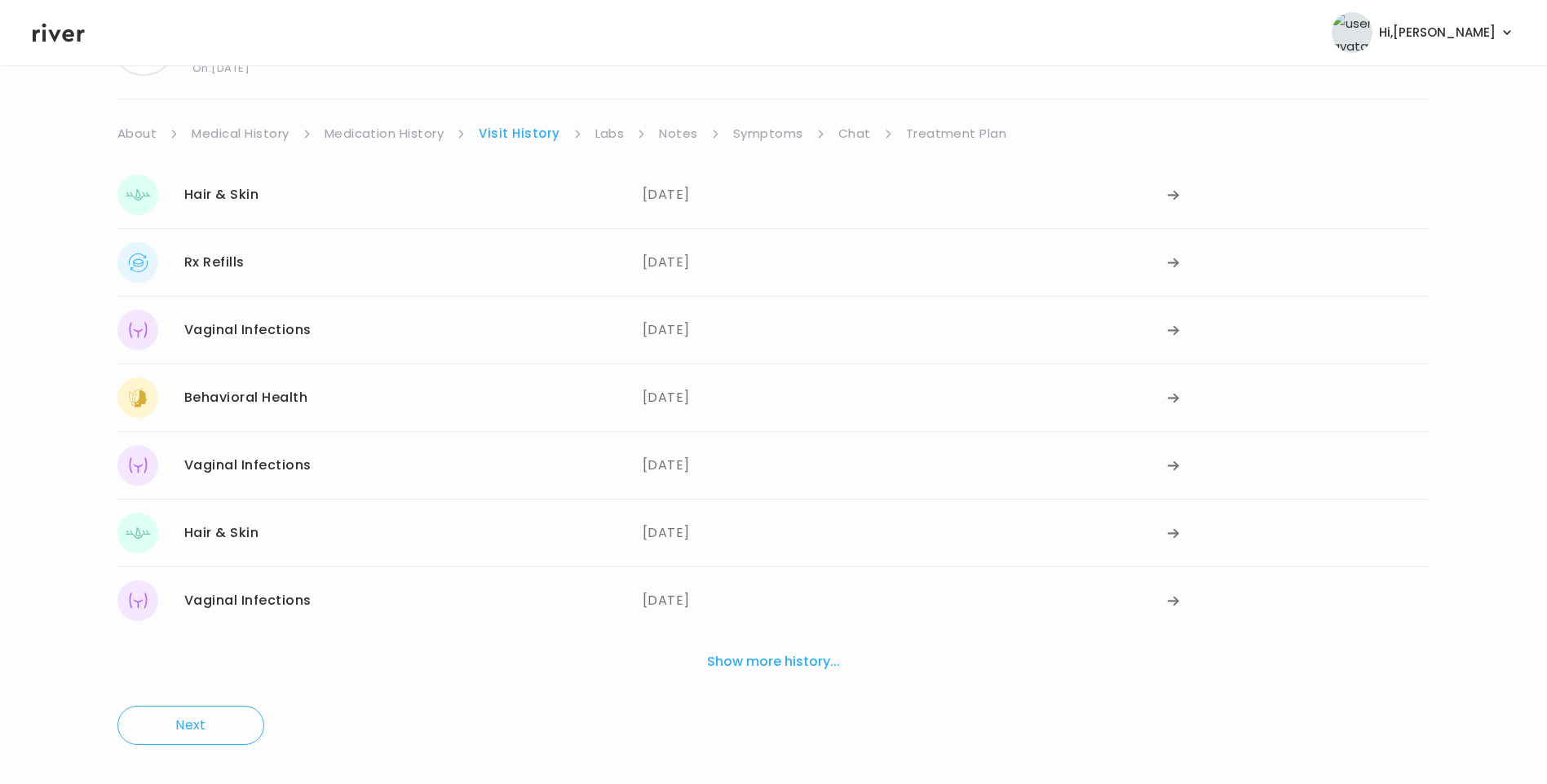
scroll to position [94, 0]
drag, startPoint x: 354, startPoint y: 197, endPoint x: 362, endPoint y: 196, distance: 8.3
click at [355, 197] on div "Hair & Skin 09/04/2025" at bounding box center [379, 194] width 525 height 41
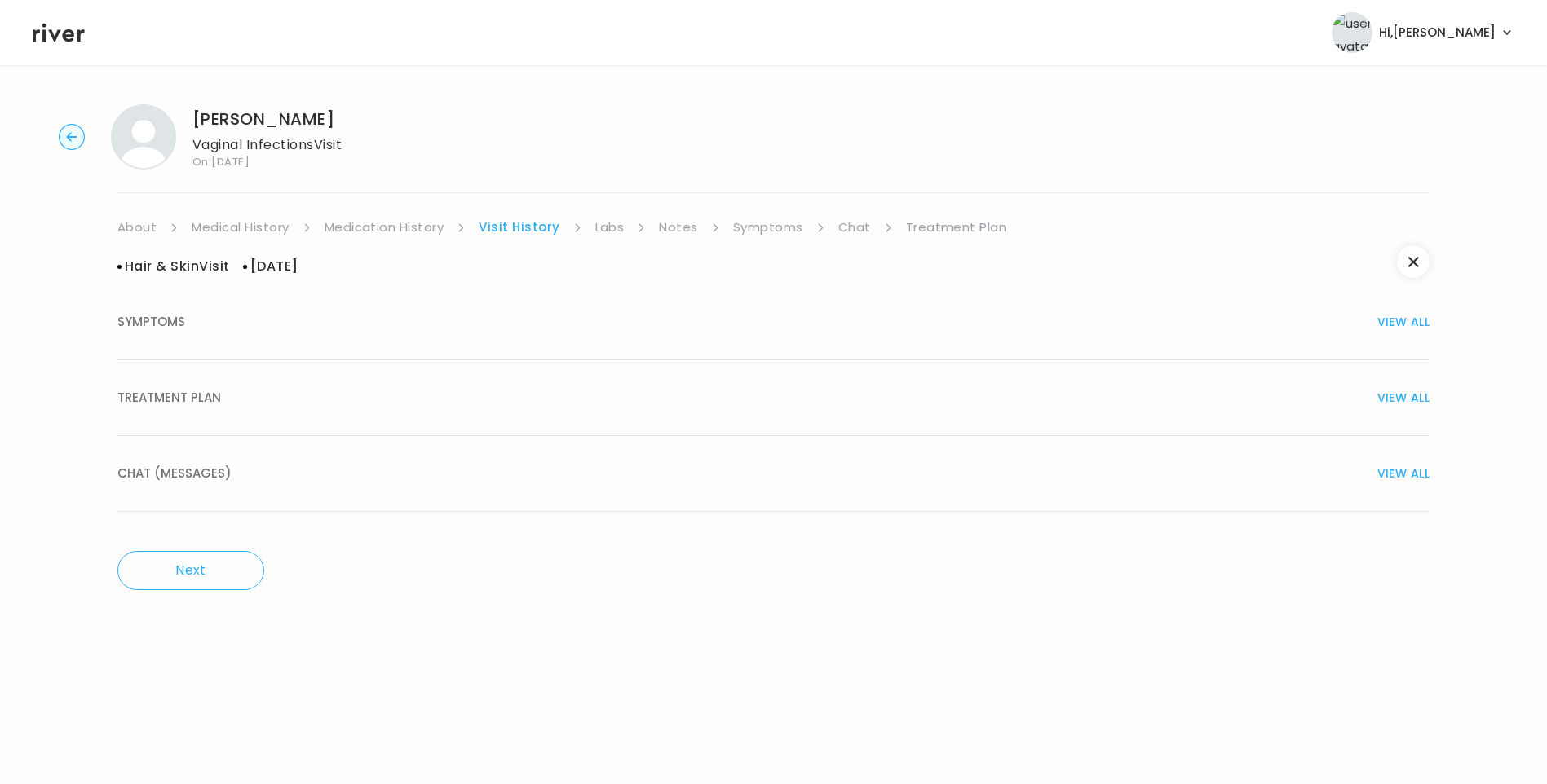
scroll to position [0, 0]
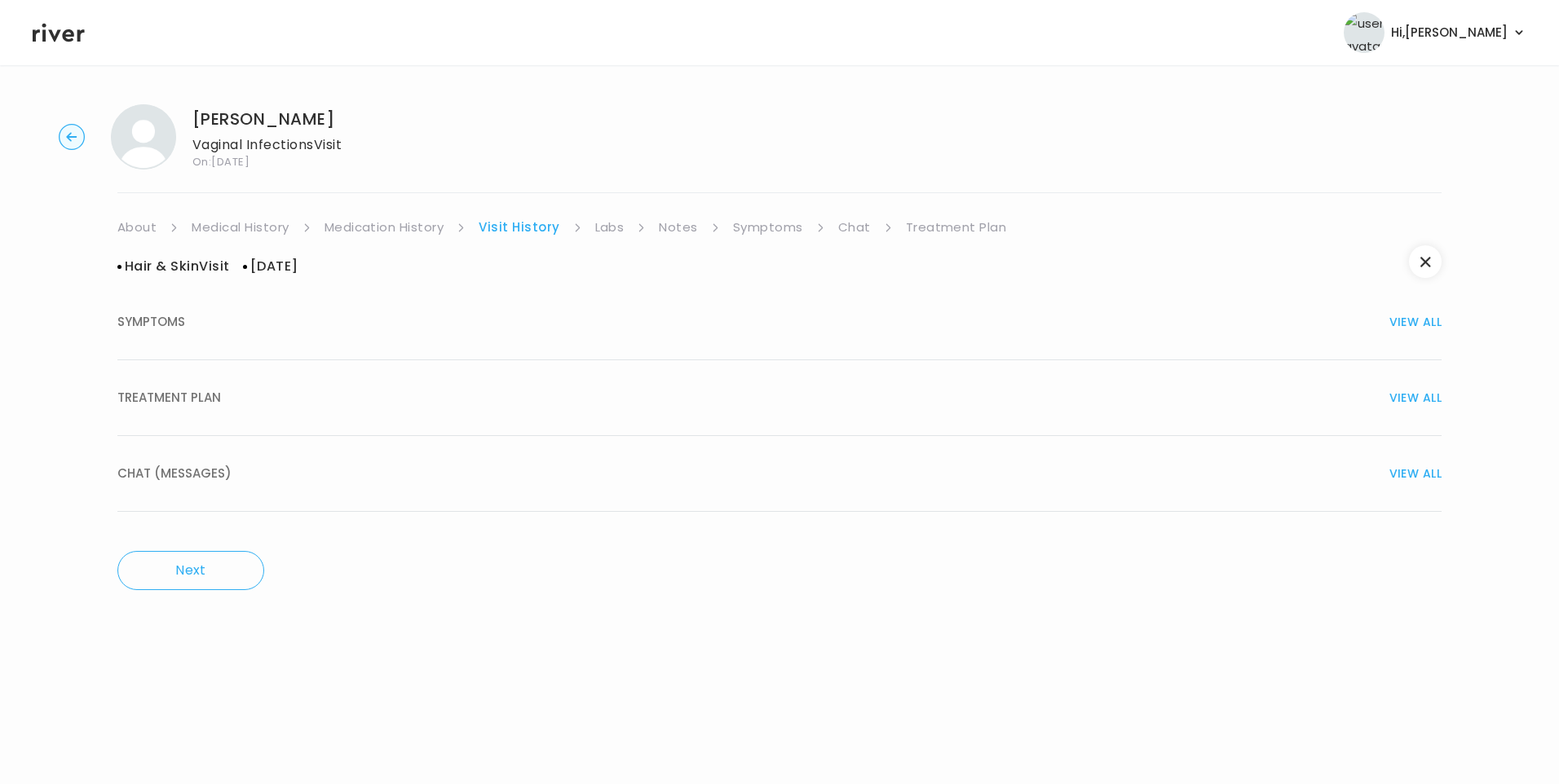
drag, startPoint x: 247, startPoint y: 399, endPoint x: 329, endPoint y: 464, distance: 104.4
click at [249, 399] on div "TREATMENT PLAN VIEW ALL" at bounding box center [779, 397] width 1324 height 23
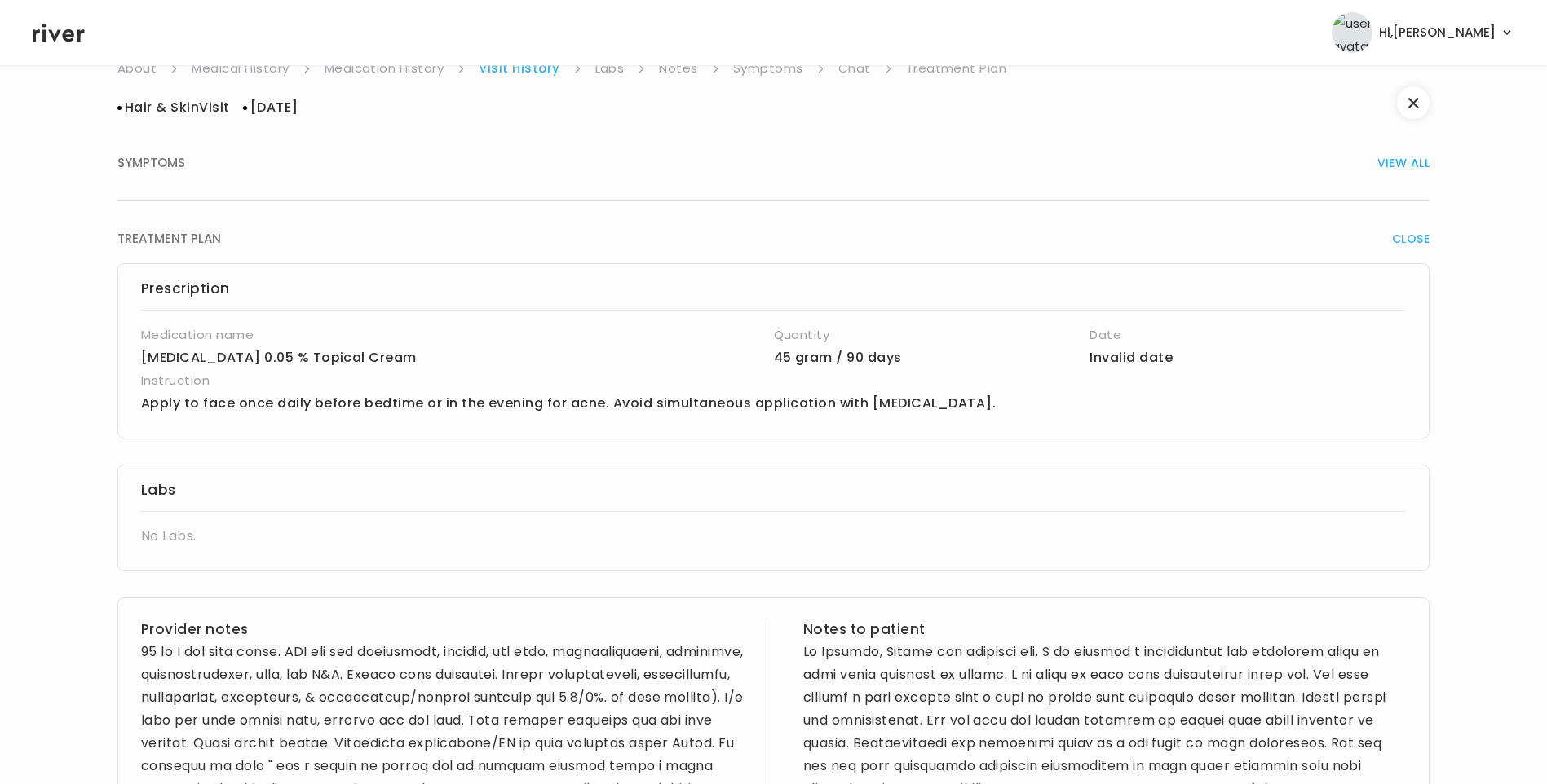
scroll to position [408, 0]
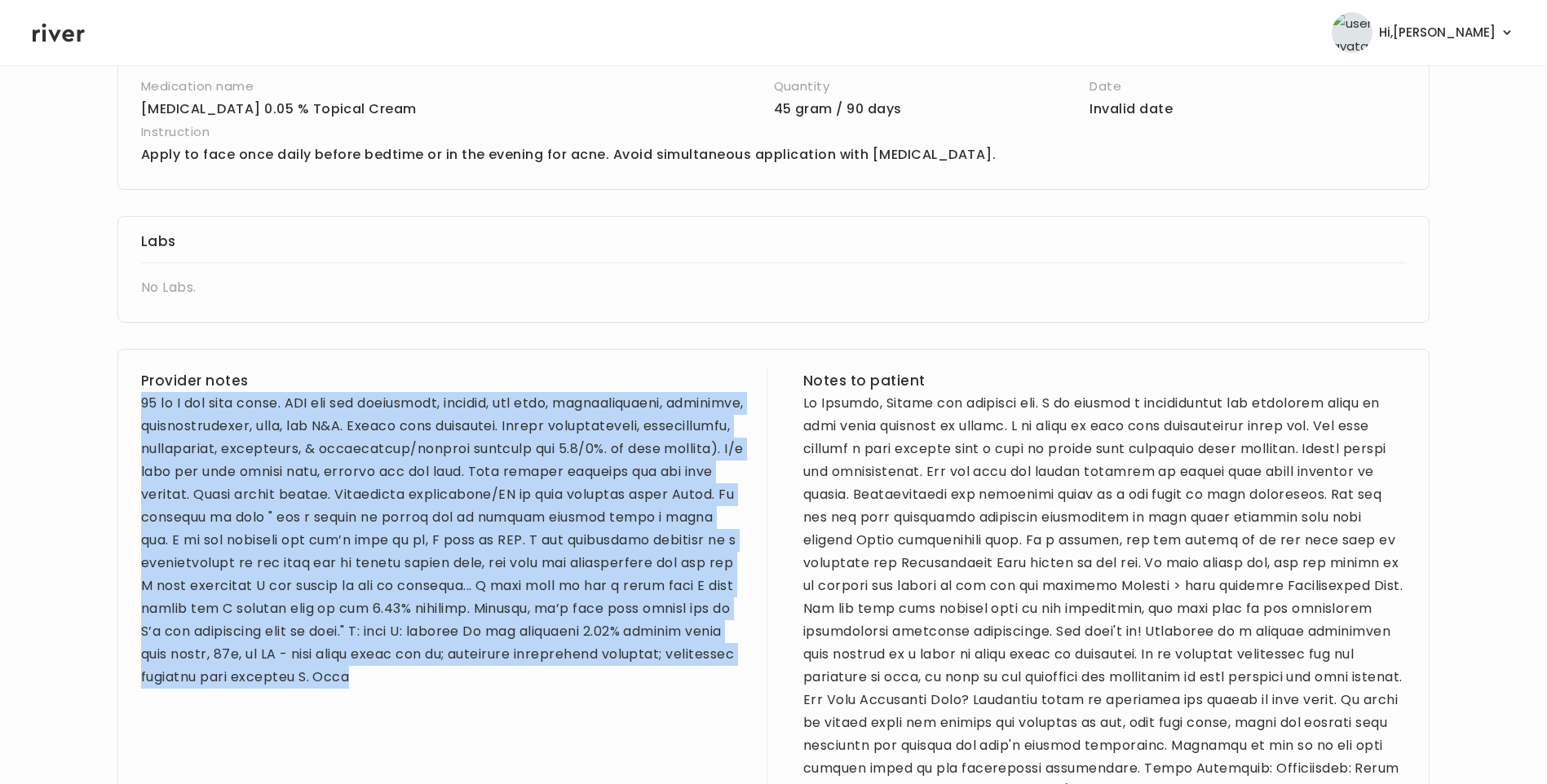
drag, startPoint x: 139, startPoint y: 399, endPoint x: 724, endPoint y: 670, distance: 644.2
drag, startPoint x: 724, startPoint y: 670, endPoint x: 599, endPoint y: 583, distance: 152.2
copy div "25 yo F for skin visit. PMH sig for depression, anxiety, low iron, hypothyroidi…"
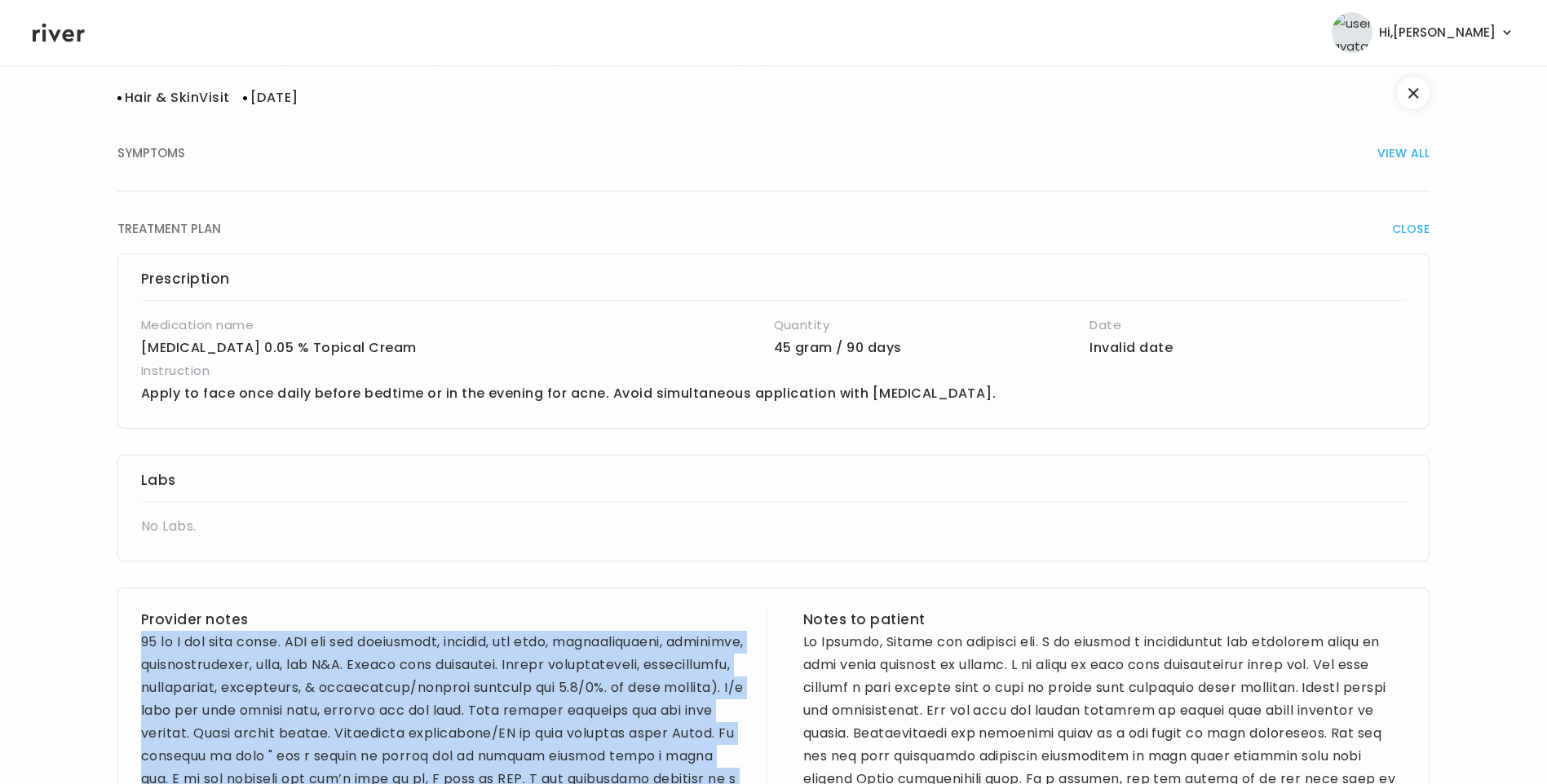
scroll to position [0, 0]
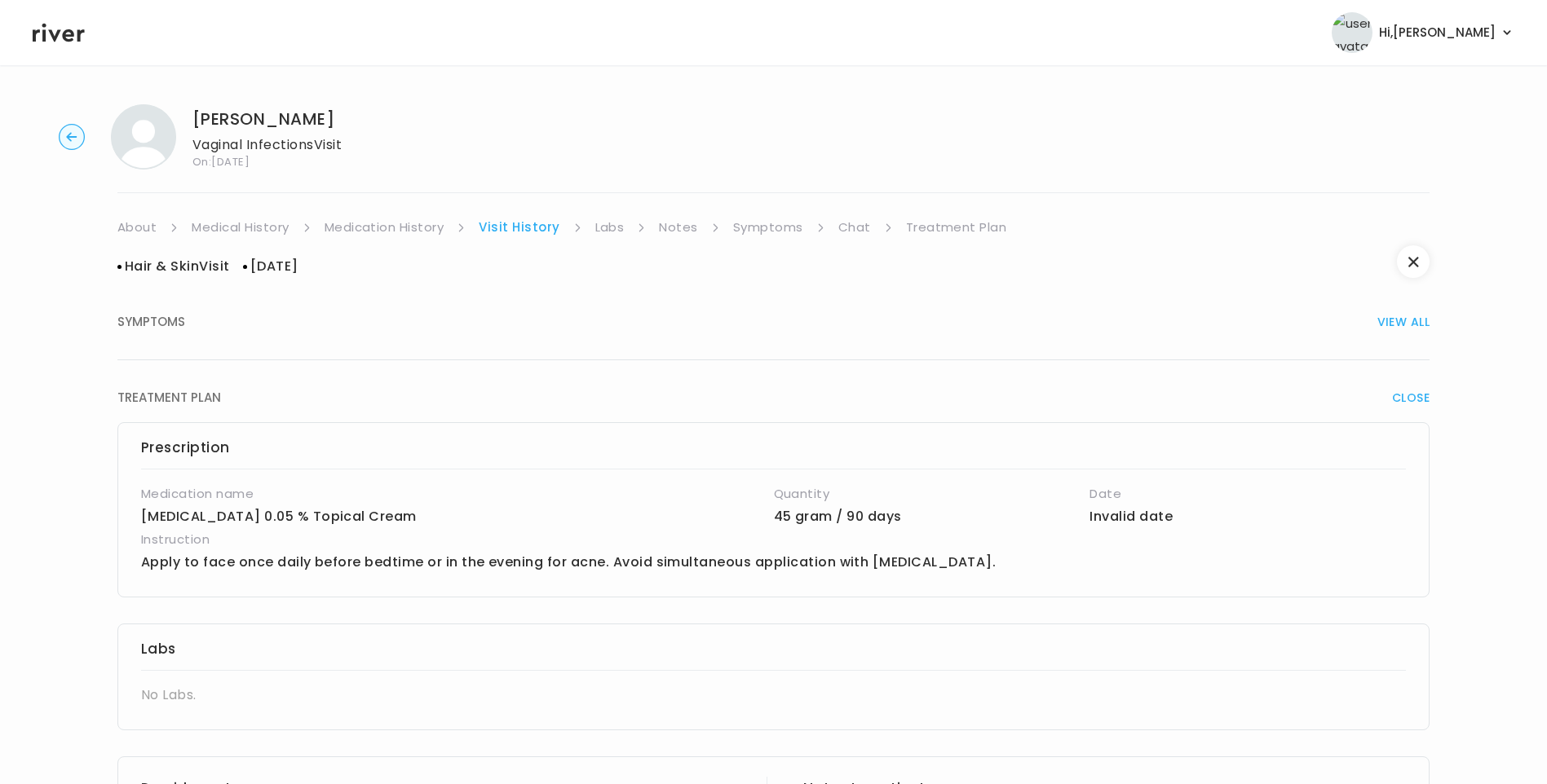
click at [951, 223] on link "Treatment Plan" at bounding box center [956, 227] width 101 height 23
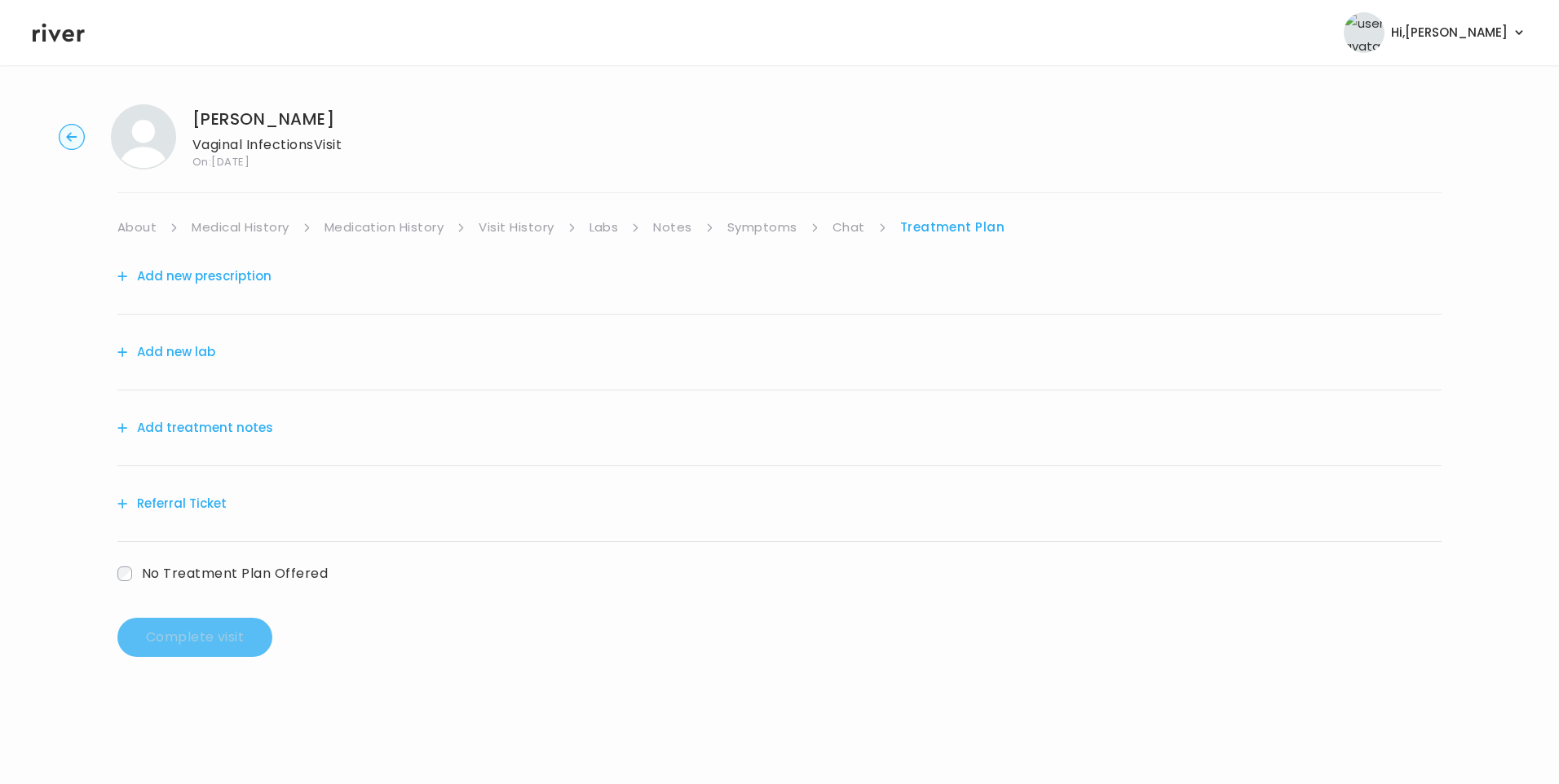
click at [236, 426] on button "Add treatment notes" at bounding box center [195, 428] width 156 height 23
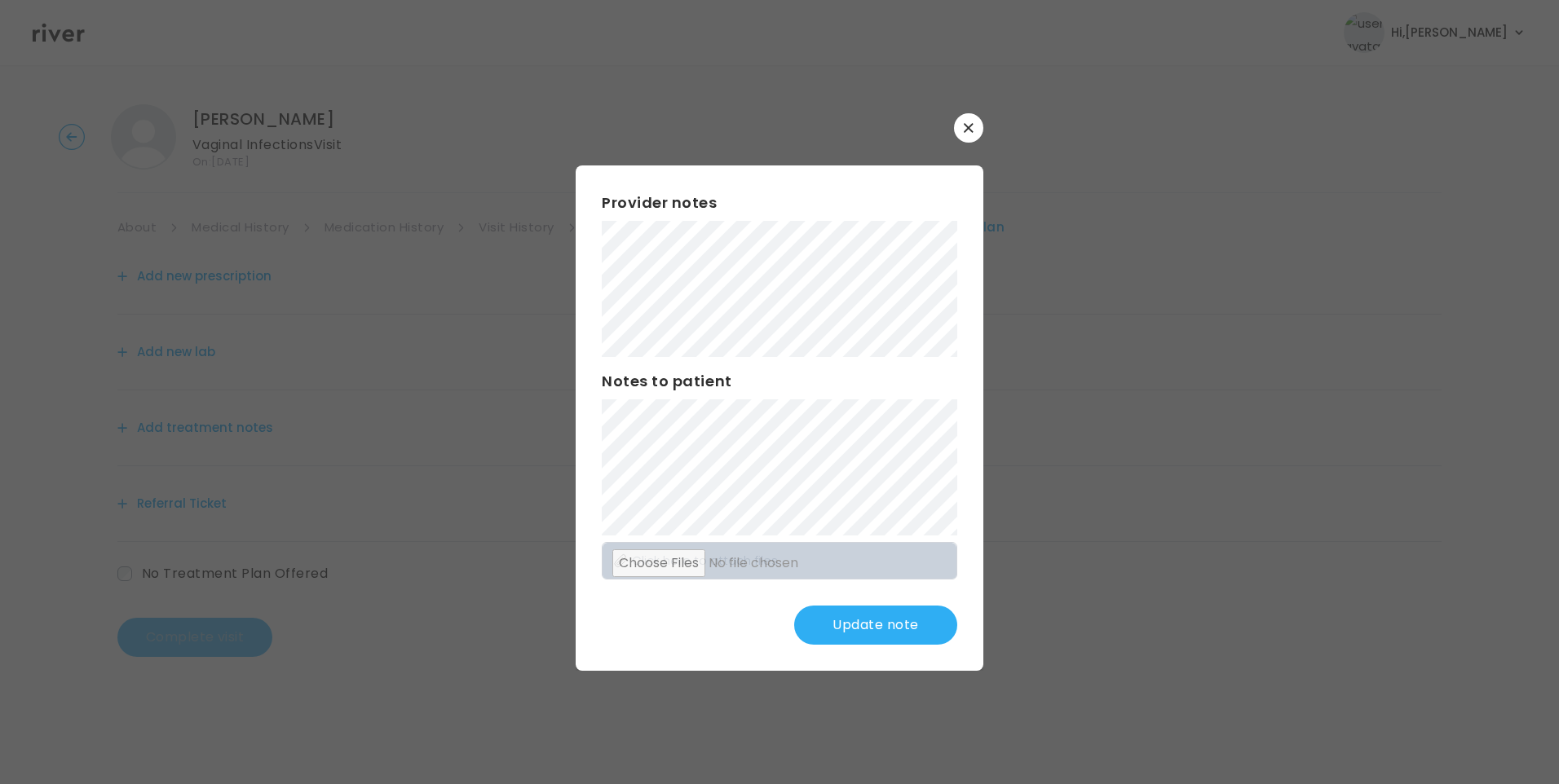
click at [862, 633] on button "Update note" at bounding box center [875, 625] width 163 height 39
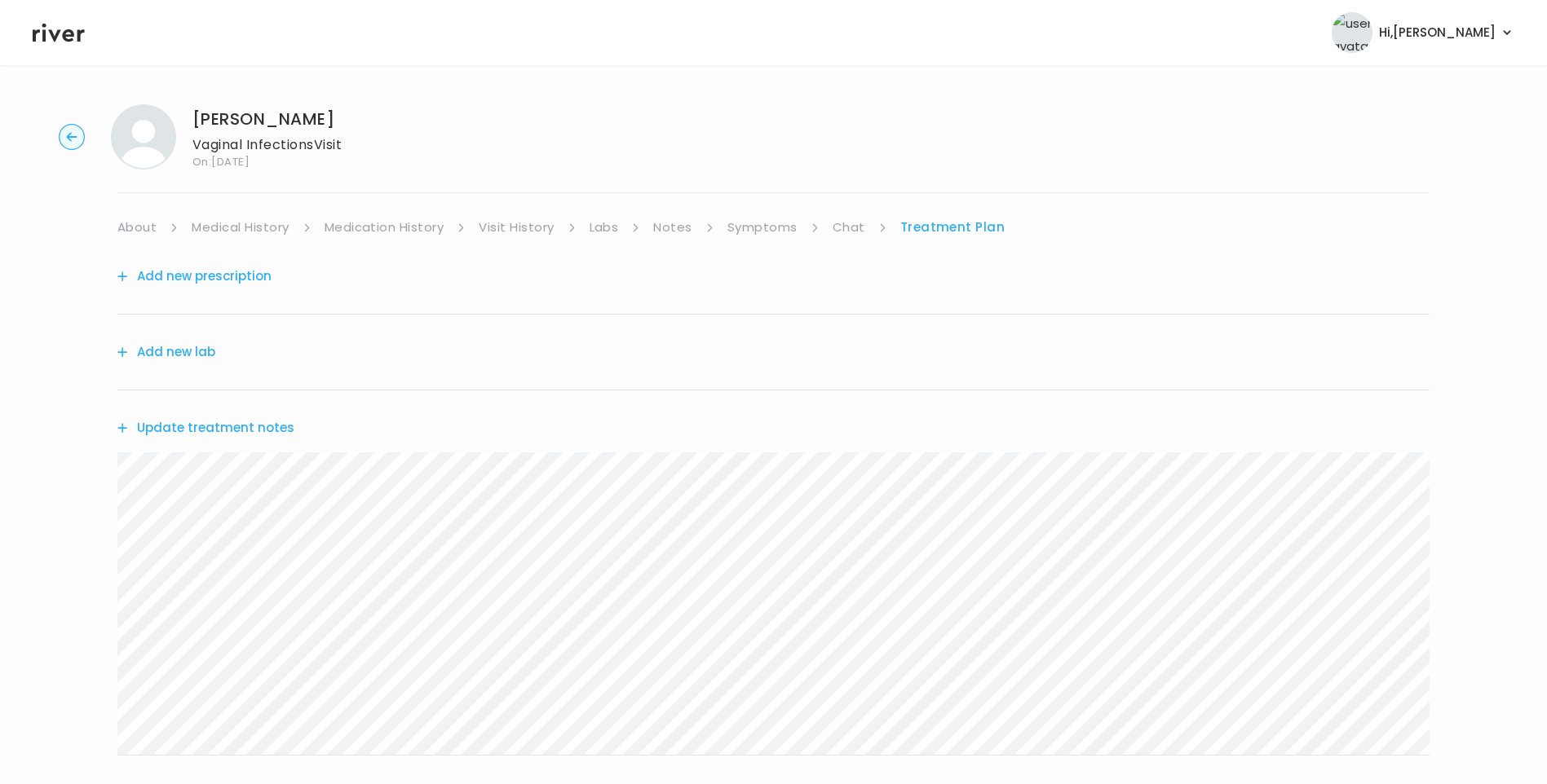
click at [245, 426] on button "Update treatment notes" at bounding box center [205, 428] width 177 height 23
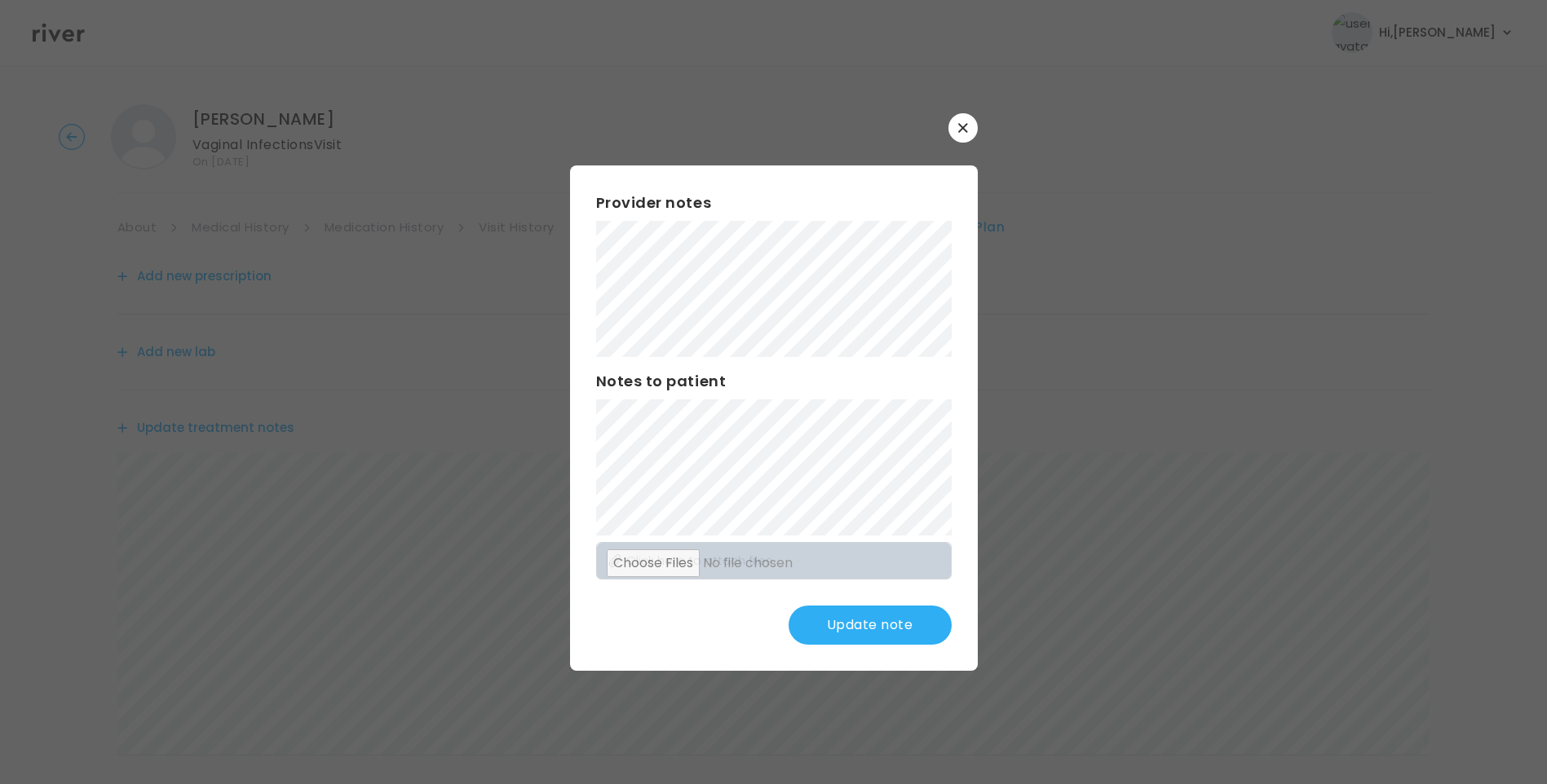
click at [852, 616] on button "Update note" at bounding box center [869, 625] width 163 height 39
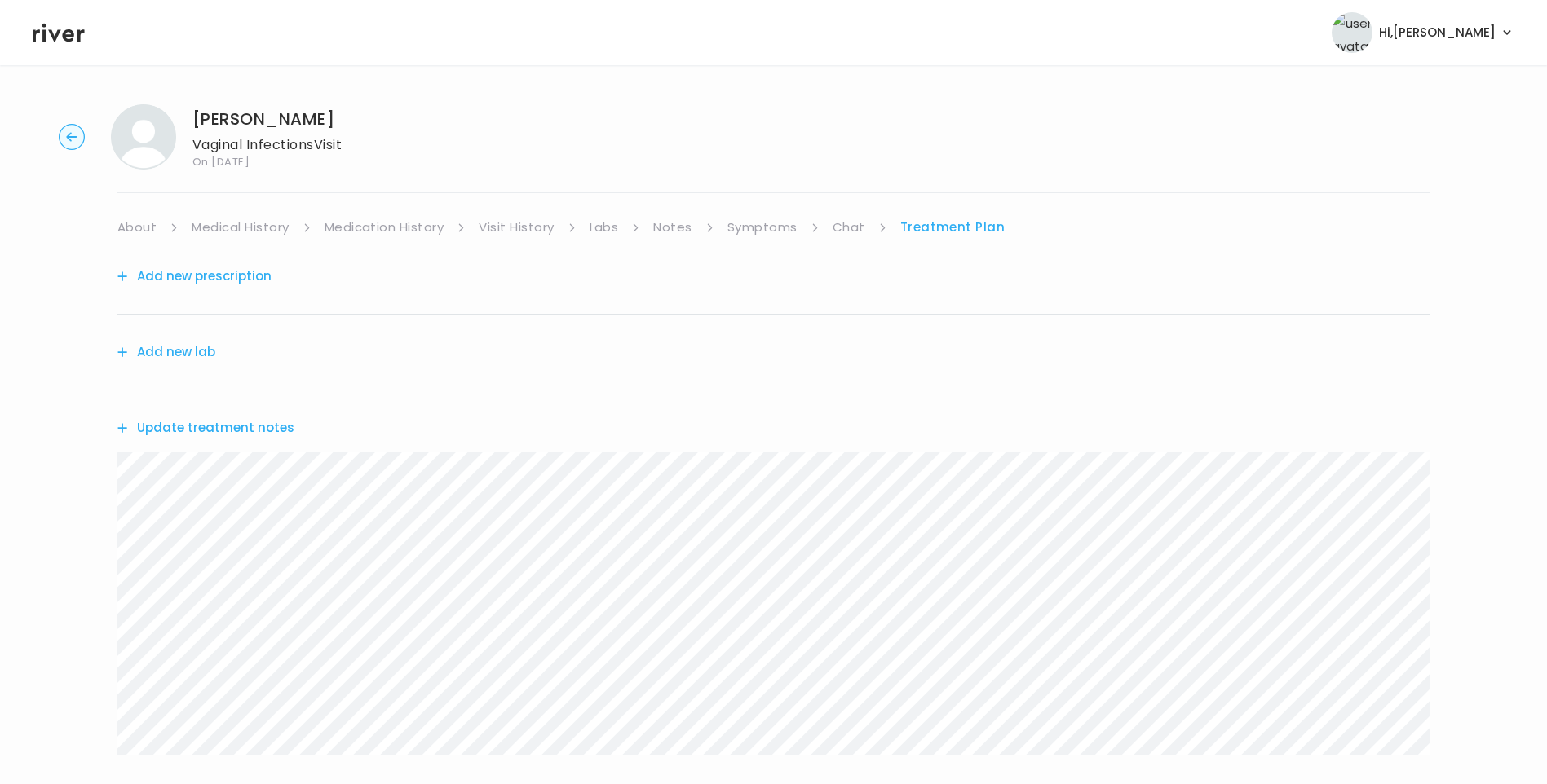
click at [280, 428] on button "Update treatment notes" at bounding box center [205, 428] width 177 height 23
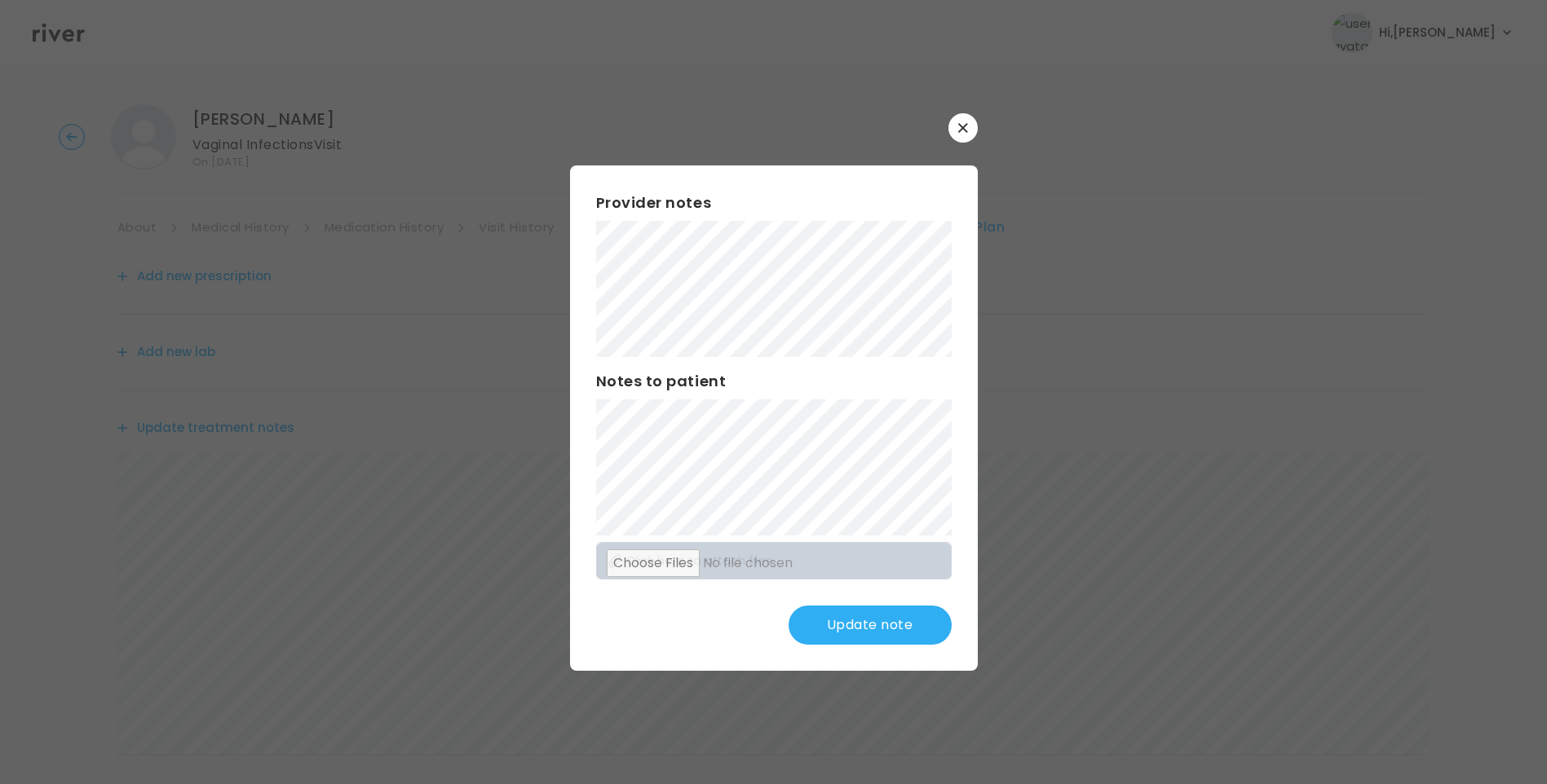
click at [891, 613] on button "Update note" at bounding box center [869, 625] width 163 height 39
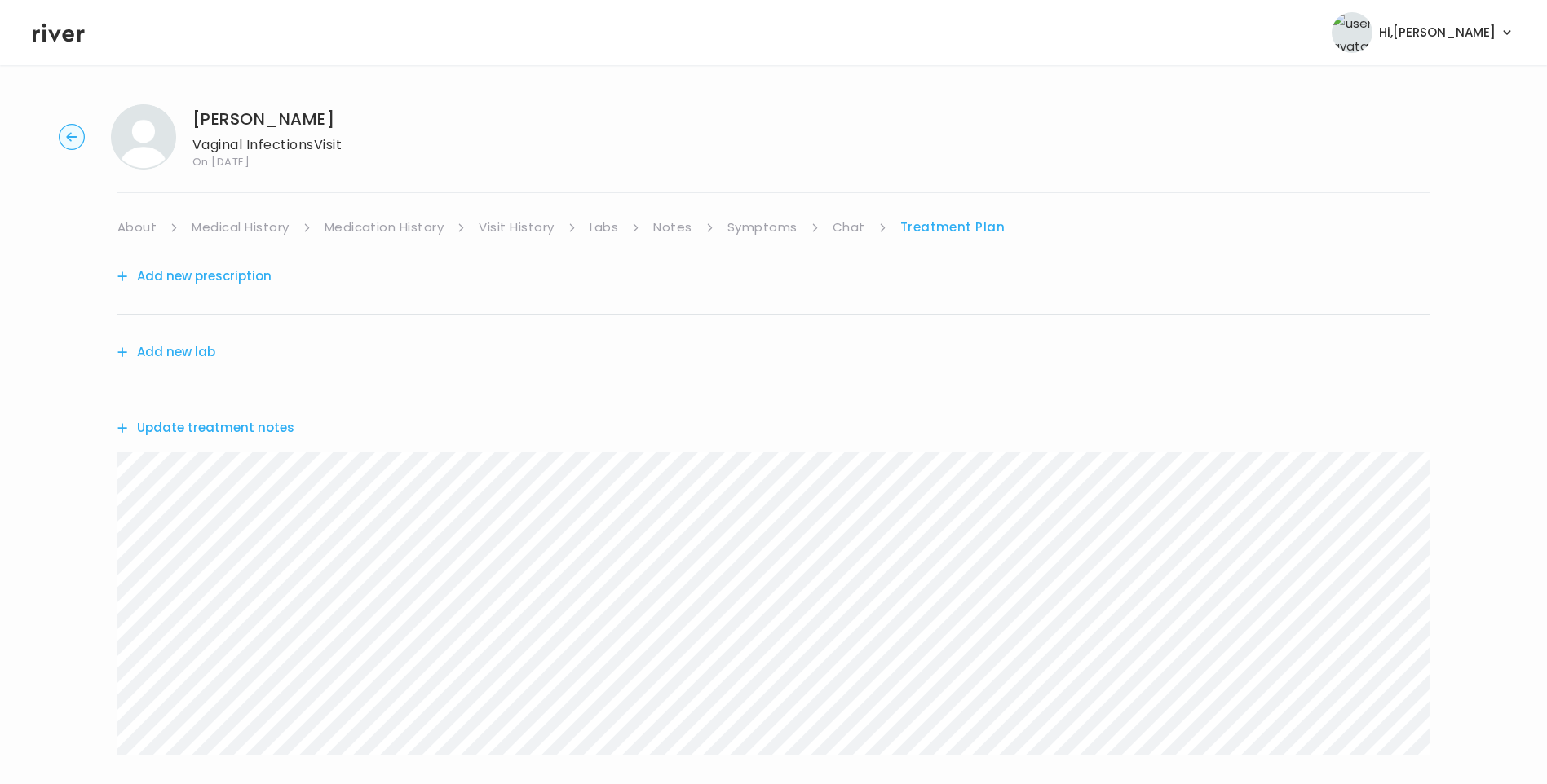
click at [139, 235] on link "About" at bounding box center [136, 227] width 39 height 23
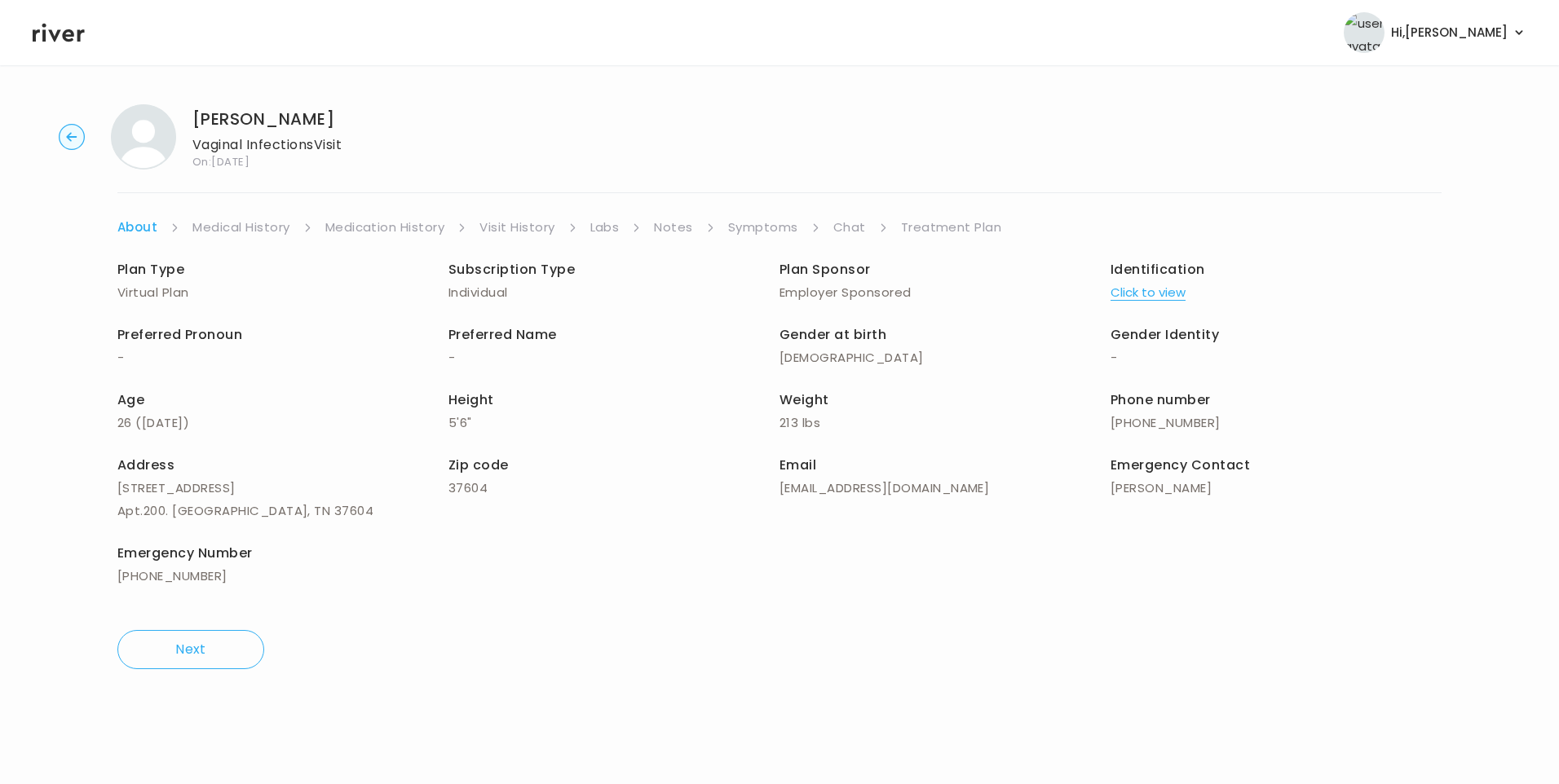
click at [908, 224] on link "Treatment Plan" at bounding box center [951, 227] width 101 height 23
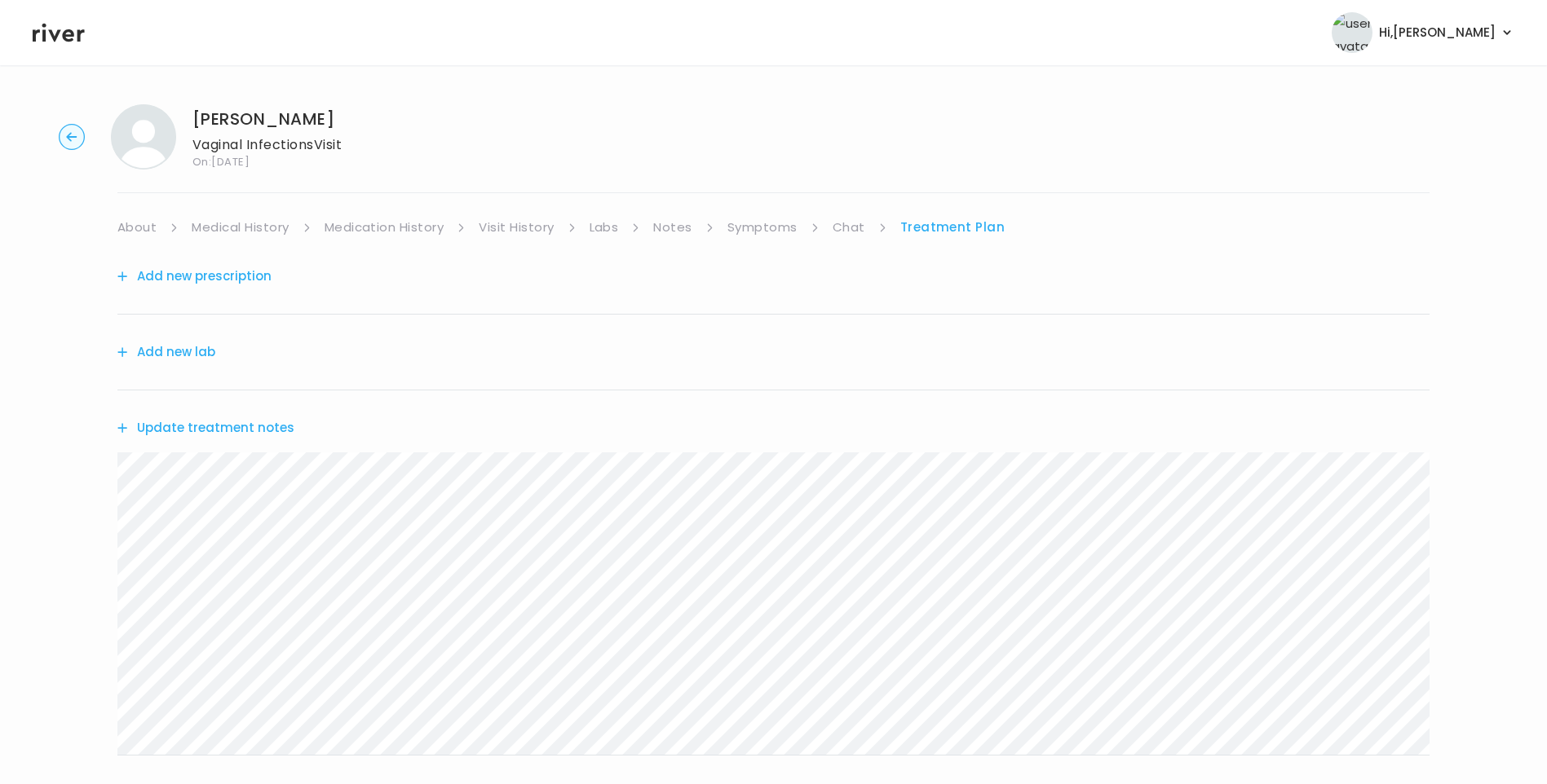
click at [851, 232] on link "Chat" at bounding box center [848, 227] width 33 height 23
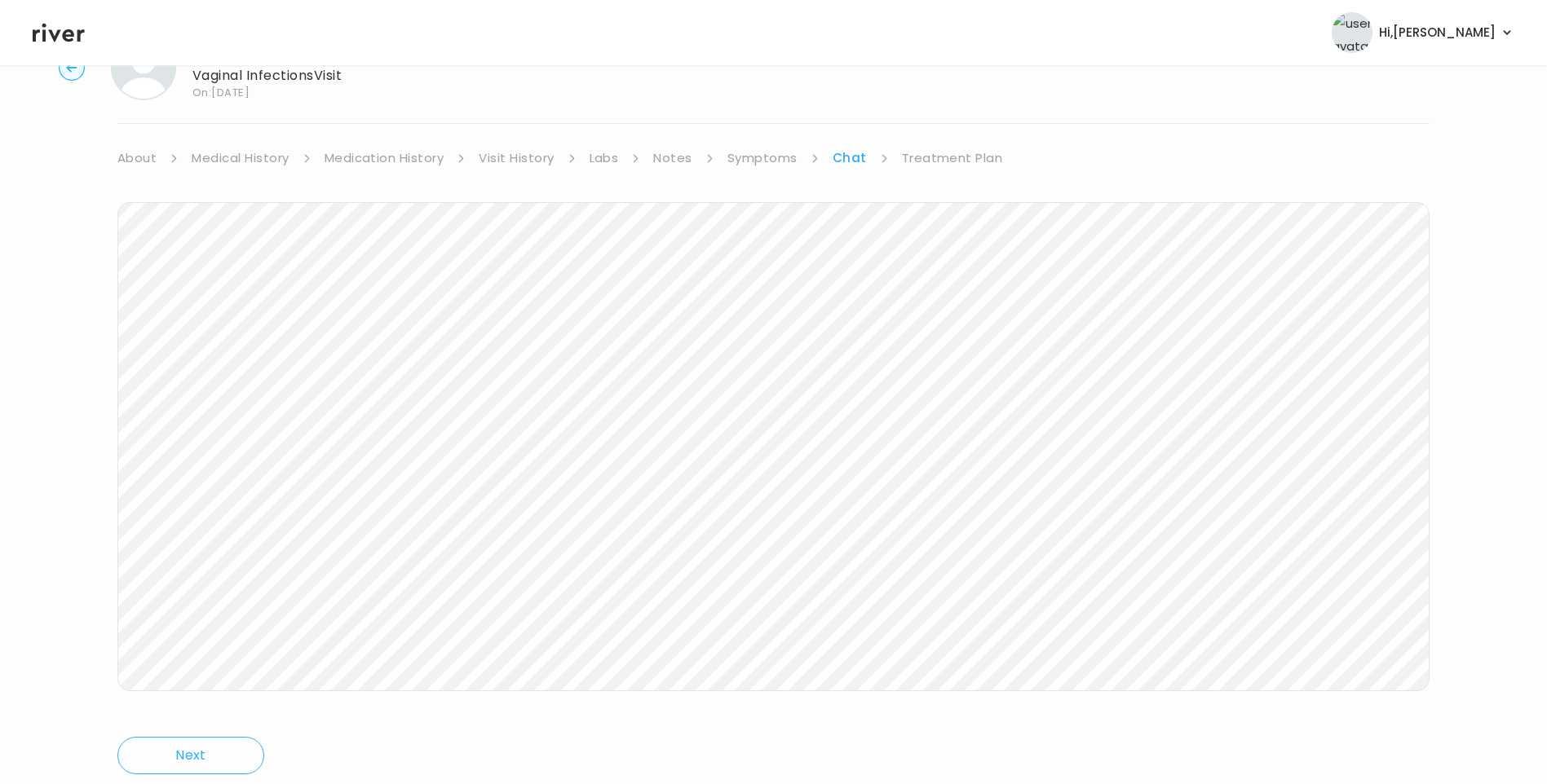
scroll to position [121, 0]
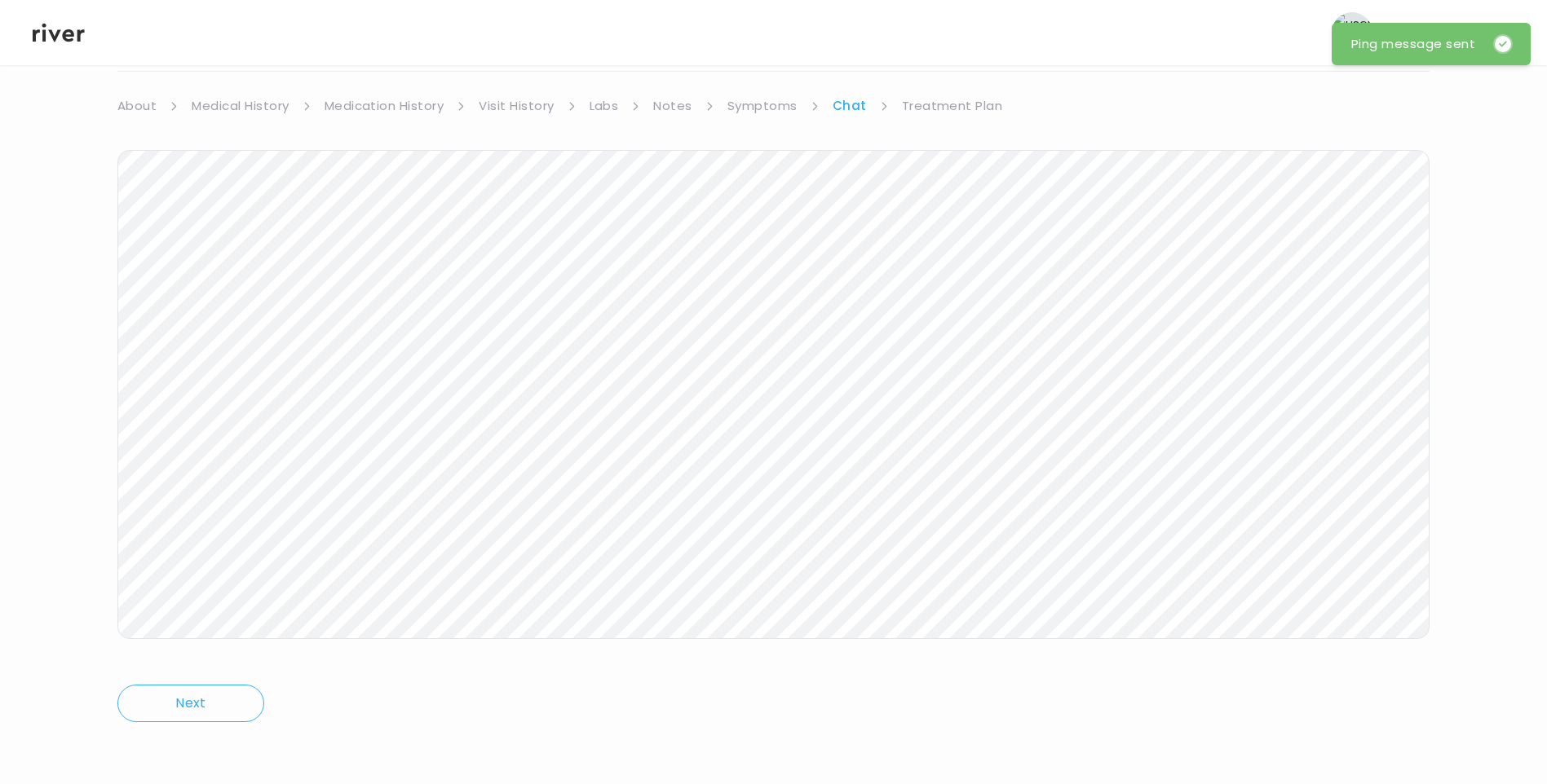
click at [951, 100] on link "Treatment Plan" at bounding box center [952, 106] width 101 height 23
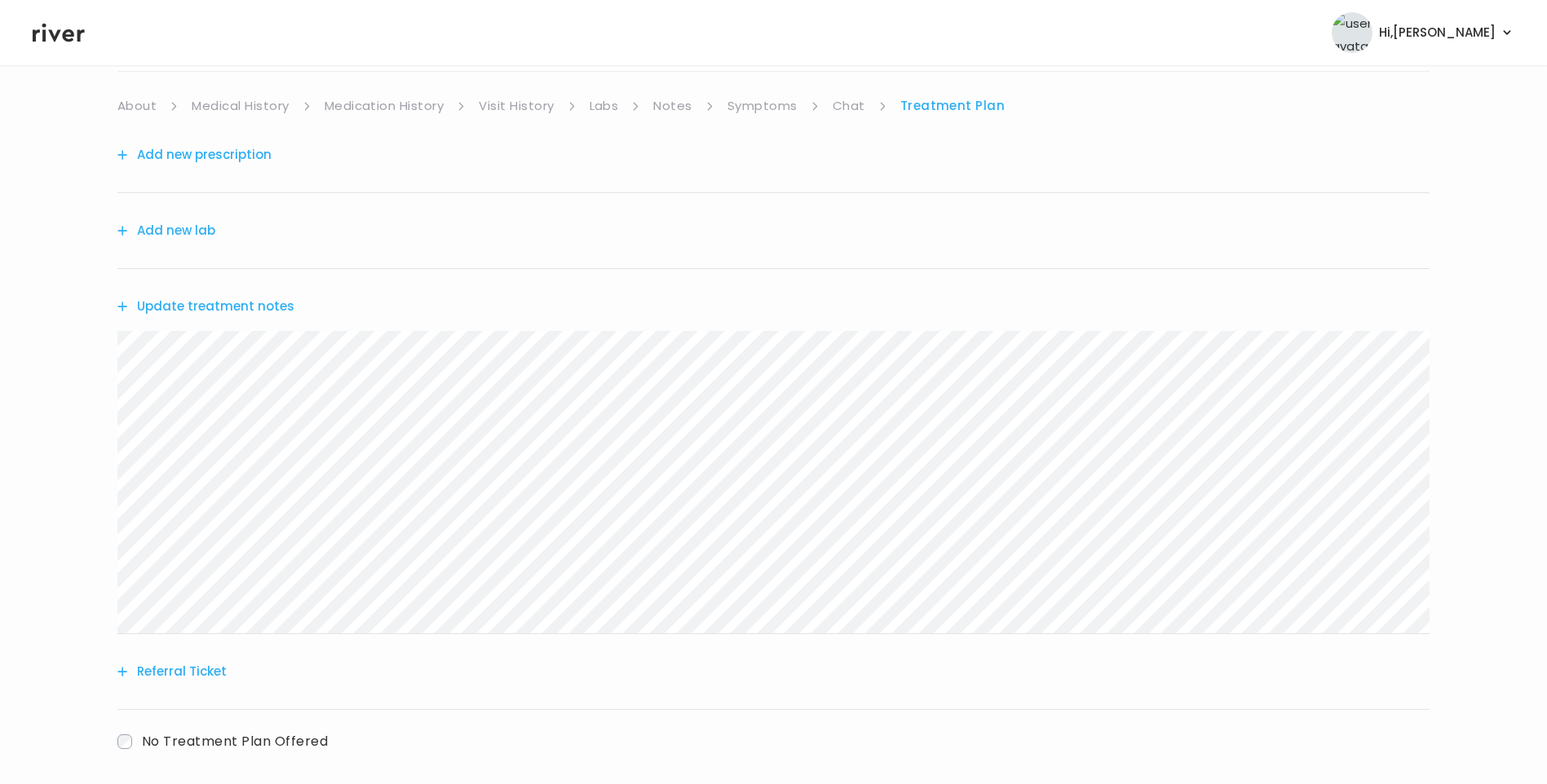
click at [224, 306] on button "Update treatment notes" at bounding box center [205, 306] width 177 height 23
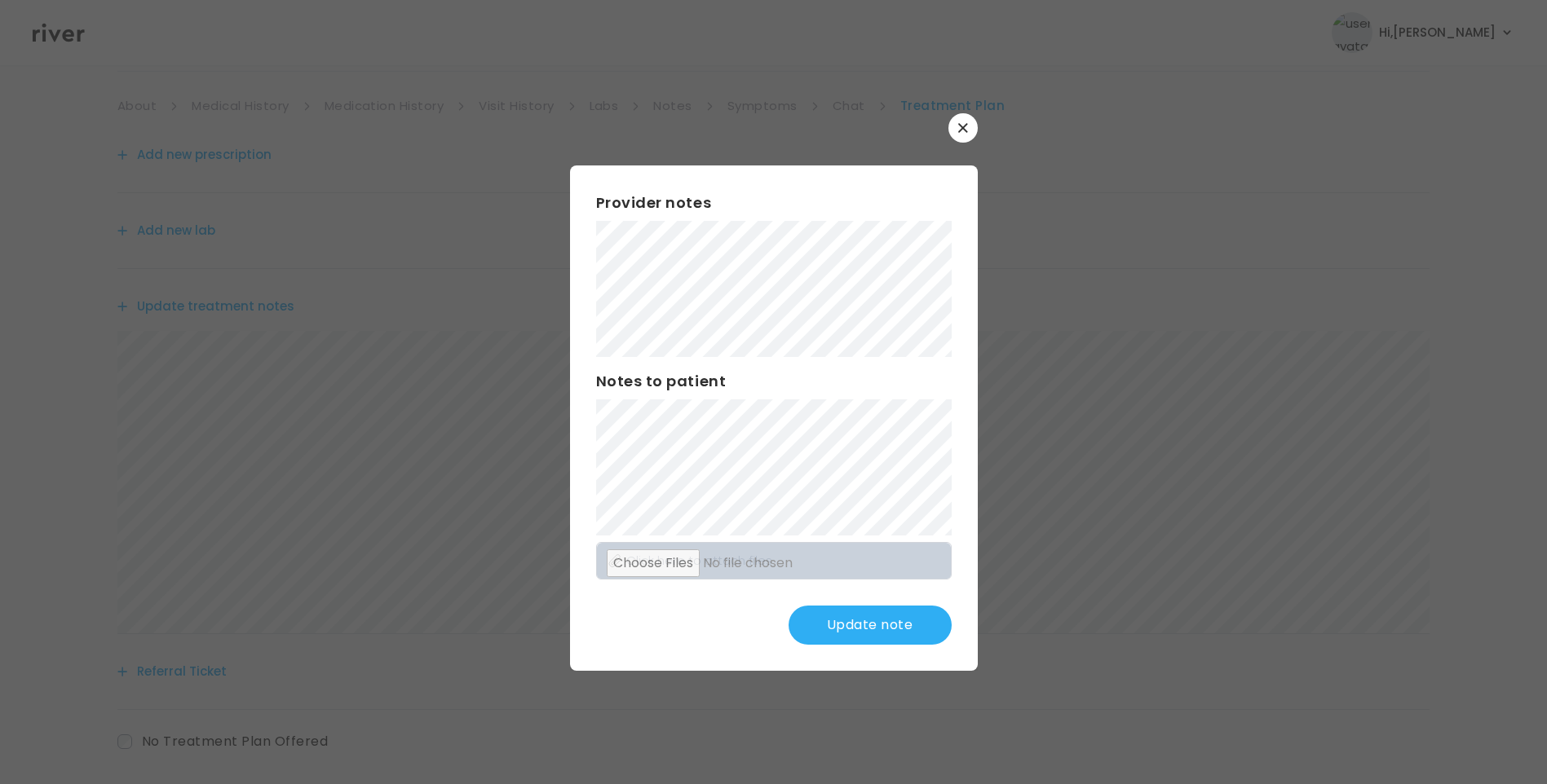
click at [877, 629] on button "Update note" at bounding box center [869, 625] width 163 height 39
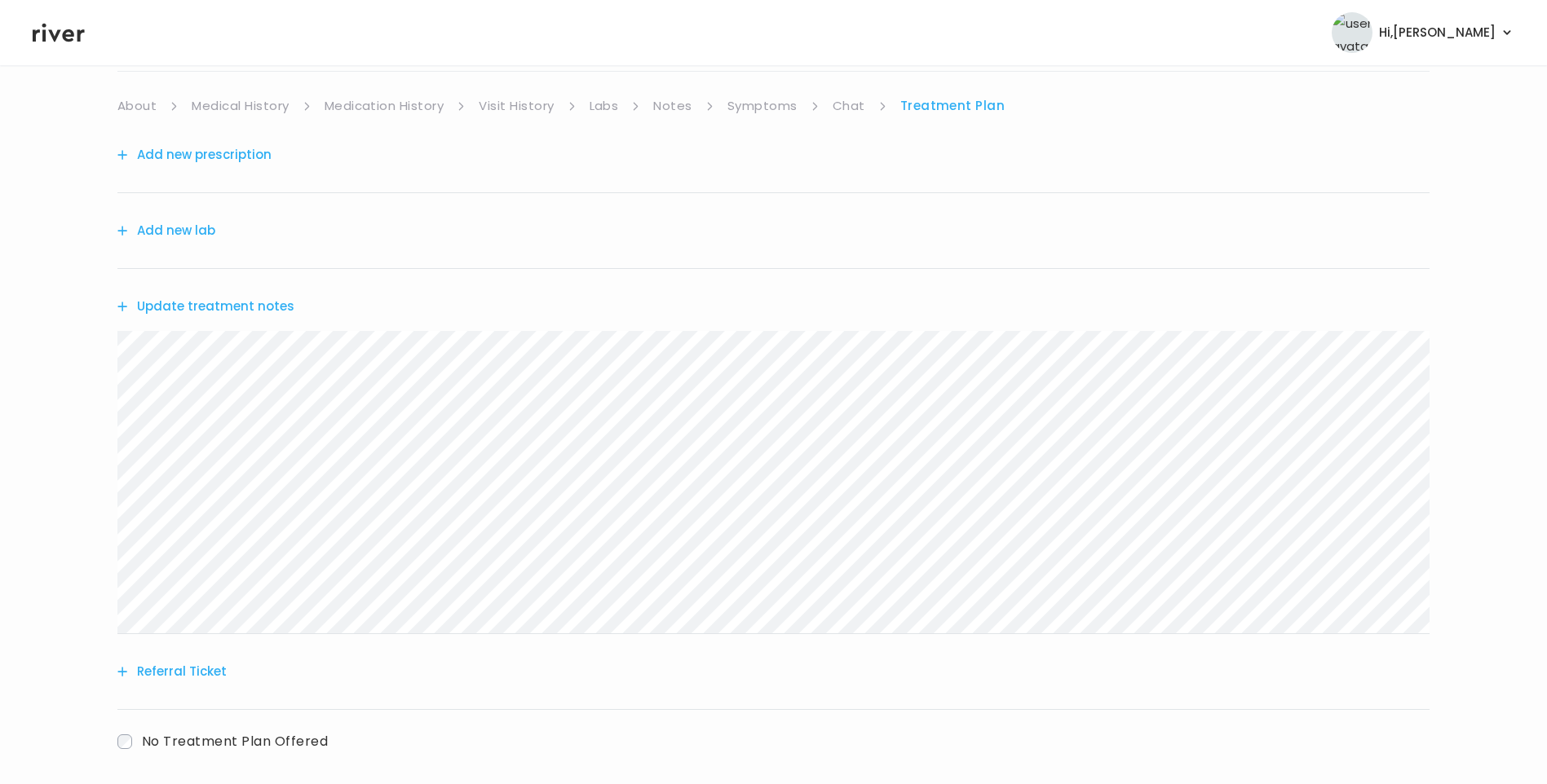
click at [55, 42] on icon at bounding box center [59, 32] width 52 height 24
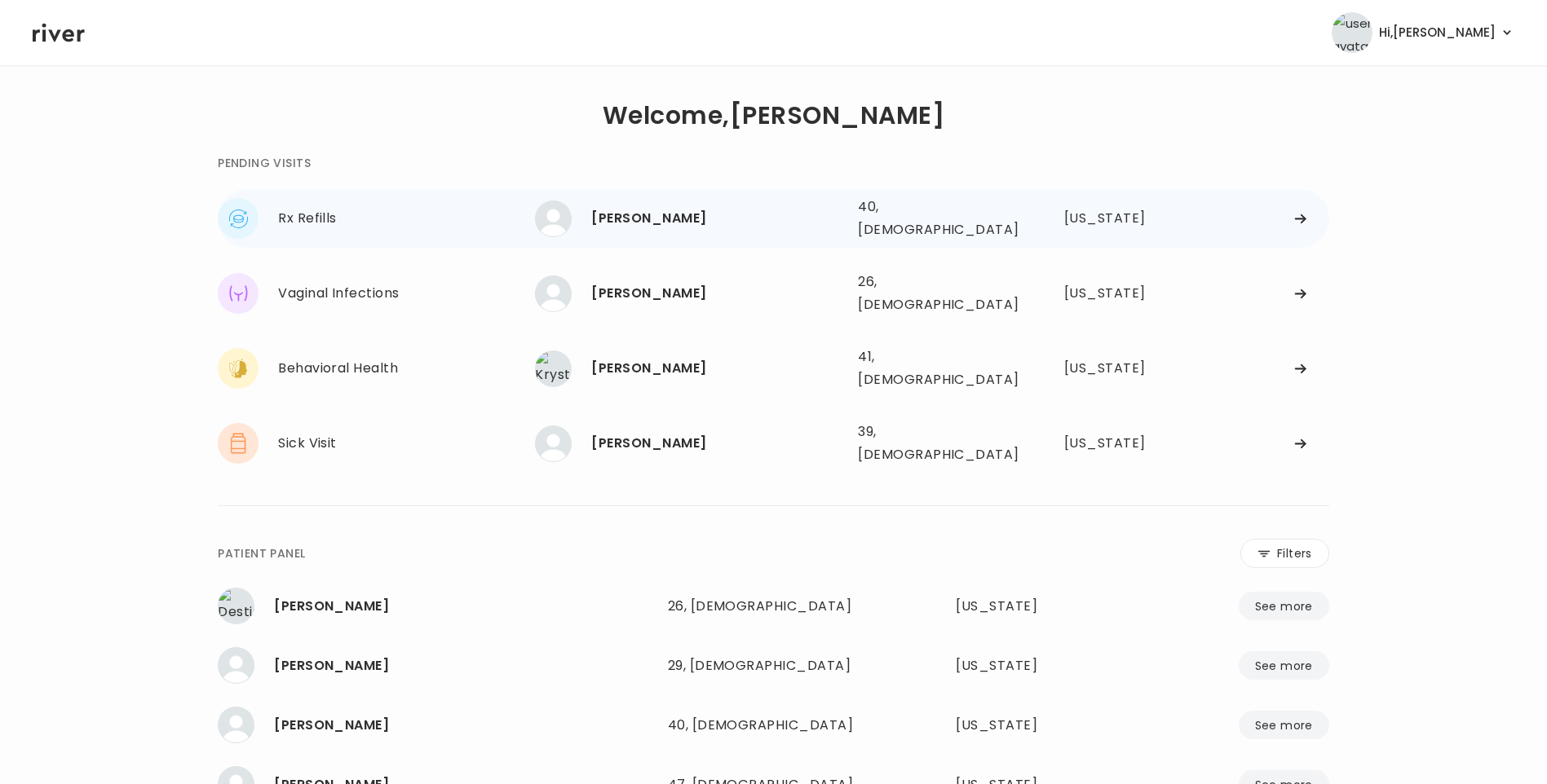
click at [723, 218] on div "Lindsay Seymore" at bounding box center [718, 218] width 254 height 23
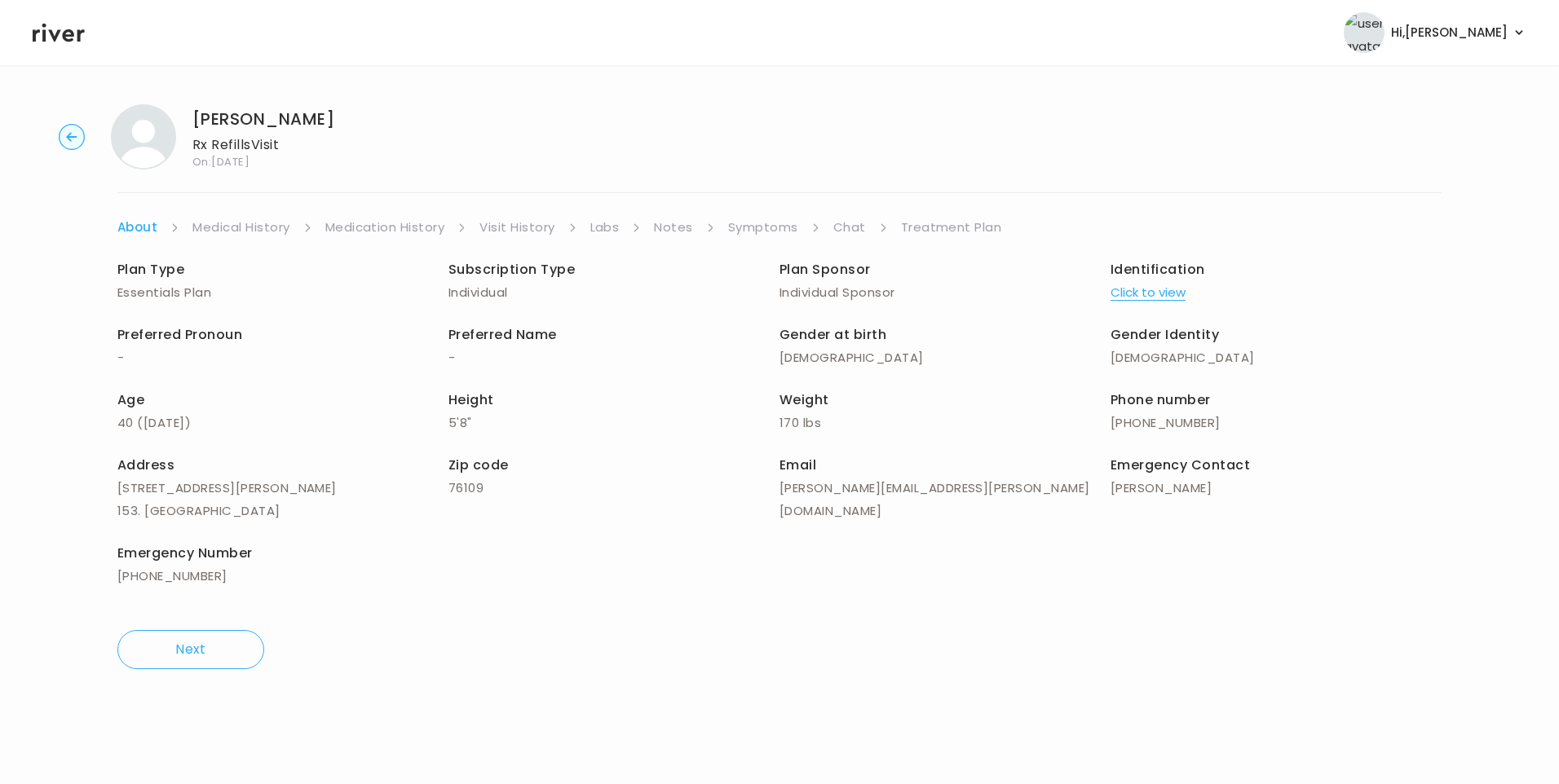
click at [47, 27] on icon at bounding box center [59, 32] width 52 height 24
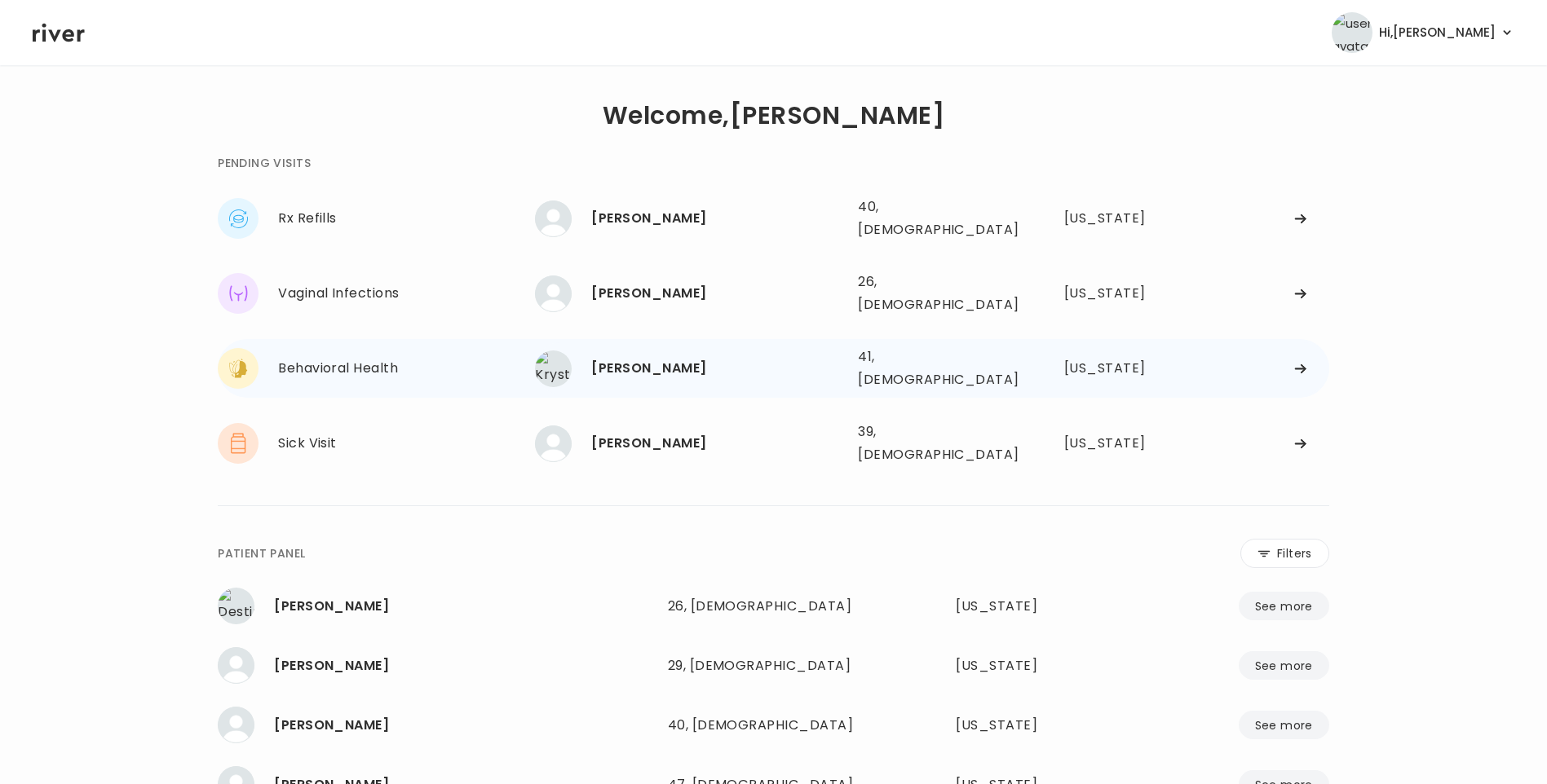
click at [708, 361] on div "Krystal Mathis 41, Female See more" at bounding box center [690, 369] width 310 height 37
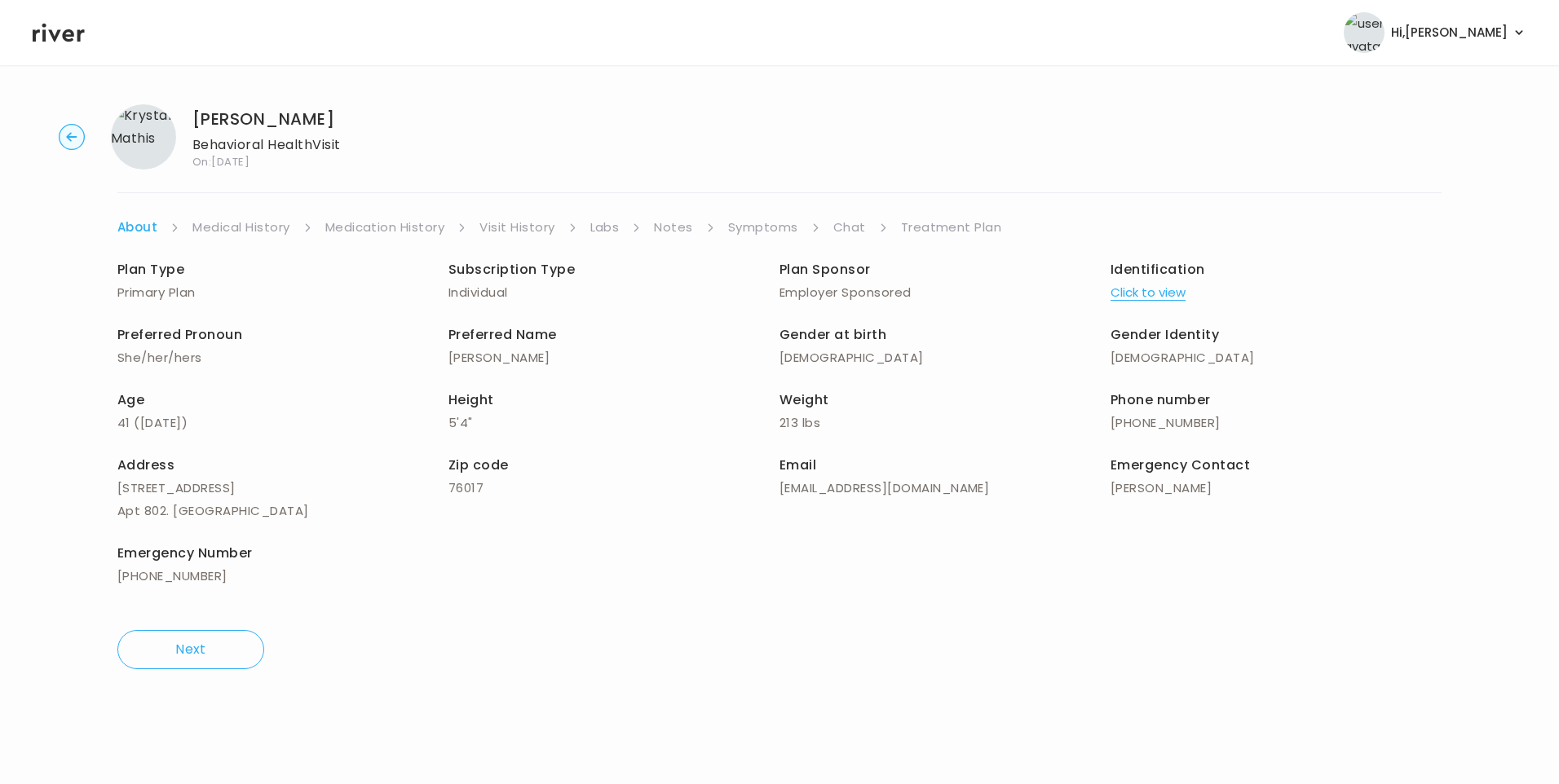
click at [862, 222] on link "Chat" at bounding box center [849, 227] width 33 height 23
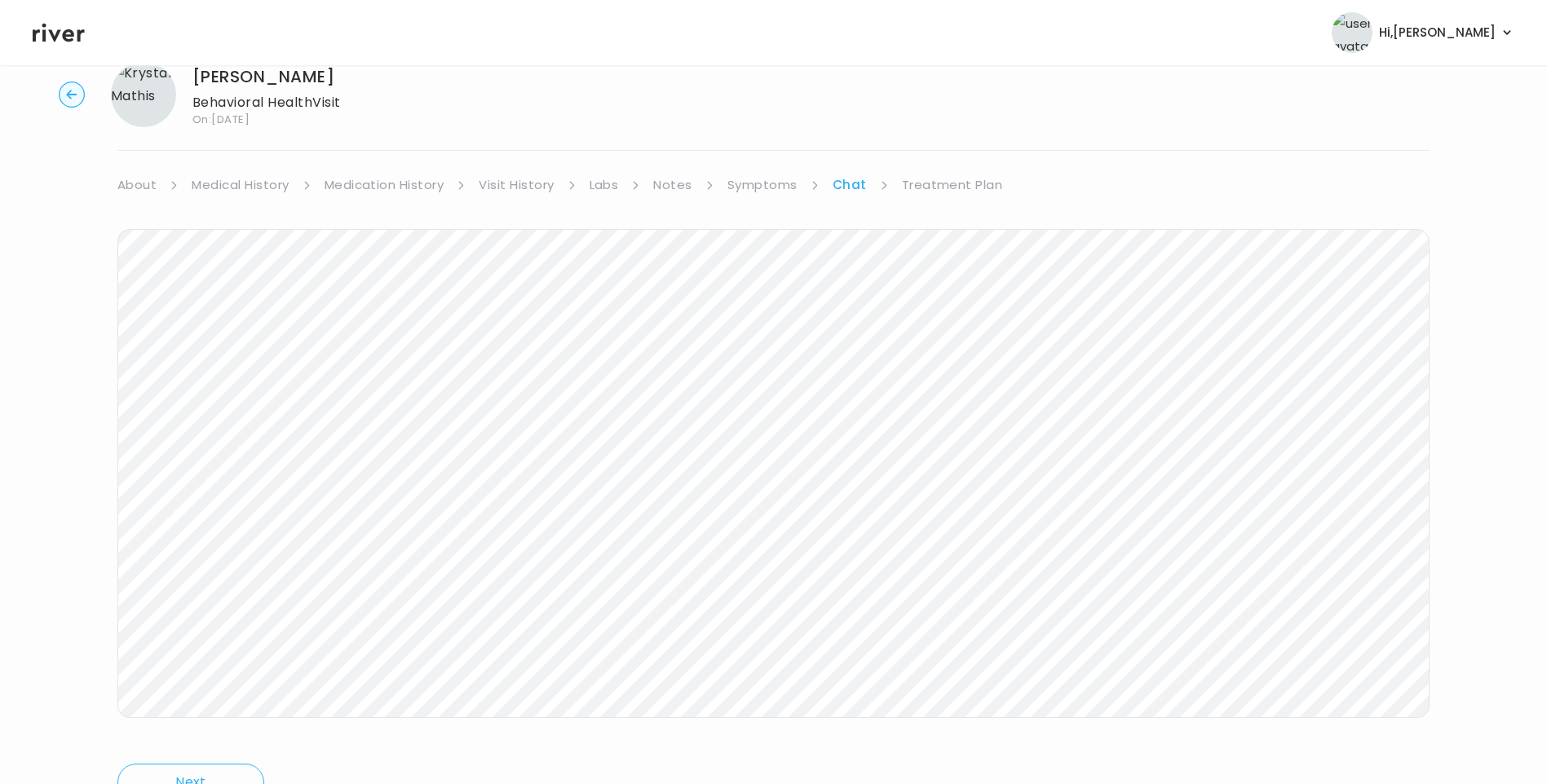
scroll to position [121, 0]
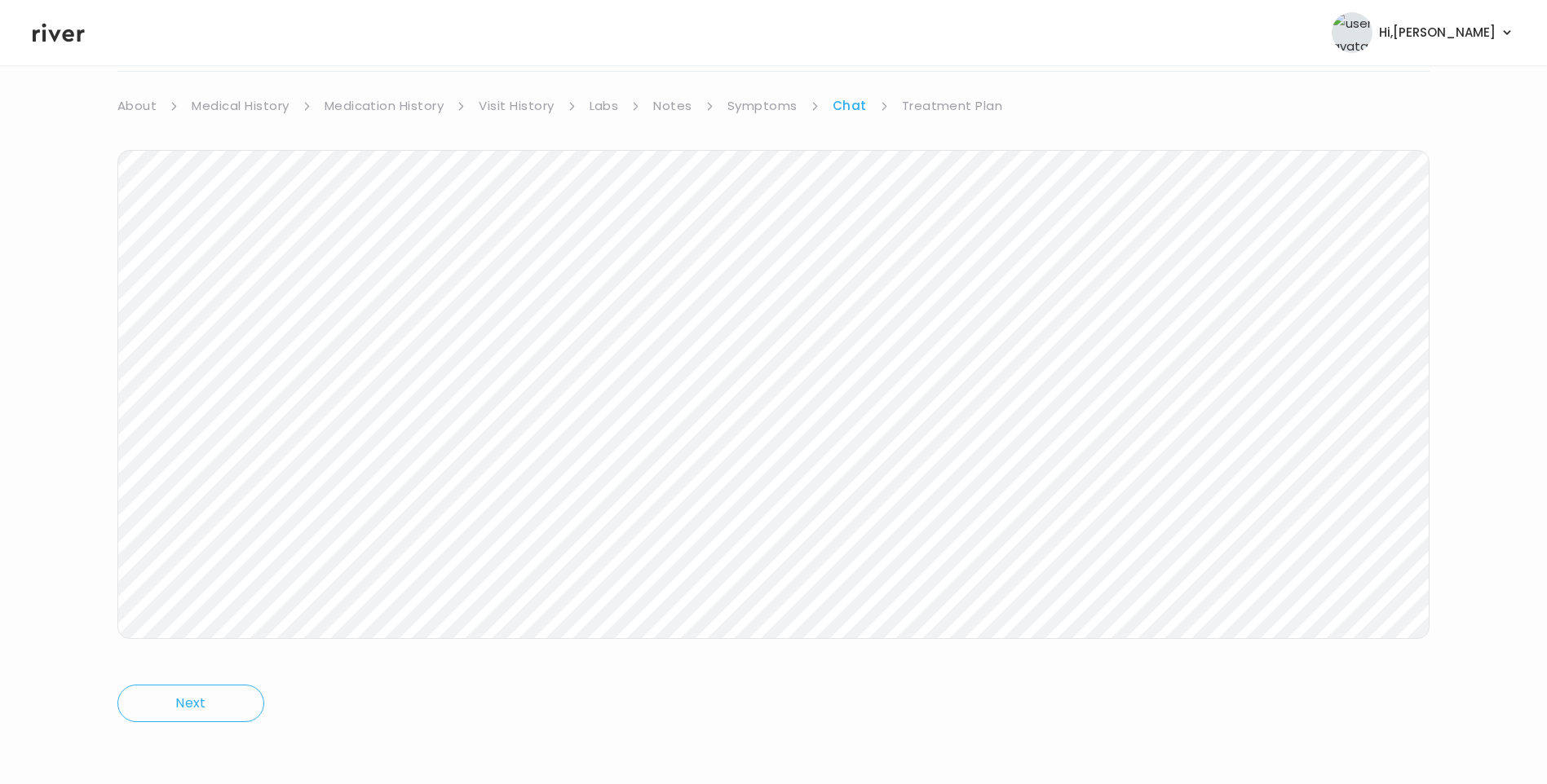
click at [68, 24] on icon at bounding box center [59, 32] width 52 height 24
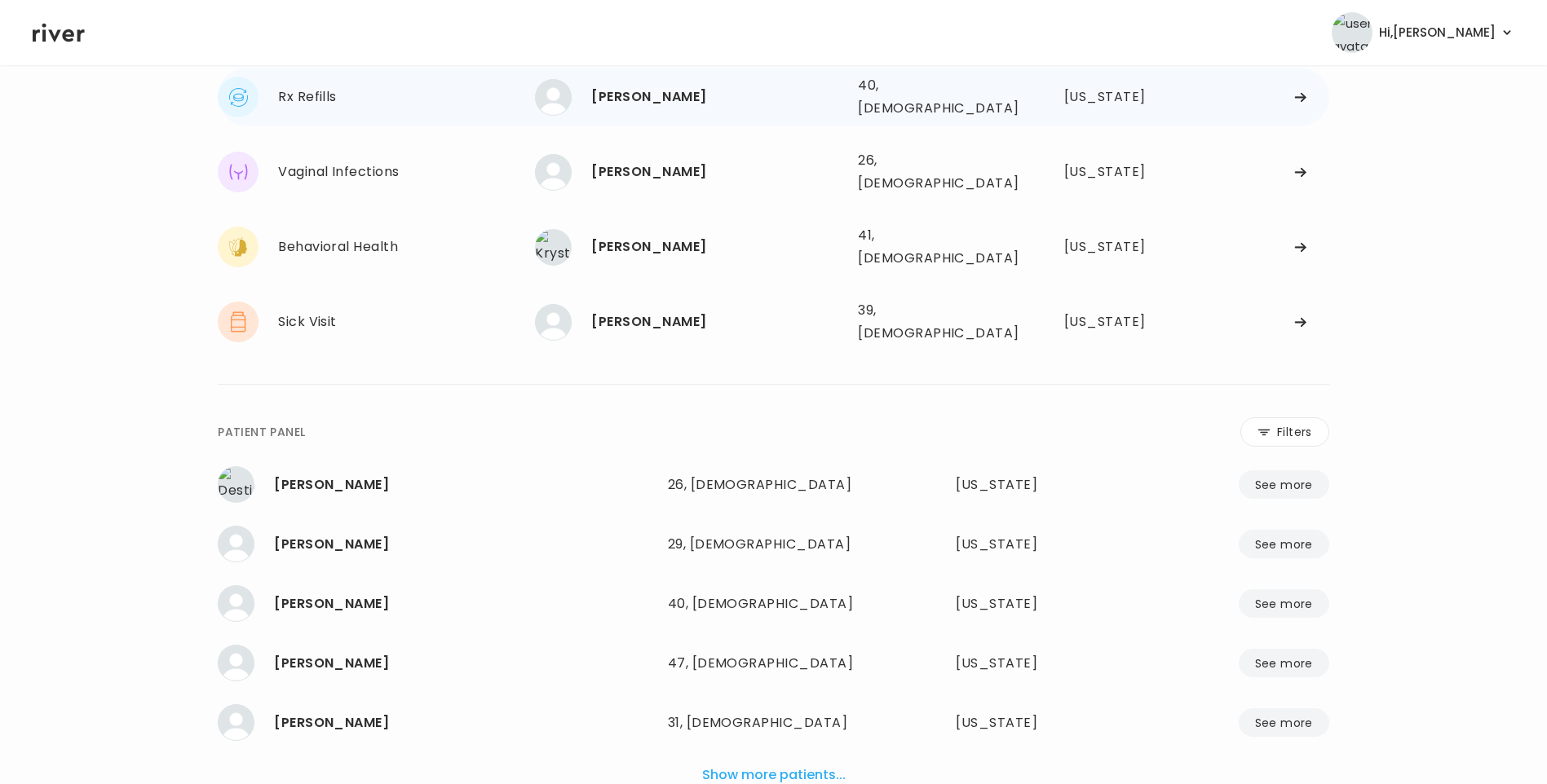
click at [686, 105] on div "Lindsay Seymore 40, Female See more" at bounding box center [690, 97] width 310 height 37
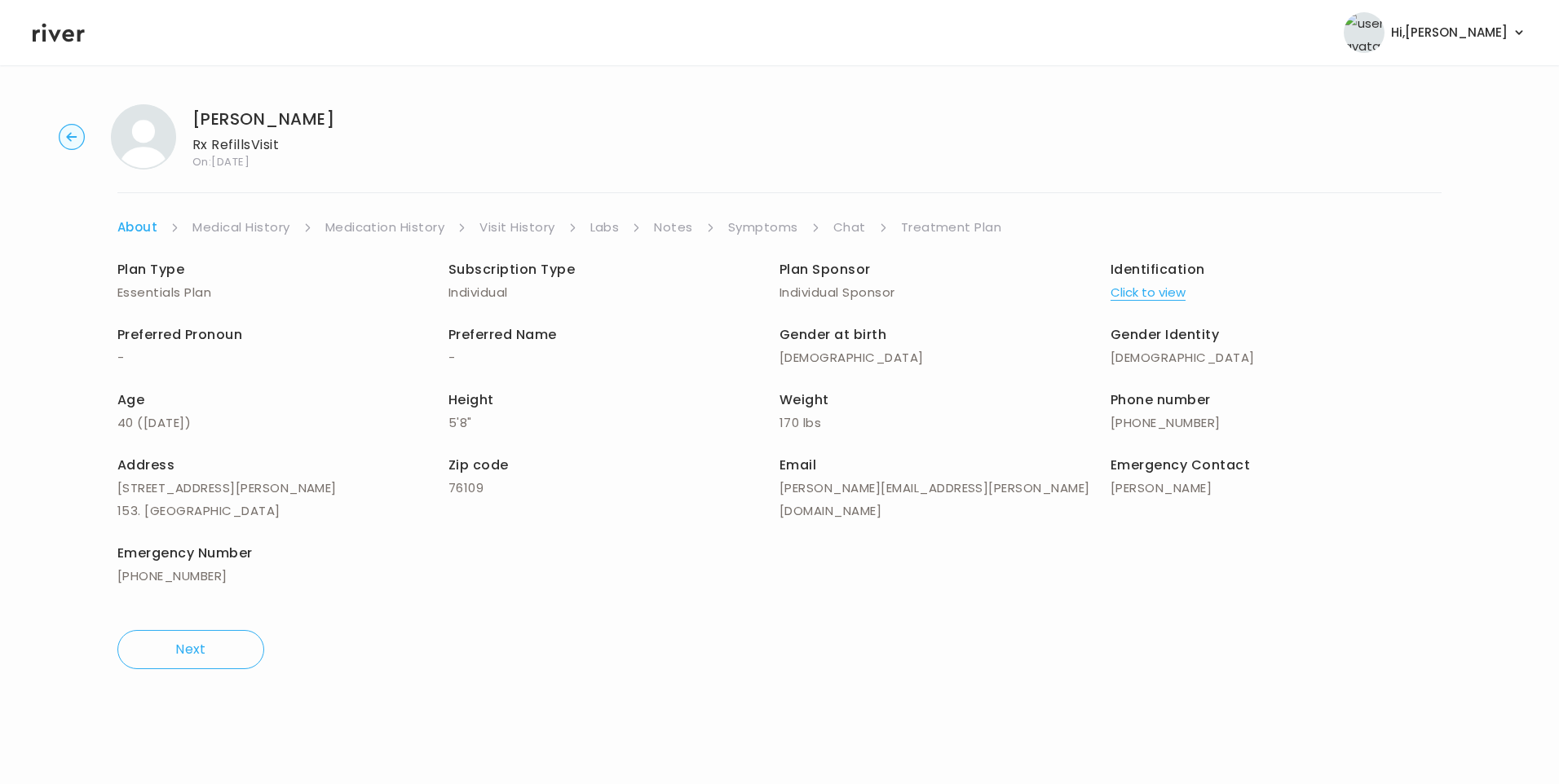
click at [527, 231] on link "Visit History" at bounding box center [516, 227] width 75 height 23
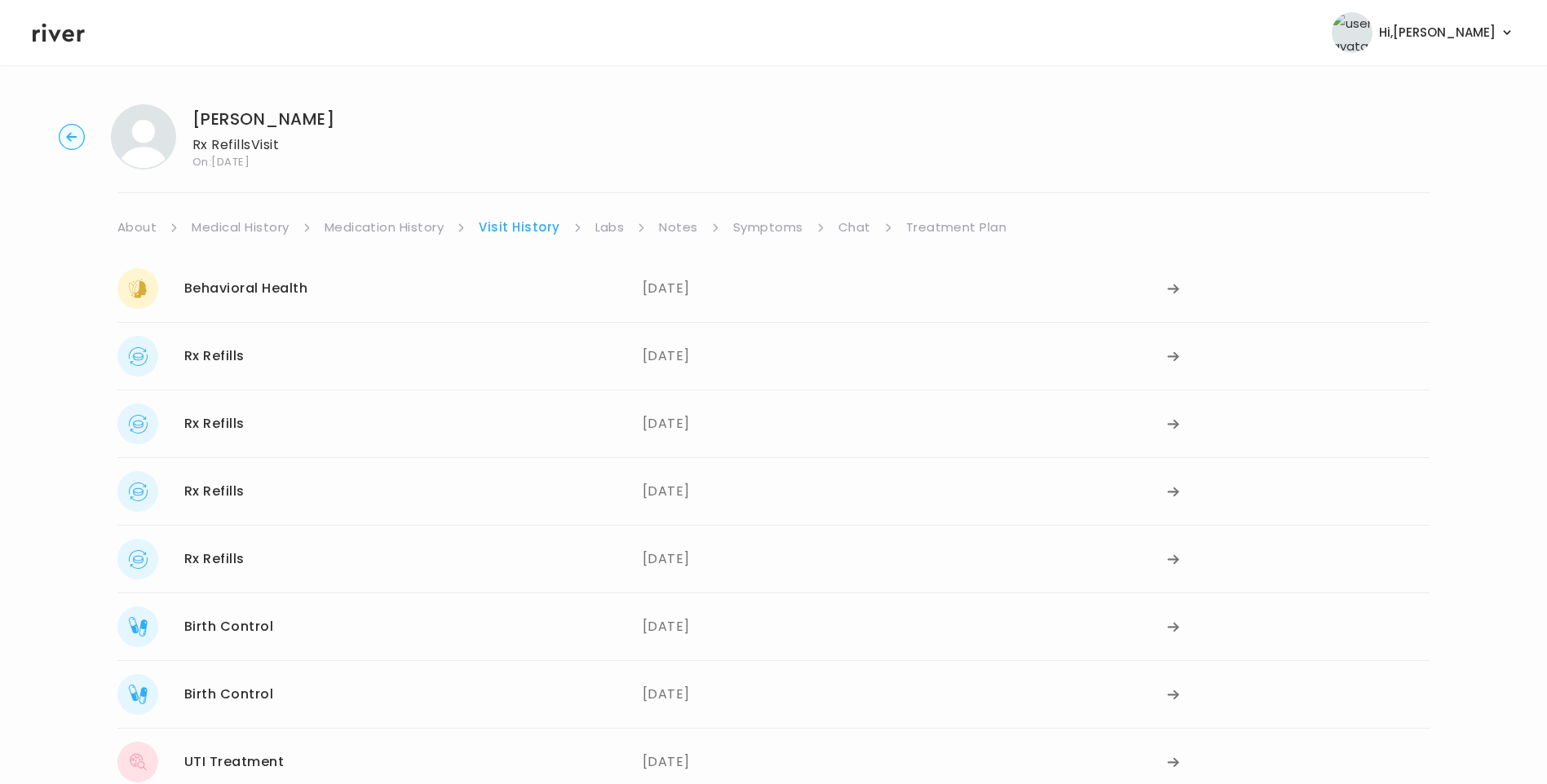
click at [771, 232] on link "Symptoms" at bounding box center [768, 227] width 70 height 23
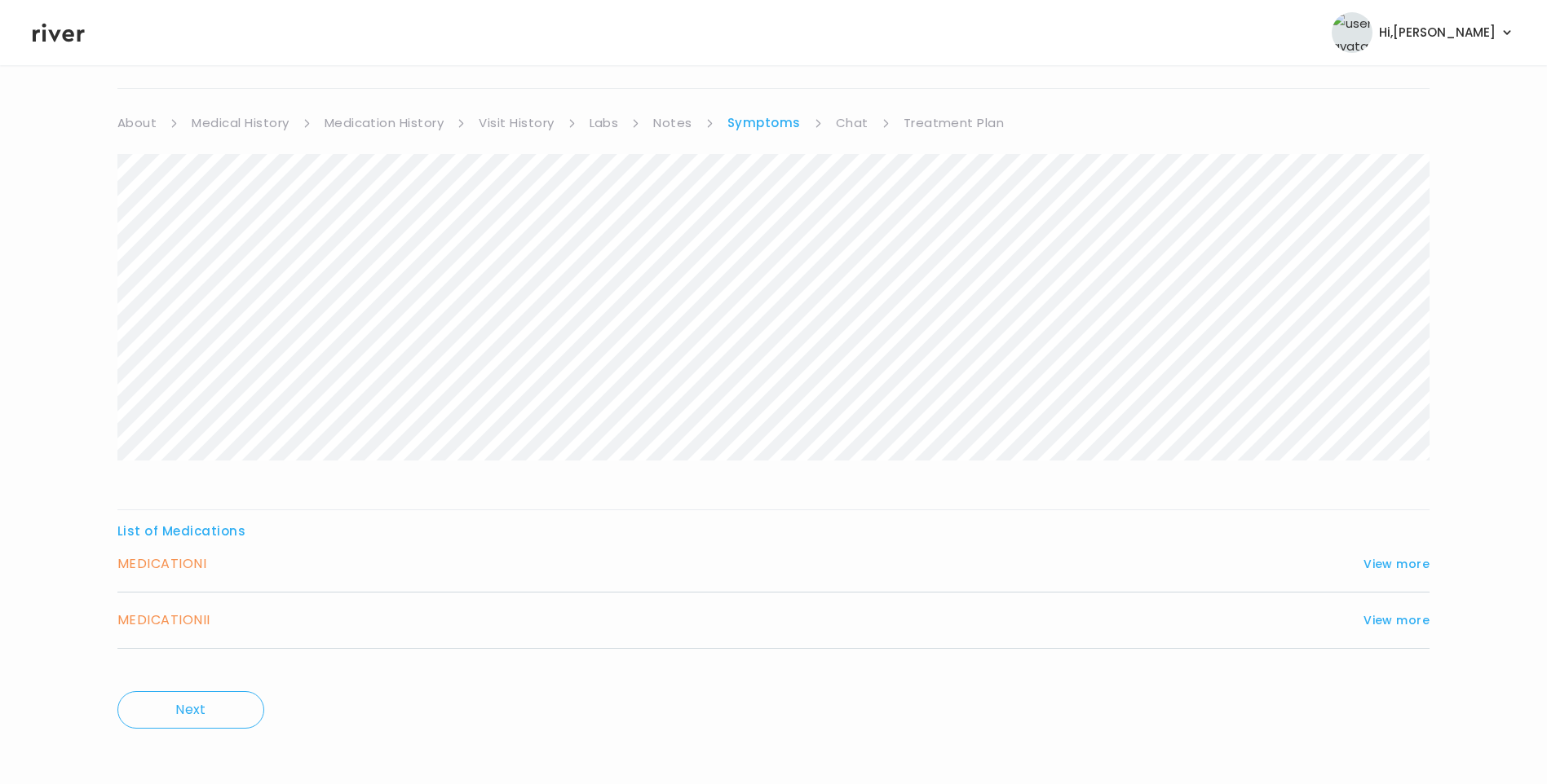
scroll to position [111, 0]
click at [1379, 558] on button "View more" at bounding box center [1396, 558] width 66 height 20
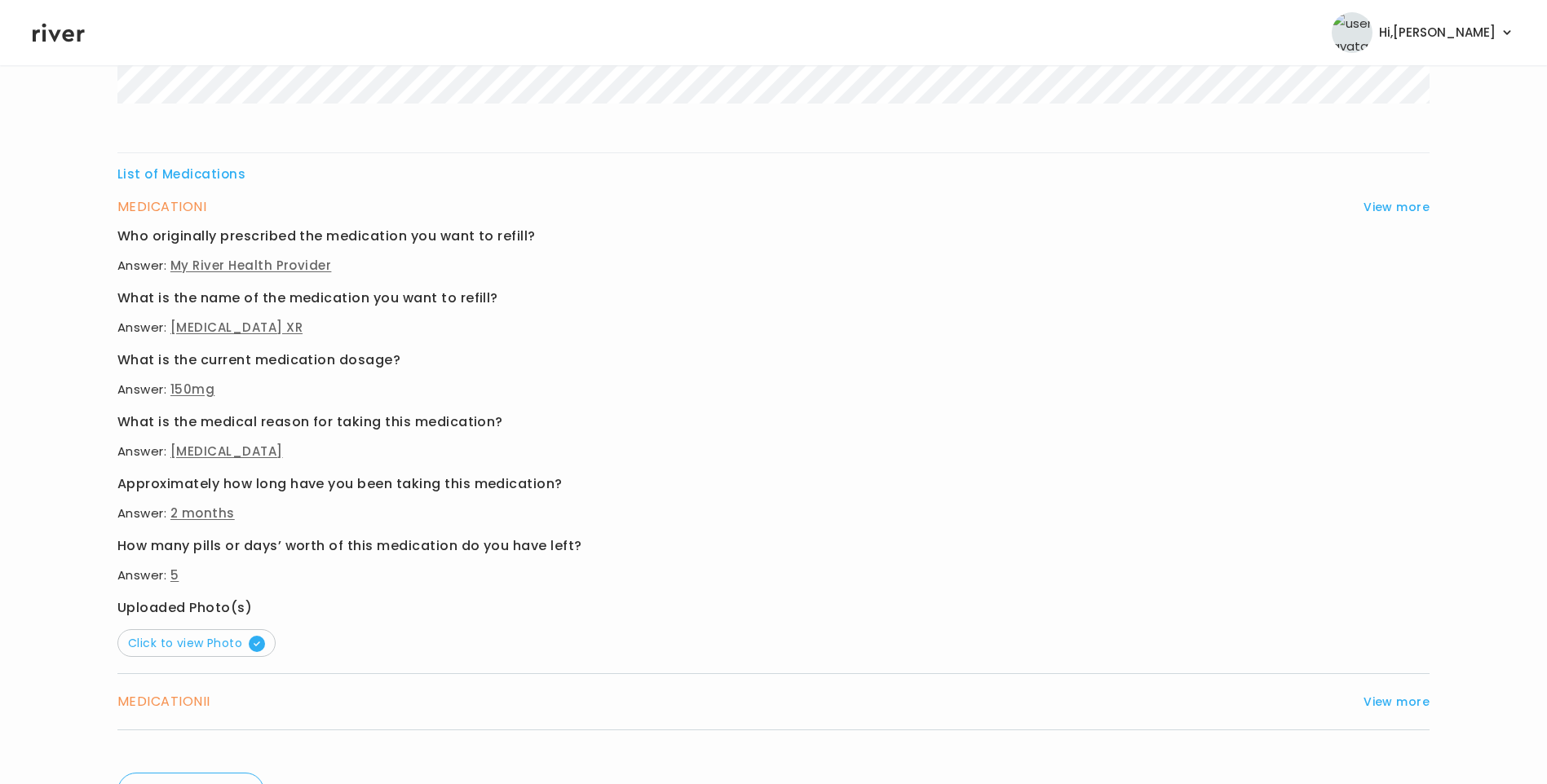
scroll to position [549, 0]
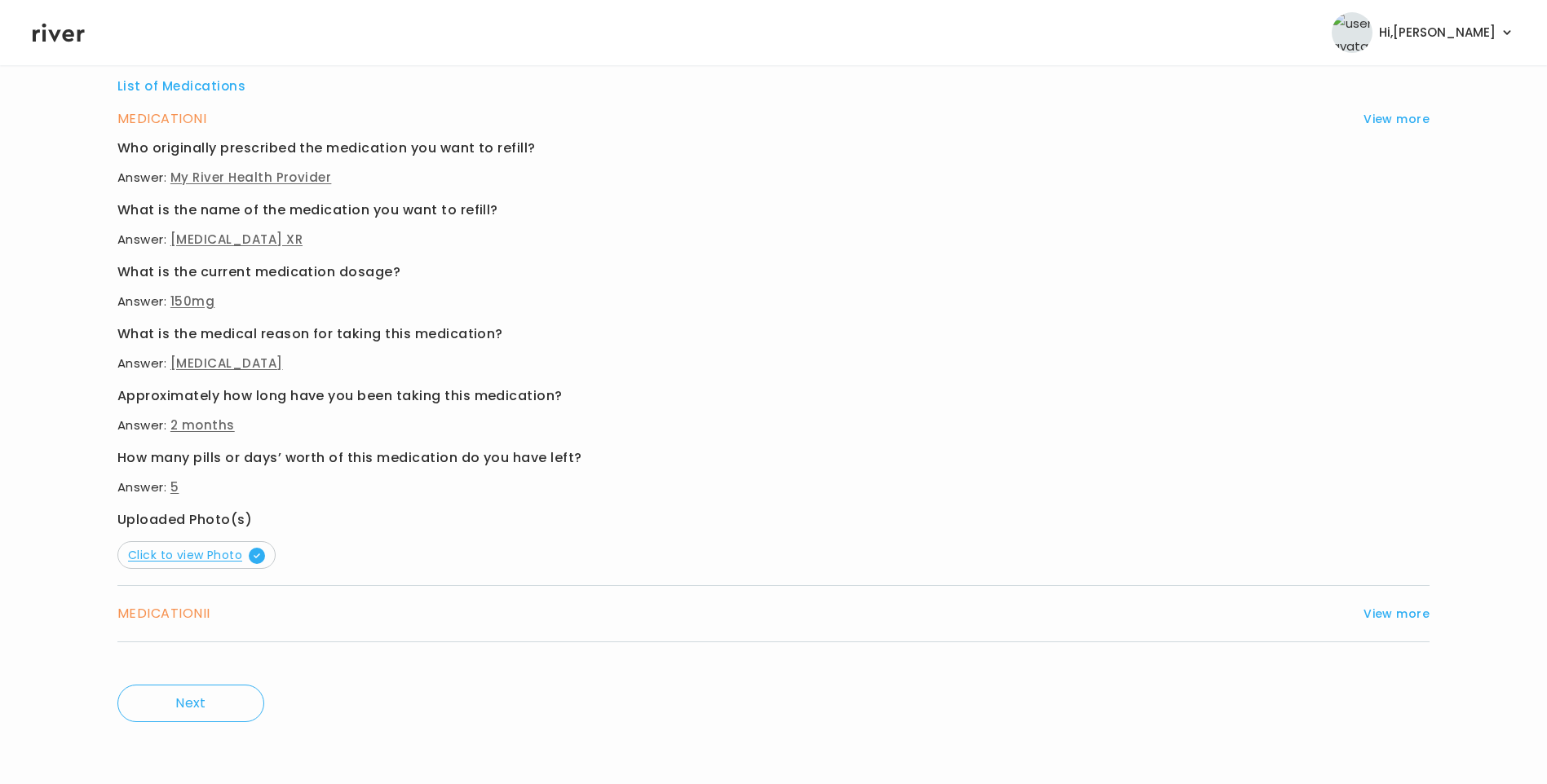
click at [221, 558] on span "Click to view Photo" at bounding box center [196, 555] width 137 height 16
click at [1407, 612] on button "View more" at bounding box center [1396, 614] width 66 height 20
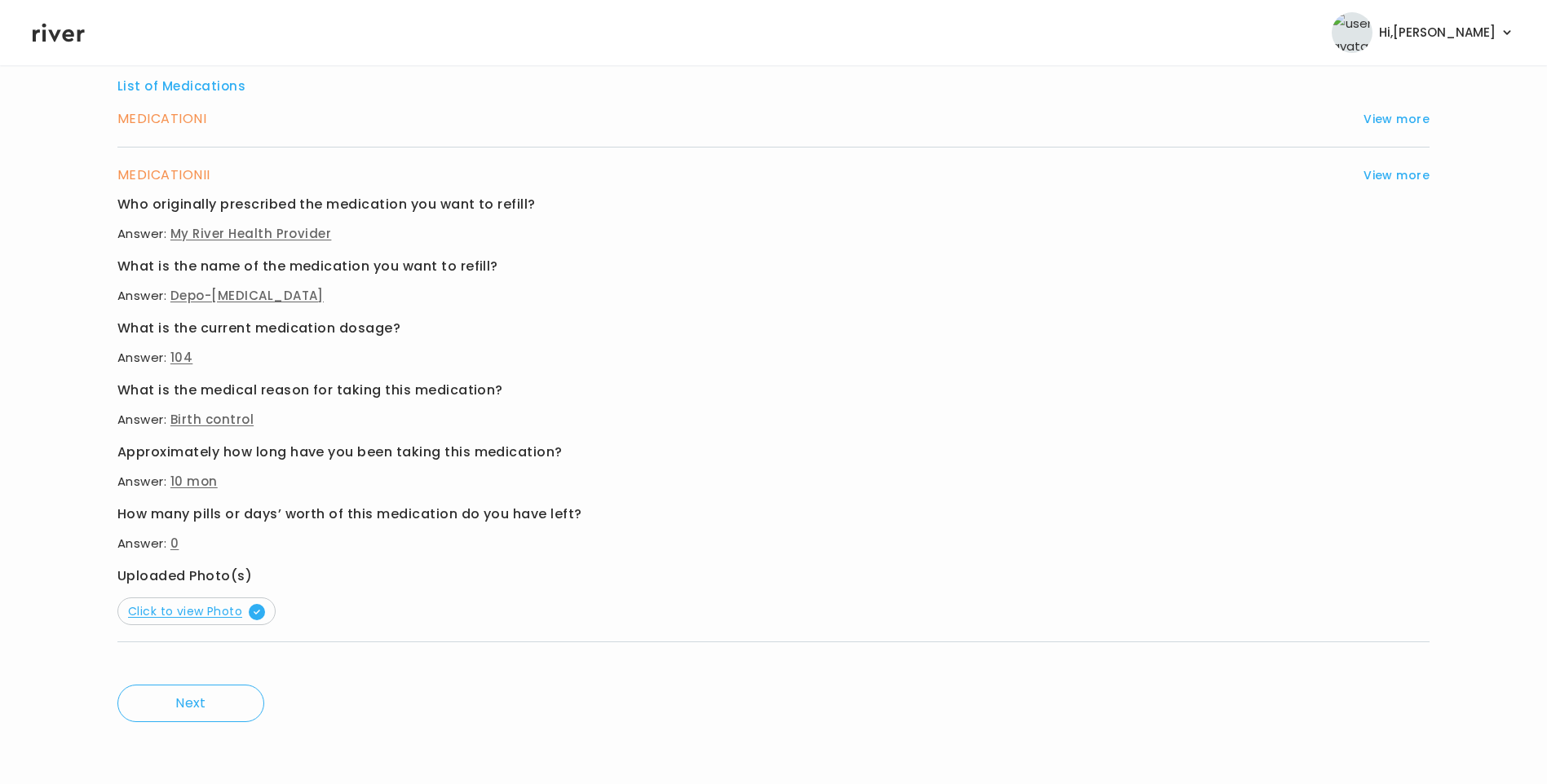
click at [218, 616] on span "Click to view Photo" at bounding box center [196, 611] width 137 height 16
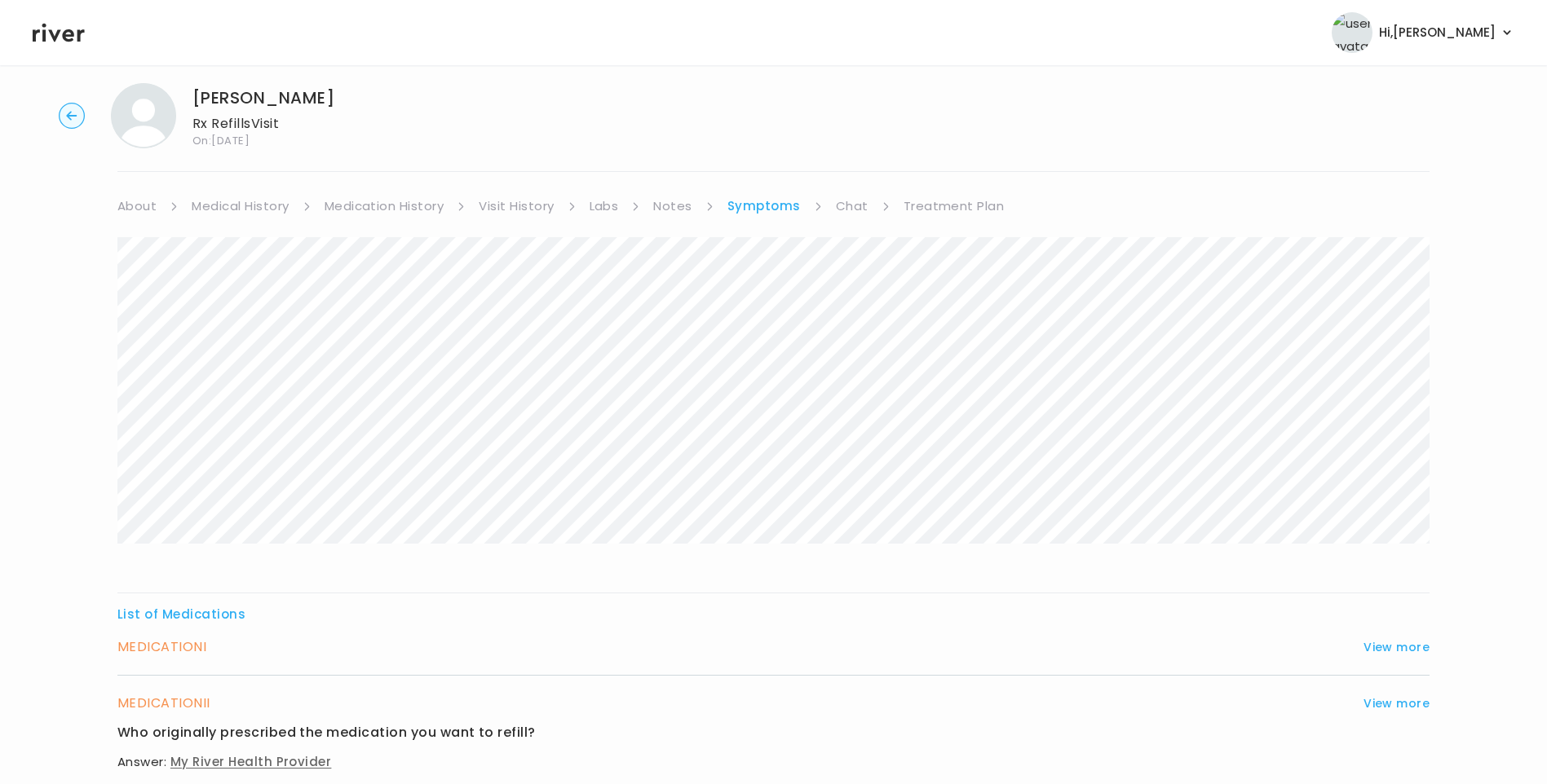
scroll to position [0, 0]
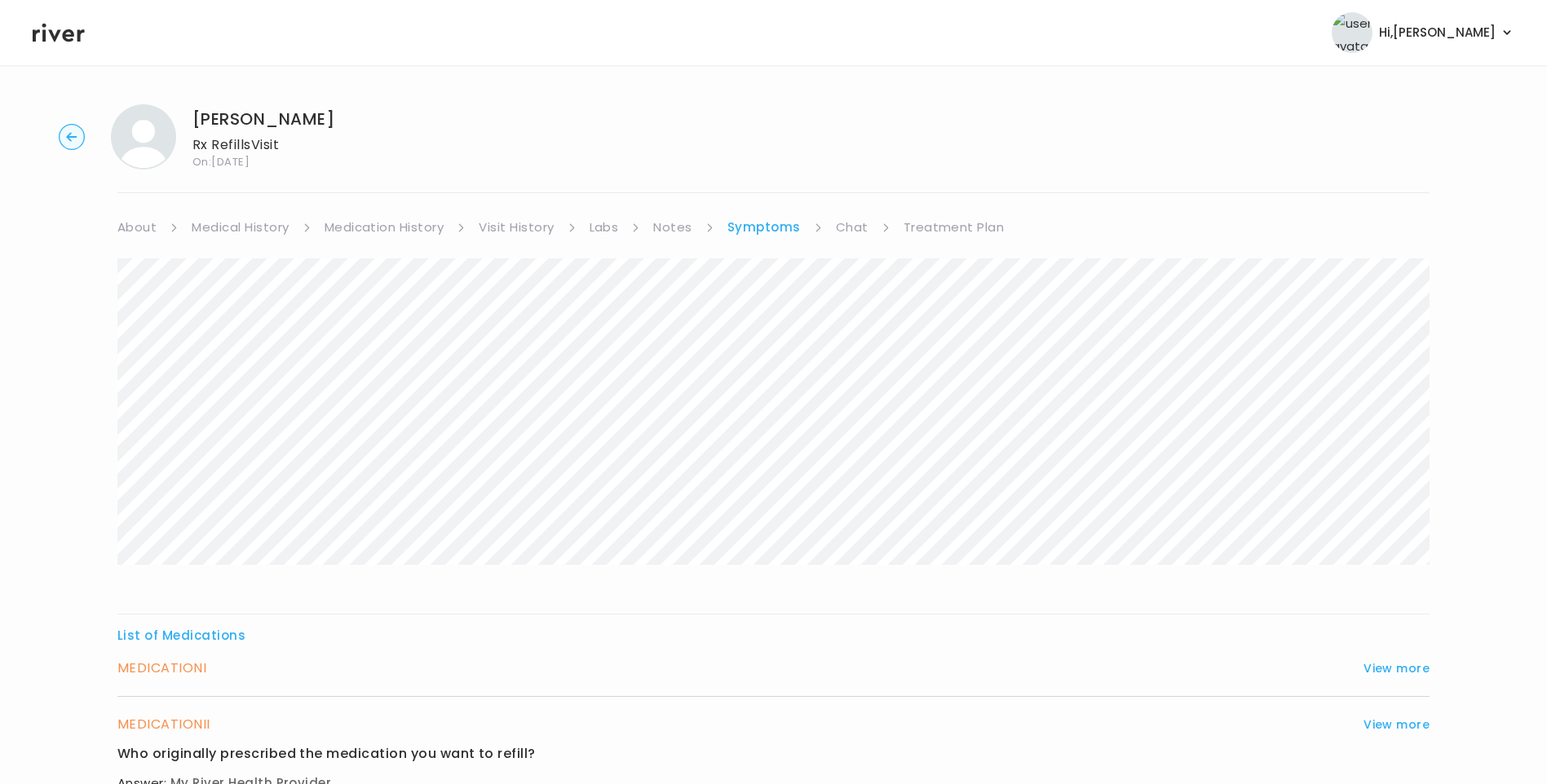
click at [360, 232] on link "Medication History" at bounding box center [384, 227] width 120 height 23
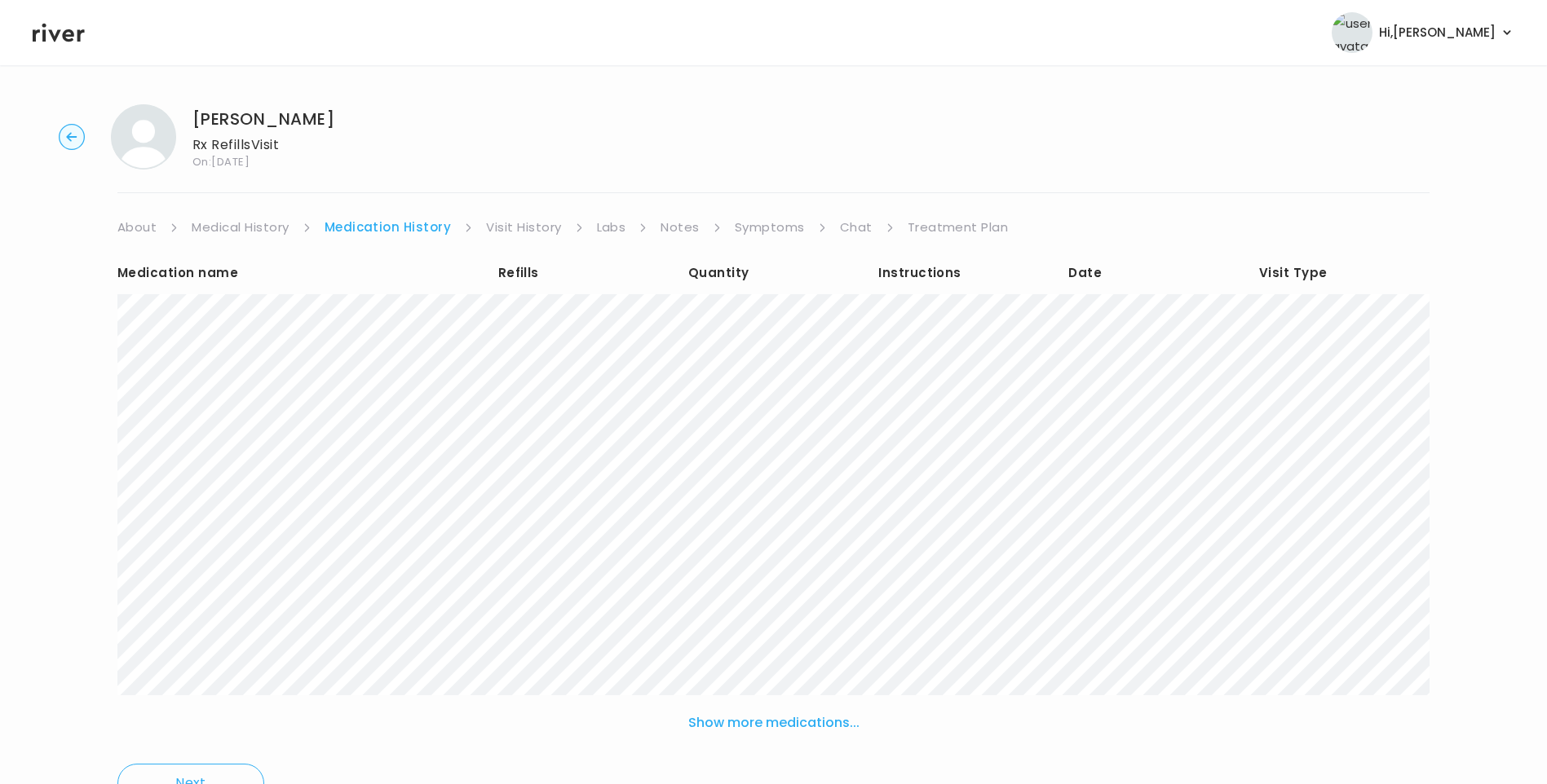
click at [519, 219] on link "Visit History" at bounding box center [523, 227] width 75 height 23
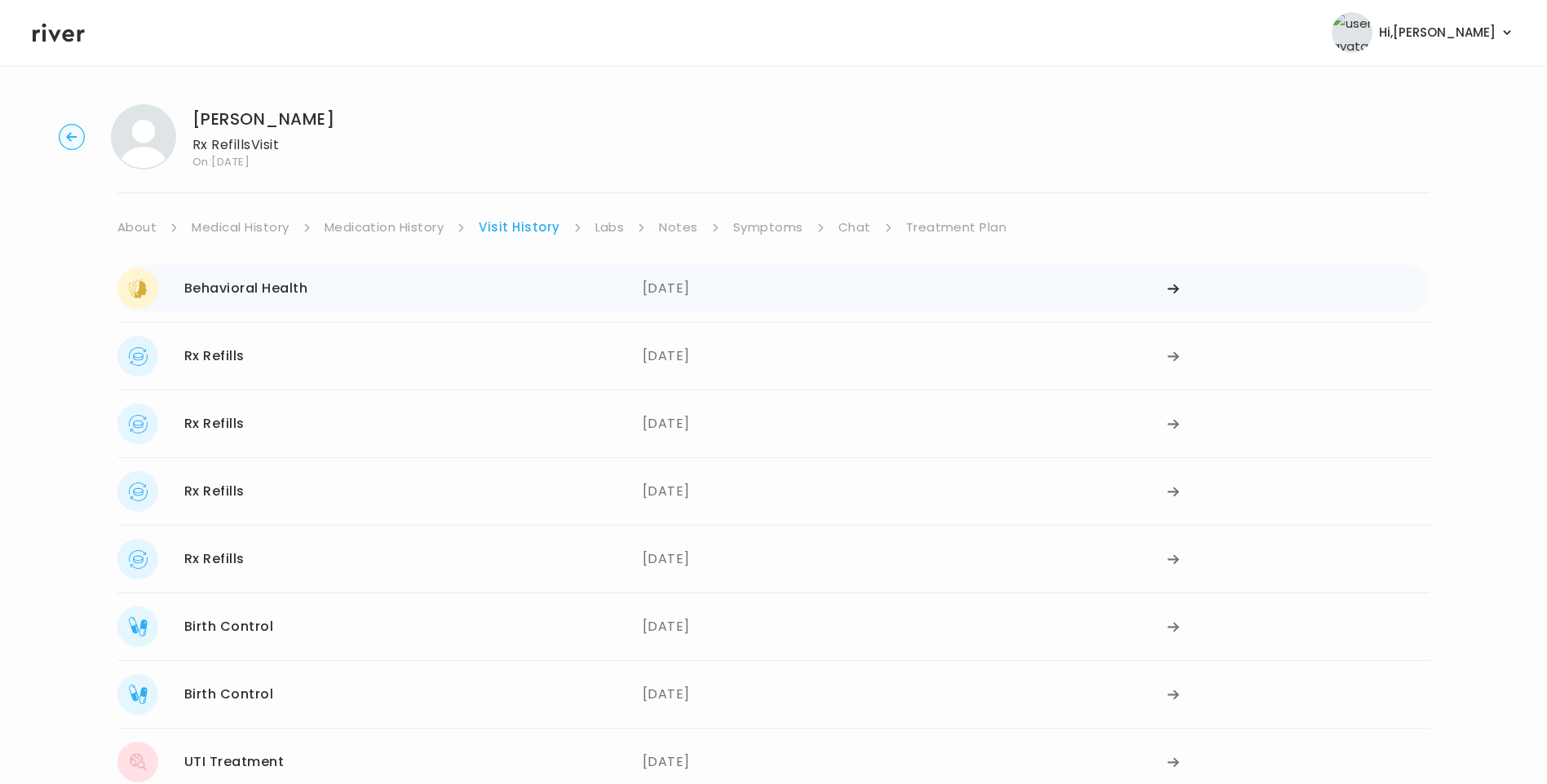
click at [567, 293] on div "Behavioral Health 07/04/2025" at bounding box center [379, 288] width 525 height 41
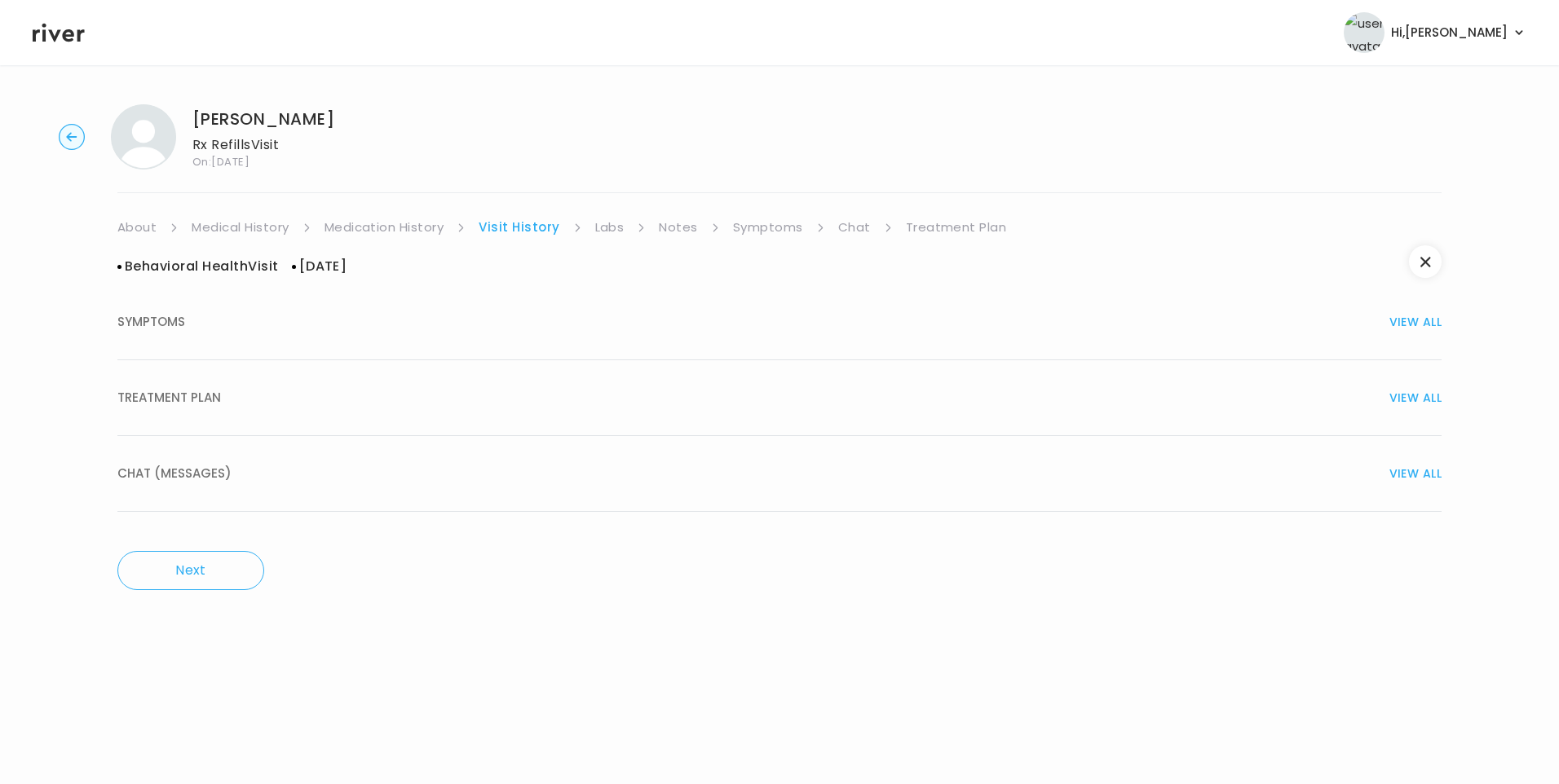
click at [320, 406] on div "TREATMENT PLAN VIEW ALL" at bounding box center [779, 397] width 1324 height 23
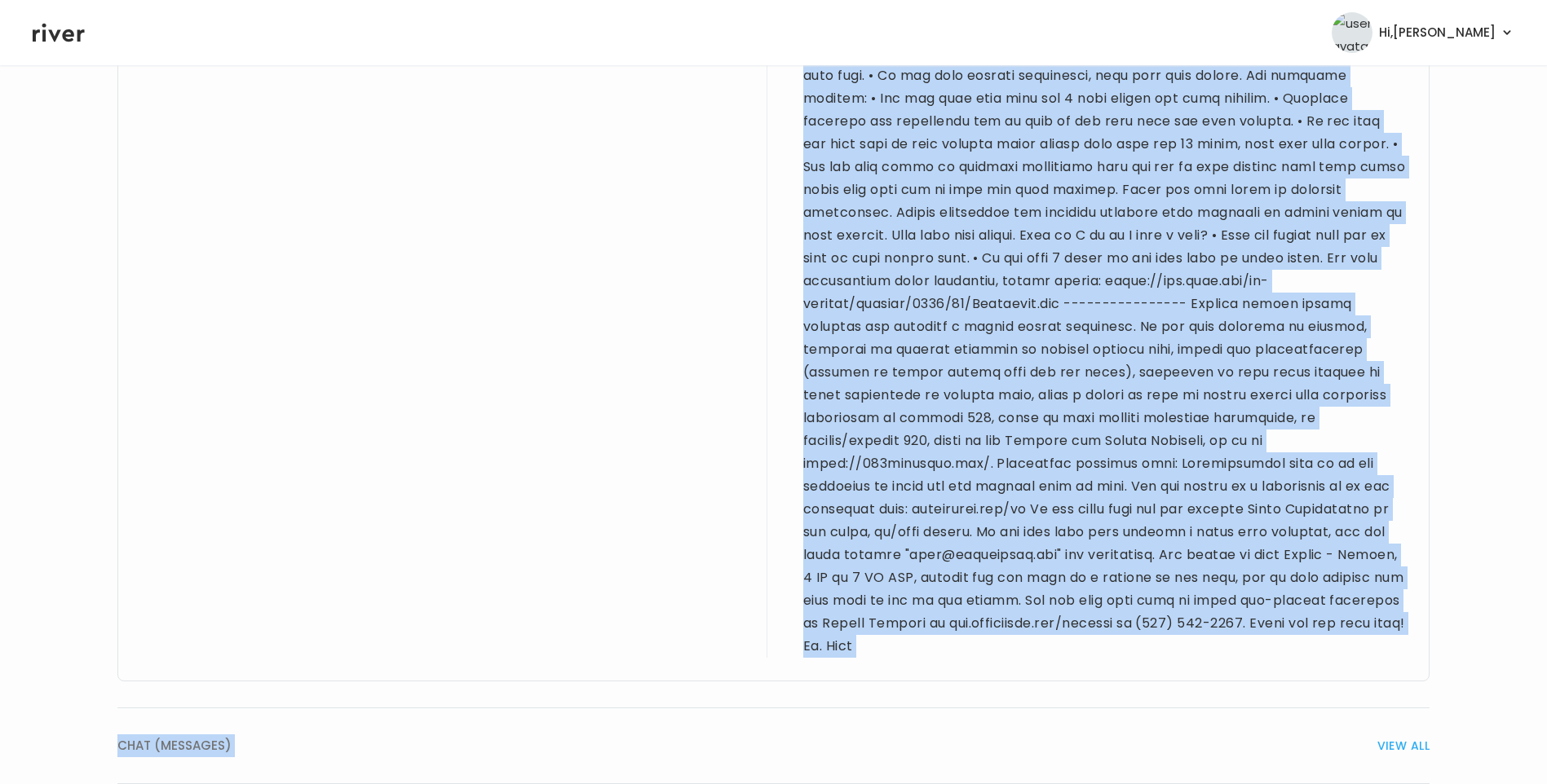
scroll to position [3113, 0]
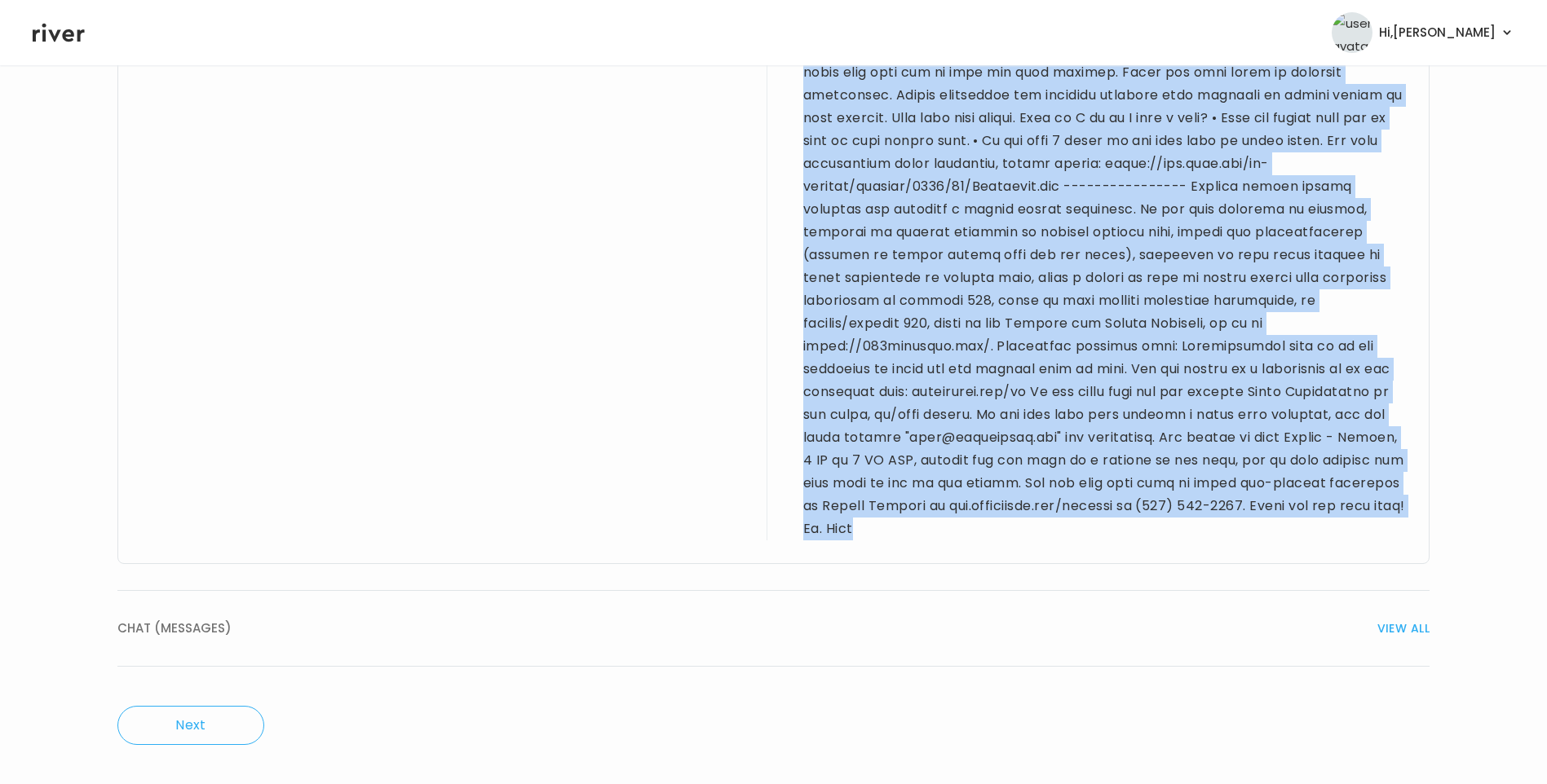
drag, startPoint x: 140, startPoint y: 236, endPoint x: 1075, endPoint y: 541, distance: 982.8
drag, startPoint x: 1075, startPoint y: 541, endPoint x: 995, endPoint y: 307, distance: 246.5
copy div "39 yo F for BH visit. PMH significant for tree nut allergy, PCOS, ADHD, and C-s…"
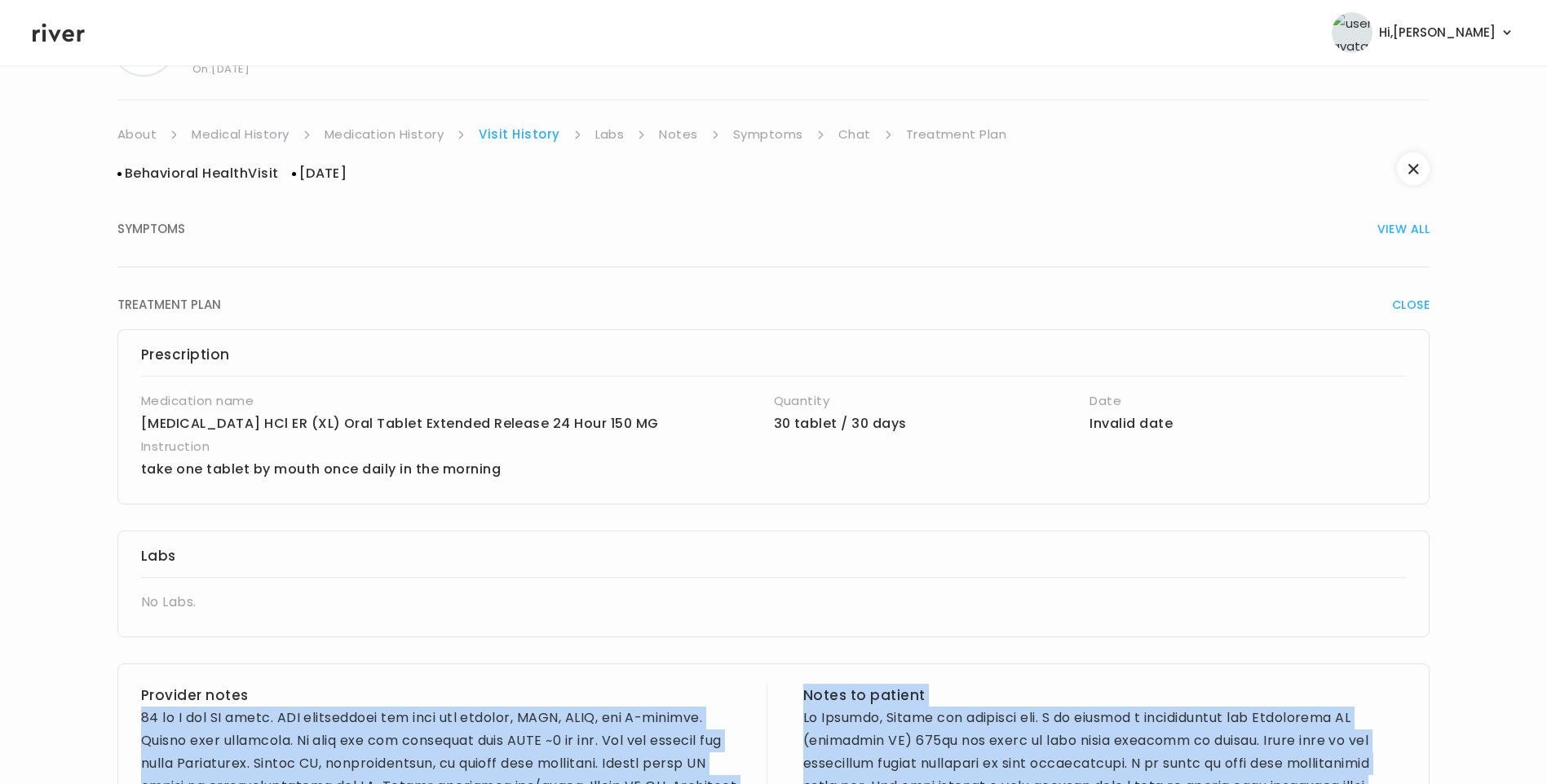
scroll to position [0, 0]
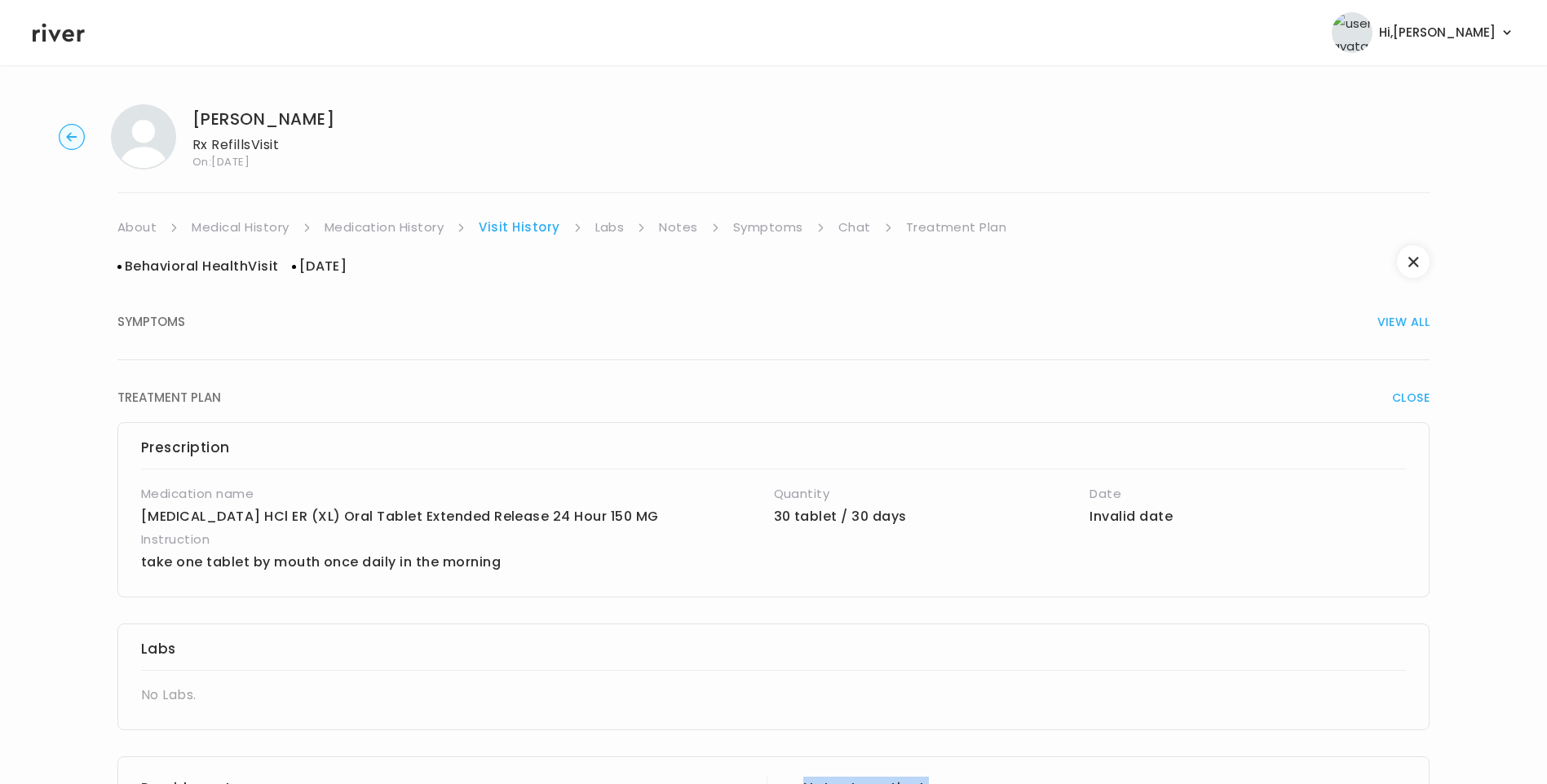
click at [412, 224] on link "Medication History" at bounding box center [384, 227] width 120 height 23
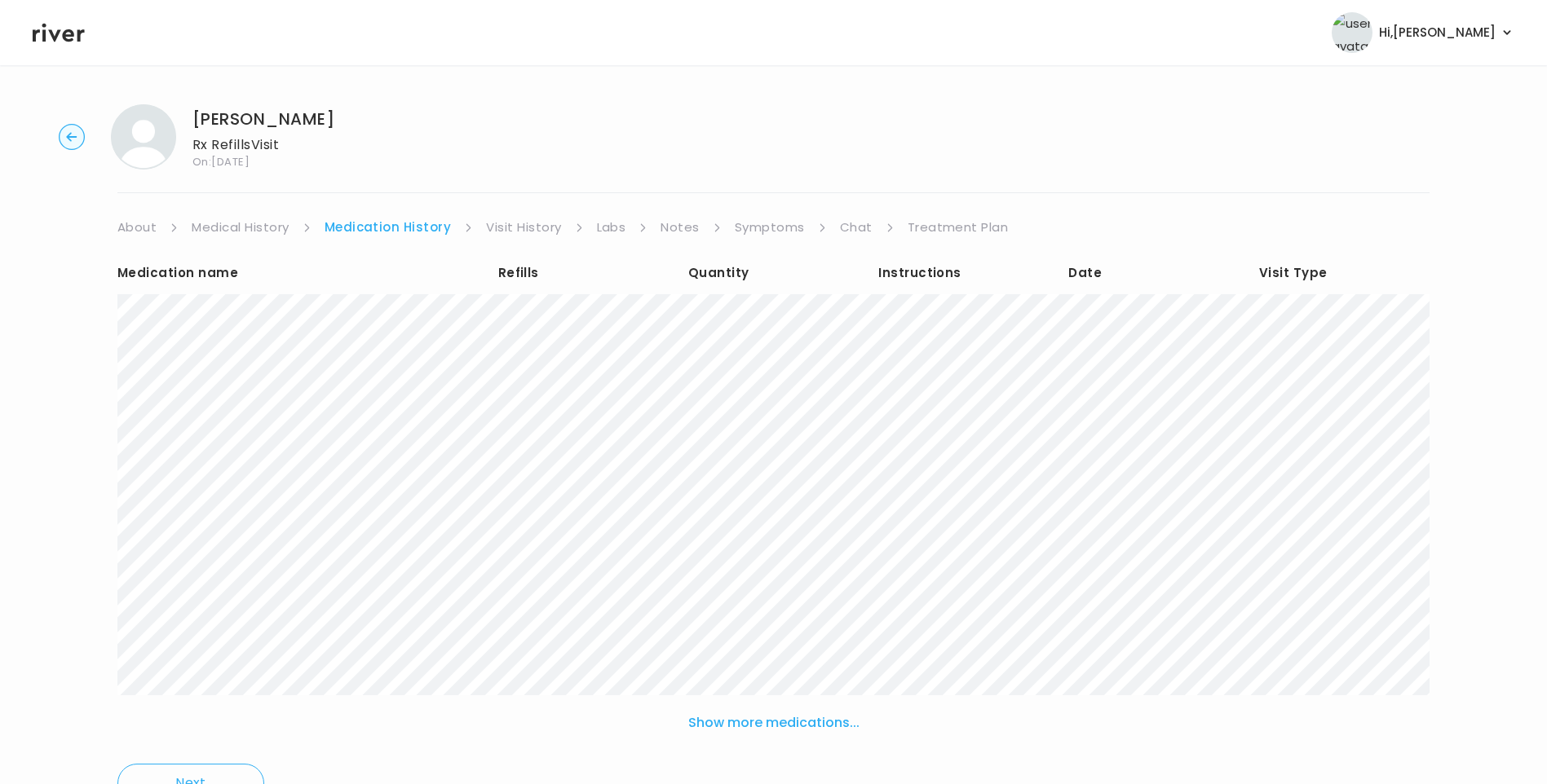
click at [532, 230] on link "Visit History" at bounding box center [523, 227] width 75 height 23
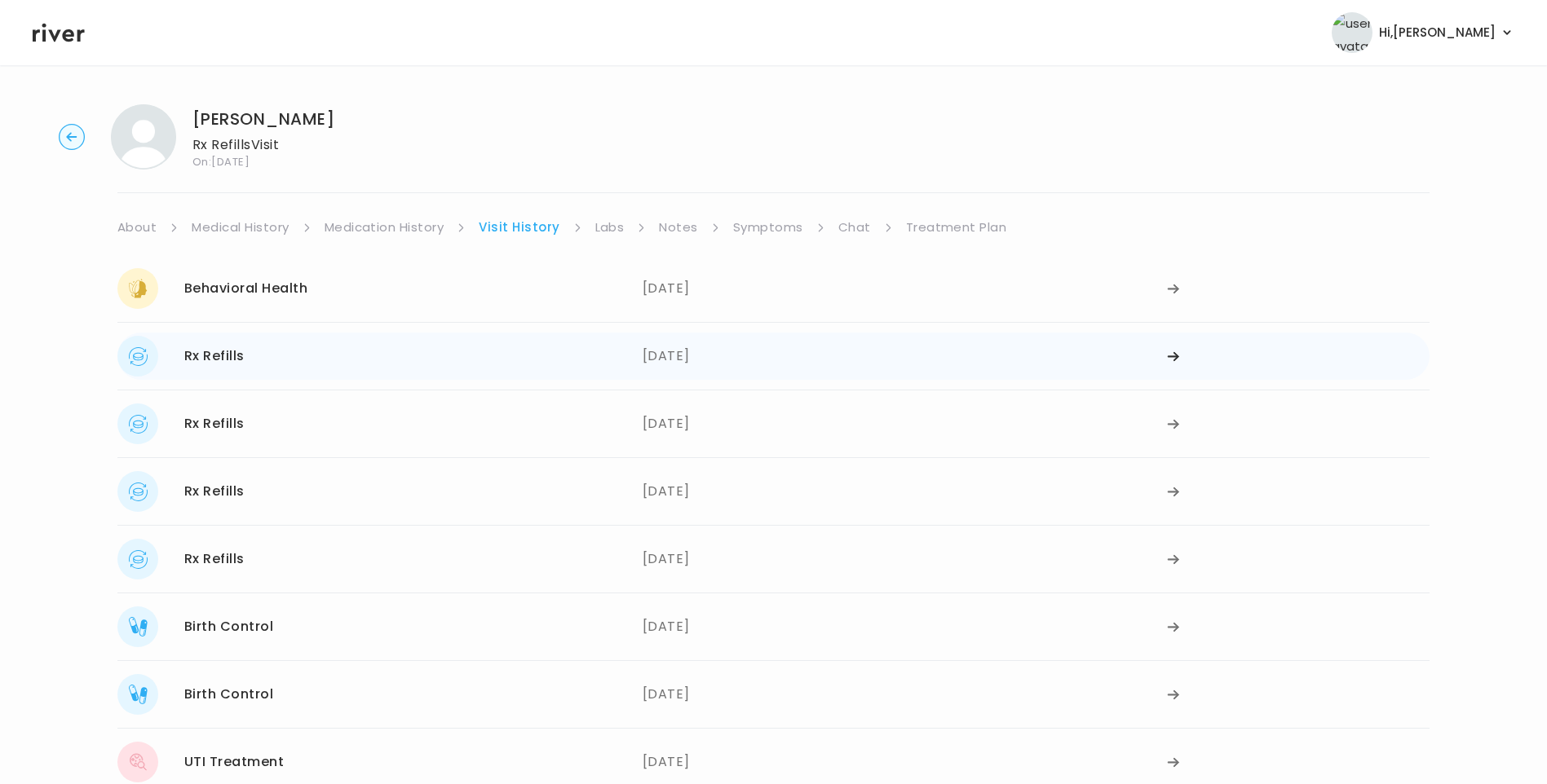
click at [243, 361] on div "Rx Refills" at bounding box center [214, 356] width 60 height 23
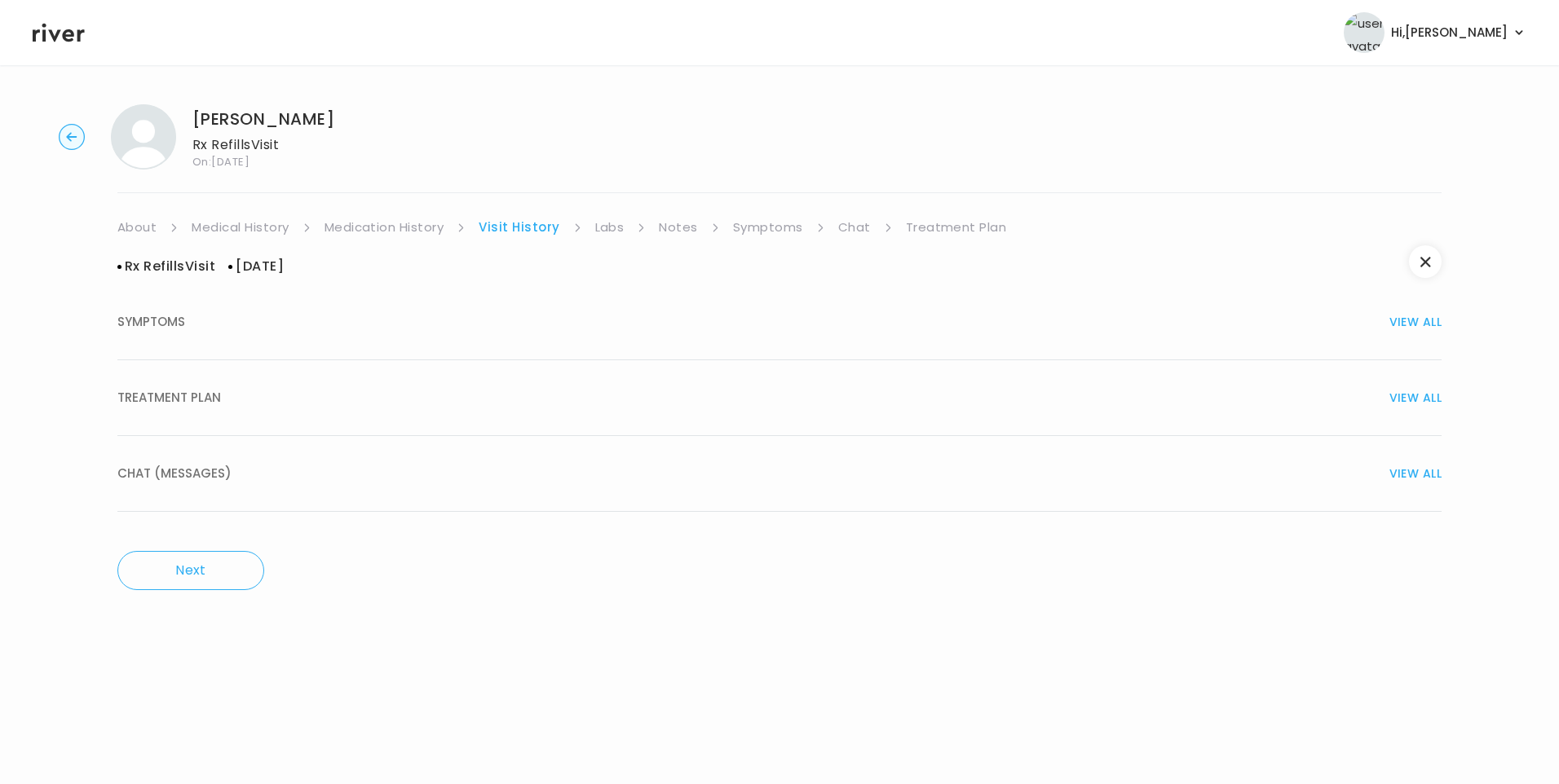
drag, startPoint x: 172, startPoint y: 404, endPoint x: 197, endPoint y: 411, distance: 26.3
click at [179, 407] on span "TREATMENT PLAN" at bounding box center [169, 397] width 104 height 23
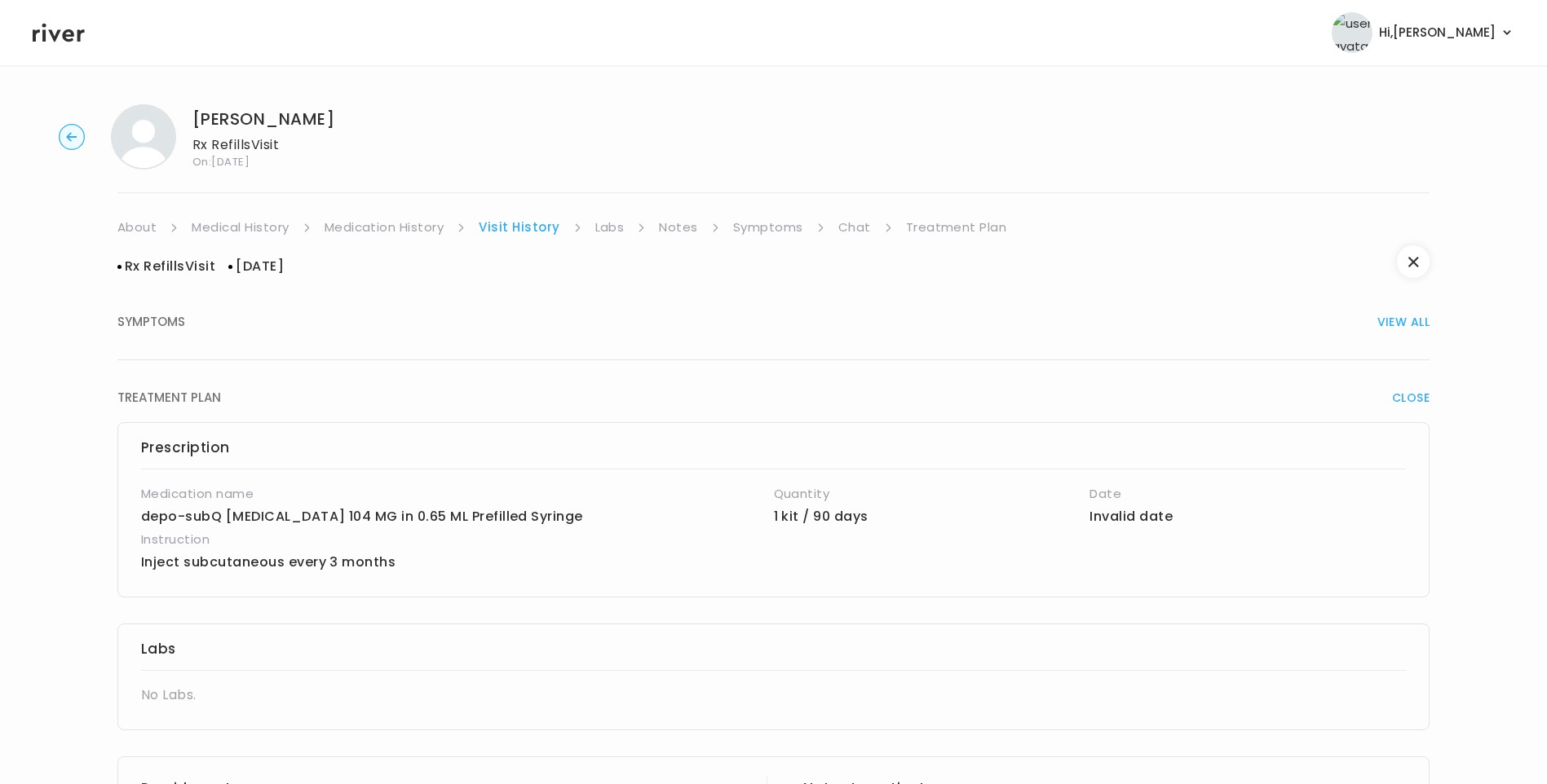
click at [968, 223] on link "Treatment Plan" at bounding box center [956, 227] width 101 height 23
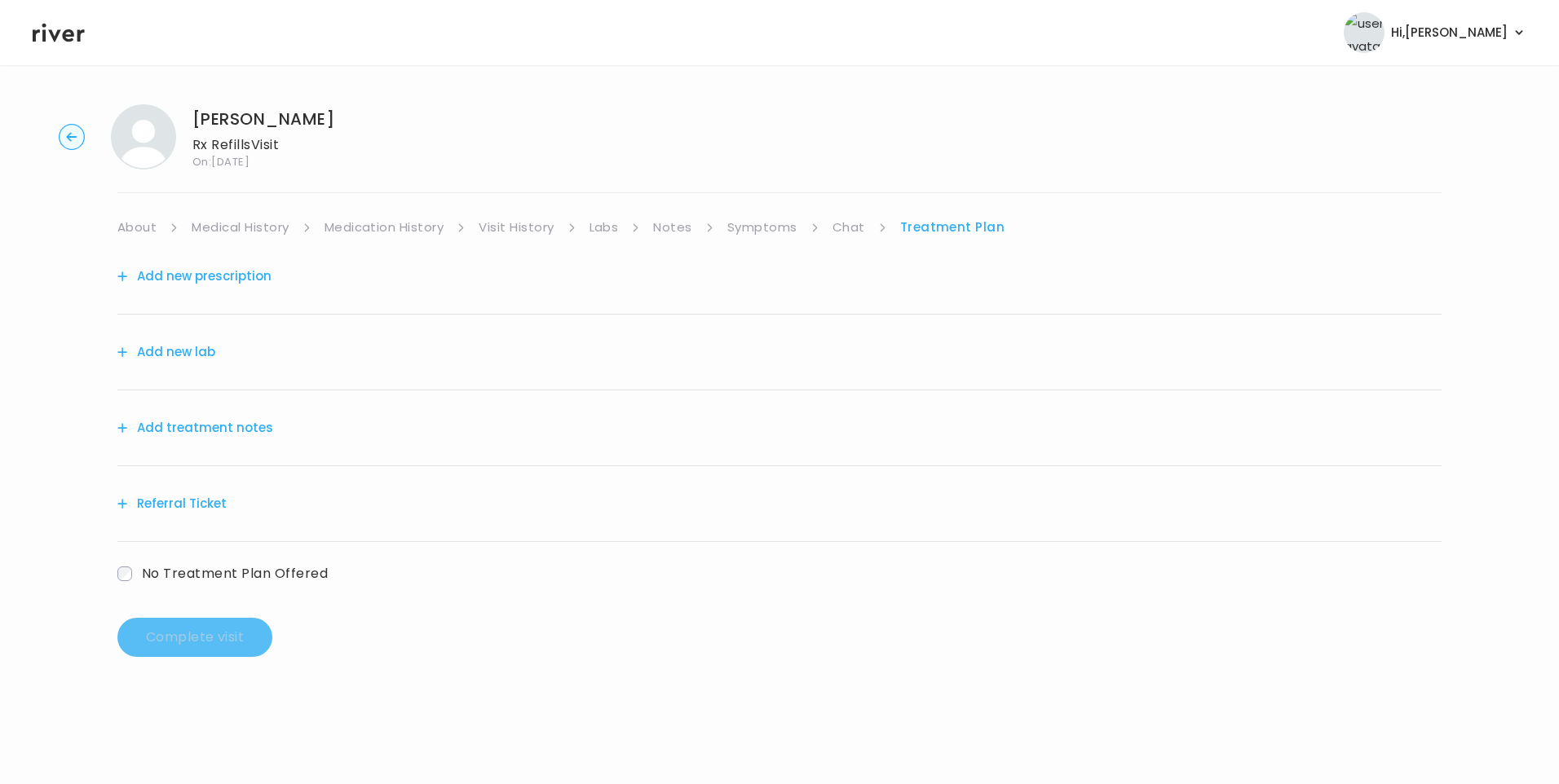
click at [221, 428] on button "Add treatment notes" at bounding box center [195, 428] width 156 height 23
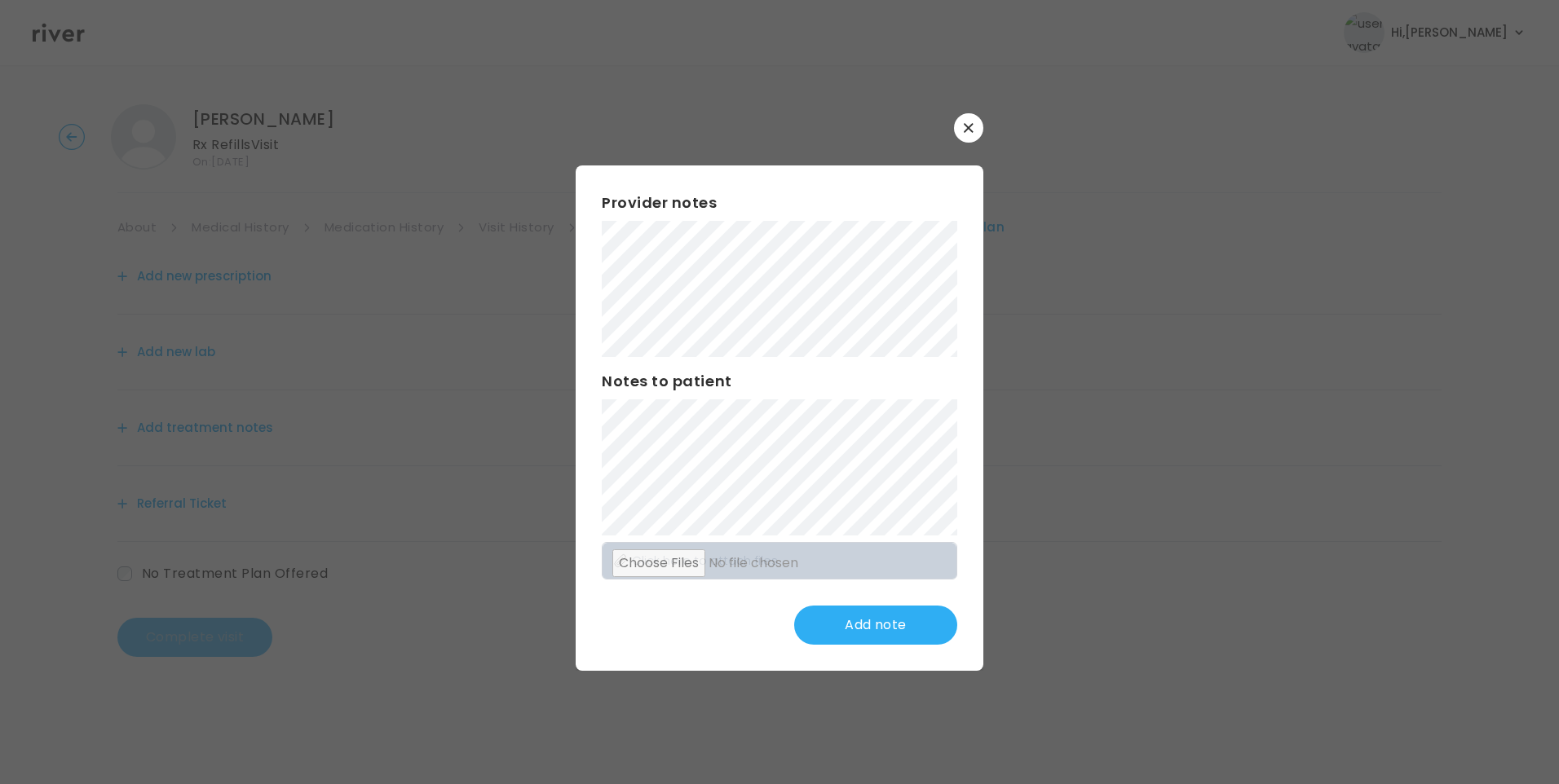
click at [745, 766] on div "​ Provider notes Notes to patient Click here to attach files Add note" at bounding box center [779, 392] width 1559 height 784
click at [402, 316] on div "​ Provider notes Notes to patient Click here to attach files Update note" at bounding box center [779, 392] width 1559 height 784
click at [880, 624] on button "Update note" at bounding box center [875, 625] width 163 height 39
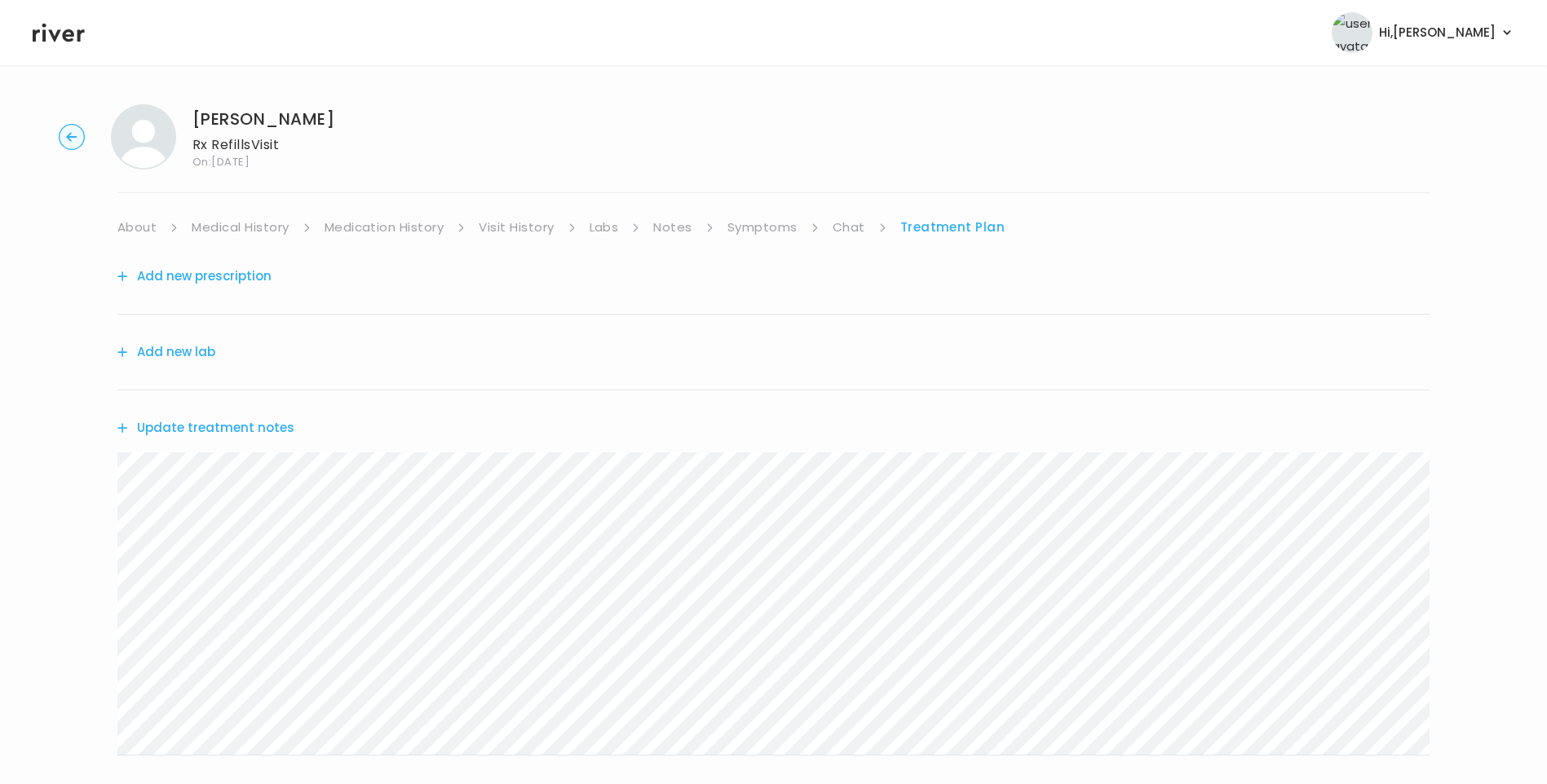
click at [266, 432] on button "Update treatment notes" at bounding box center [205, 428] width 177 height 23
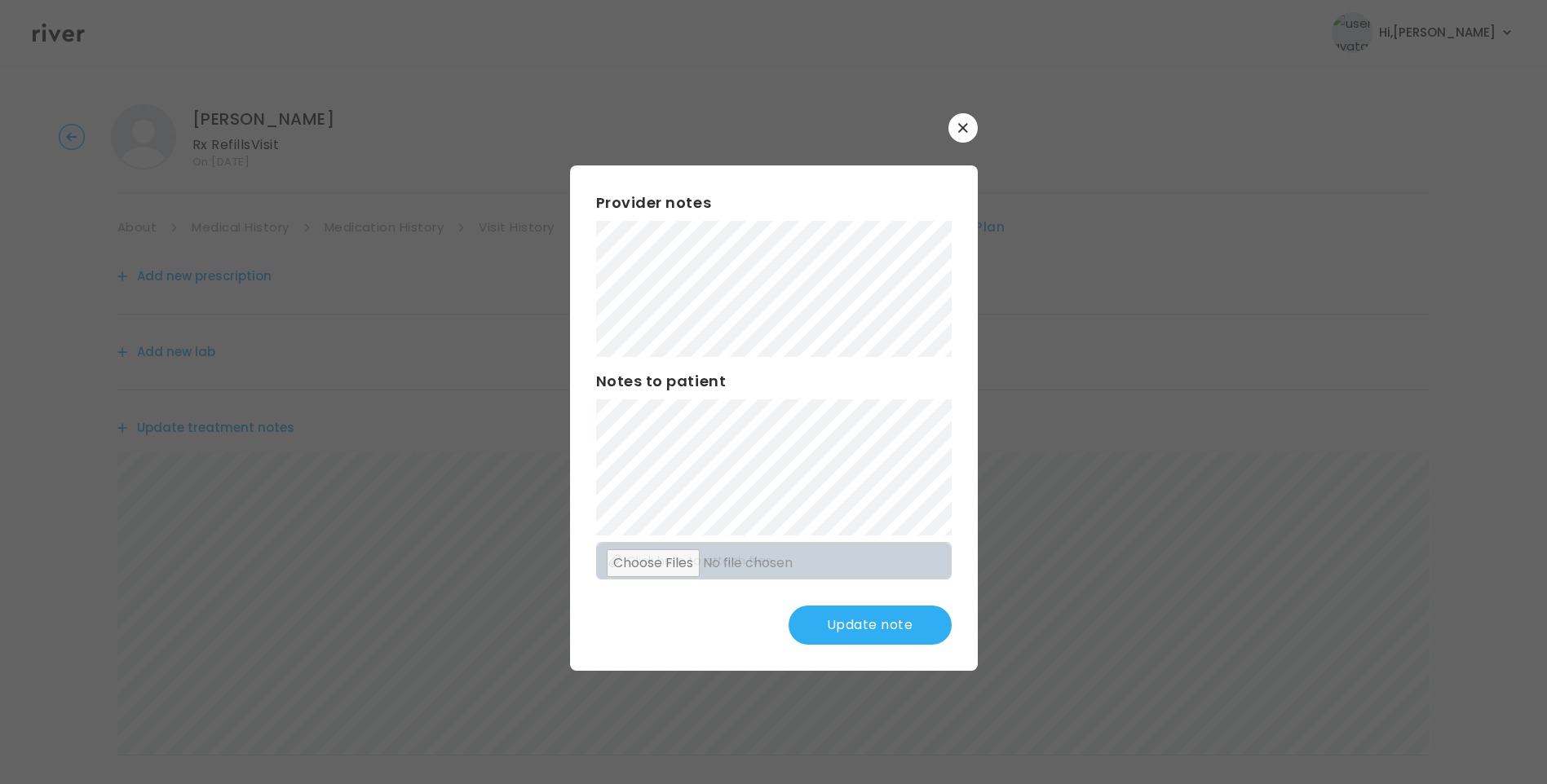
click at [589, 241] on div "Provider notes Notes to patient Click here to attach files Update note" at bounding box center [774, 417] width 408 height 505
click at [880, 618] on button "Update note" at bounding box center [869, 625] width 163 height 39
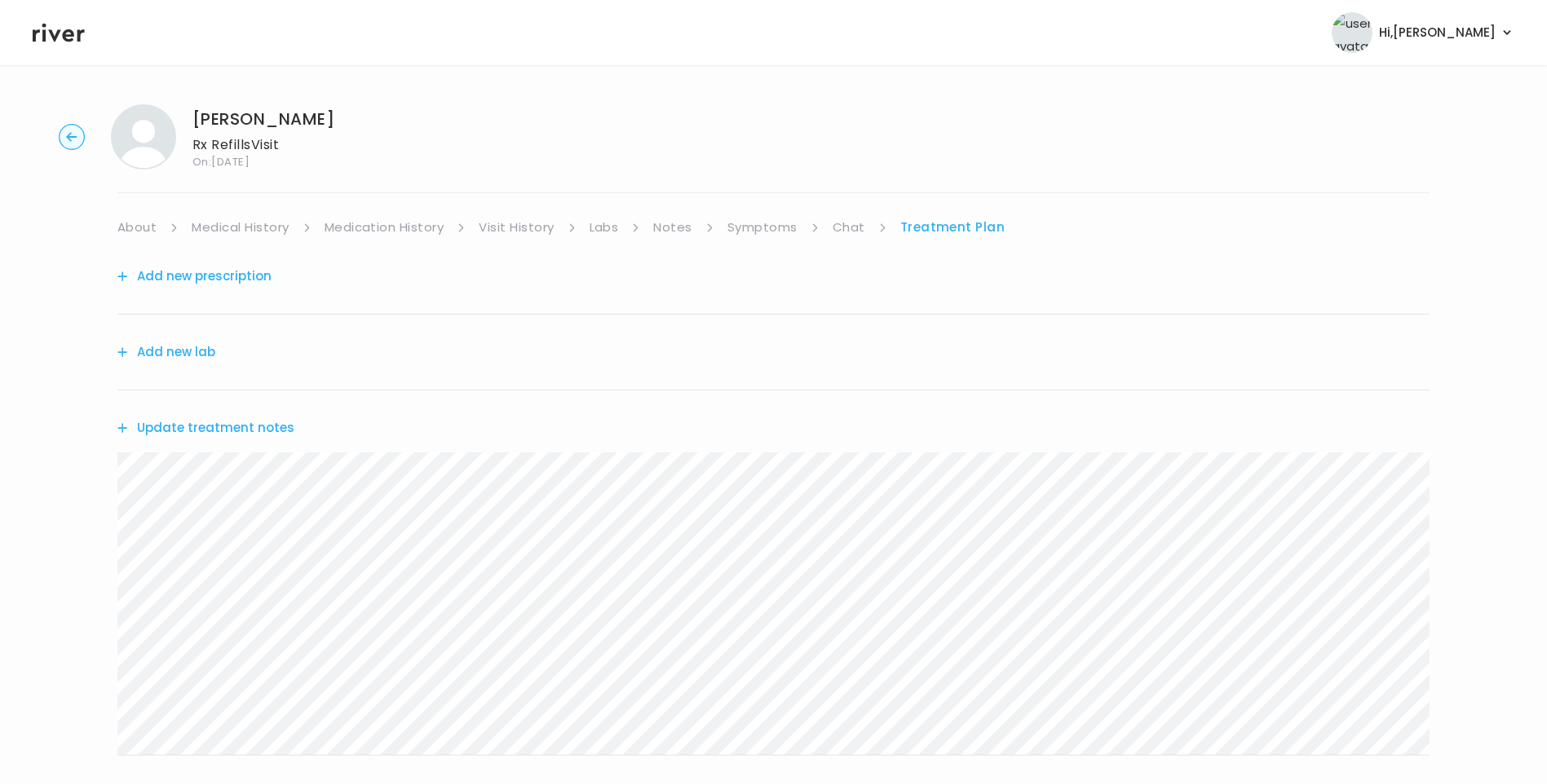
click at [272, 431] on button "Update treatment notes" at bounding box center [205, 428] width 177 height 23
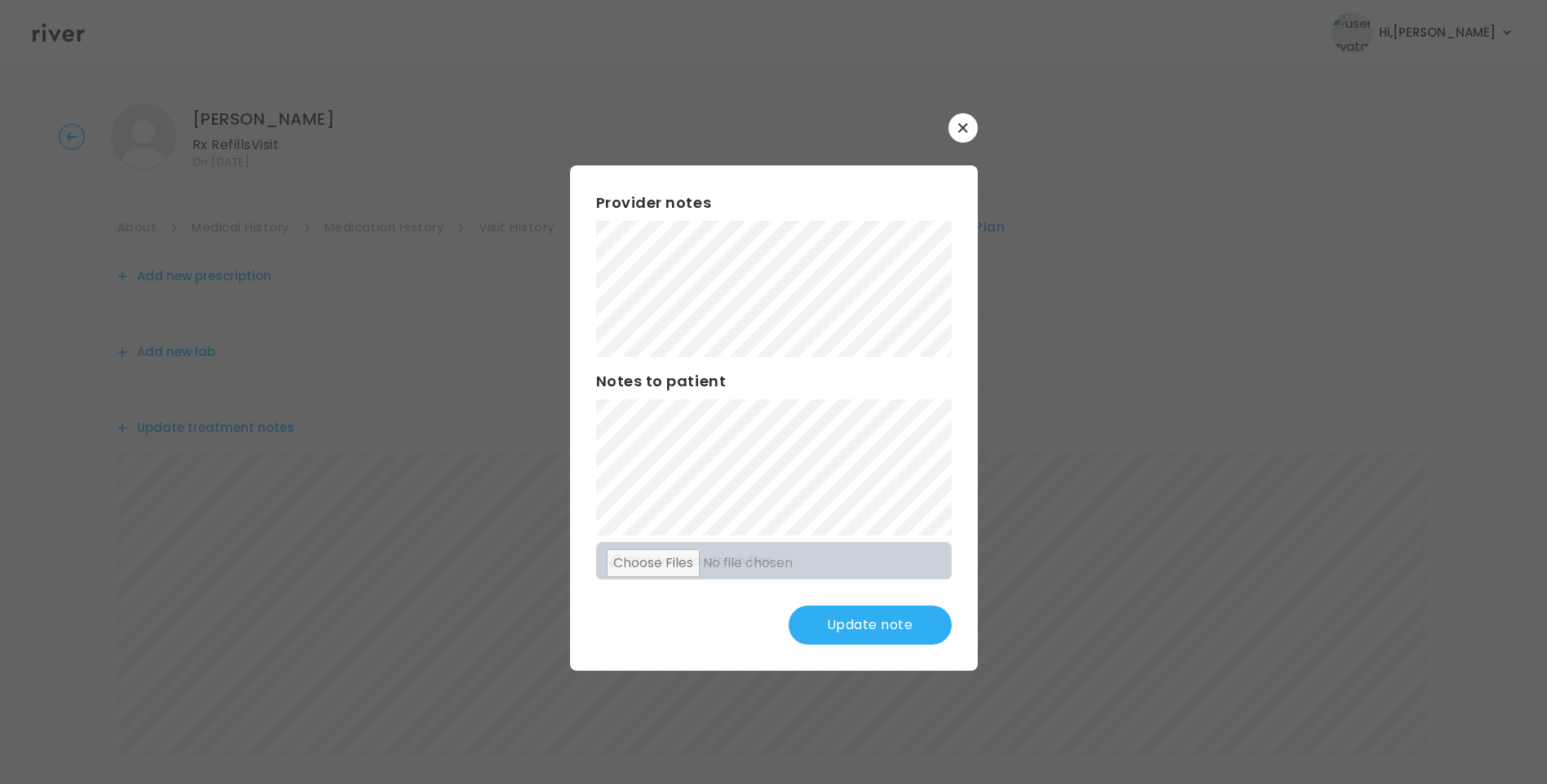
click at [897, 622] on button "Update note" at bounding box center [869, 625] width 163 height 39
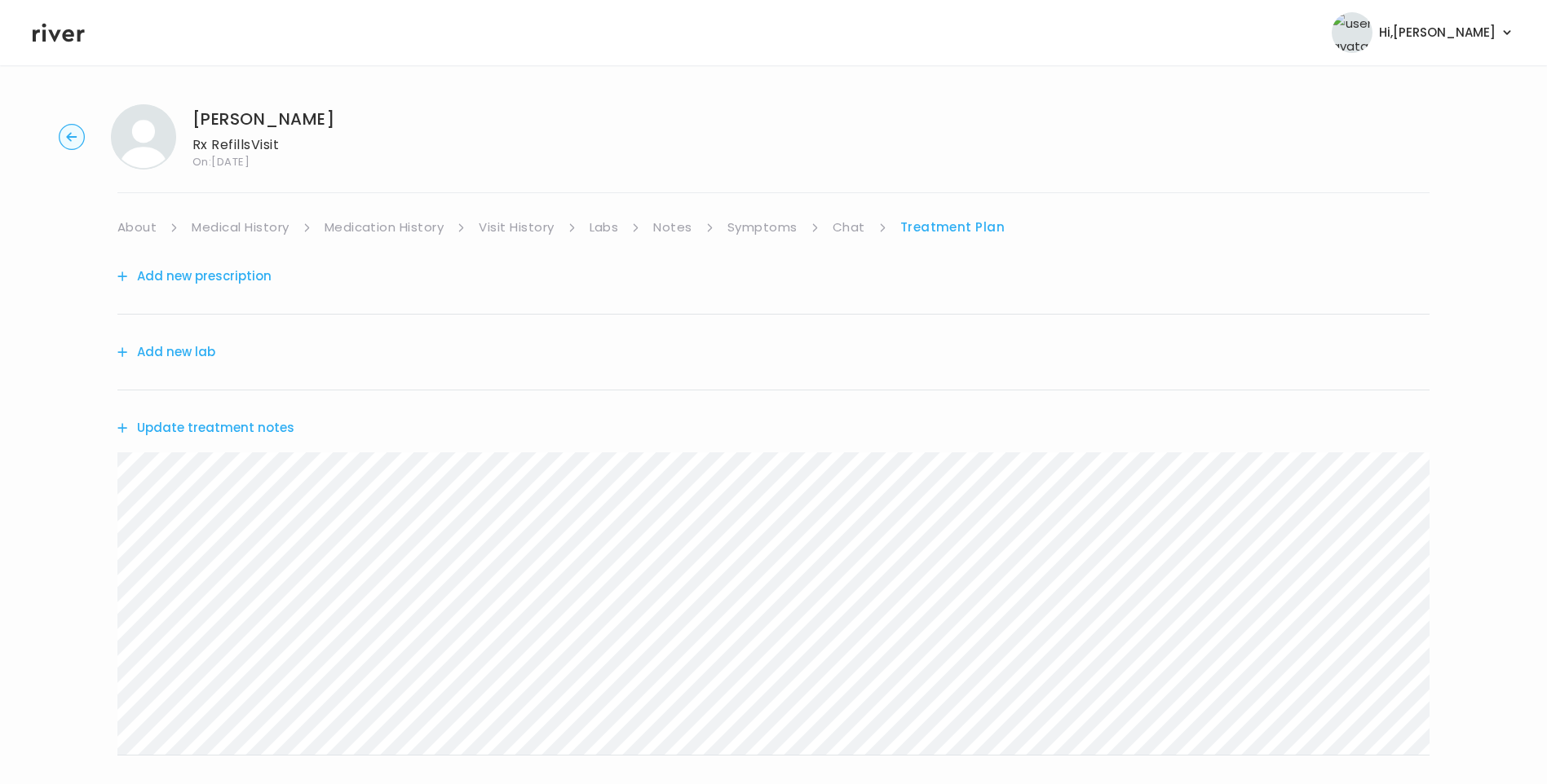
click at [208, 229] on link "Medical History" at bounding box center [240, 227] width 97 height 23
click at [957, 229] on link "Treatment Plan" at bounding box center [957, 227] width 101 height 23
click at [238, 422] on button "Update treatment notes" at bounding box center [205, 428] width 177 height 23
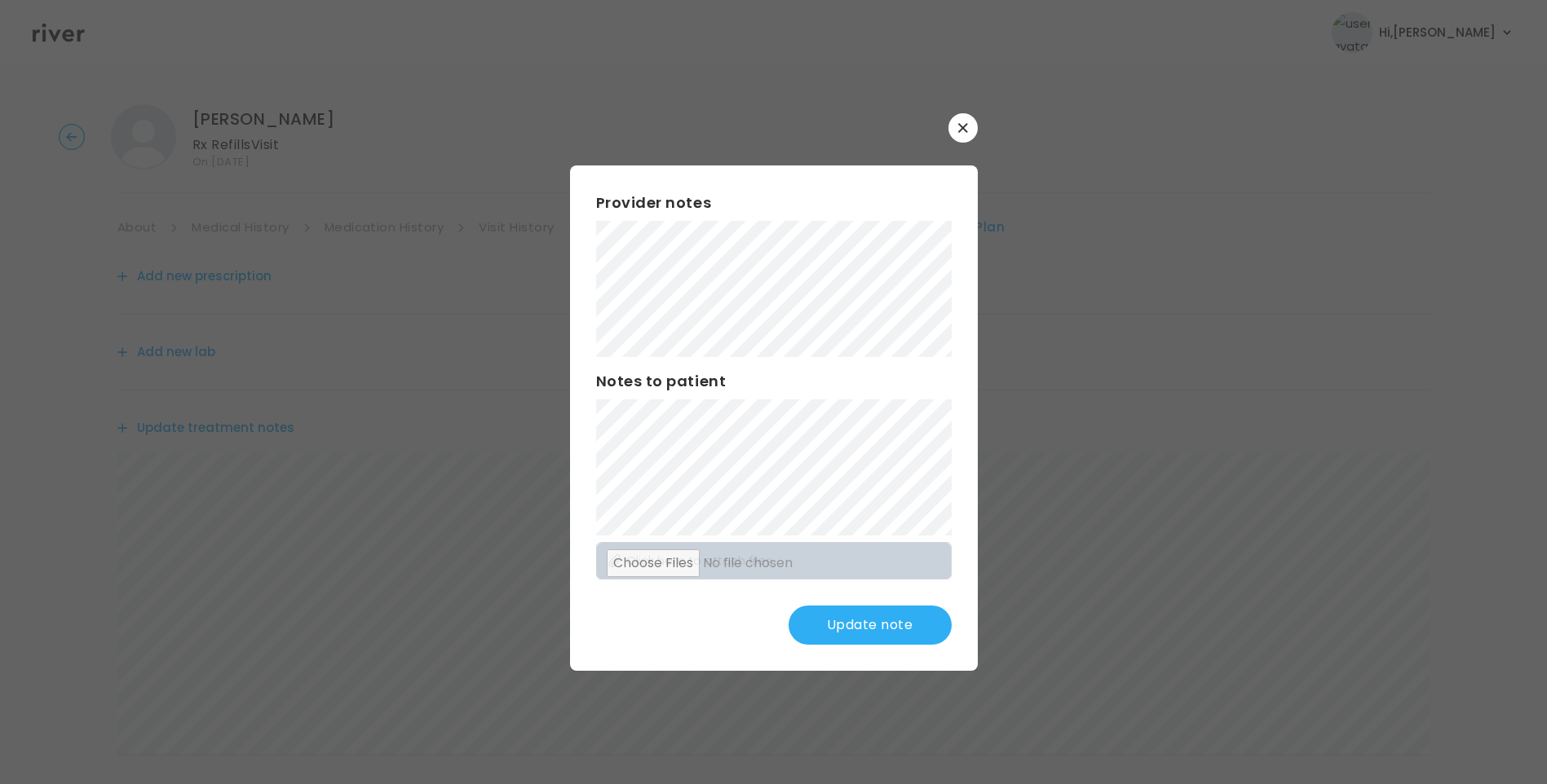
drag, startPoint x: 833, startPoint y: 619, endPoint x: 811, endPoint y: 596, distance: 31.7
click at [834, 619] on button "Update note" at bounding box center [869, 625] width 163 height 39
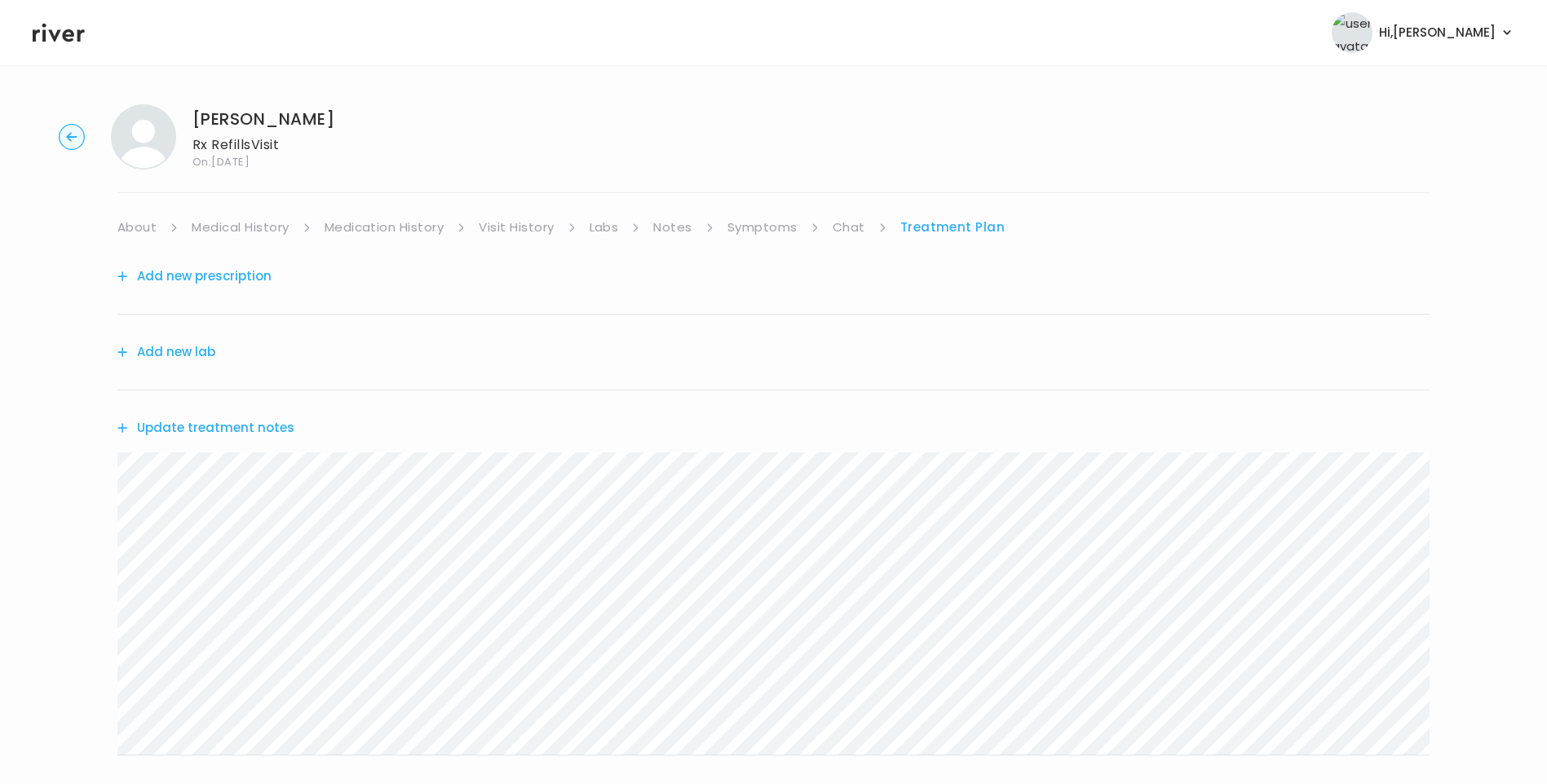
click at [283, 425] on button "Update treatment notes" at bounding box center [205, 428] width 177 height 23
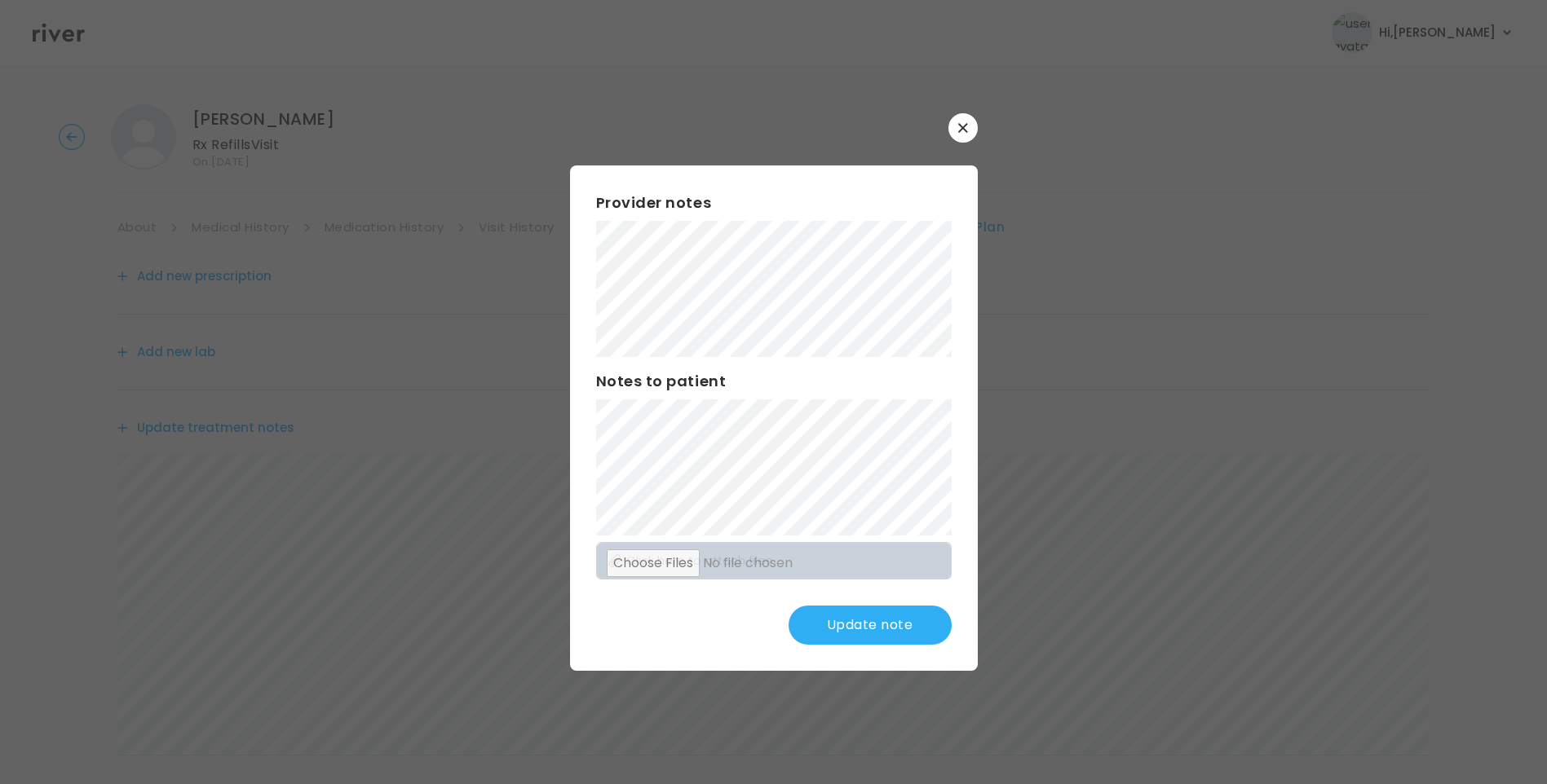
click at [594, 478] on div "Provider notes Notes to patient Click here to attach files Update note" at bounding box center [774, 417] width 408 height 505
click at [856, 615] on button "Update note" at bounding box center [869, 625] width 163 height 39
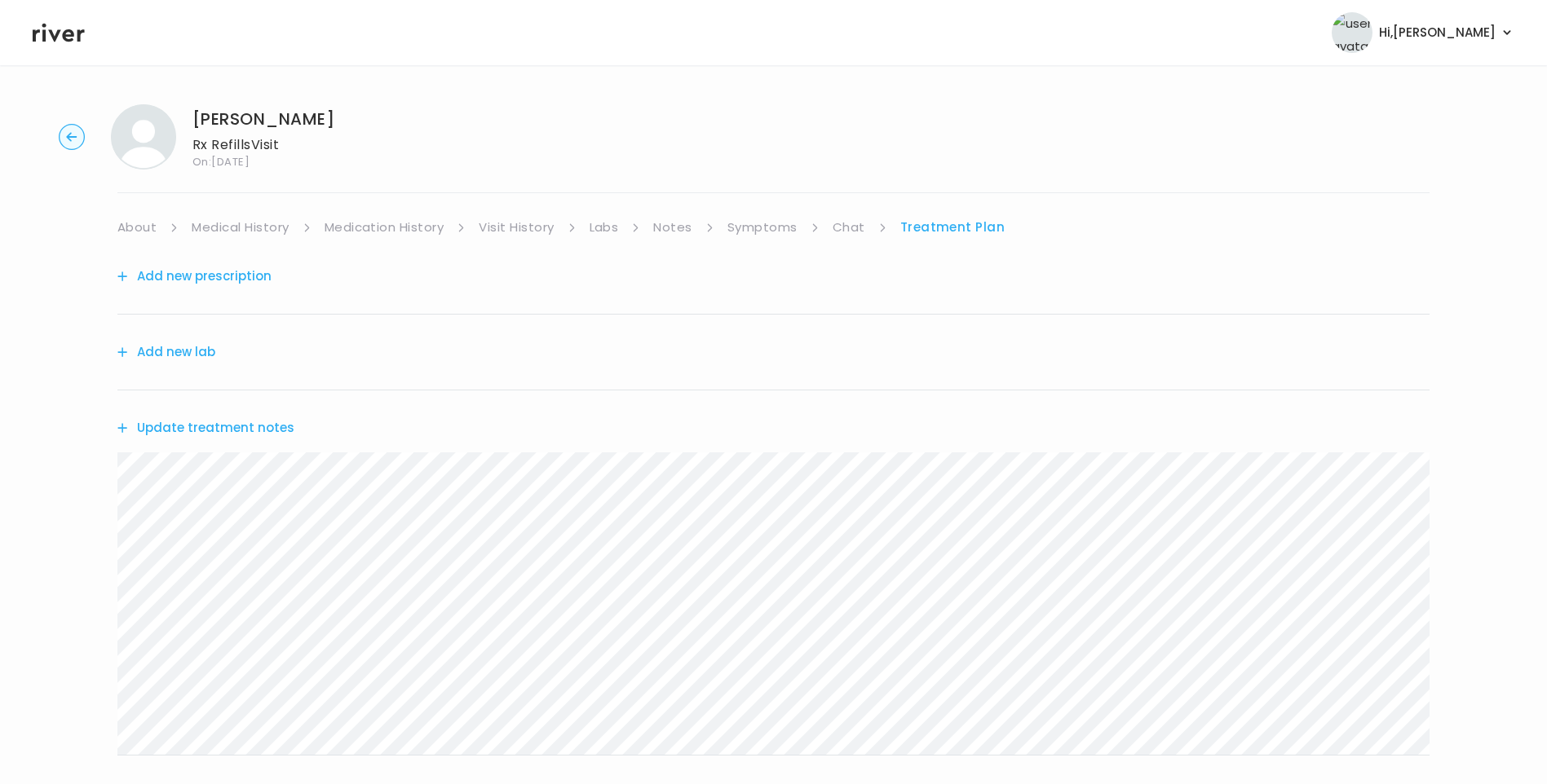
click at [766, 224] on link "Symptoms" at bounding box center [762, 227] width 70 height 23
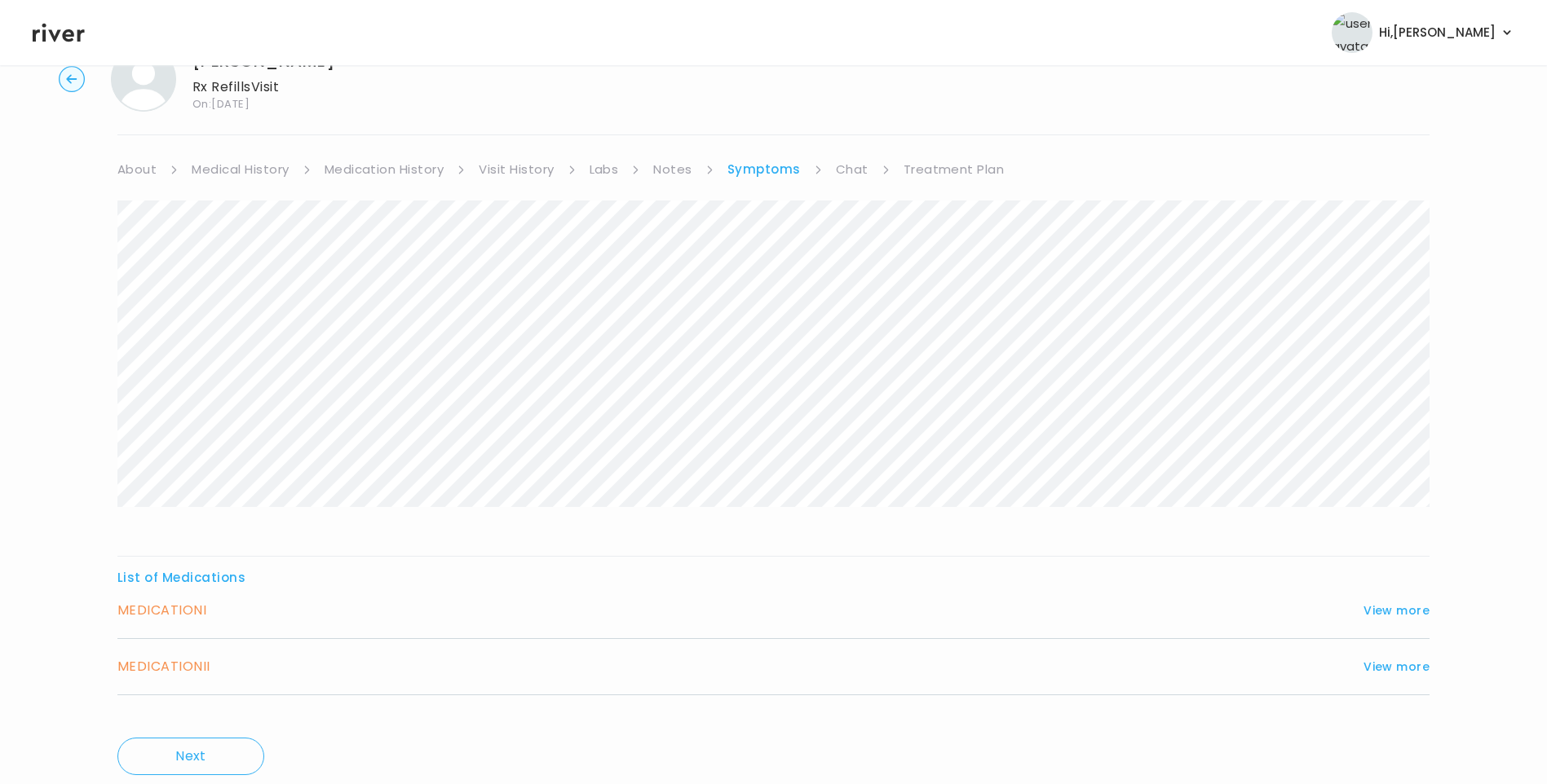
scroll to position [29, 0]
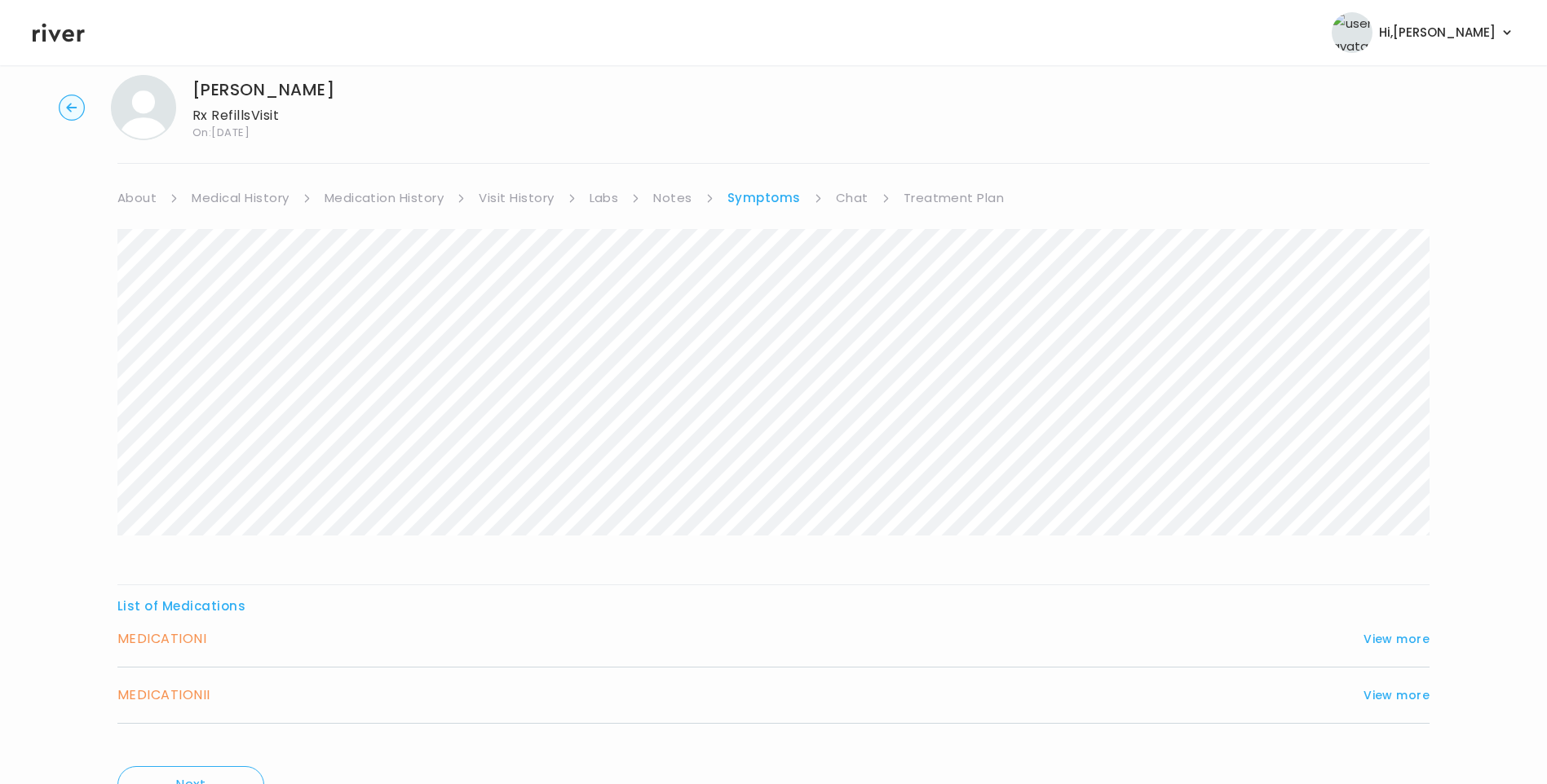
click at [961, 196] on link "Treatment Plan" at bounding box center [953, 198] width 101 height 23
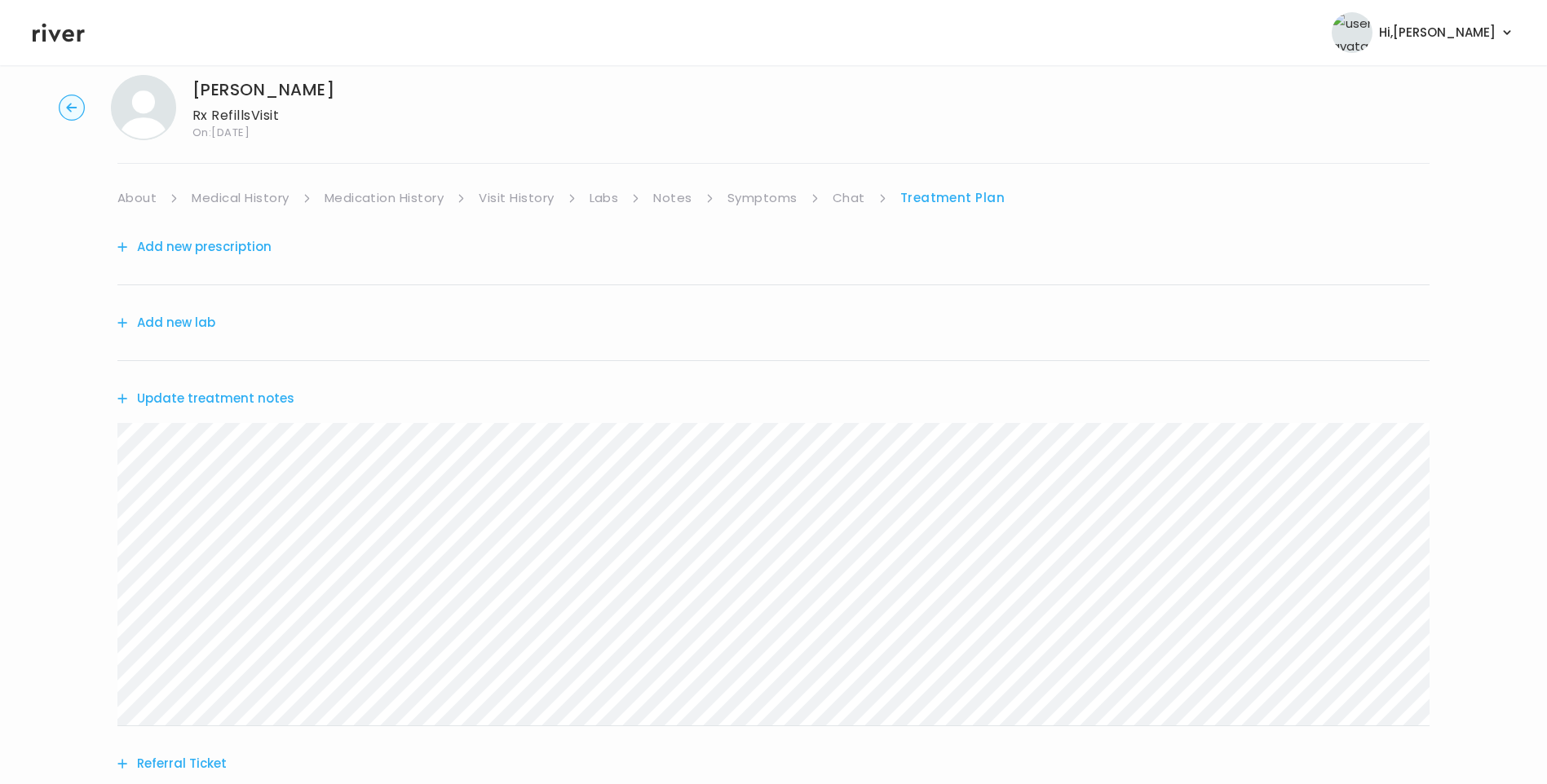
click at [189, 247] on button "Add new prescription" at bounding box center [194, 247] width 154 height 23
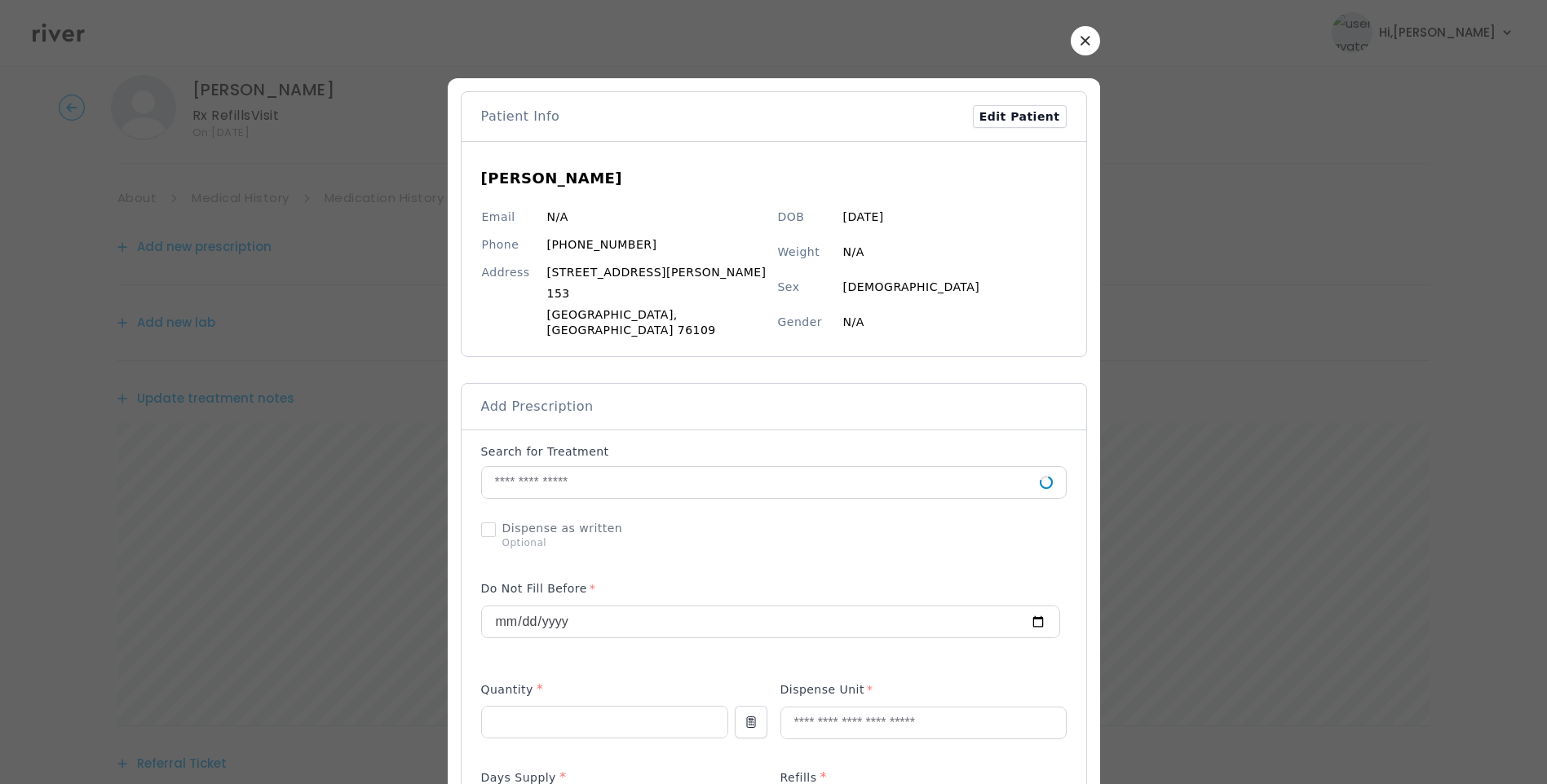
scroll to position [201, 0]
click at [593, 471] on input "text" at bounding box center [761, 482] width 558 height 31
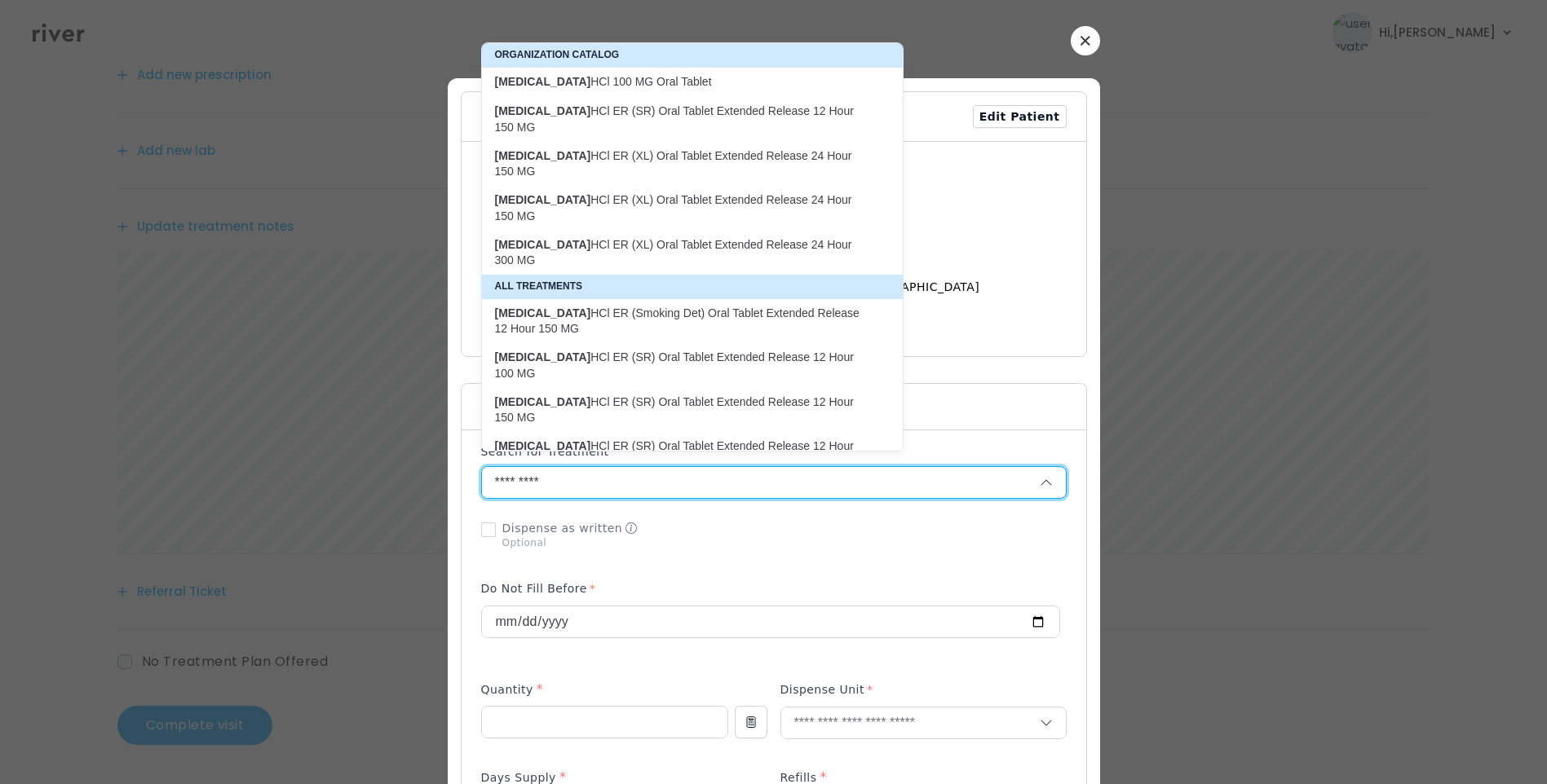
click at [824, 148] on p "buPROPion HCl ER (XL) Oral Tablet Extended Release 24 Hour 150 MG" at bounding box center [682, 164] width 375 height 32
type input "**********"
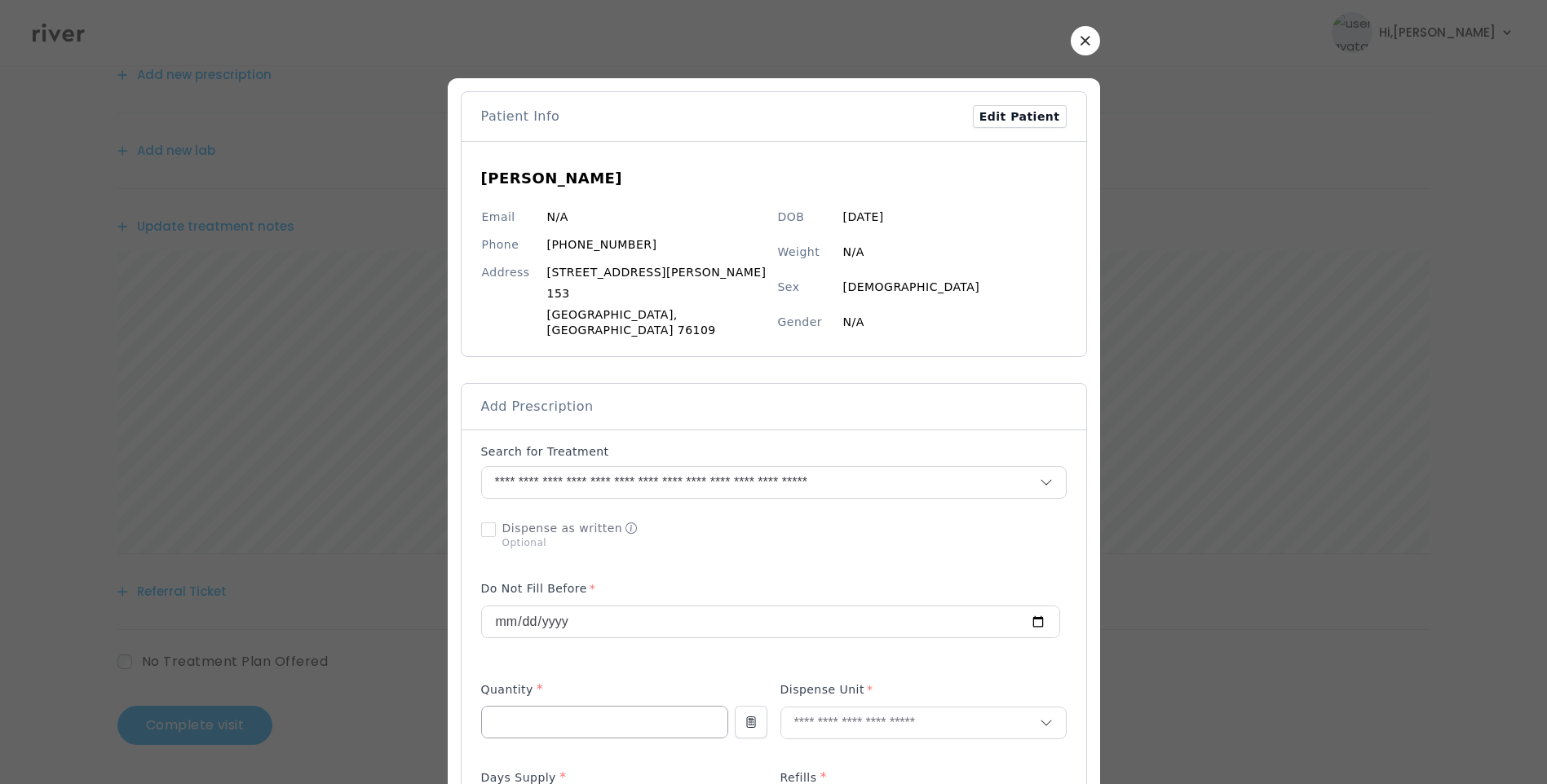
click at [525, 713] on input "number" at bounding box center [604, 722] width 245 height 31
click at [537, 708] on input "number" at bounding box center [604, 722] width 245 height 31
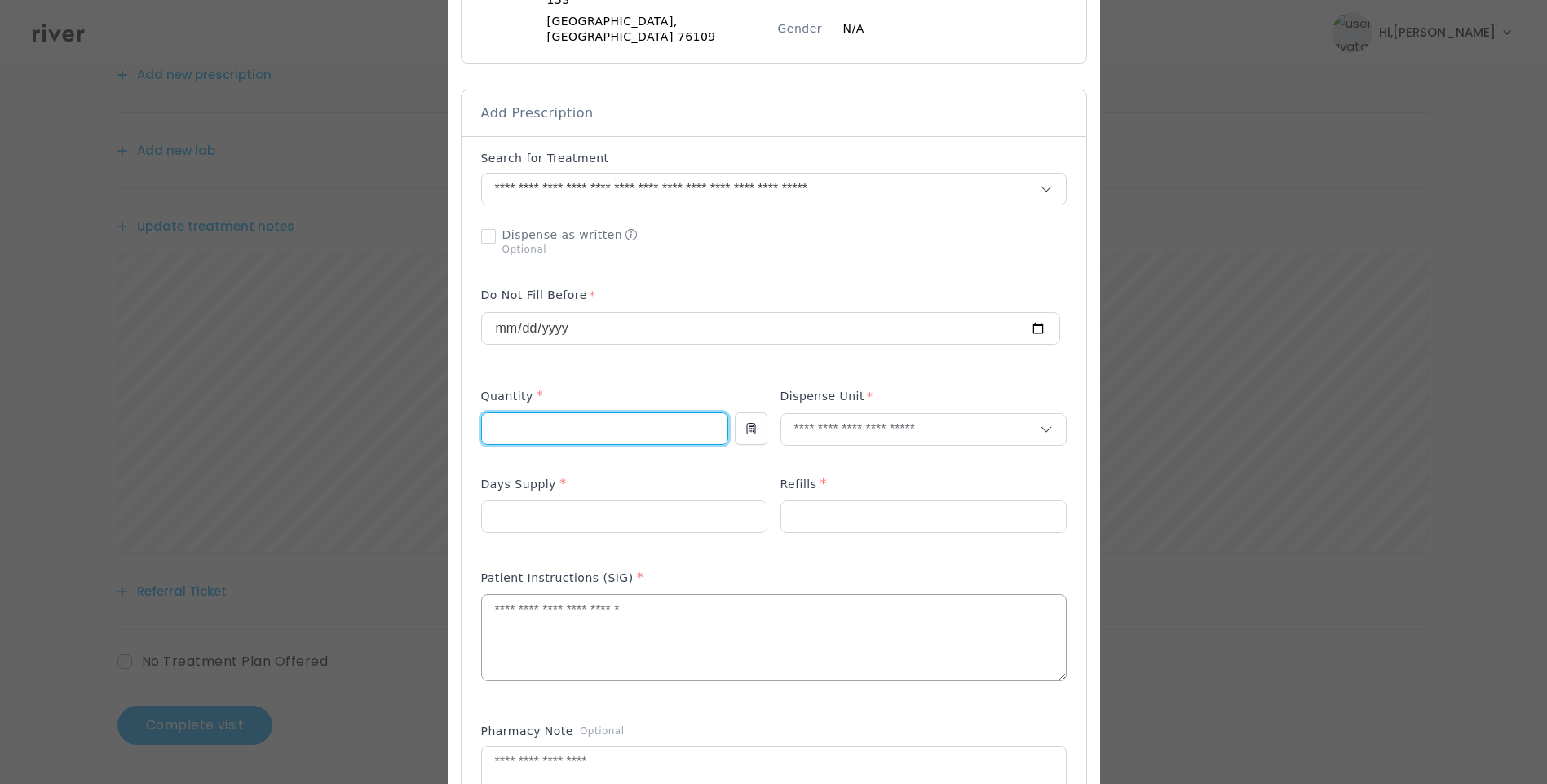
scroll to position [326, 0]
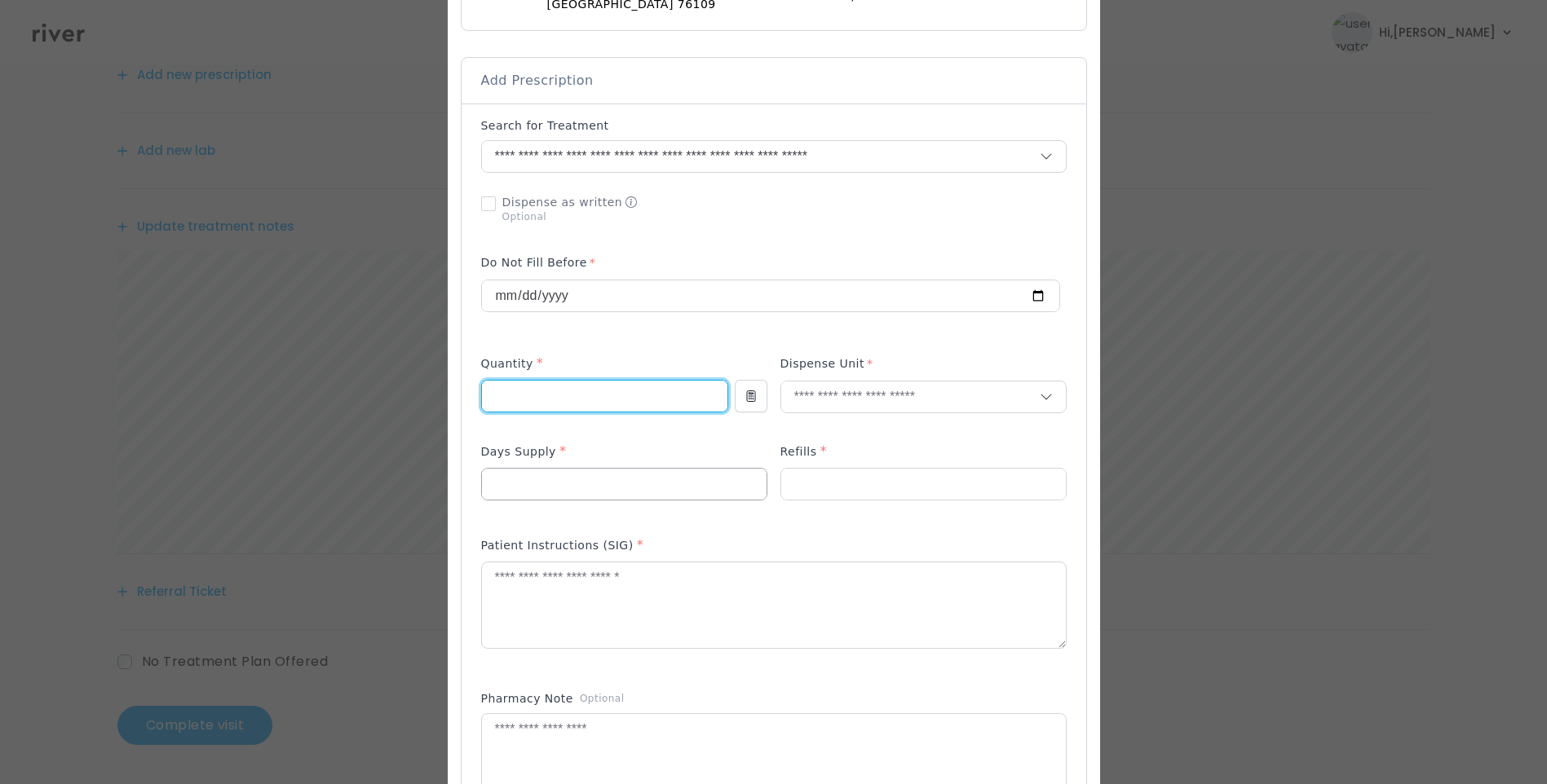
type input "**"
click at [533, 469] on input "number" at bounding box center [624, 484] width 285 height 31
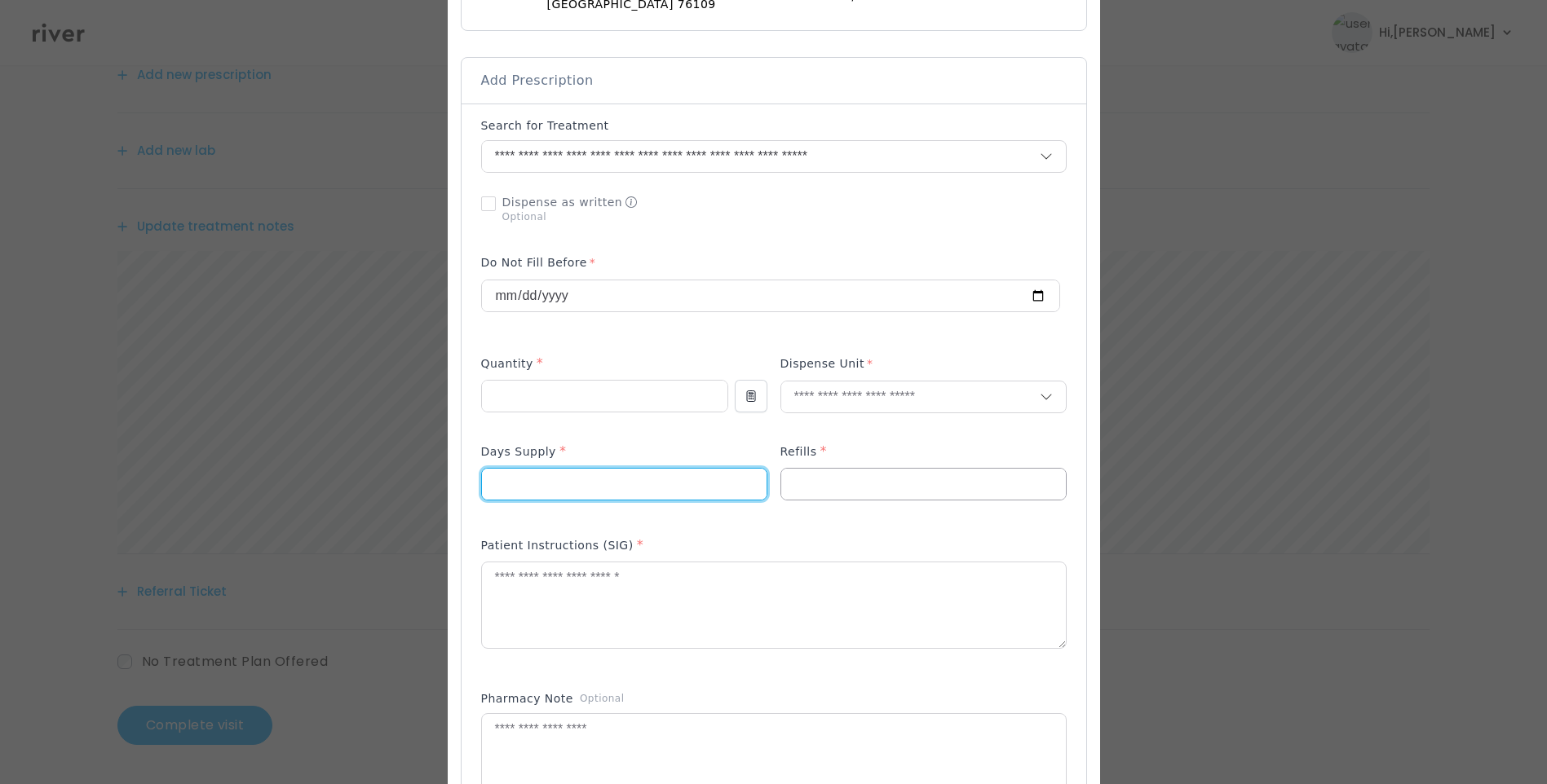
type input "**"
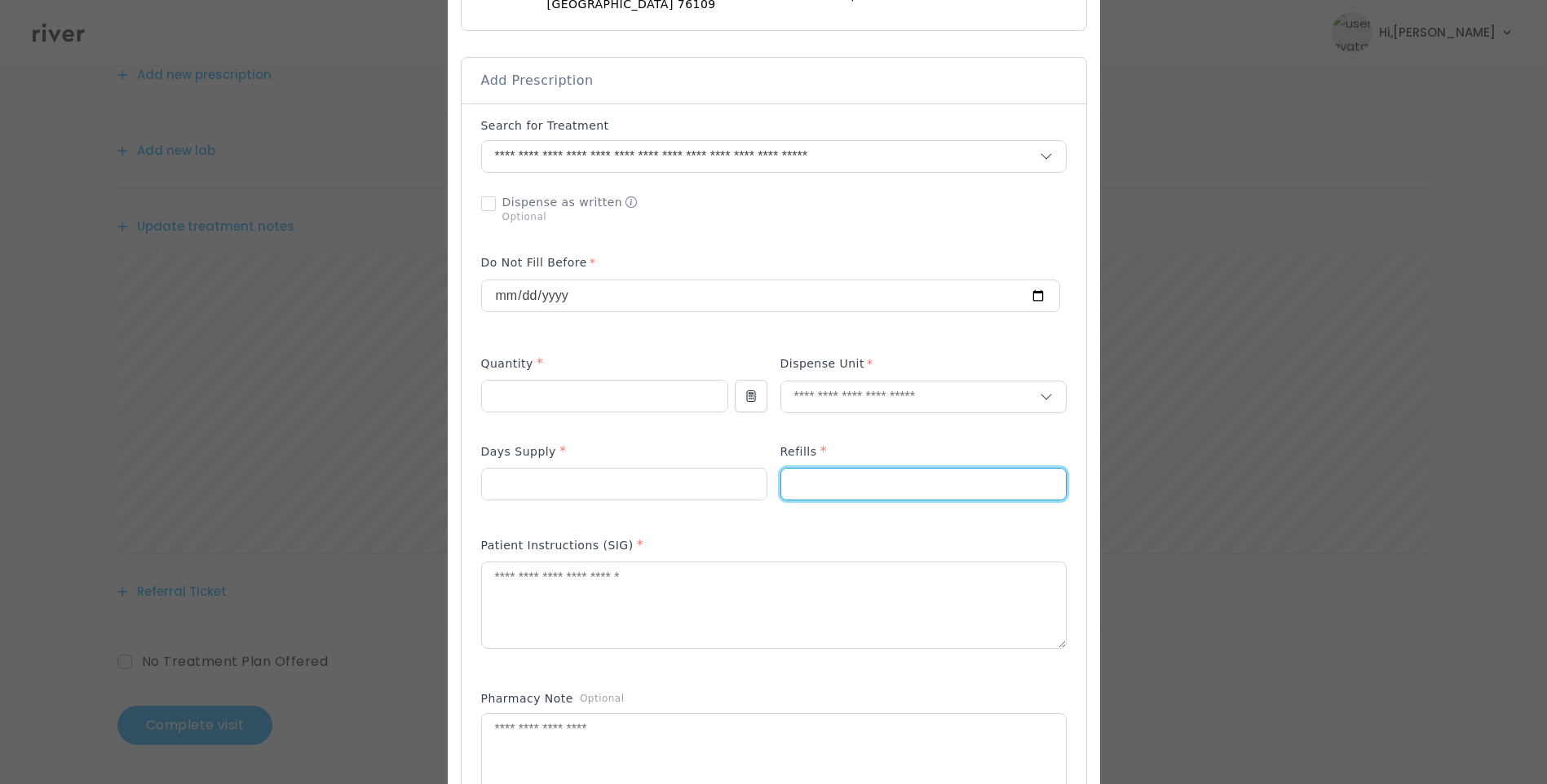
click at [817, 483] on input "number" at bounding box center [923, 484] width 285 height 31
type input "*"
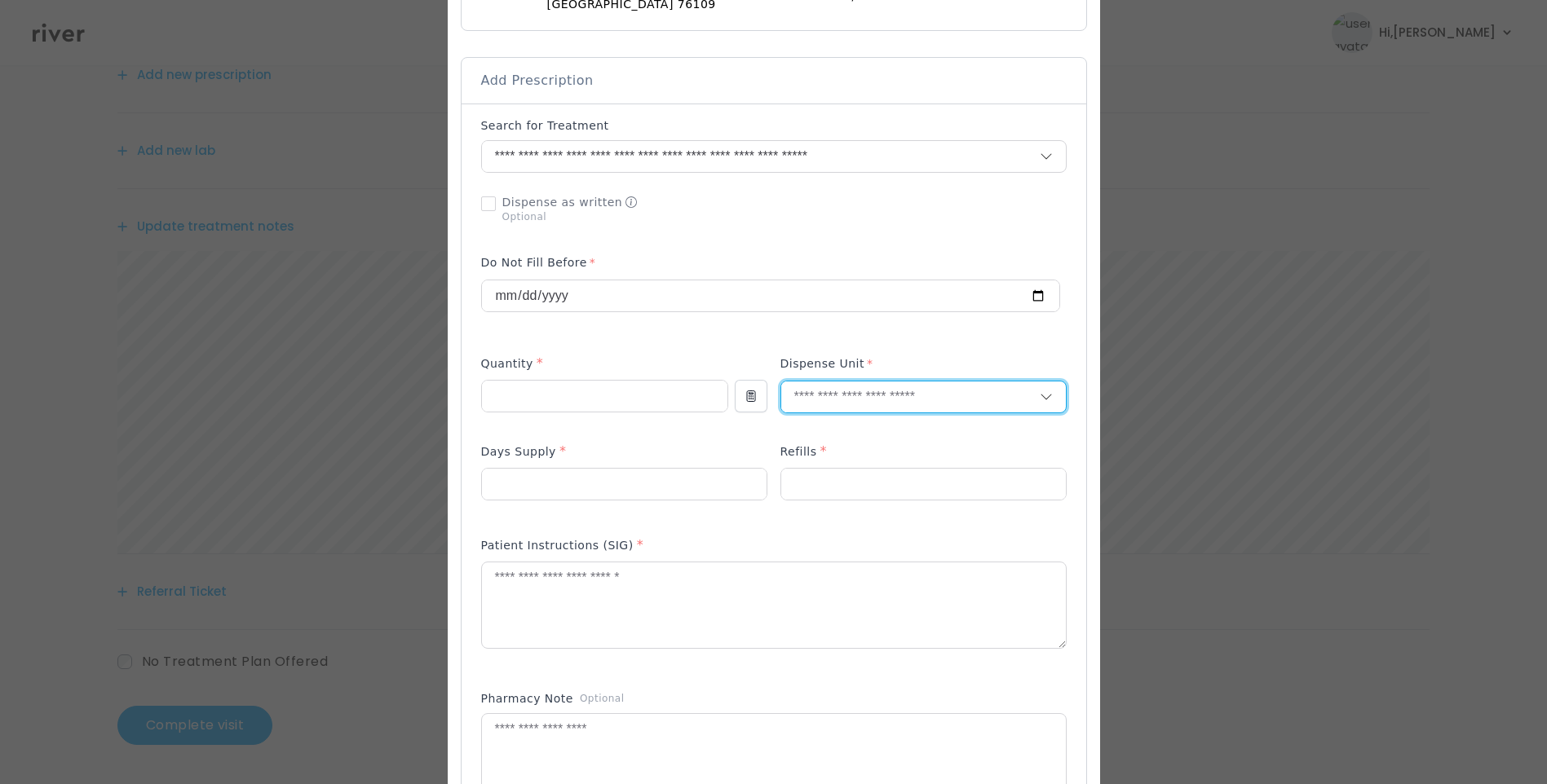
click at [808, 382] on input "text" at bounding box center [910, 397] width 258 height 31
type input "****"
click at [819, 418] on p "Tablet" at bounding box center [886, 417] width 214 height 24
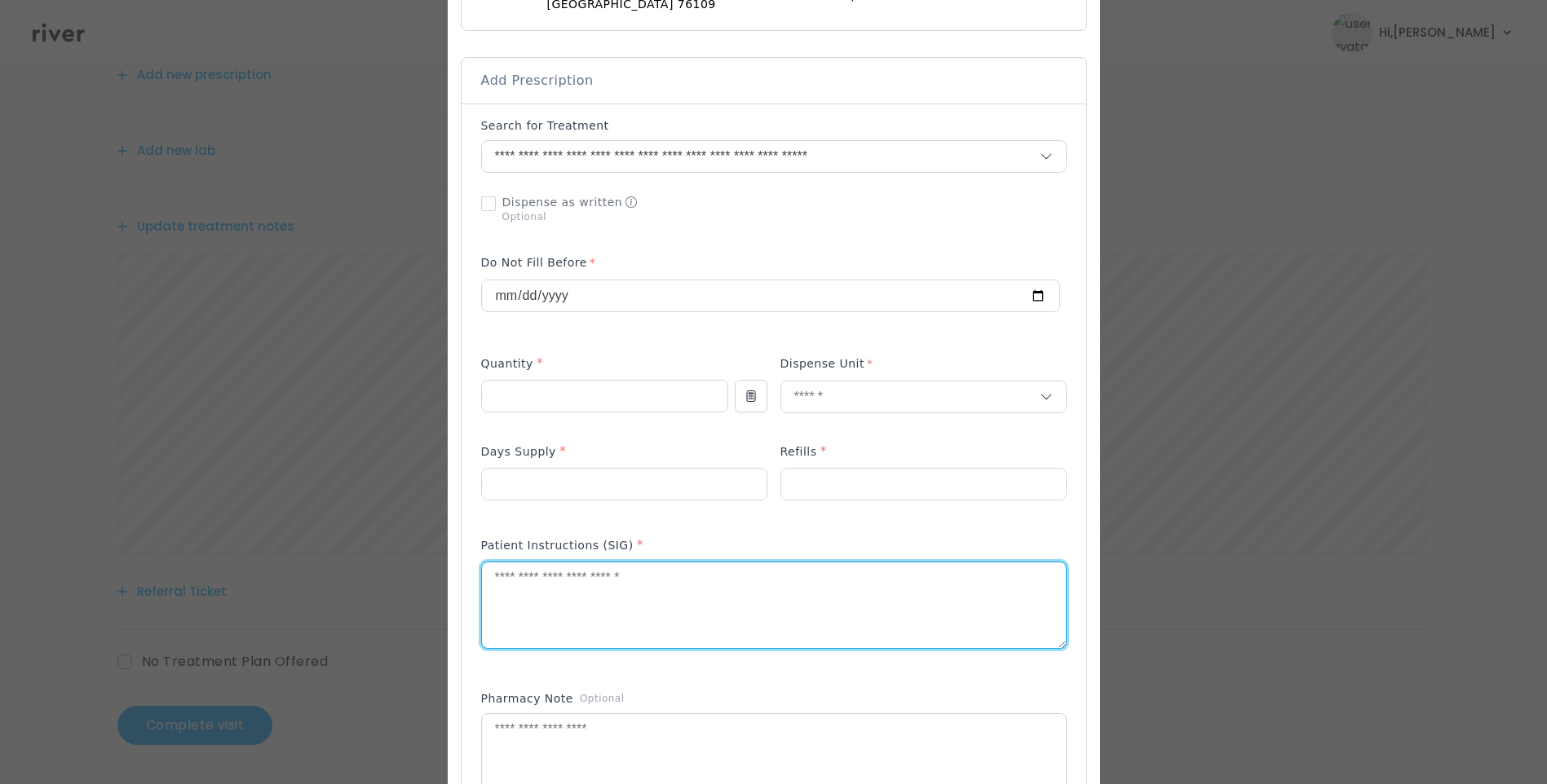
click at [726, 578] on textarea at bounding box center [774, 606] width 584 height 86
type textarea "**********"
click at [669, 725] on textarea at bounding box center [774, 757] width 584 height 86
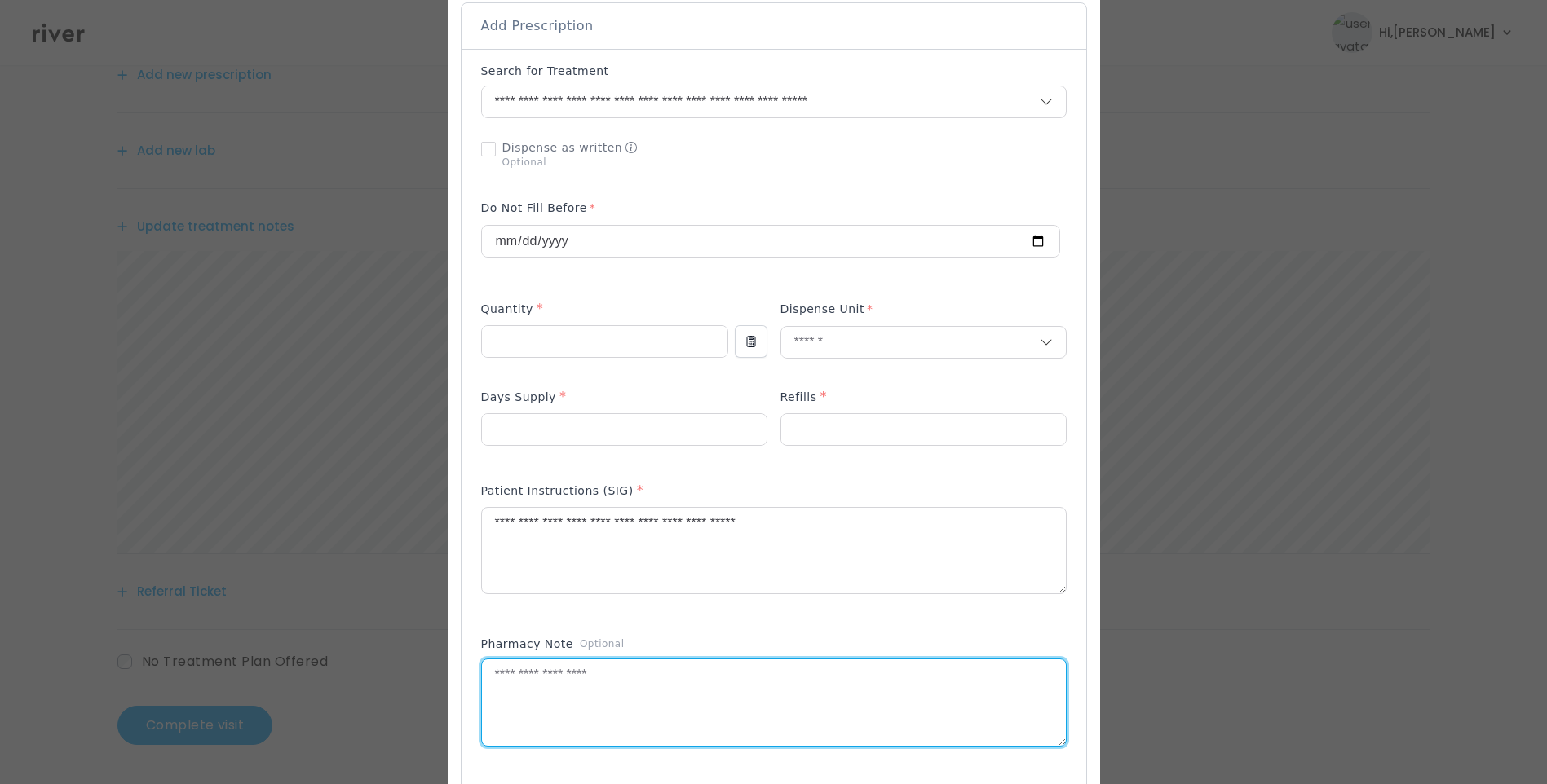
scroll to position [489, 0]
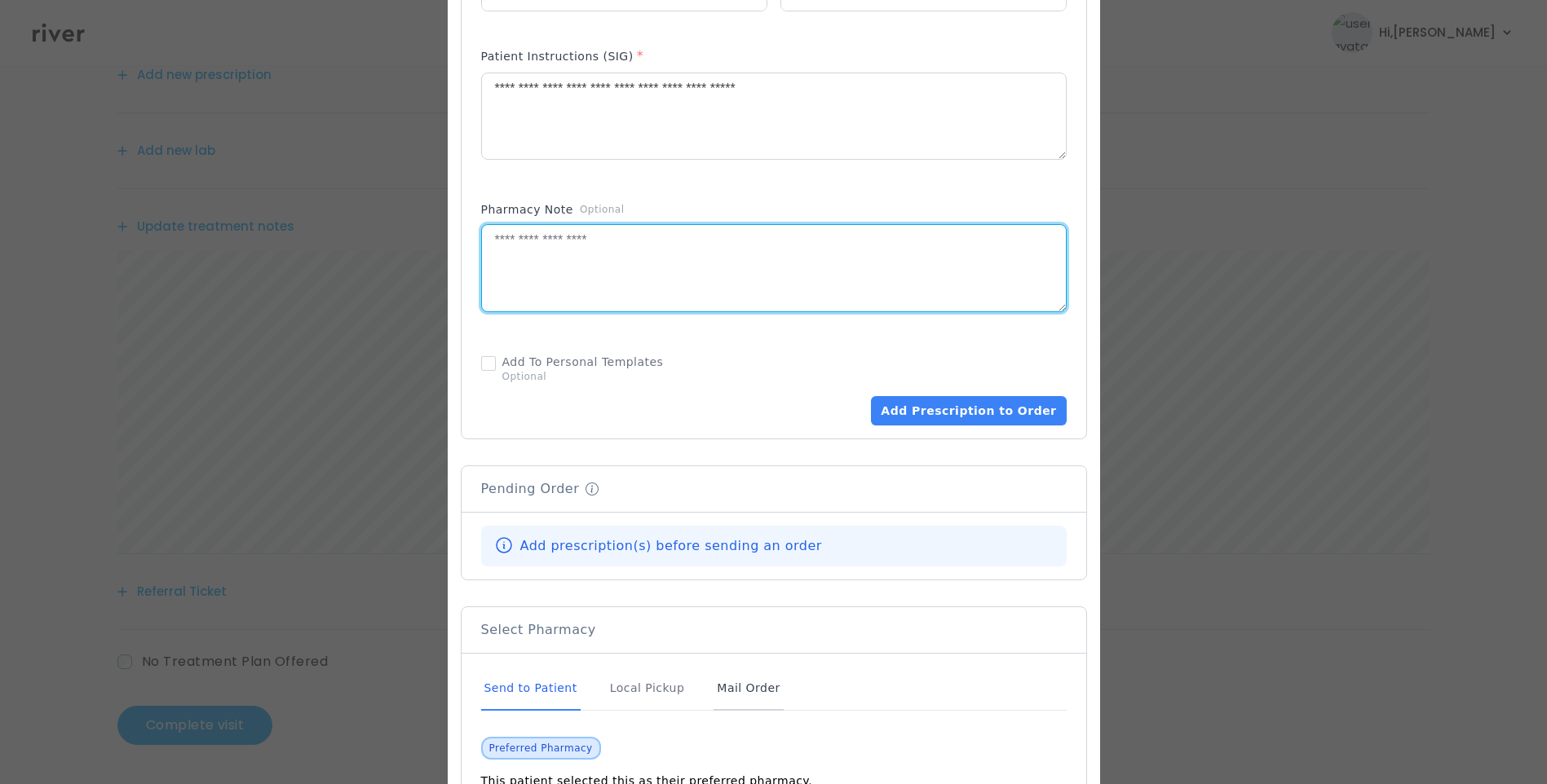
click at [757, 671] on div "Mail Order" at bounding box center [747, 689] width 69 height 44
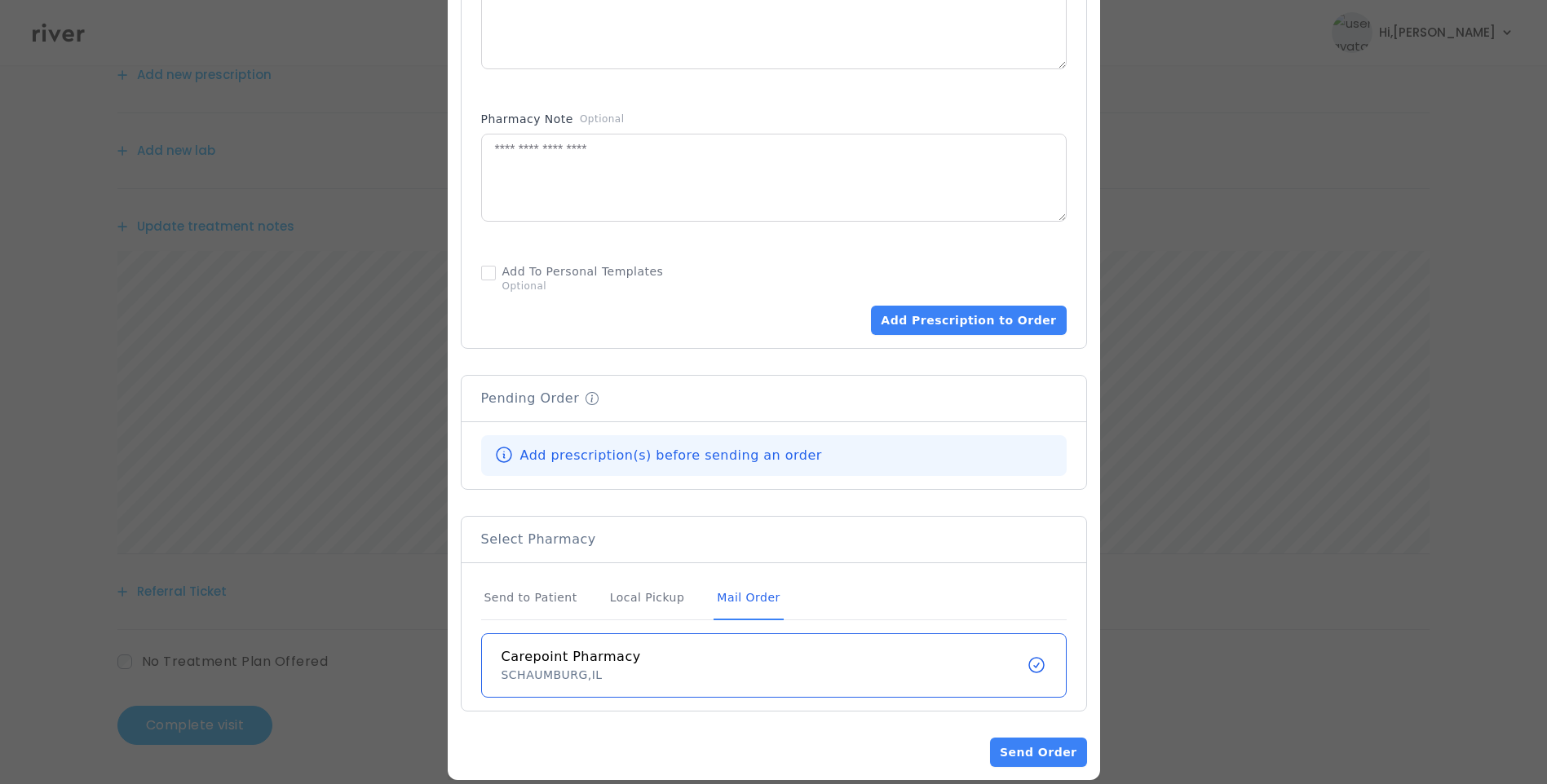
scroll to position [913, 0]
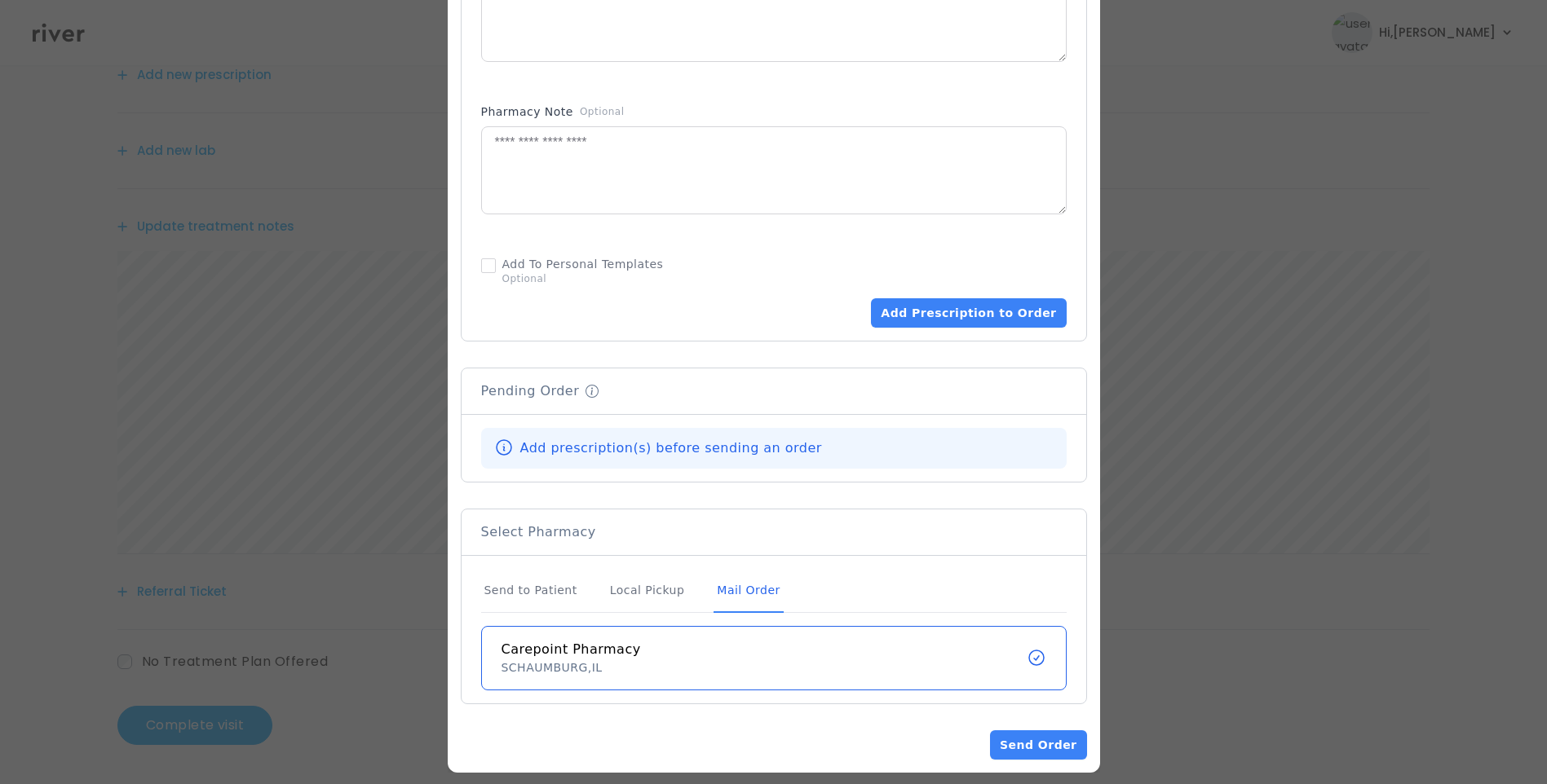
click at [759, 574] on div "Mail Order" at bounding box center [747, 591] width 69 height 44
drag, startPoint x: 759, startPoint y: 574, endPoint x: 944, endPoint y: 302, distance: 328.6
click at [944, 302] on button "Add Prescription to Order" at bounding box center [968, 312] width 195 height 29
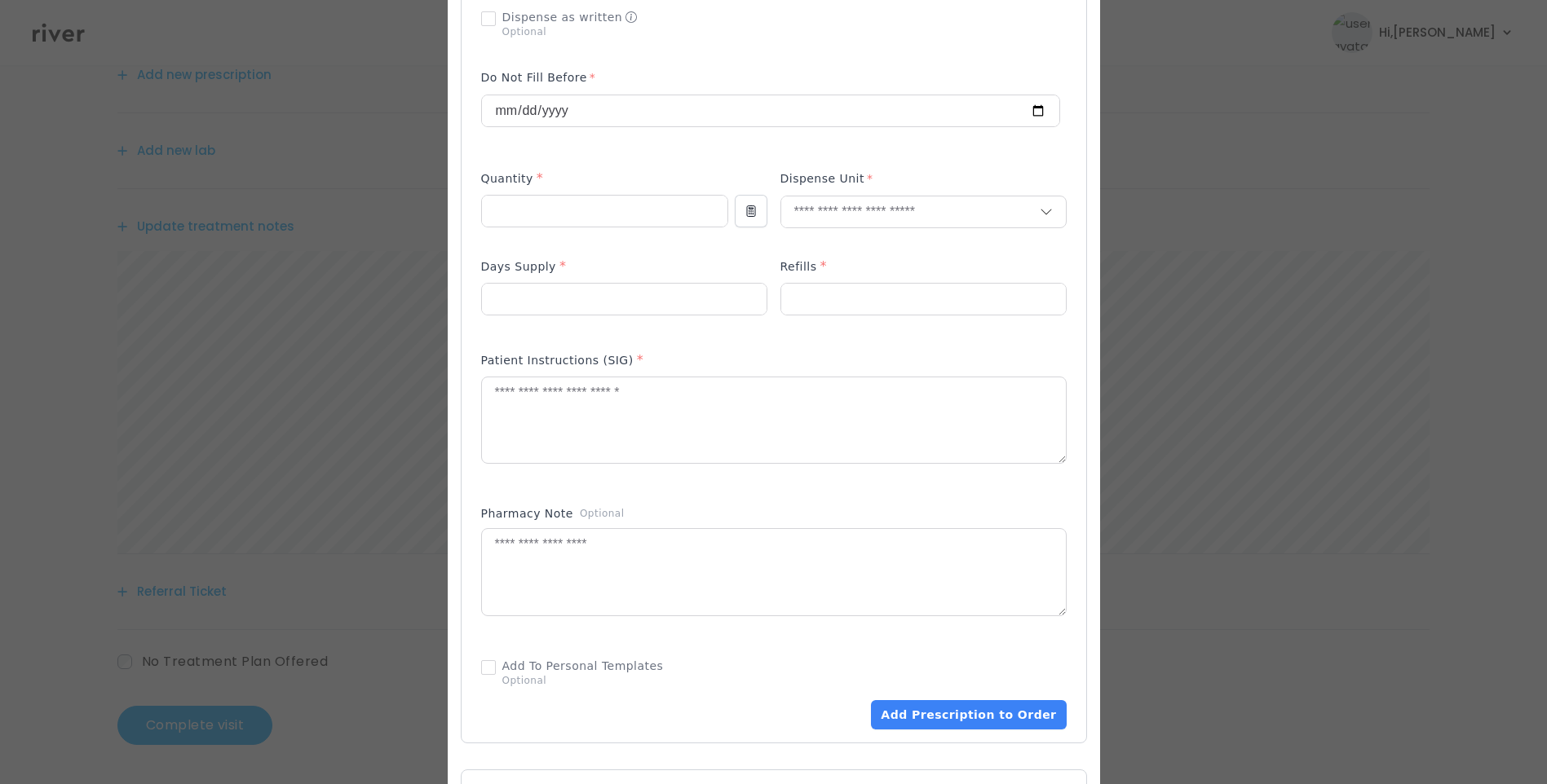
scroll to position [421, 0]
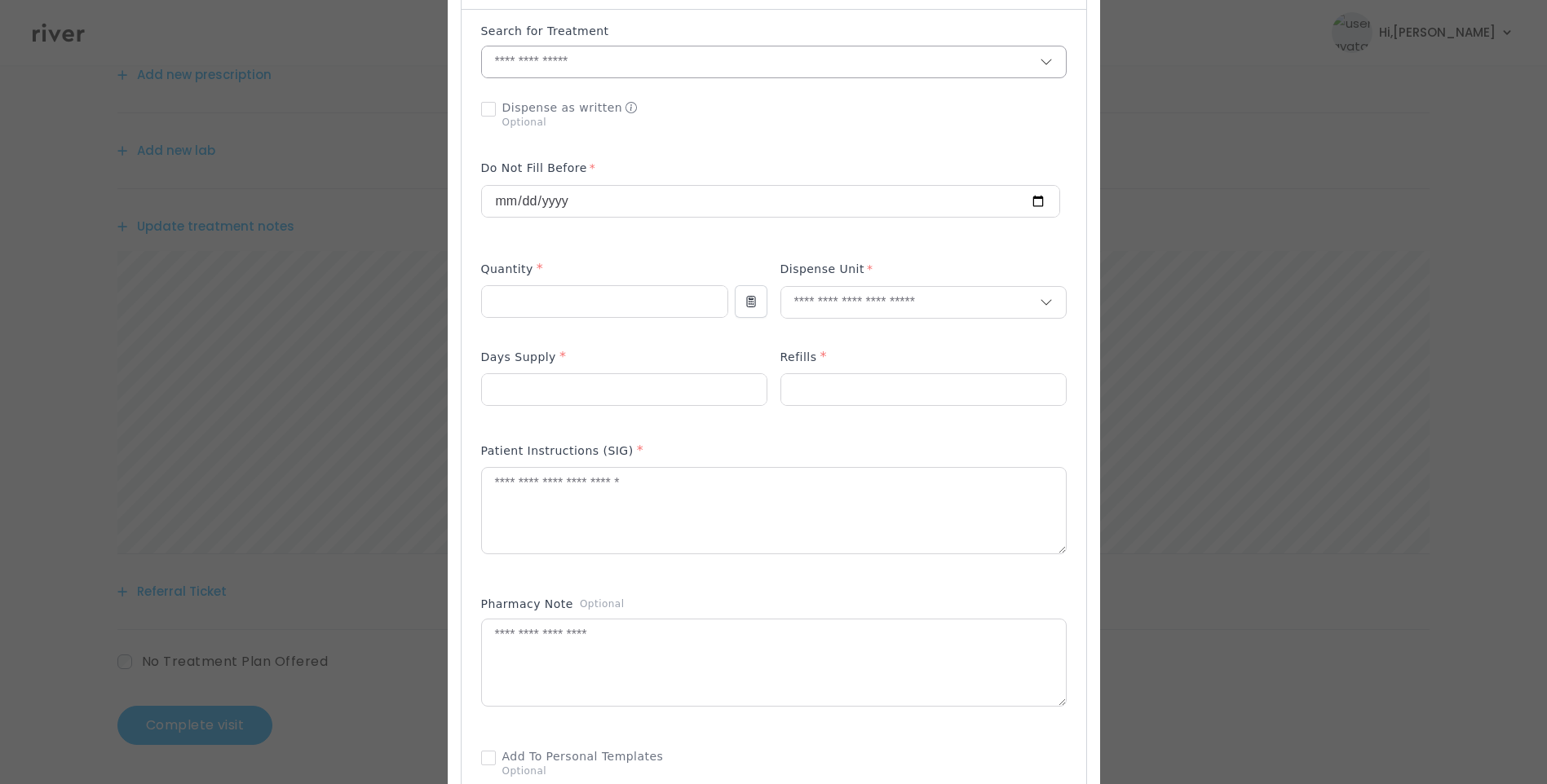
click at [557, 47] on input "text" at bounding box center [761, 61] width 558 height 31
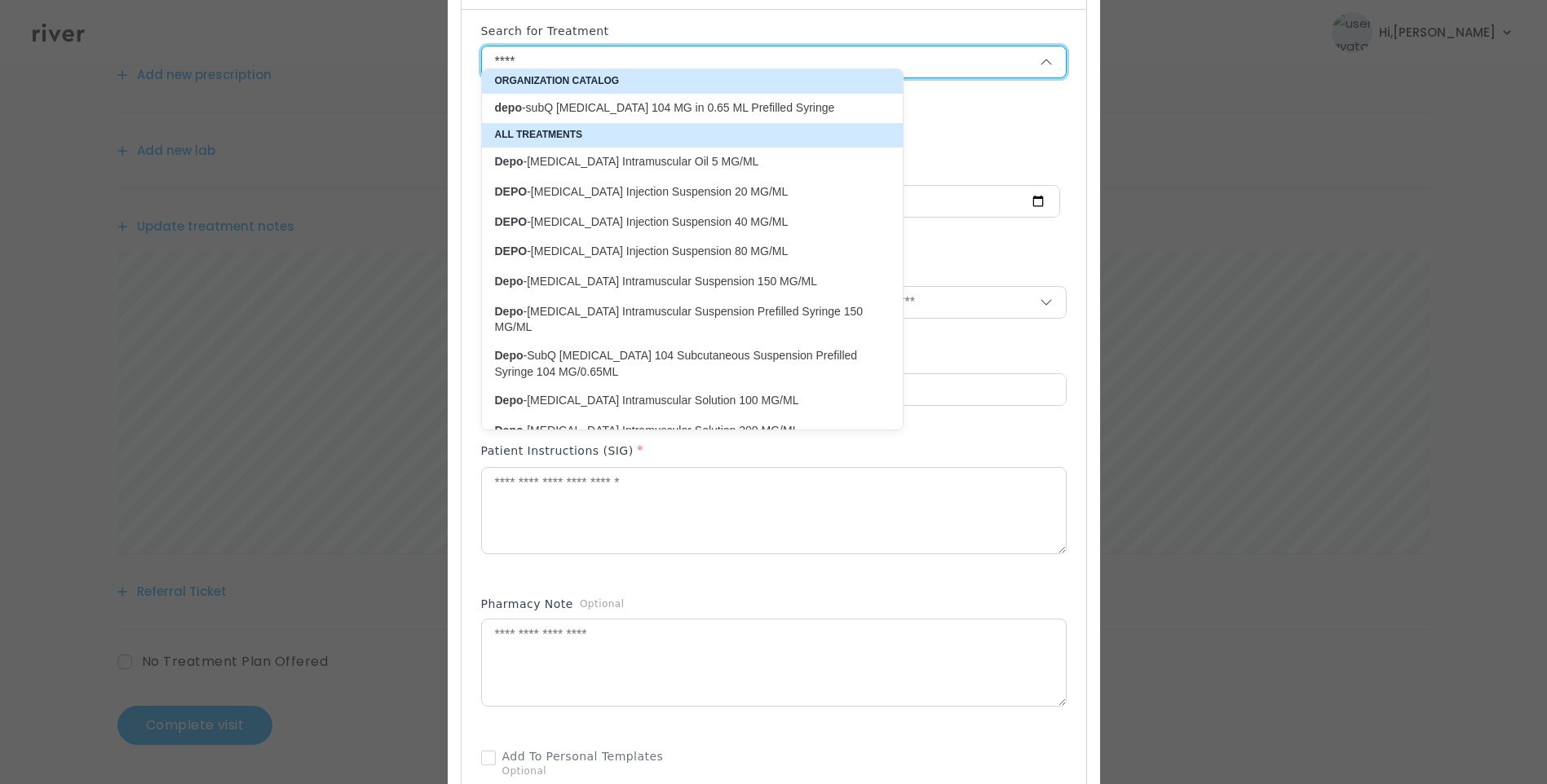
click at [749, 100] on p "depo -subQ provera 104 MG in 0.65 ML Prefilled Syringe" at bounding box center [682, 107] width 375 height 15
type input "**********"
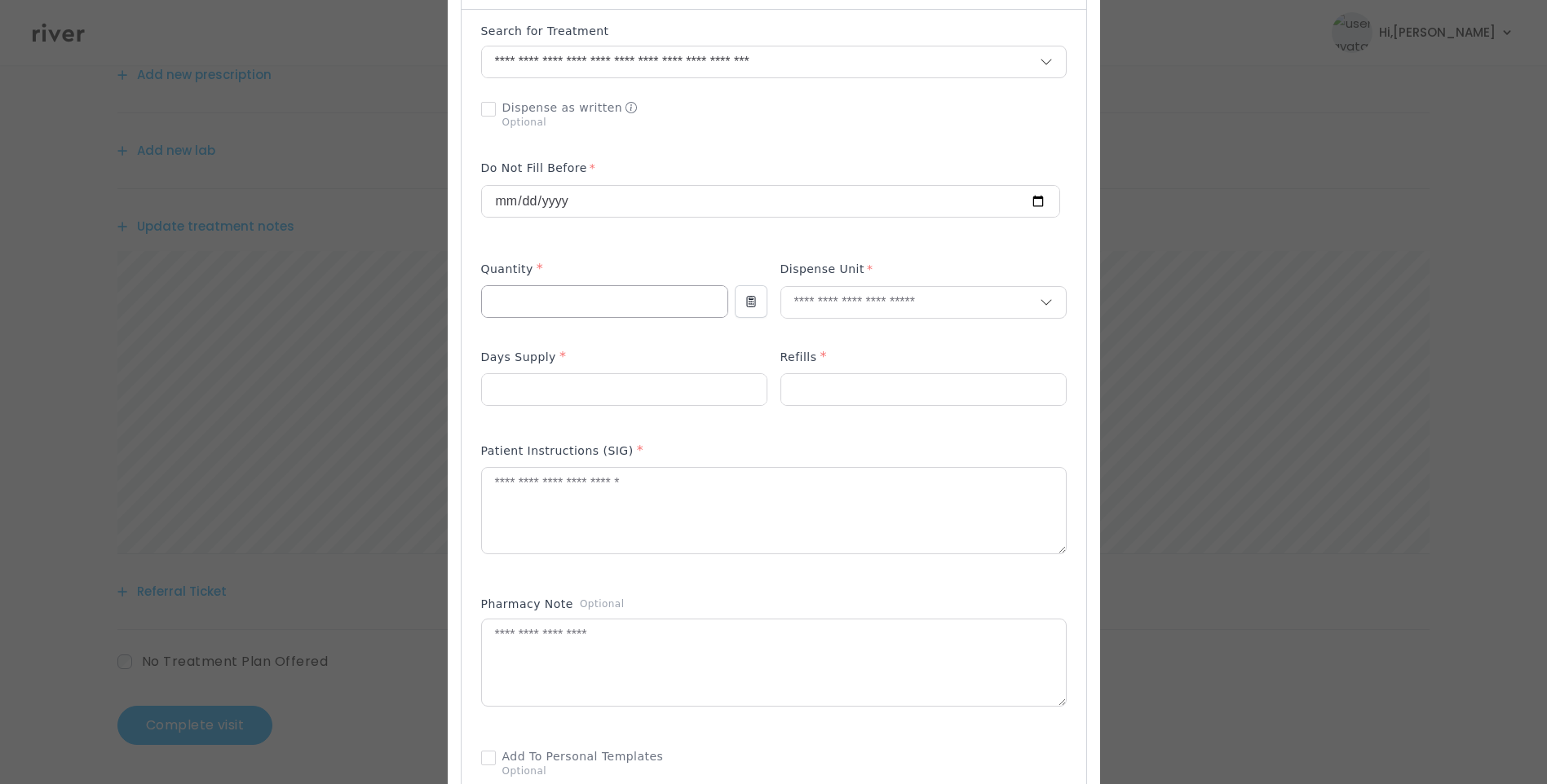
click at [572, 292] on input "number" at bounding box center [604, 301] width 245 height 31
type input "*"
click at [805, 293] on input "text" at bounding box center [910, 302] width 258 height 31
type input "***"
click at [803, 317] on p "Kit" at bounding box center [886, 323] width 214 height 24
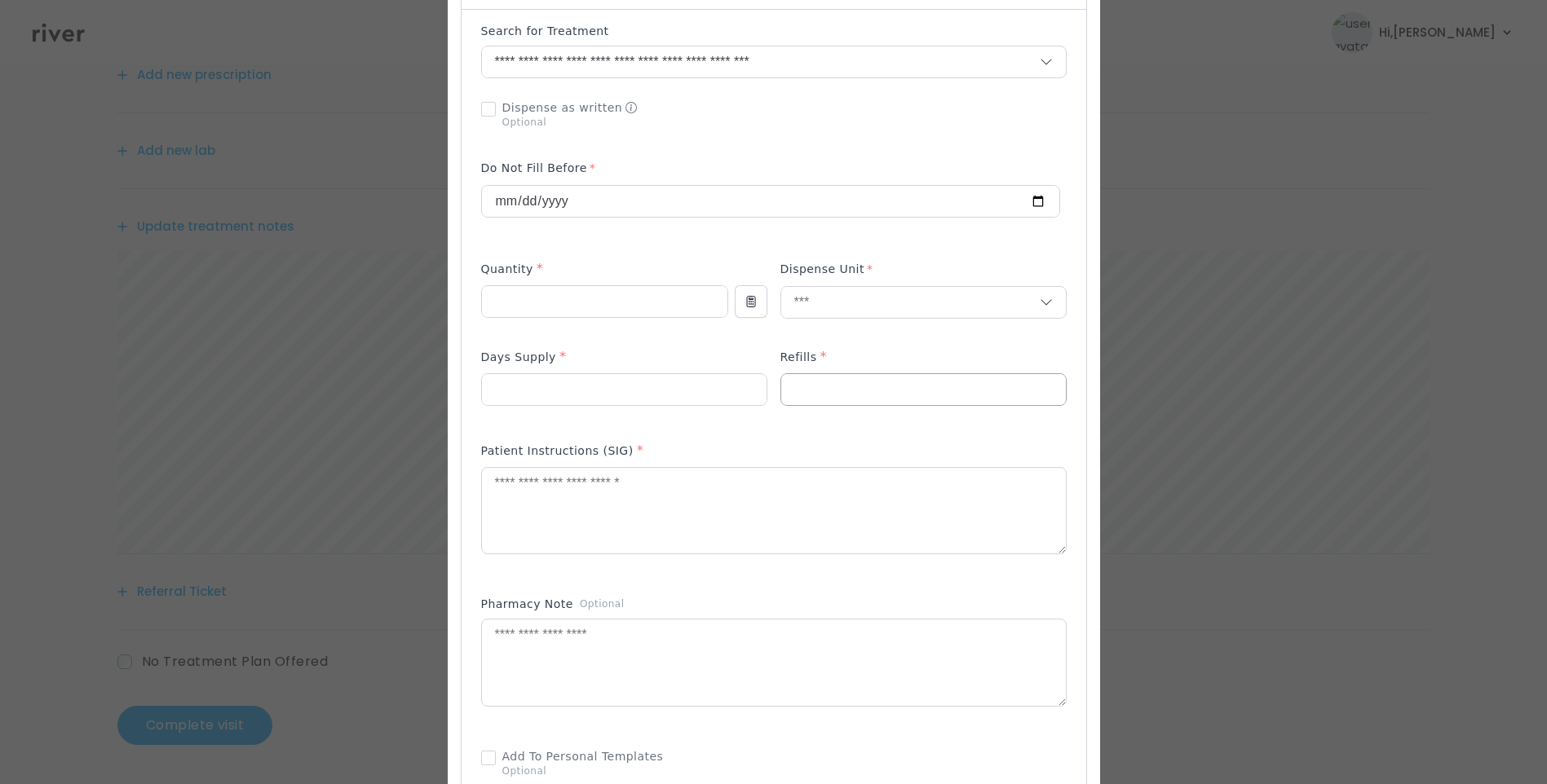
click at [790, 380] on input "number" at bounding box center [923, 389] width 285 height 31
type input "*"
click at [661, 377] on input "number" at bounding box center [624, 389] width 285 height 31
type input "**"
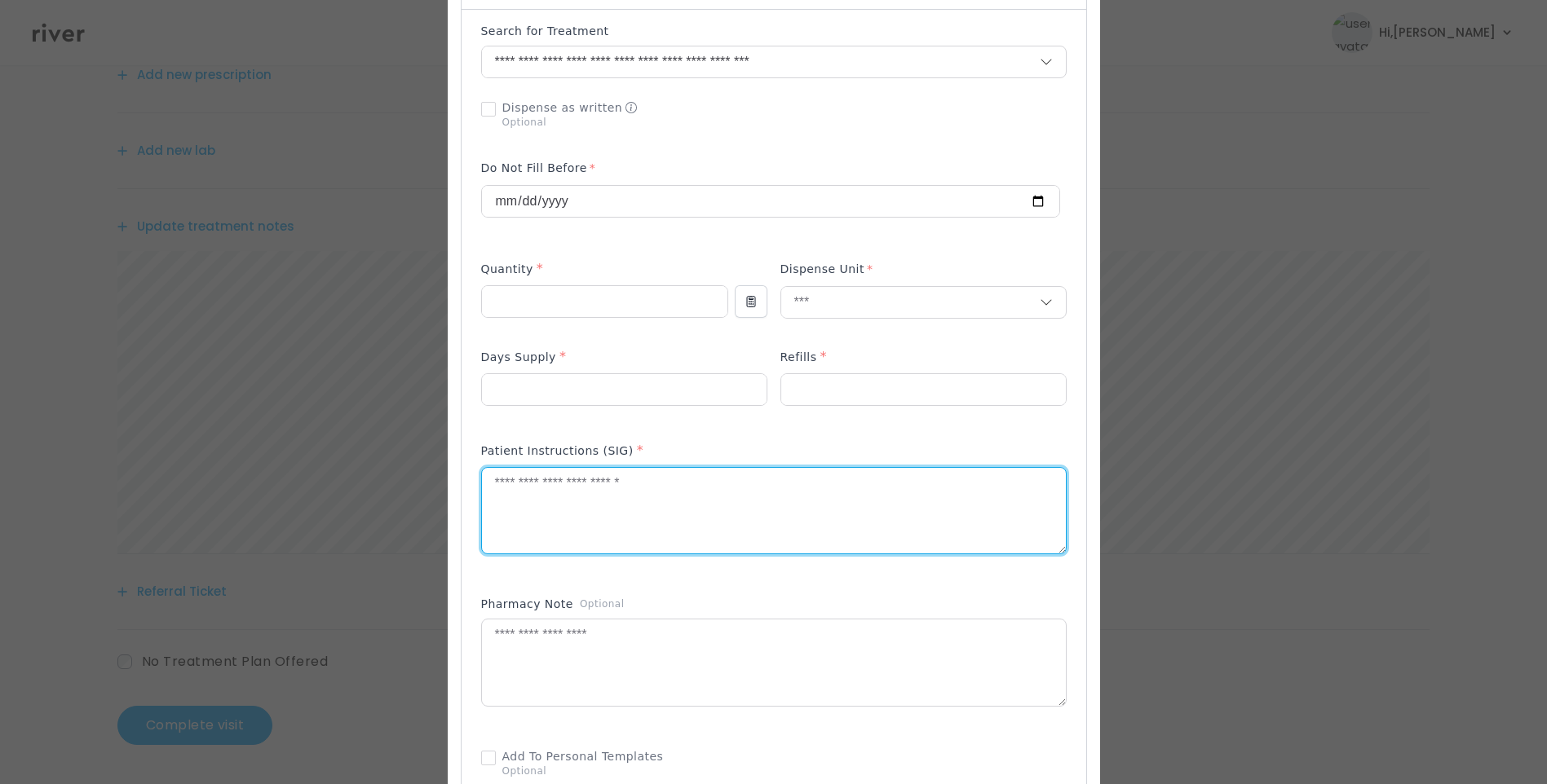
click at [653, 514] on textarea at bounding box center [774, 511] width 584 height 86
click at [511, 468] on textarea "**********" at bounding box center [774, 511] width 584 height 86
click at [597, 472] on textarea "**********" at bounding box center [774, 511] width 584 height 86
click at [942, 475] on textarea "**********" at bounding box center [774, 511] width 584 height 86
type textarea "**********"
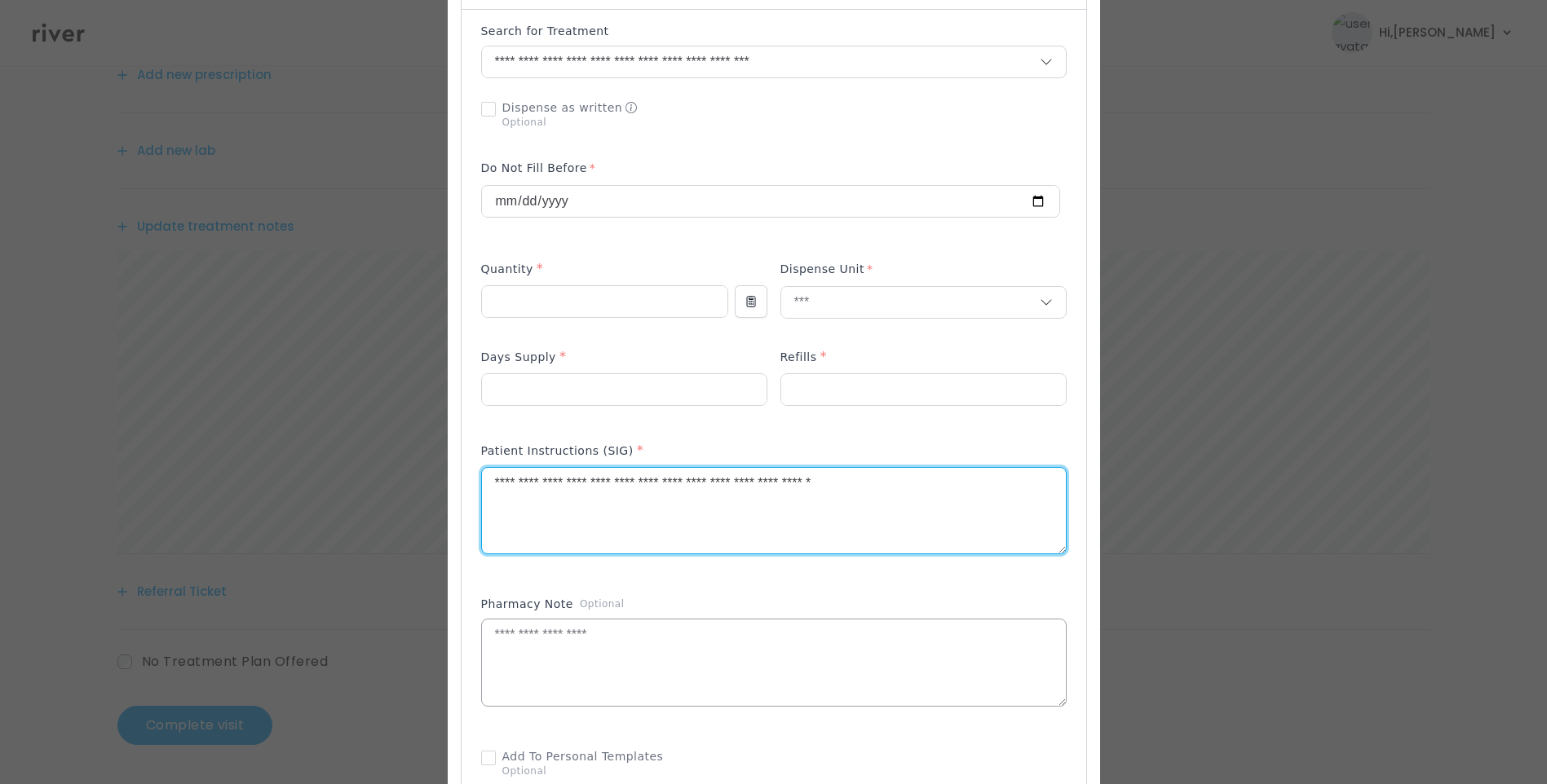
click at [583, 675] on textarea at bounding box center [774, 663] width 584 height 86
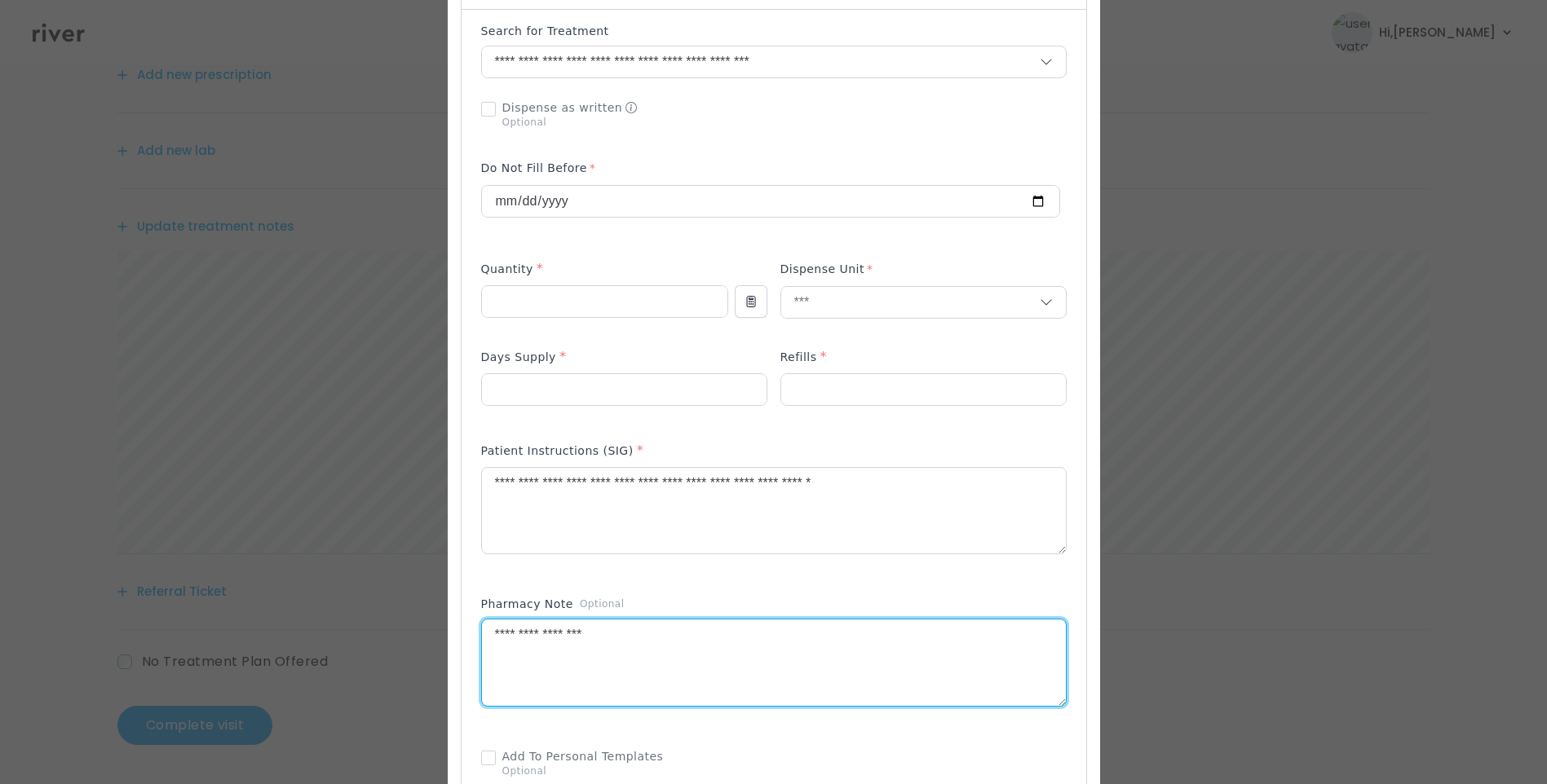
type textarea "**********"
click at [862, 113] on div at bounding box center [773, 114] width 585 height 42
click at [642, 639] on textarea "**********" at bounding box center [774, 663] width 584 height 86
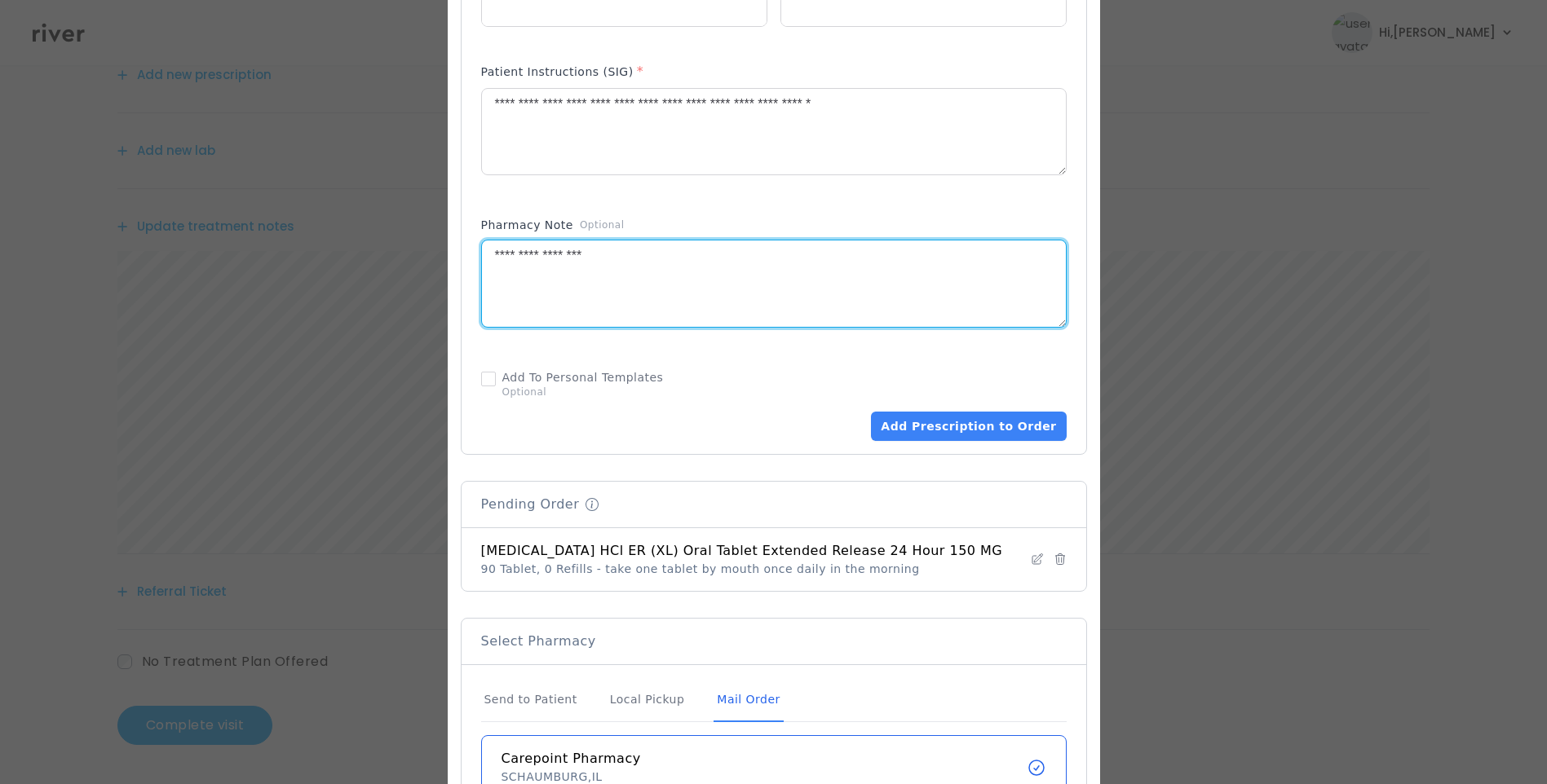
scroll to position [828, 0]
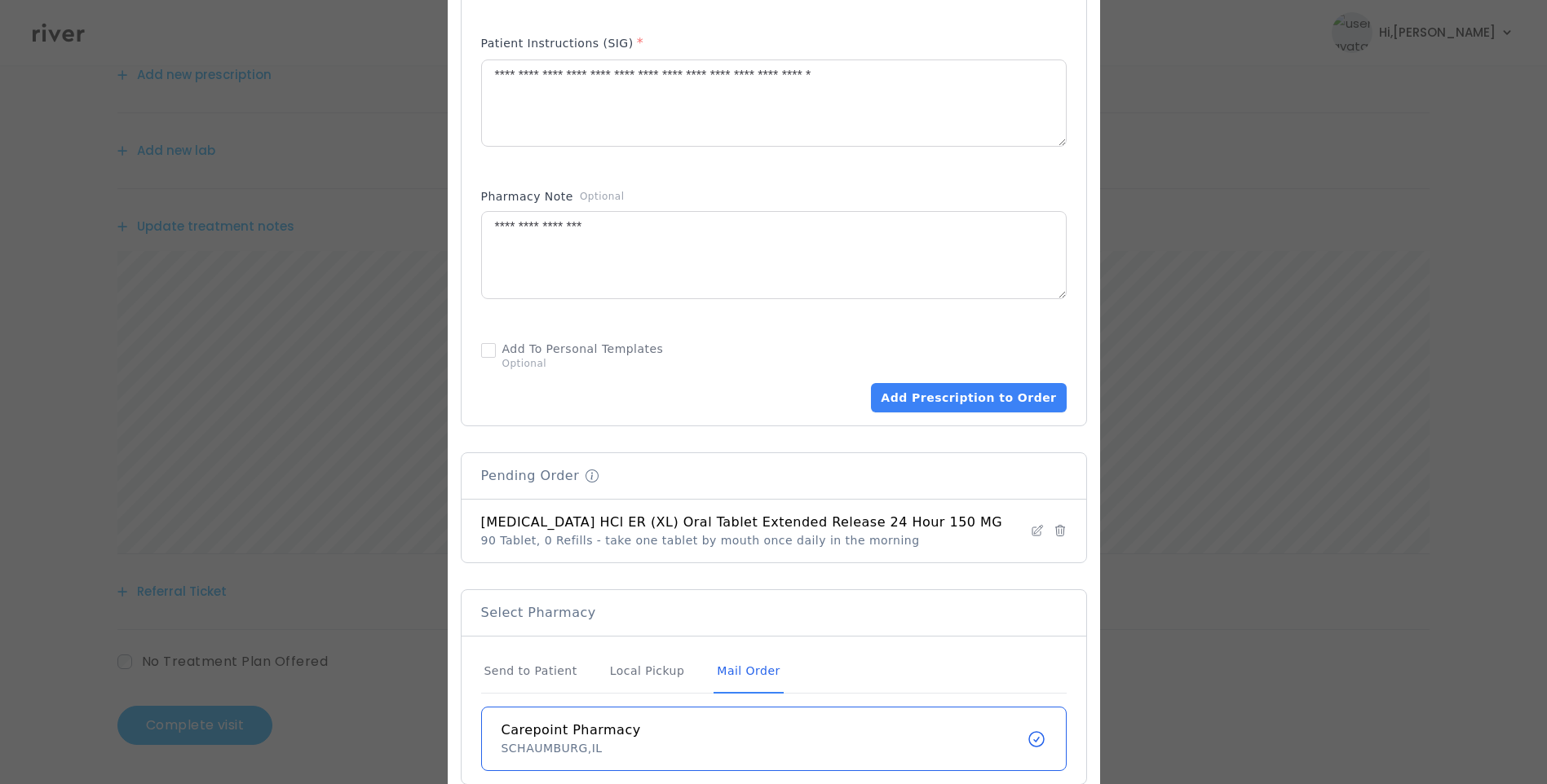
click at [751, 652] on div "Mail Order" at bounding box center [747, 672] width 69 height 44
click at [955, 383] on button "Add Prescription to Order" at bounding box center [968, 397] width 195 height 29
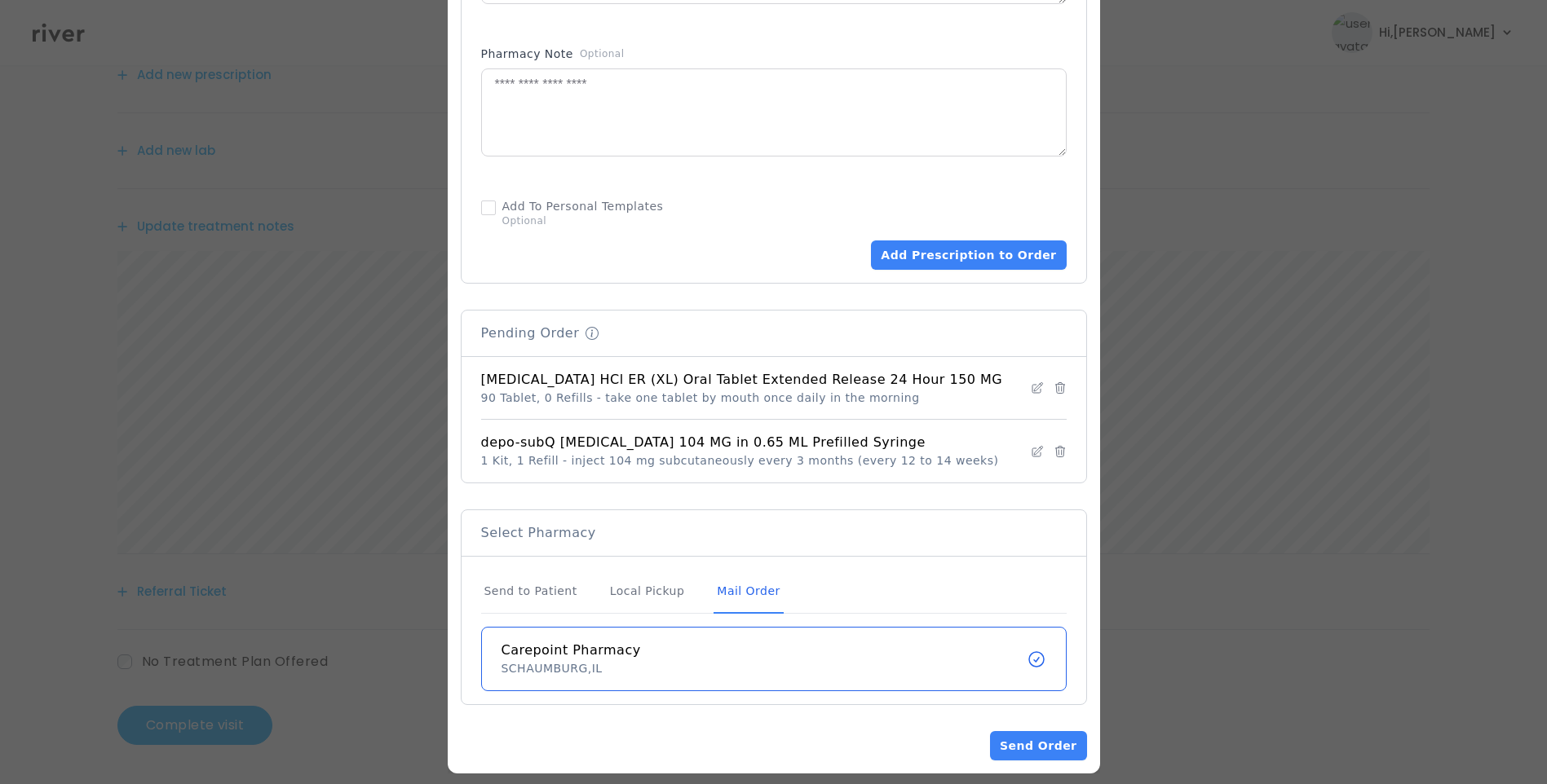
scroll to position [973, 0]
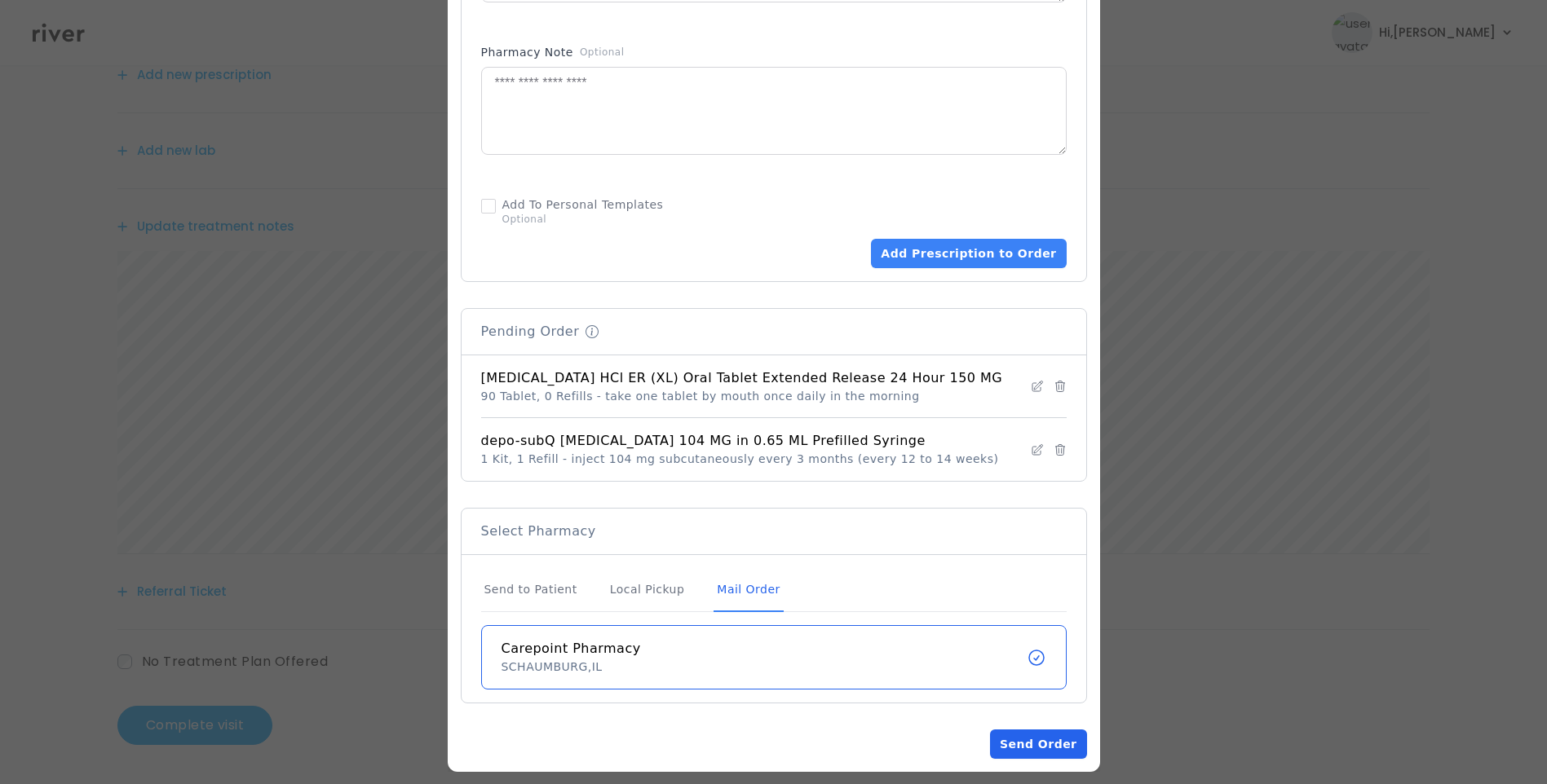
click at [1012, 730] on button "Send Order" at bounding box center [1038, 744] width 96 height 29
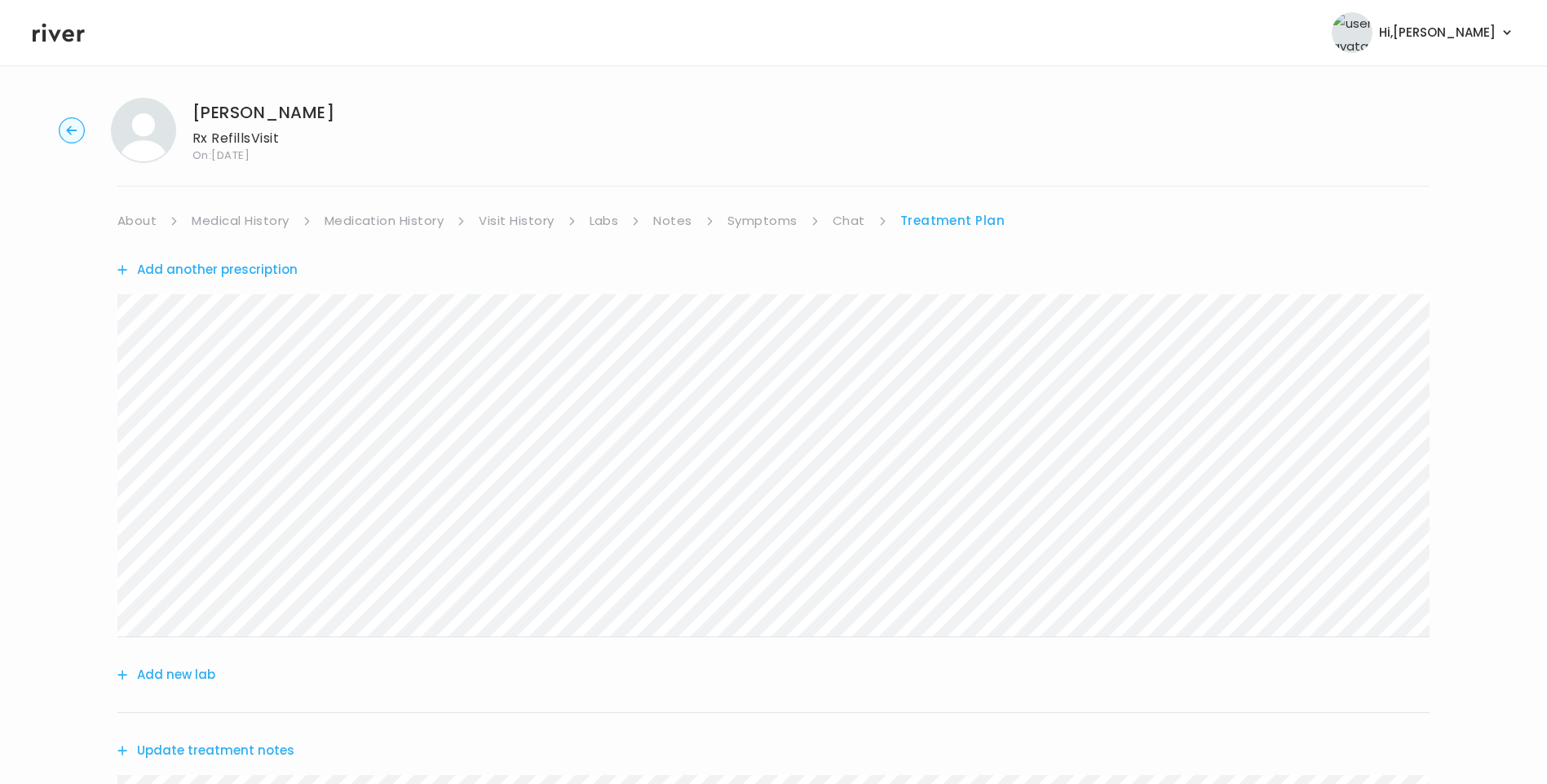
scroll to position [0, 0]
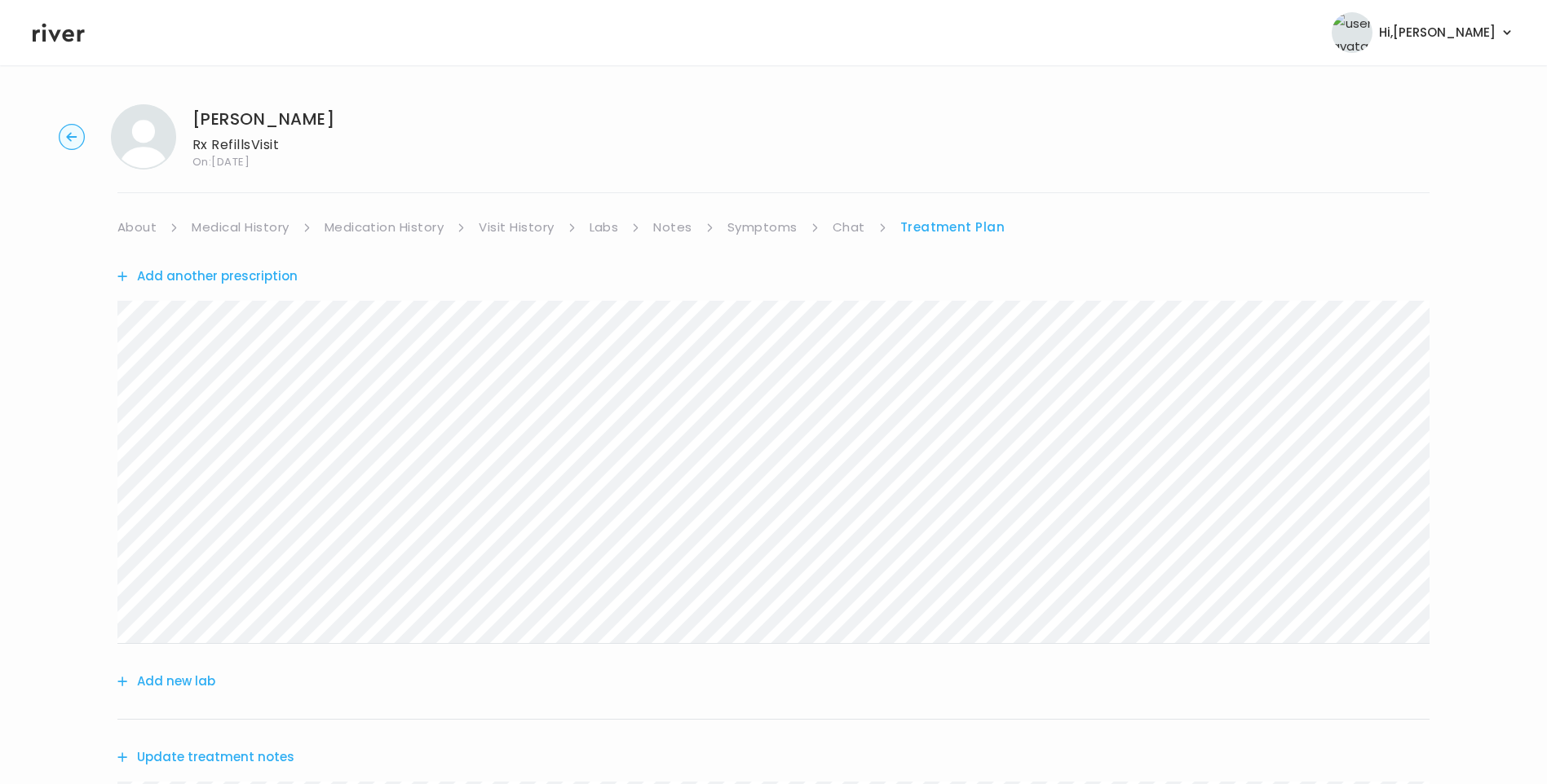
click at [128, 227] on link "About" at bounding box center [136, 227] width 39 height 23
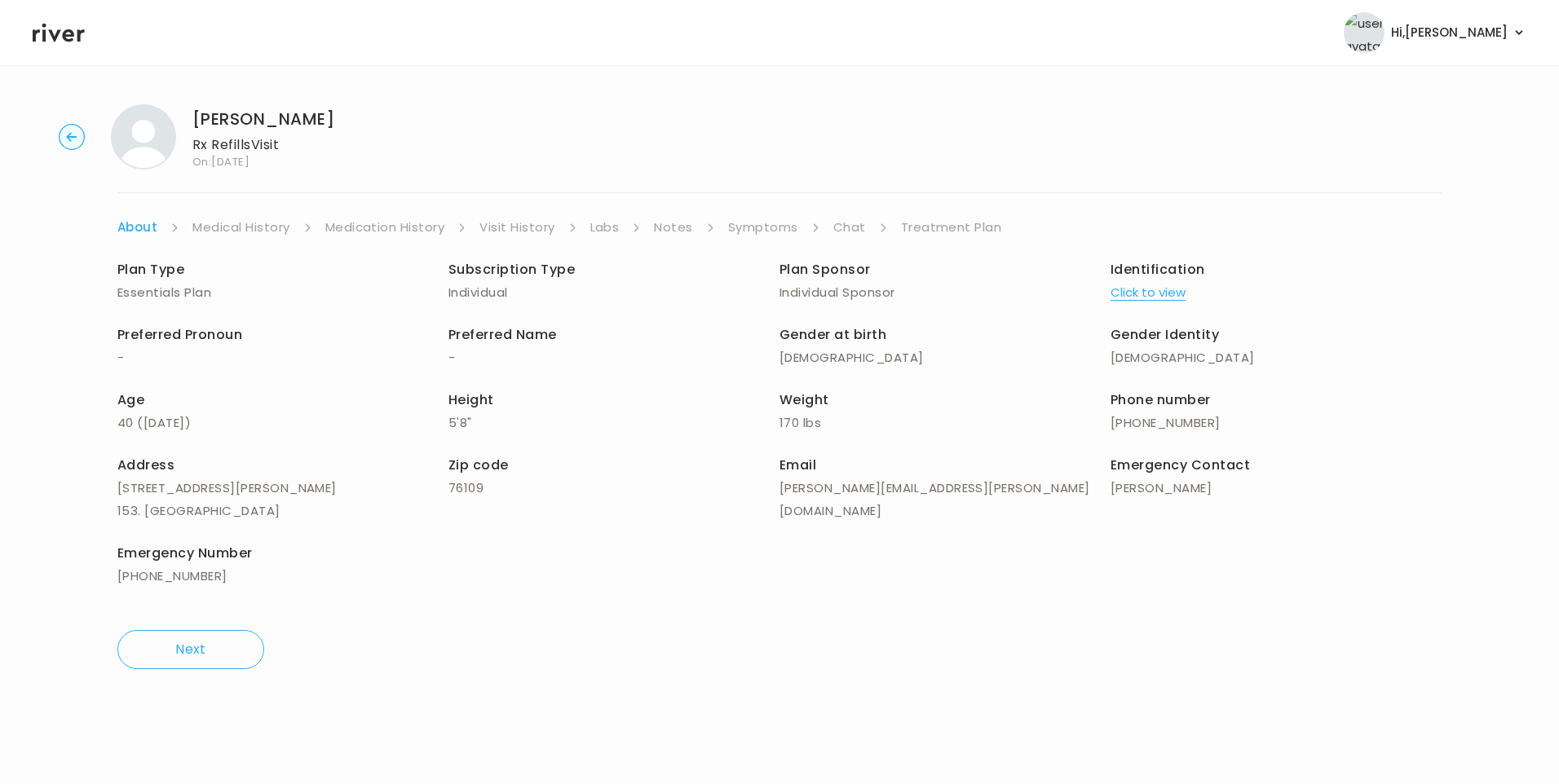
click at [960, 218] on link "Treatment Plan" at bounding box center [951, 227] width 101 height 23
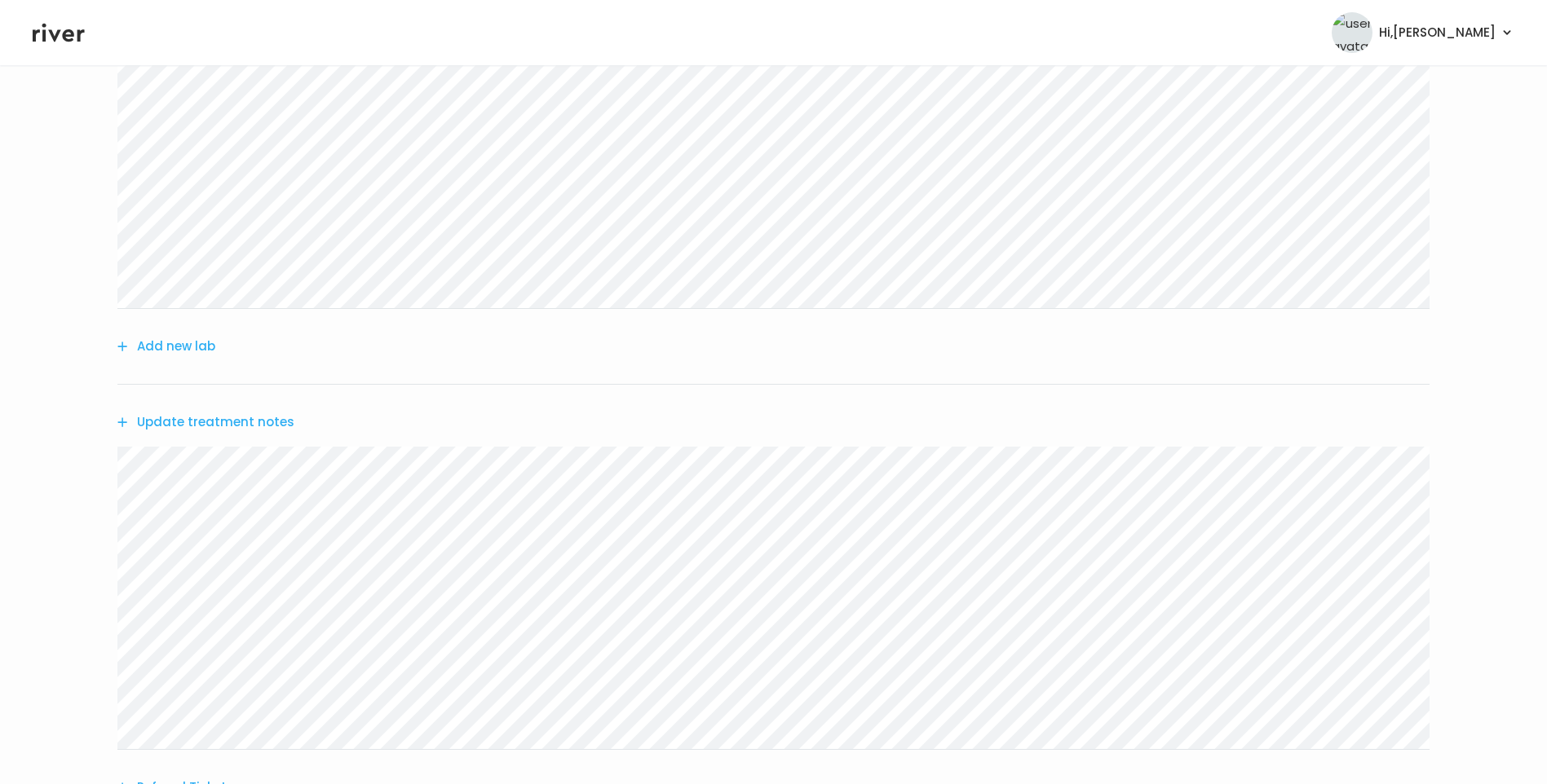
scroll to position [408, 0]
click at [213, 345] on button "Update treatment notes" at bounding box center [205, 349] width 177 height 23
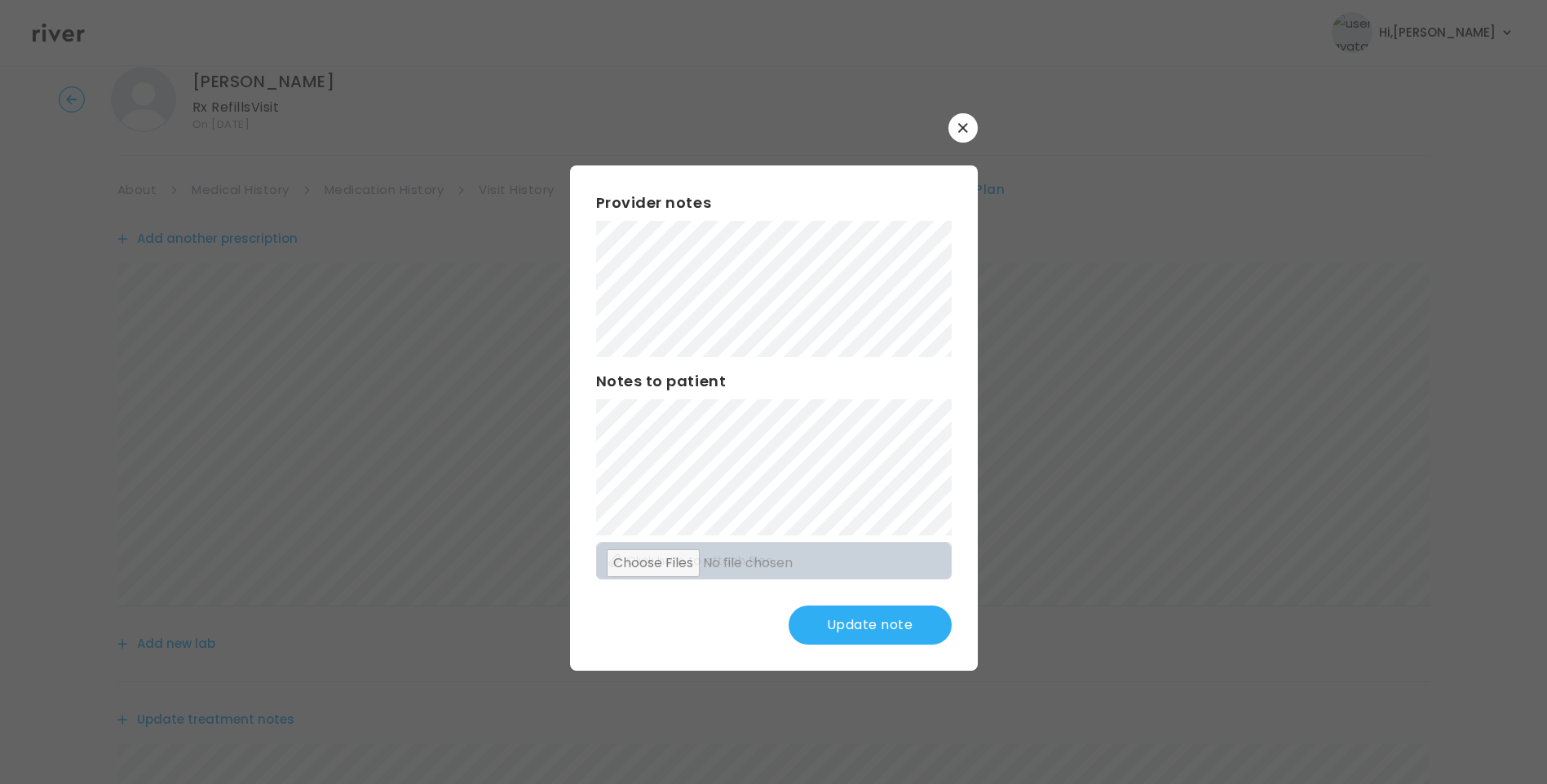
scroll to position [0, 0]
click at [872, 626] on button "Update note" at bounding box center [869, 625] width 163 height 39
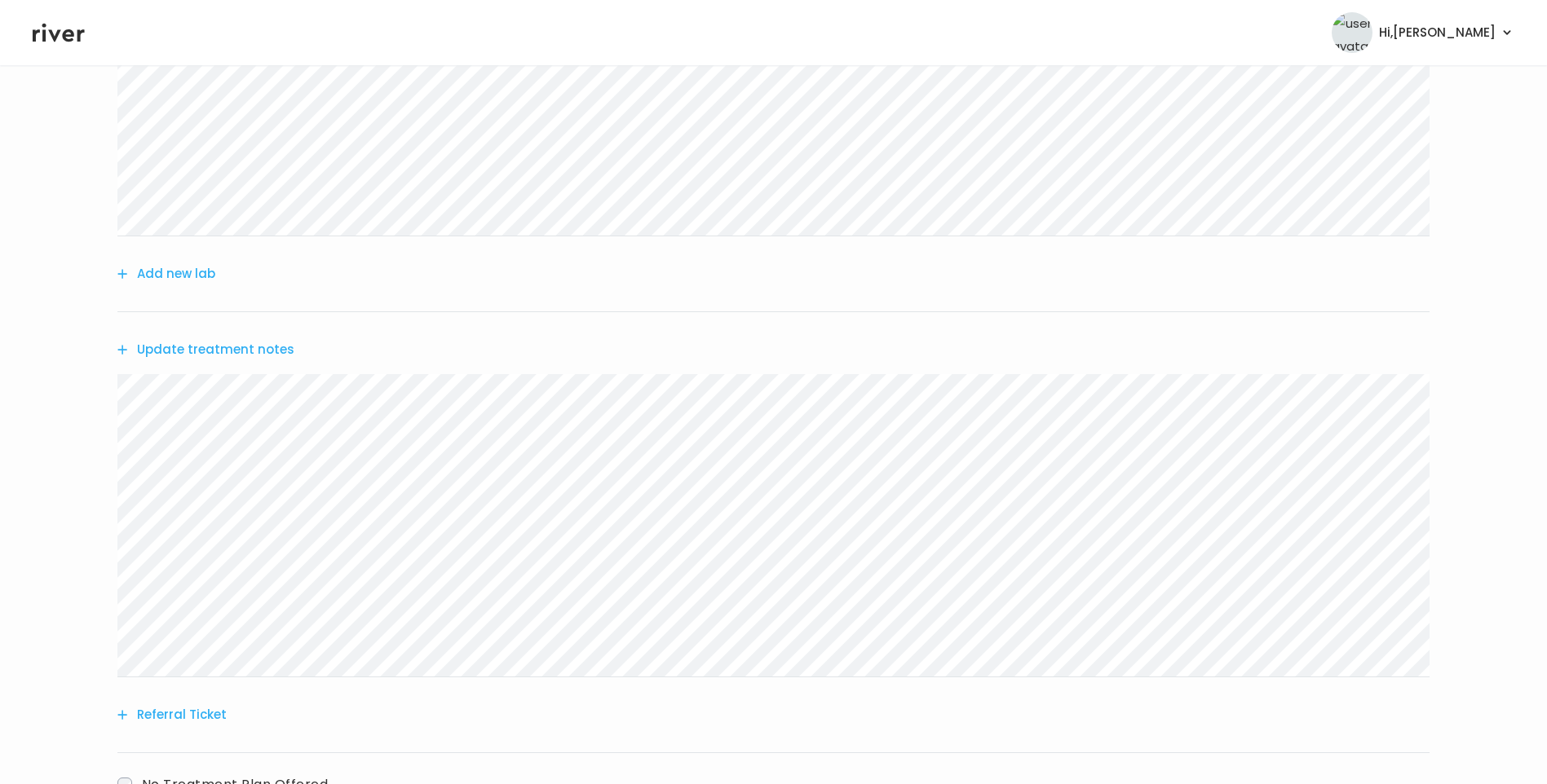
scroll to position [489, 0]
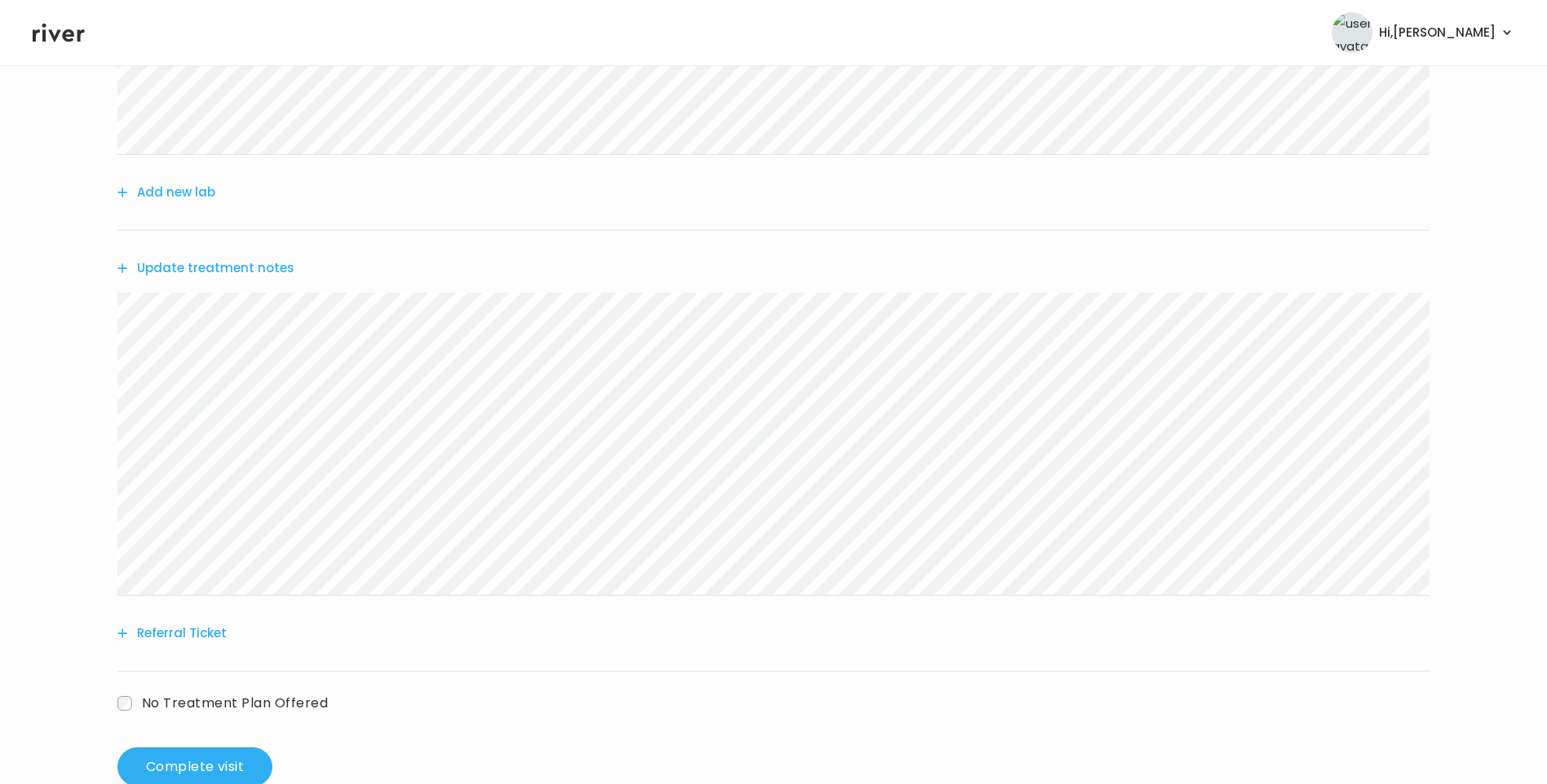
click at [227, 268] on button "Update treatment notes" at bounding box center [205, 268] width 177 height 23
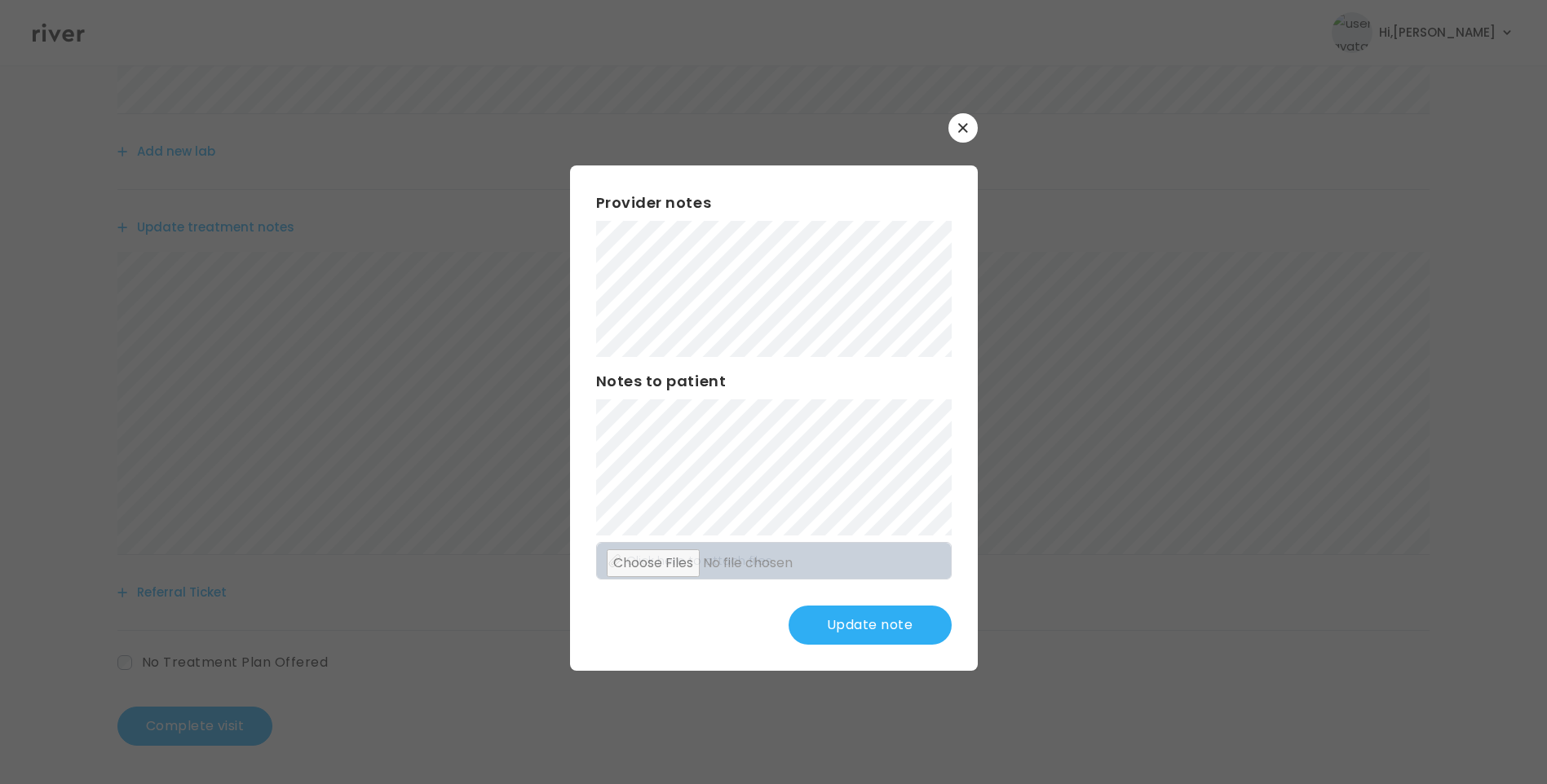
scroll to position [531, 0]
click at [897, 616] on button "Update note" at bounding box center [869, 625] width 163 height 39
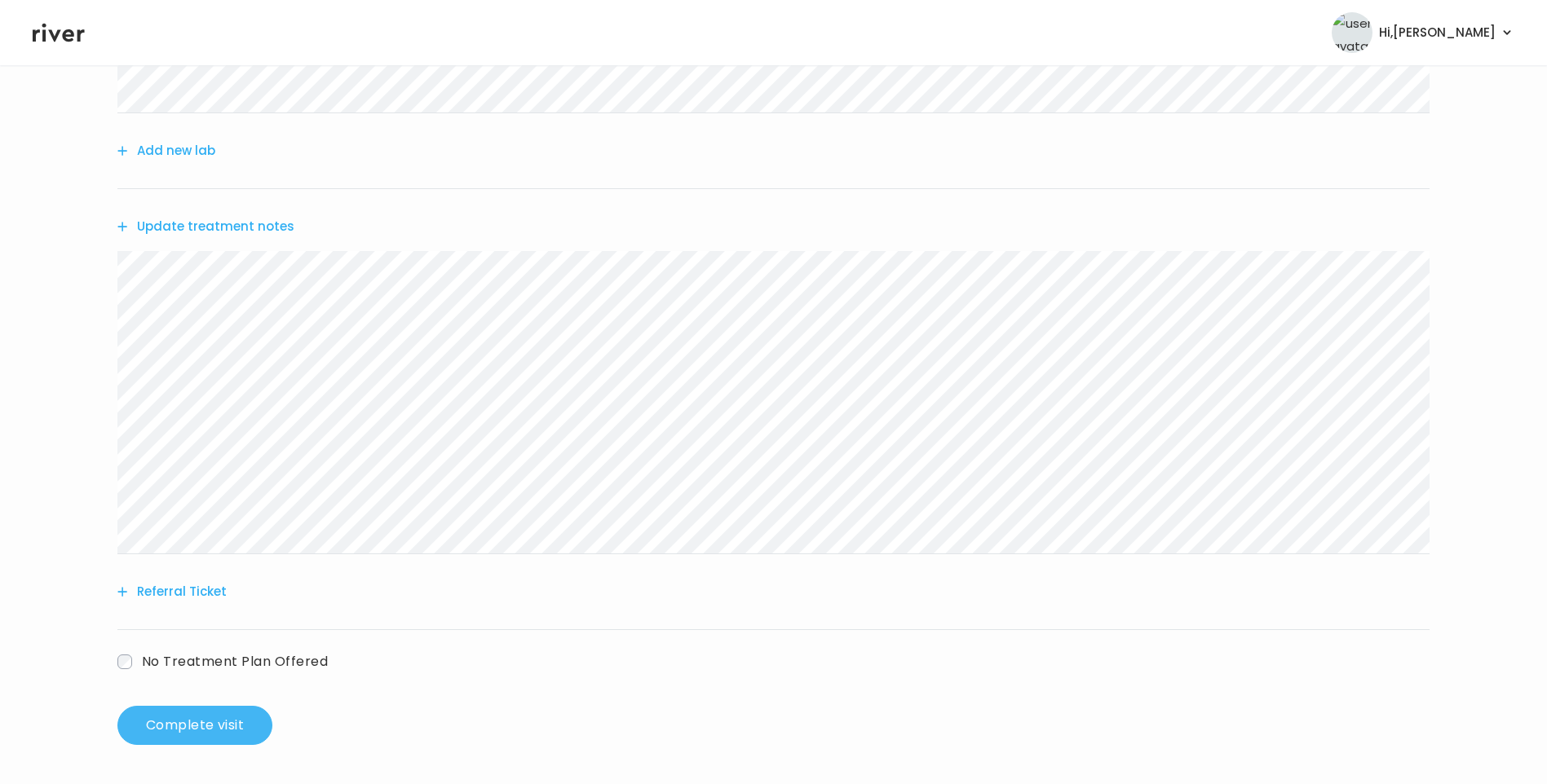
click at [219, 728] on button "Complete visit" at bounding box center [194, 725] width 155 height 39
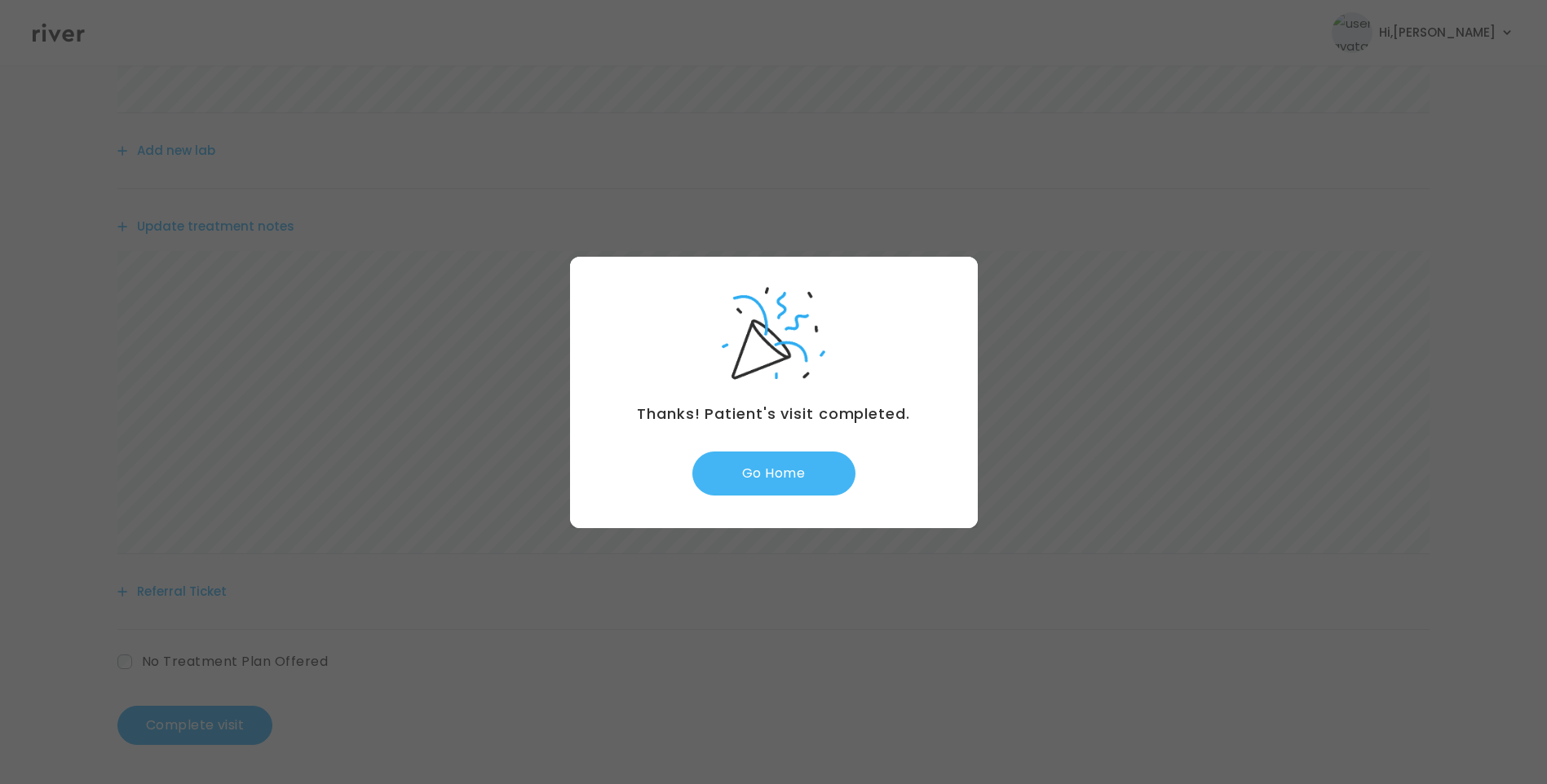
click at [802, 477] on button "Go Home" at bounding box center [773, 474] width 163 height 44
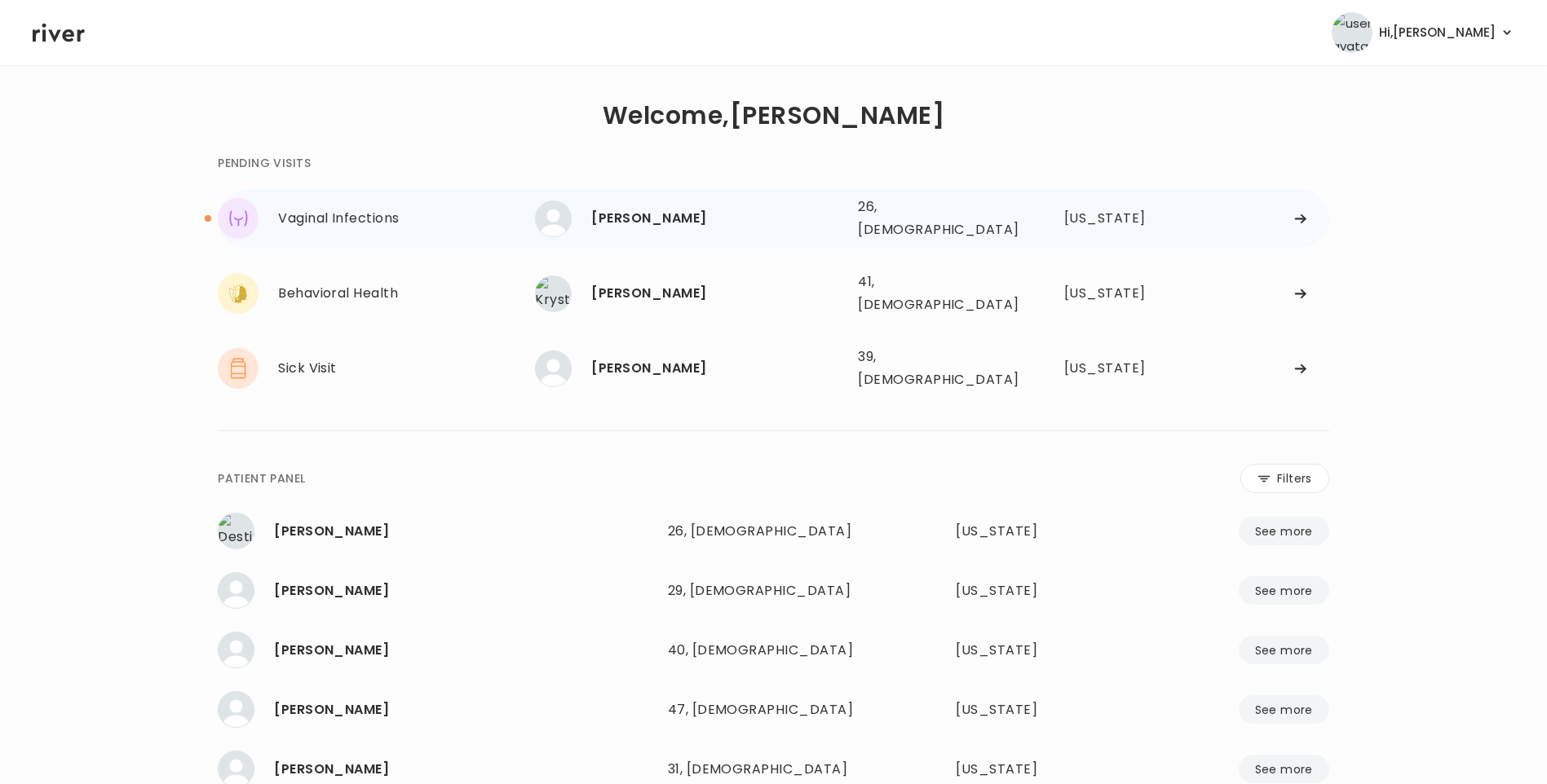
click at [692, 207] on div "[PERSON_NAME]" at bounding box center [718, 218] width 254 height 23
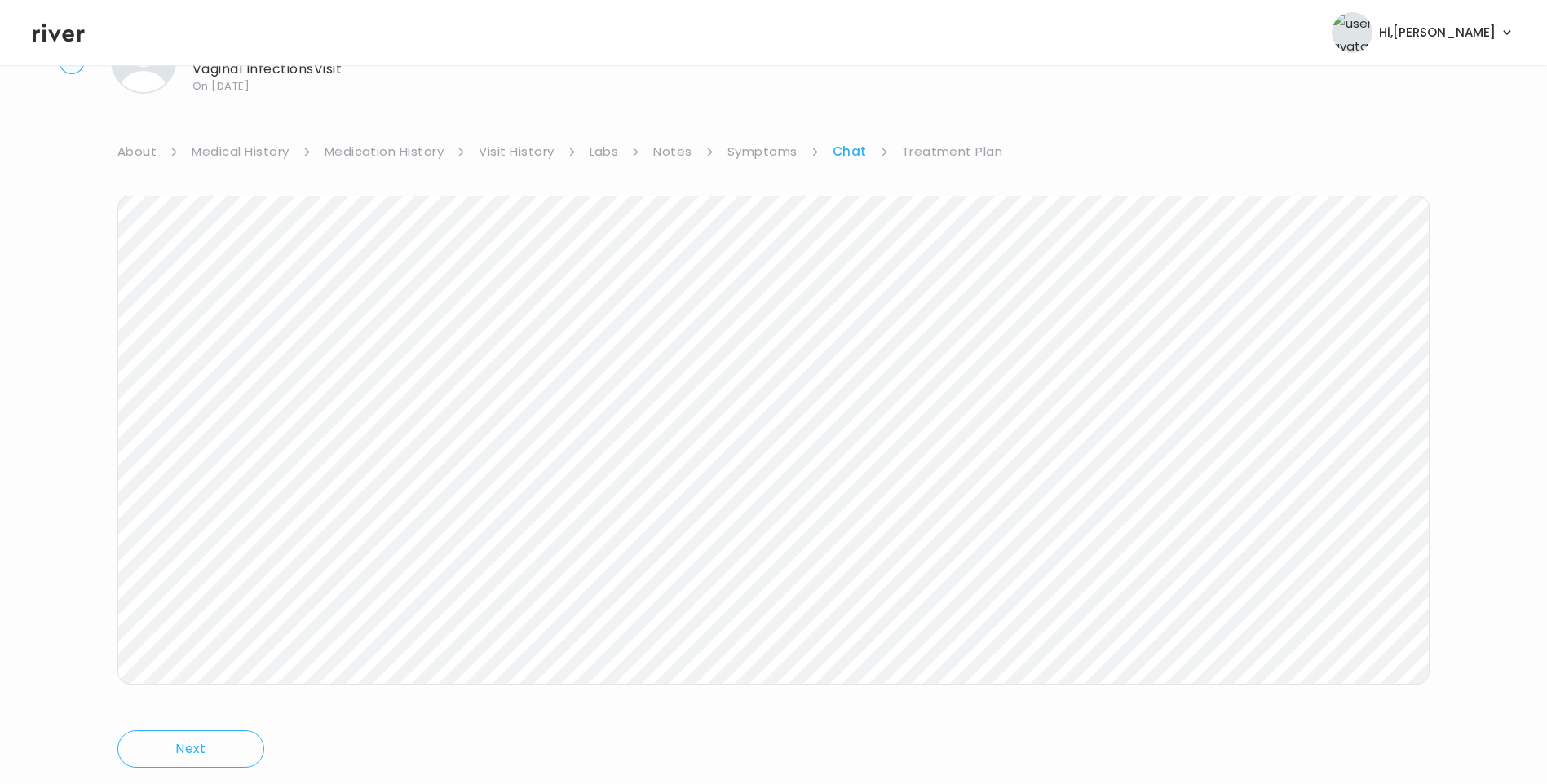
scroll to position [121, 0]
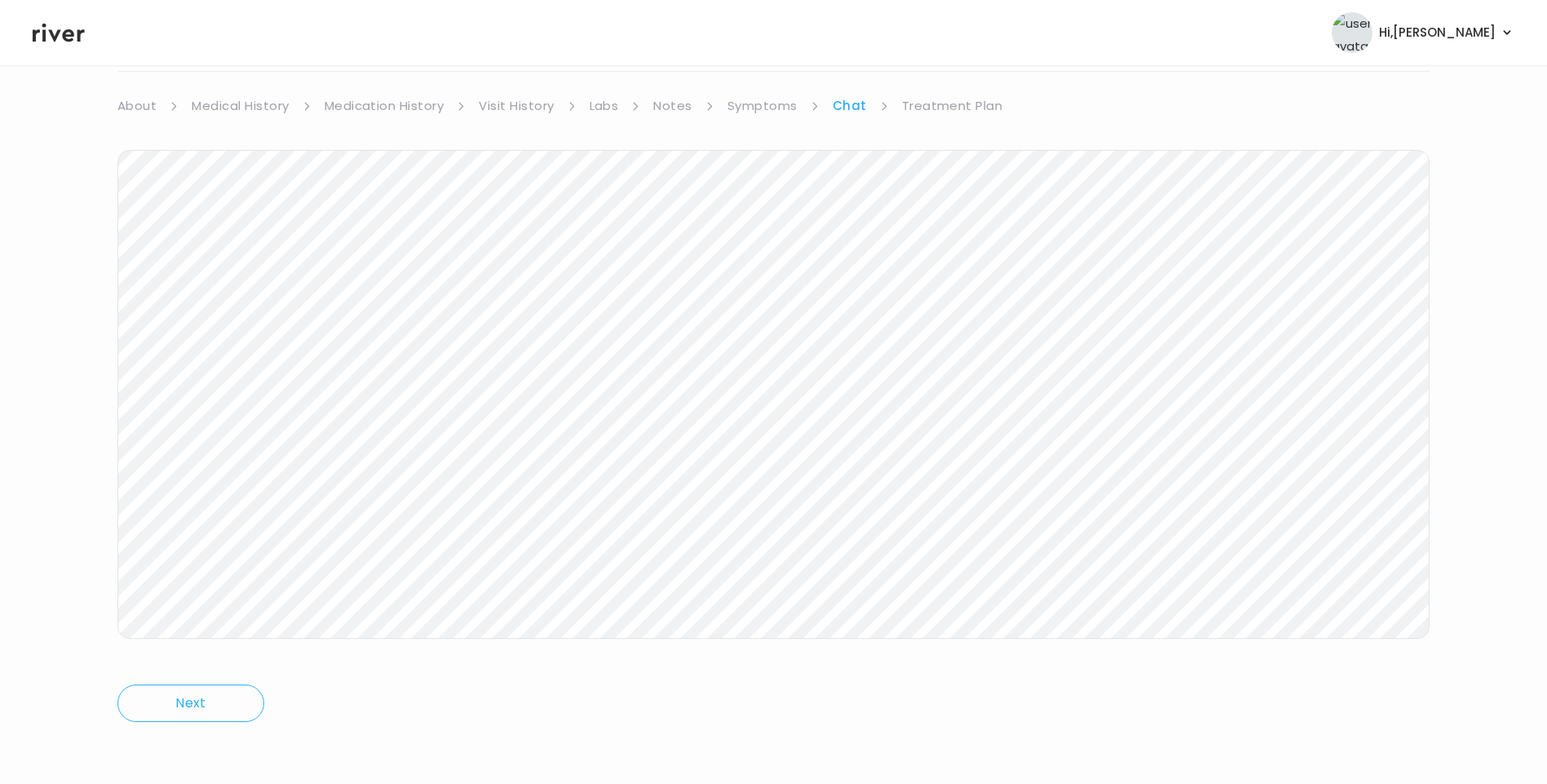
click at [62, 33] on icon at bounding box center [59, 32] width 52 height 24
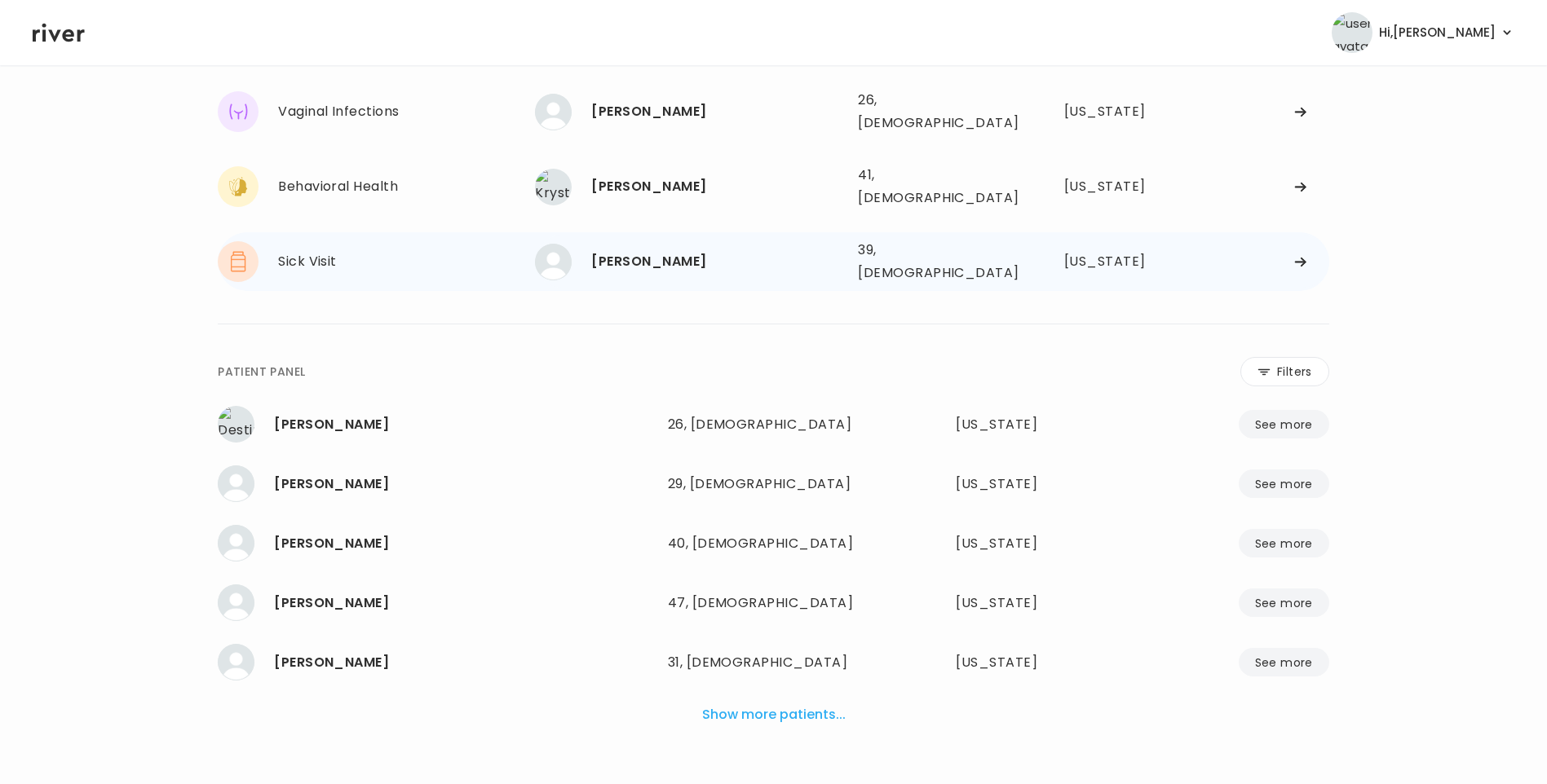
click at [641, 250] on div "[PERSON_NAME]" at bounding box center [718, 261] width 254 height 23
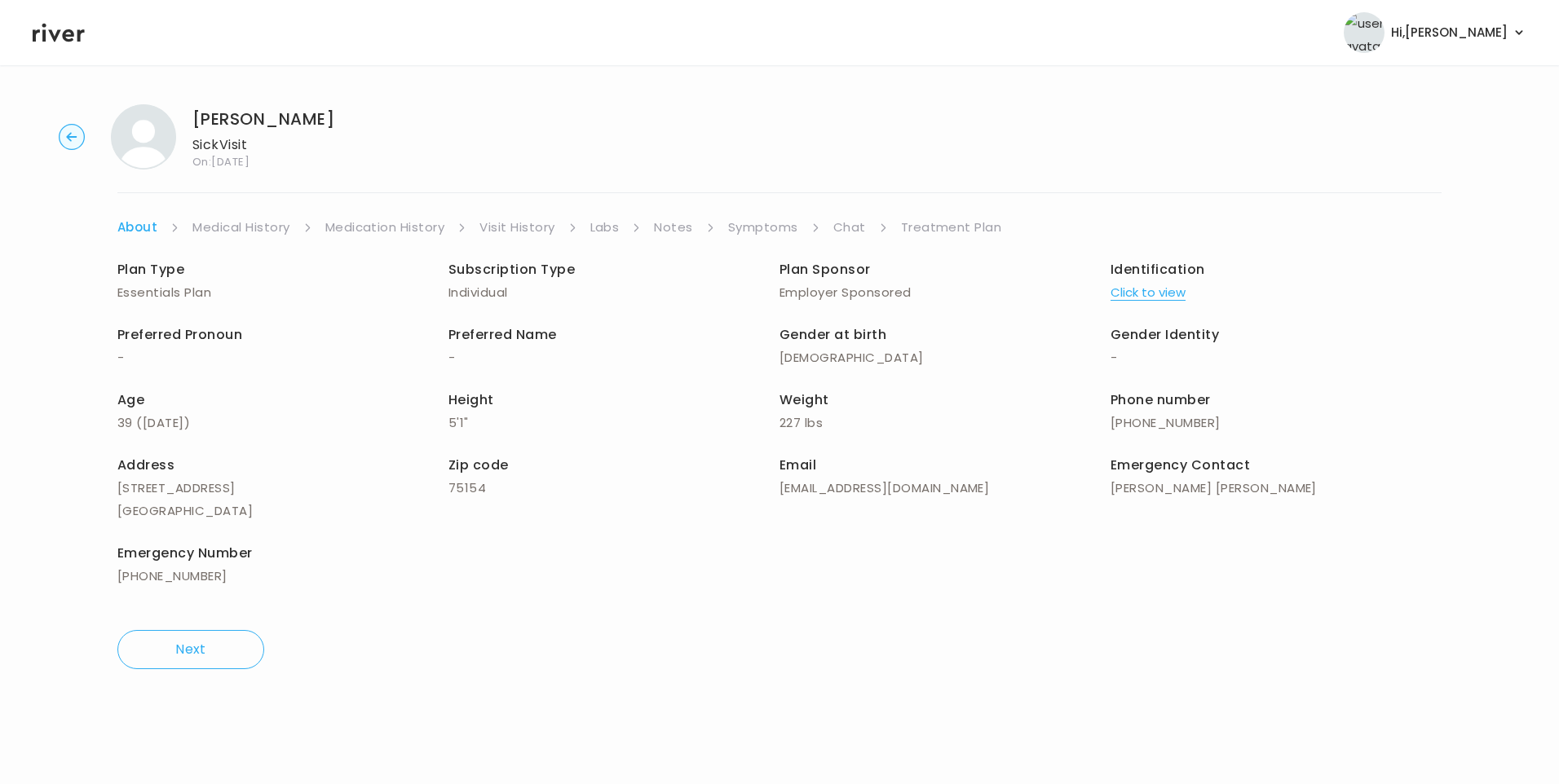
click at [782, 220] on link "Symptoms" at bounding box center [763, 227] width 70 height 23
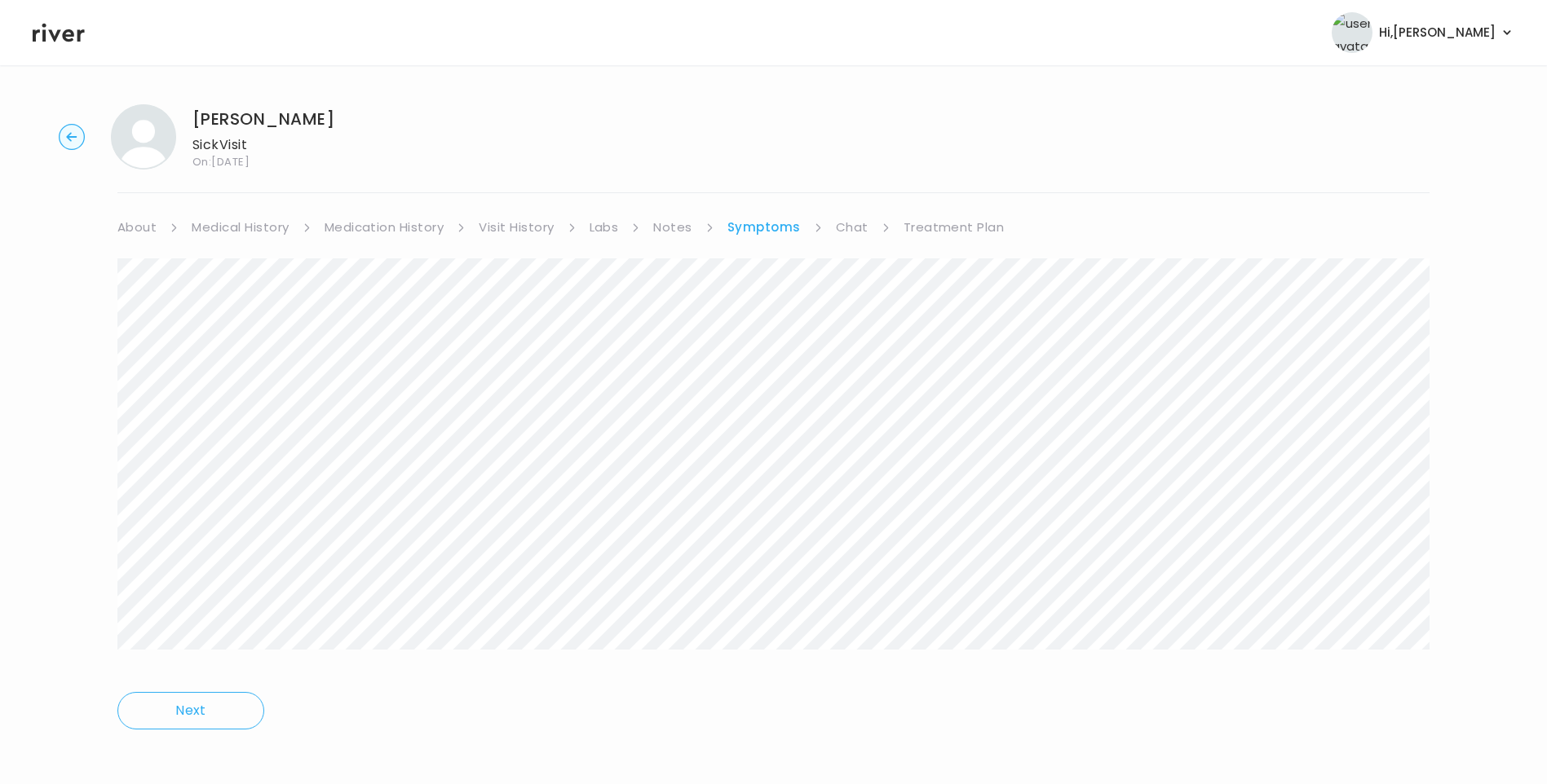
click at [845, 228] on link "Chat" at bounding box center [852, 227] width 33 height 23
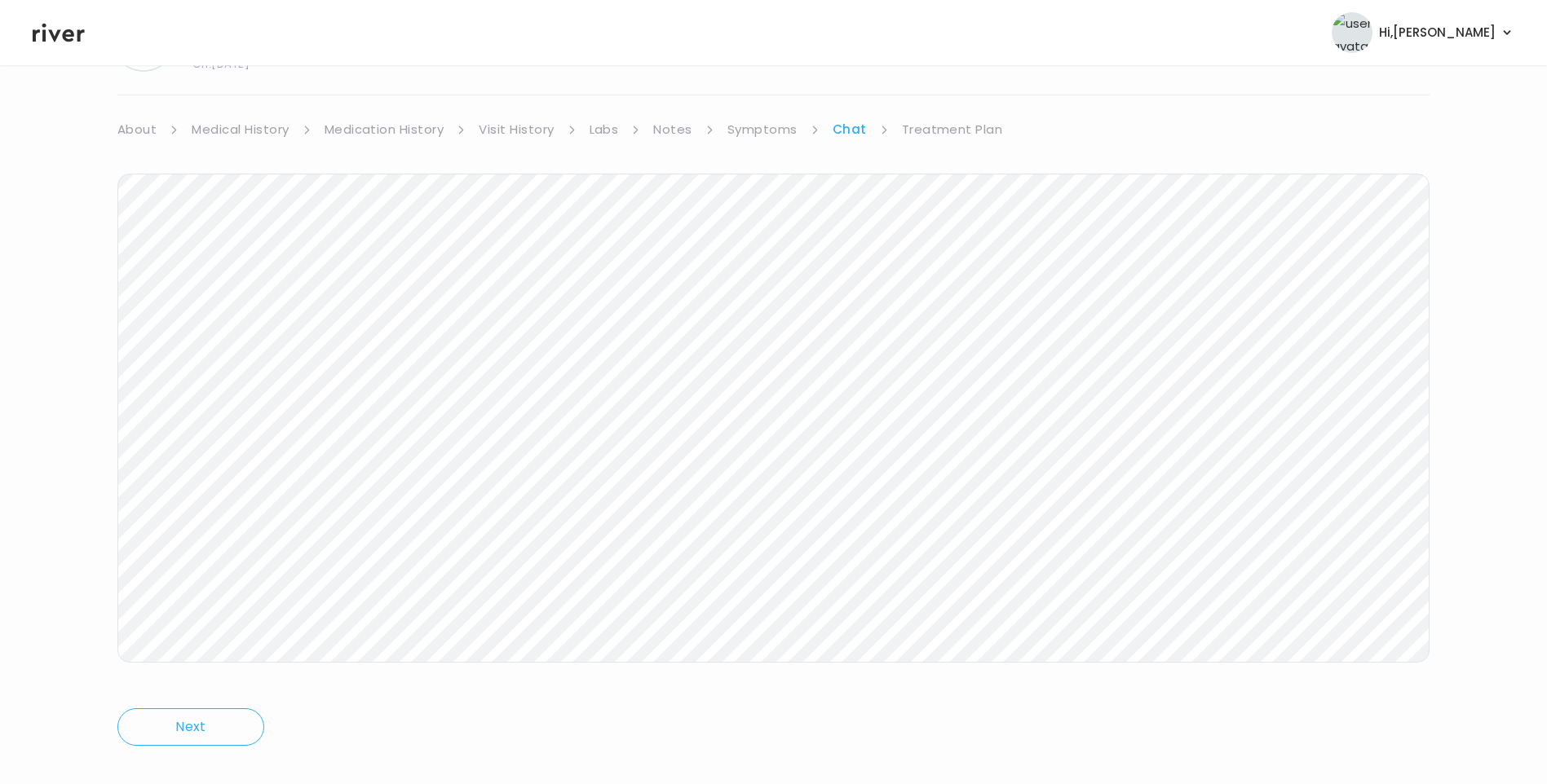
scroll to position [121, 0]
click at [64, 43] on icon at bounding box center [59, 32] width 52 height 24
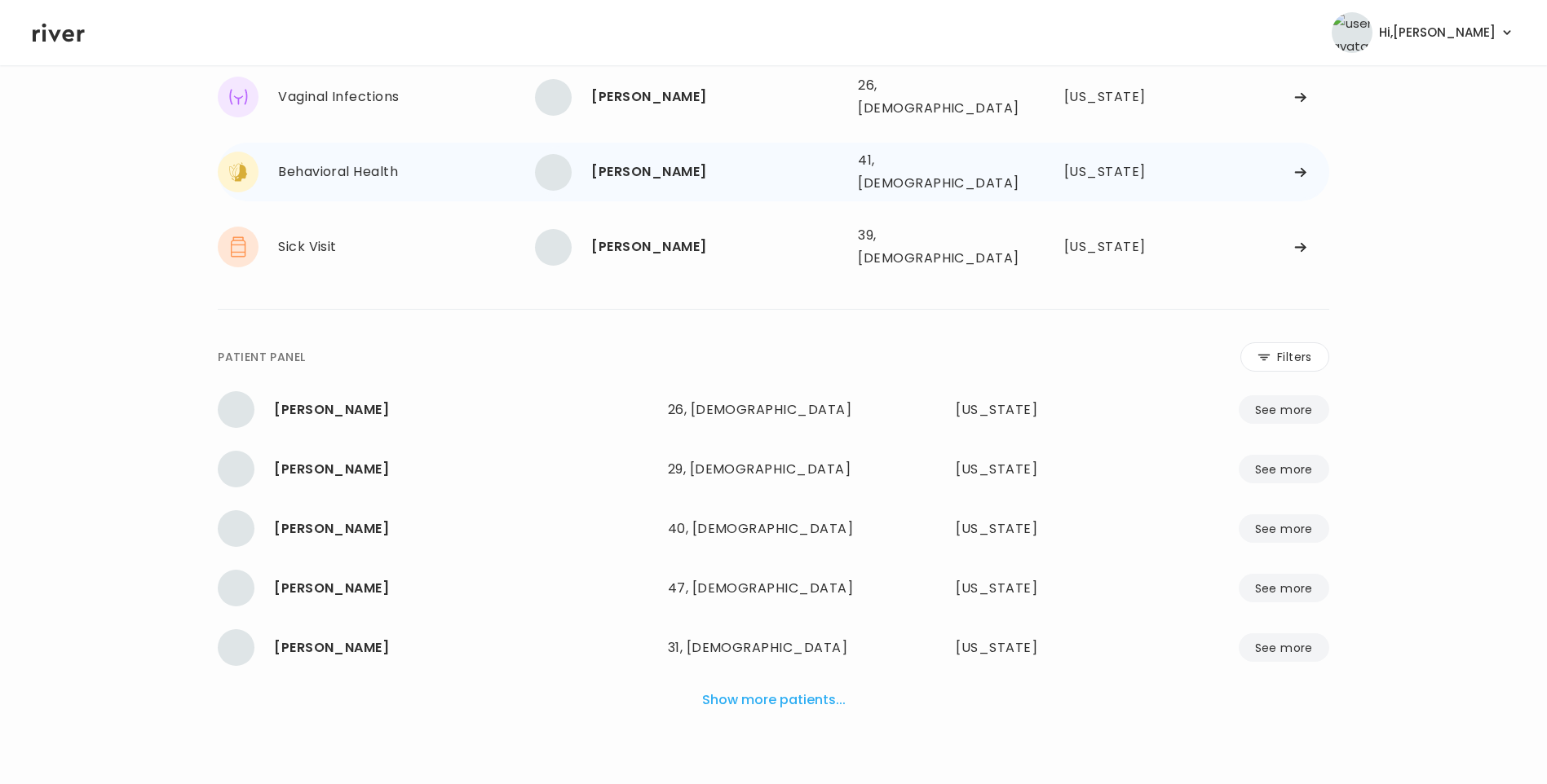
scroll to position [107, 0]
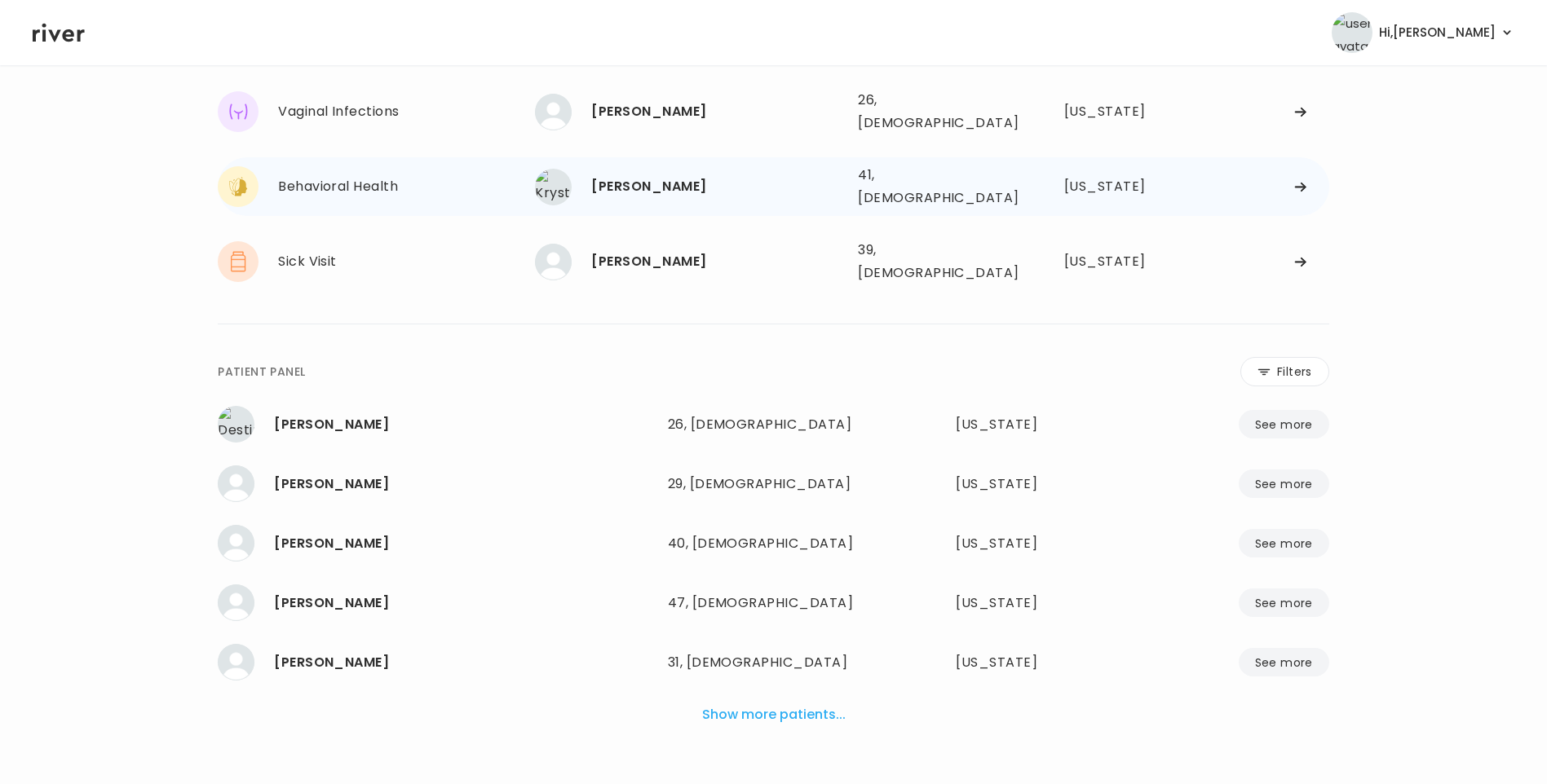
click at [642, 175] on div "[PERSON_NAME]" at bounding box center [718, 186] width 254 height 23
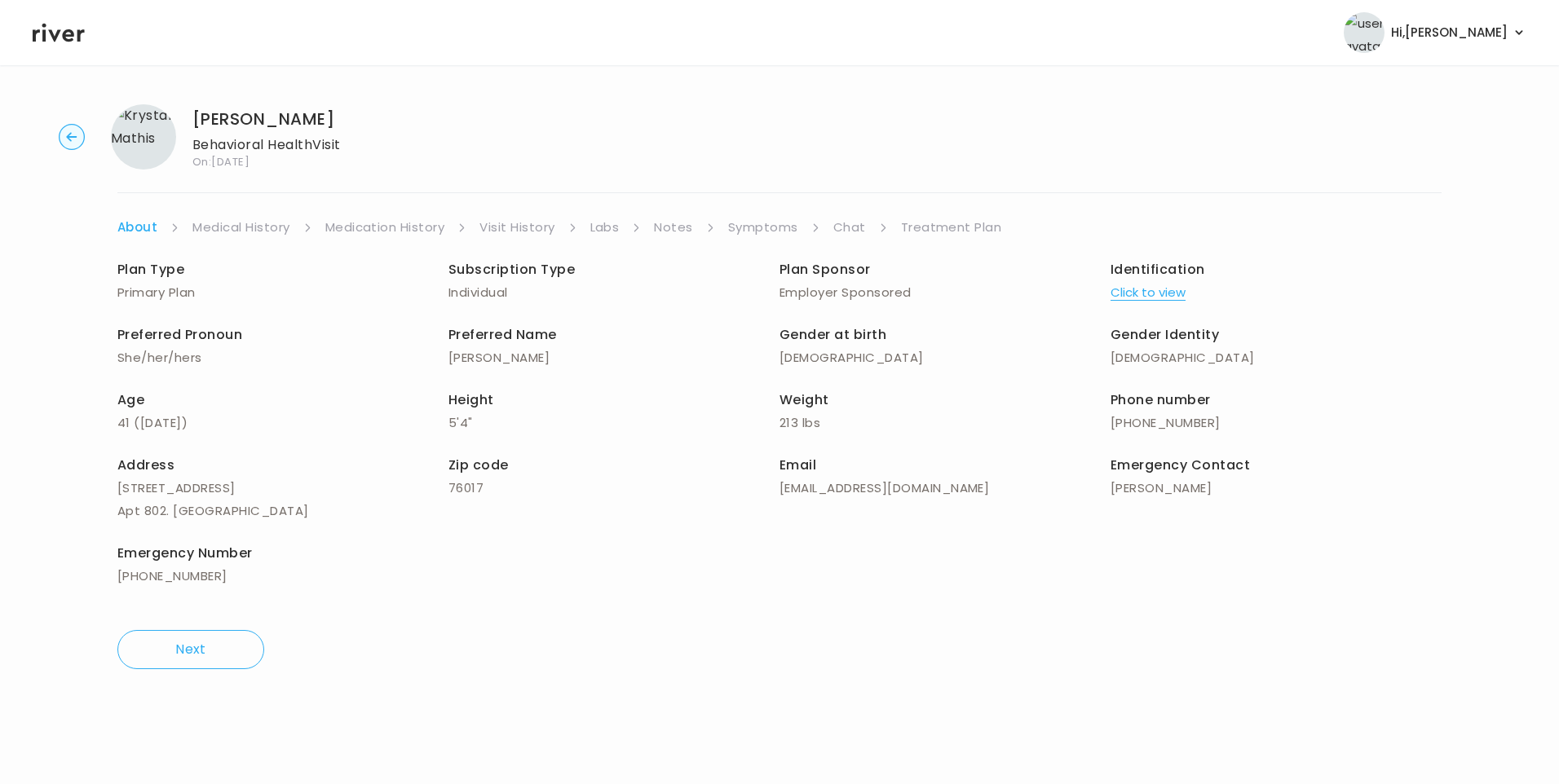
click at [852, 233] on link "Chat" at bounding box center [849, 227] width 33 height 23
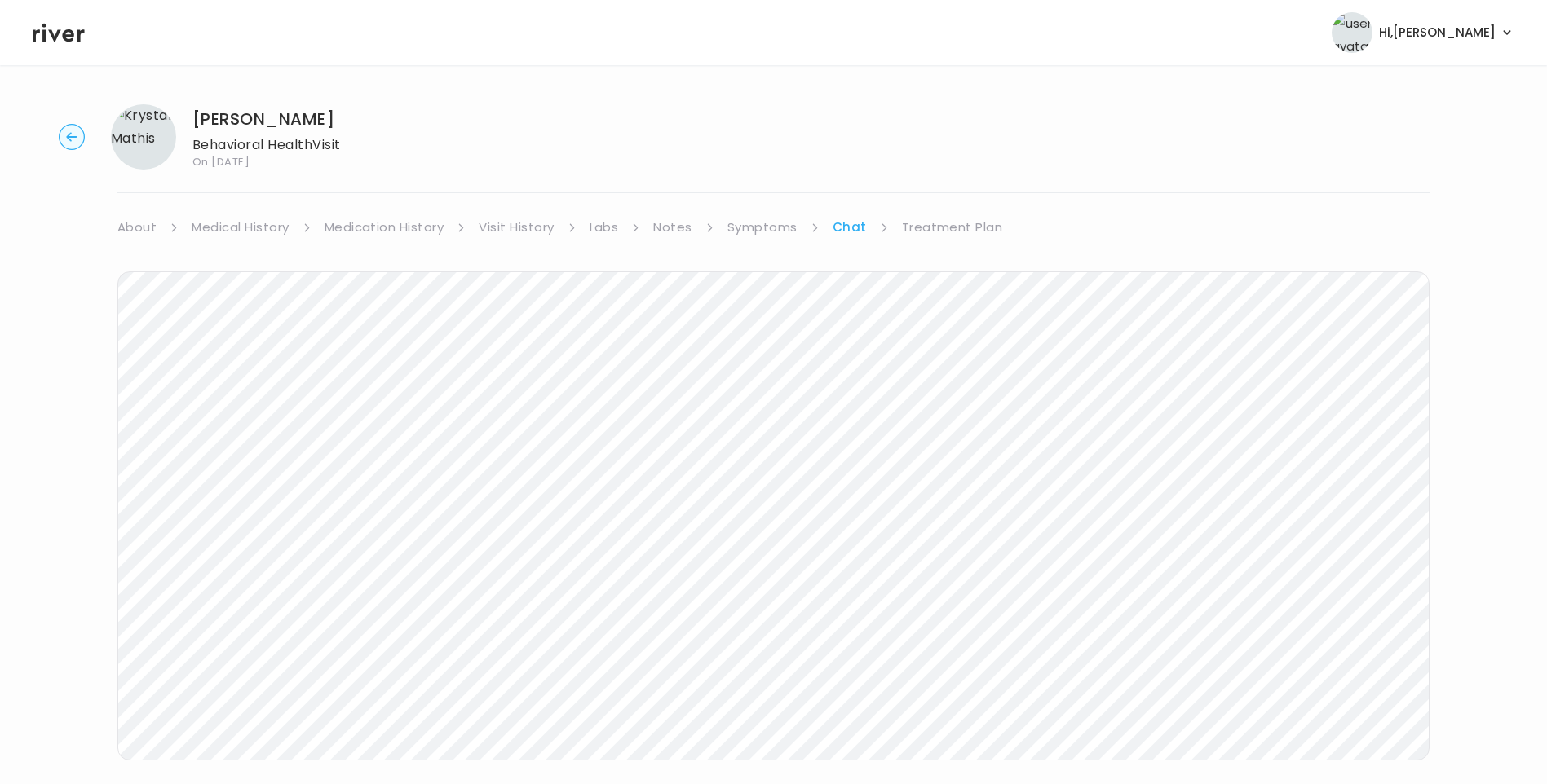
click at [67, 42] on icon at bounding box center [59, 32] width 52 height 24
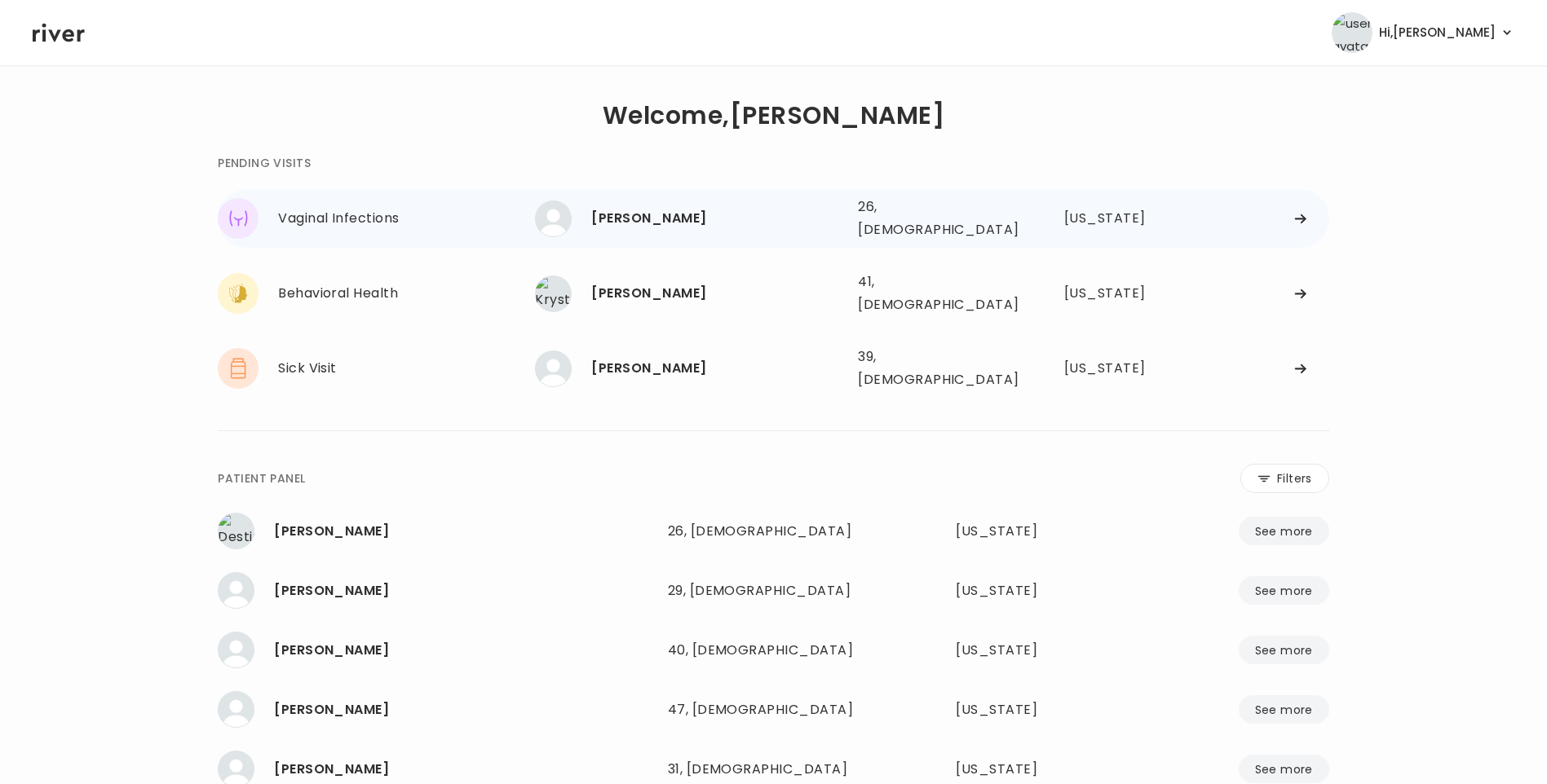
click at [633, 220] on div "[PERSON_NAME]" at bounding box center [718, 218] width 254 height 23
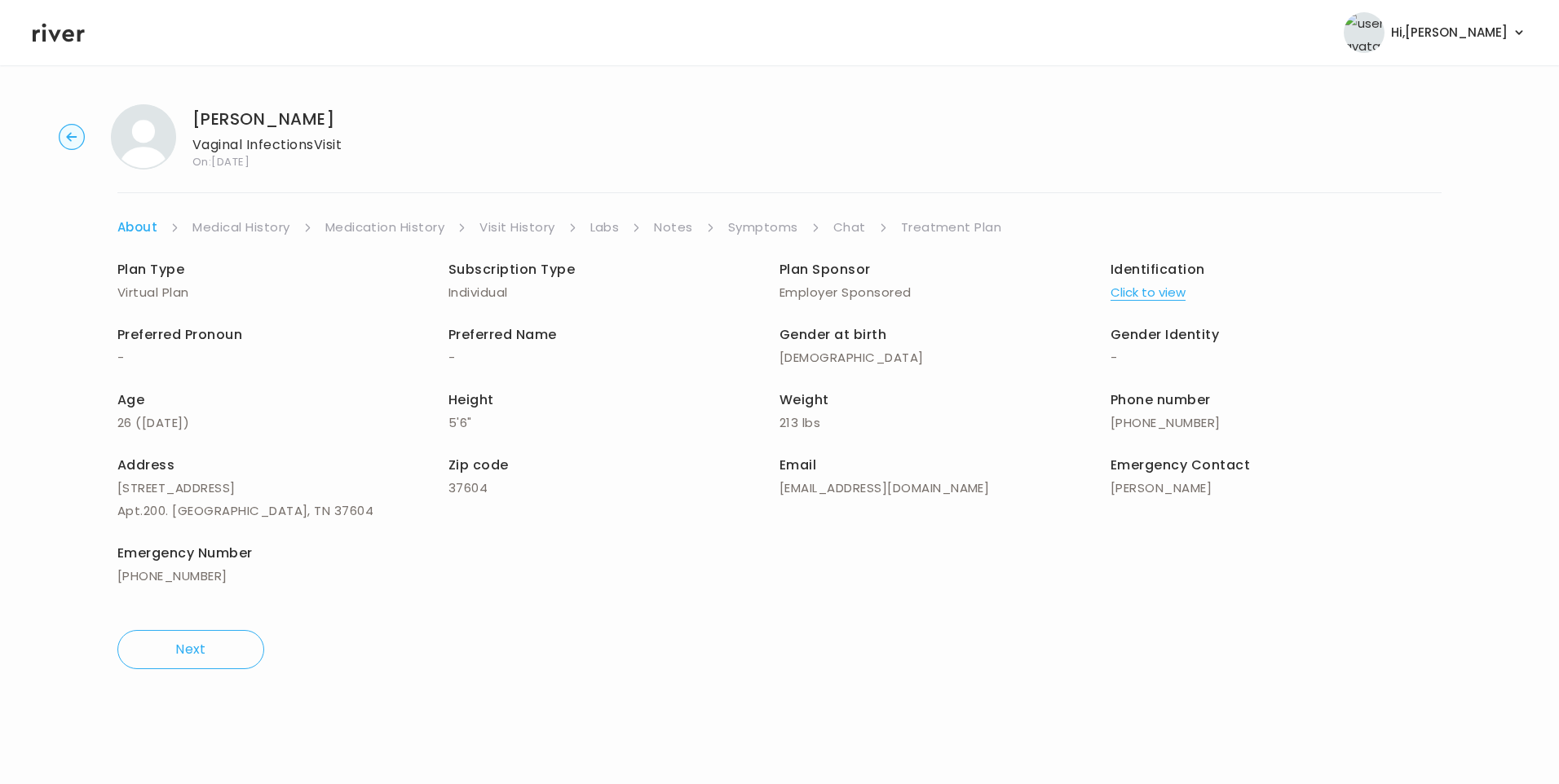
click at [845, 224] on link "Chat" at bounding box center [849, 227] width 33 height 23
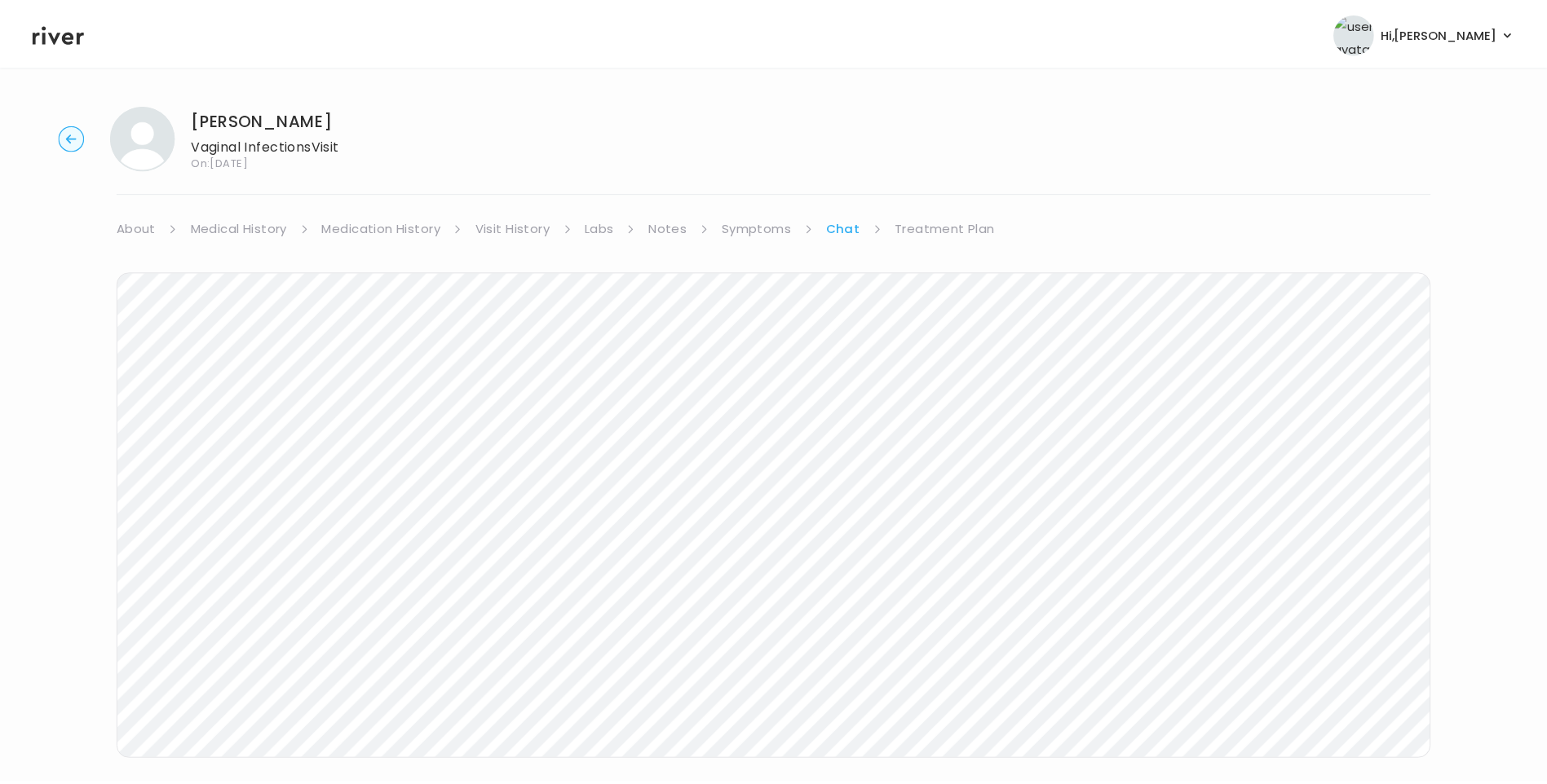
scroll to position [59, 0]
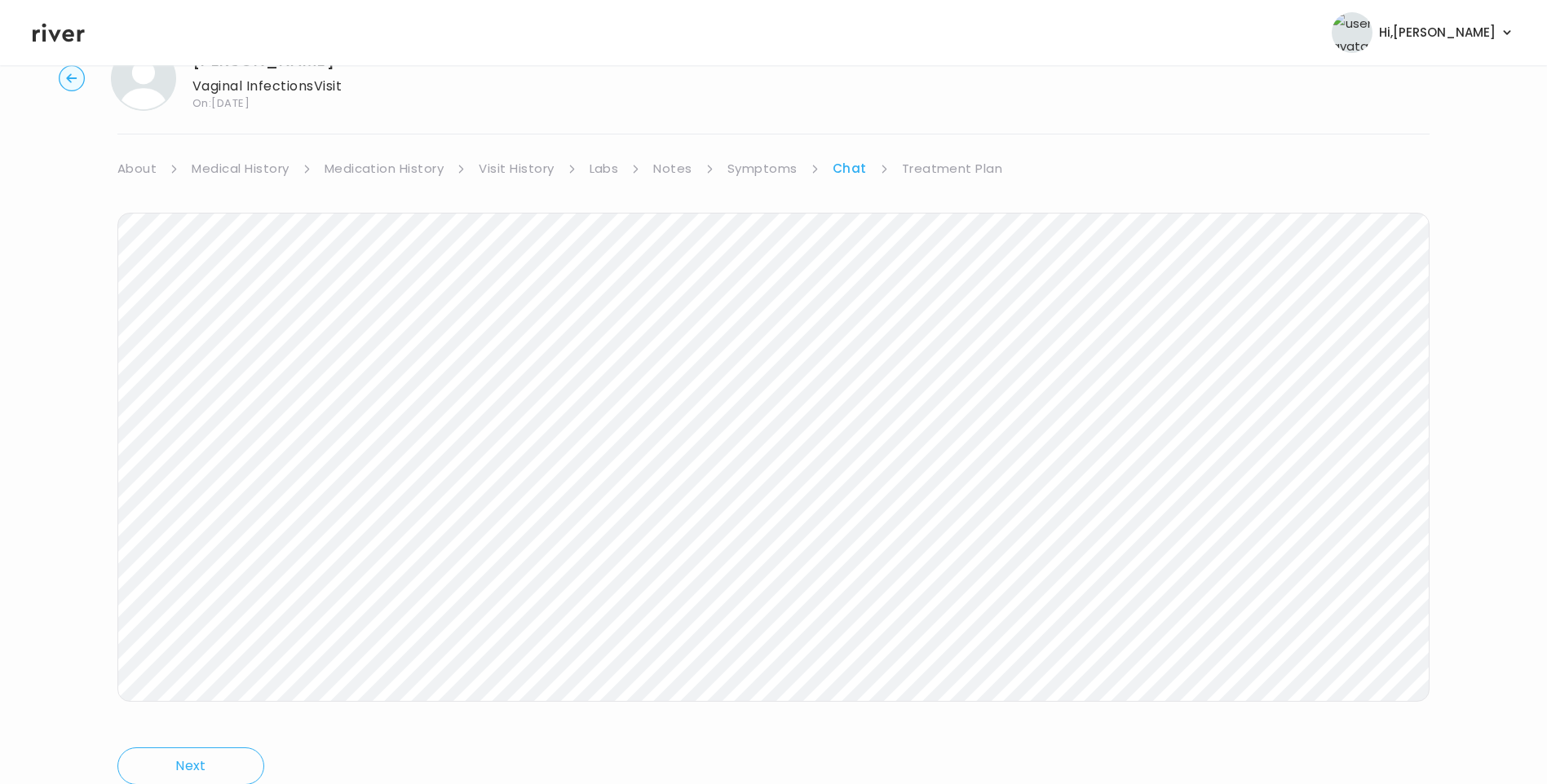
click at [967, 159] on link "Treatment Plan" at bounding box center [952, 168] width 101 height 23
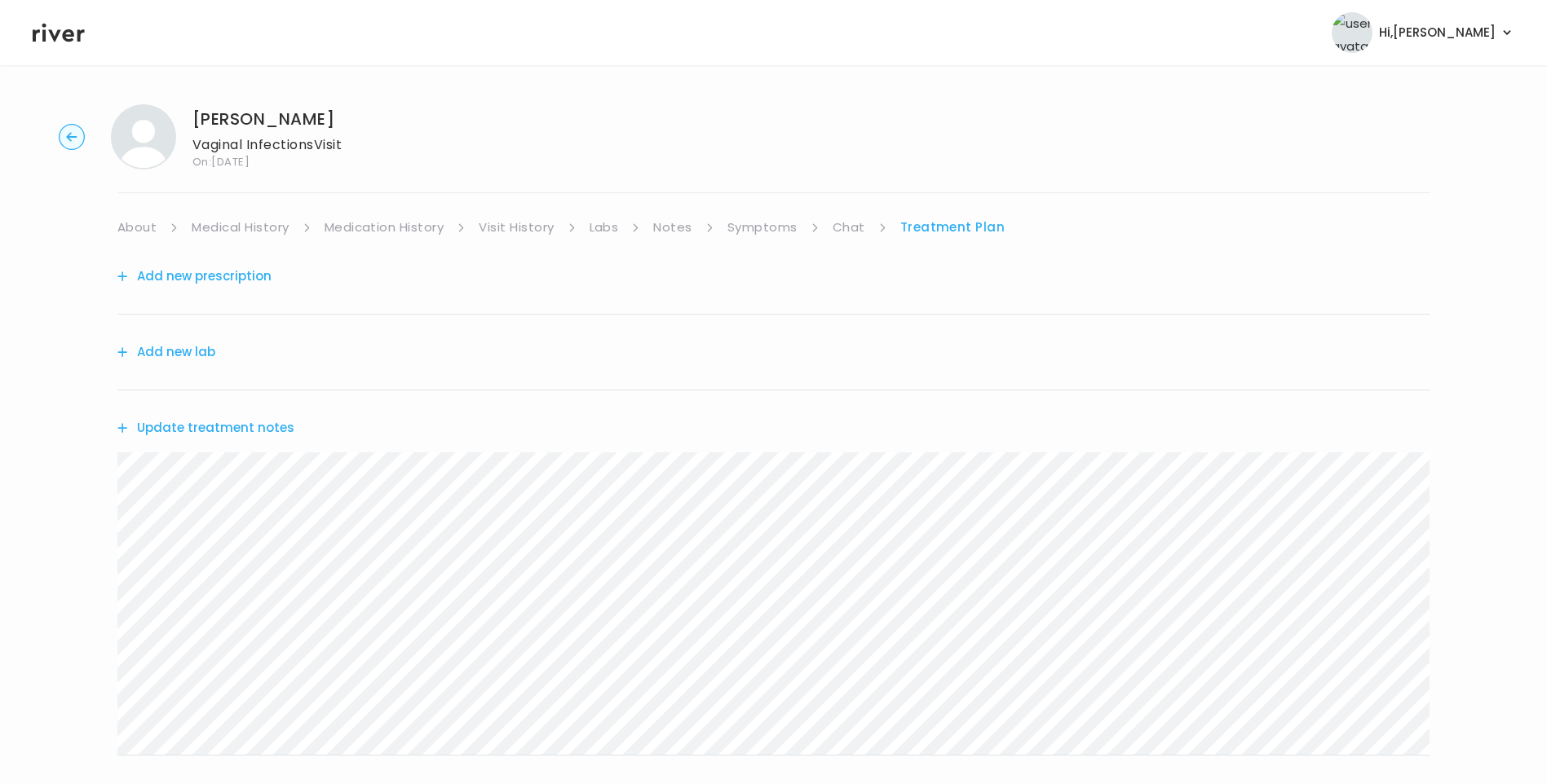
click at [266, 421] on button "Update treatment notes" at bounding box center [205, 428] width 177 height 23
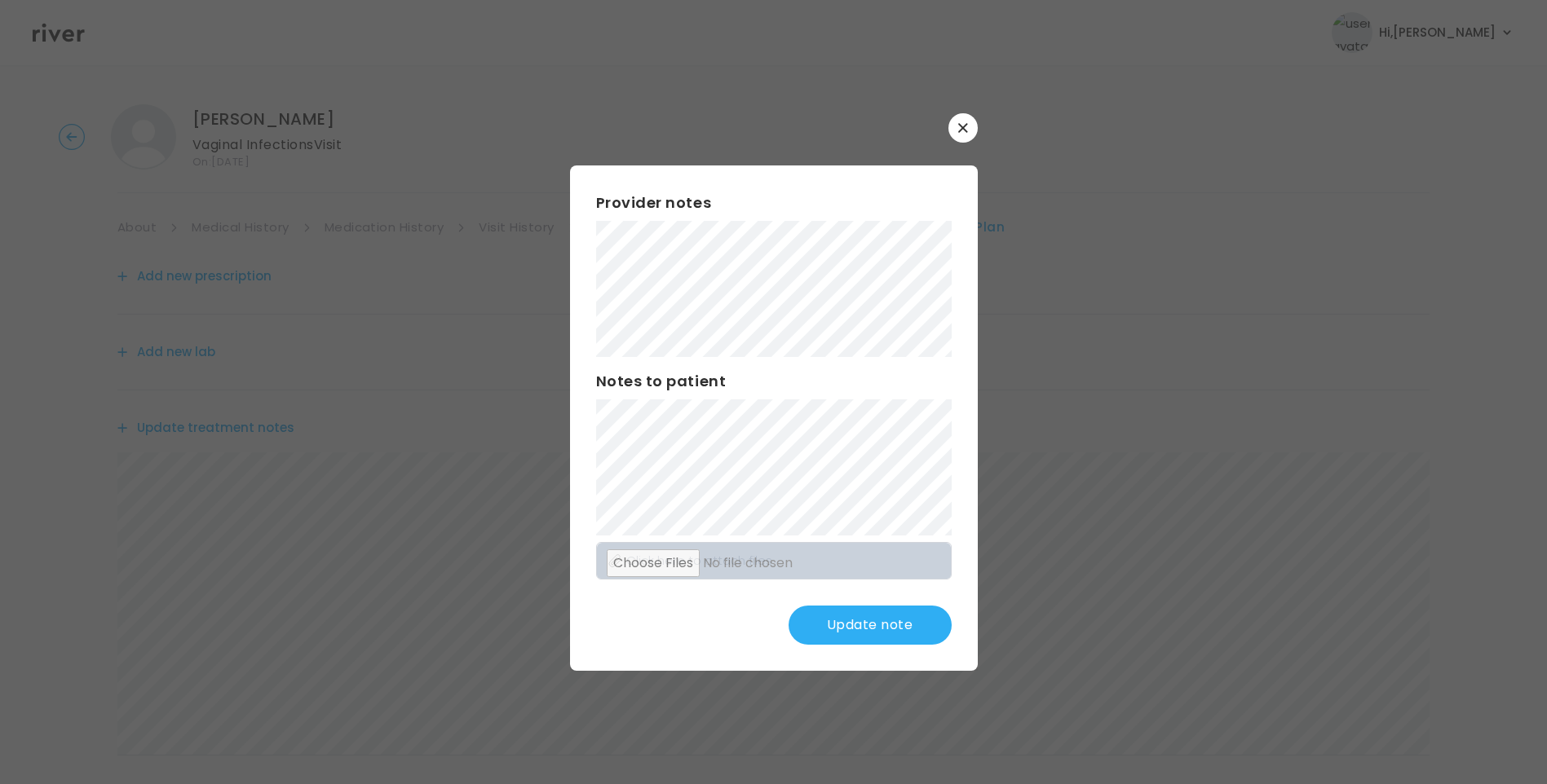
click at [899, 630] on button "Update note" at bounding box center [869, 625] width 163 height 39
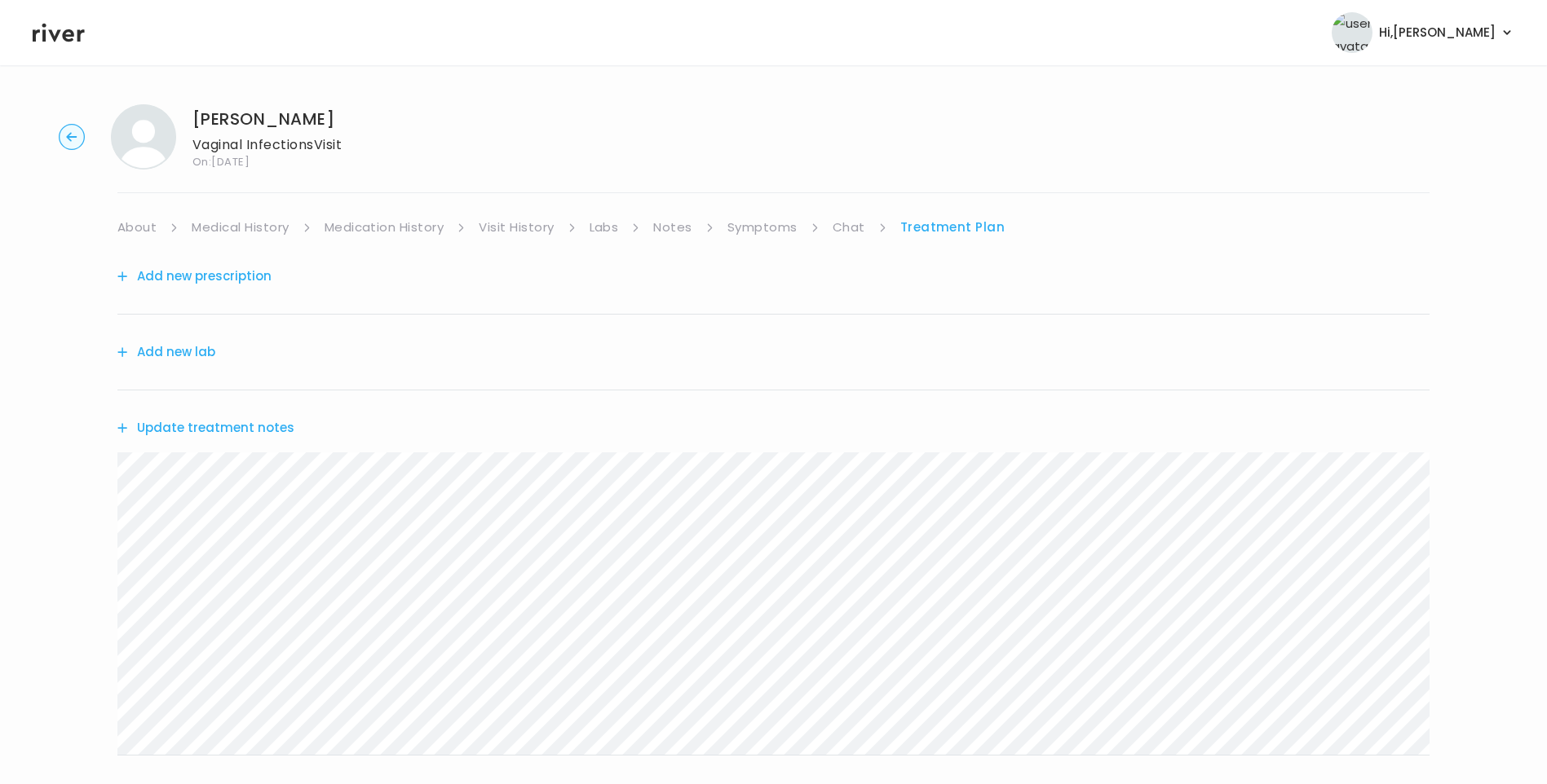
click at [847, 235] on link "Chat" at bounding box center [848, 227] width 33 height 23
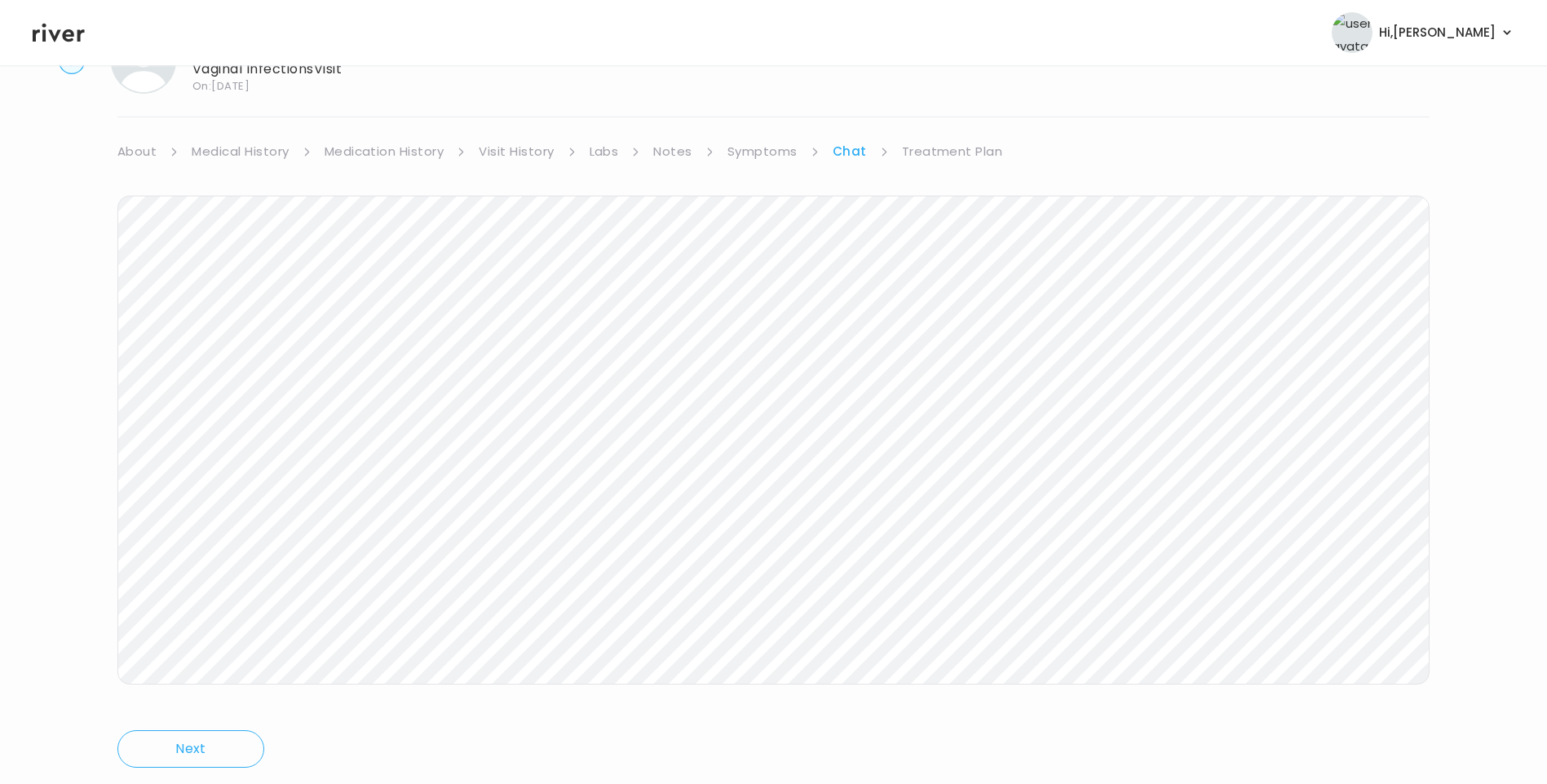
scroll to position [121, 0]
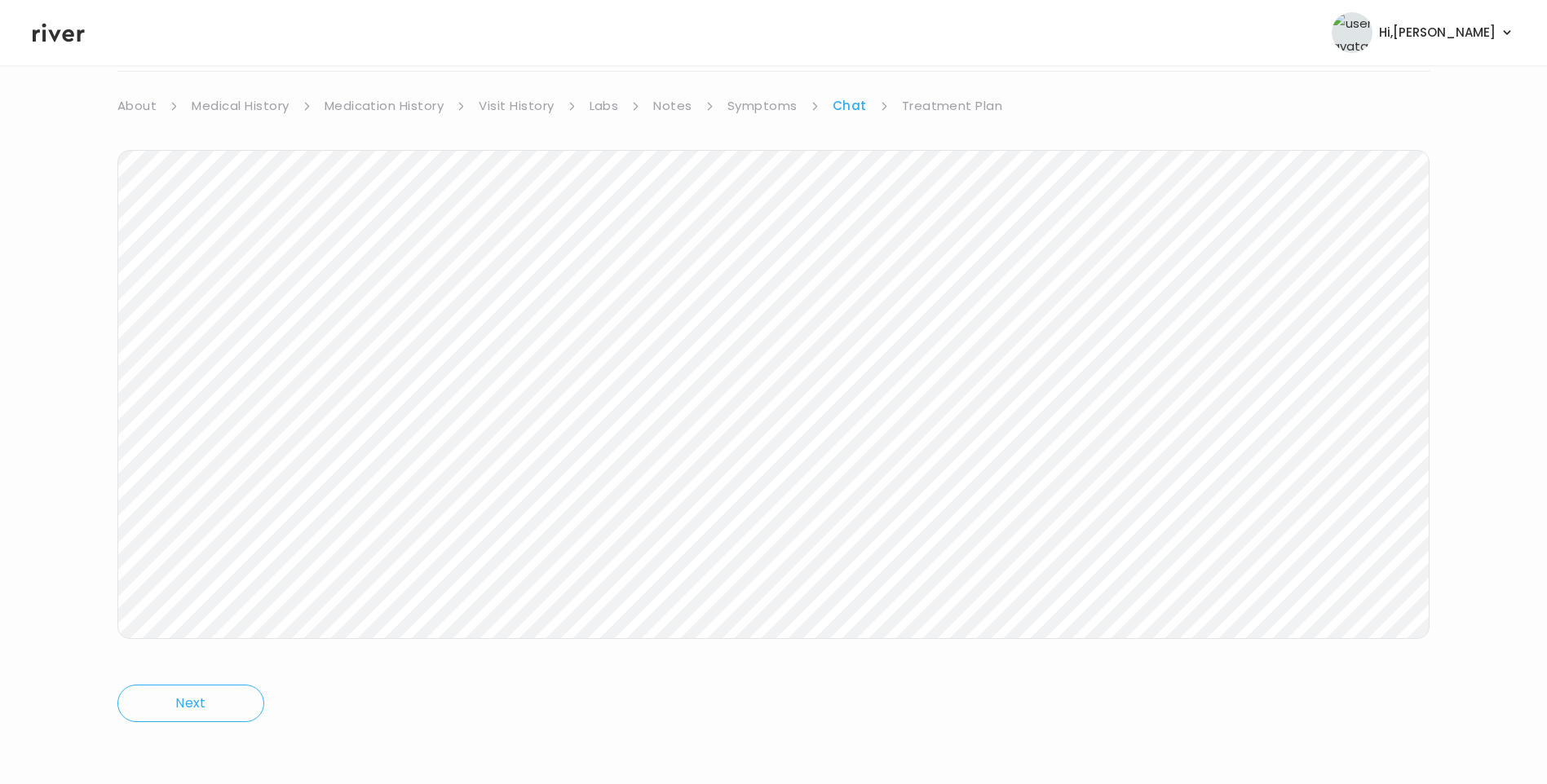
click at [955, 107] on link "Treatment Plan" at bounding box center [952, 106] width 101 height 23
click at [261, 308] on button "Update treatment notes" at bounding box center [205, 306] width 177 height 23
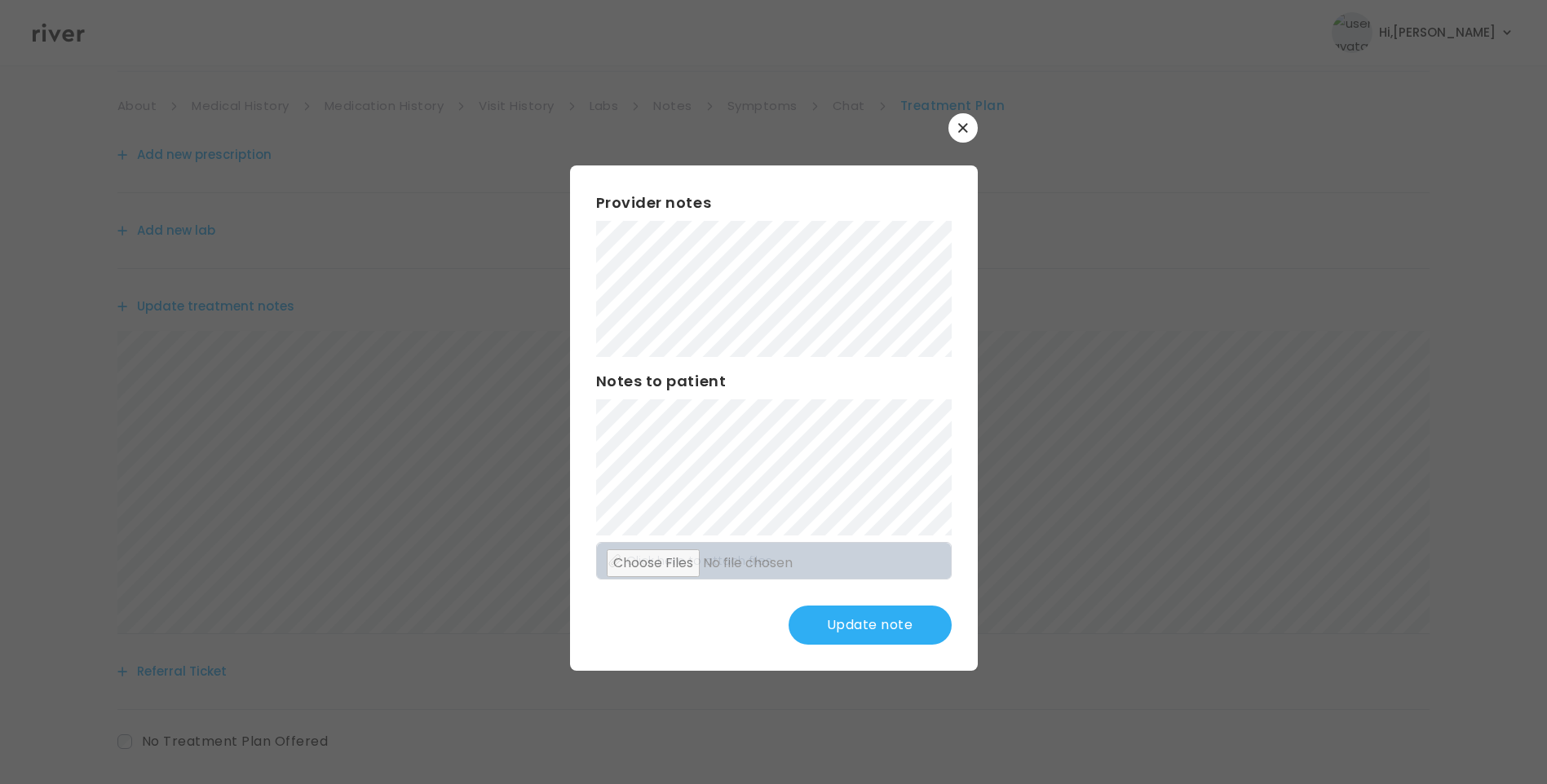
click at [889, 619] on button "Update note" at bounding box center [869, 625] width 163 height 39
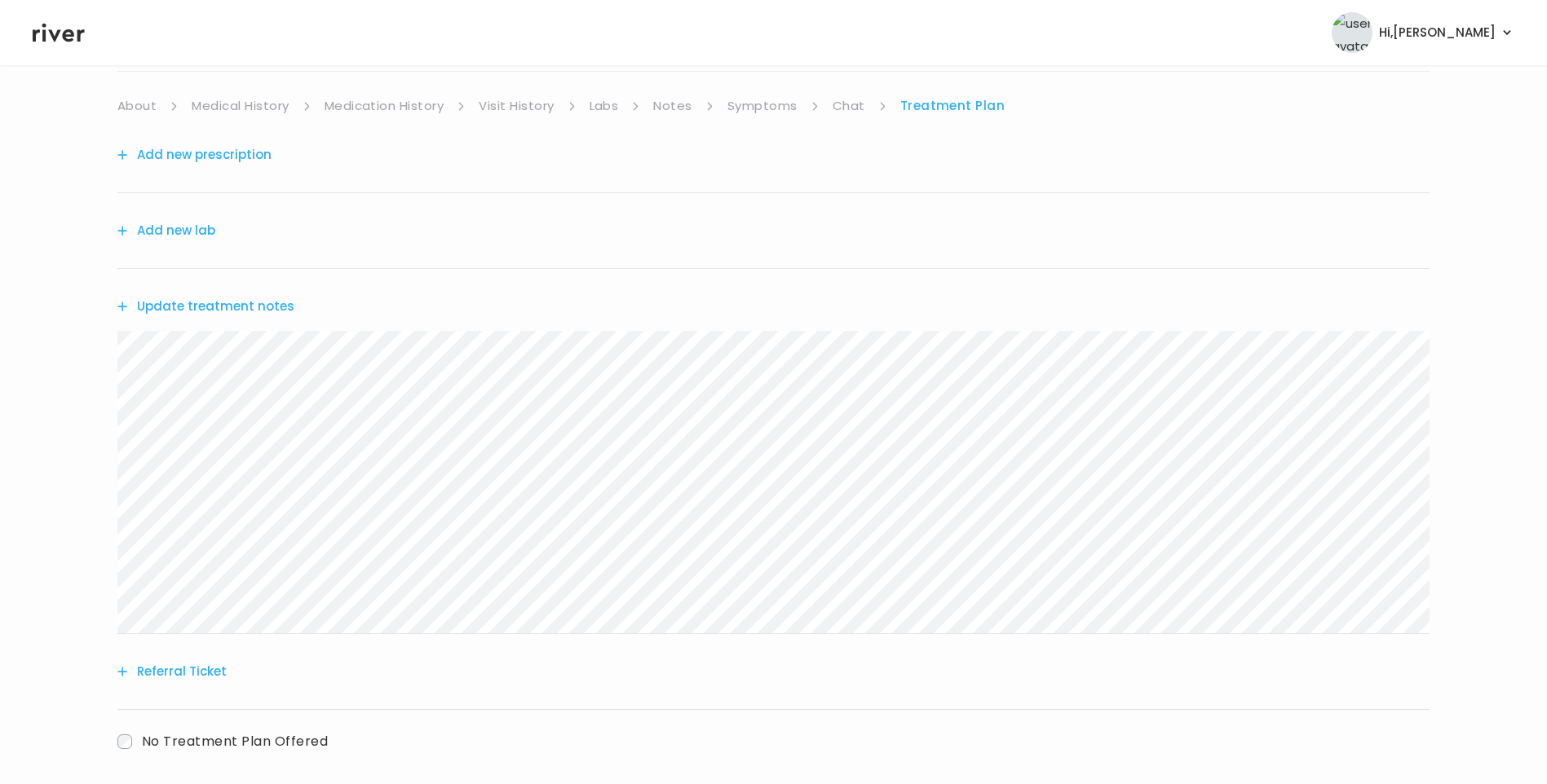
click at [774, 100] on link "Symptoms" at bounding box center [762, 106] width 70 height 23
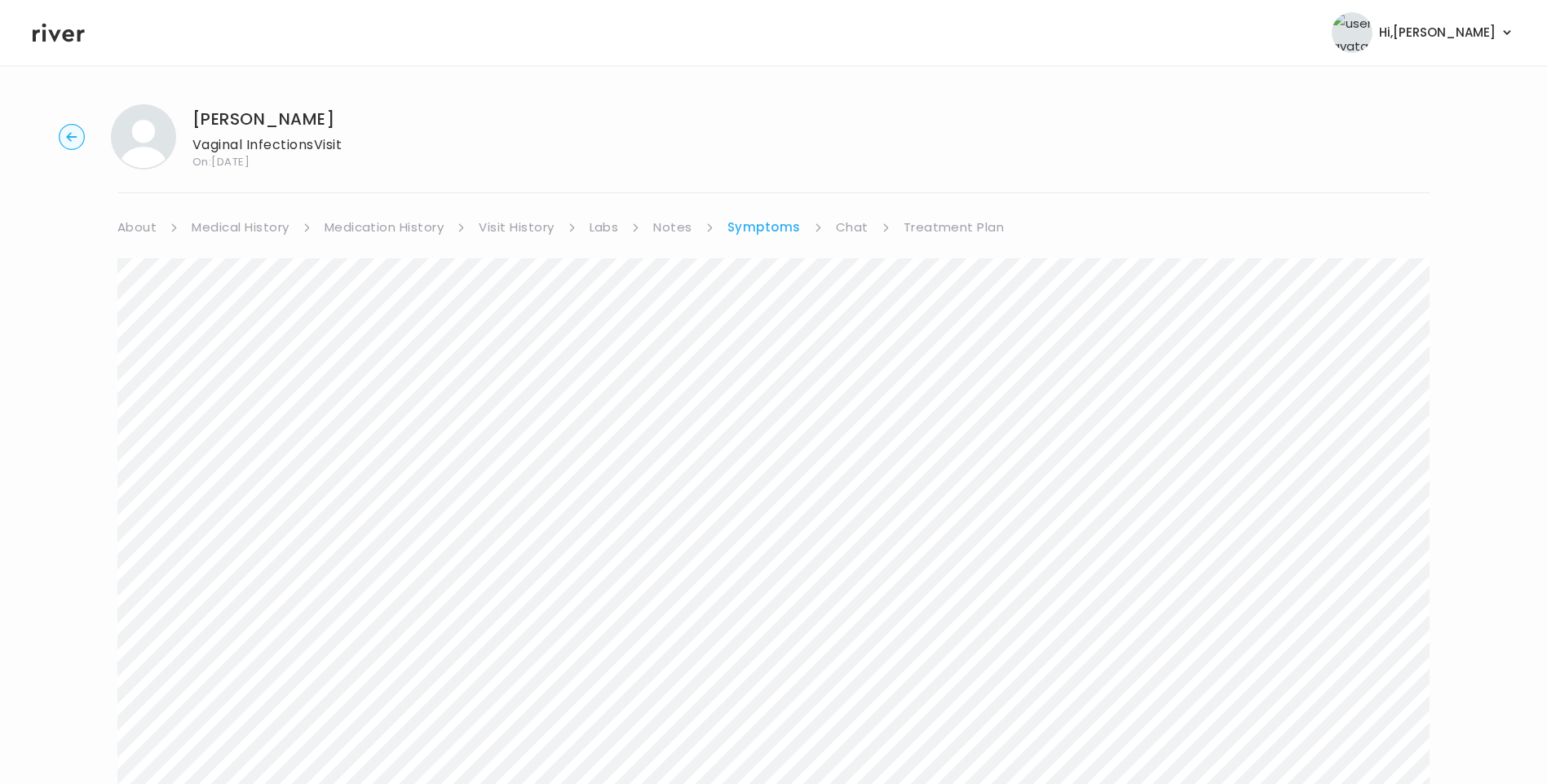
click at [852, 221] on link "Chat" at bounding box center [852, 227] width 33 height 23
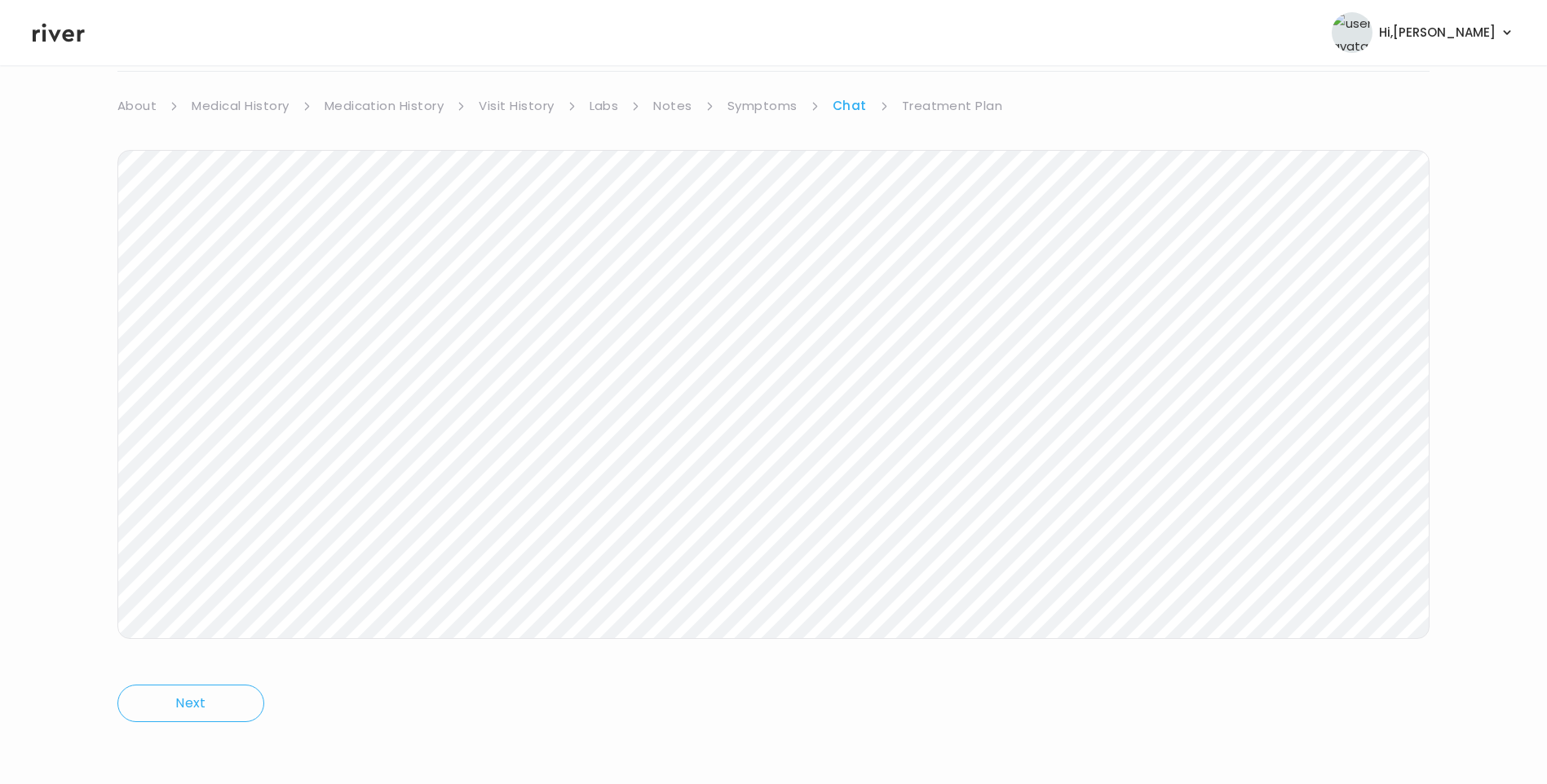
drag, startPoint x: 955, startPoint y: 99, endPoint x: 942, endPoint y: 112, distance: 17.9
click at [955, 100] on link "Treatment Plan" at bounding box center [952, 106] width 101 height 23
click at [282, 304] on button "Update treatment notes" at bounding box center [205, 306] width 177 height 23
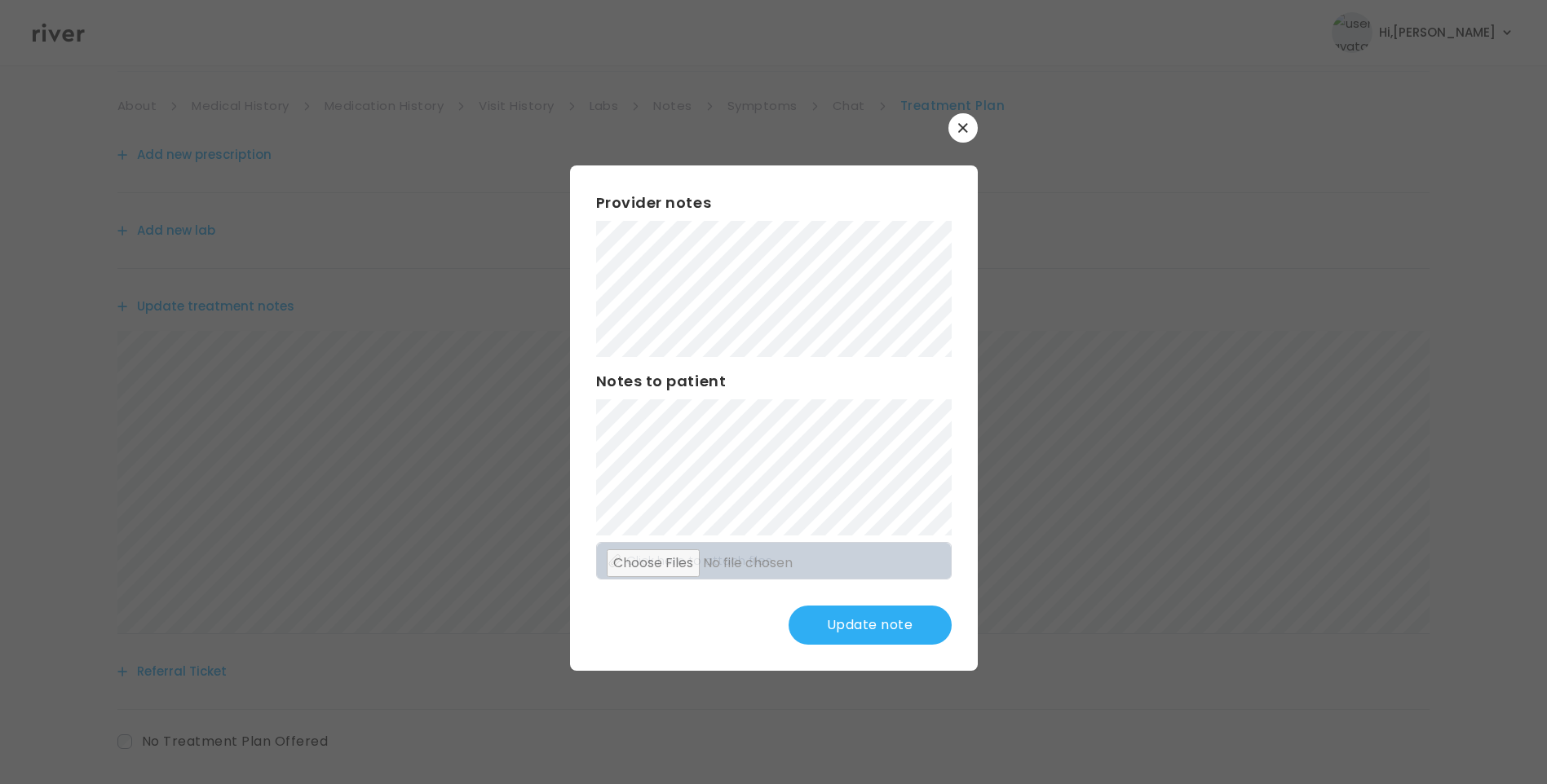
drag, startPoint x: 858, startPoint y: 618, endPoint x: 862, endPoint y: 625, distance: 8.4
click at [858, 622] on button "Update note" at bounding box center [869, 625] width 163 height 39
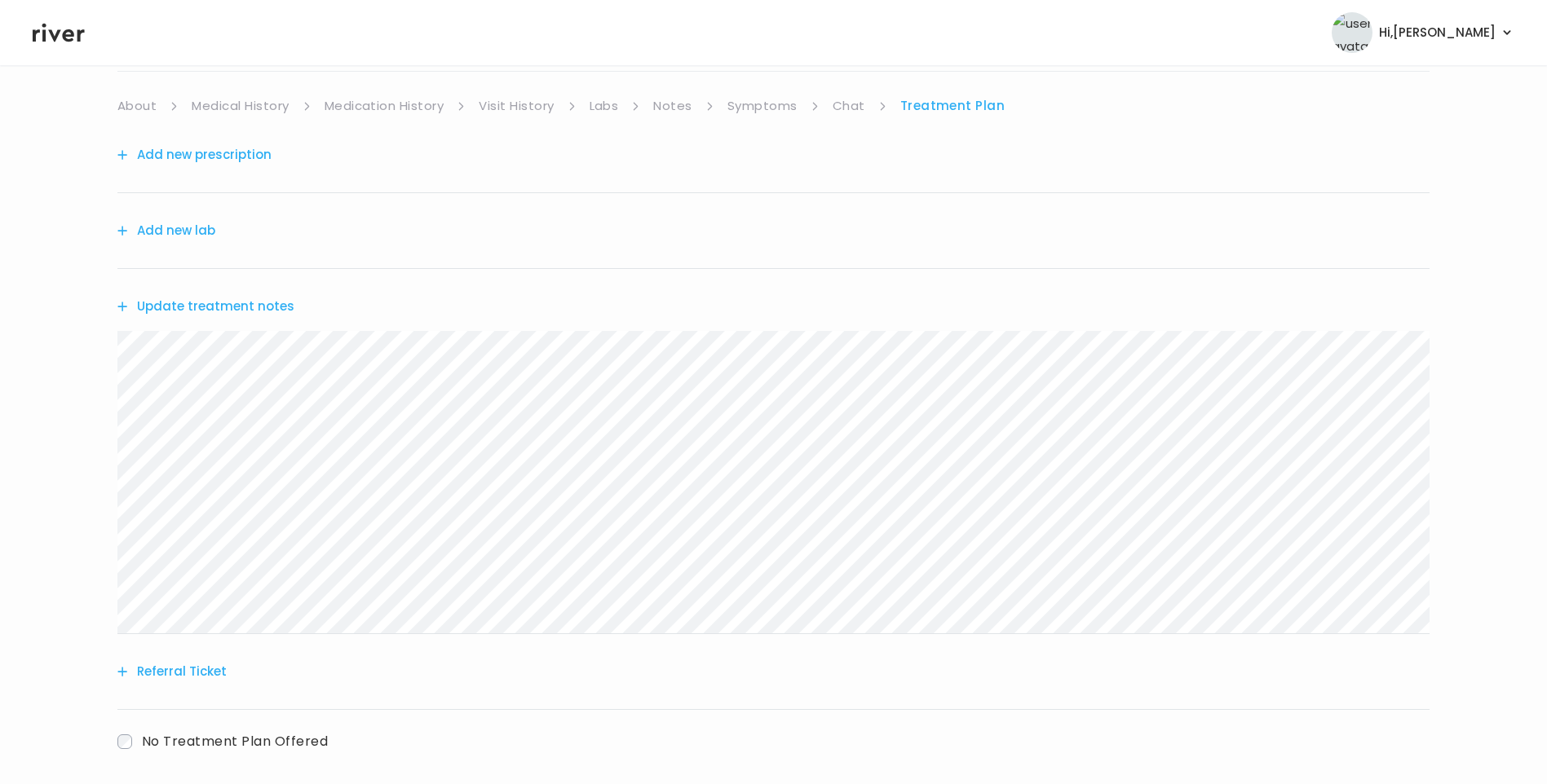
click at [253, 309] on button "Update treatment notes" at bounding box center [205, 306] width 177 height 23
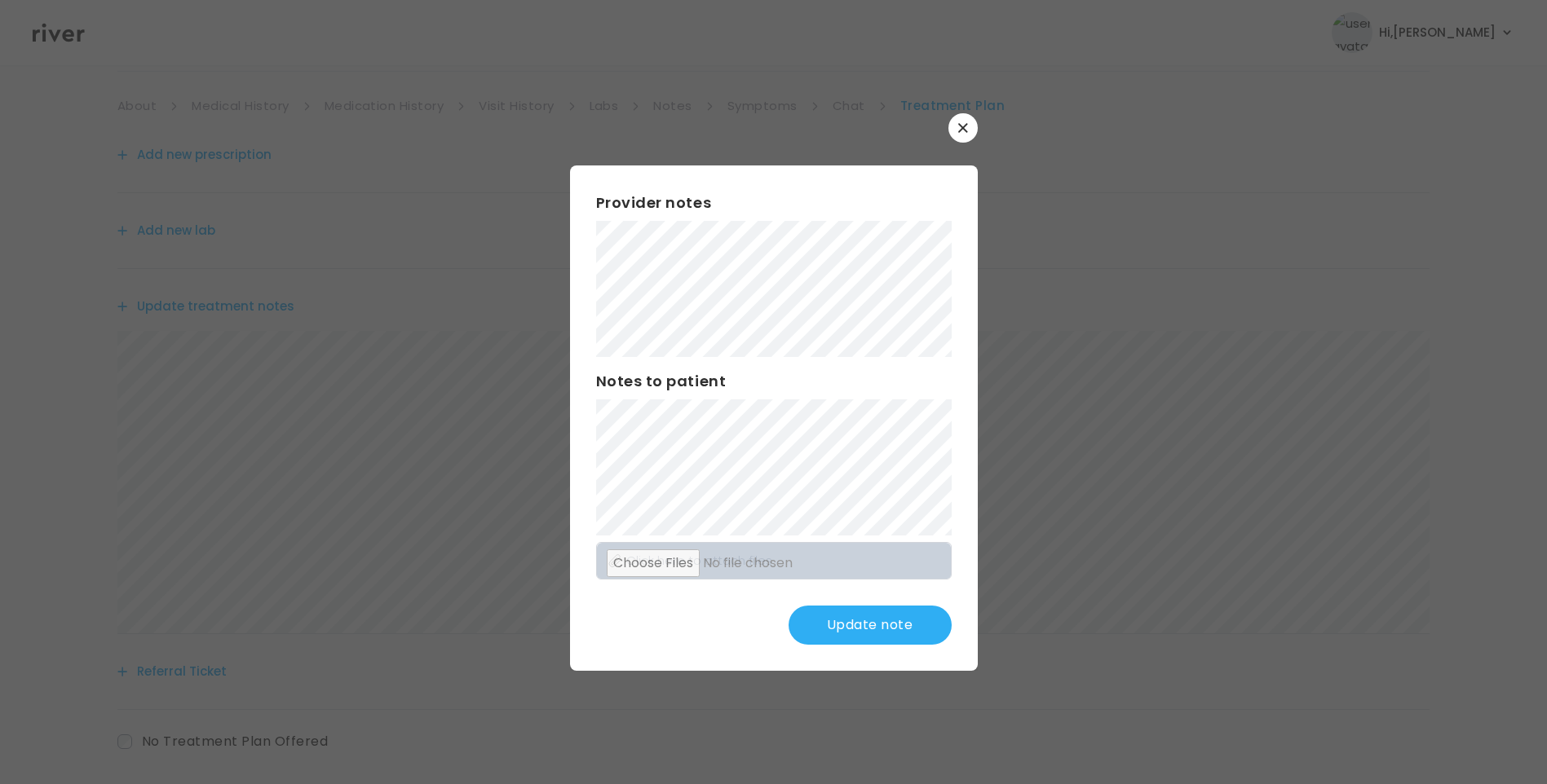
click at [884, 621] on button "Update note" at bounding box center [869, 625] width 163 height 39
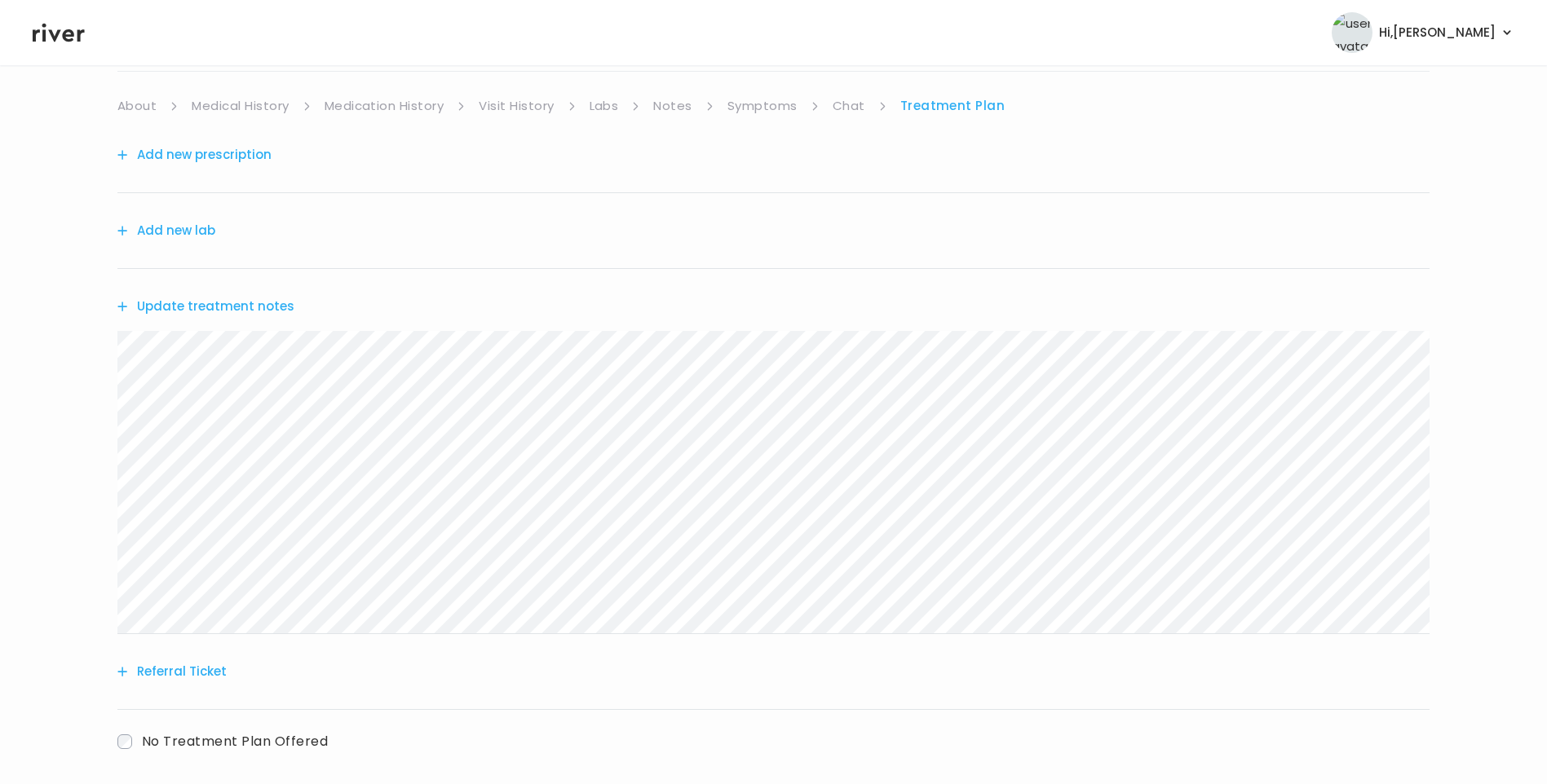
click at [181, 230] on button "Add new lab" at bounding box center [166, 230] width 98 height 23
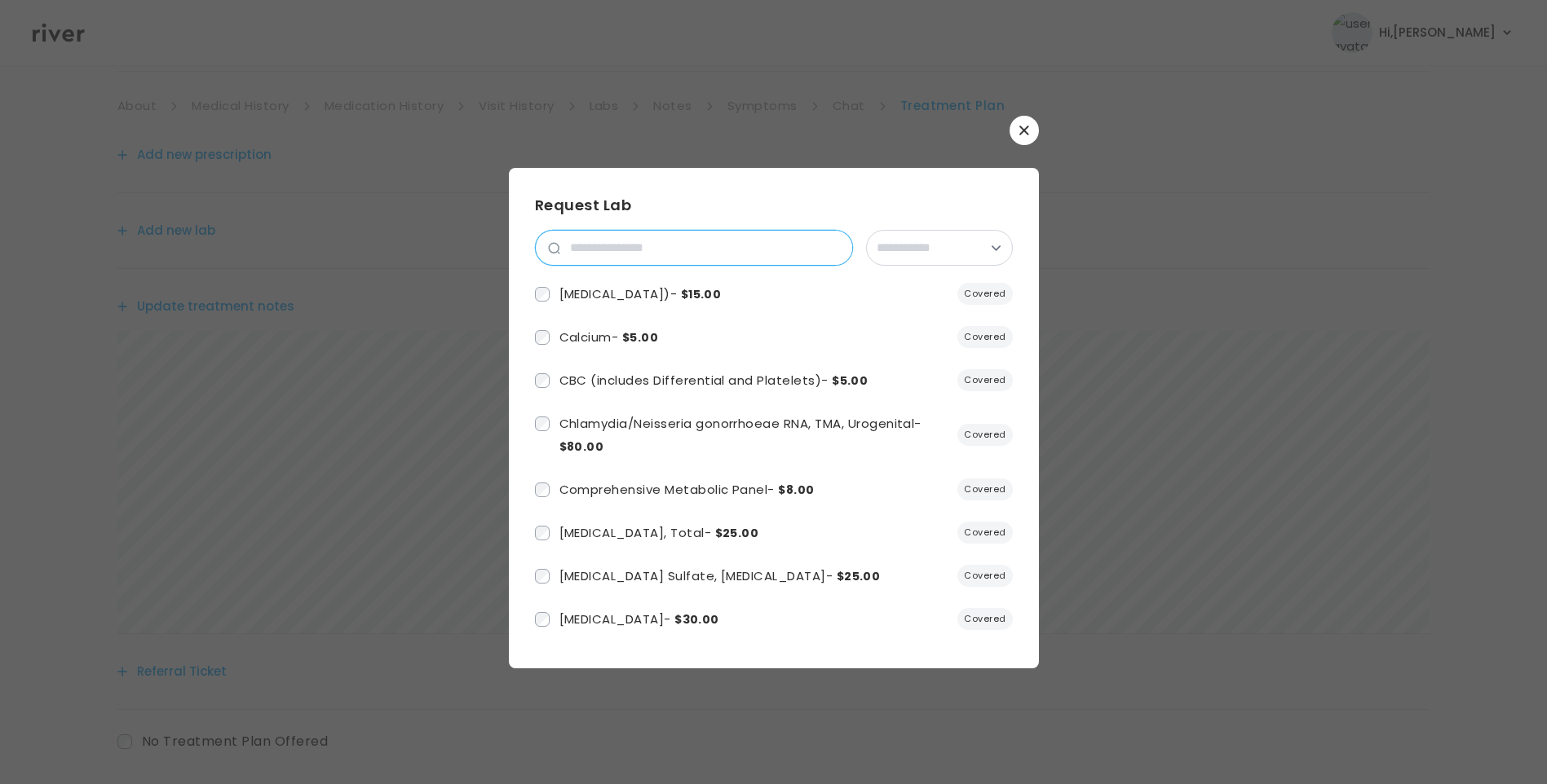
click at [632, 253] on input "search" at bounding box center [706, 248] width 292 height 34
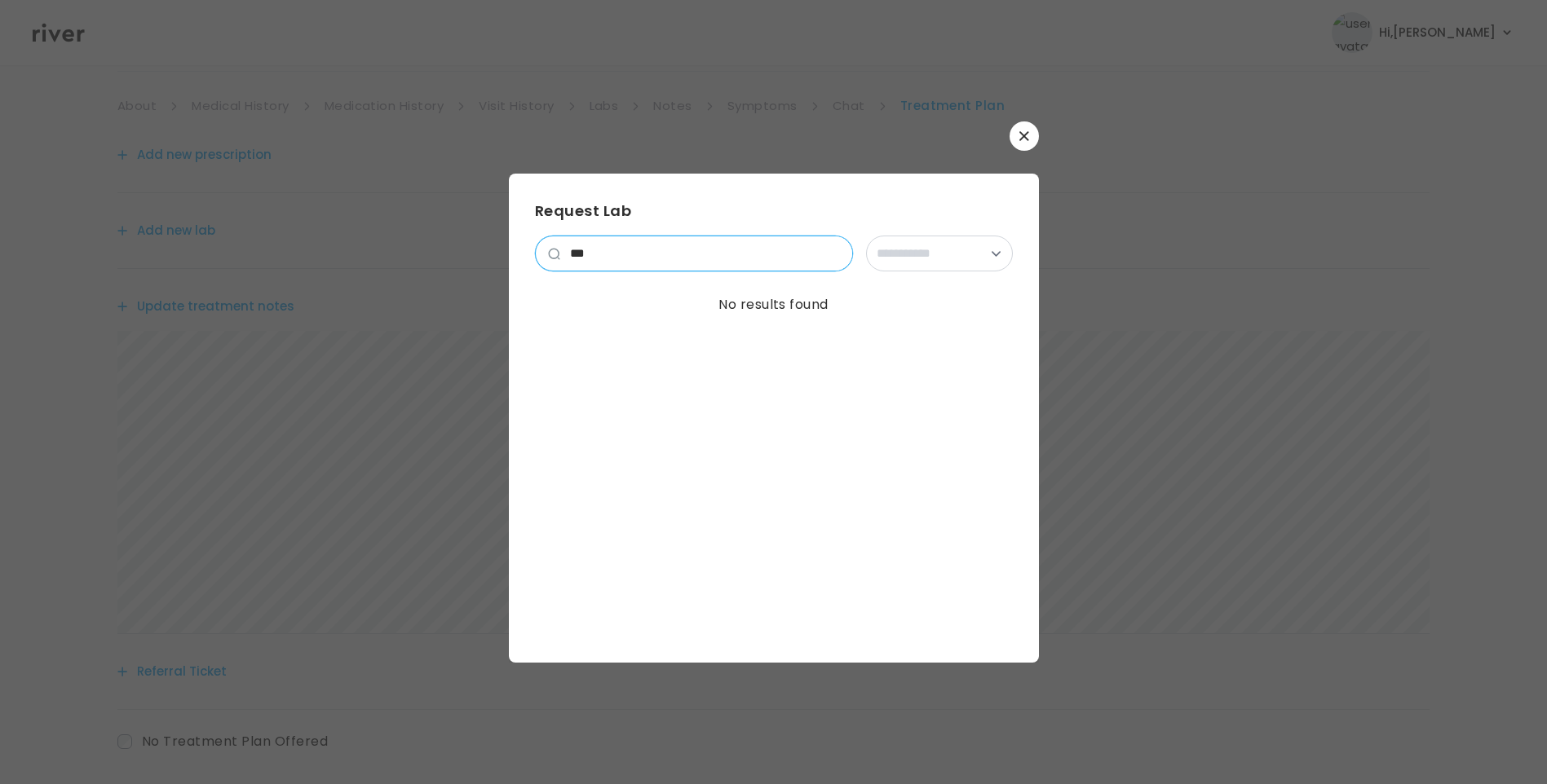
click at [616, 257] on input "***" at bounding box center [706, 253] width 292 height 34
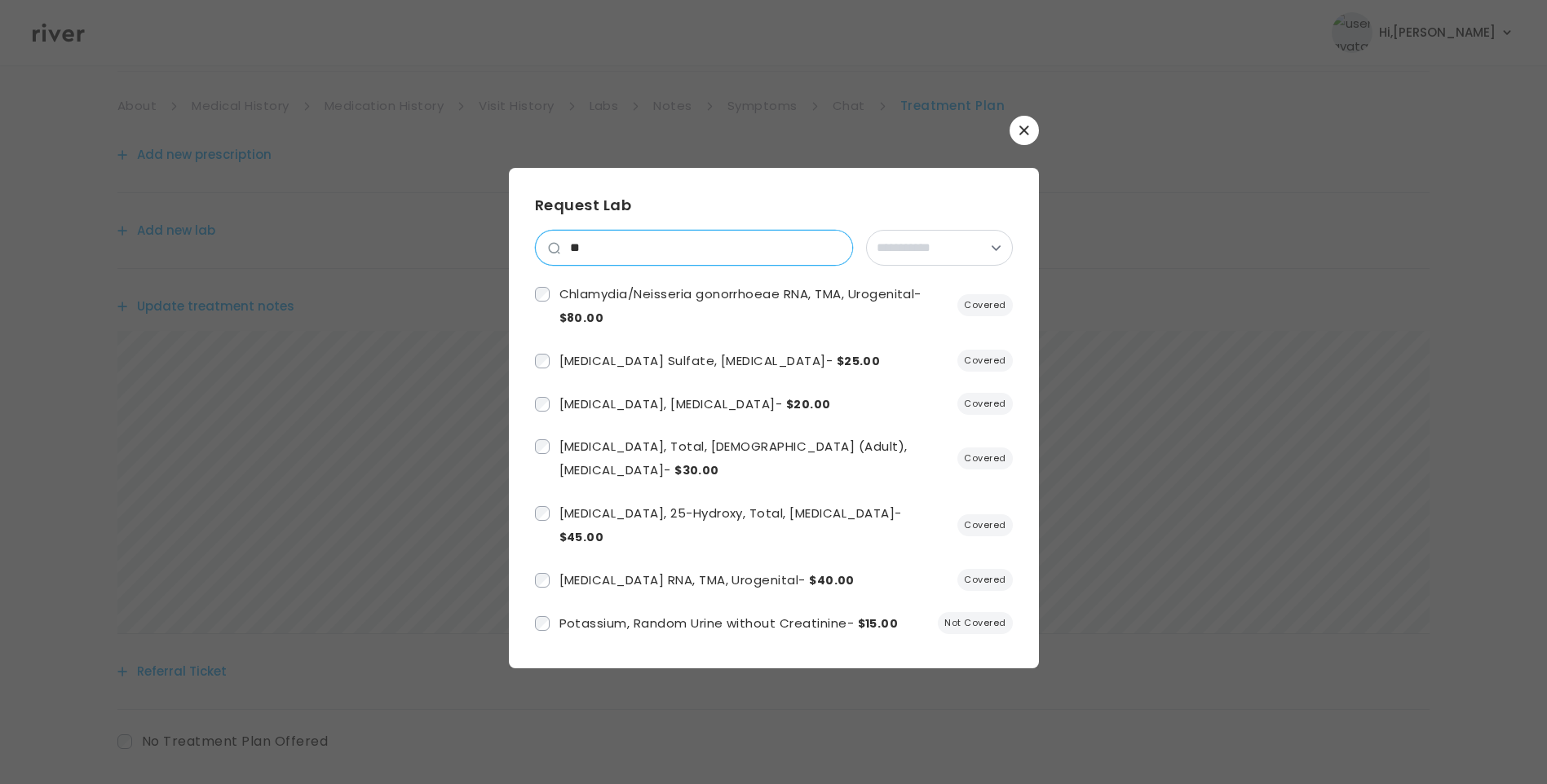
type input "*"
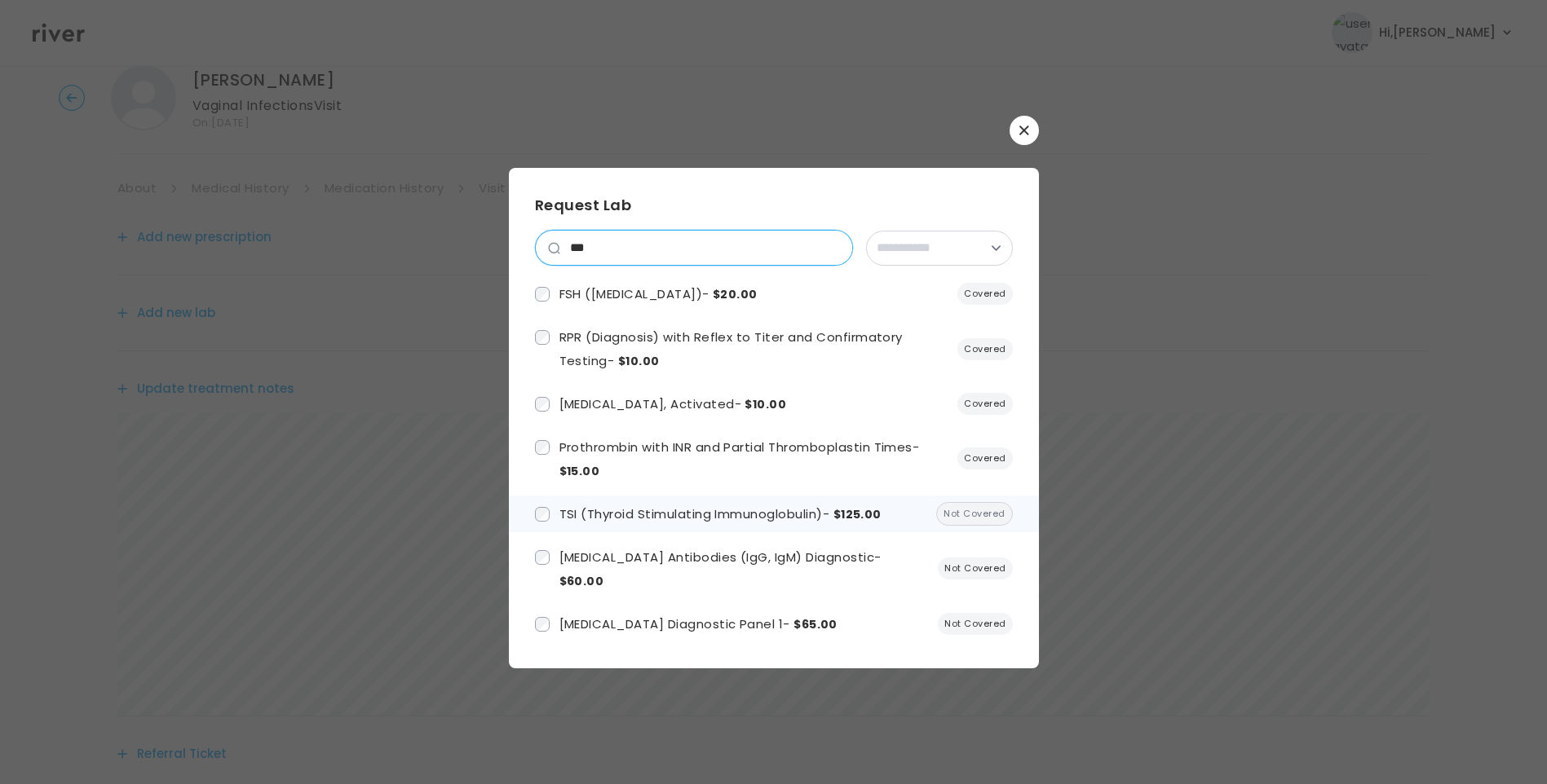
scroll to position [38, 0]
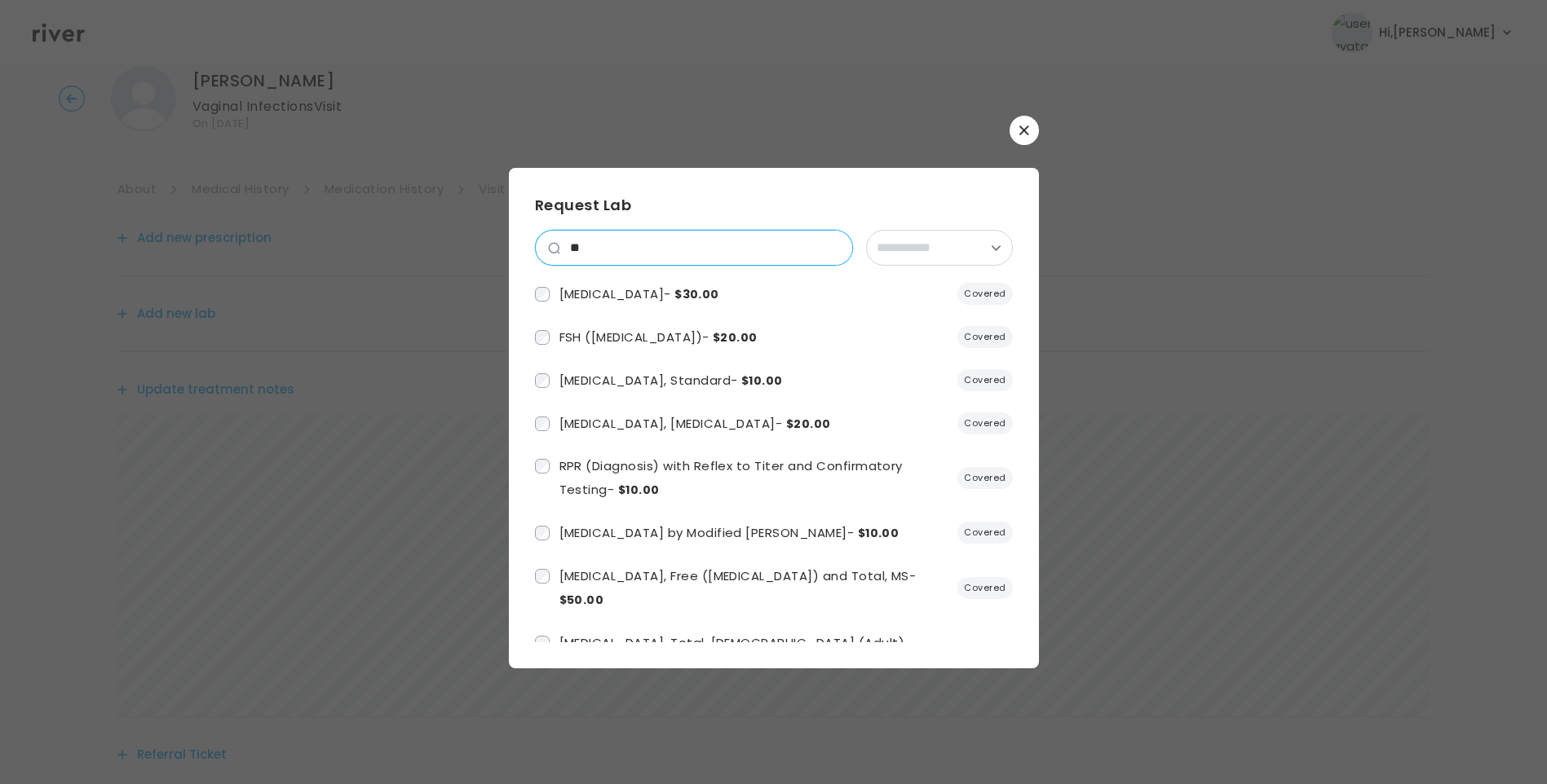
type input "*"
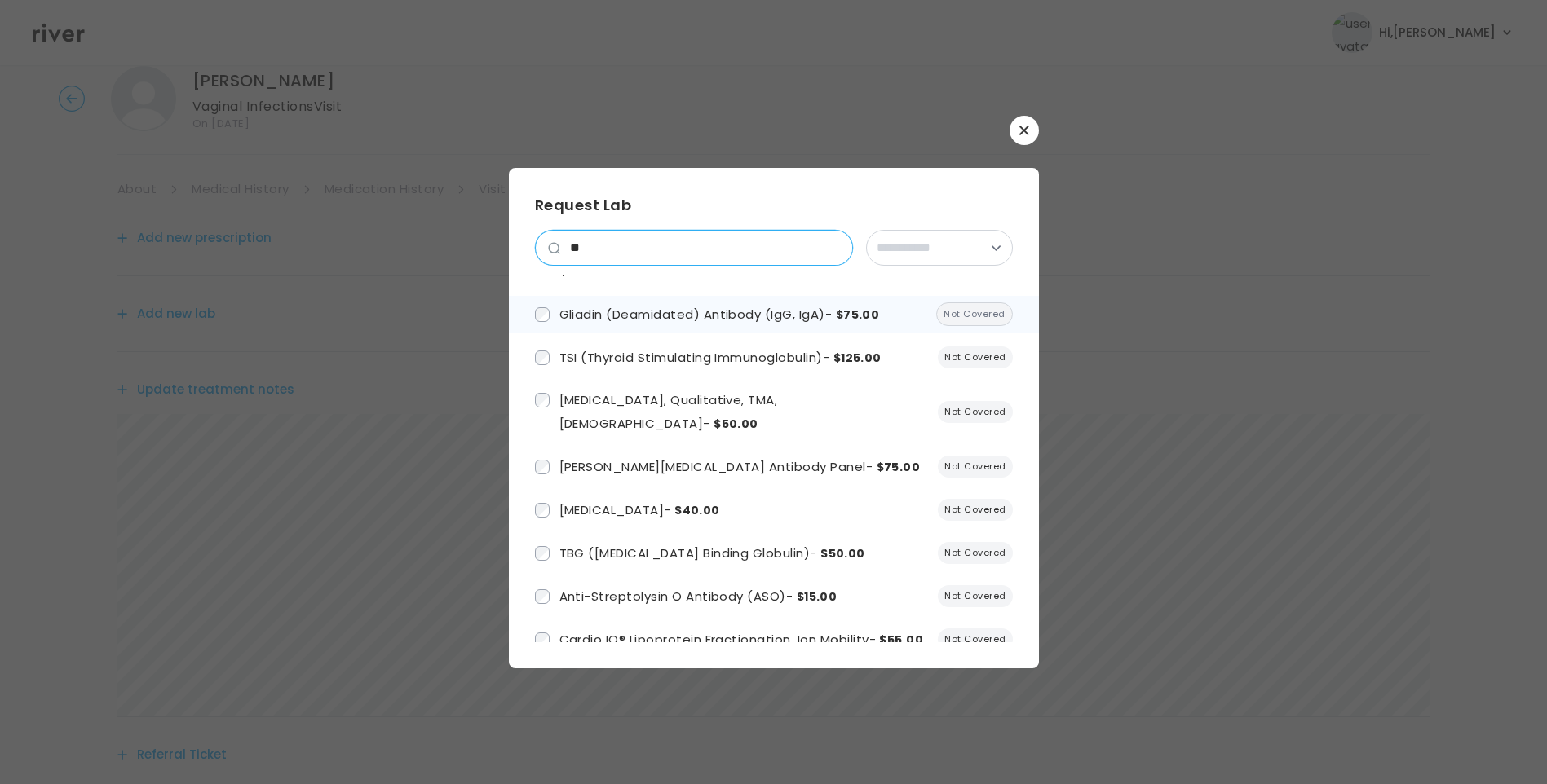
scroll to position [2364, 0]
drag, startPoint x: 589, startPoint y: 258, endPoint x: 558, endPoint y: 249, distance: 32.3
click at [558, 249] on div "**" at bounding box center [694, 248] width 318 height 36
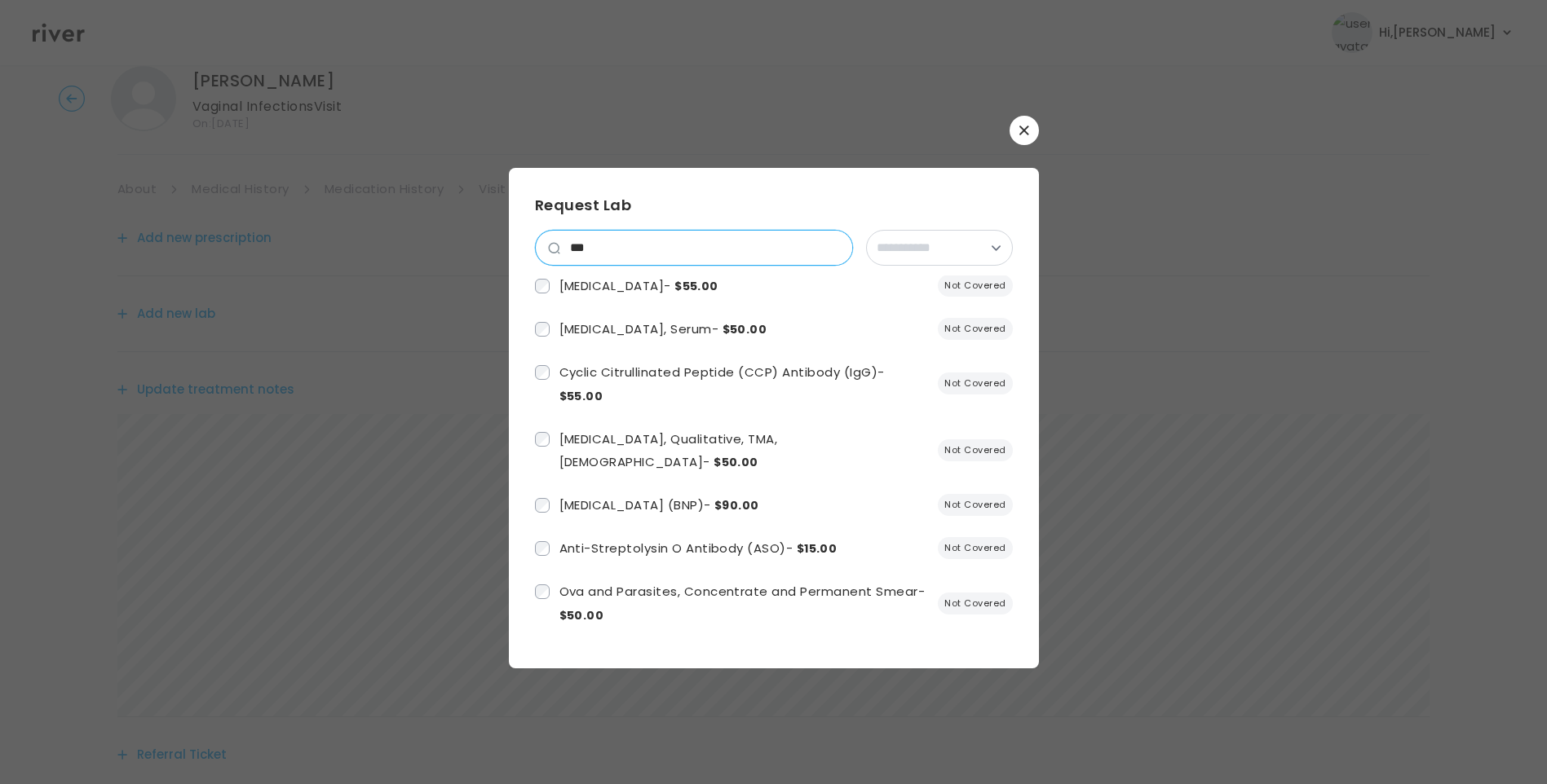
scroll to position [0, 0]
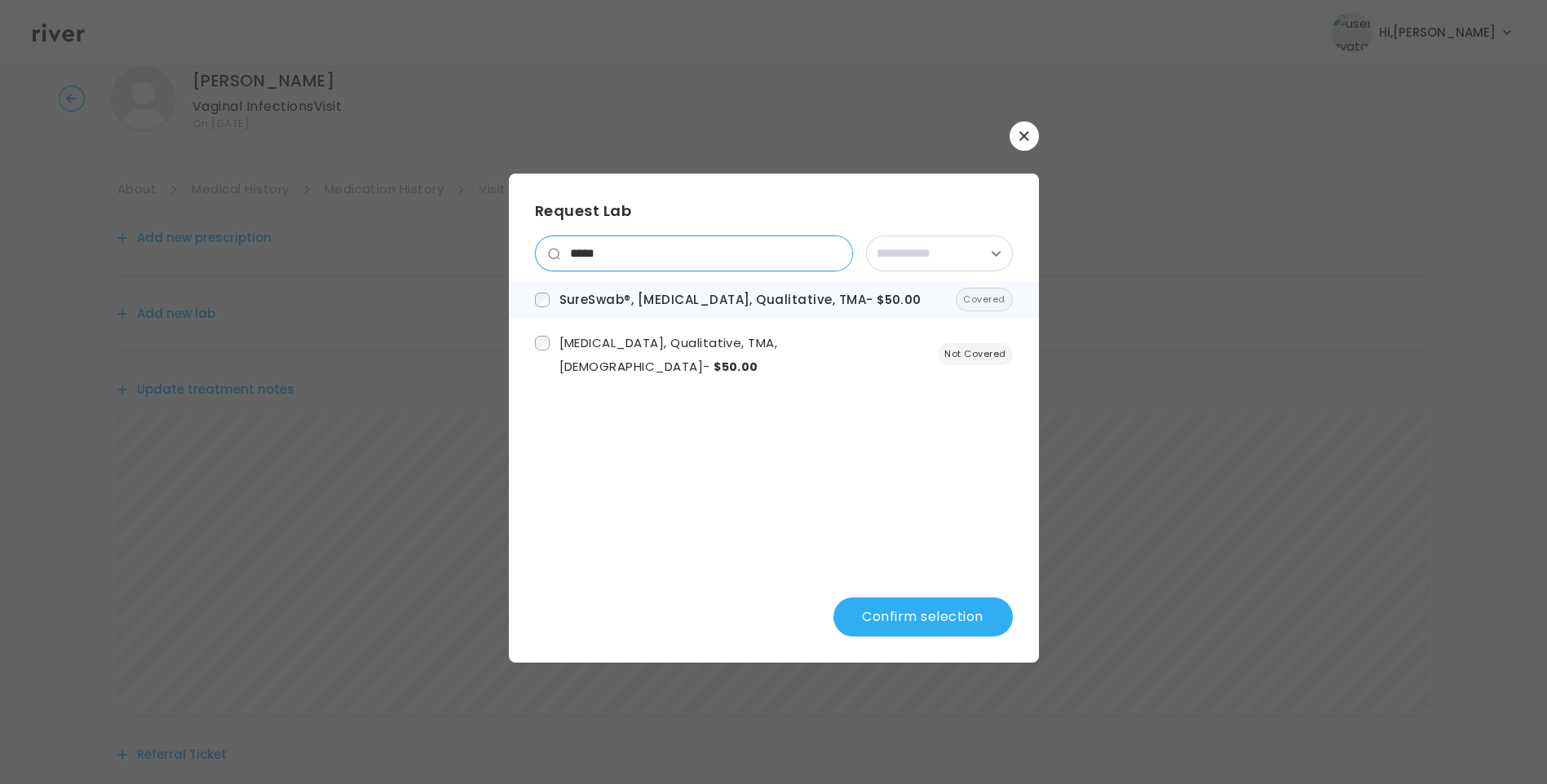
drag, startPoint x: 576, startPoint y: 252, endPoint x: 536, endPoint y: 291, distance: 55.3
click at [553, 251] on div "*****" at bounding box center [694, 254] width 318 height 36
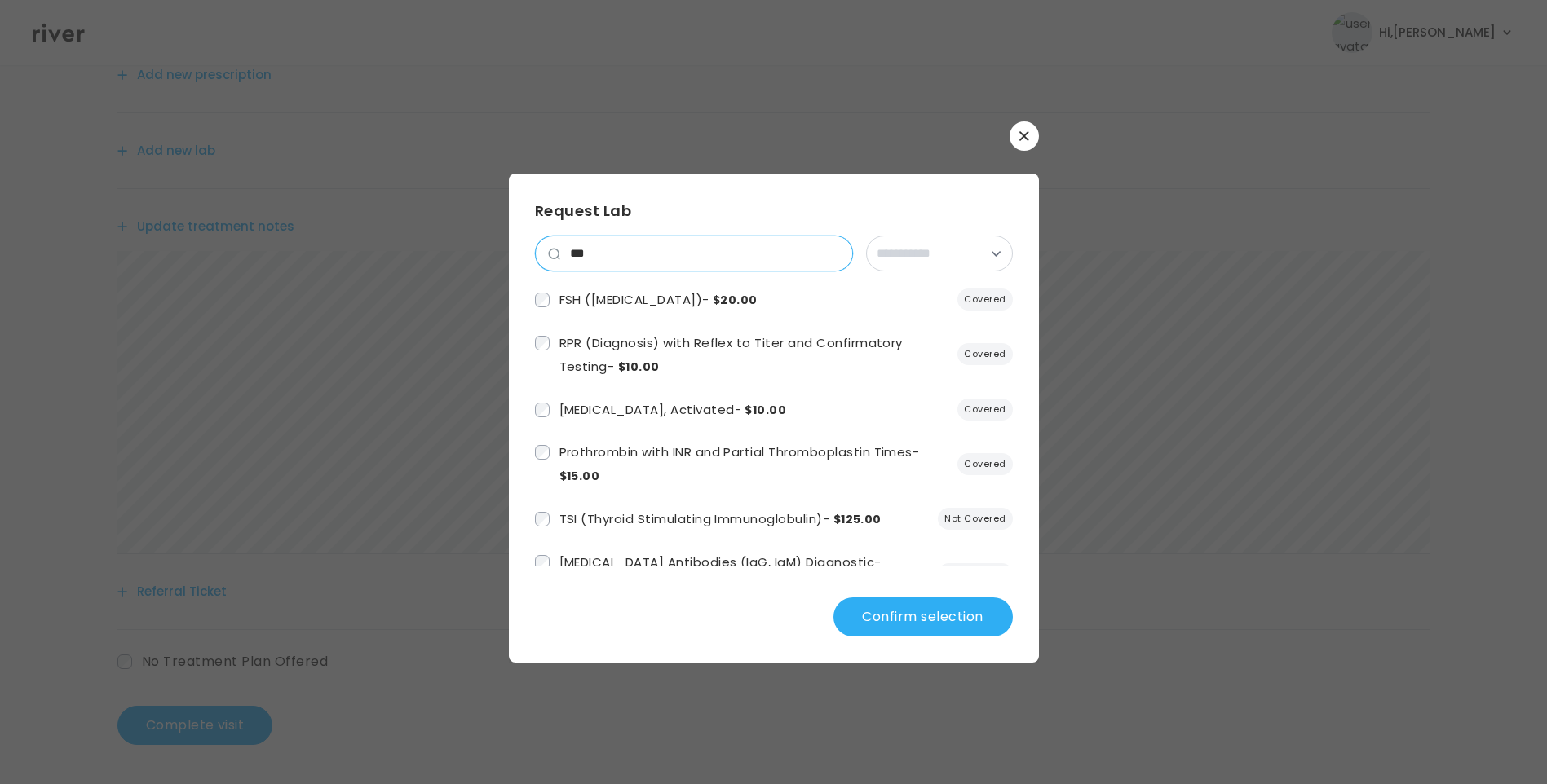
drag, startPoint x: 604, startPoint y: 258, endPoint x: 542, endPoint y: 253, distance: 62.2
click at [543, 253] on div "***" at bounding box center [694, 254] width 318 height 36
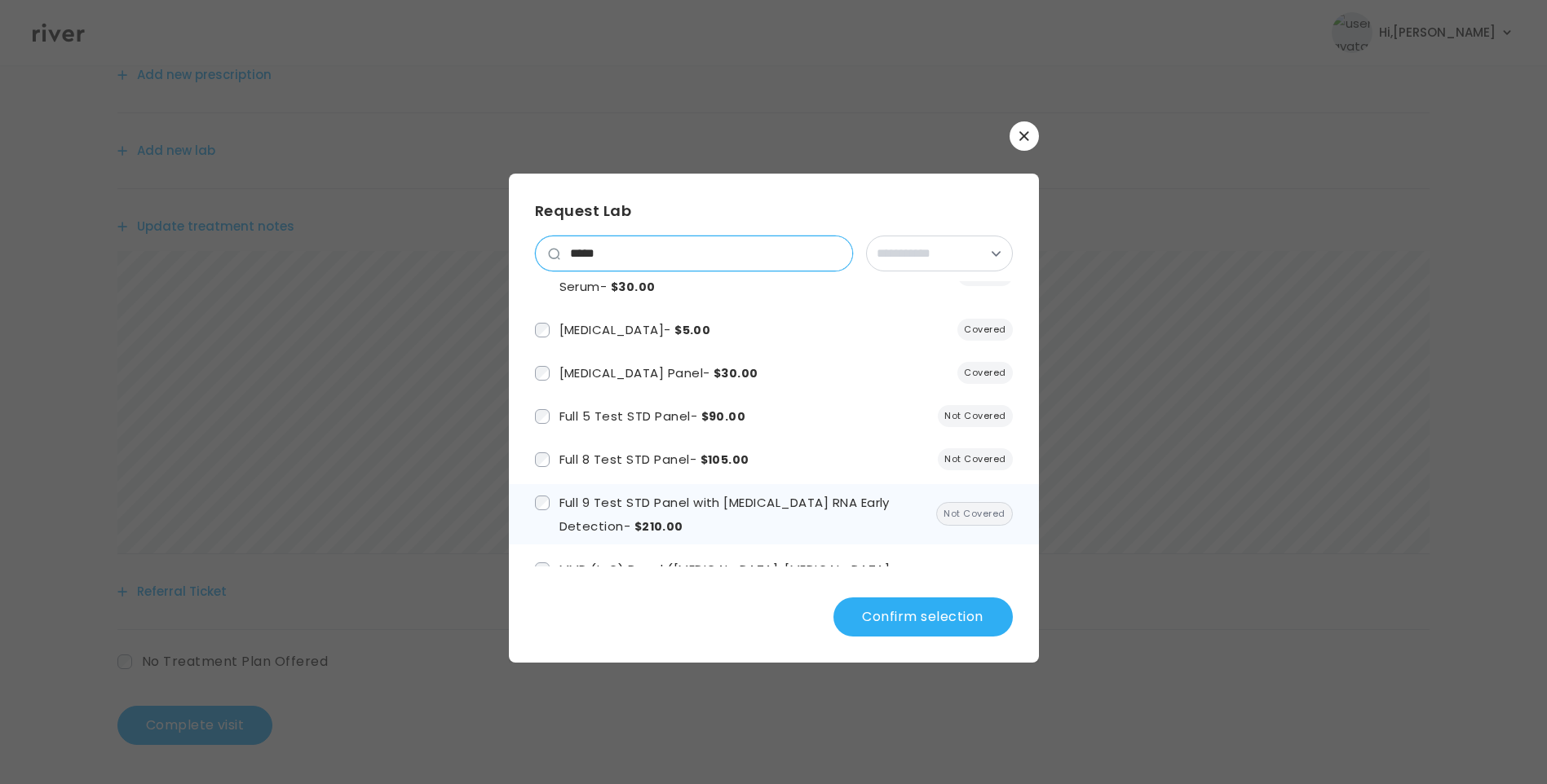
scroll to position [245, 0]
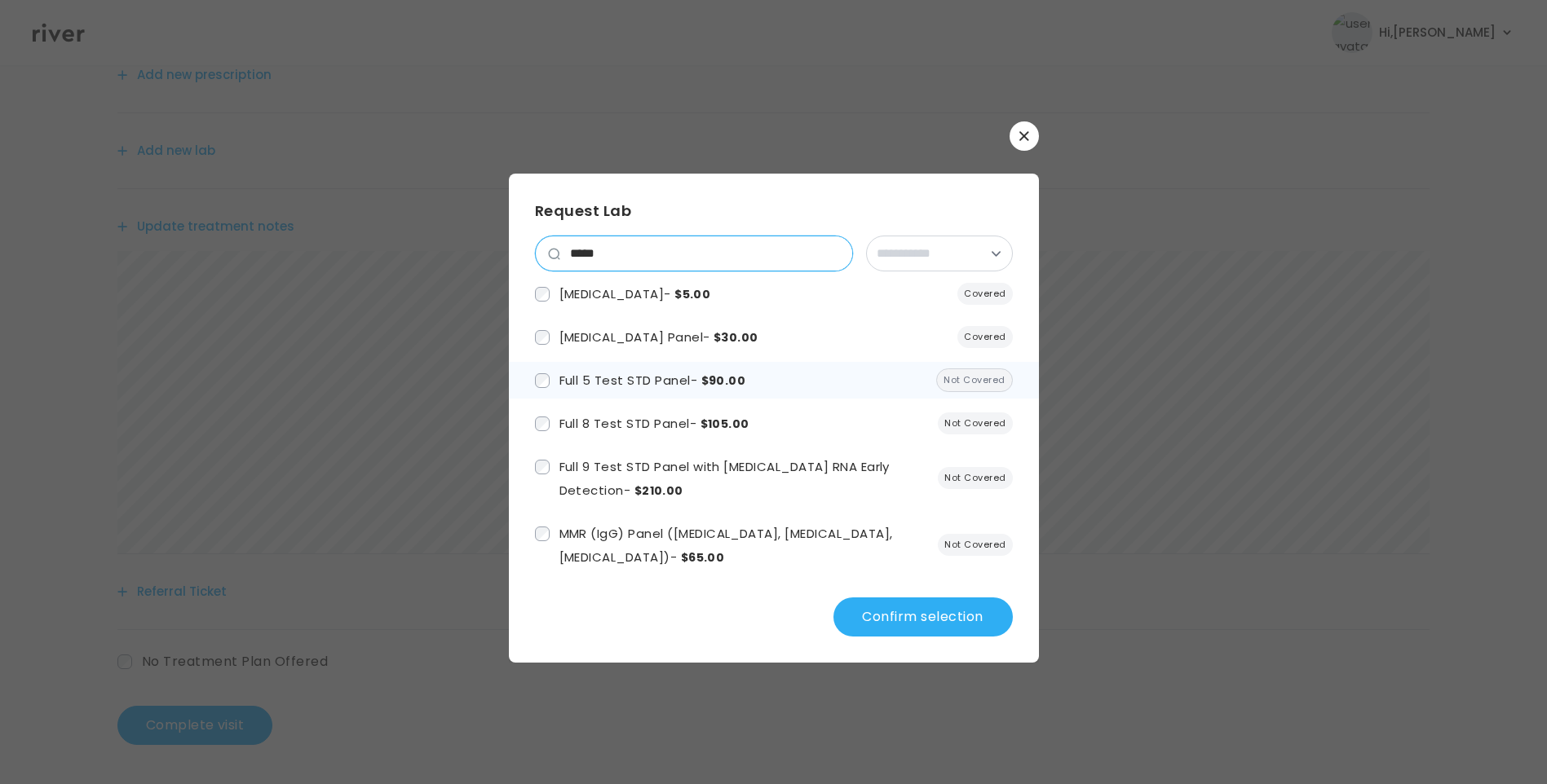
type input "*****"
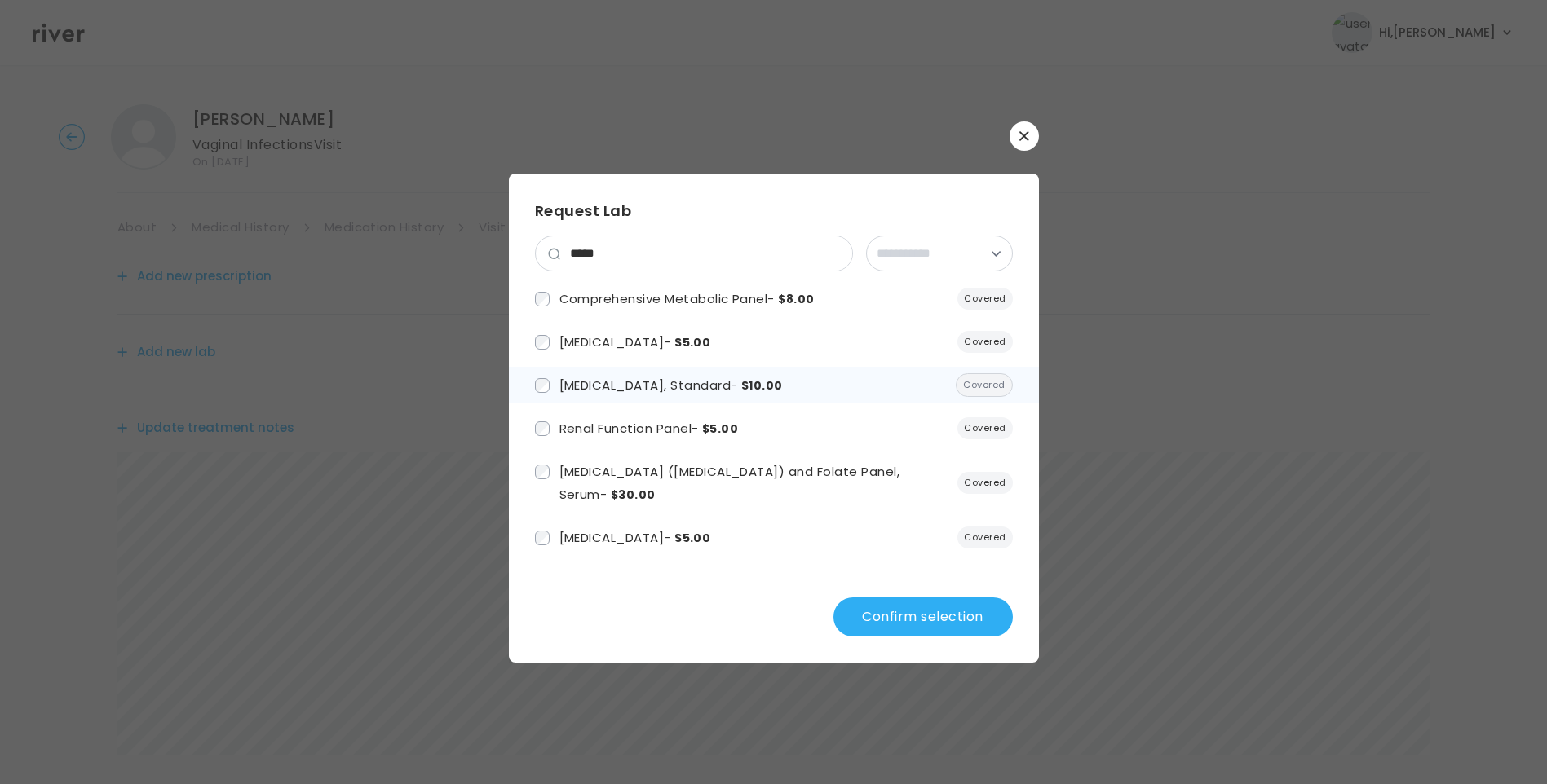
scroll to position [0, 0]
click at [920, 618] on button "Confirm selection" at bounding box center [922, 617] width 179 height 39
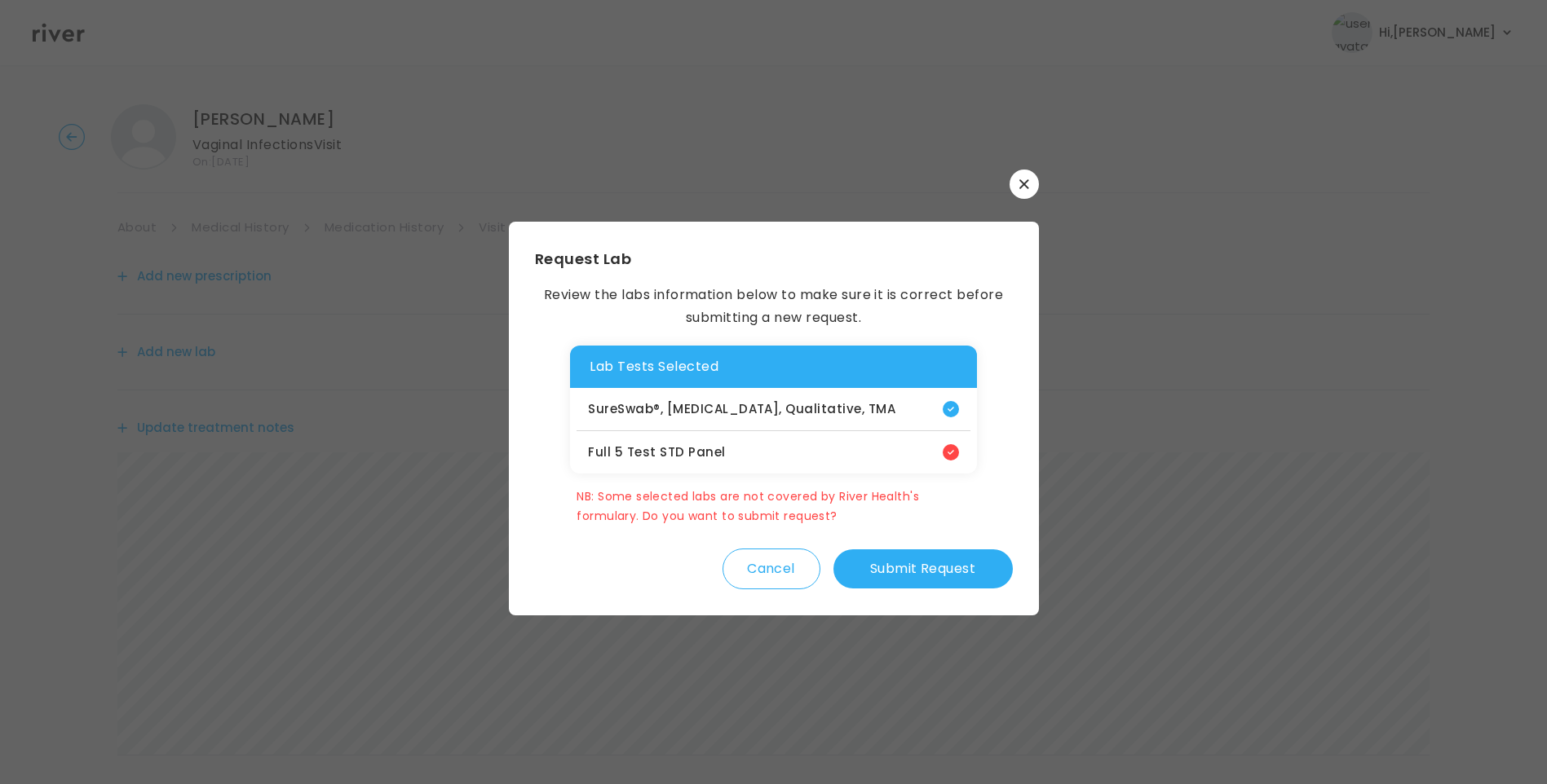
click at [950, 580] on button "Submit Request" at bounding box center [922, 568] width 179 height 39
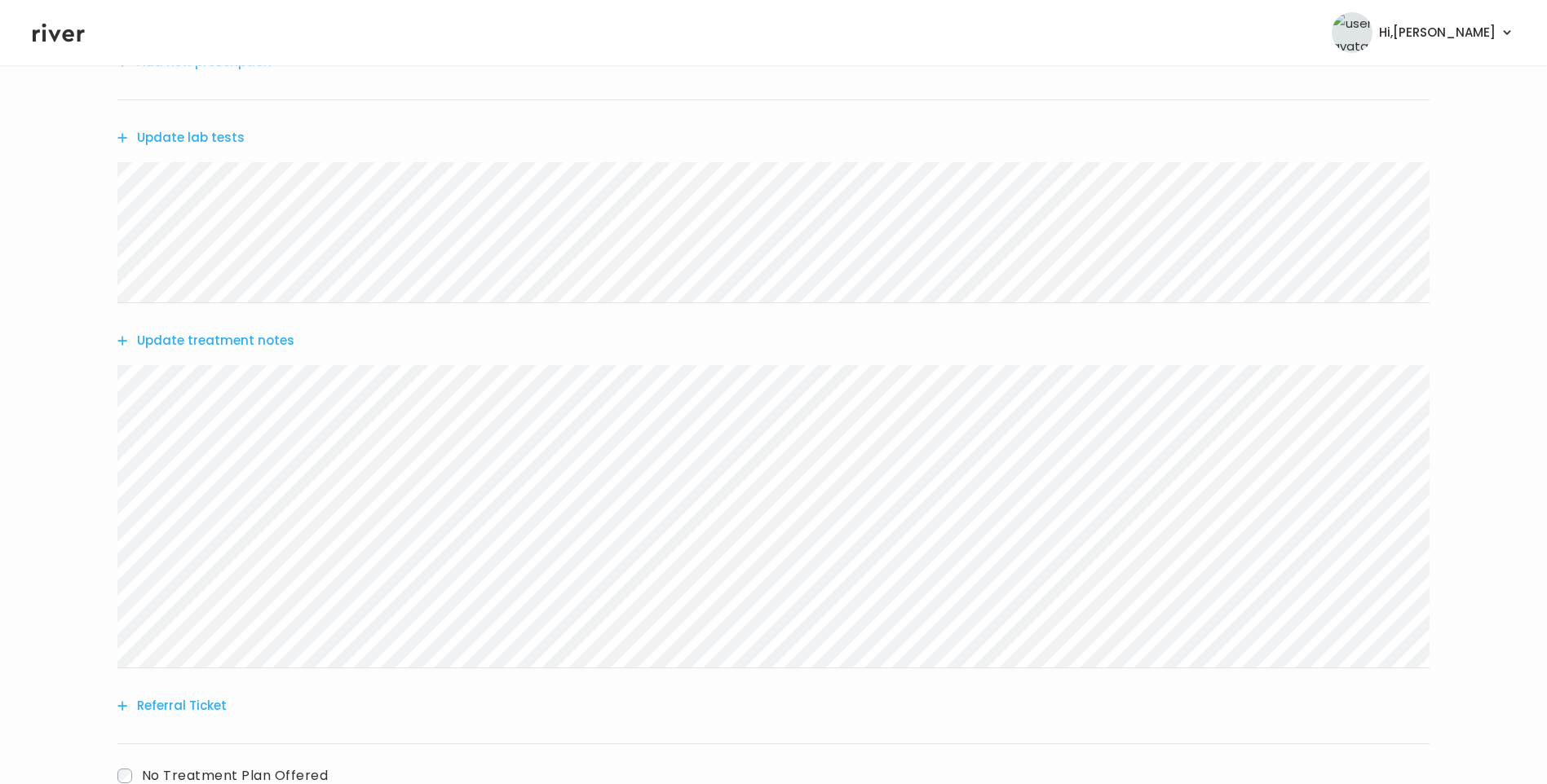
scroll to position [245, 0]
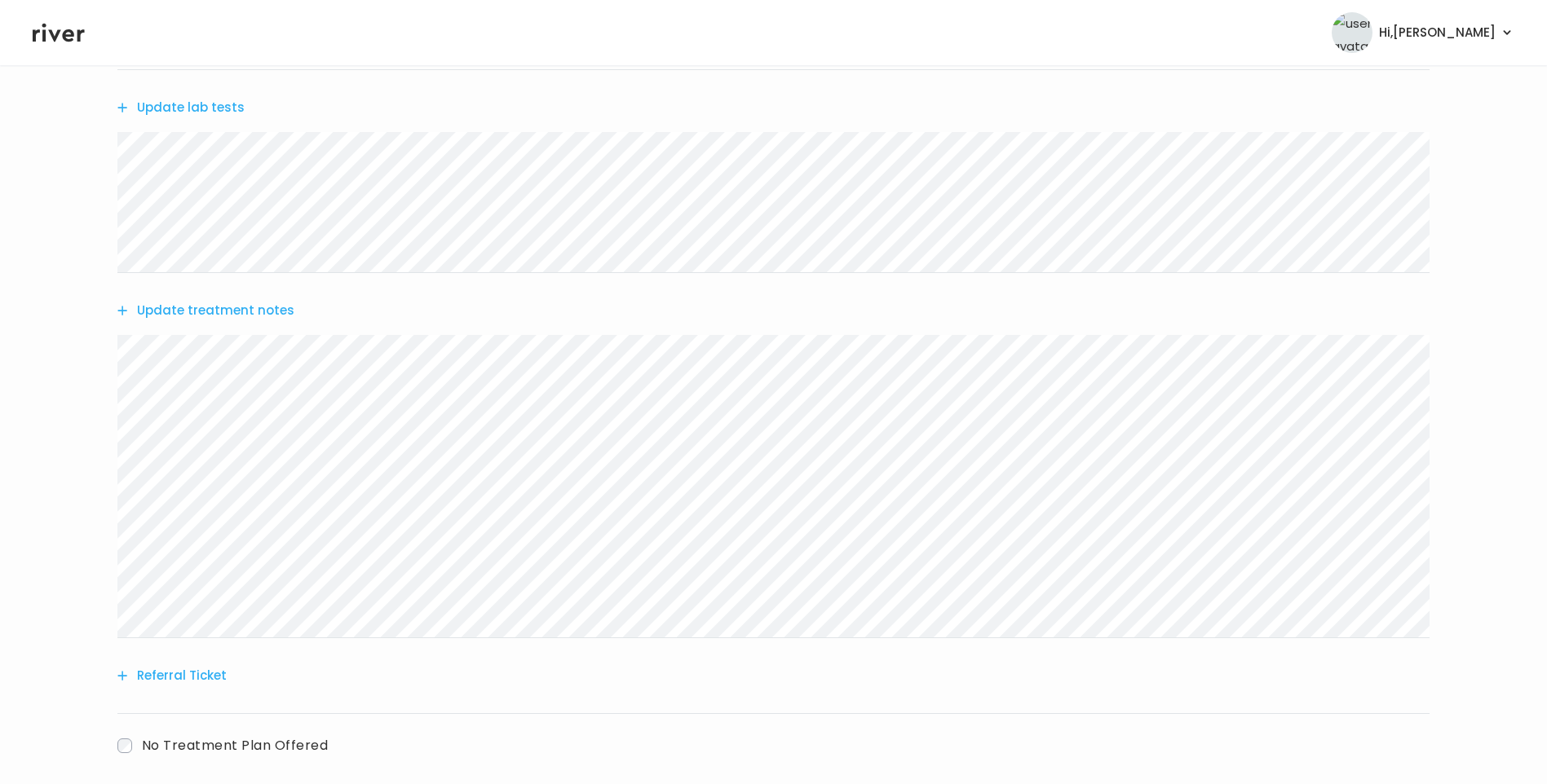
click at [254, 311] on button "Update treatment notes" at bounding box center [205, 310] width 177 height 23
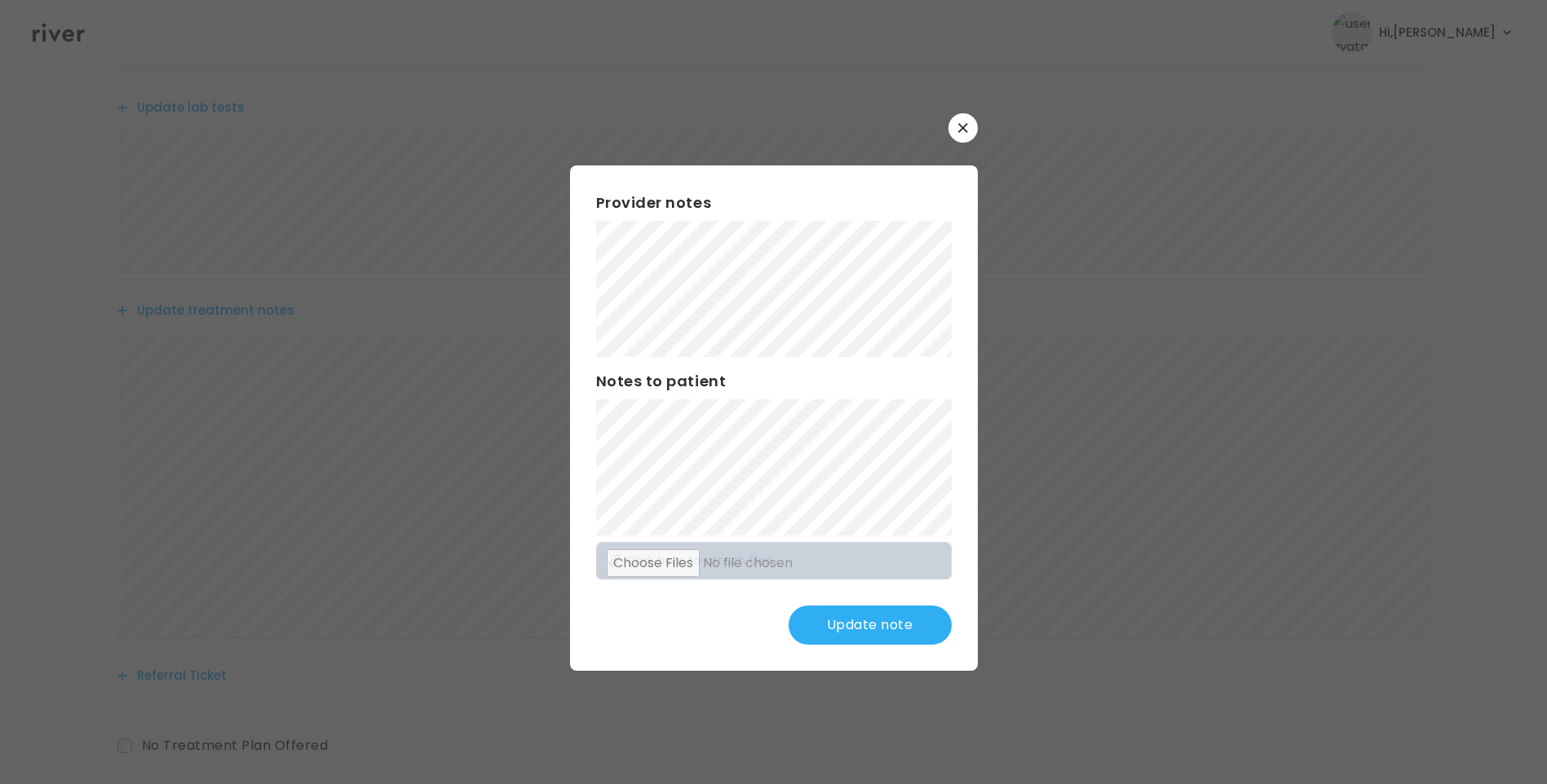
click at [909, 620] on button "Update note" at bounding box center [869, 625] width 163 height 39
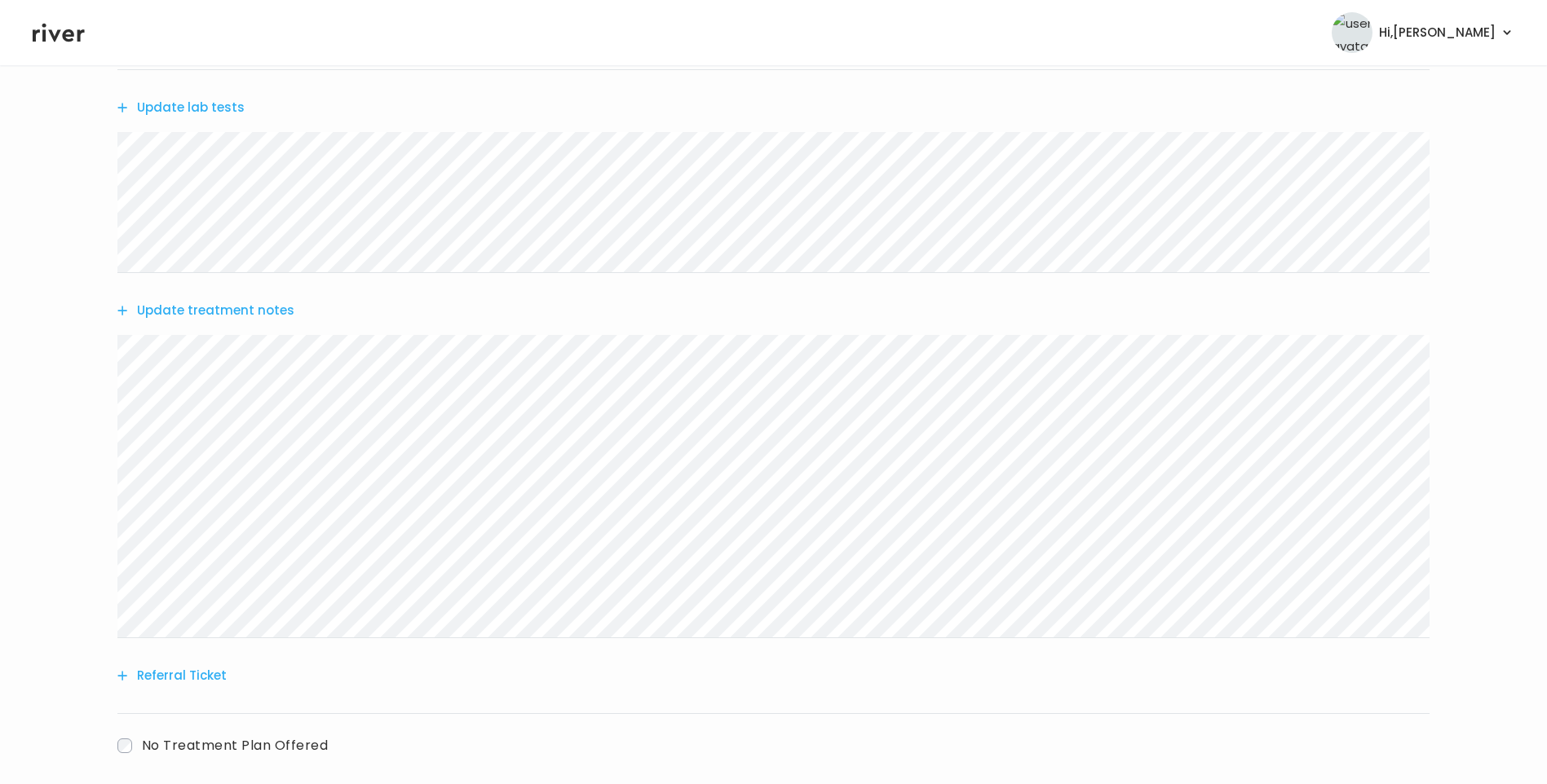
click at [254, 315] on button "Update treatment notes" at bounding box center [205, 310] width 177 height 23
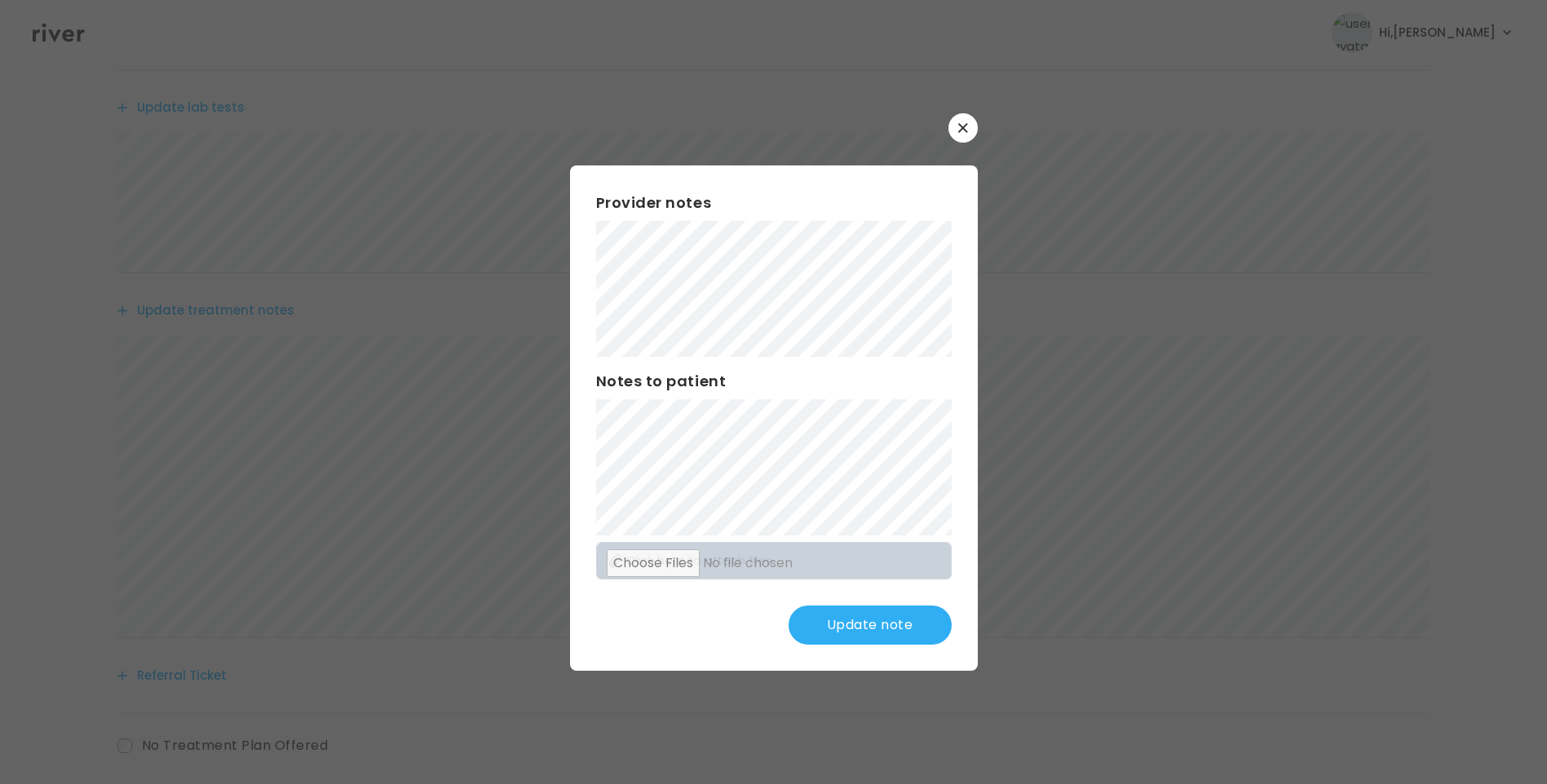
drag, startPoint x: 872, startPoint y: 605, endPoint x: 872, endPoint y: 615, distance: 9.8
click at [872, 611] on div "Provider notes Notes to patient Click here to attach files Update note" at bounding box center [774, 417] width 408 height 505
click at [873, 616] on button "Update note" at bounding box center [869, 625] width 163 height 39
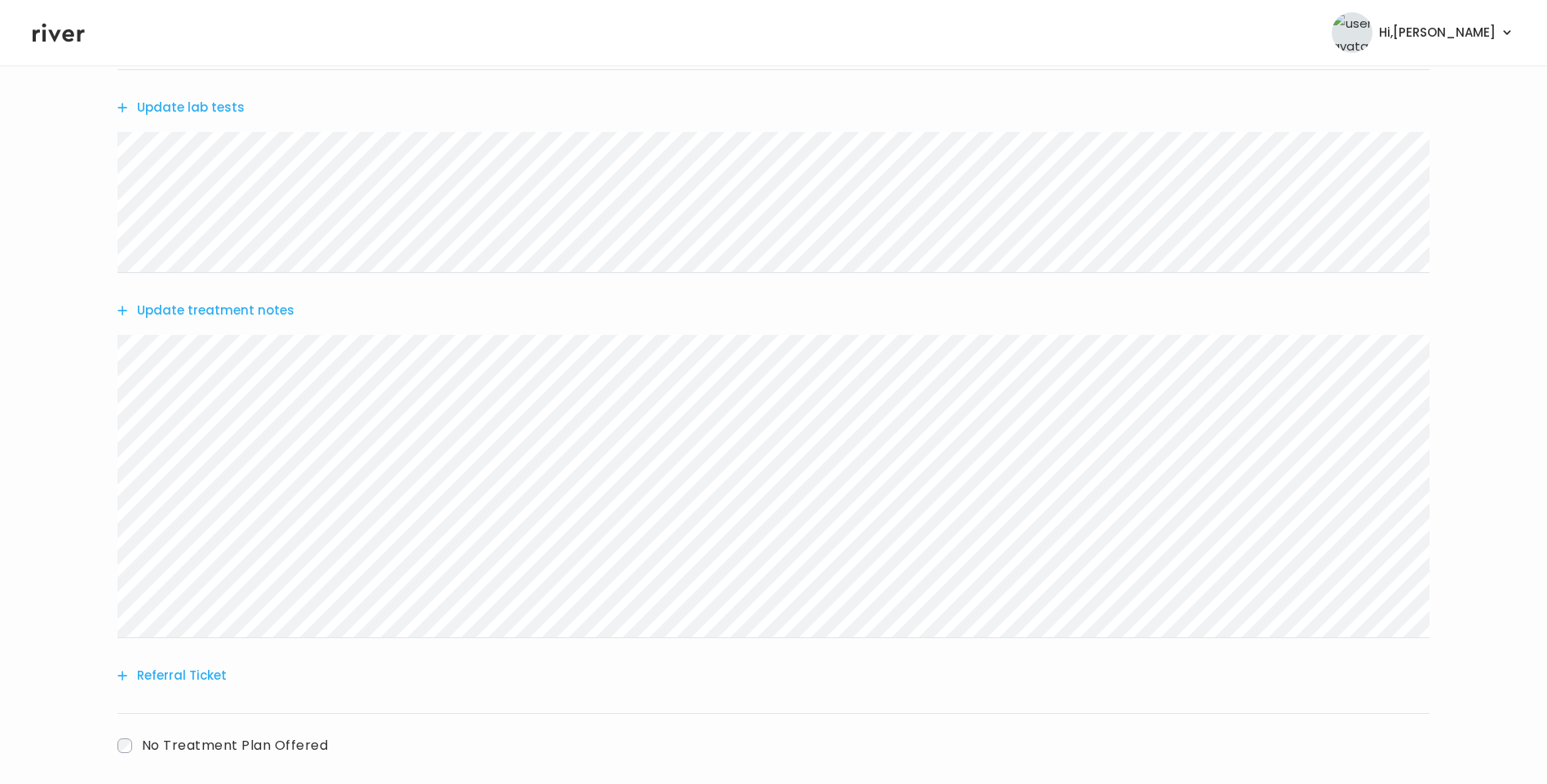
click at [269, 313] on button "Update treatment notes" at bounding box center [205, 310] width 177 height 23
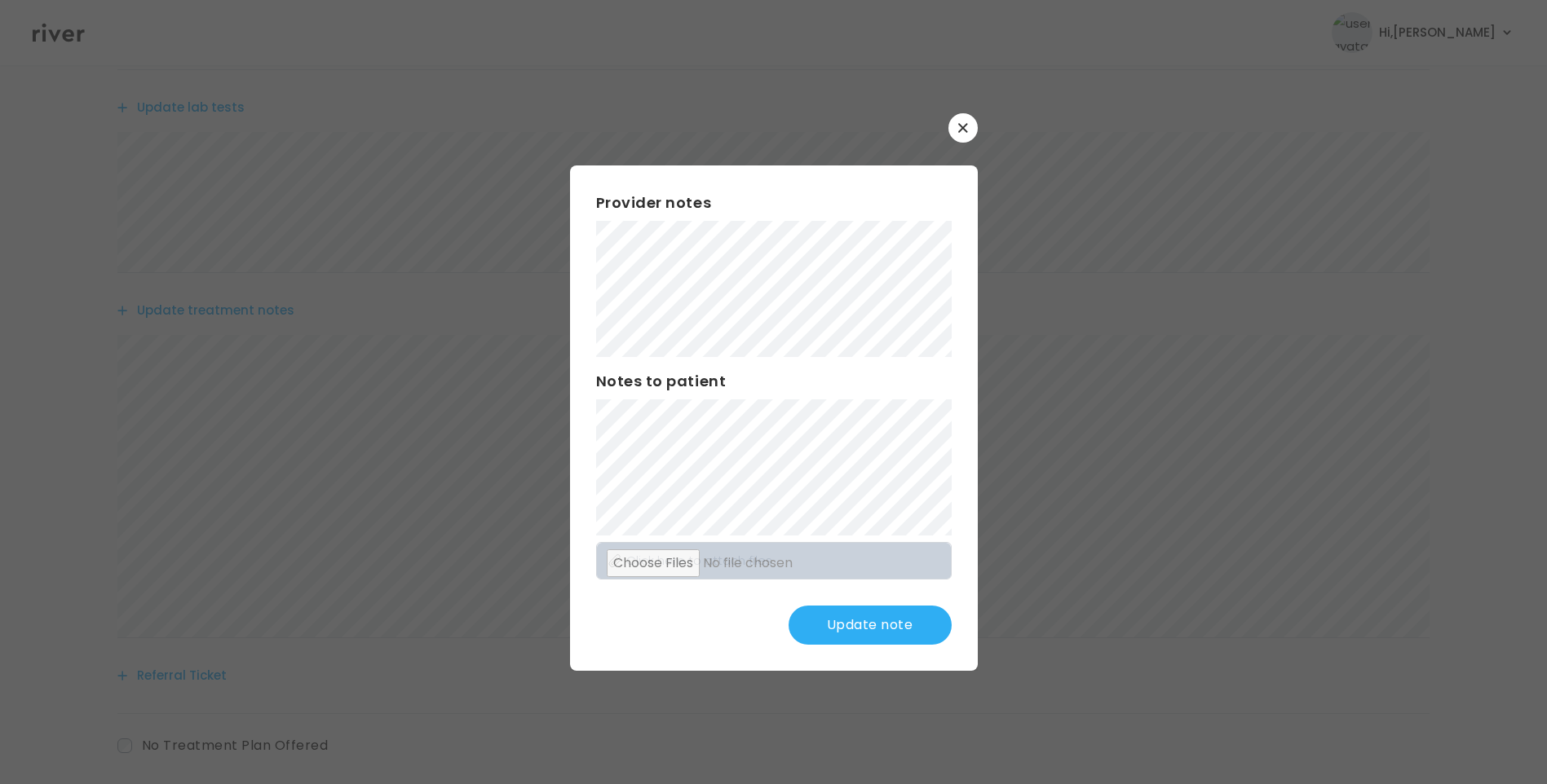
click at [849, 611] on button "Update note" at bounding box center [869, 625] width 163 height 39
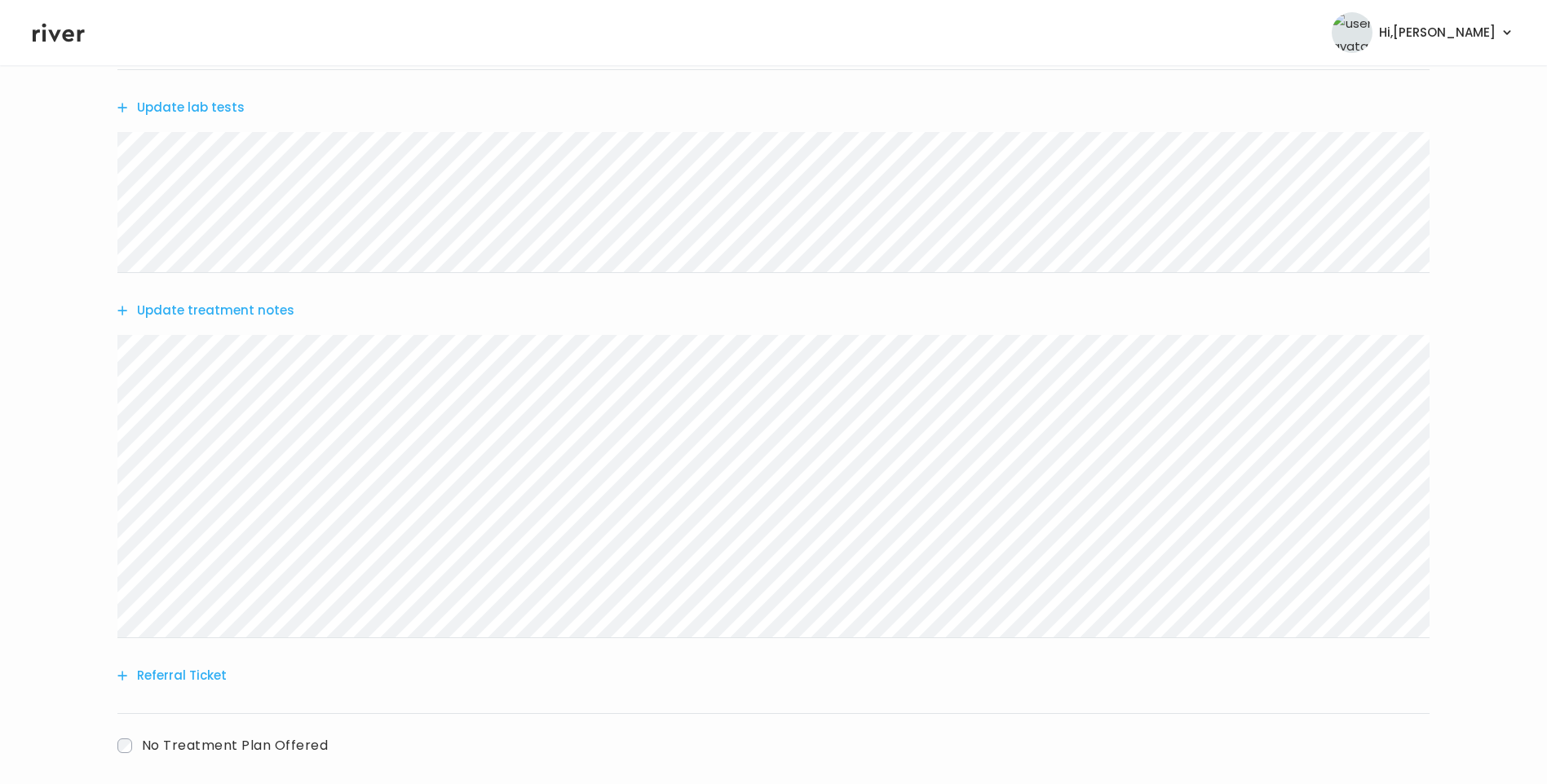
scroll to position [0, 0]
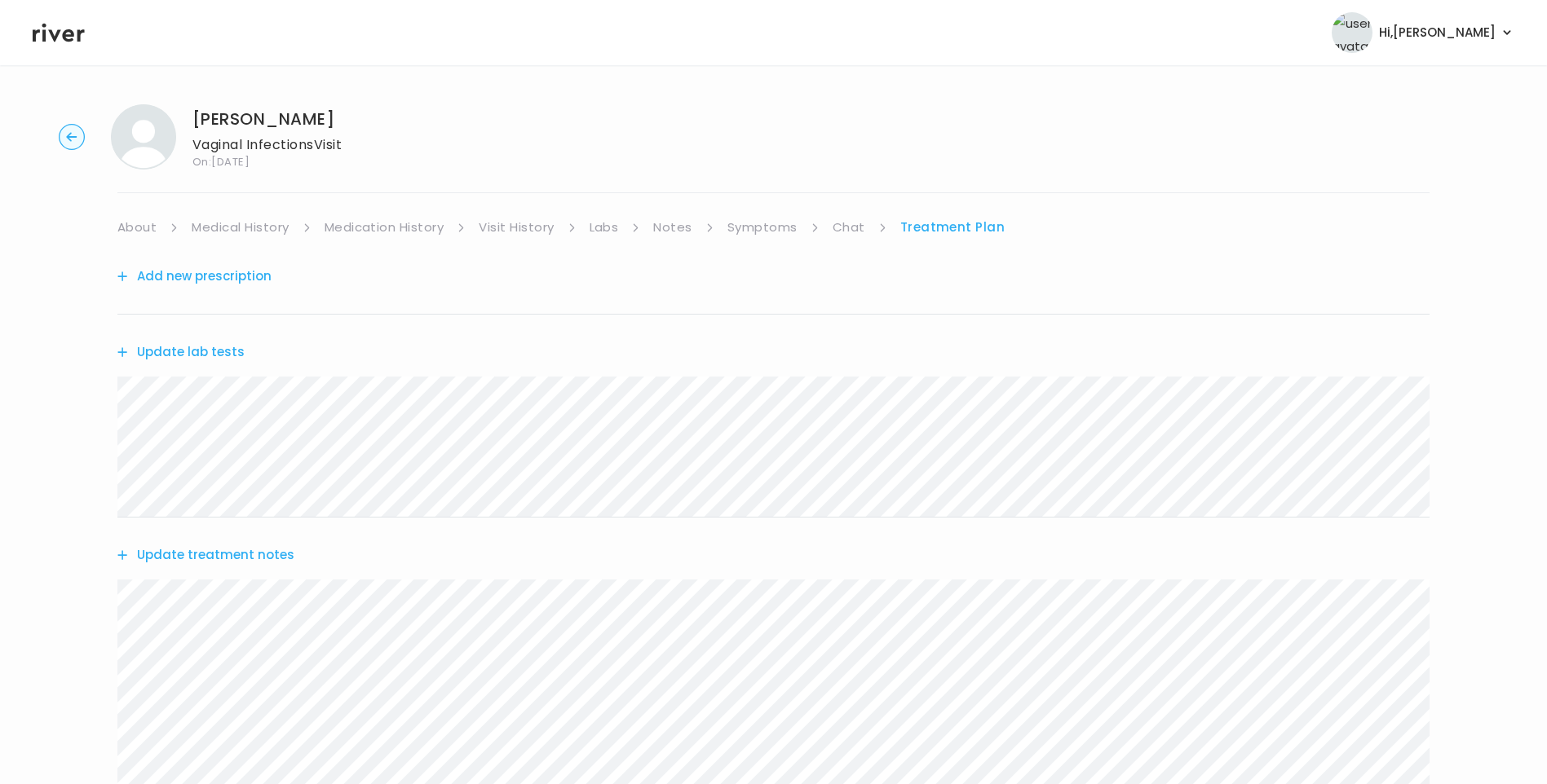
click at [218, 276] on button "Add new prescription" at bounding box center [194, 276] width 154 height 23
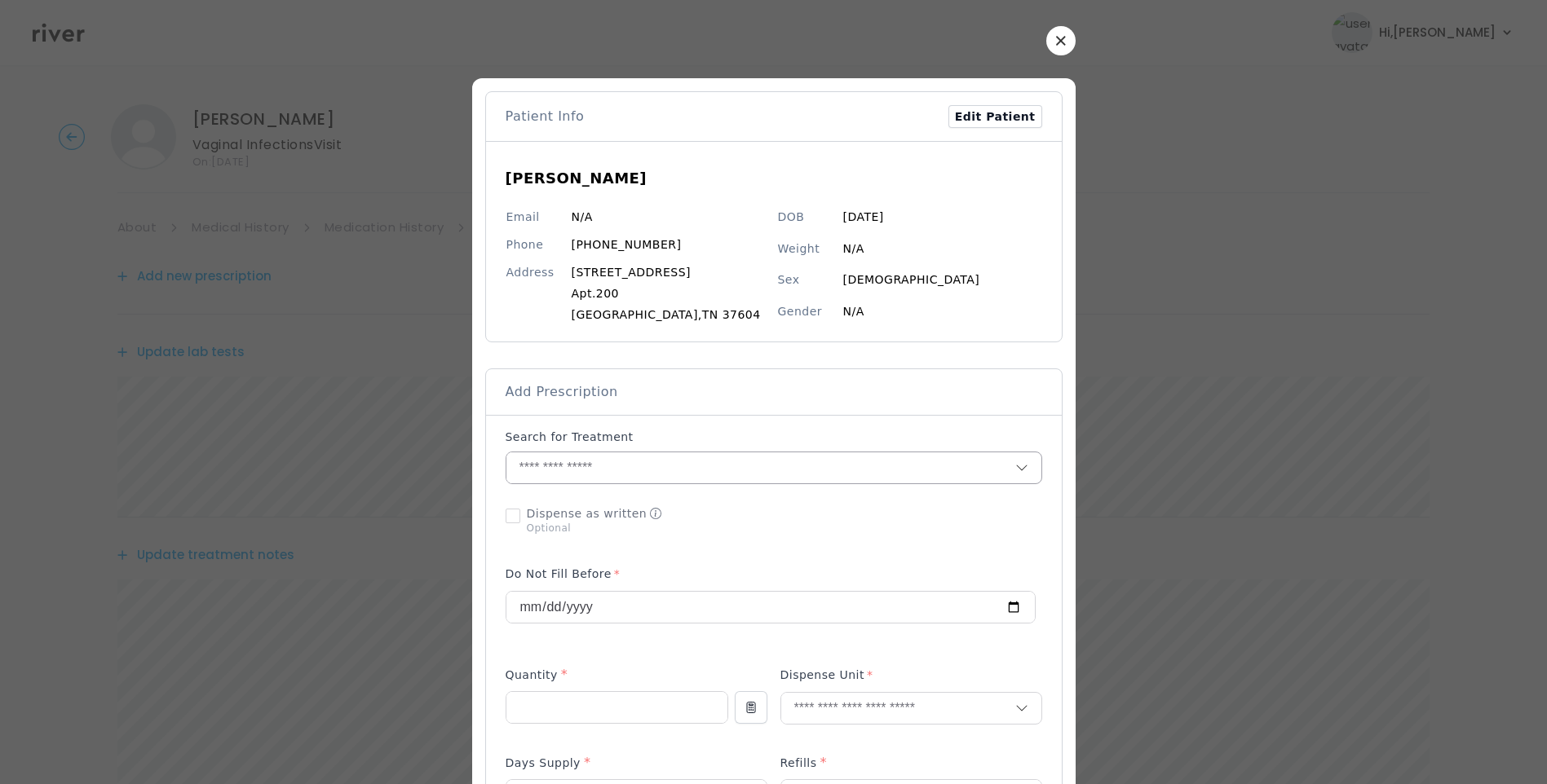
click at [640, 460] on input "text" at bounding box center [760, 467] width 509 height 31
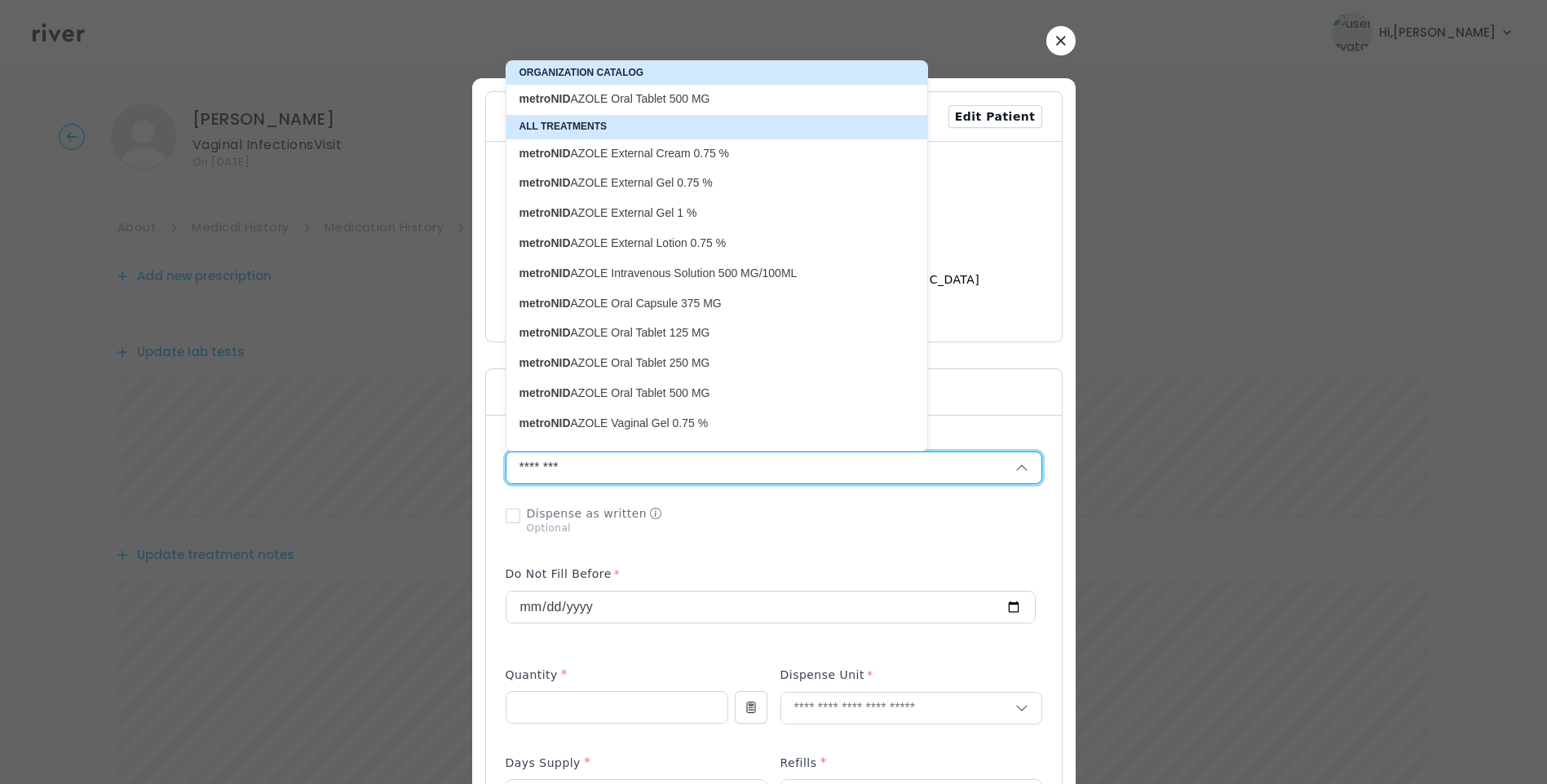
click at [670, 104] on p "metroNID AZOLE Oral Tablet 500 MG" at bounding box center [706, 98] width 375 height 15
type input "**********"
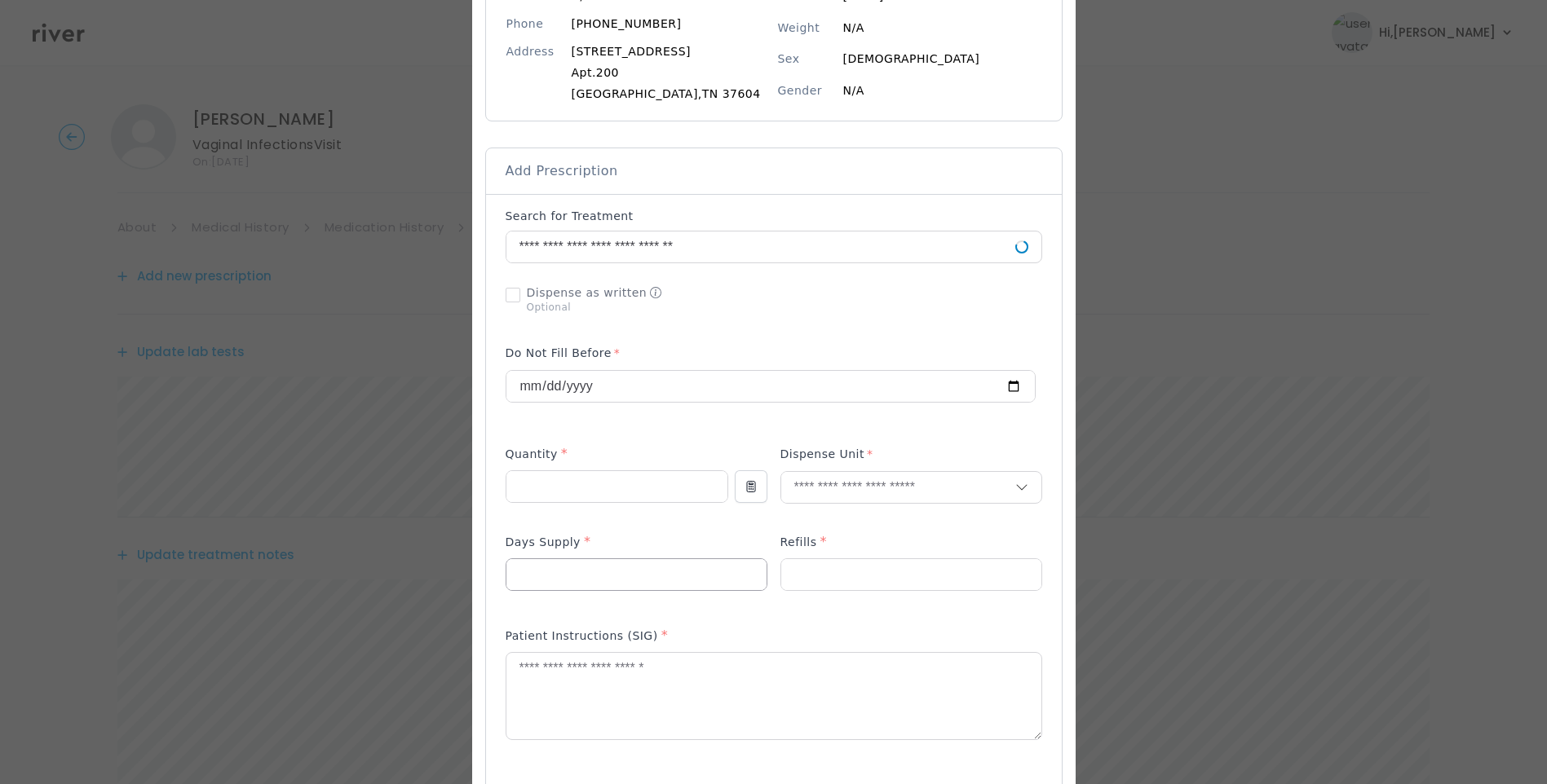
scroll to position [245, 0]
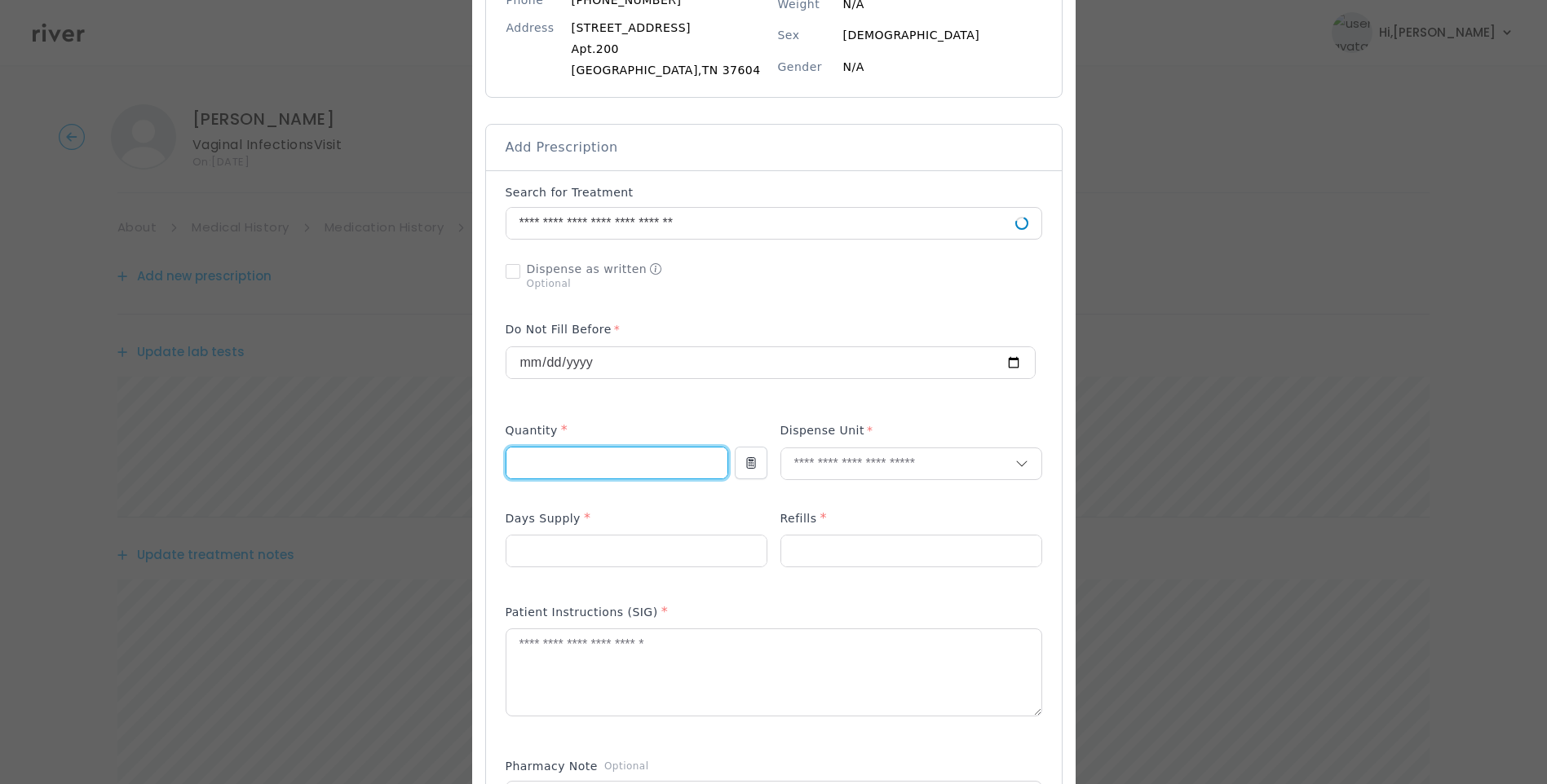
click at [564, 457] on input "number" at bounding box center [616, 463] width 221 height 31
type input "**"
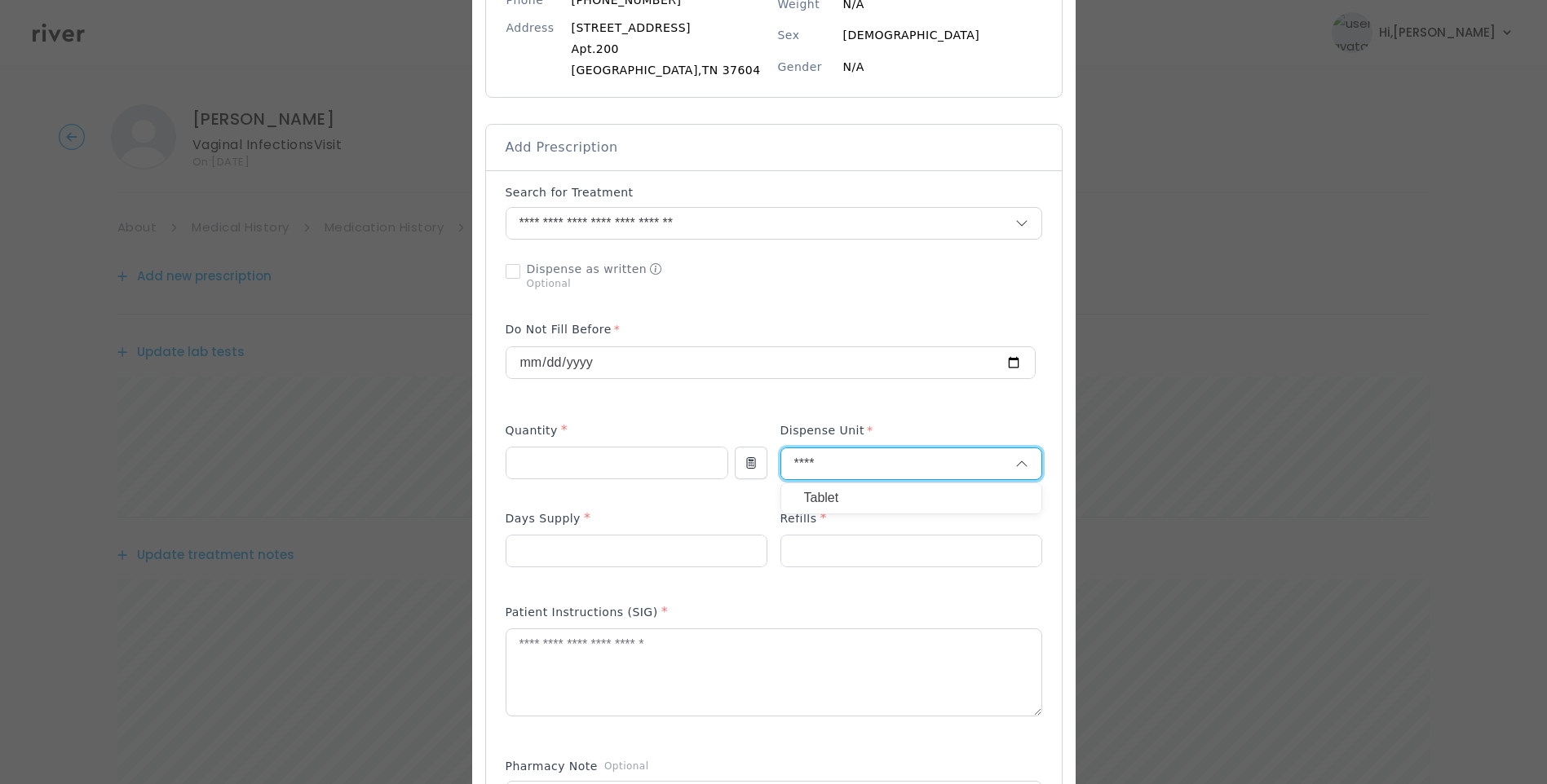
type input "****"
click at [824, 503] on p "Tablet" at bounding box center [911, 499] width 214 height 24
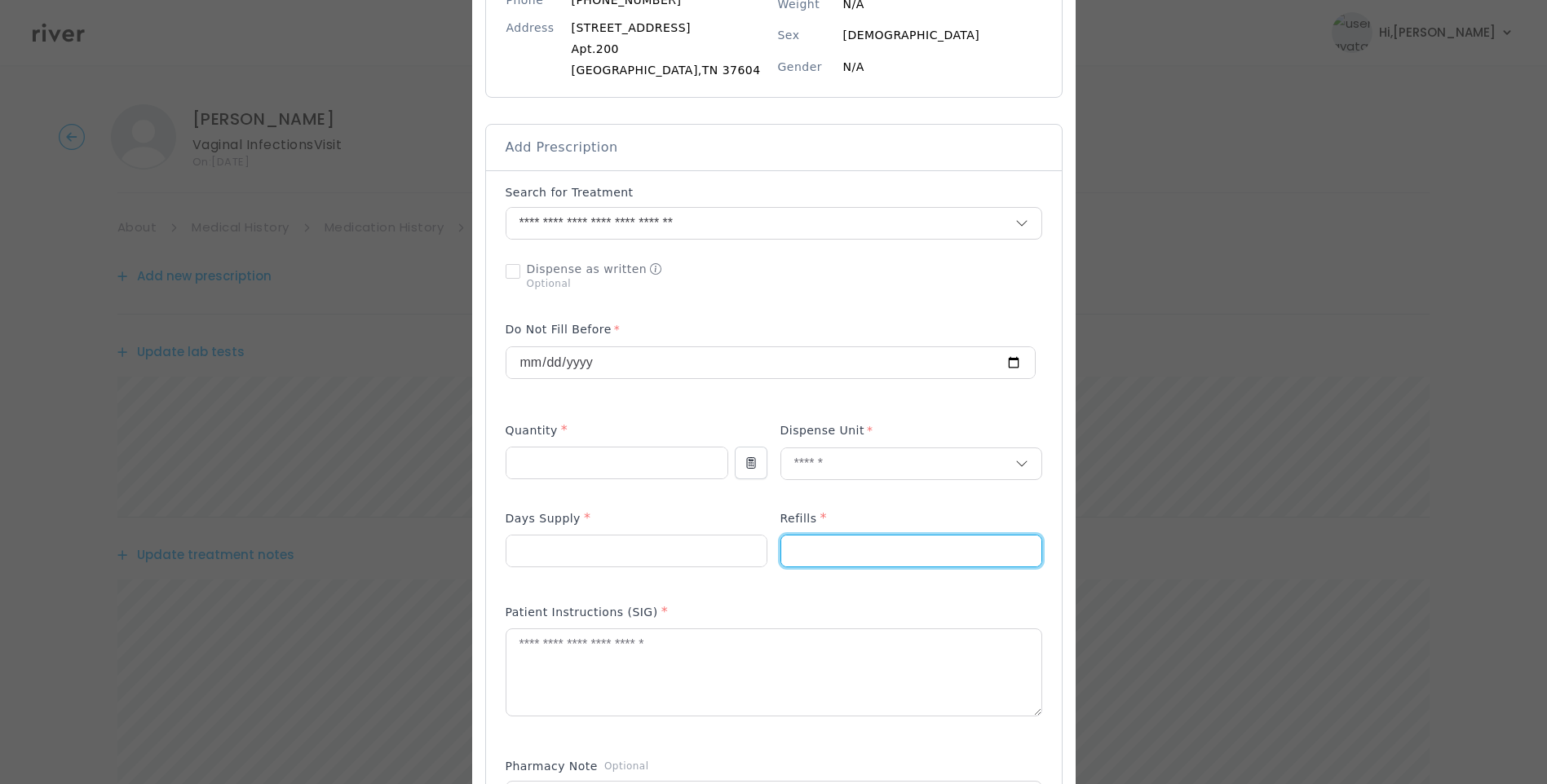
click at [820, 541] on input "number" at bounding box center [911, 551] width 260 height 31
type input "*"
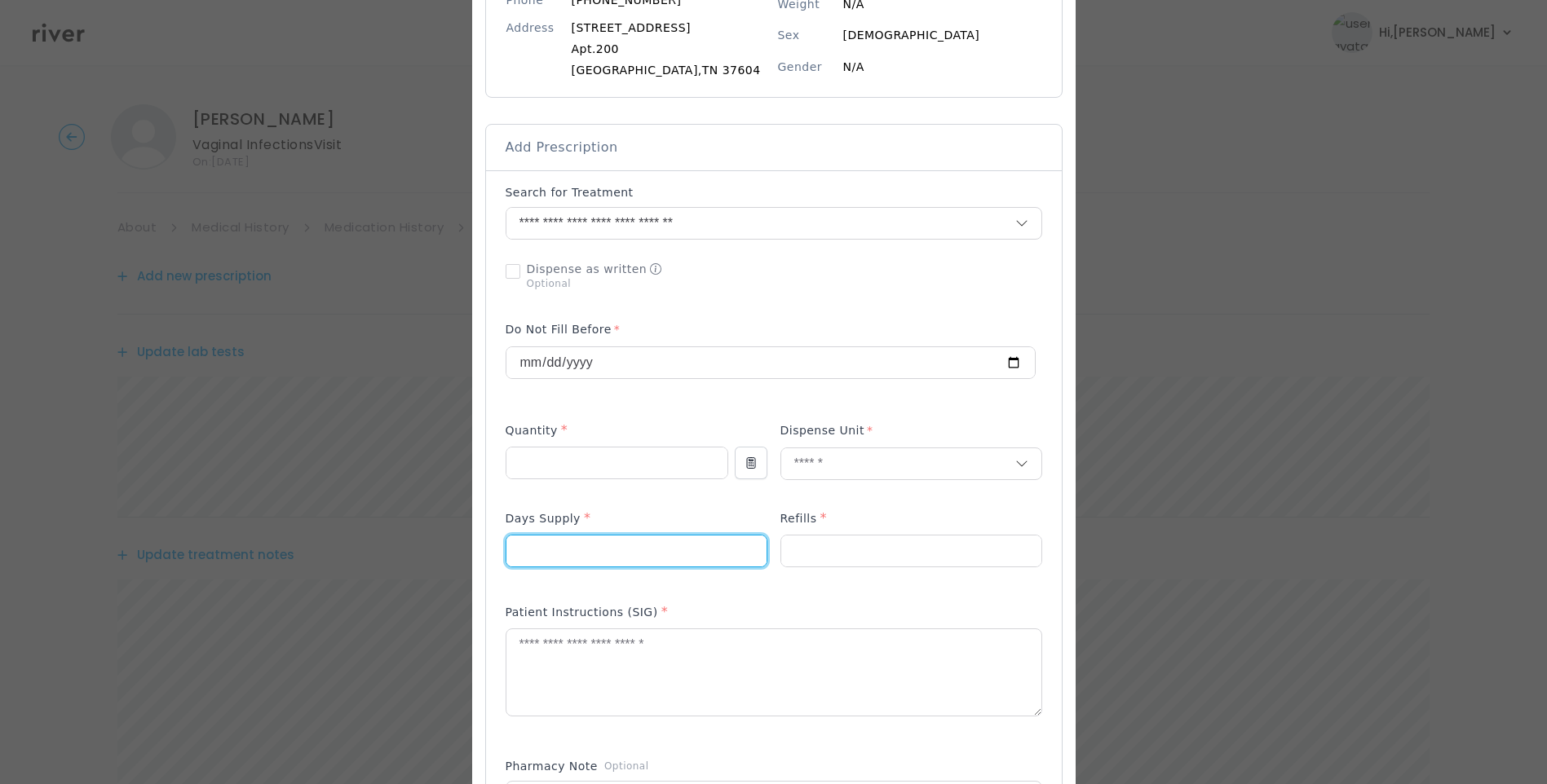
click at [551, 550] on input "number" at bounding box center [636, 551] width 260 height 31
type input "*"
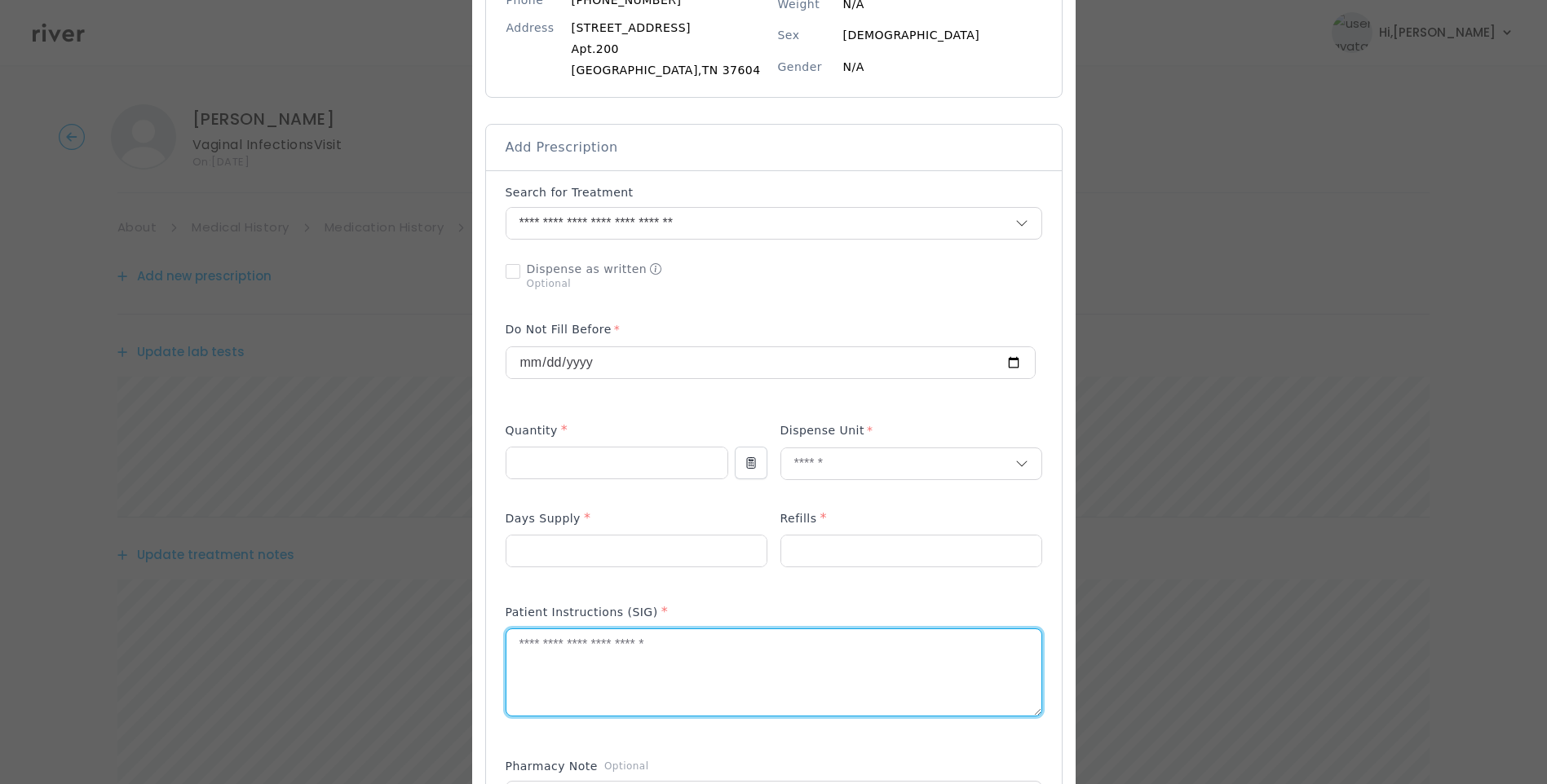
click at [537, 651] on textarea at bounding box center [773, 672] width 535 height 86
click at [872, 598] on div "Patient Instructions (SIG) *" at bounding box center [773, 669] width 536 height 146
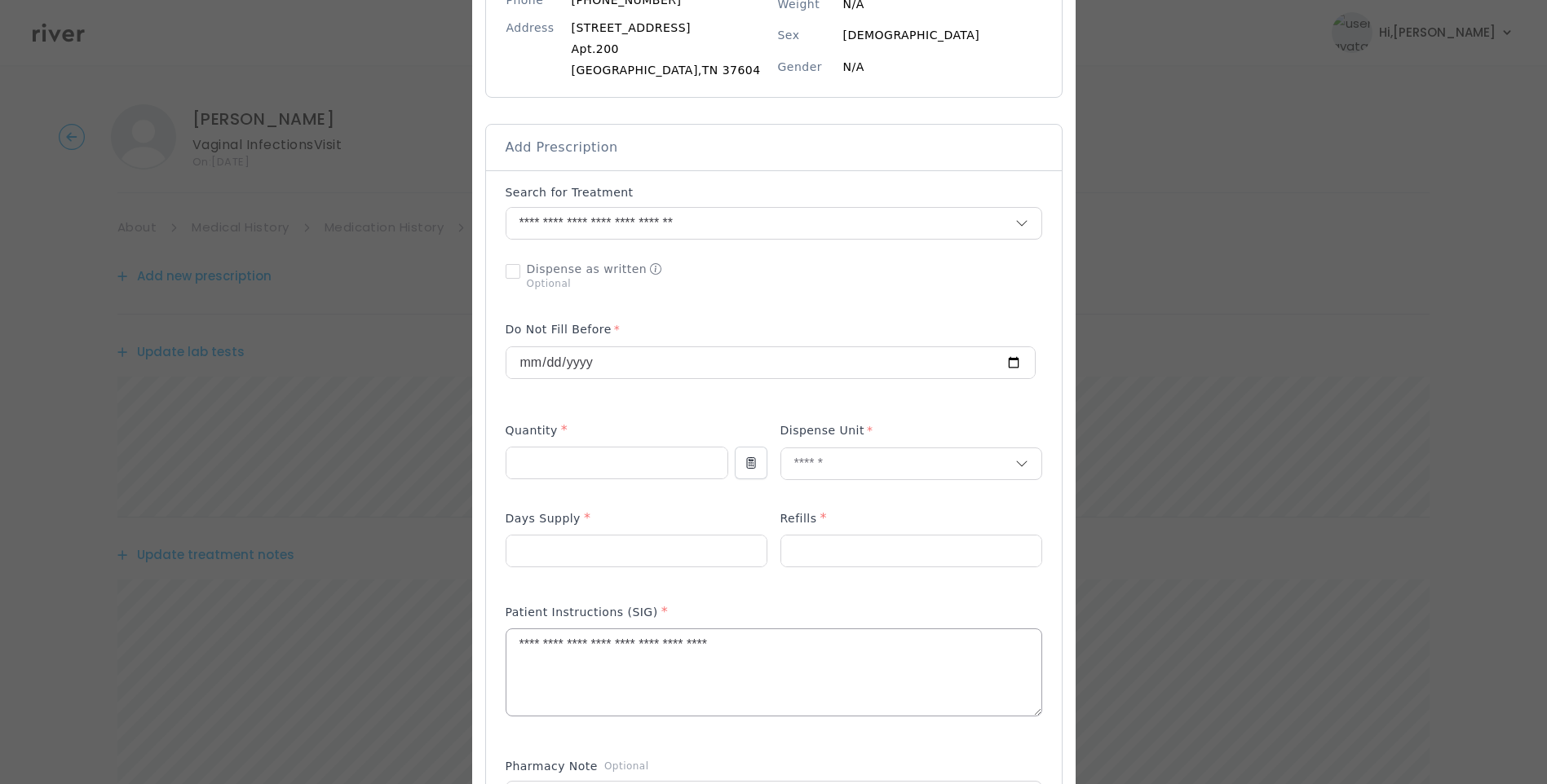
click at [823, 656] on textarea "**********" at bounding box center [773, 672] width 535 height 86
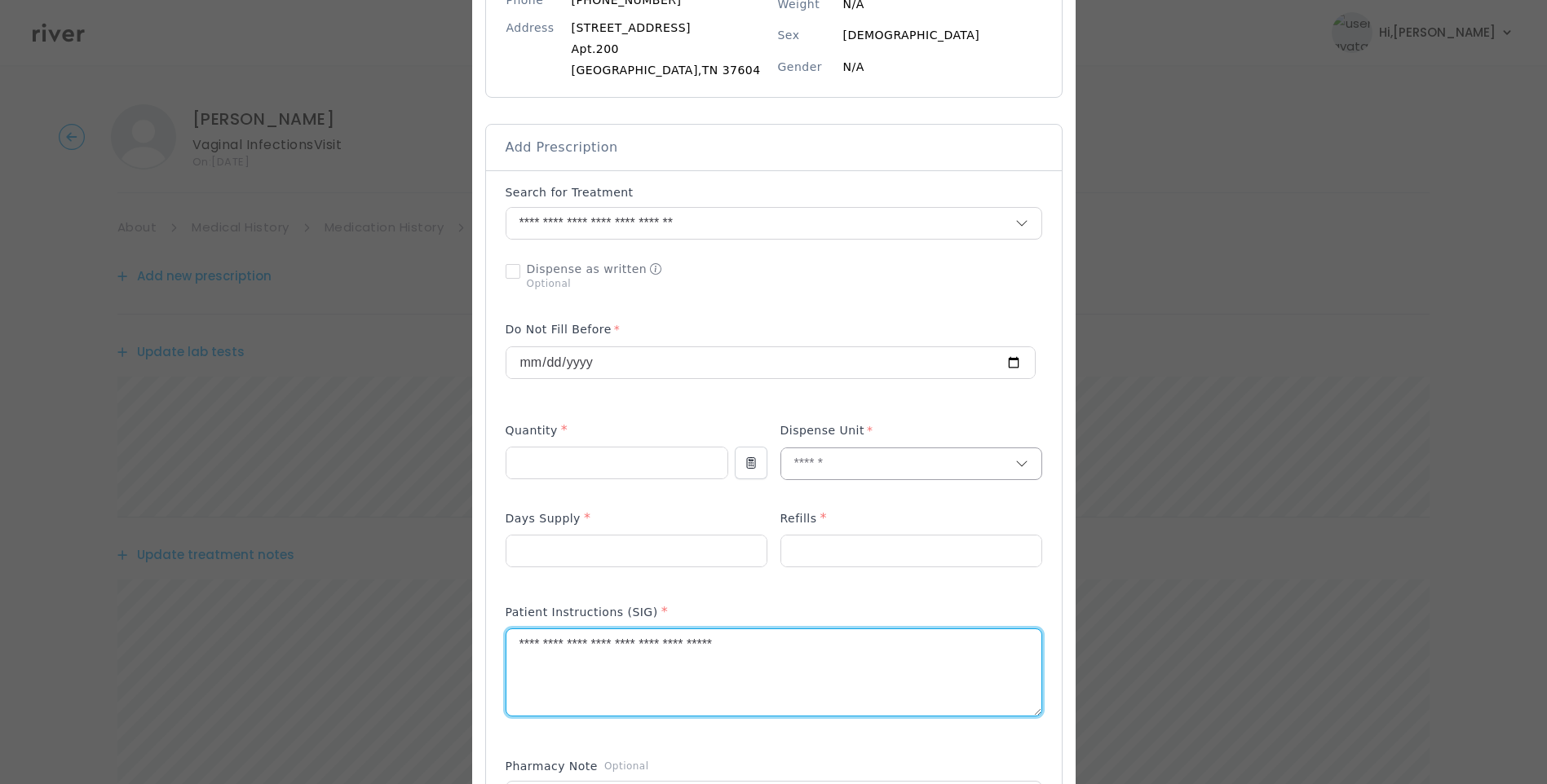
type textarea "**********"
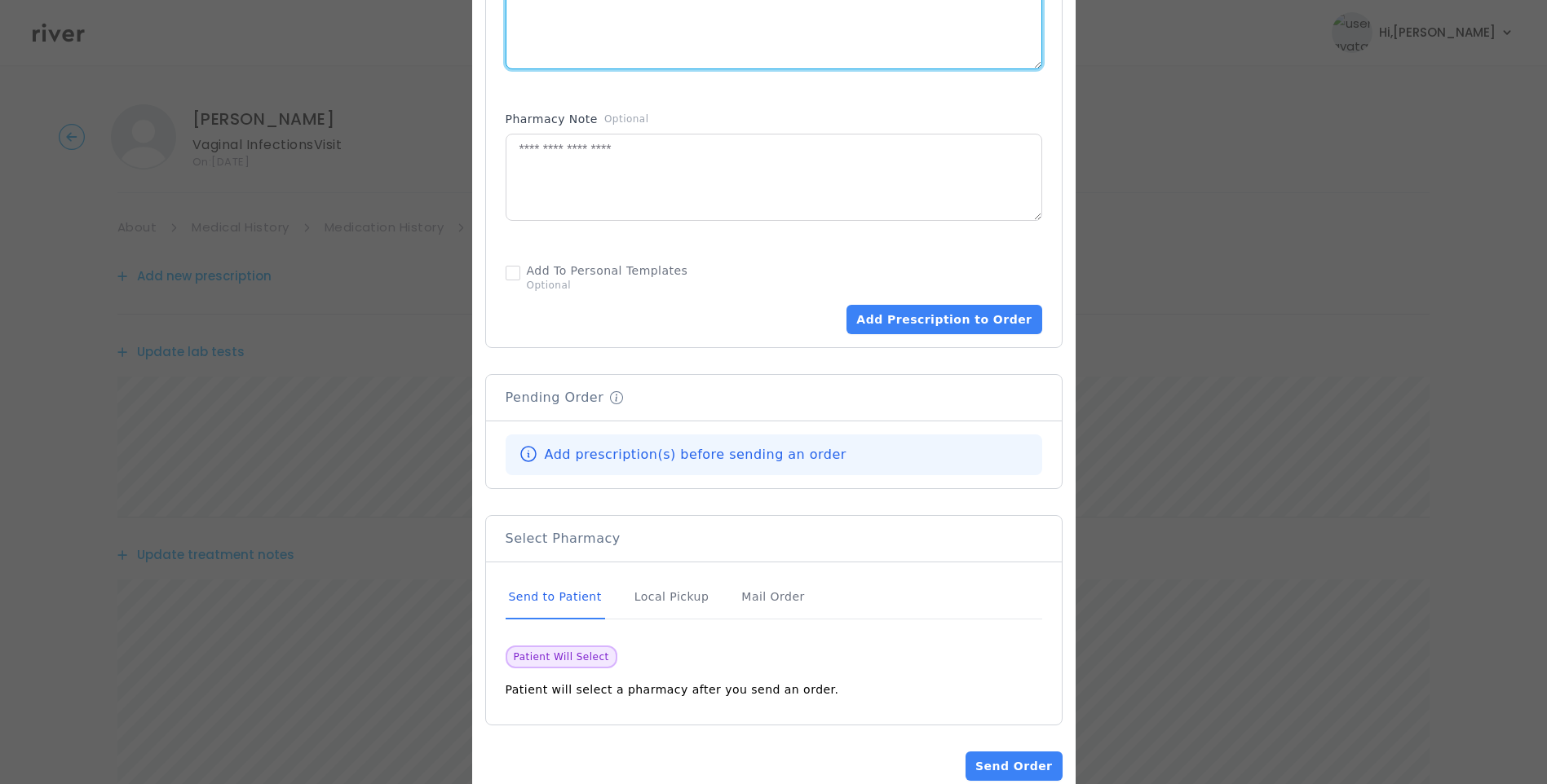
scroll to position [897, 0]
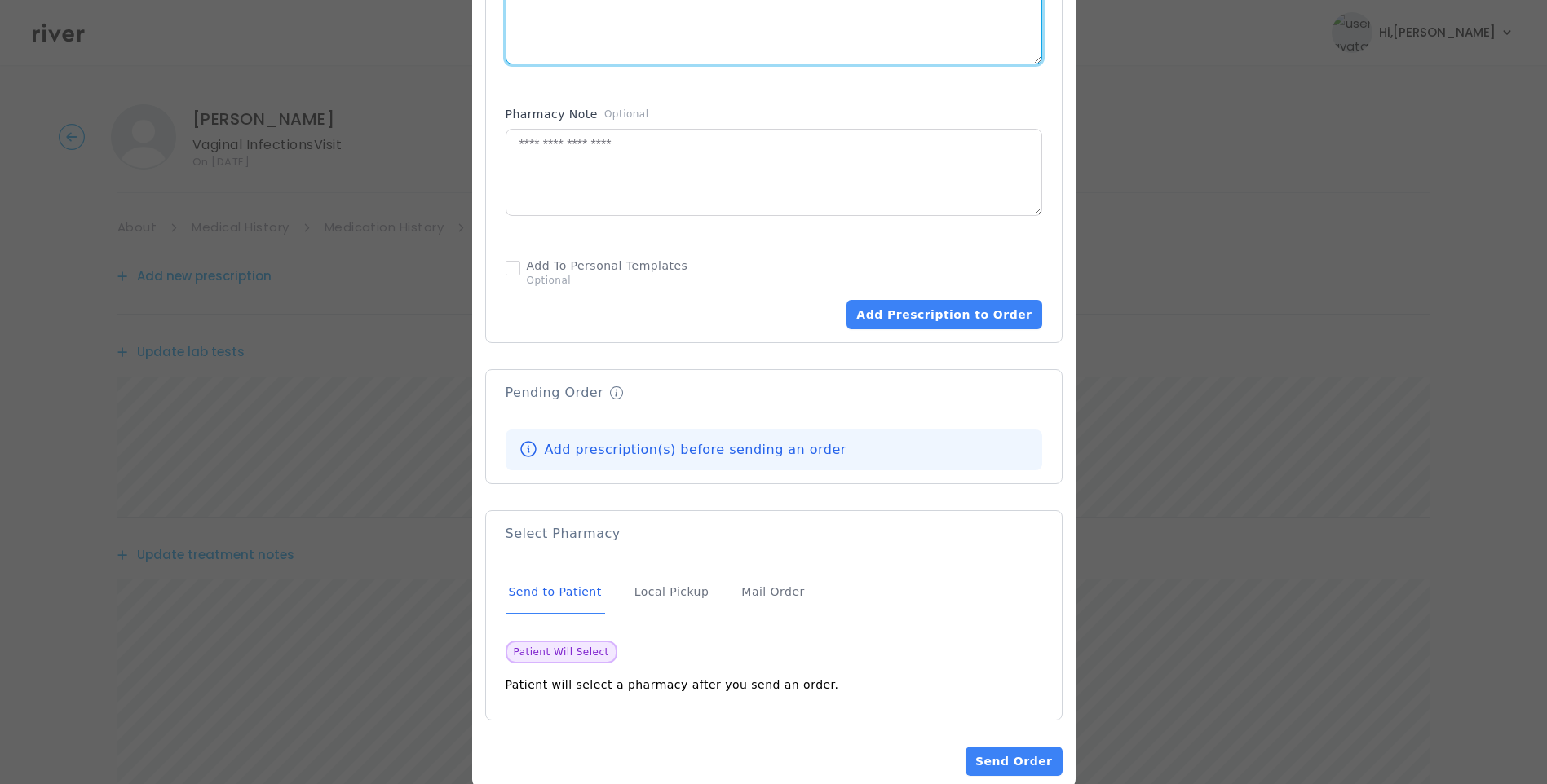
click at [559, 594] on div "Send to Patient" at bounding box center [554, 593] width 99 height 44
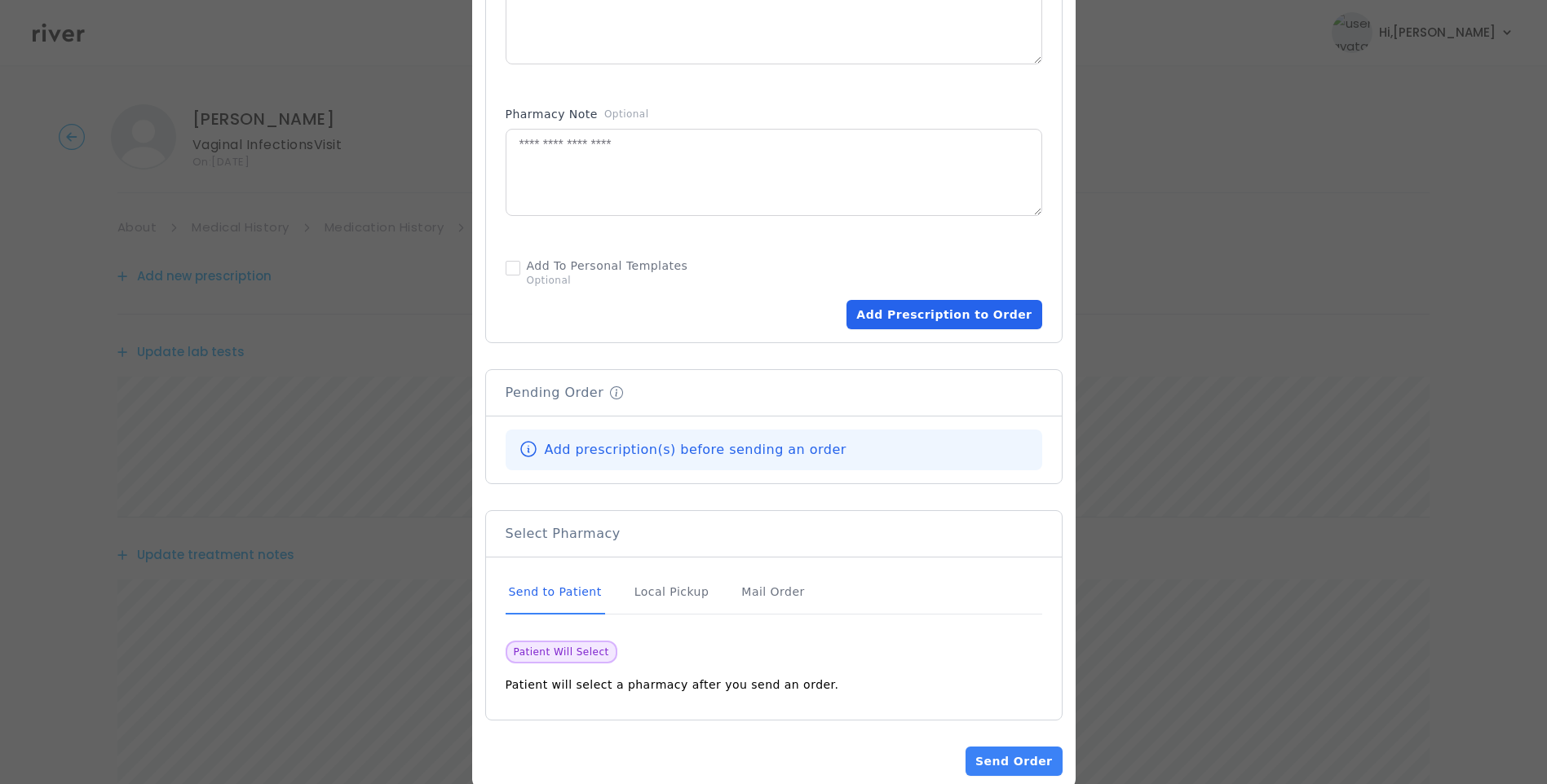
click at [964, 312] on button "Add Prescription to Order" at bounding box center [943, 314] width 195 height 29
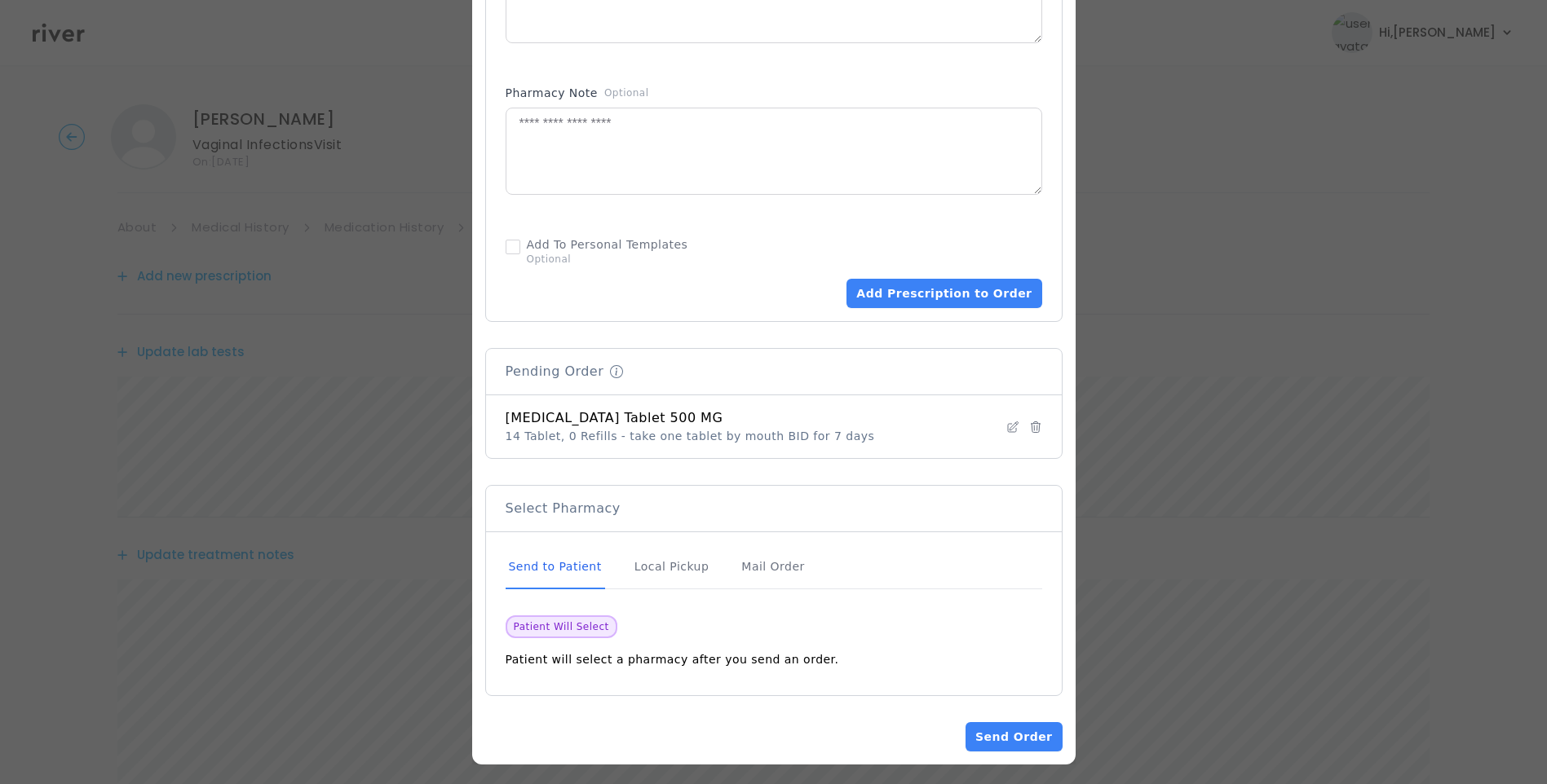
scroll to position [924, 0]
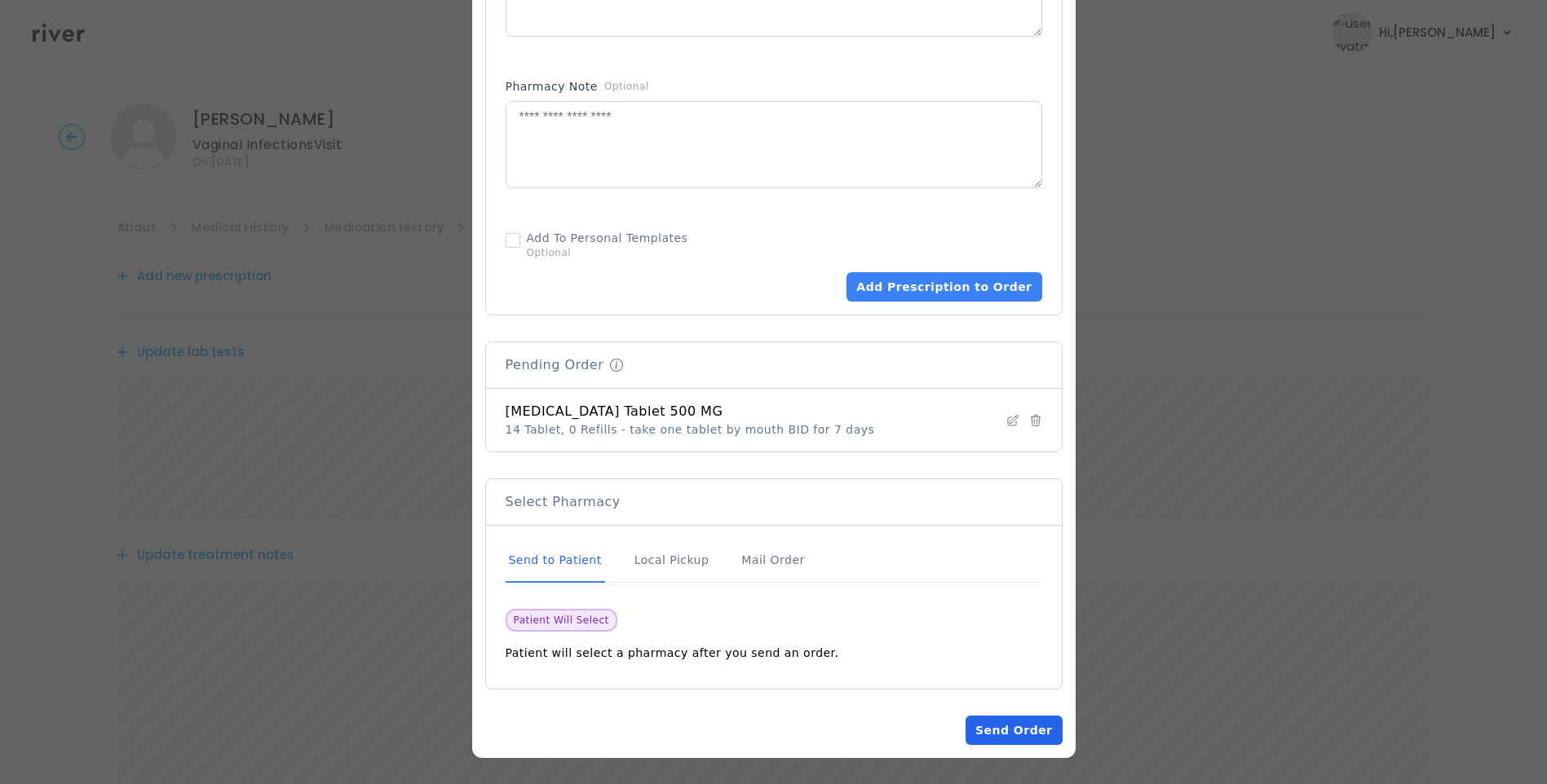
click at [1008, 731] on button "Send Order" at bounding box center [1013, 730] width 96 height 29
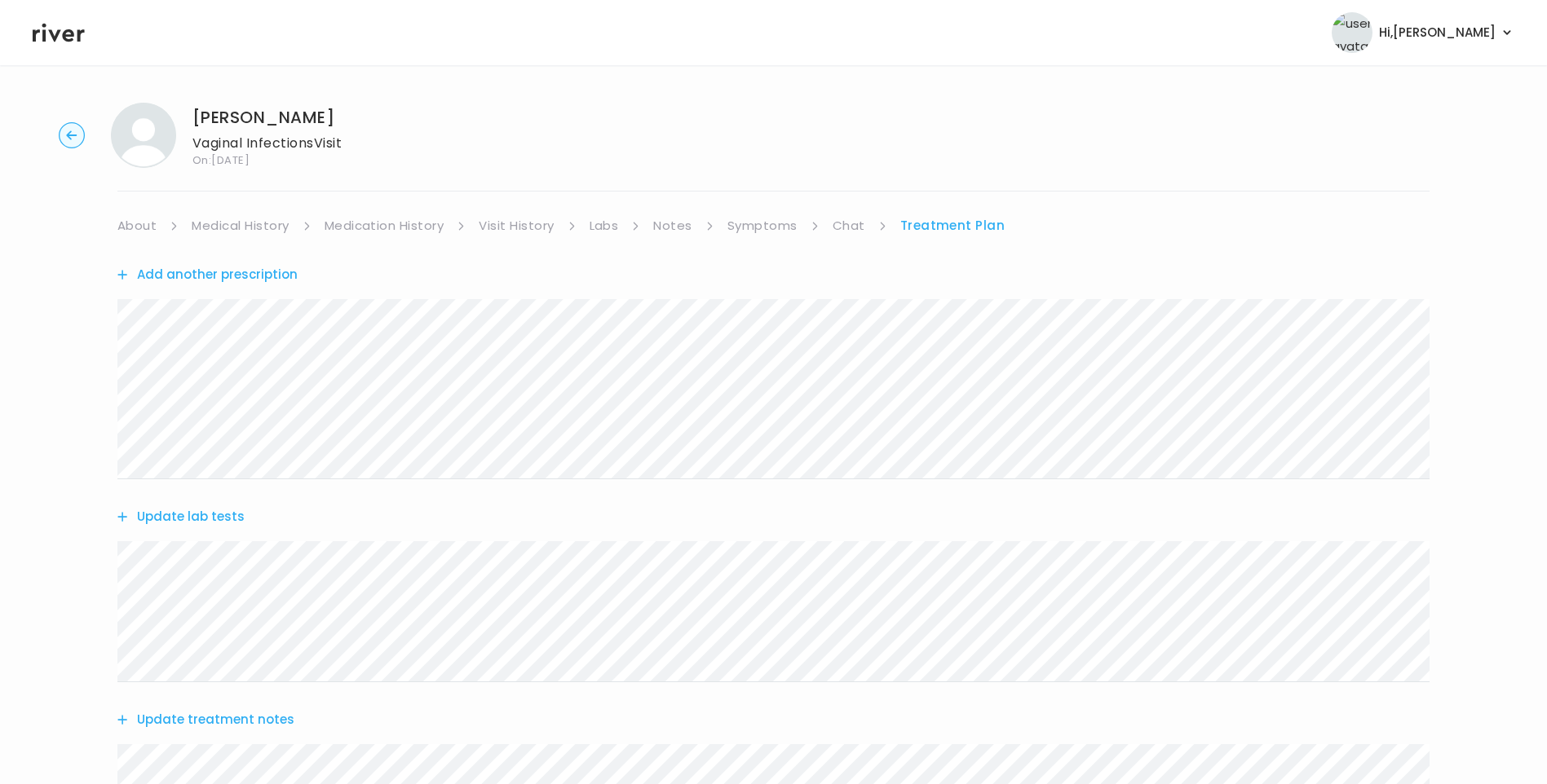
scroll to position [0, 0]
click at [246, 225] on link "Medical History" at bounding box center [240, 227] width 97 height 23
click at [918, 225] on link "Treatment Plan" at bounding box center [957, 227] width 101 height 23
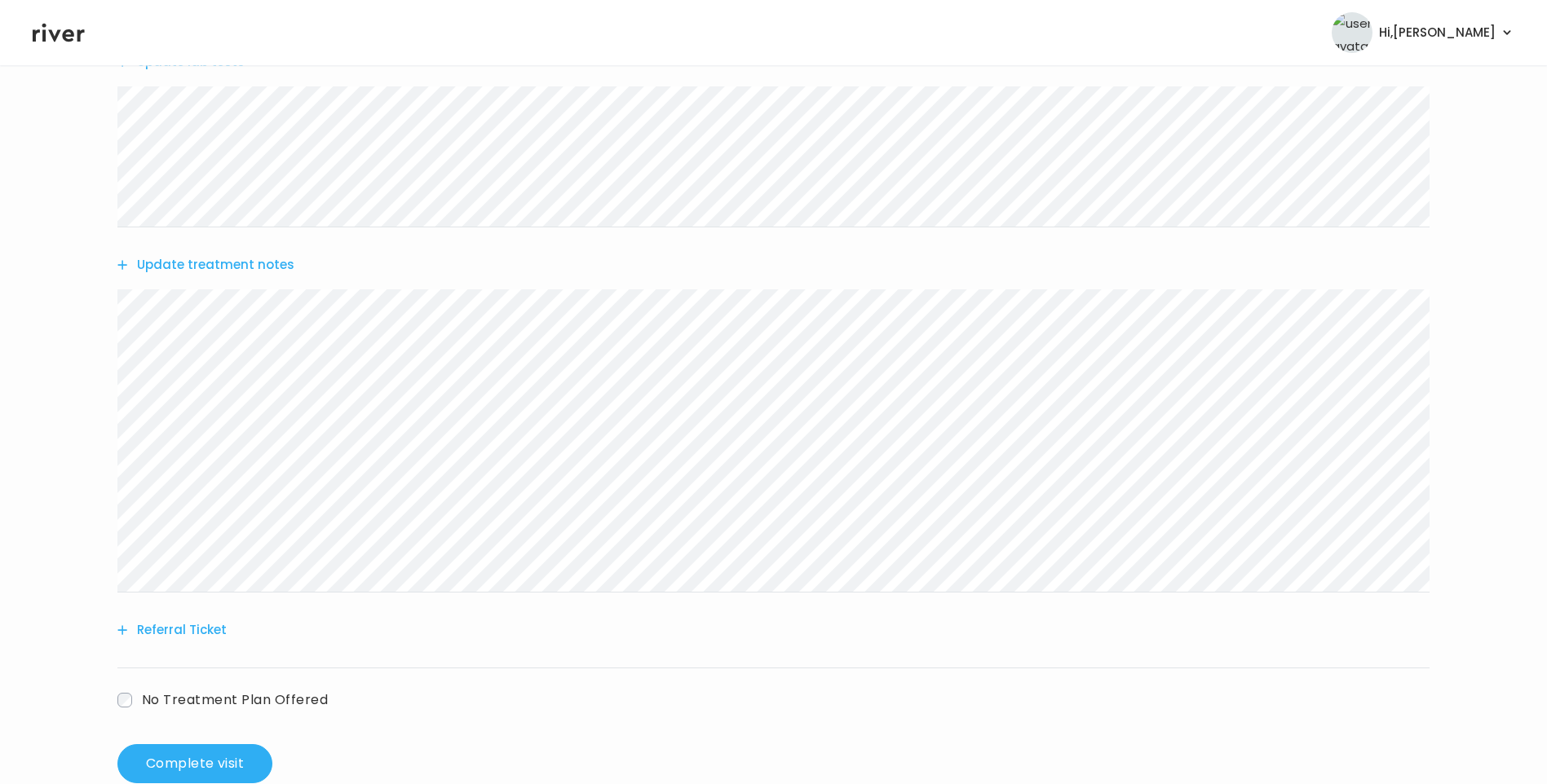
scroll to position [495, 0]
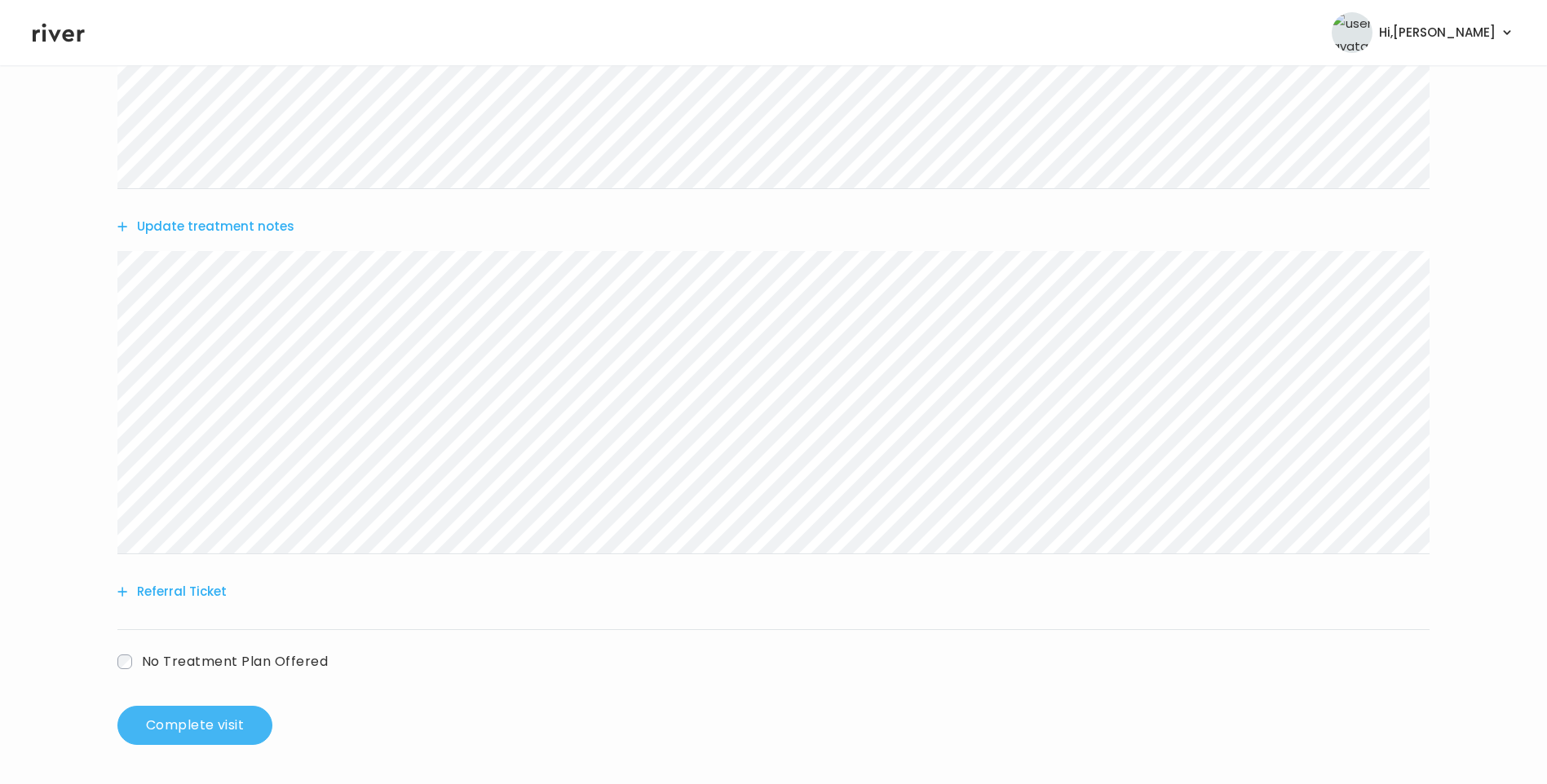
click at [210, 723] on button "Complete visit" at bounding box center [194, 725] width 155 height 39
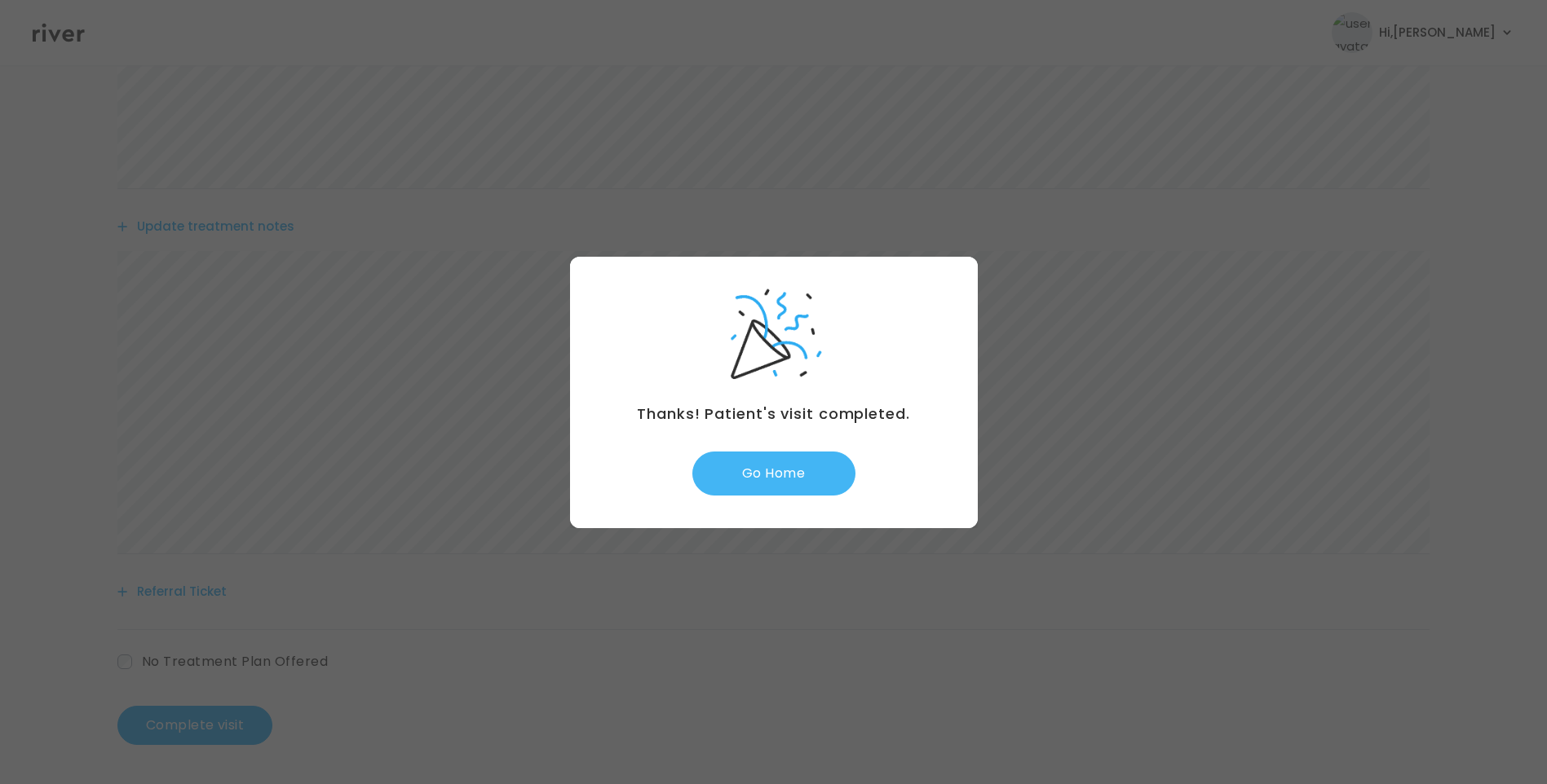
click at [791, 474] on button "Go Home" at bounding box center [773, 474] width 163 height 44
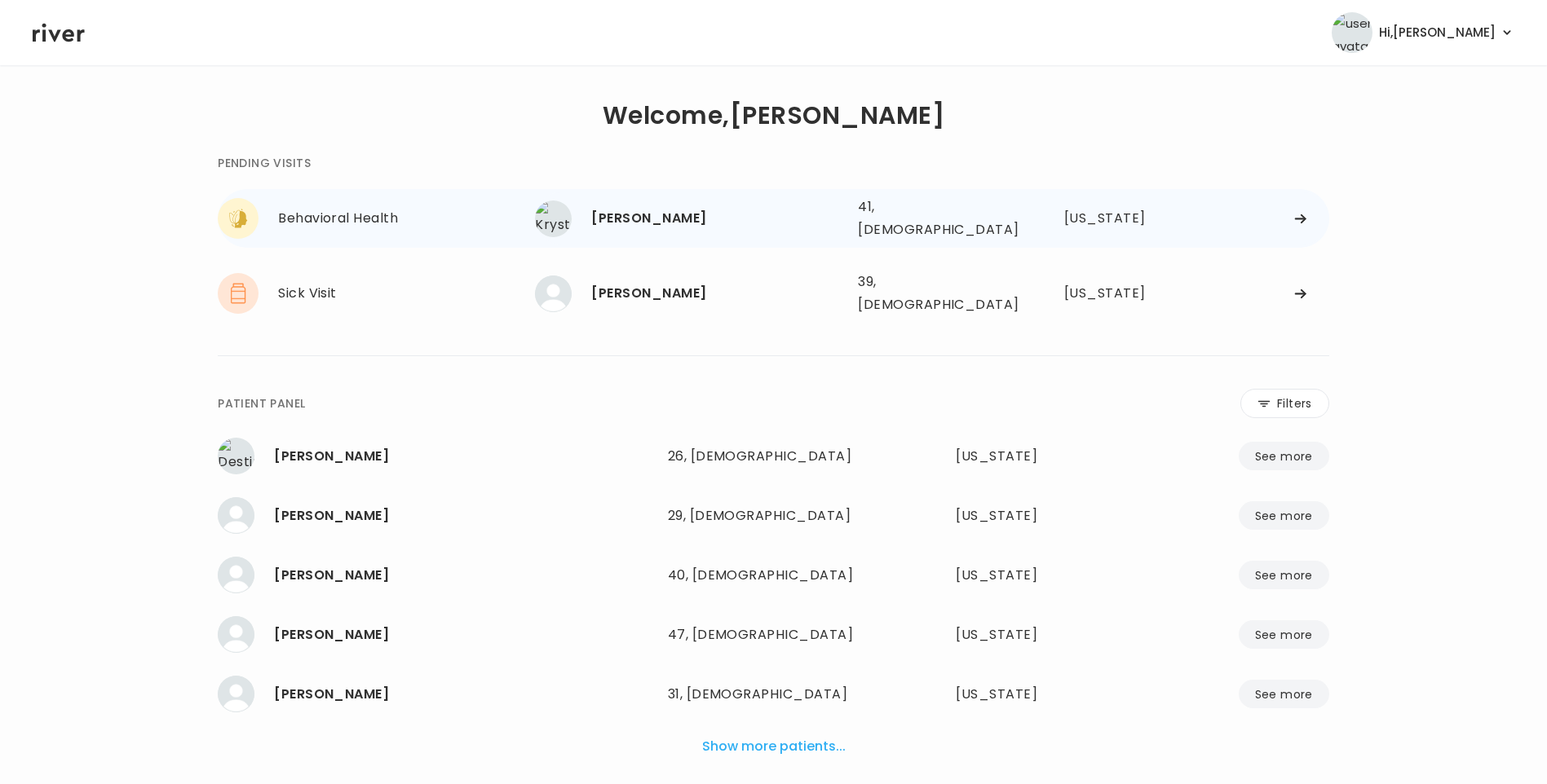
click at [681, 212] on div "[PERSON_NAME]" at bounding box center [718, 218] width 254 height 23
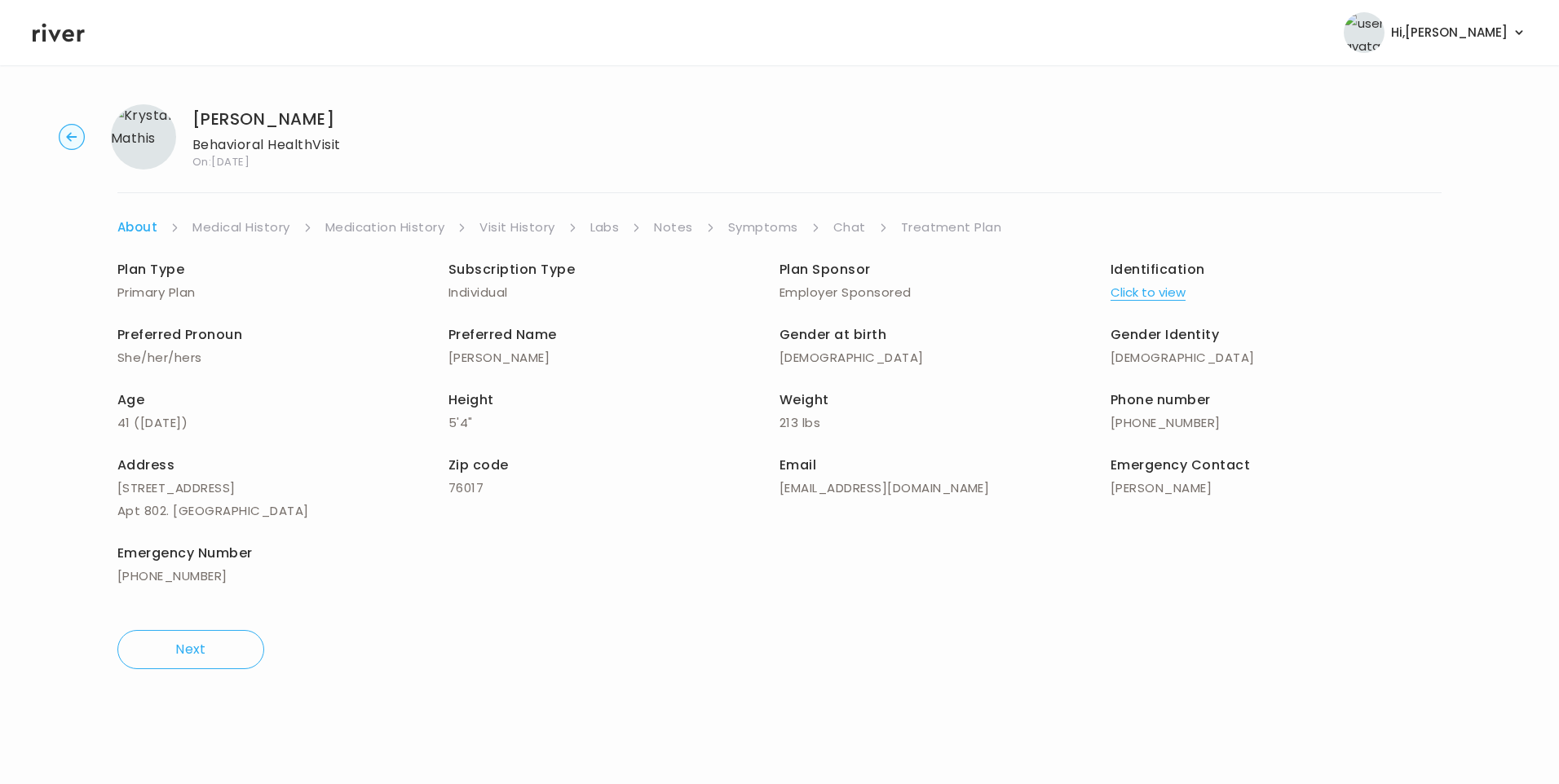
click at [45, 35] on icon at bounding box center [59, 33] width 52 height 19
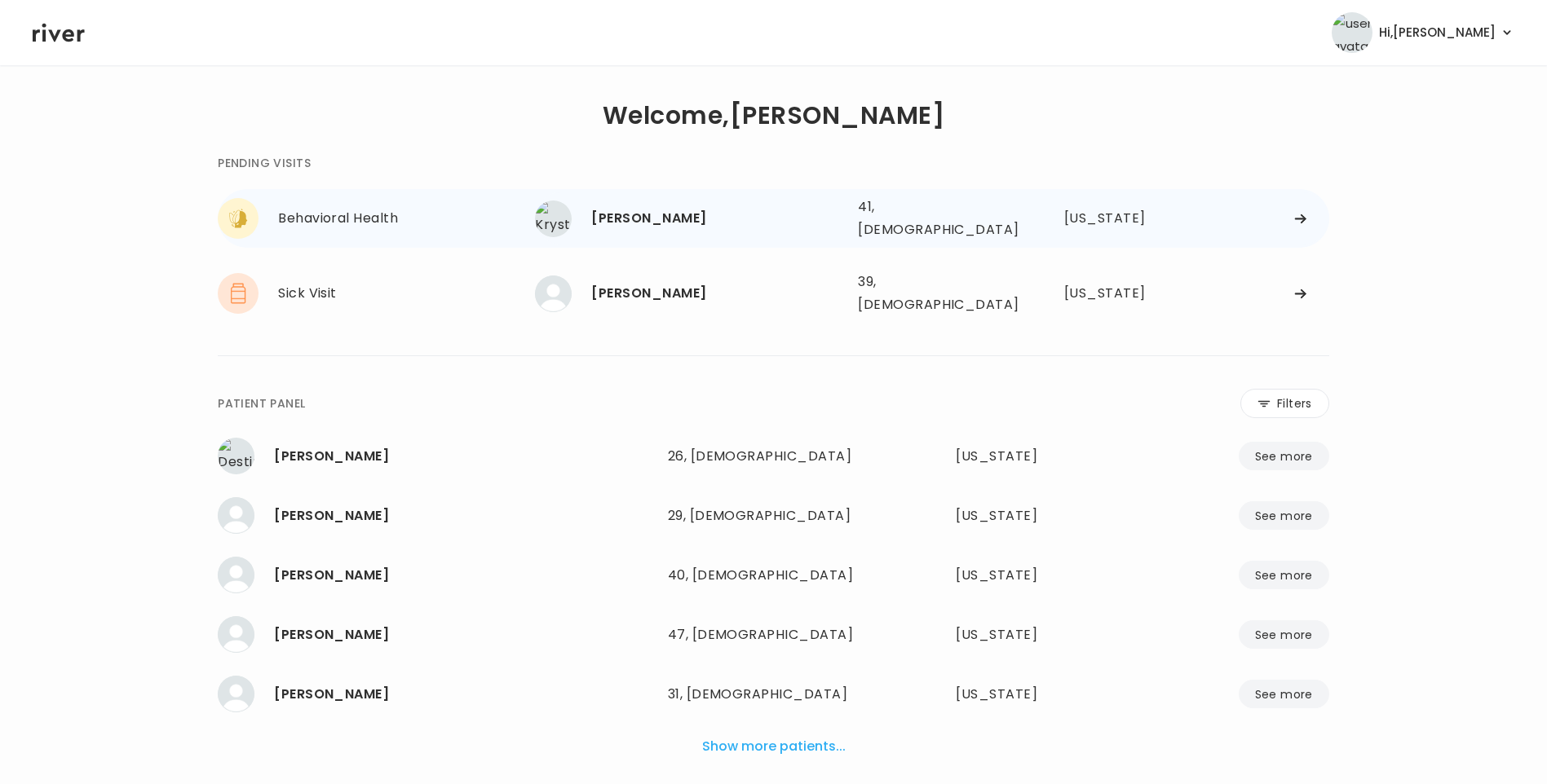
click at [646, 214] on div "[PERSON_NAME]" at bounding box center [718, 218] width 254 height 23
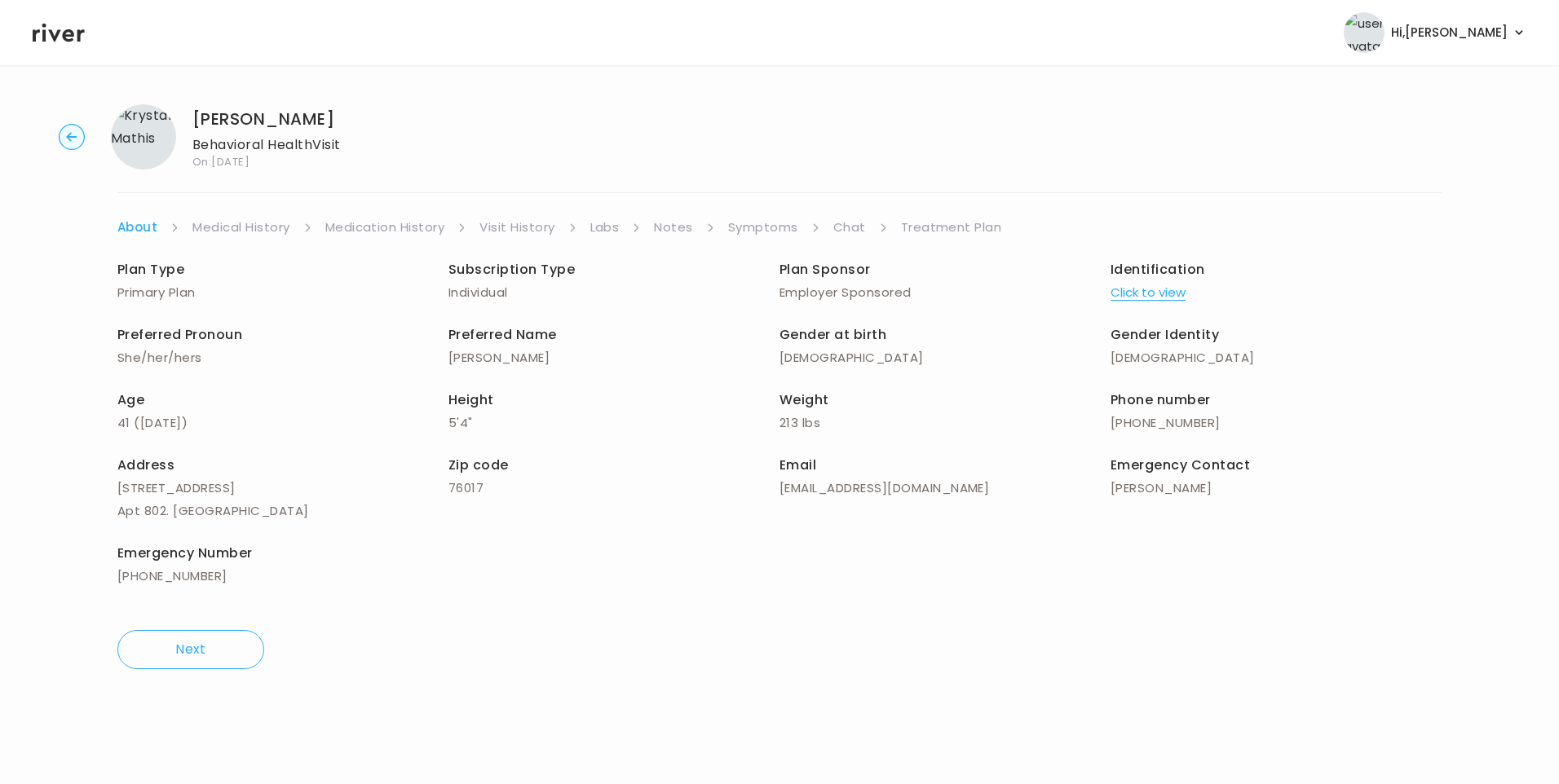
click at [838, 227] on link "Chat" at bounding box center [849, 227] width 33 height 23
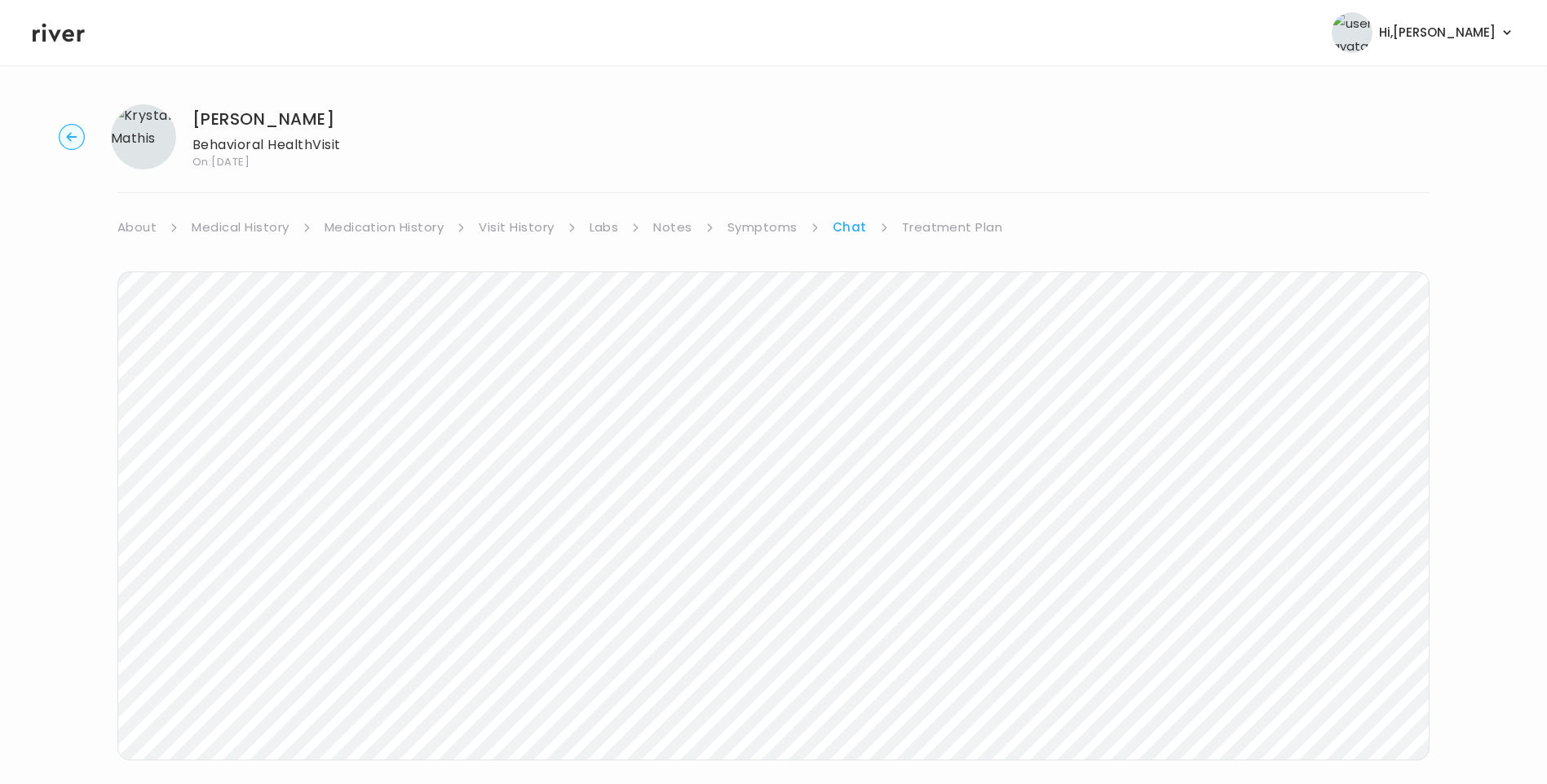
scroll to position [28, 0]
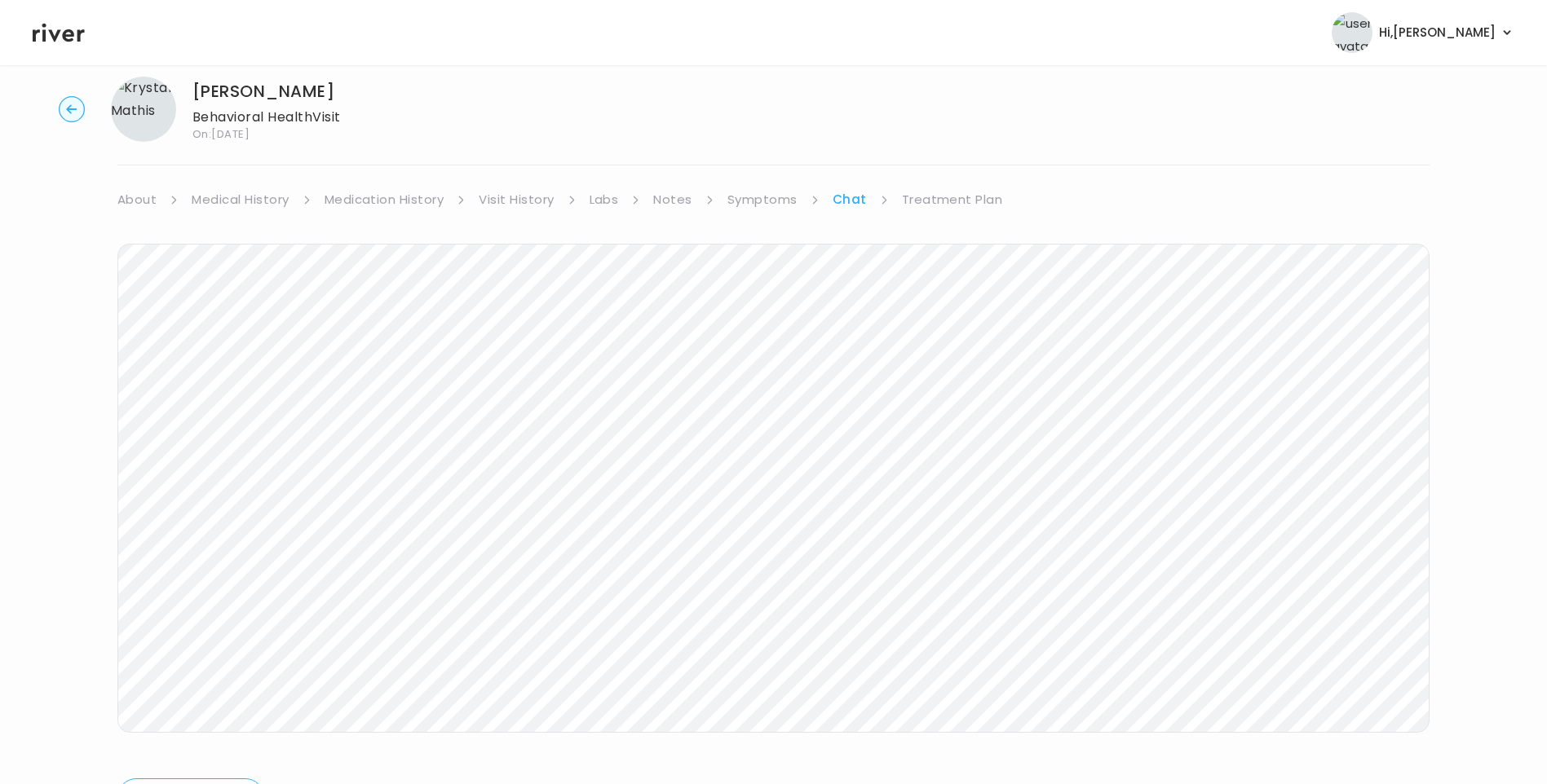
click at [60, 42] on icon at bounding box center [59, 32] width 52 height 24
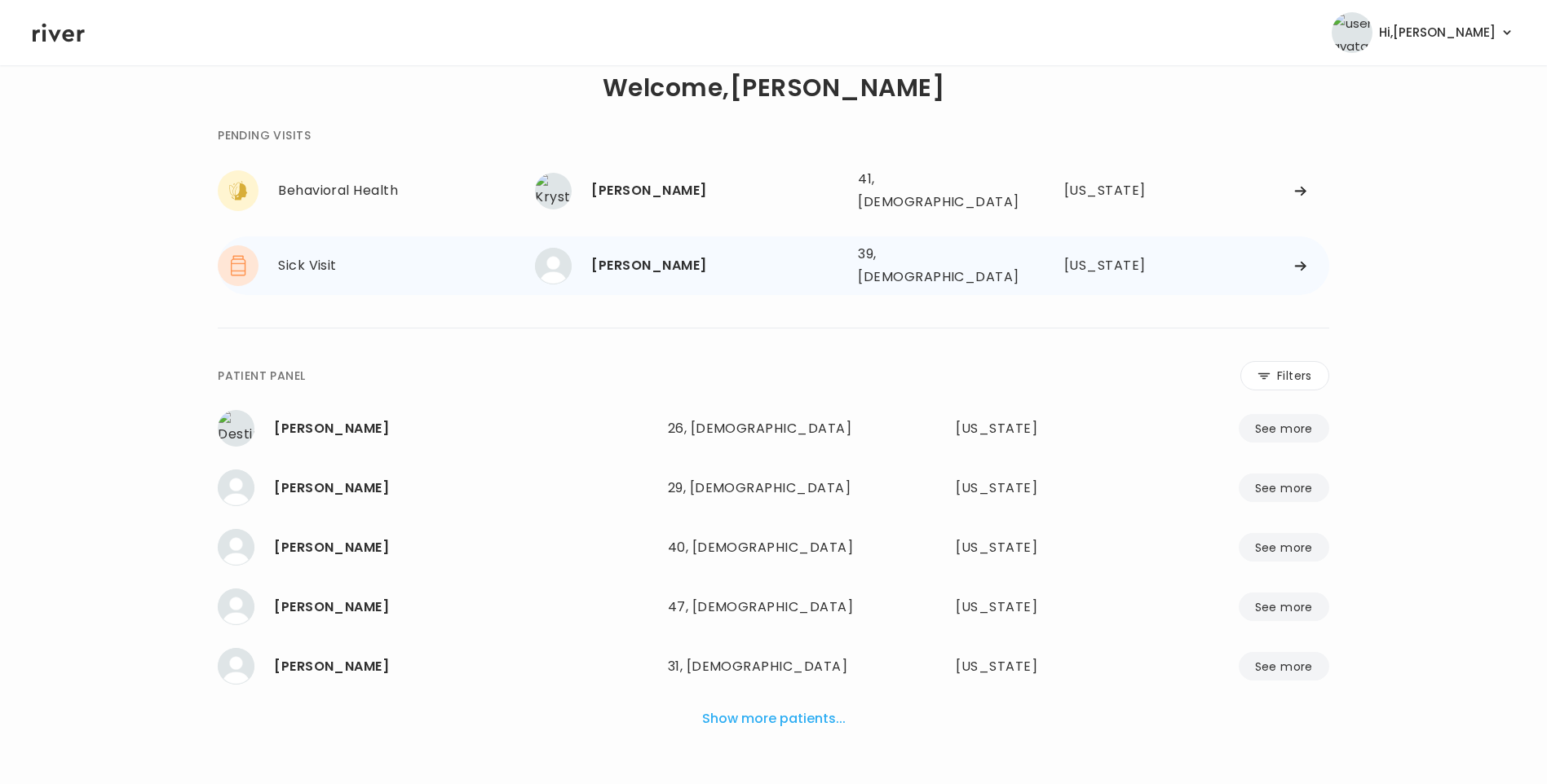
click at [729, 258] on div "[PERSON_NAME]" at bounding box center [718, 265] width 254 height 23
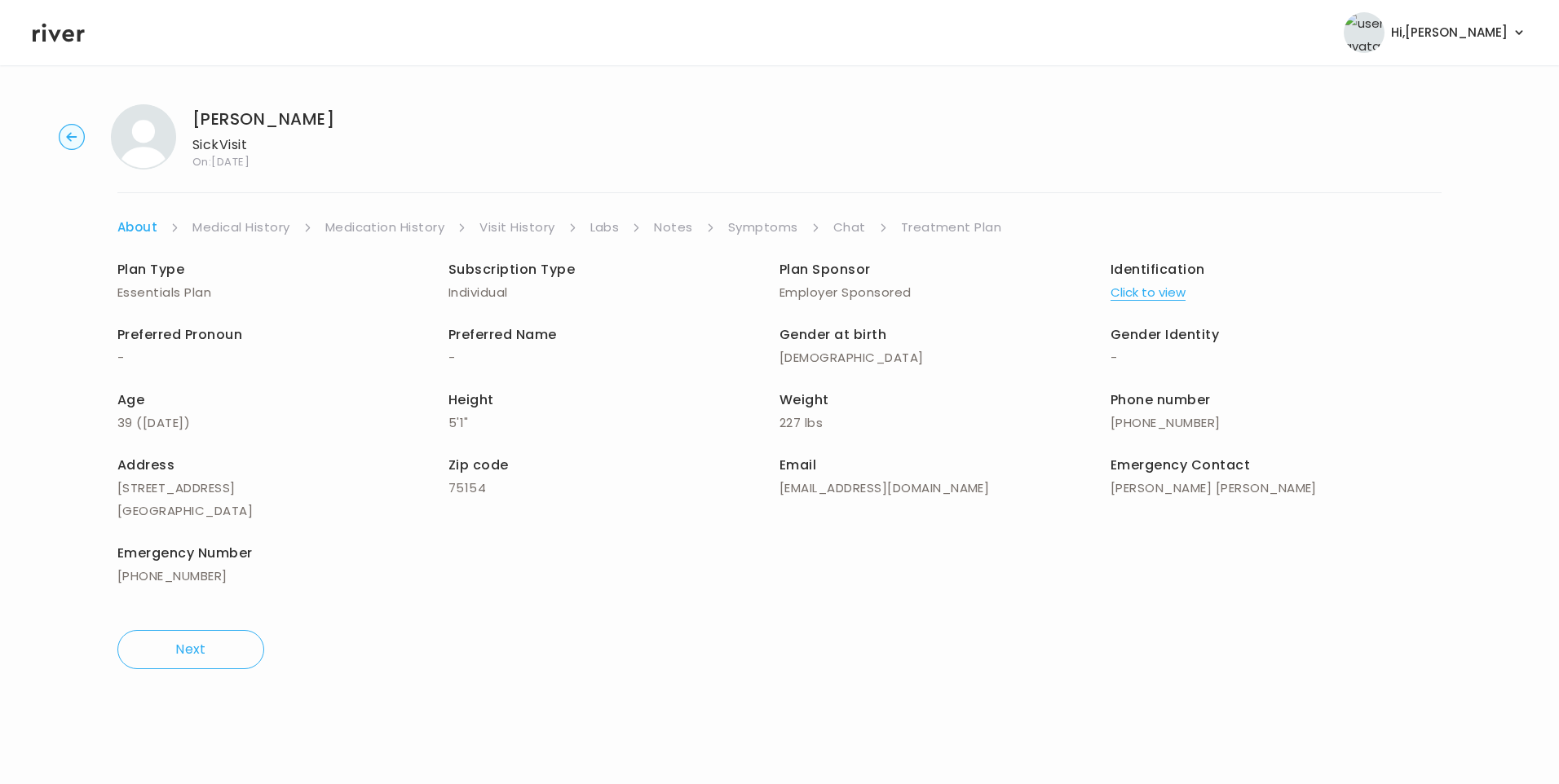
click at [854, 232] on link "Chat" at bounding box center [849, 227] width 33 height 23
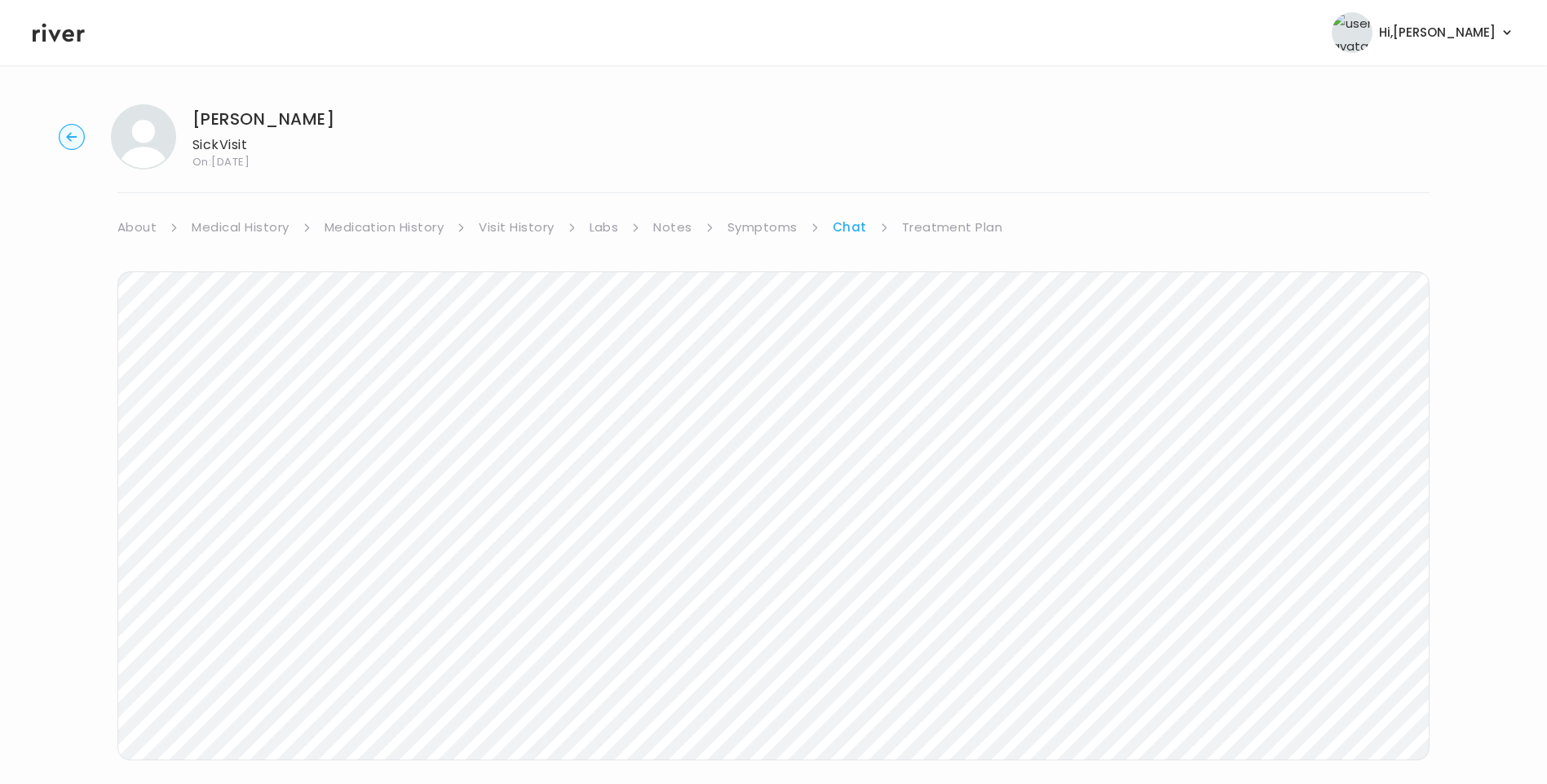
click at [64, 32] on icon at bounding box center [59, 33] width 52 height 19
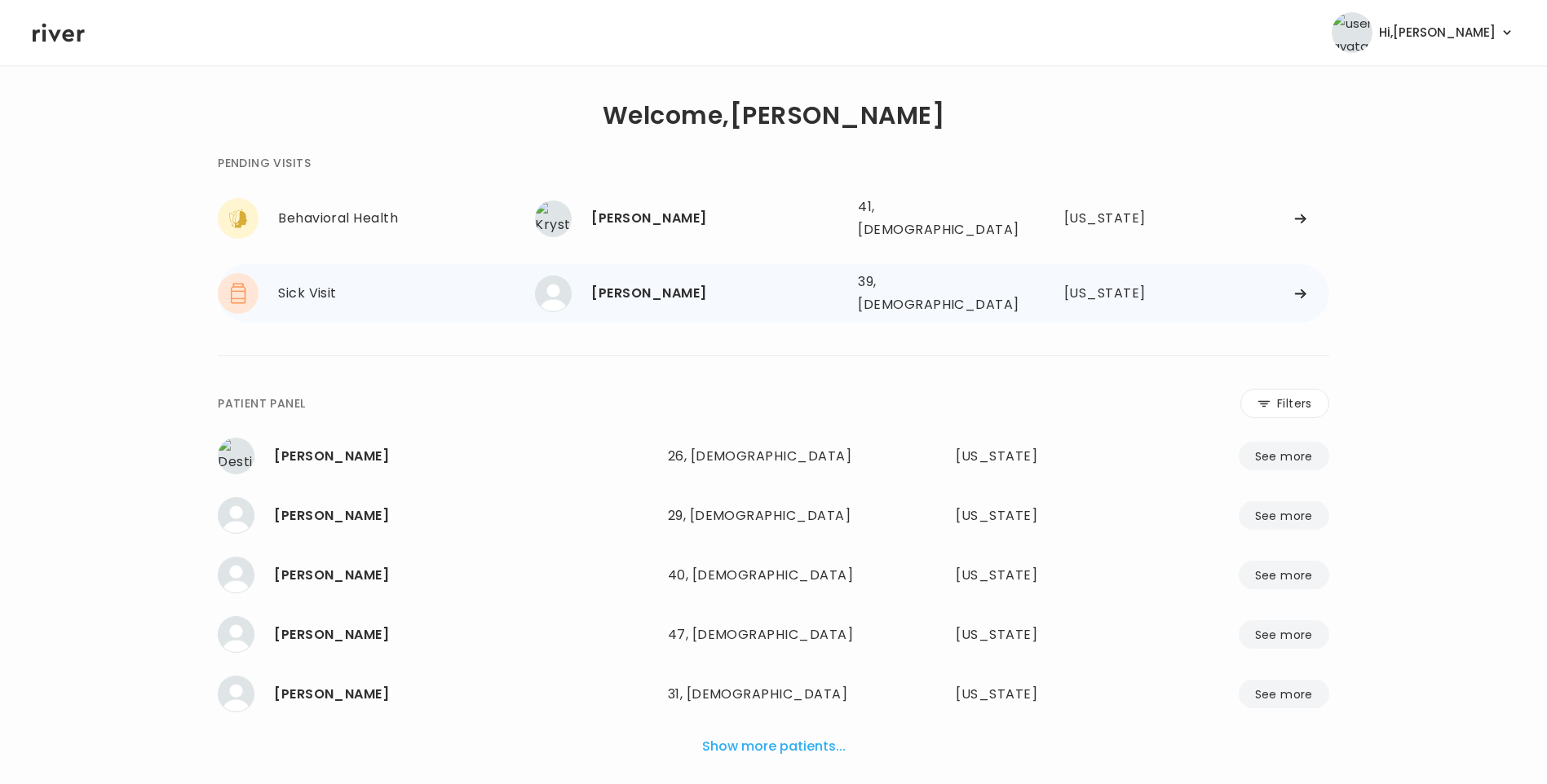
click at [660, 276] on div "[PERSON_NAME] 39, [DEMOGRAPHIC_DATA] See more" at bounding box center [690, 294] width 310 height 37
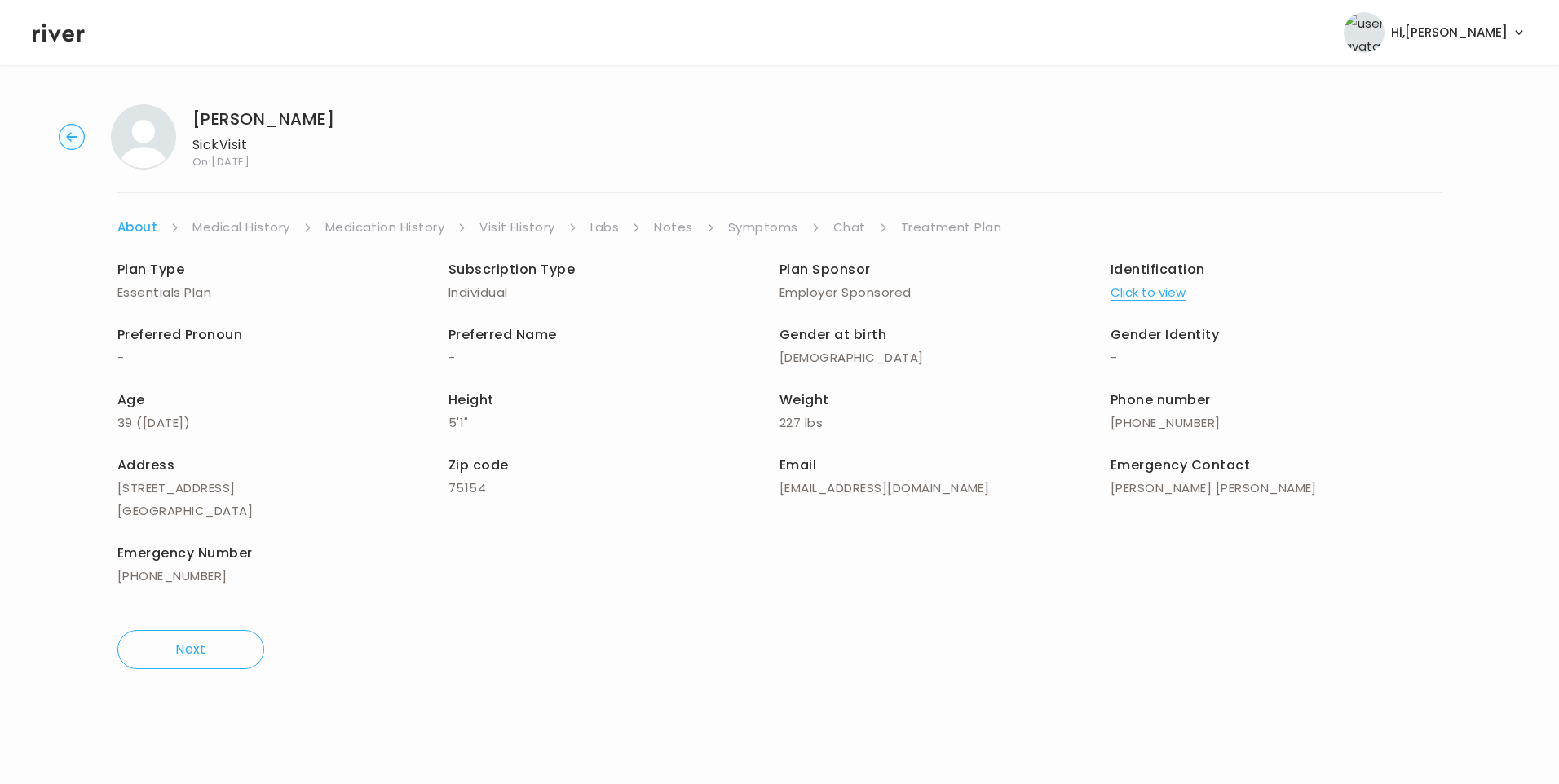
click at [787, 230] on link "Symptoms" at bounding box center [763, 227] width 70 height 23
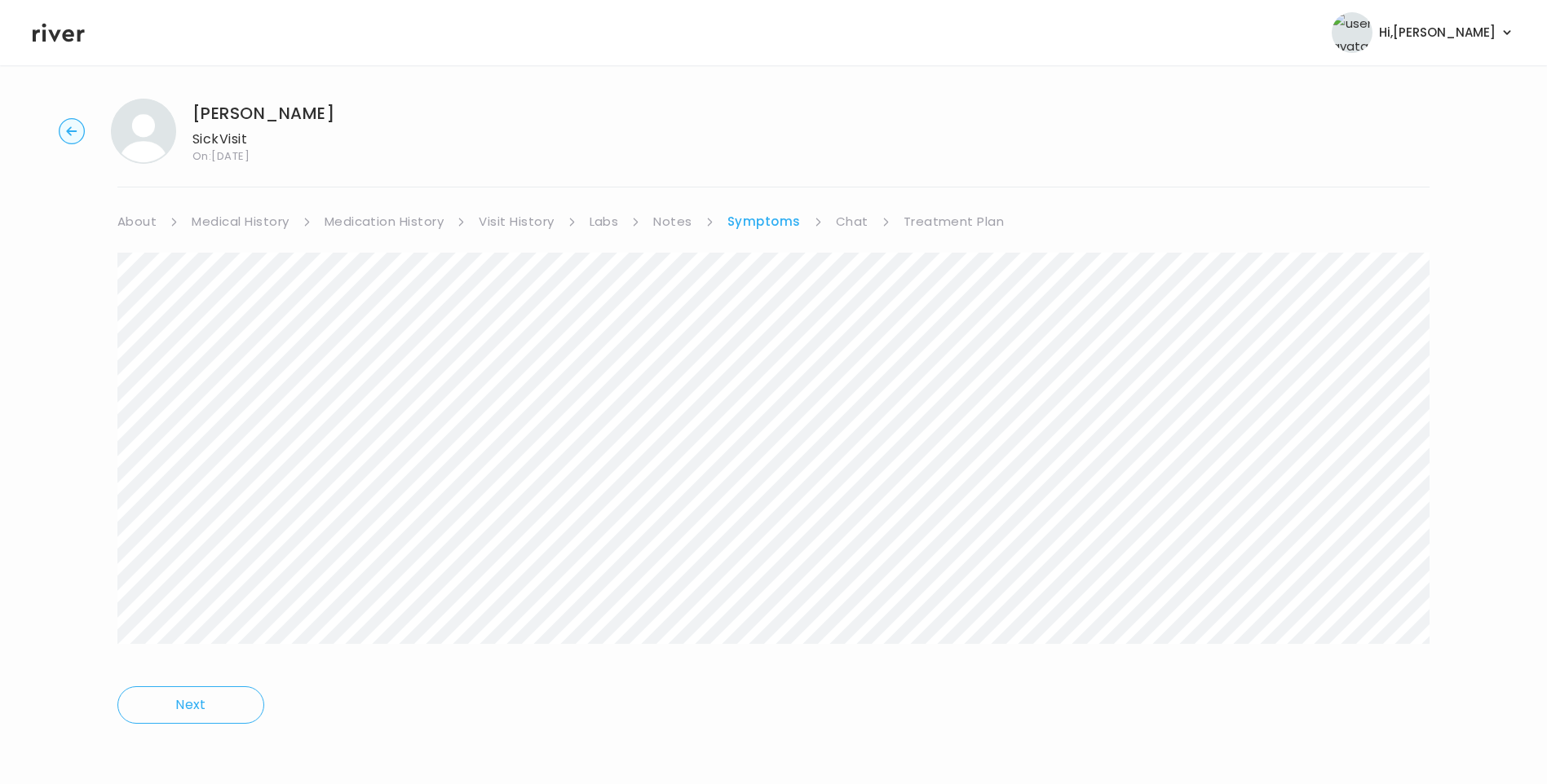
scroll to position [7, 0]
click at [228, 223] on link "Medical History" at bounding box center [240, 220] width 97 height 23
click at [956, 231] on link "Treatment Plan" at bounding box center [957, 227] width 101 height 23
click at [777, 227] on link "Symptoms" at bounding box center [762, 227] width 70 height 23
click at [63, 38] on icon at bounding box center [59, 33] width 52 height 19
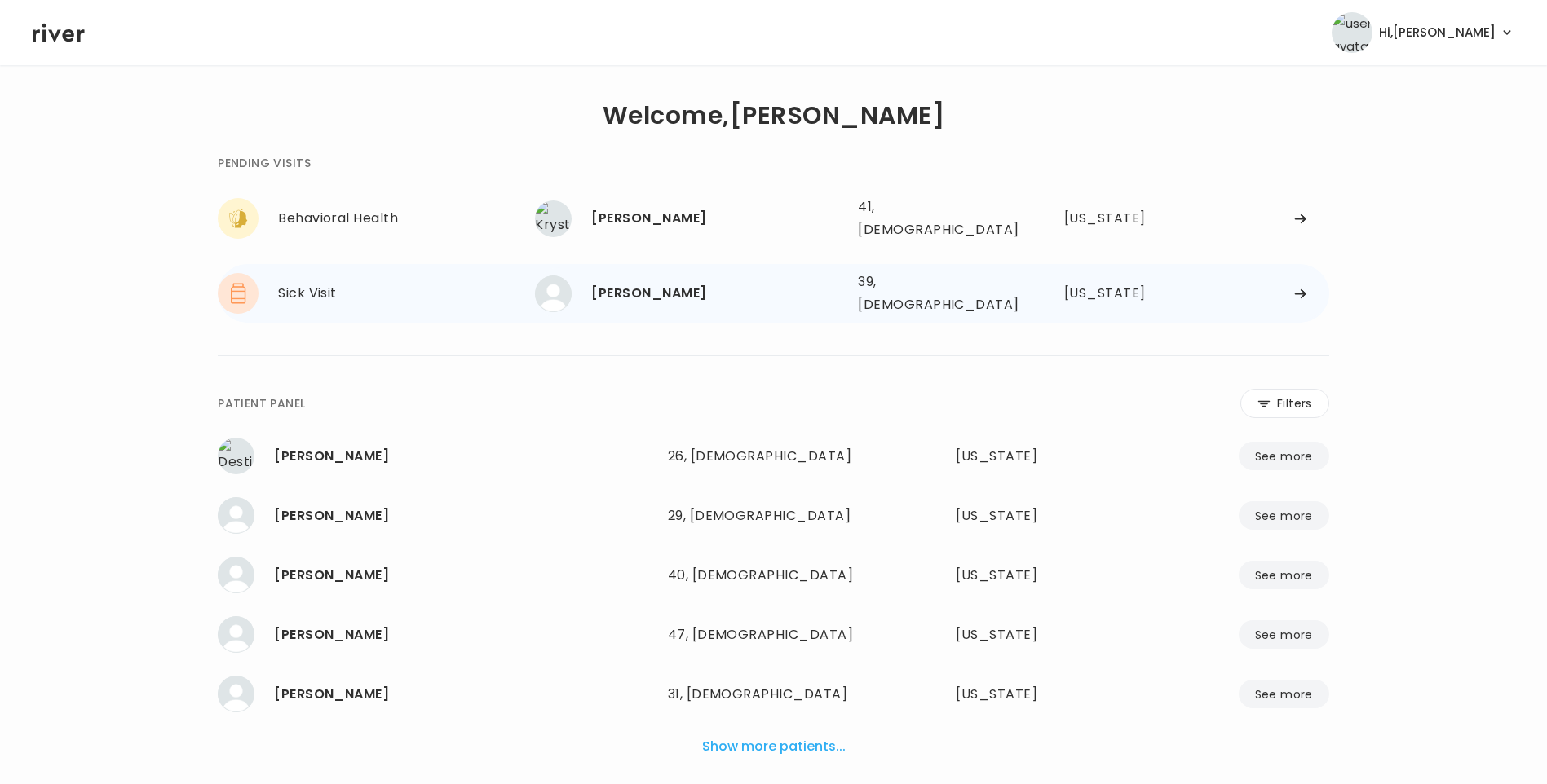
click at [692, 291] on div "[PERSON_NAME]" at bounding box center [718, 293] width 254 height 23
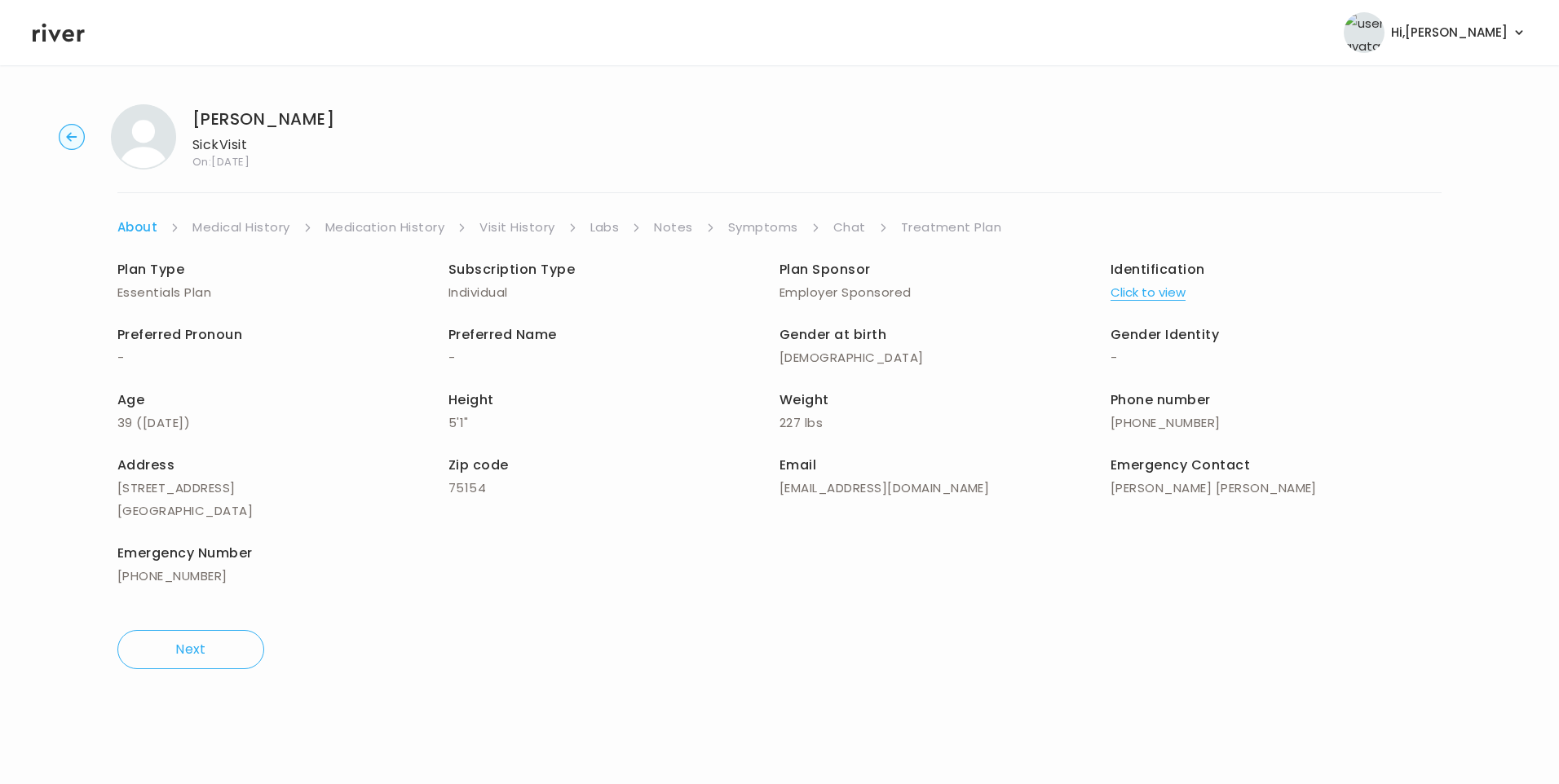
click at [854, 235] on link "Chat" at bounding box center [849, 227] width 33 height 23
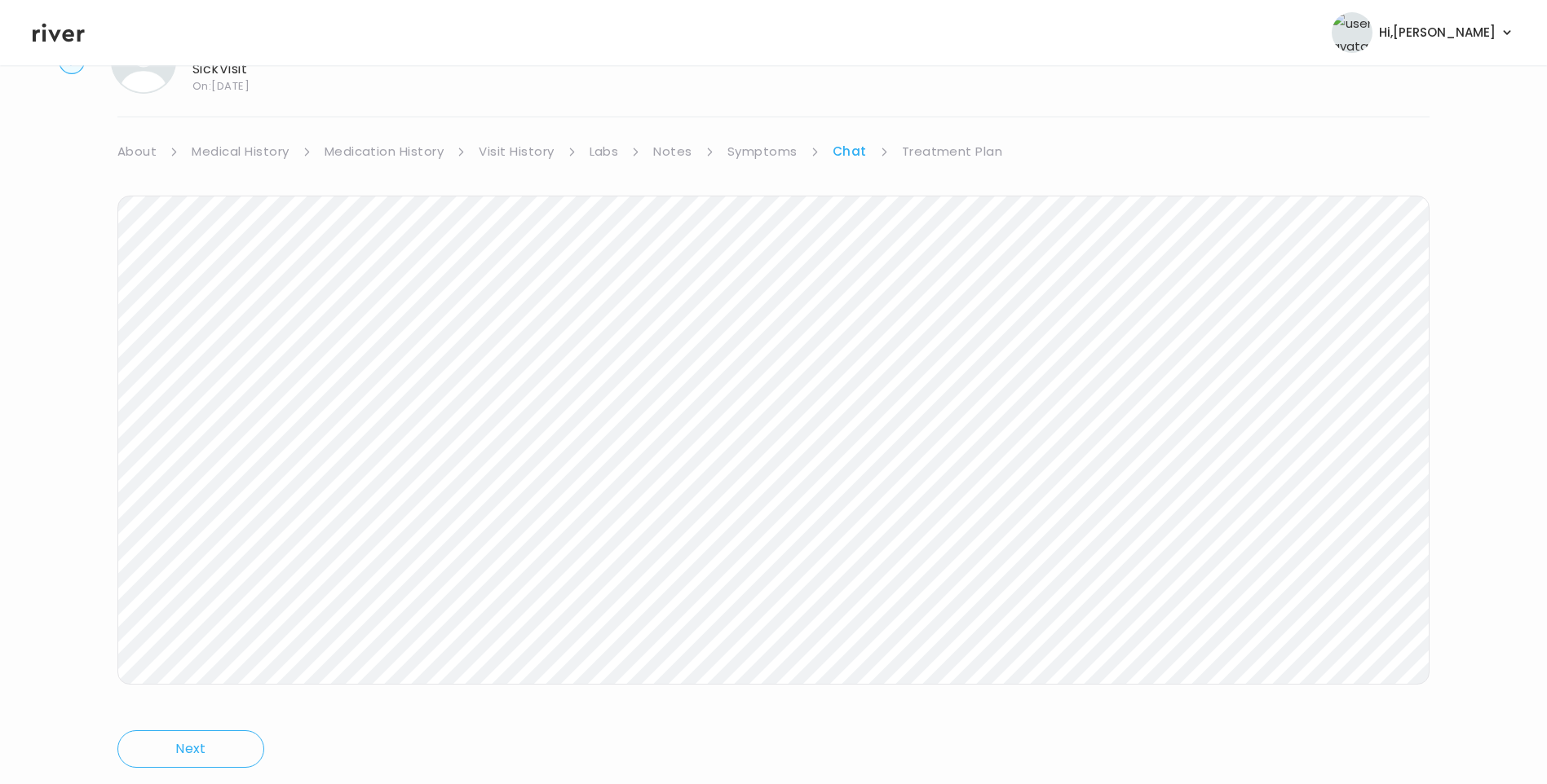
scroll to position [121, 0]
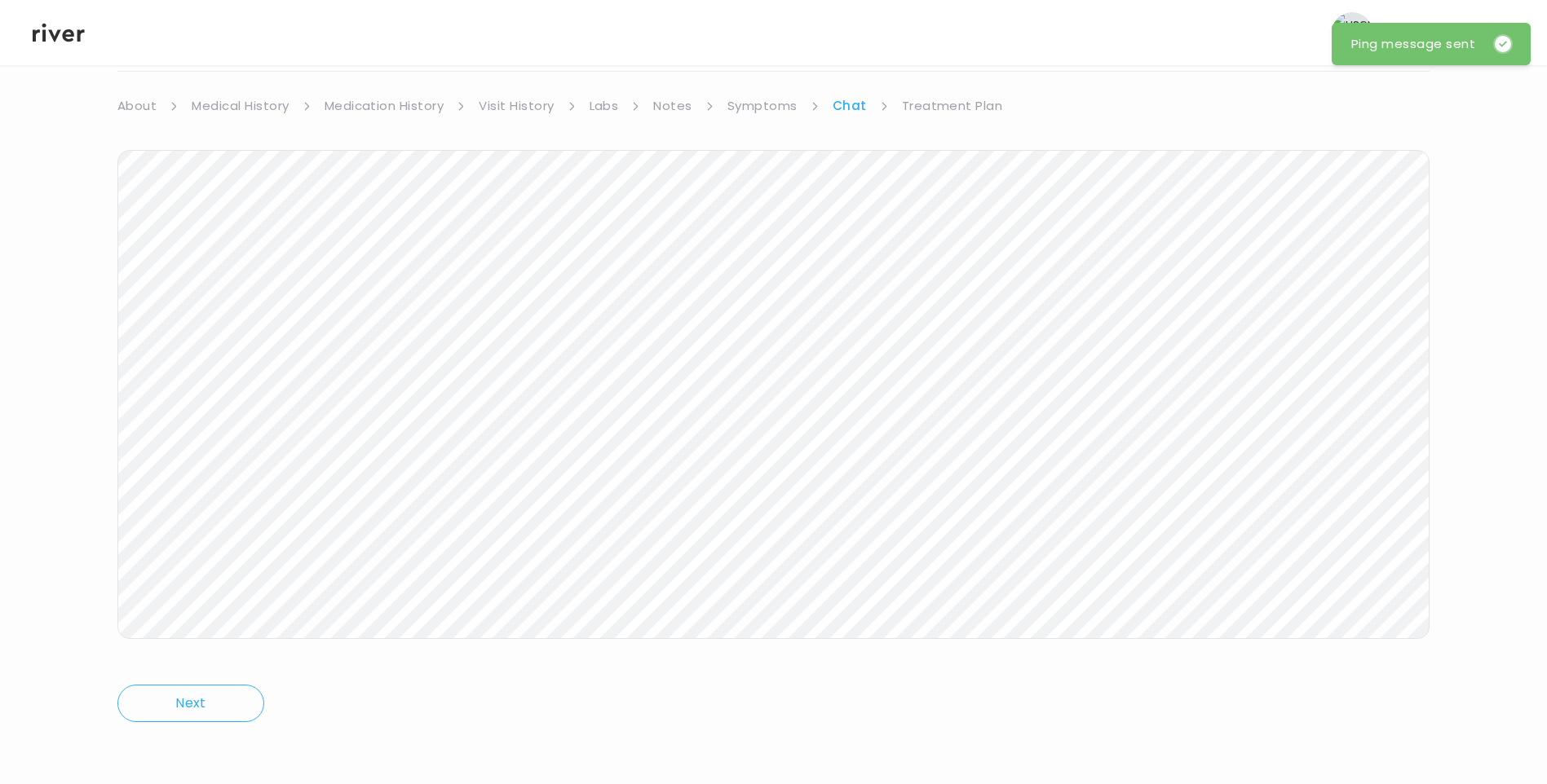
click at [55, 33] on icon at bounding box center [59, 32] width 52 height 24
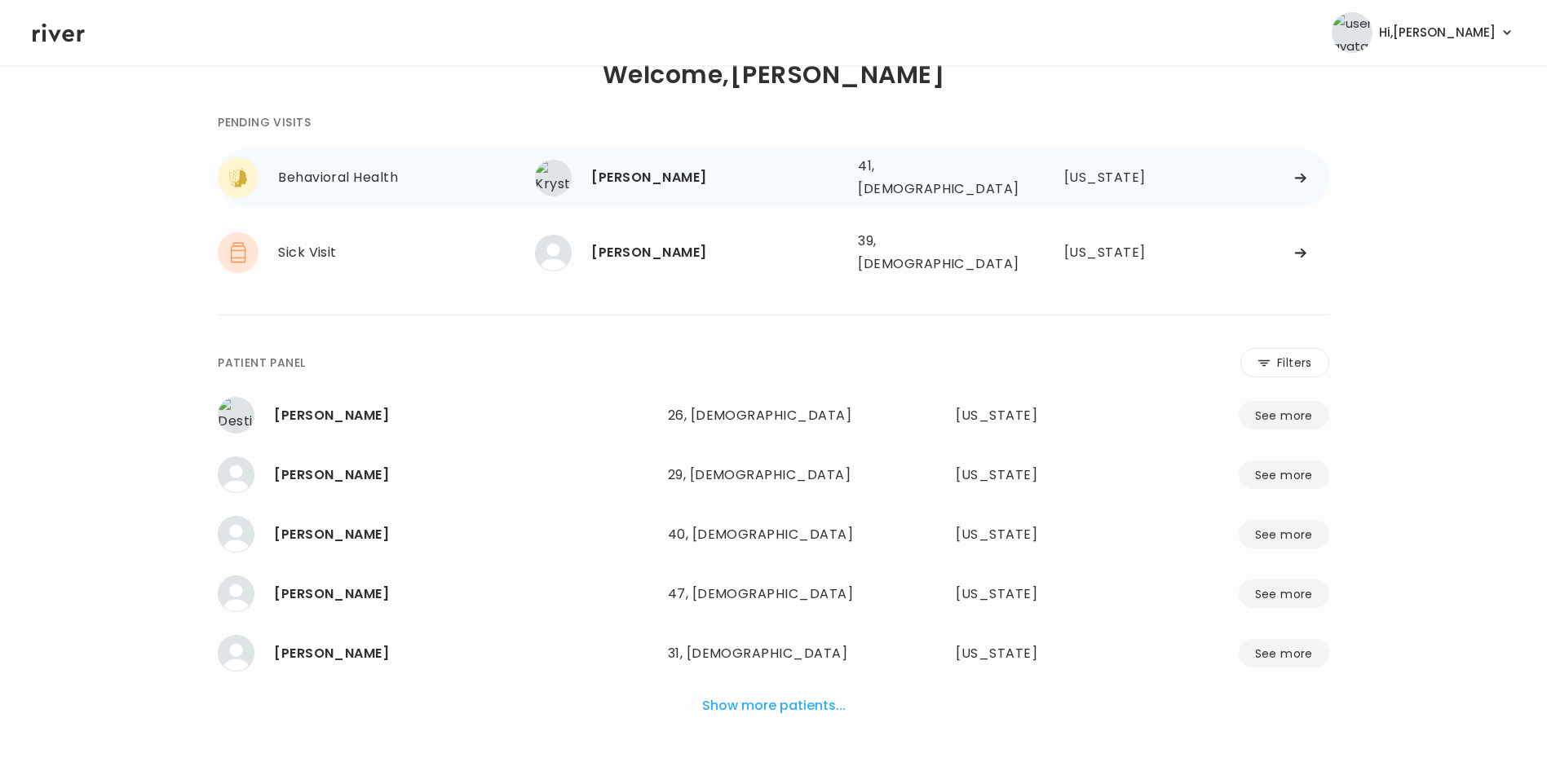
click at [682, 182] on div "[PERSON_NAME]" at bounding box center [718, 177] width 254 height 23
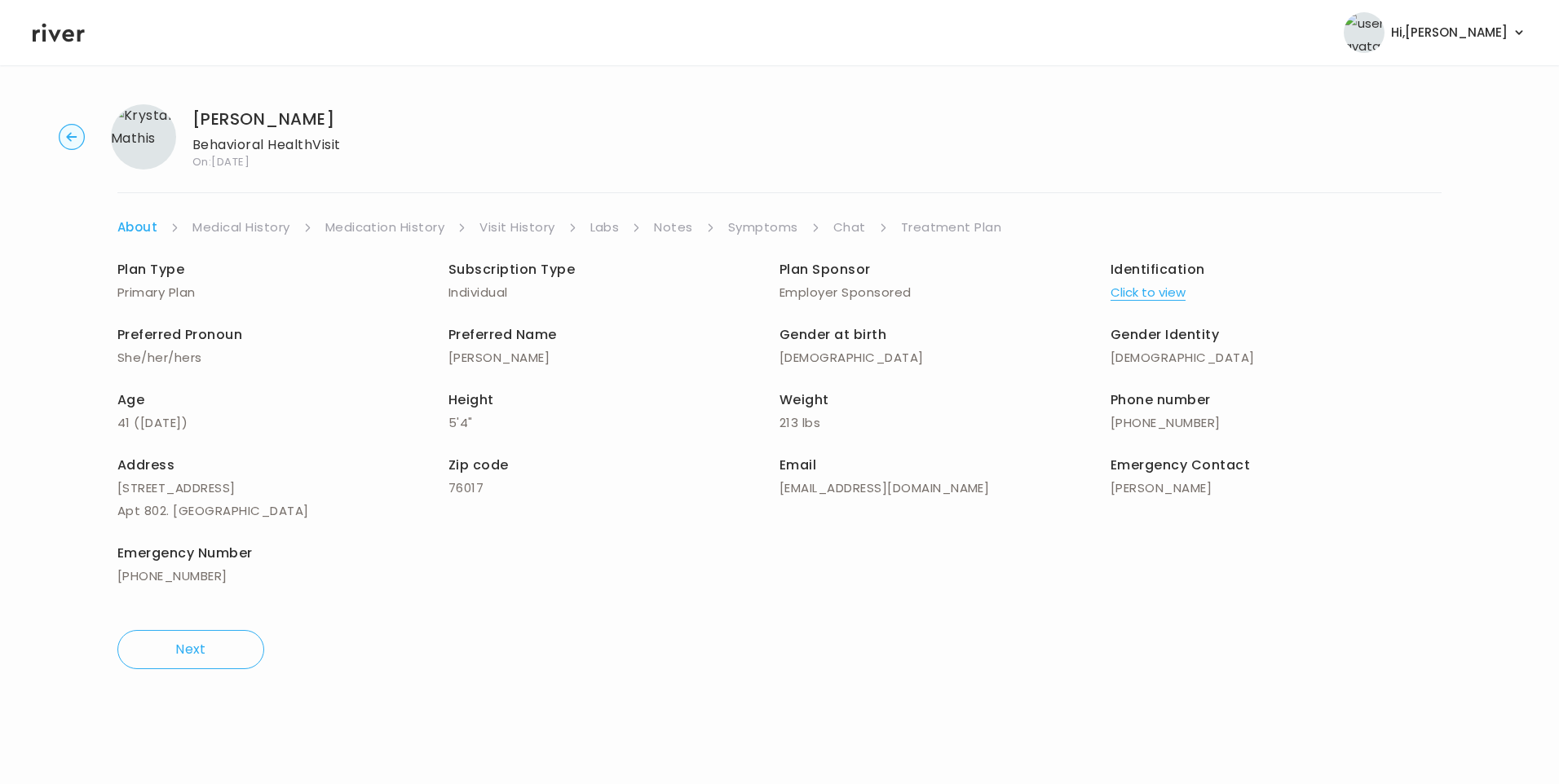
click at [844, 226] on link "Chat" at bounding box center [849, 227] width 33 height 23
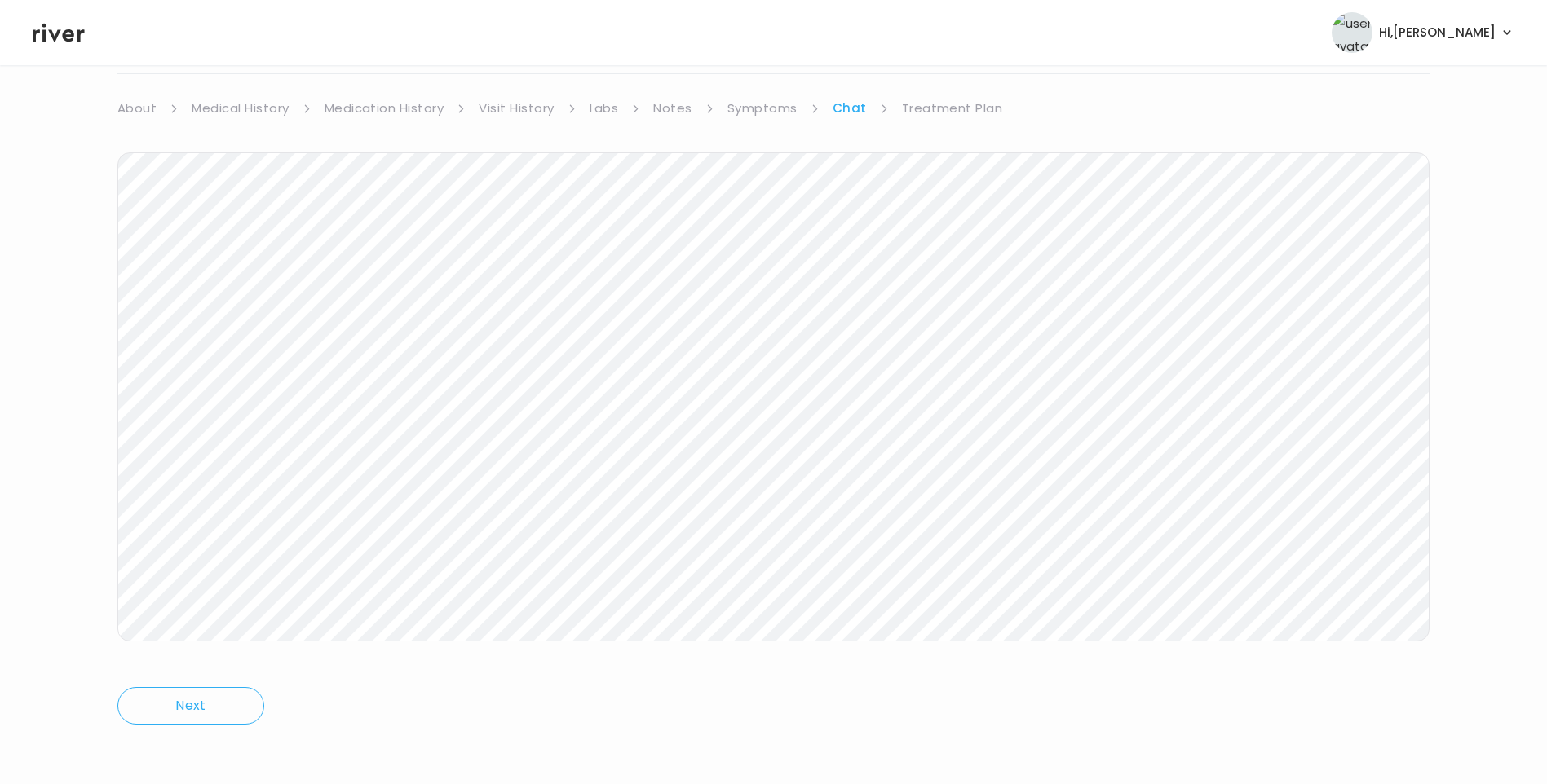
scroll to position [121, 0]
click at [49, 28] on icon at bounding box center [59, 32] width 52 height 24
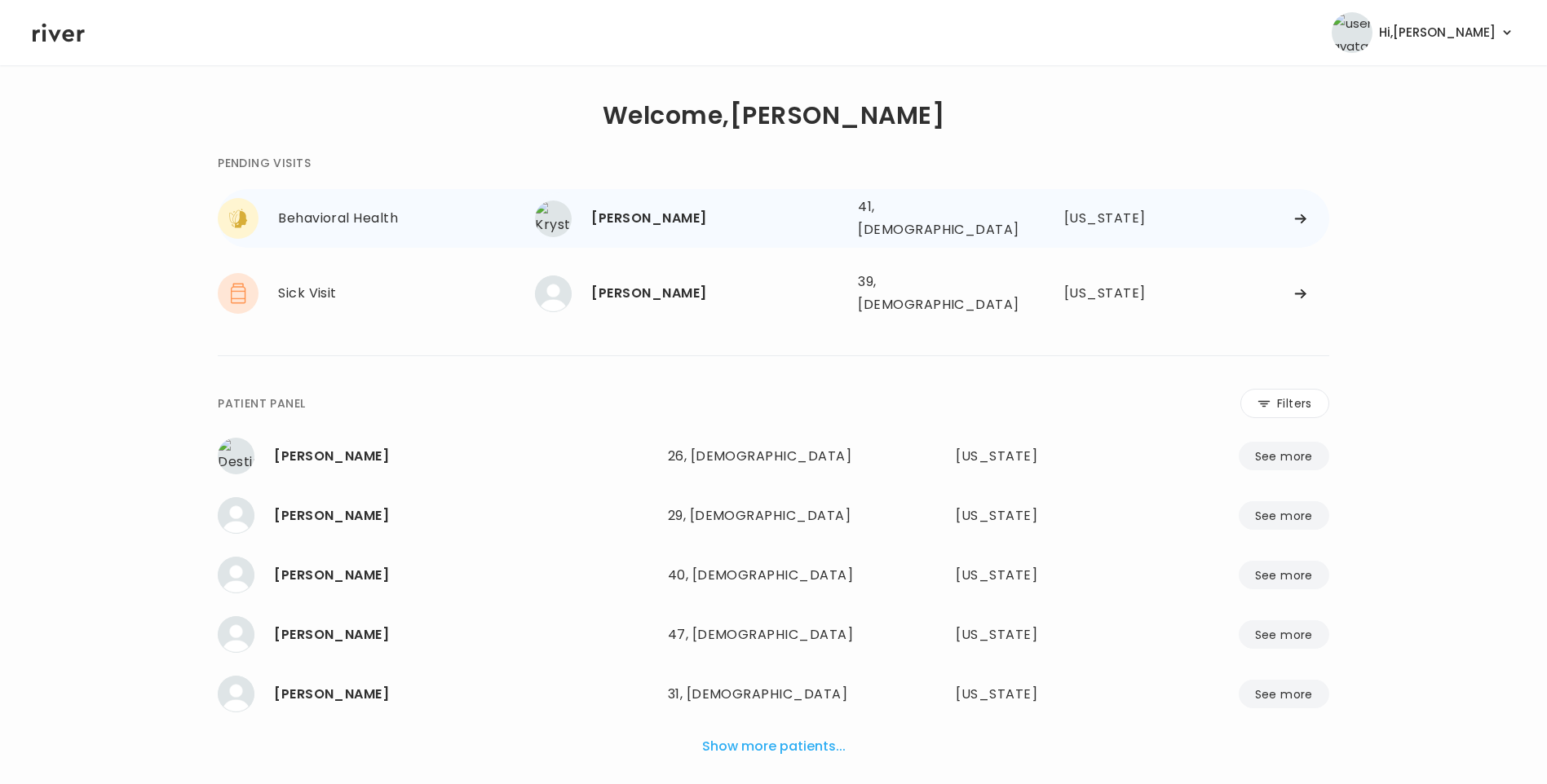
click at [671, 222] on div "[PERSON_NAME]" at bounding box center [718, 218] width 254 height 23
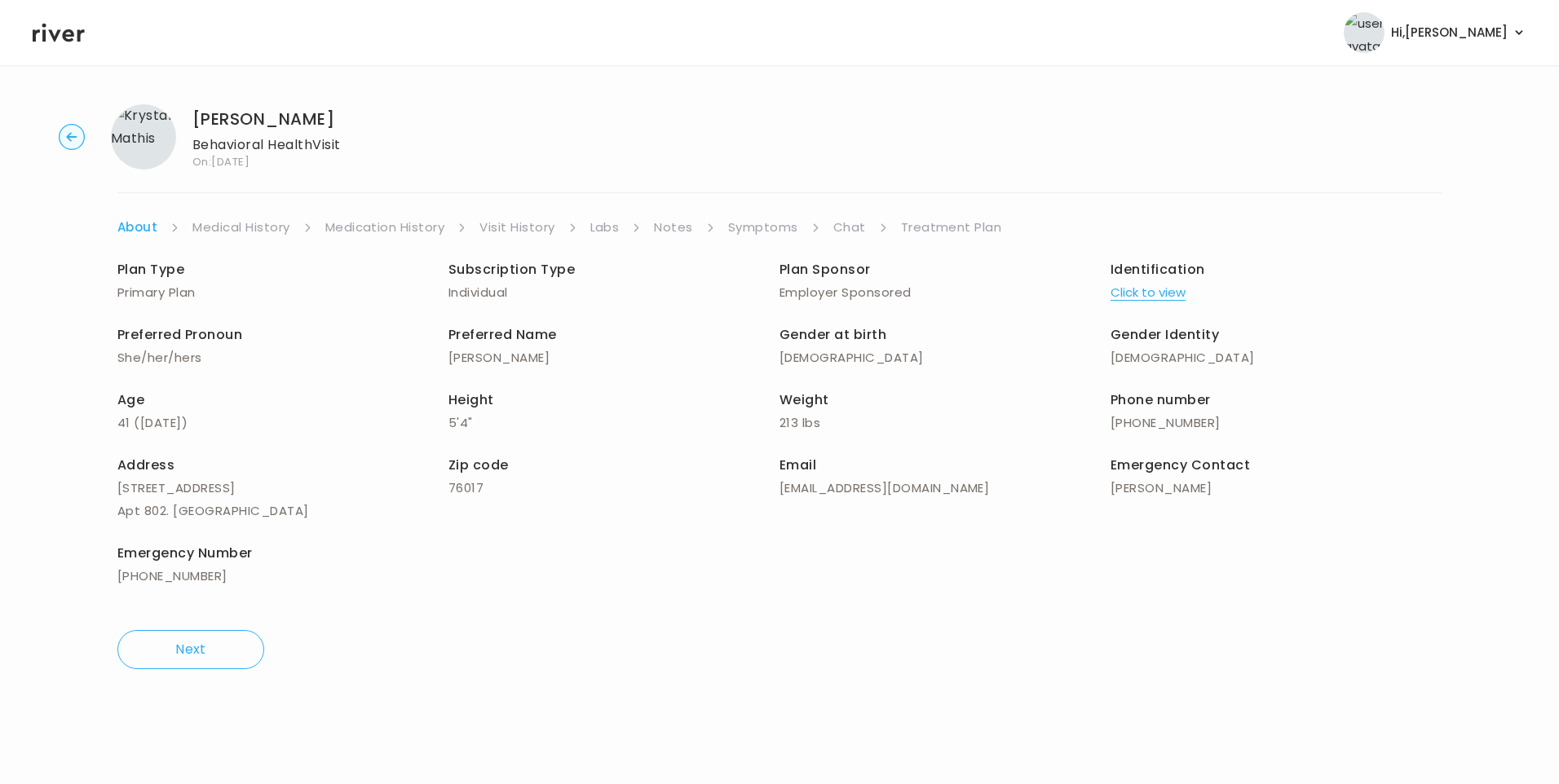
click at [841, 230] on link "Chat" at bounding box center [849, 227] width 33 height 23
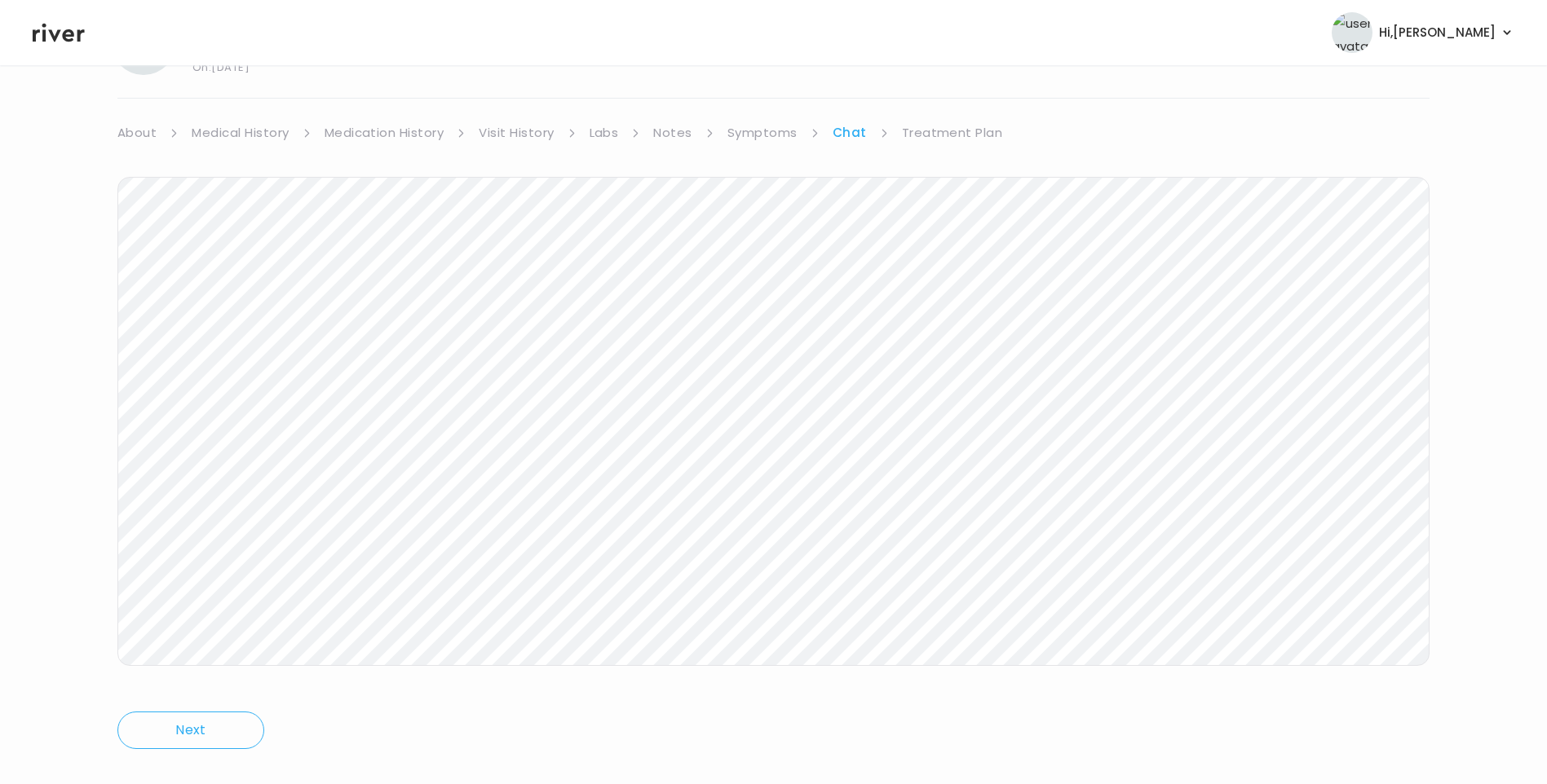
scroll to position [121, 0]
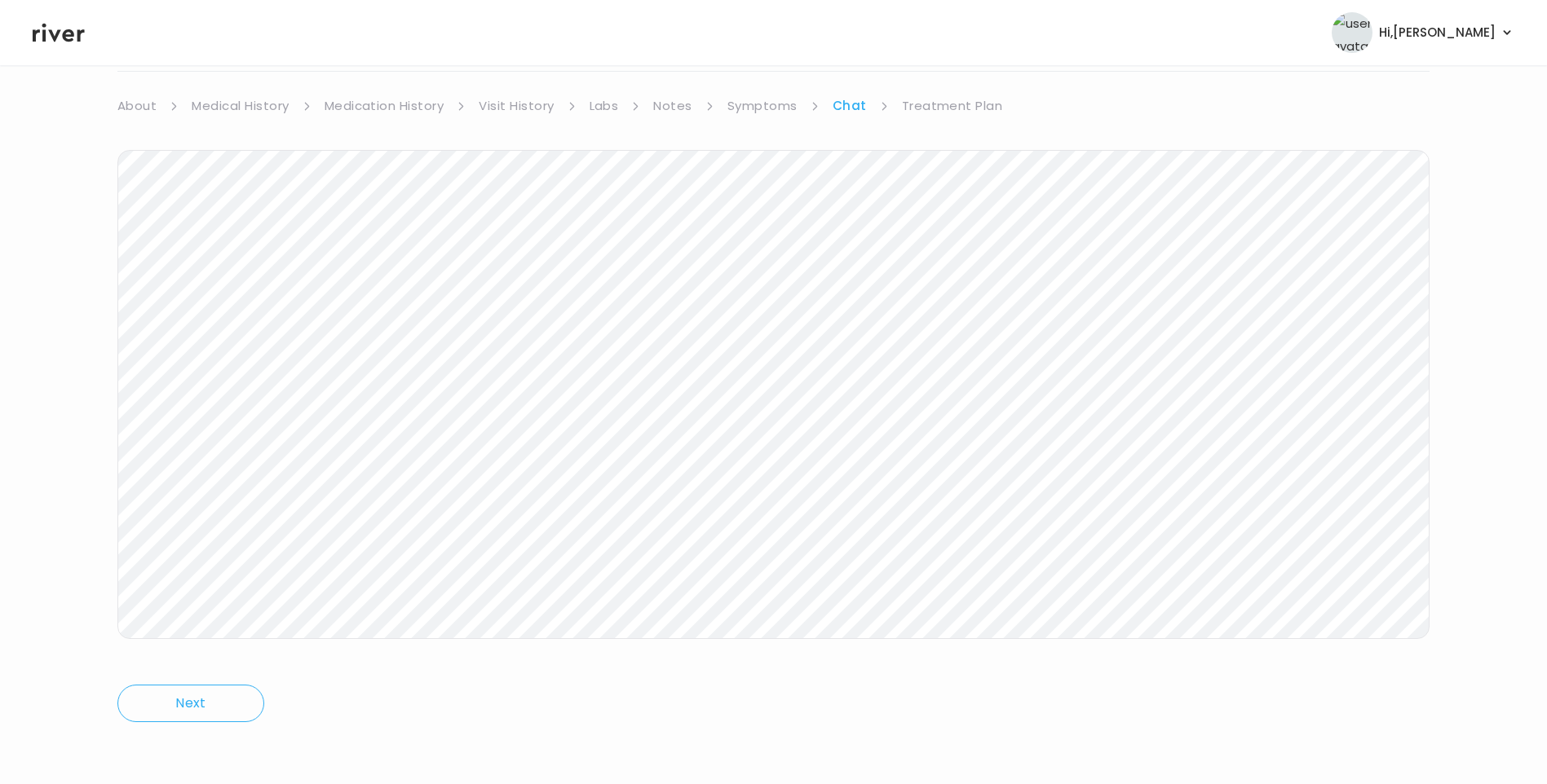
click at [75, 39] on icon at bounding box center [59, 32] width 52 height 24
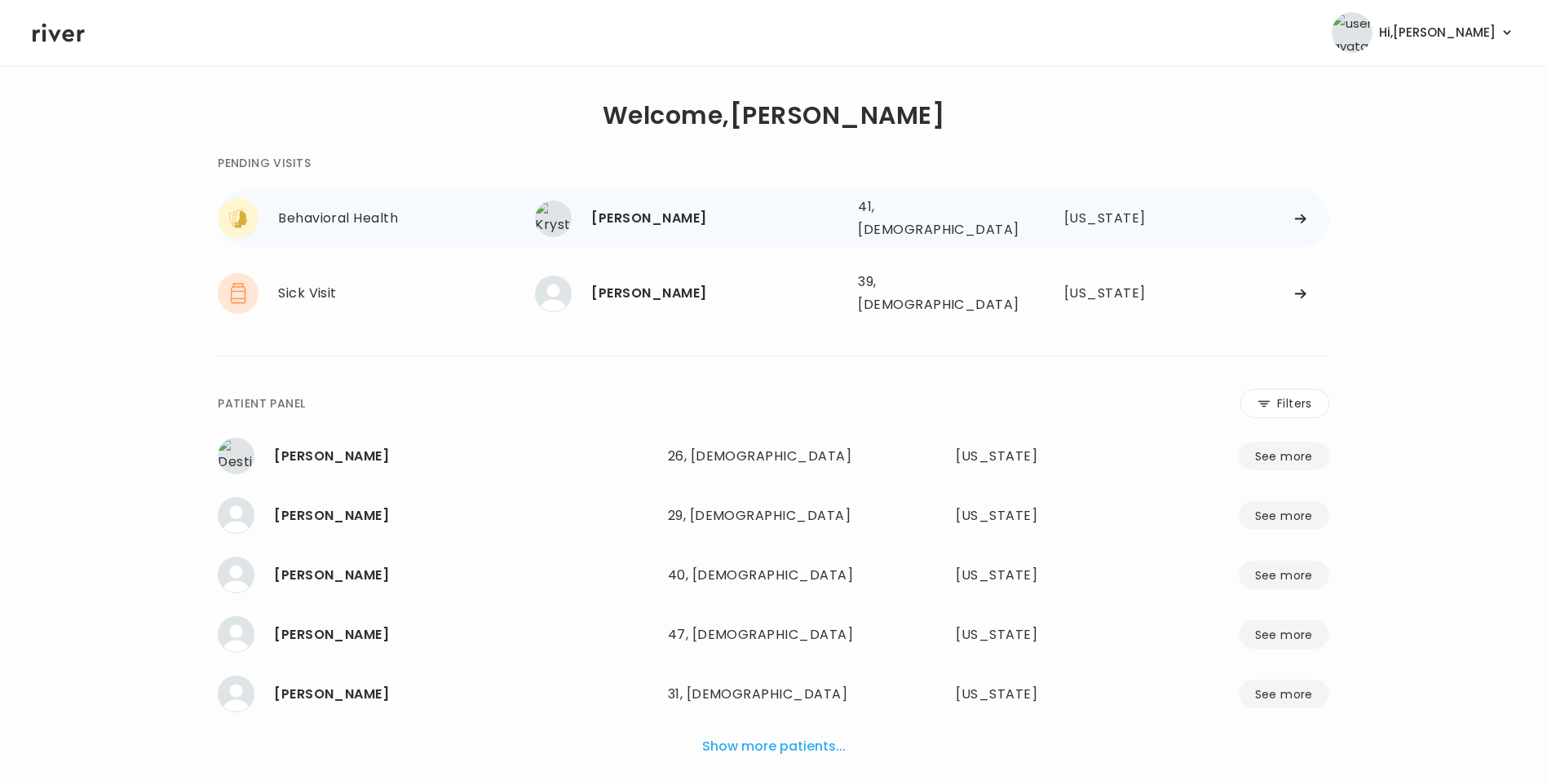
click at [656, 219] on div "[PERSON_NAME]" at bounding box center [718, 218] width 254 height 23
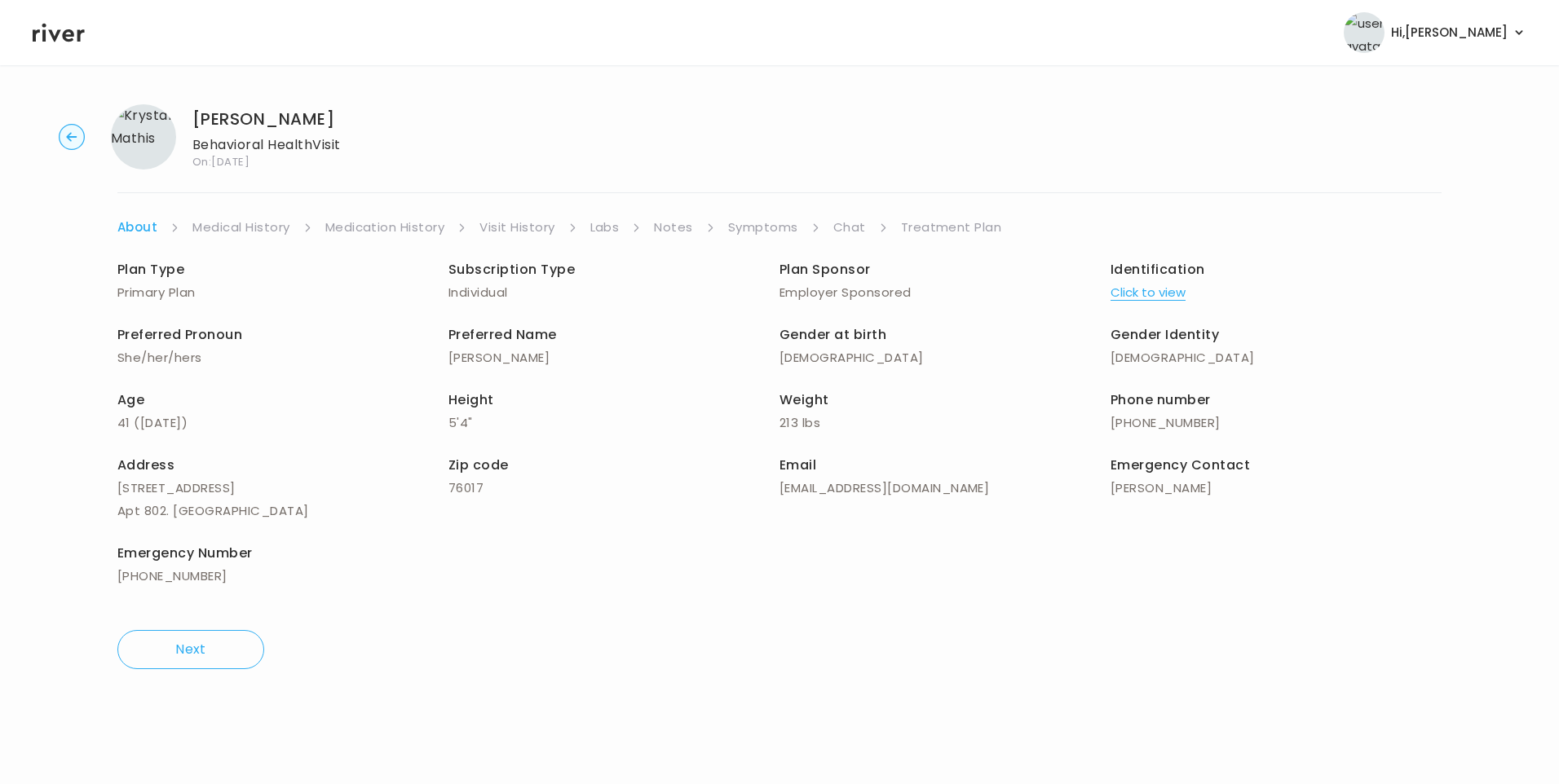
click at [841, 229] on link "Chat" at bounding box center [849, 227] width 33 height 23
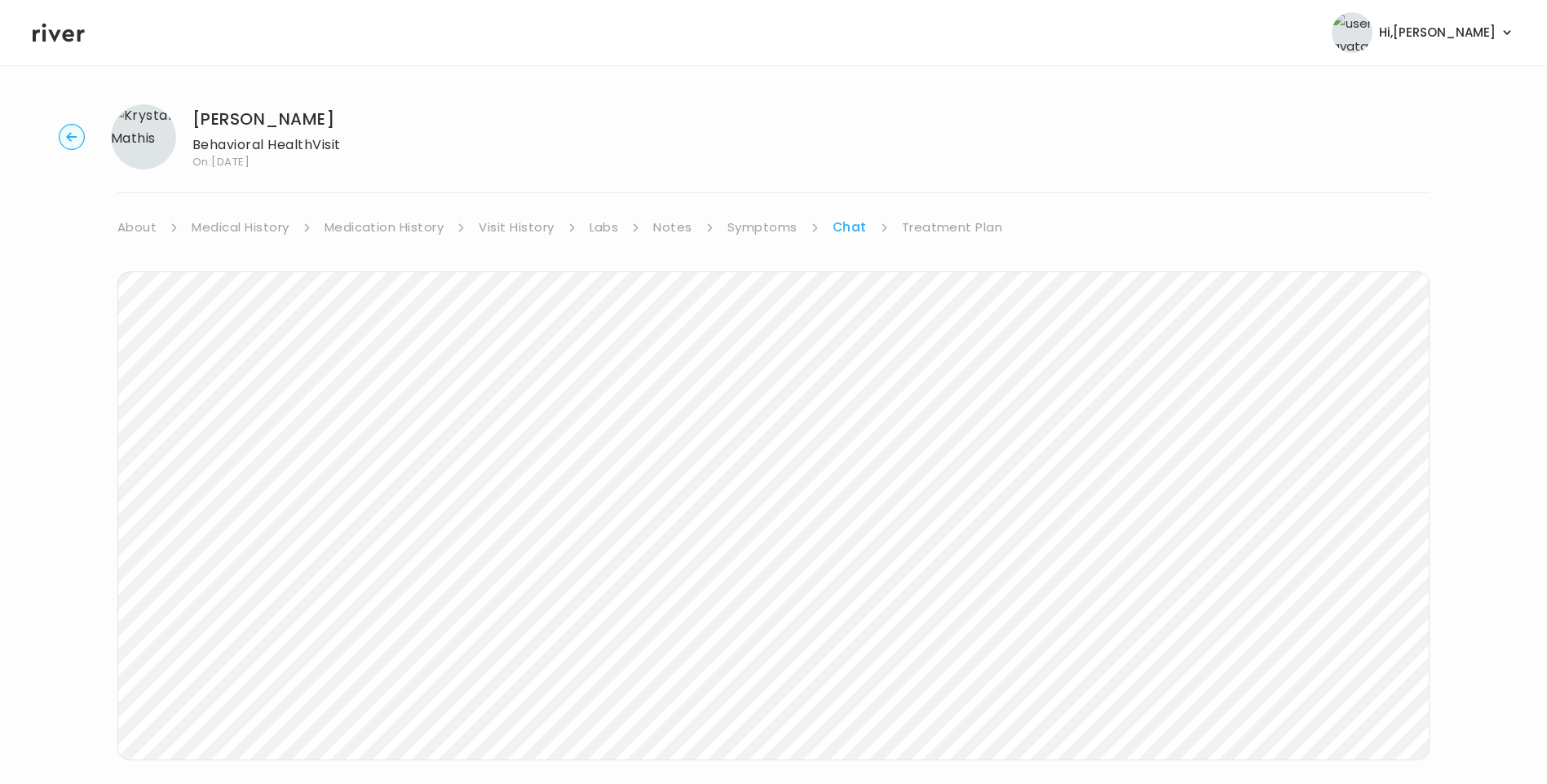
click at [53, 36] on icon at bounding box center [59, 33] width 52 height 19
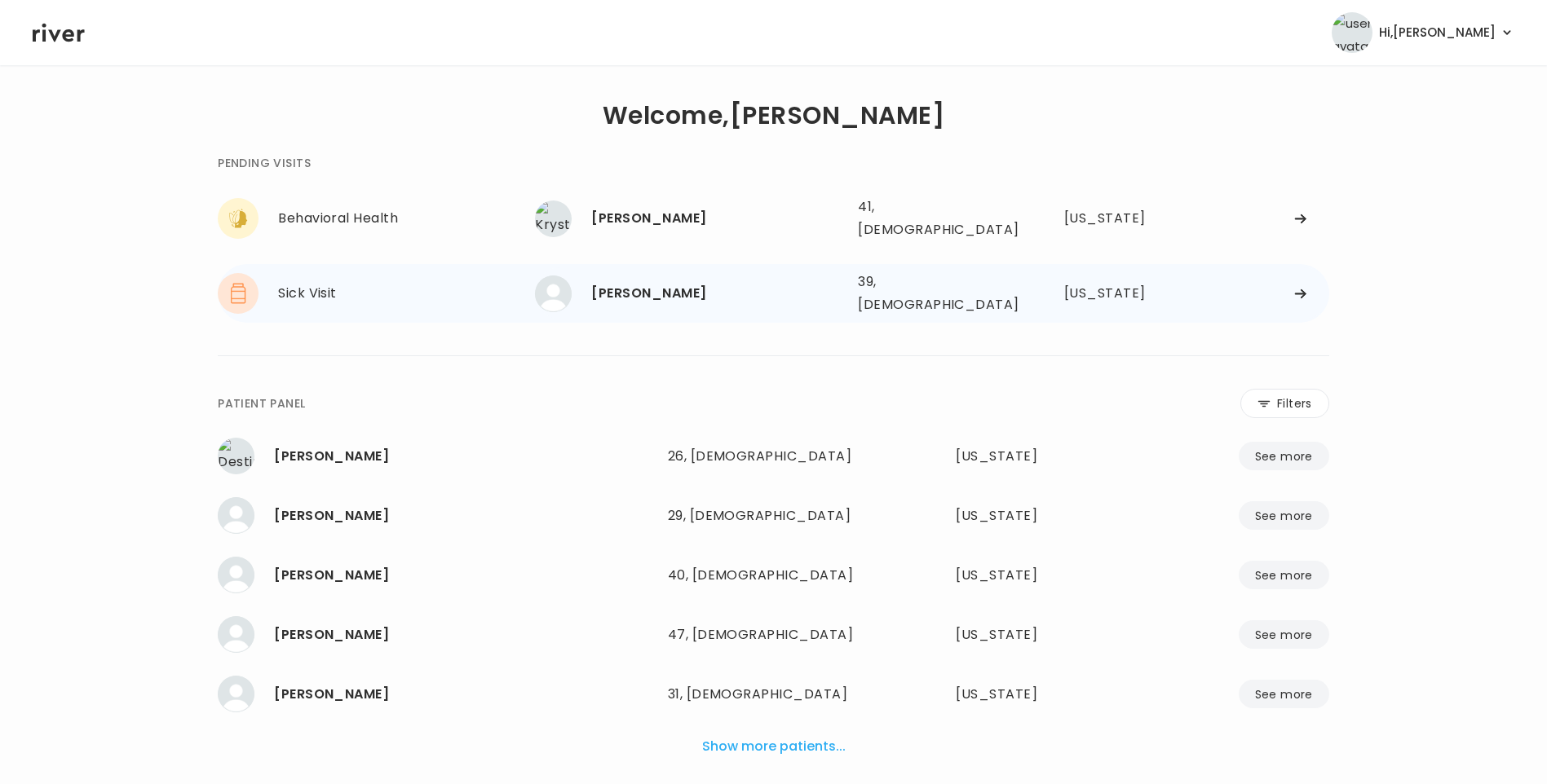
click at [674, 286] on div "[PERSON_NAME]" at bounding box center [718, 293] width 254 height 23
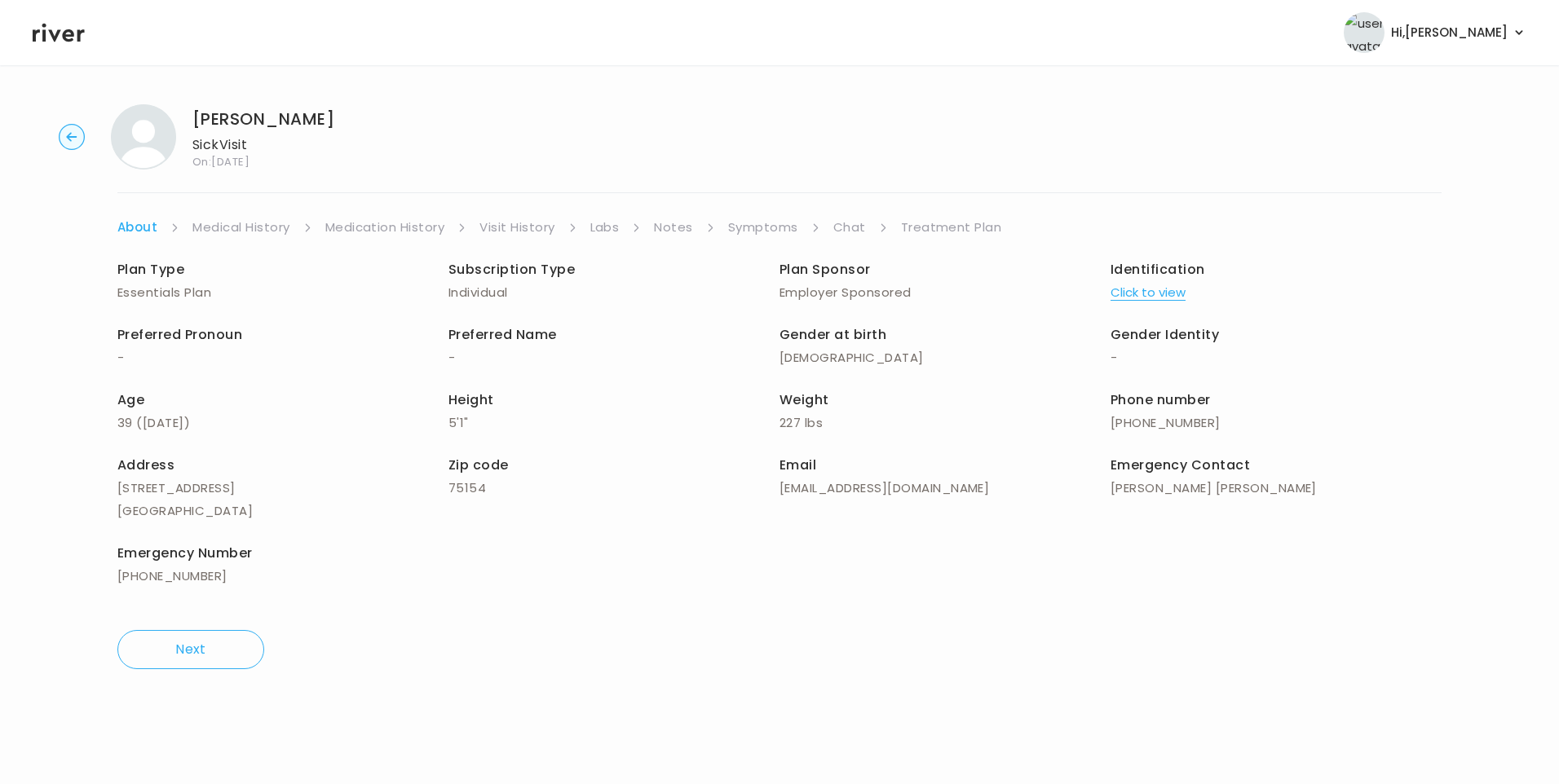
click at [846, 224] on link "Chat" at bounding box center [849, 227] width 33 height 23
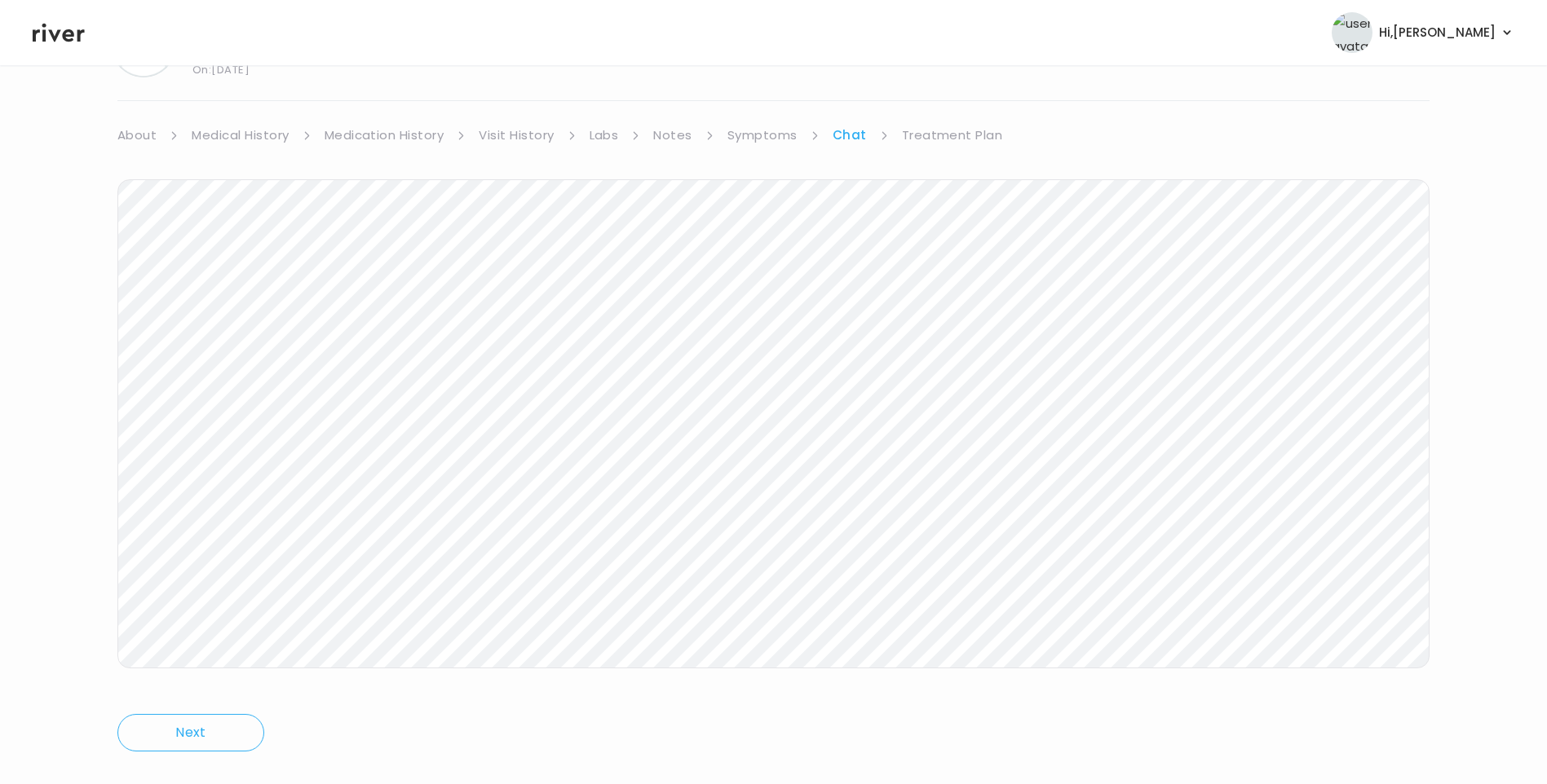
scroll to position [121, 0]
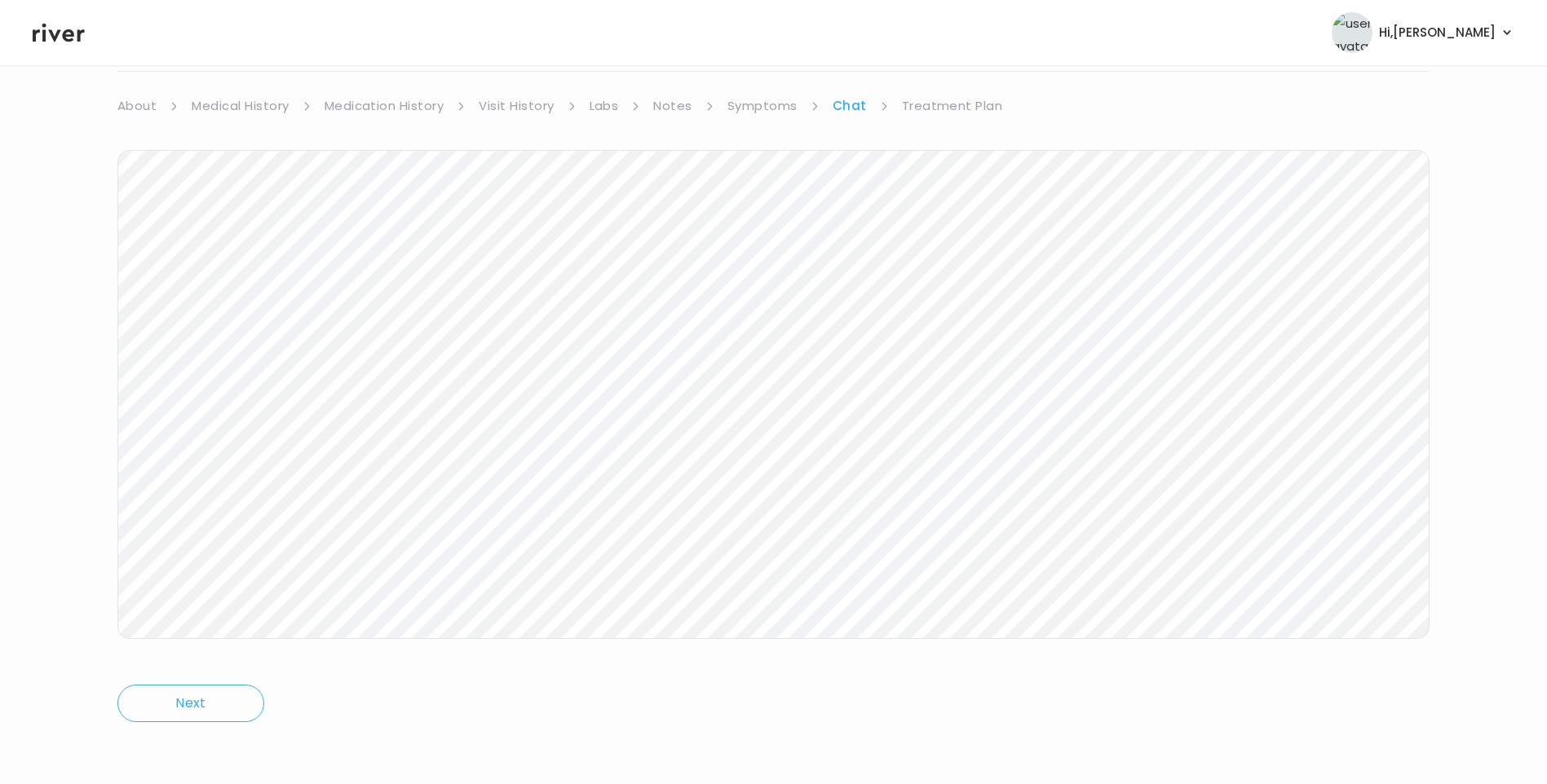
click at [54, 26] on icon at bounding box center [59, 32] width 52 height 24
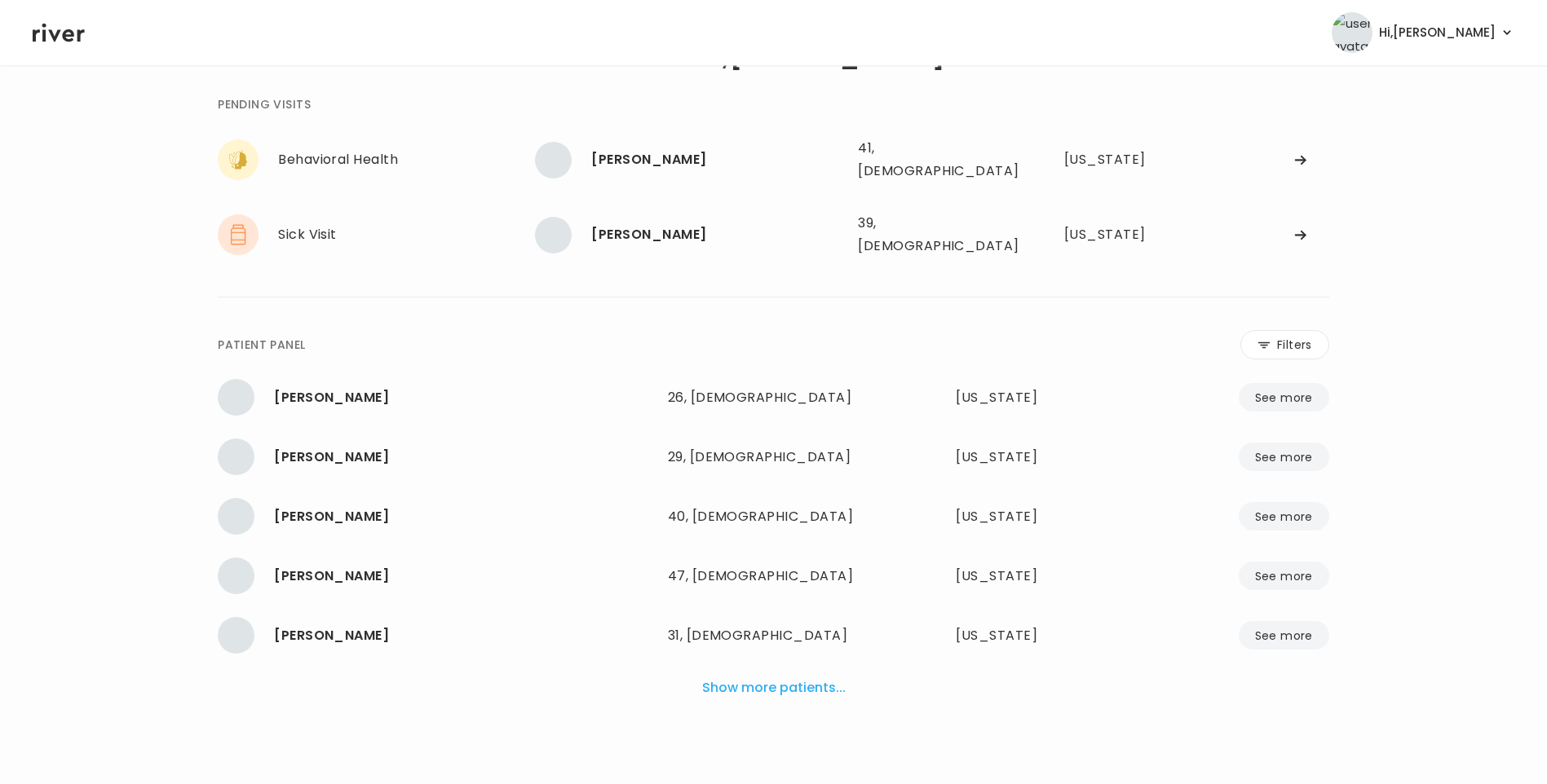
scroll to position [41, 0]
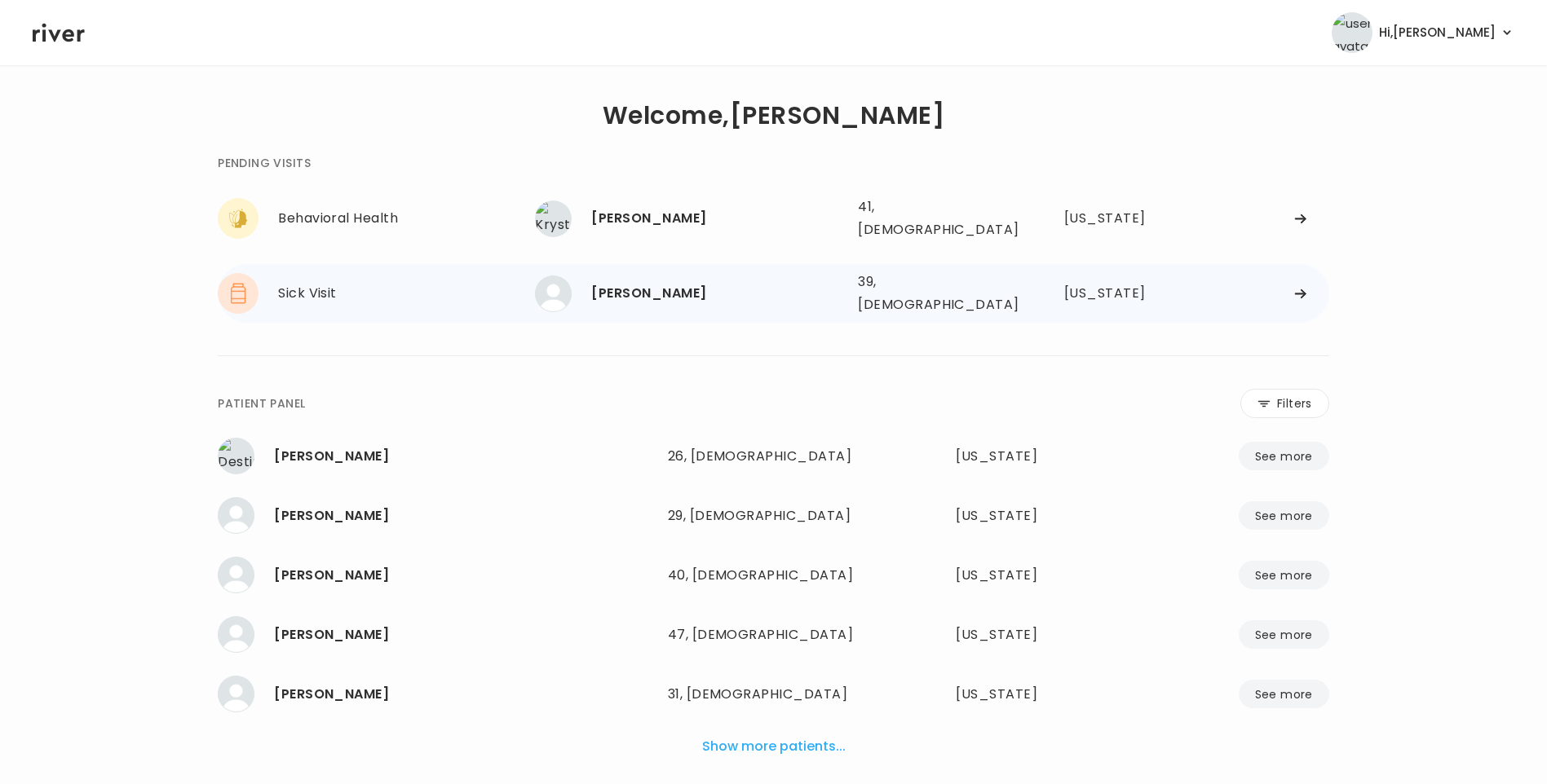
click at [693, 282] on div "[PERSON_NAME]" at bounding box center [718, 293] width 254 height 23
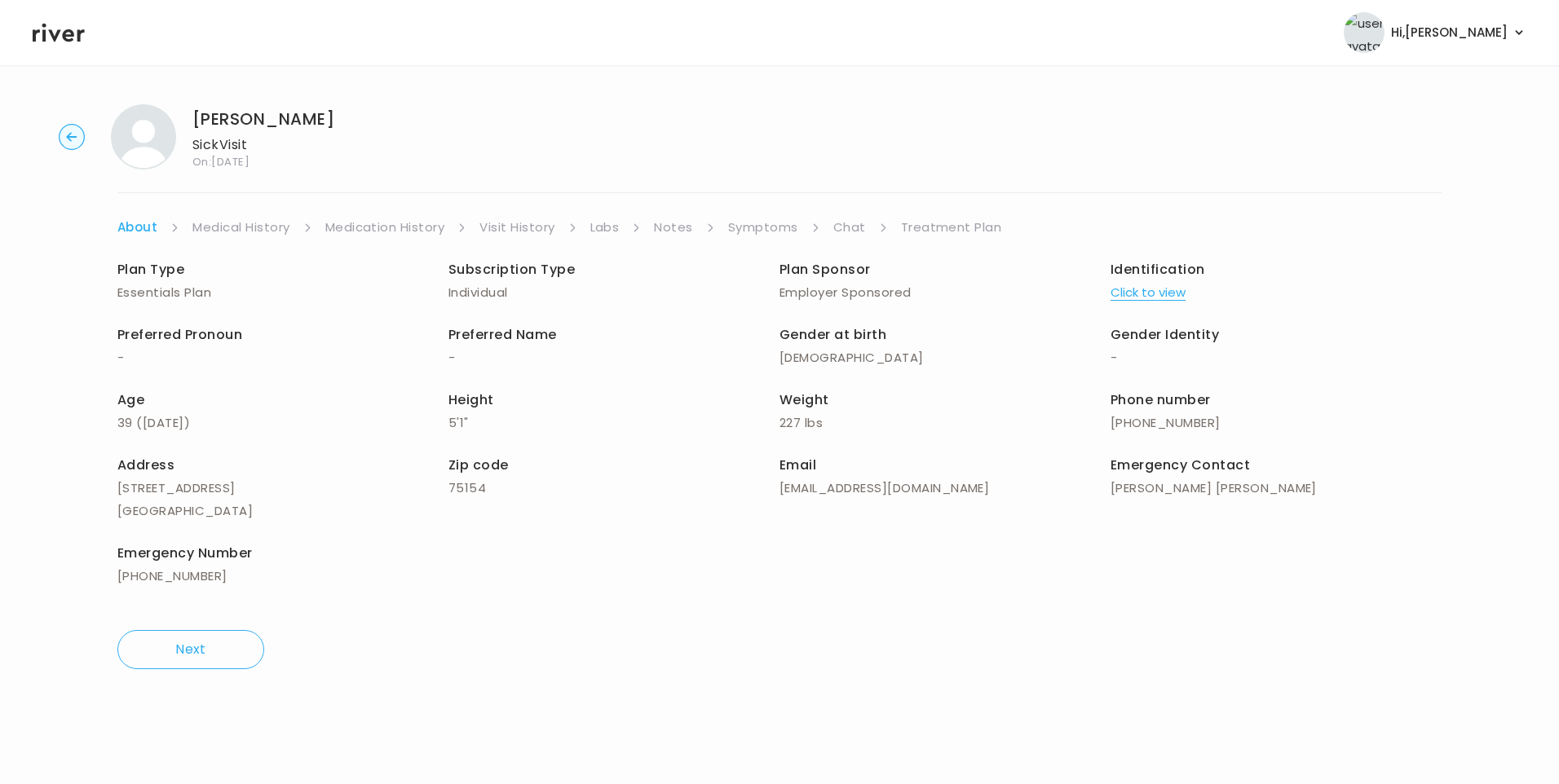
click at [855, 232] on link "Chat" at bounding box center [849, 227] width 33 height 23
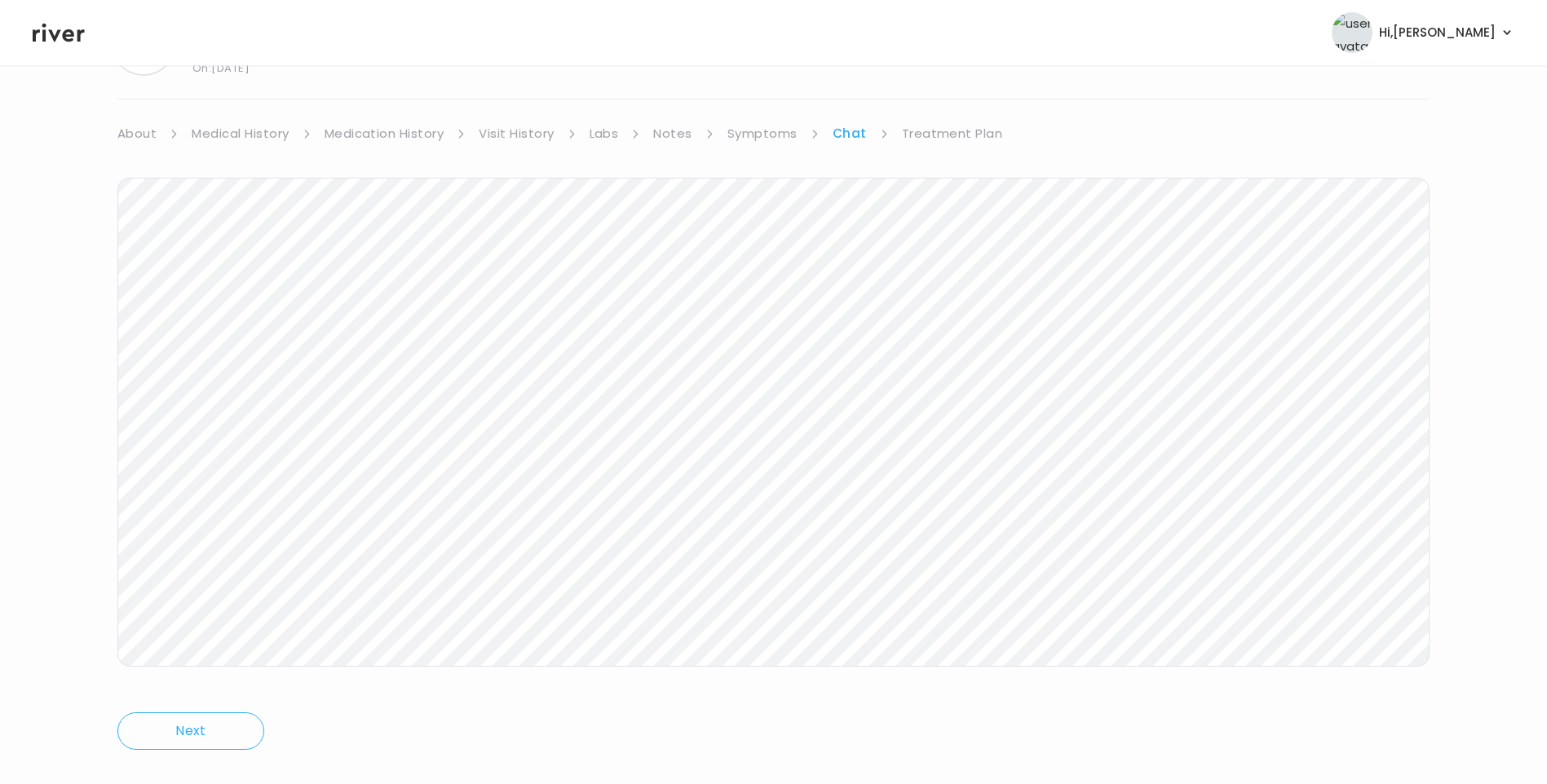
scroll to position [121, 0]
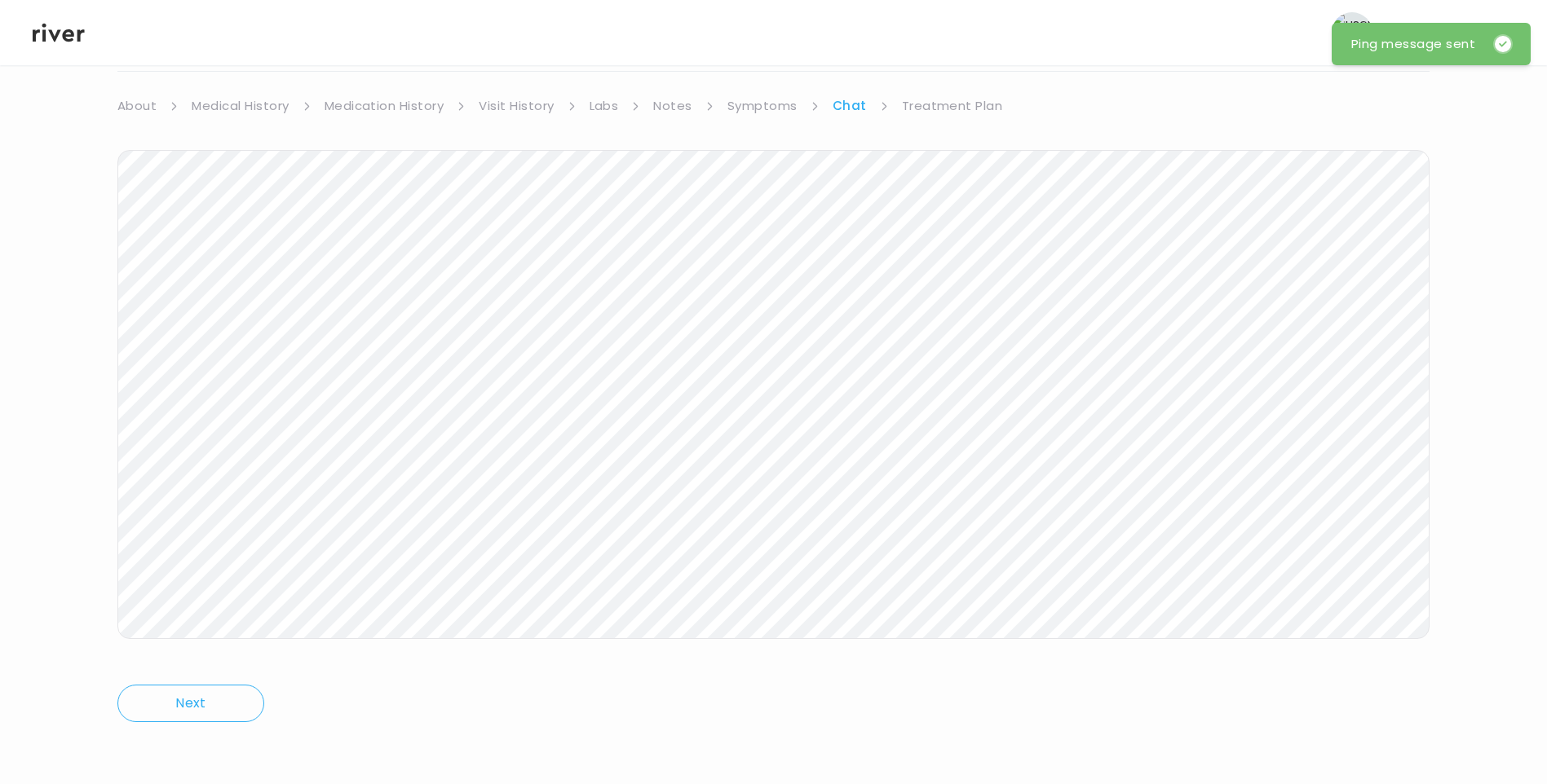
click at [64, 45] on header "Hi, Lisa Profile Logout" at bounding box center [773, 32] width 1547 height 65
click at [55, 29] on icon at bounding box center [59, 32] width 52 height 24
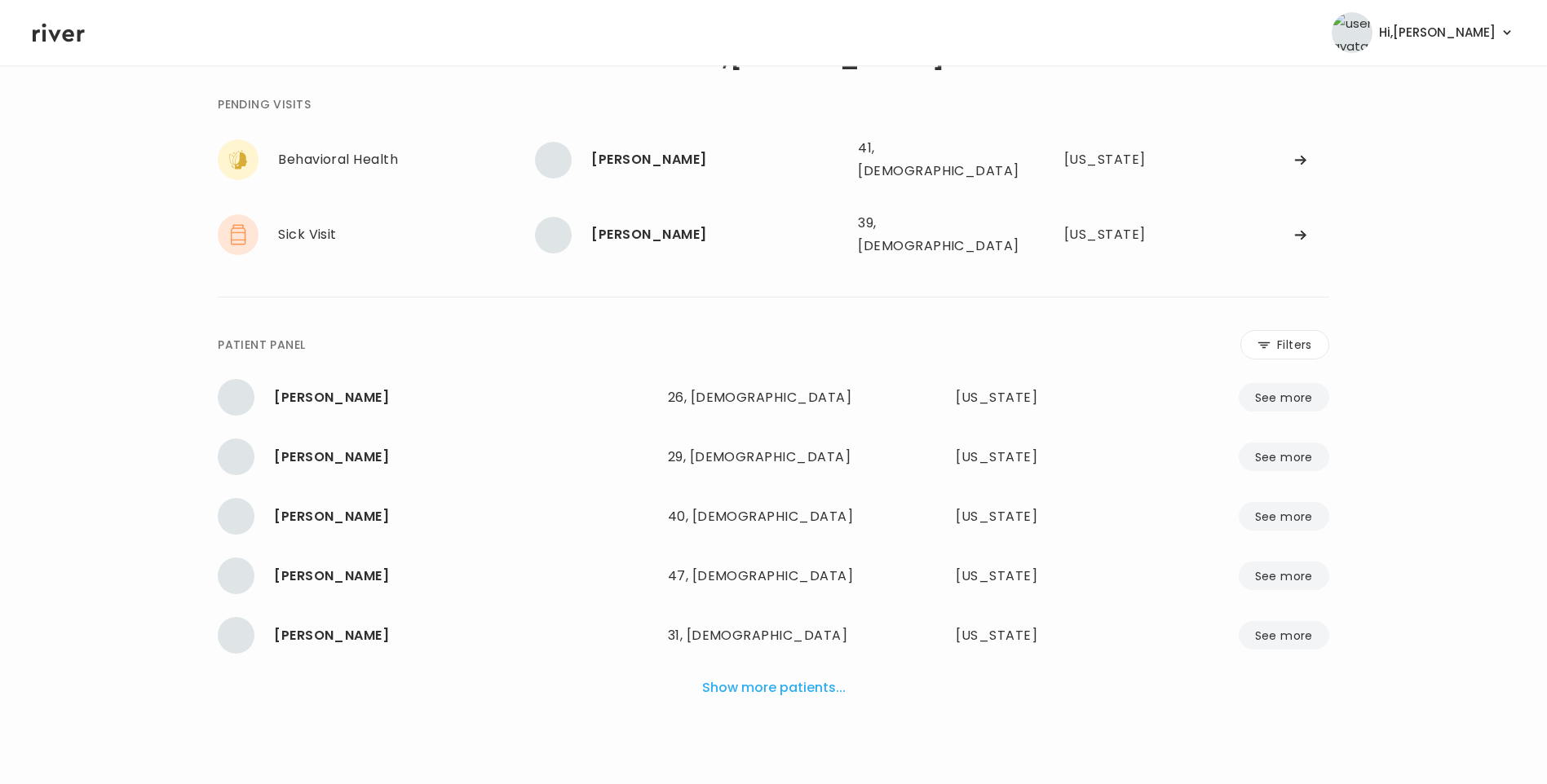
scroll to position [41, 0]
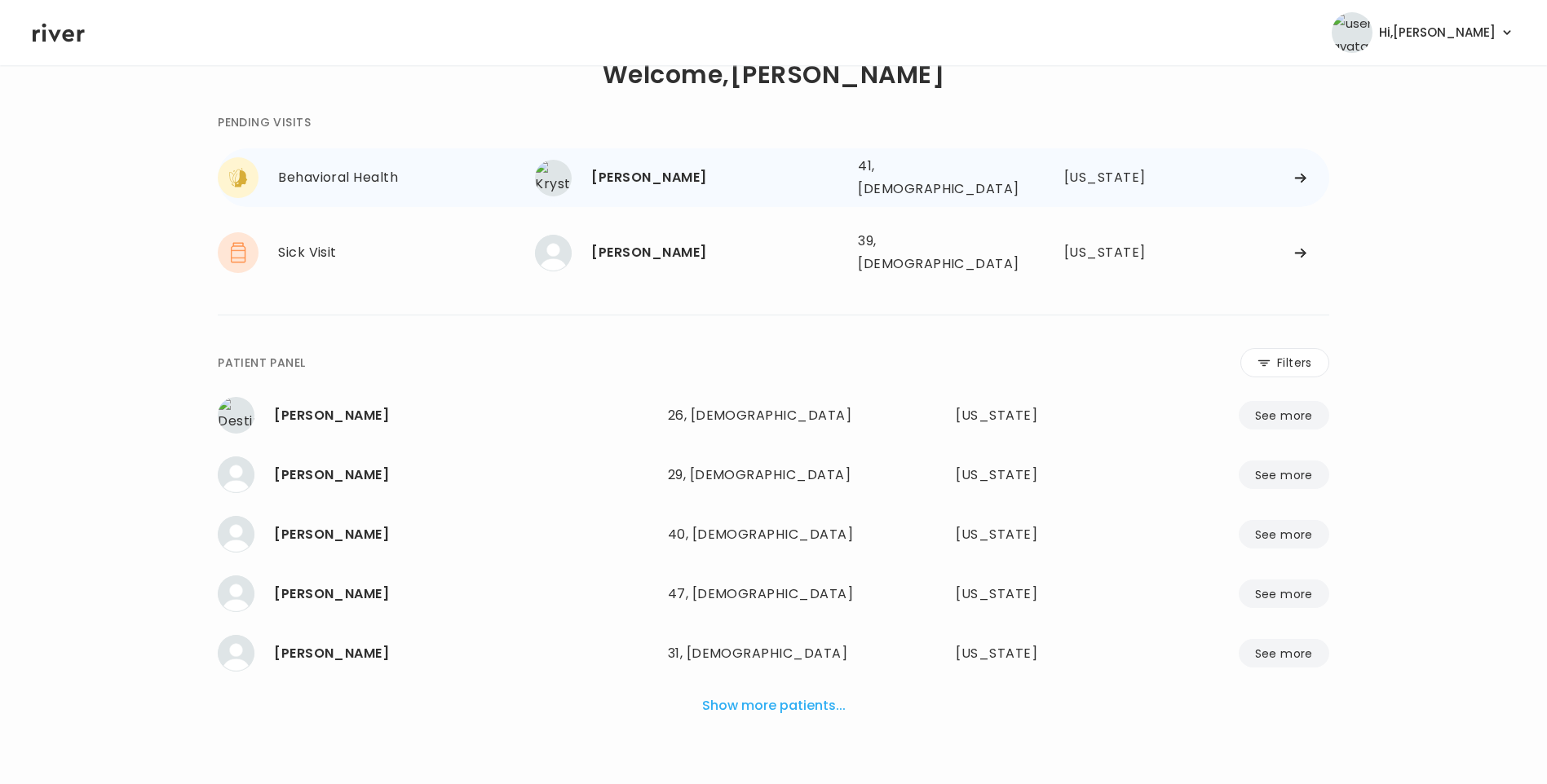
click at [681, 180] on div "[PERSON_NAME]" at bounding box center [718, 177] width 254 height 23
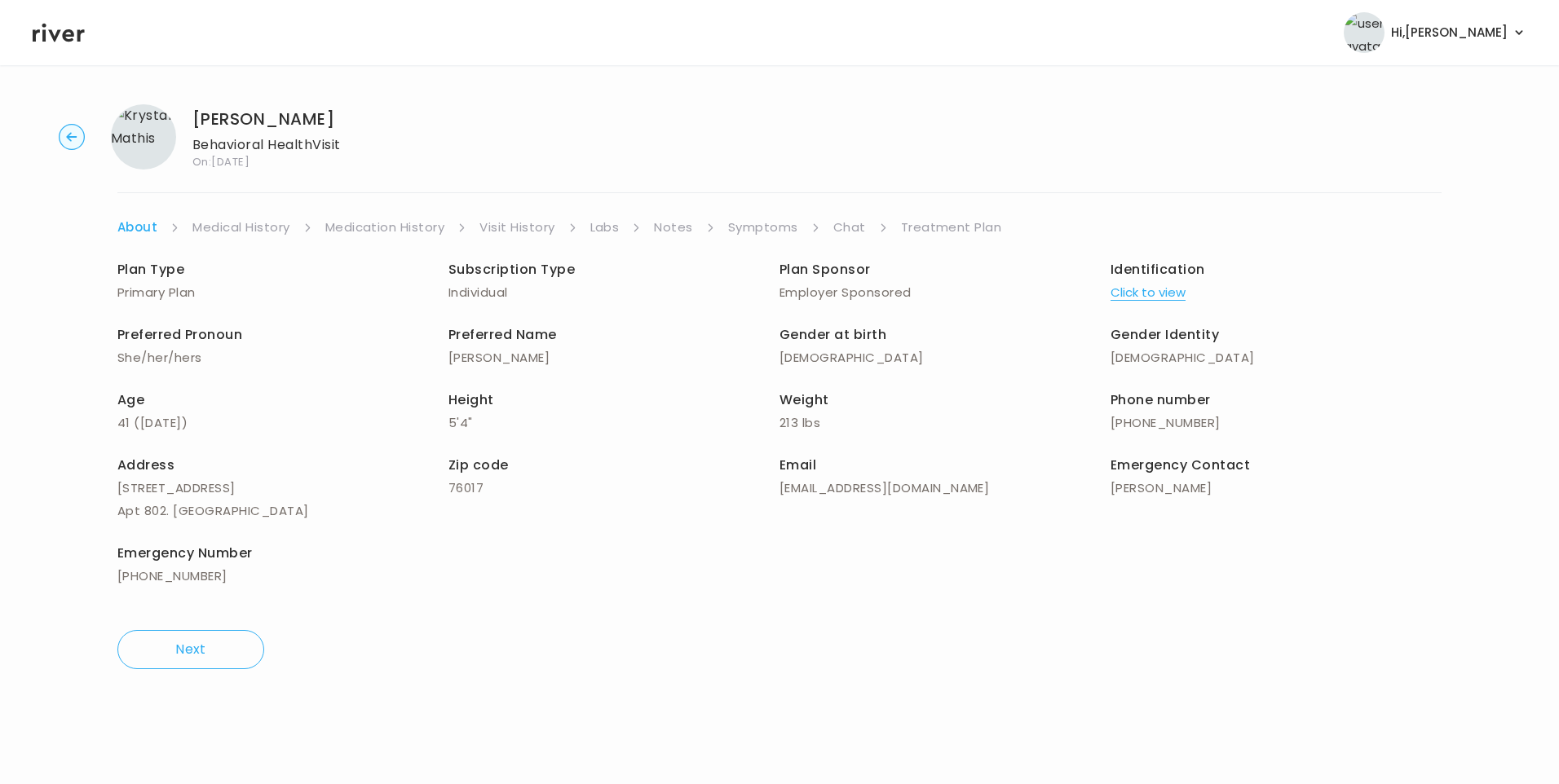
click at [761, 215] on div "Krystal Mathis Behavioral Health Visit On: 25 Sep 2025 About Medical History Me…" at bounding box center [779, 386] width 1559 height 591
click at [764, 223] on link "Symptoms" at bounding box center [763, 227] width 70 height 23
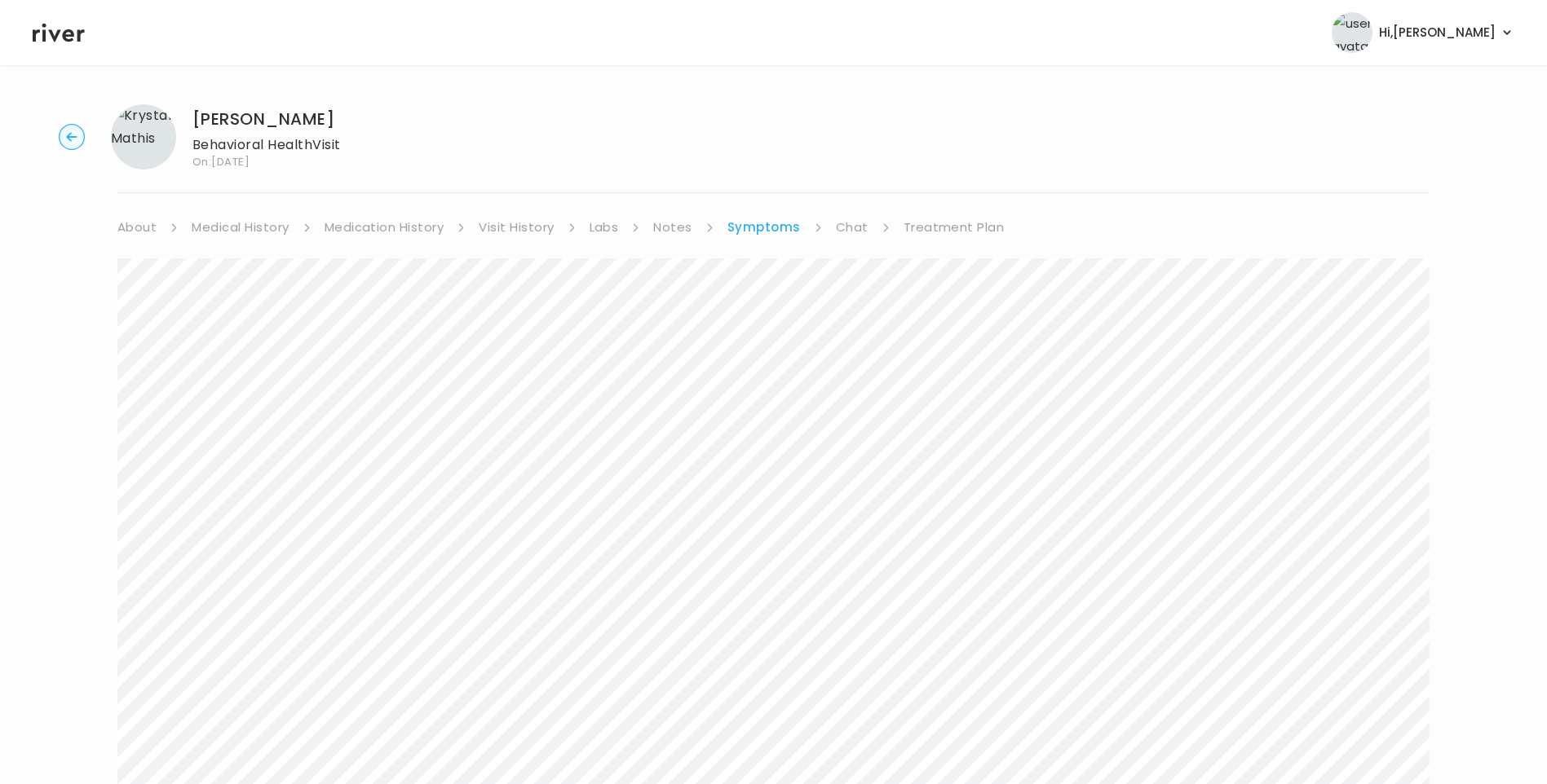
click at [844, 238] on link "Chat" at bounding box center [852, 227] width 33 height 23
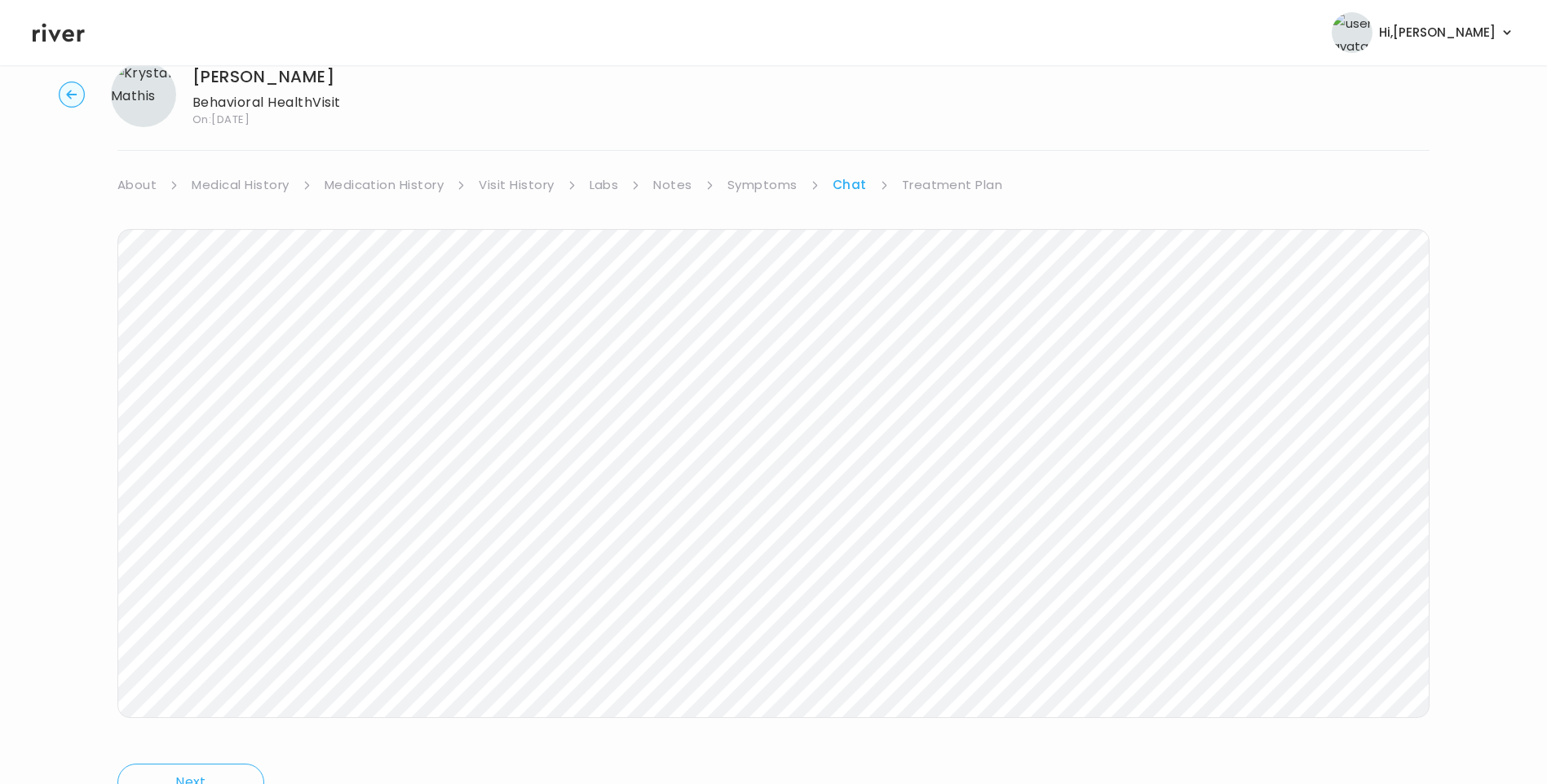
scroll to position [121, 0]
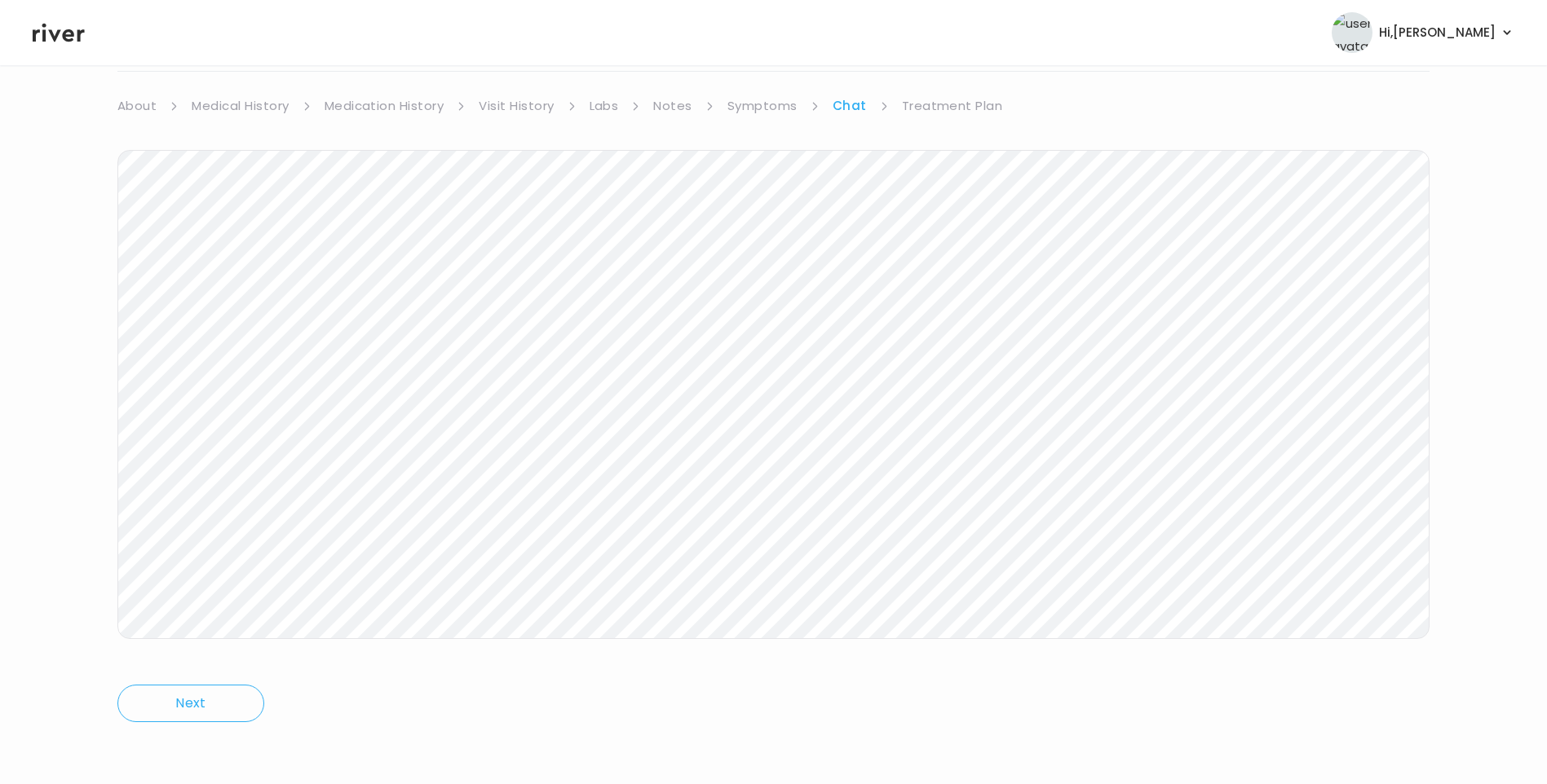
click at [46, 24] on icon at bounding box center [59, 33] width 52 height 19
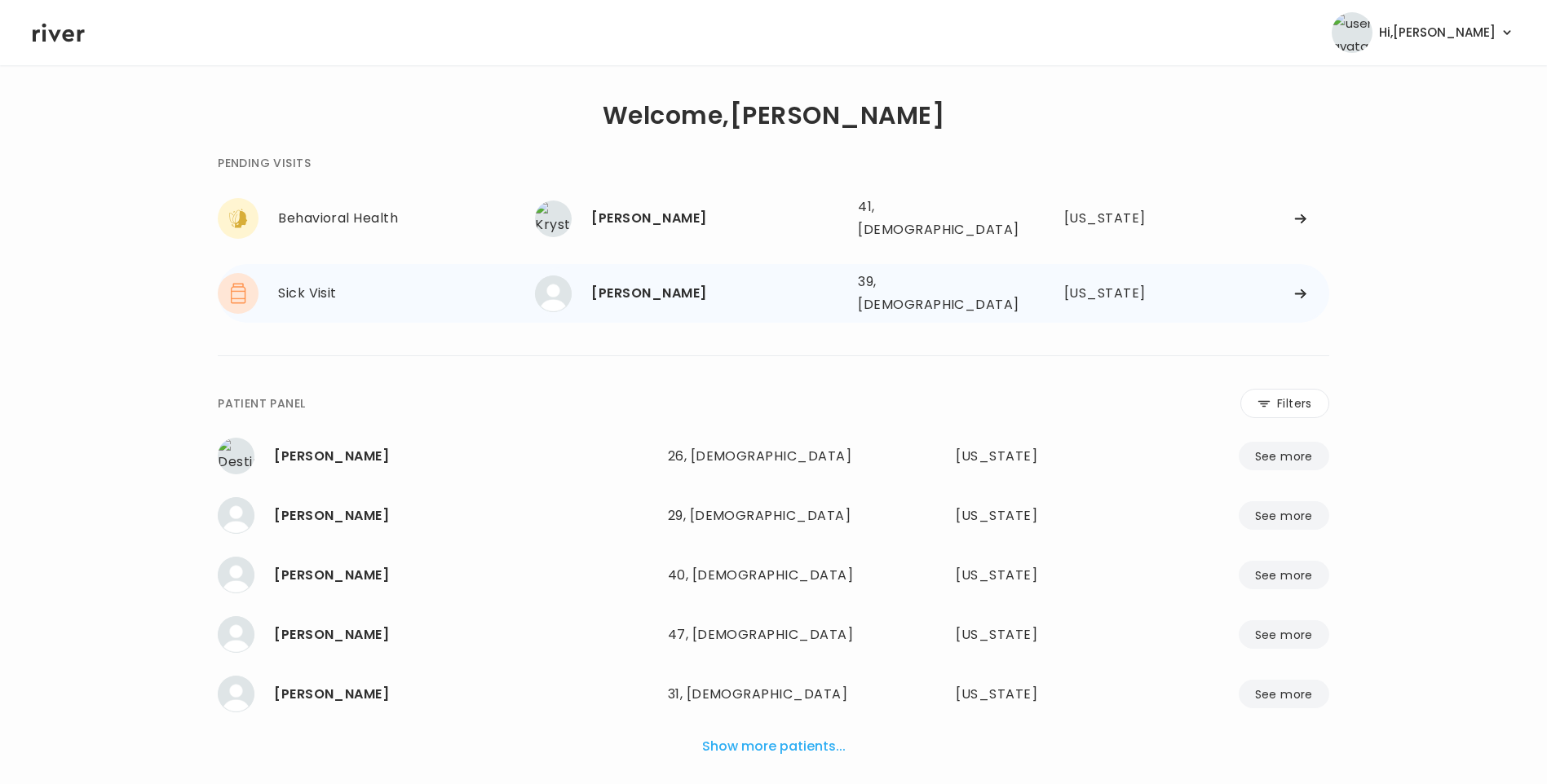
click at [678, 276] on div "[PERSON_NAME] 39, [DEMOGRAPHIC_DATA] See more" at bounding box center [690, 294] width 310 height 37
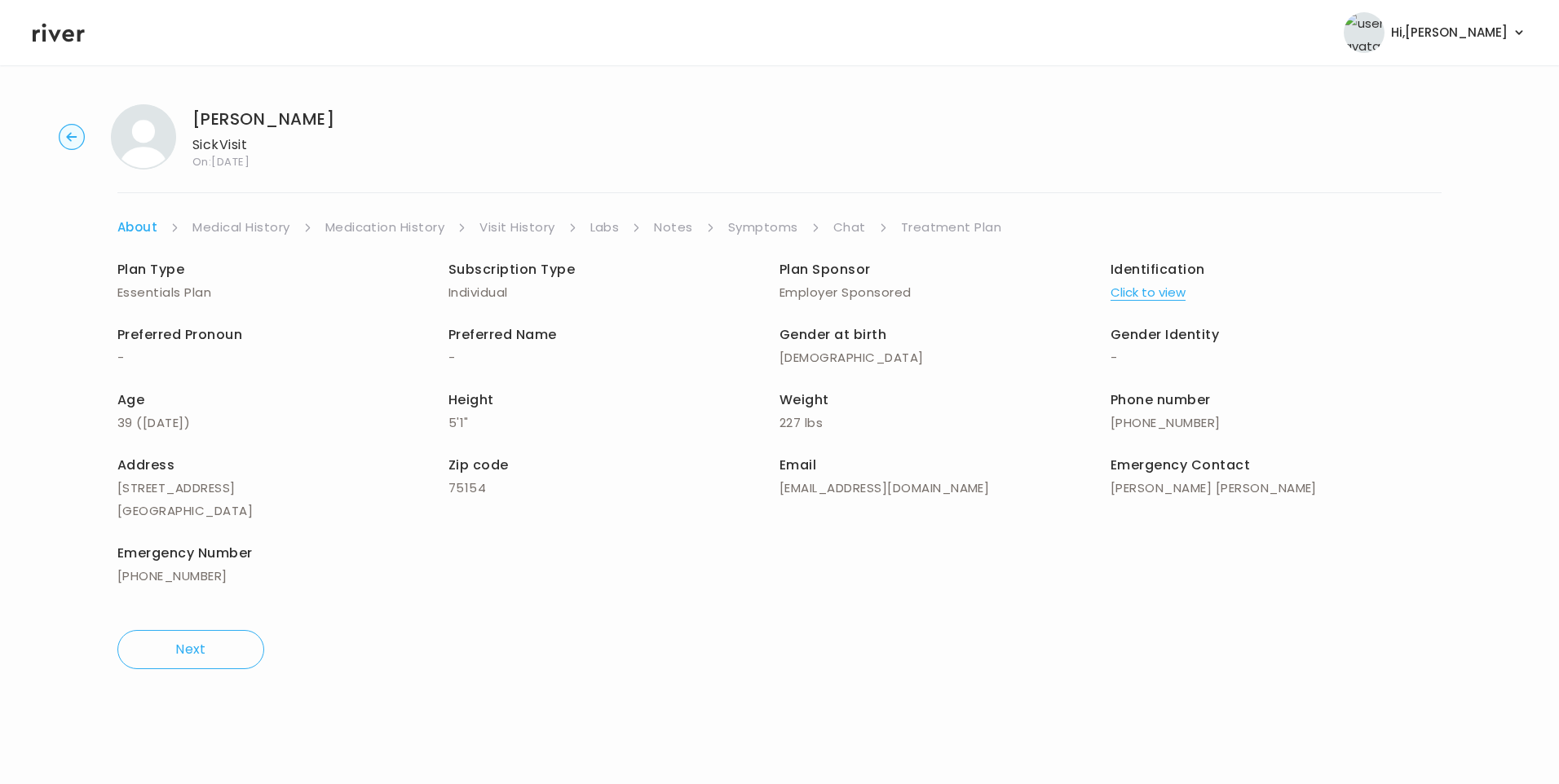
click at [855, 219] on link "Chat" at bounding box center [849, 227] width 33 height 23
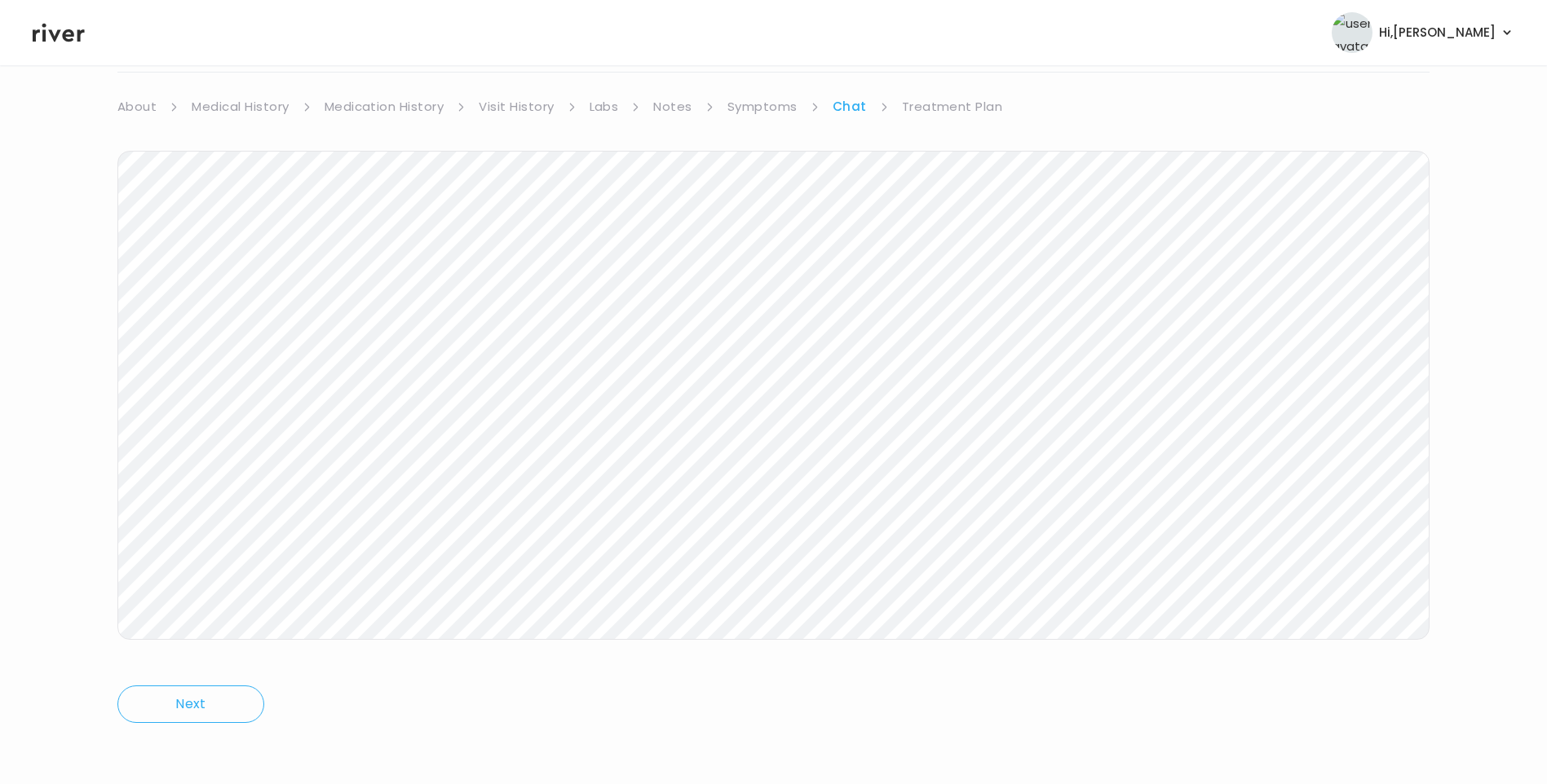
scroll to position [121, 0]
click at [56, 27] on icon at bounding box center [59, 32] width 52 height 24
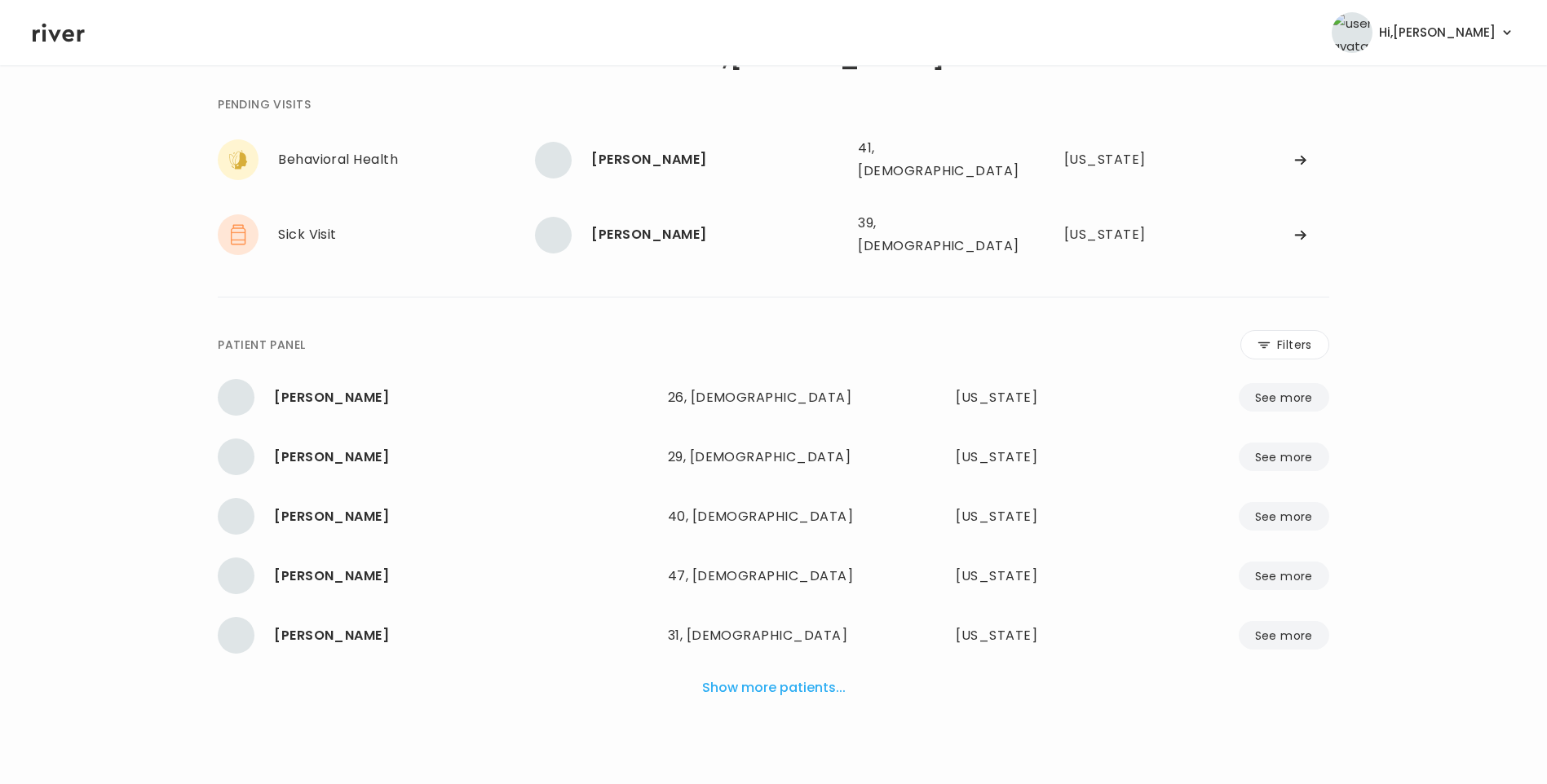
scroll to position [41, 0]
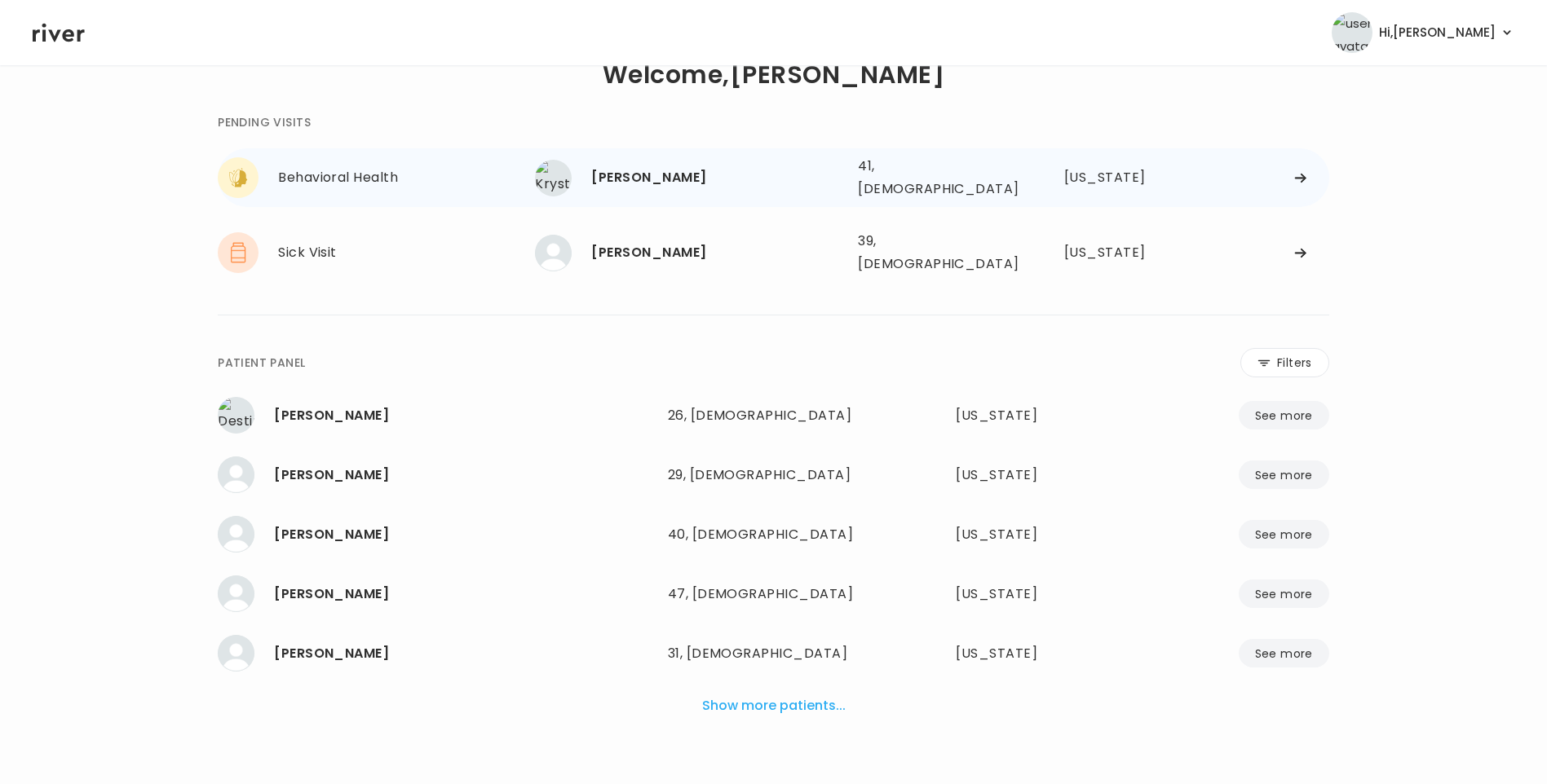
click at [680, 185] on div "[PERSON_NAME] 41, [DEMOGRAPHIC_DATA] See more" at bounding box center [690, 178] width 310 height 37
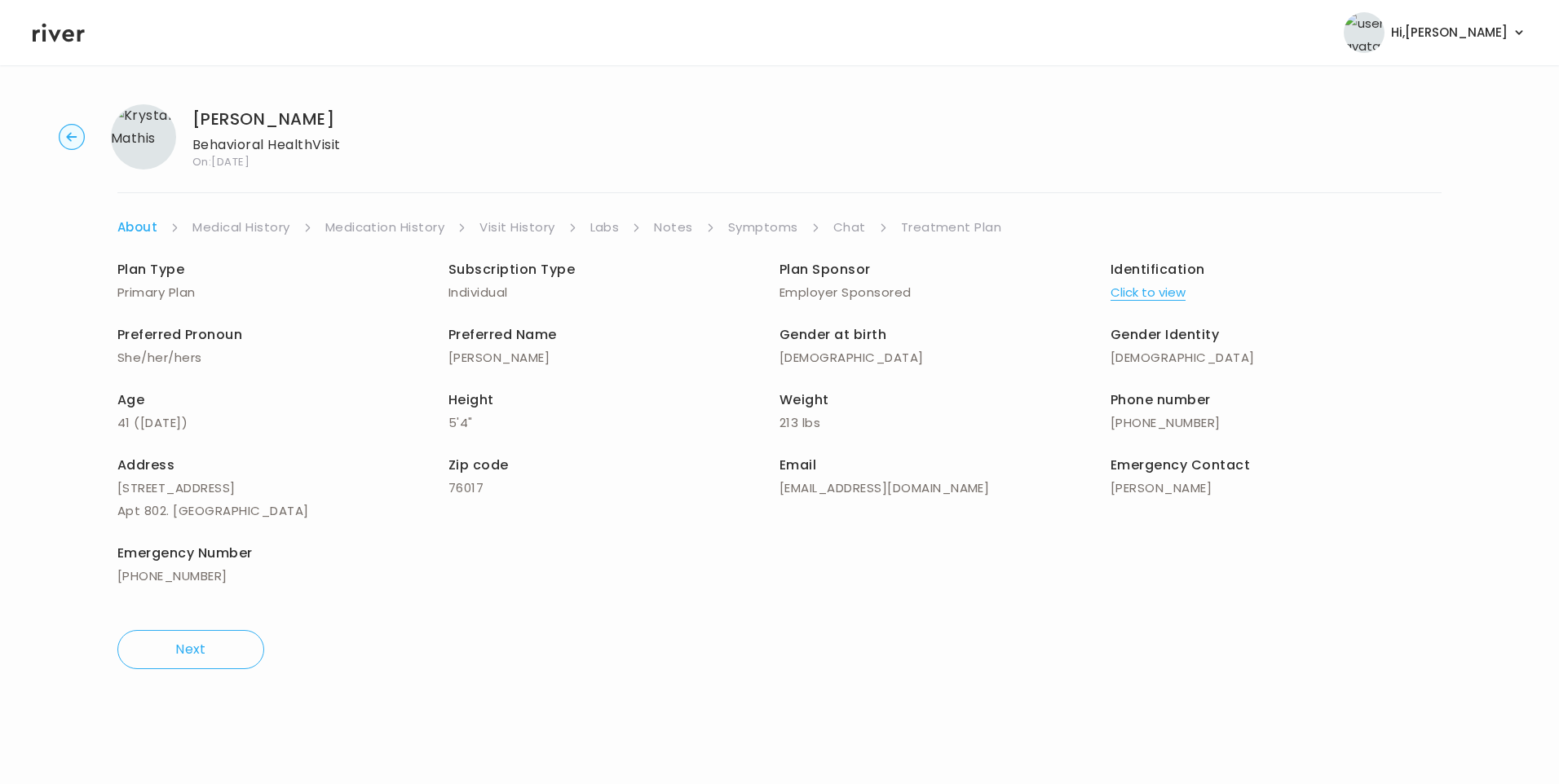
click at [48, 30] on icon at bounding box center [59, 32] width 52 height 24
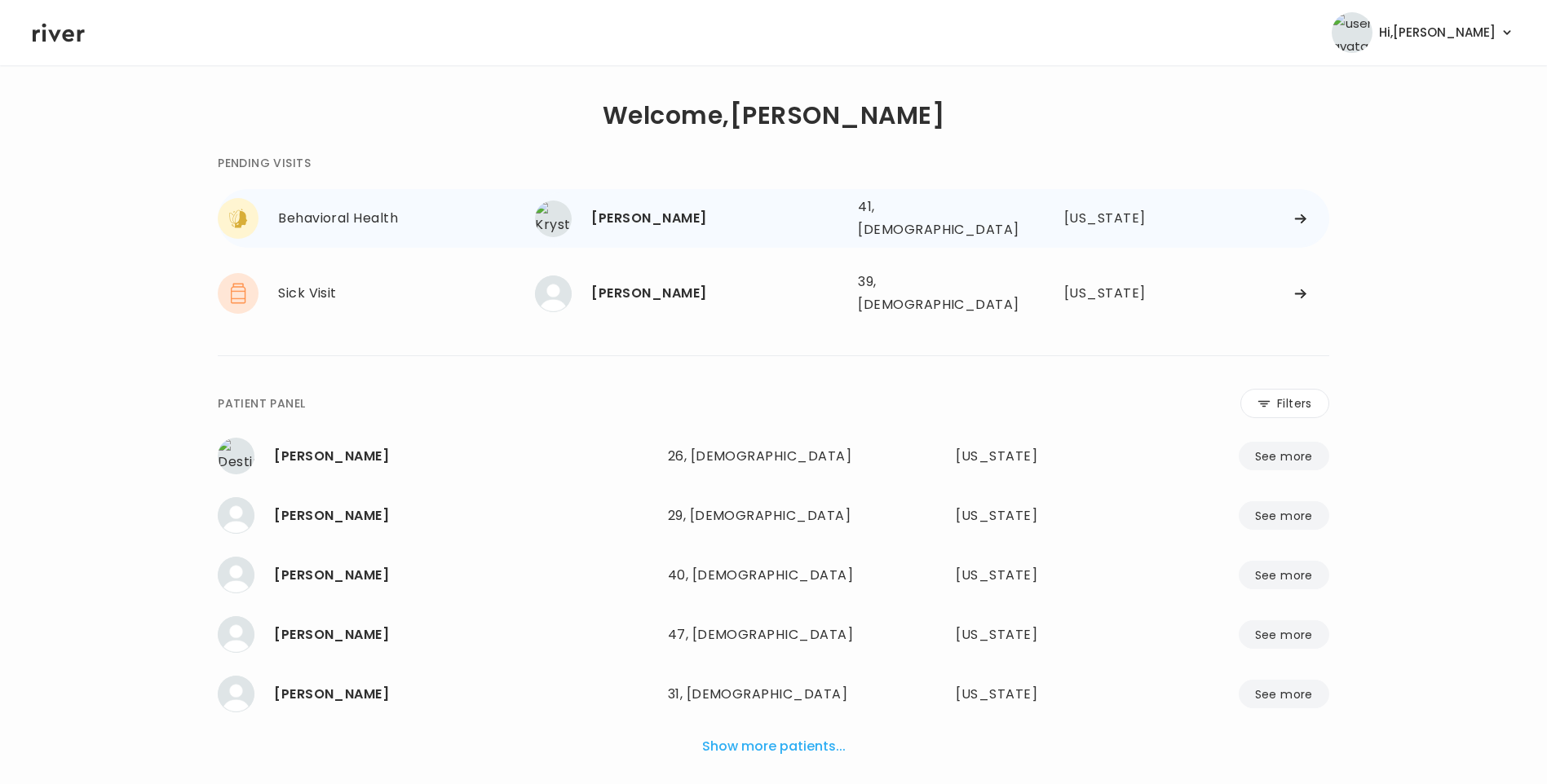
click at [675, 216] on div "[PERSON_NAME]" at bounding box center [718, 218] width 254 height 23
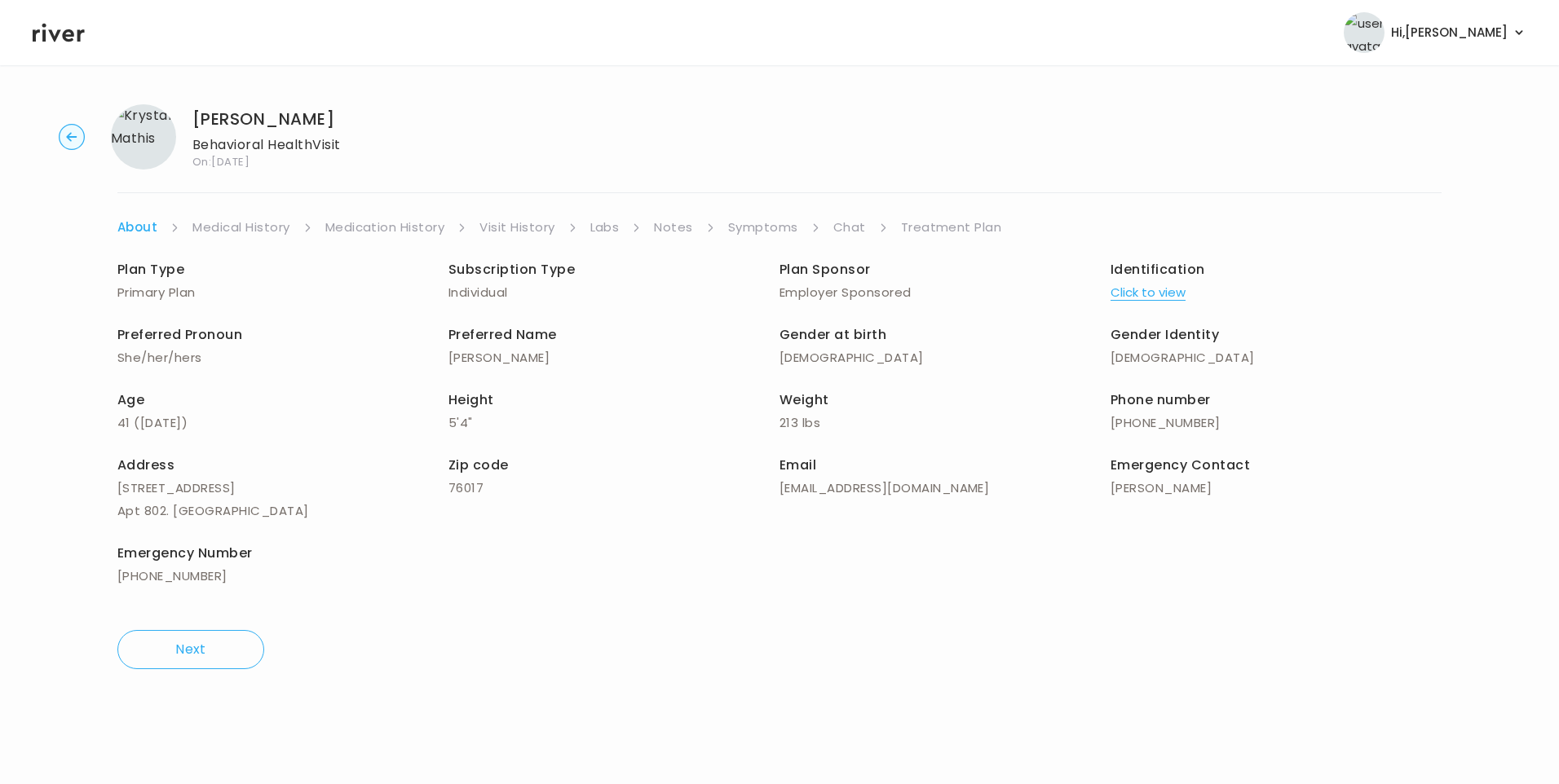
click at [856, 220] on link "Chat" at bounding box center [849, 227] width 33 height 23
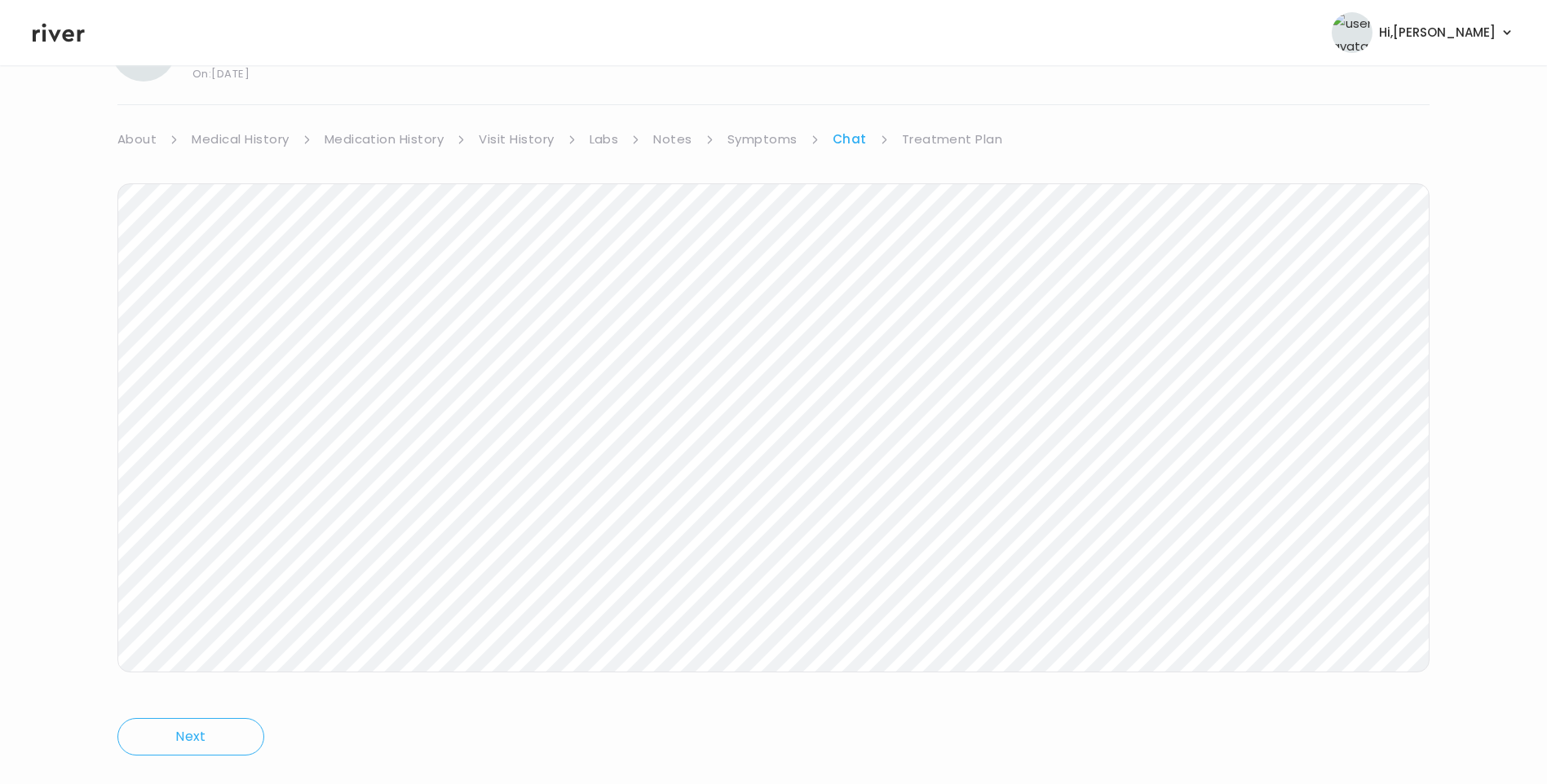
scroll to position [121, 0]
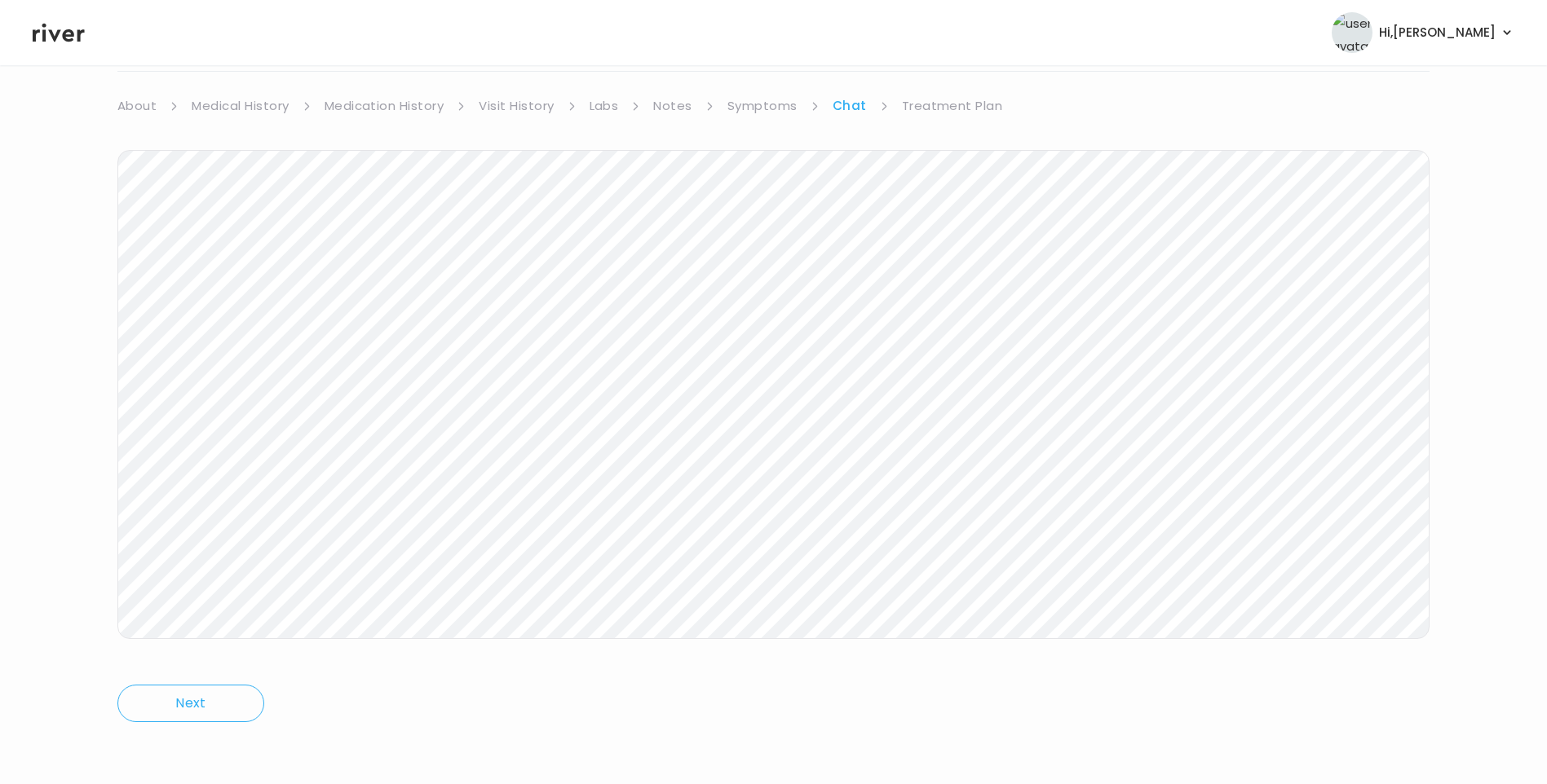
drag, startPoint x: 58, startPoint y: 32, endPoint x: 109, endPoint y: 39, distance: 51.9
click at [58, 32] on icon at bounding box center [59, 33] width 52 height 19
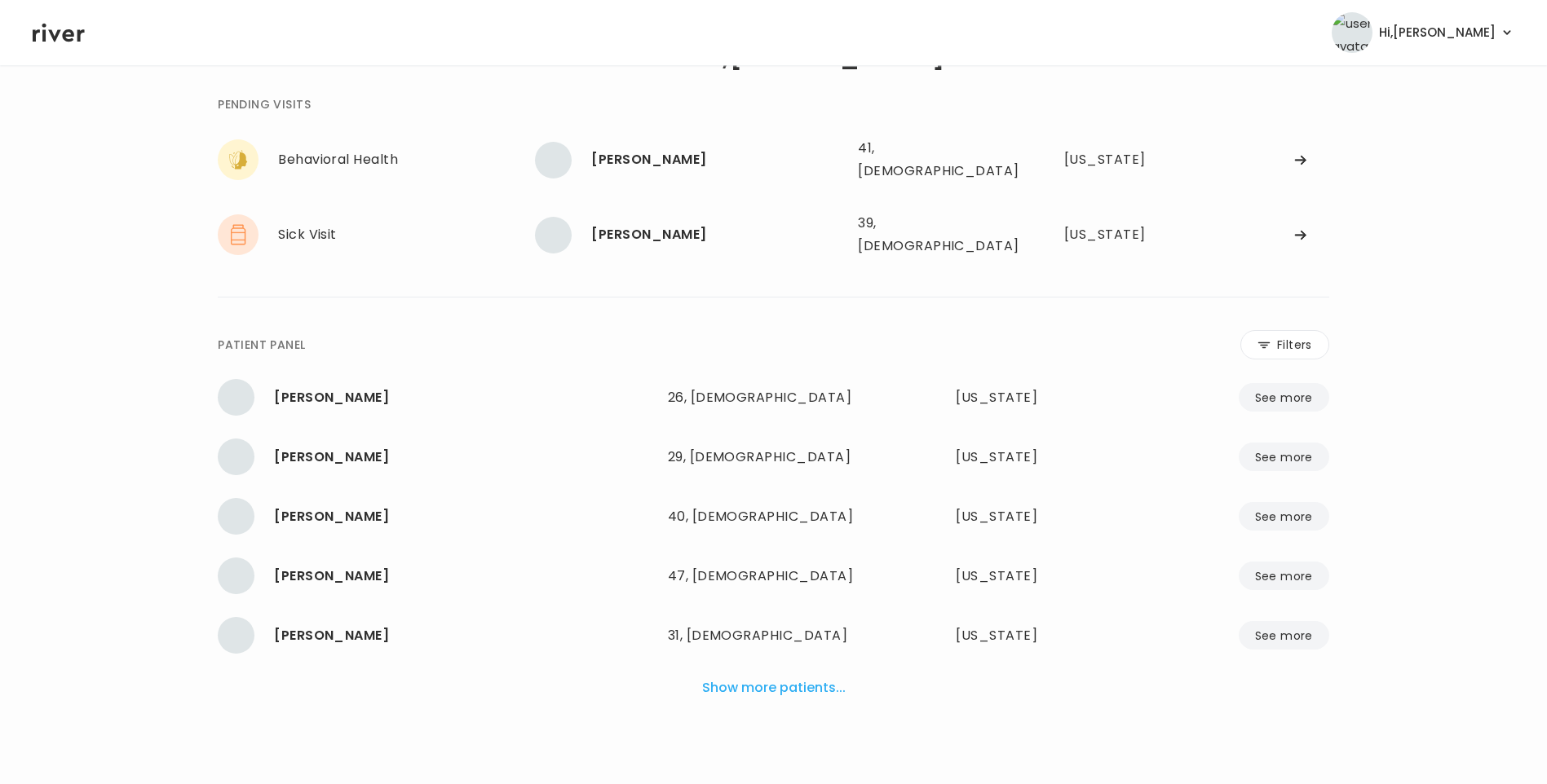
scroll to position [41, 0]
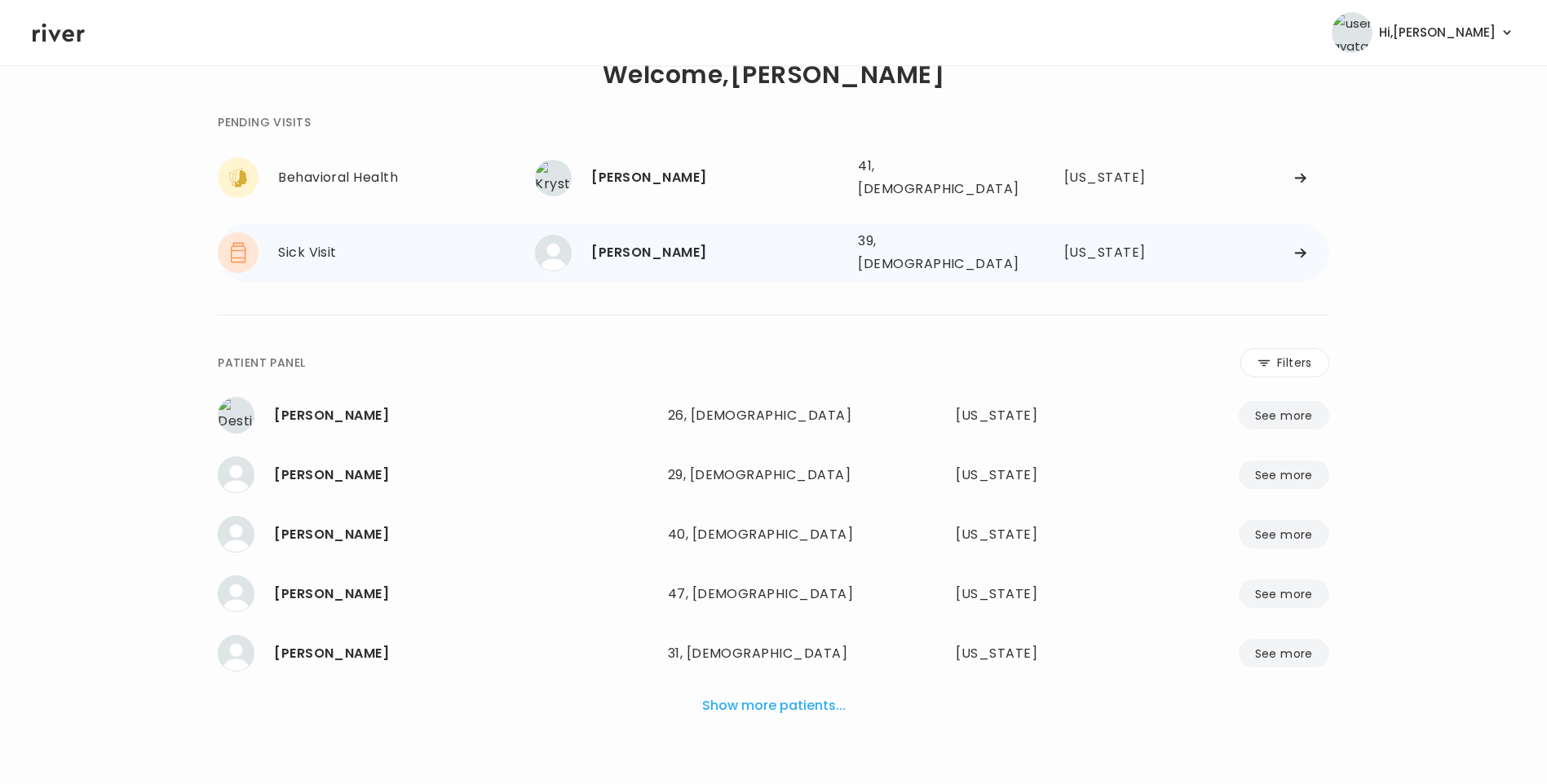
click at [668, 248] on div "[PERSON_NAME]" at bounding box center [718, 252] width 254 height 23
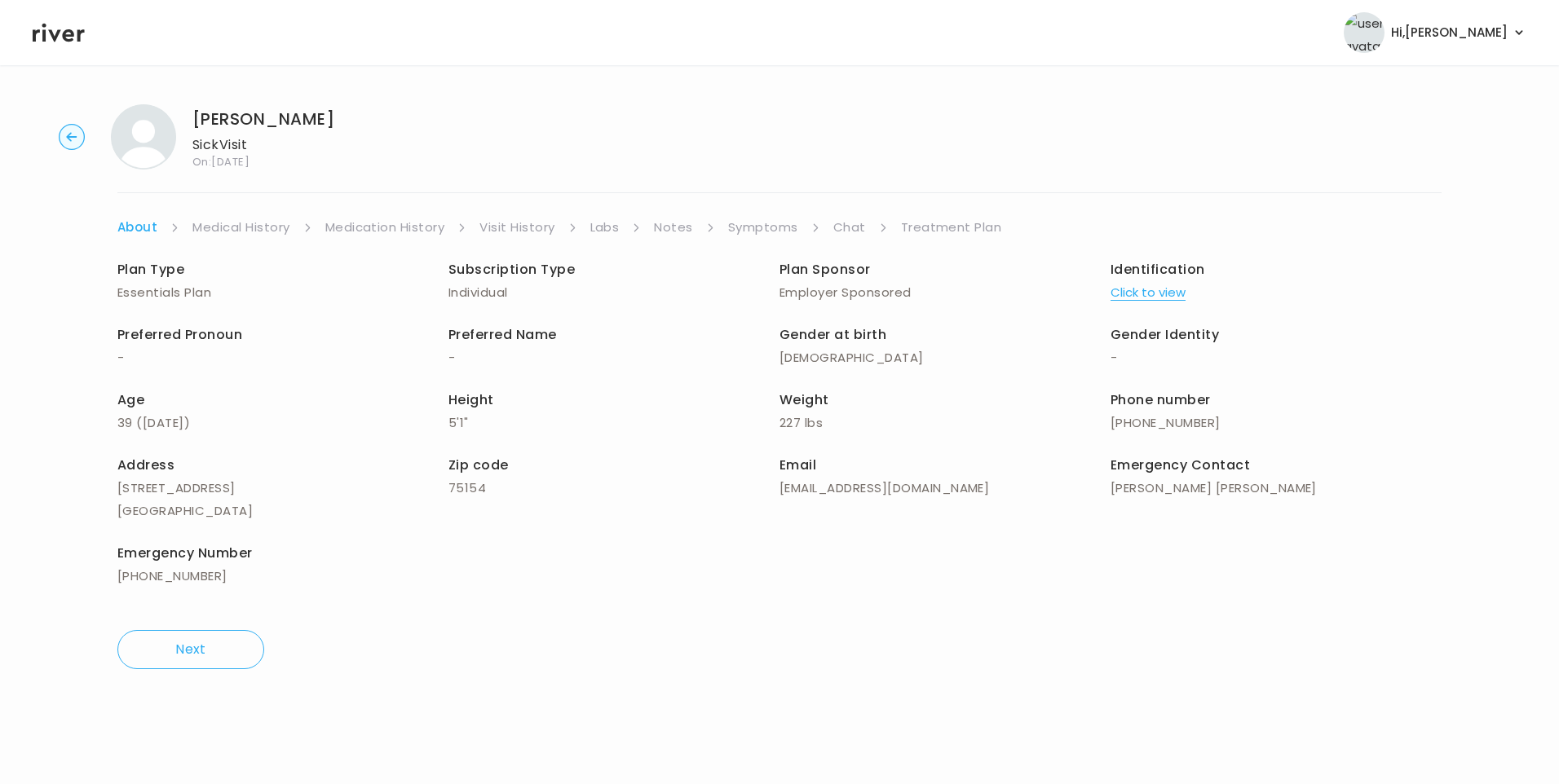
drag, startPoint x: 842, startPoint y: 224, endPoint x: 868, endPoint y: 238, distance: 29.5
click at [843, 225] on link "Chat" at bounding box center [849, 227] width 33 height 23
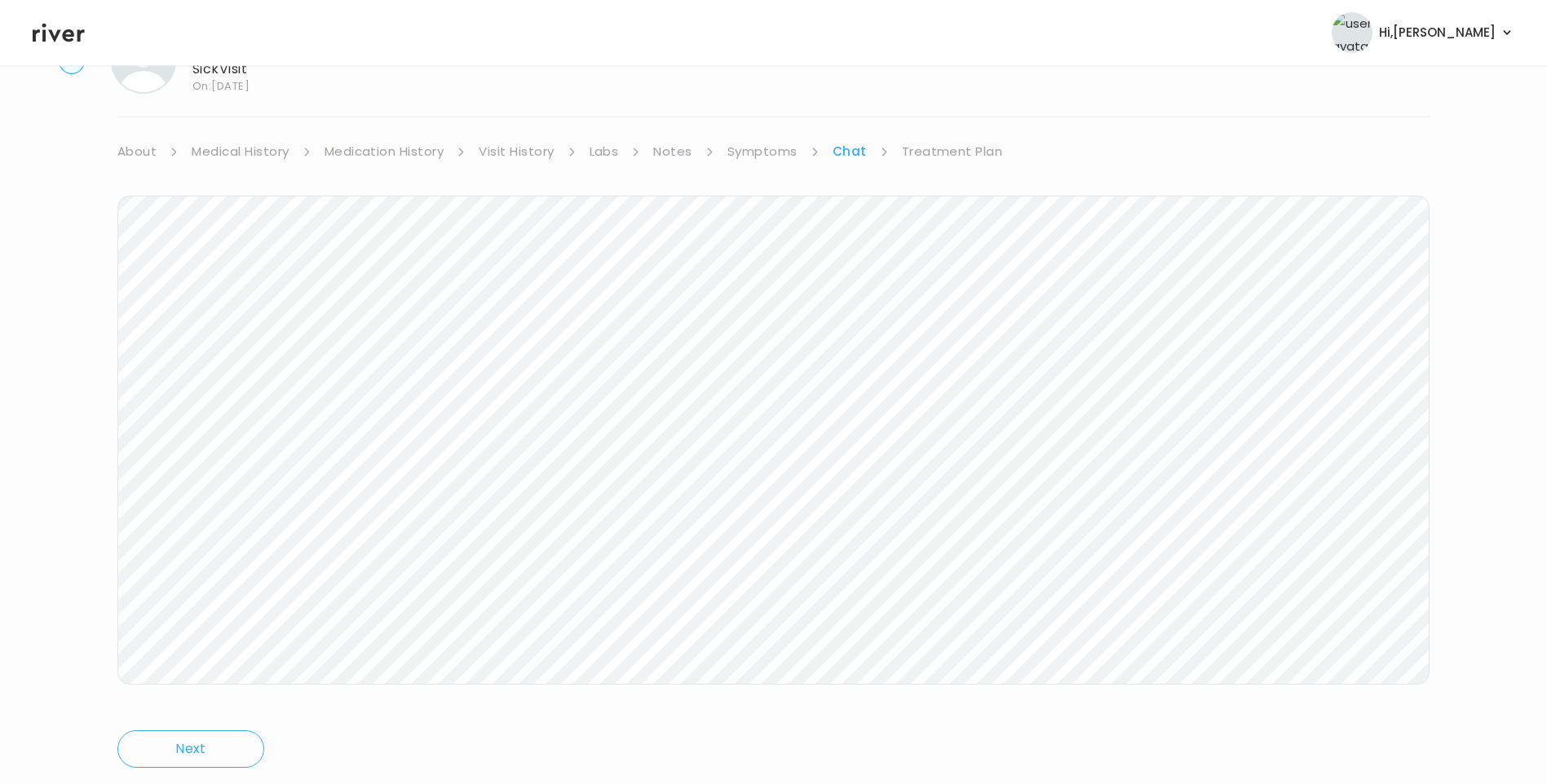
scroll to position [121, 0]
click at [54, 35] on icon at bounding box center [59, 33] width 52 height 19
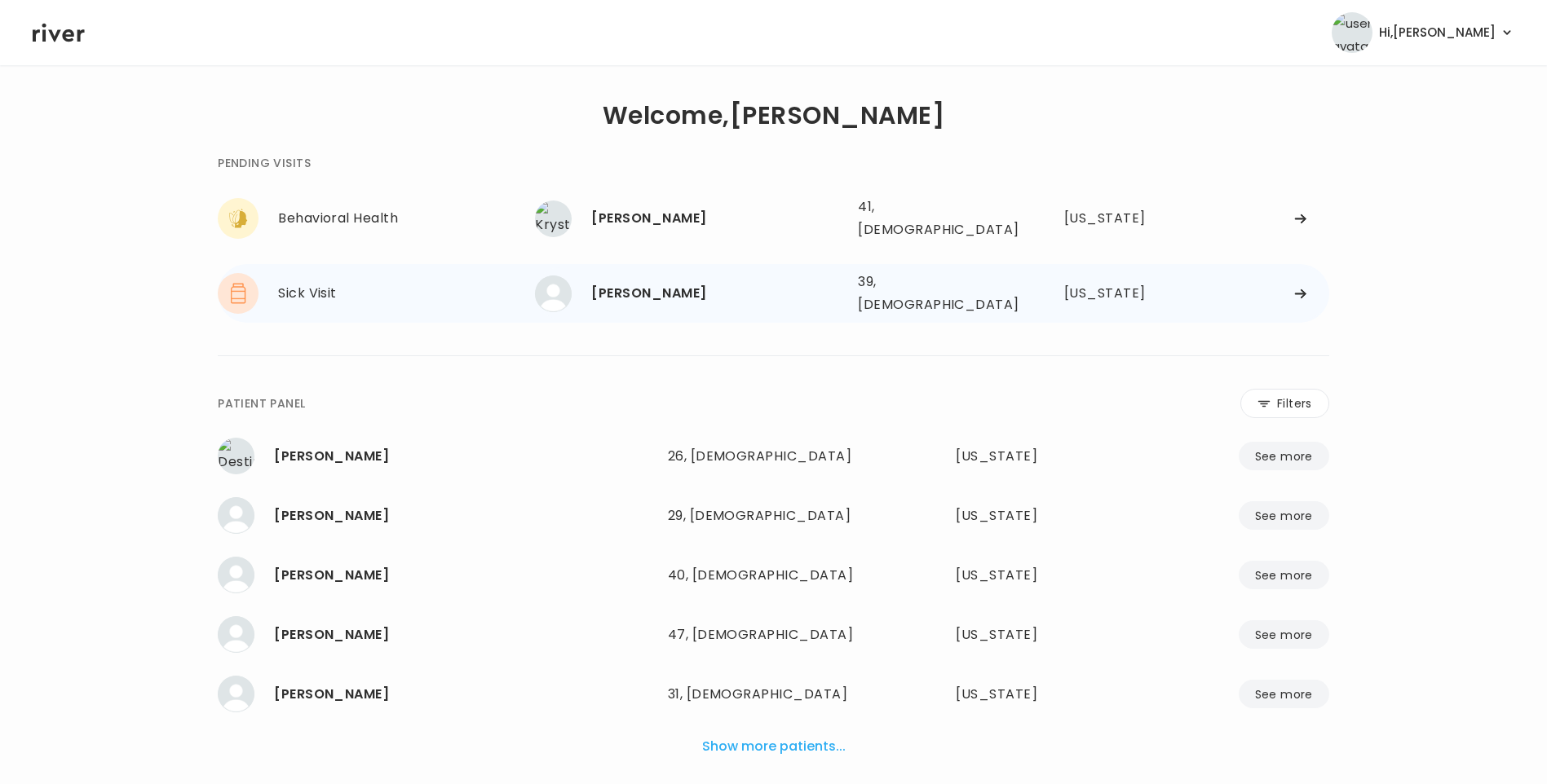
click at [657, 282] on div "[PERSON_NAME]" at bounding box center [718, 293] width 254 height 23
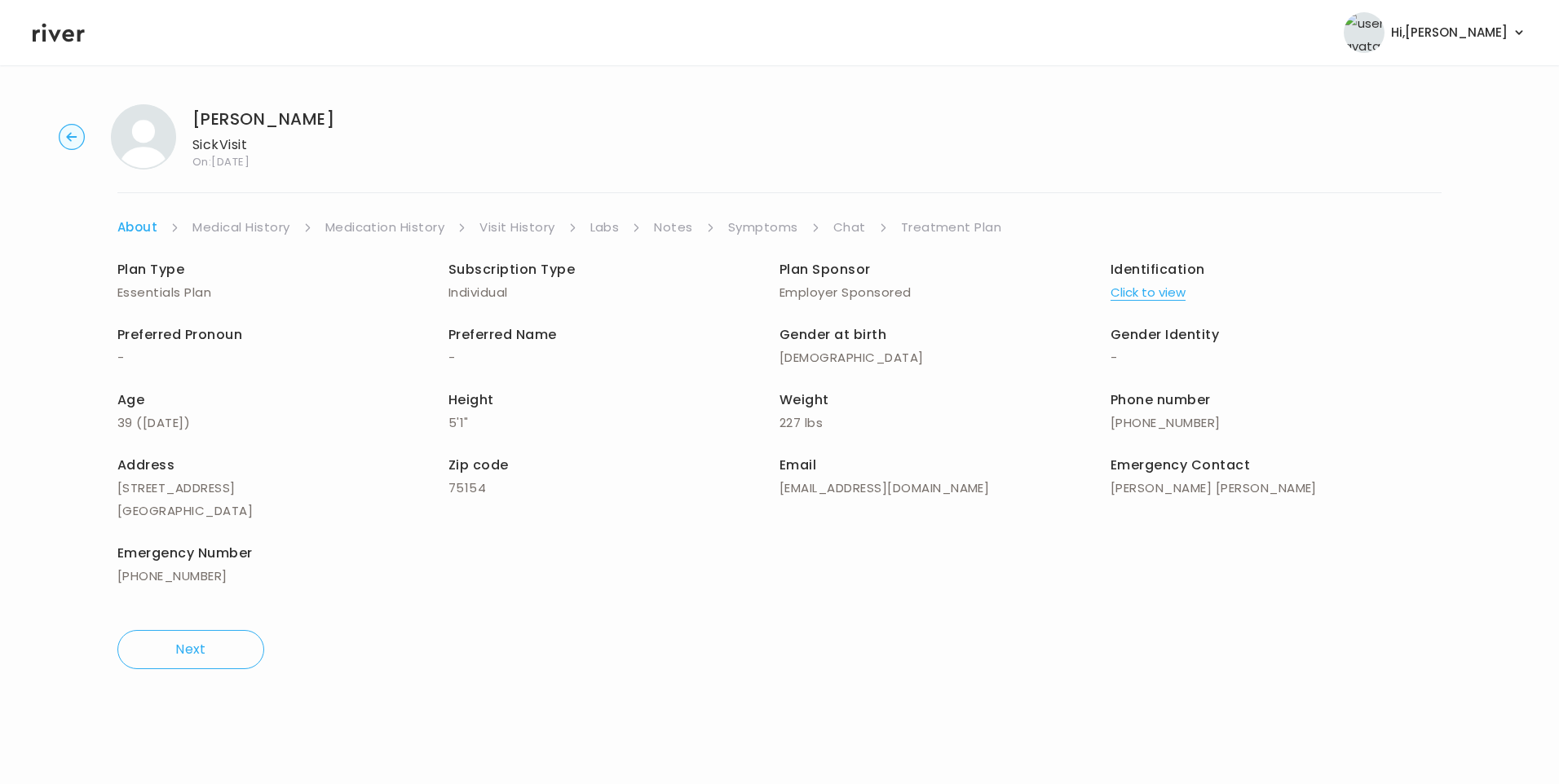
click at [848, 229] on link "Chat" at bounding box center [849, 227] width 33 height 23
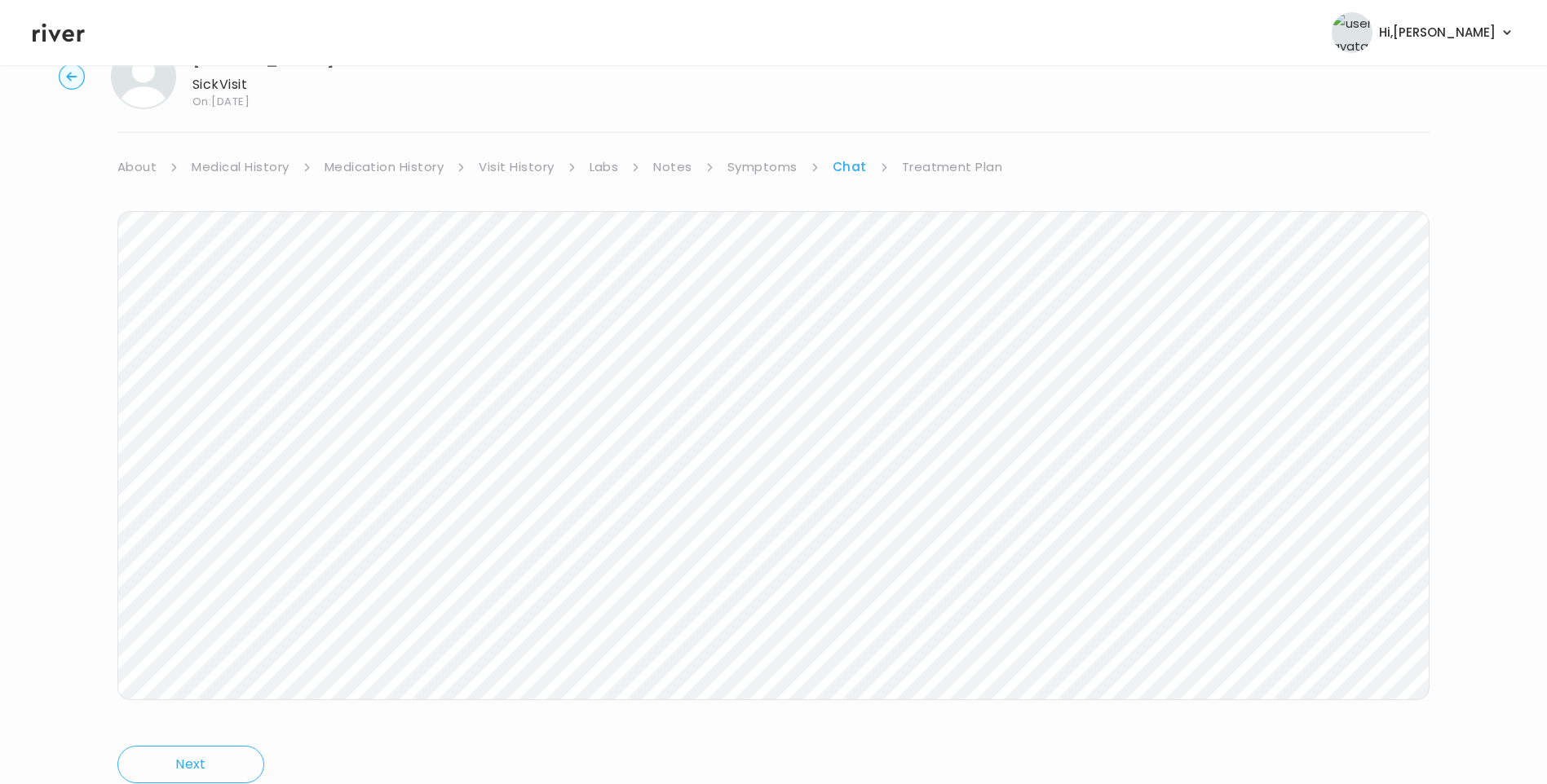
scroll to position [121, 0]
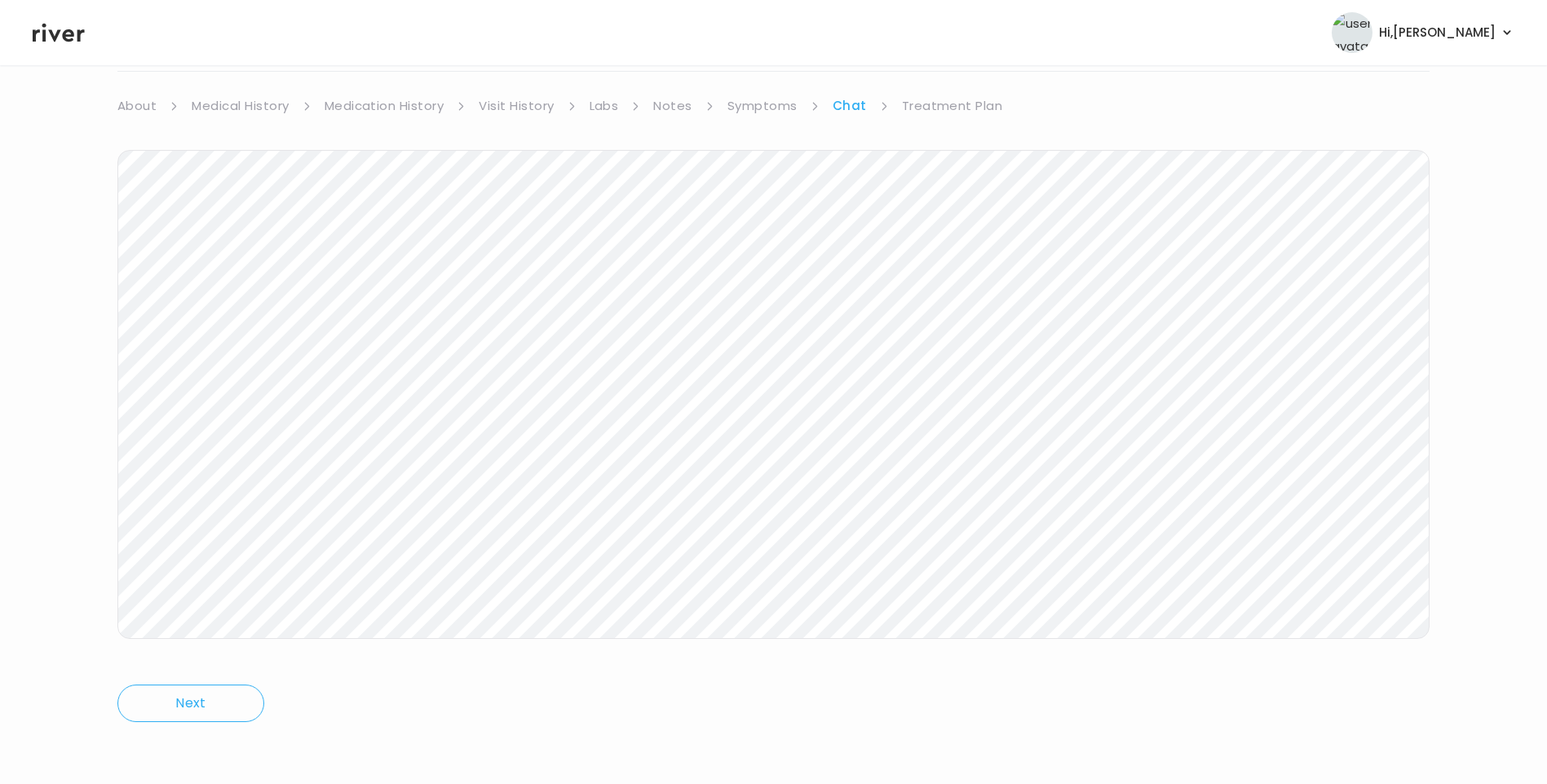
click at [72, 40] on icon at bounding box center [59, 33] width 52 height 19
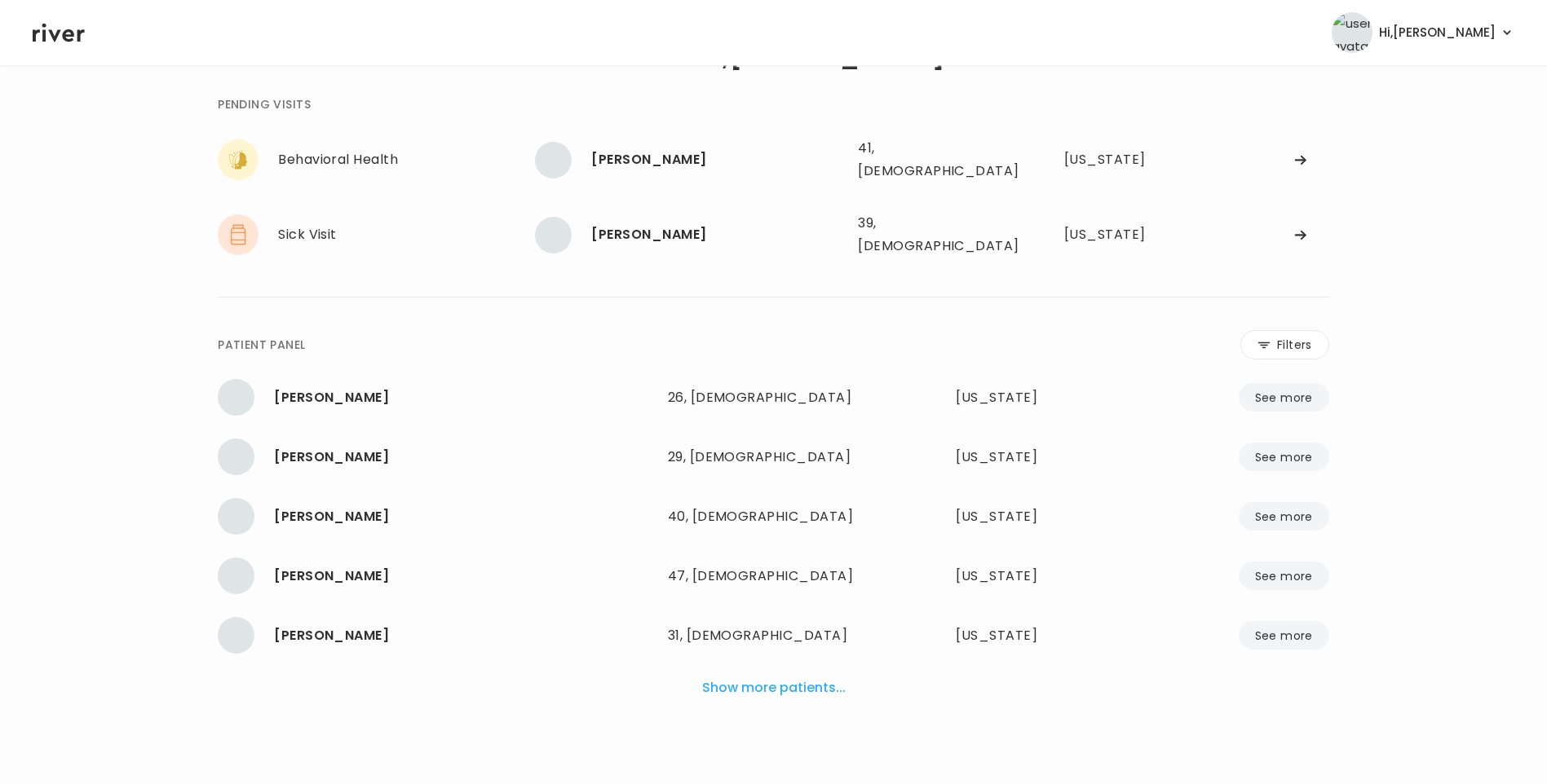
scroll to position [41, 0]
